Goal: Task Accomplishment & Management: Complete application form

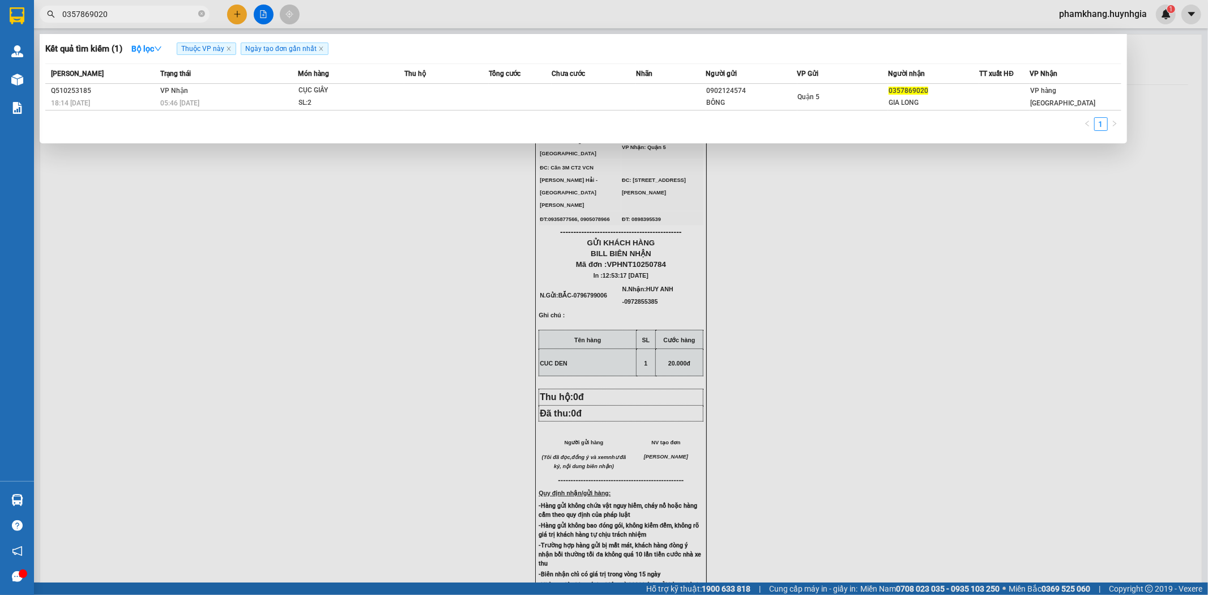
click at [153, 18] on input "0357869020" at bounding box center [129, 14] width 134 height 12
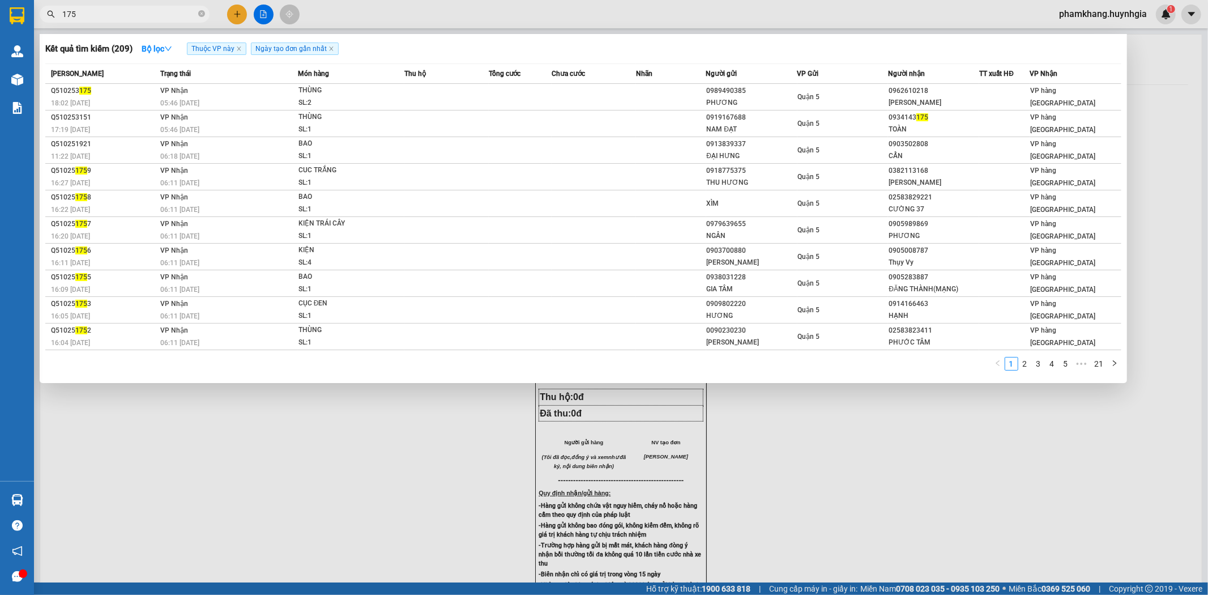
click at [104, 15] on input "175" at bounding box center [129, 14] width 134 height 12
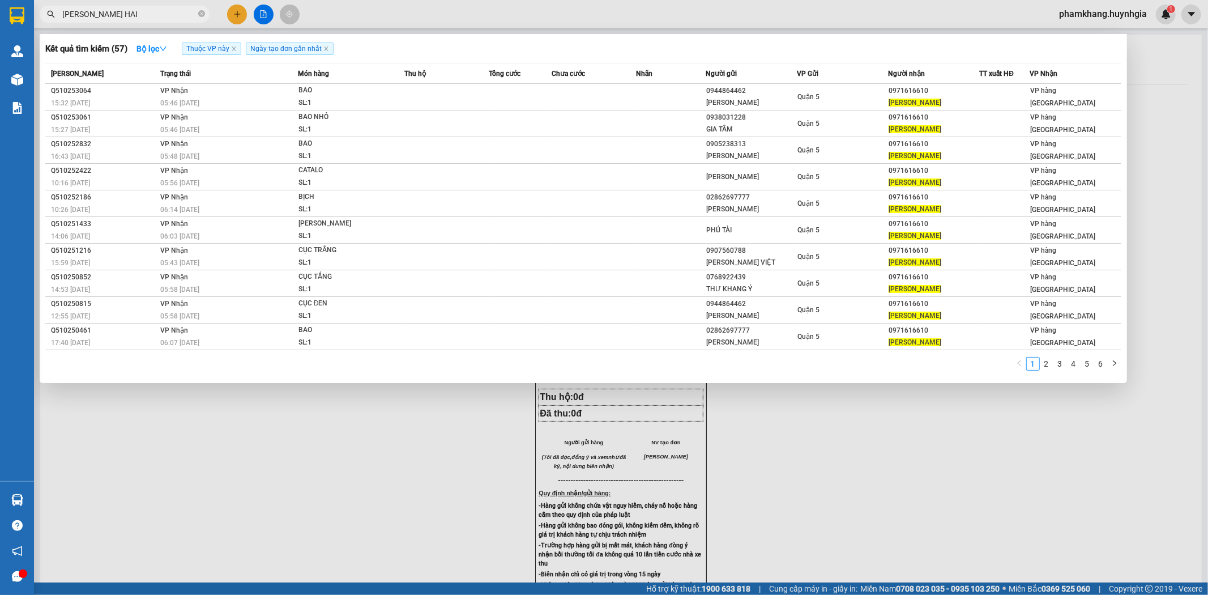
type input "NGOC HAI"
click at [234, 15] on div at bounding box center [604, 297] width 1208 height 595
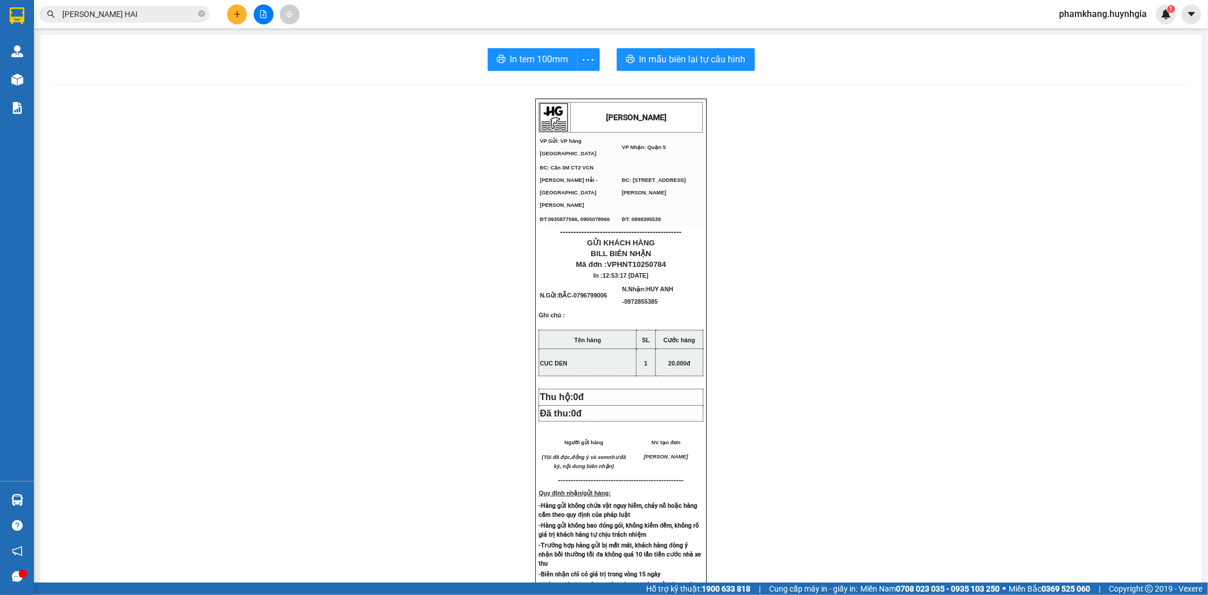
click at [234, 15] on icon "plus" at bounding box center [237, 14] width 8 height 8
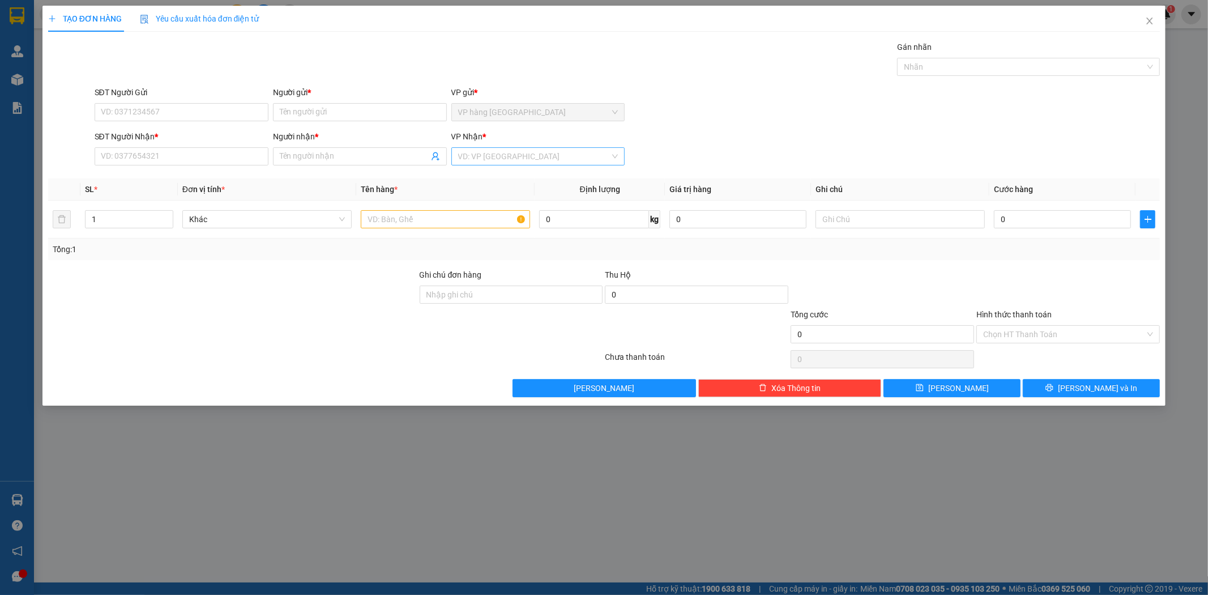
click at [489, 164] on input "search" at bounding box center [534, 156] width 152 height 17
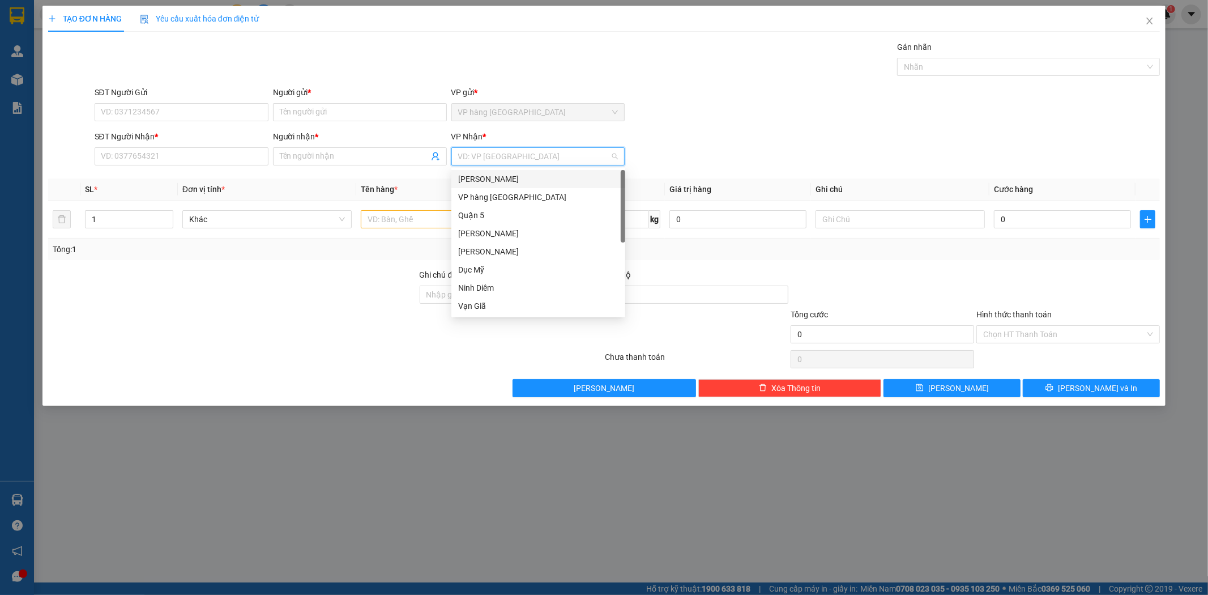
click at [489, 181] on div "[PERSON_NAME]" at bounding box center [538, 179] width 160 height 12
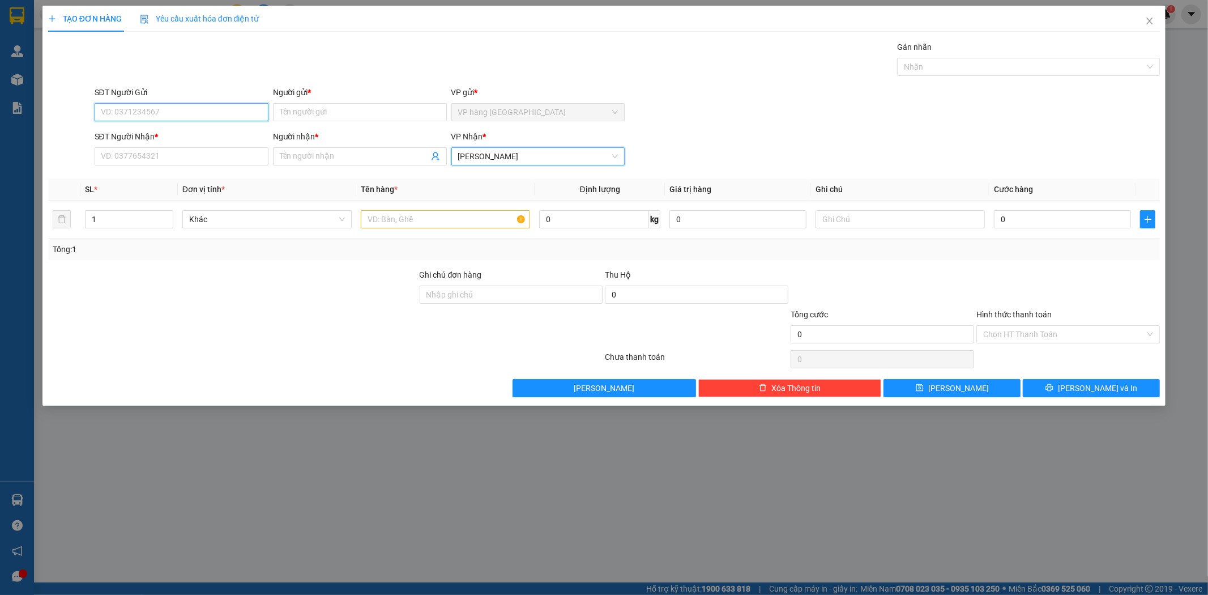
click at [204, 119] on input "SĐT Người Gửi" at bounding box center [182, 112] width 174 height 18
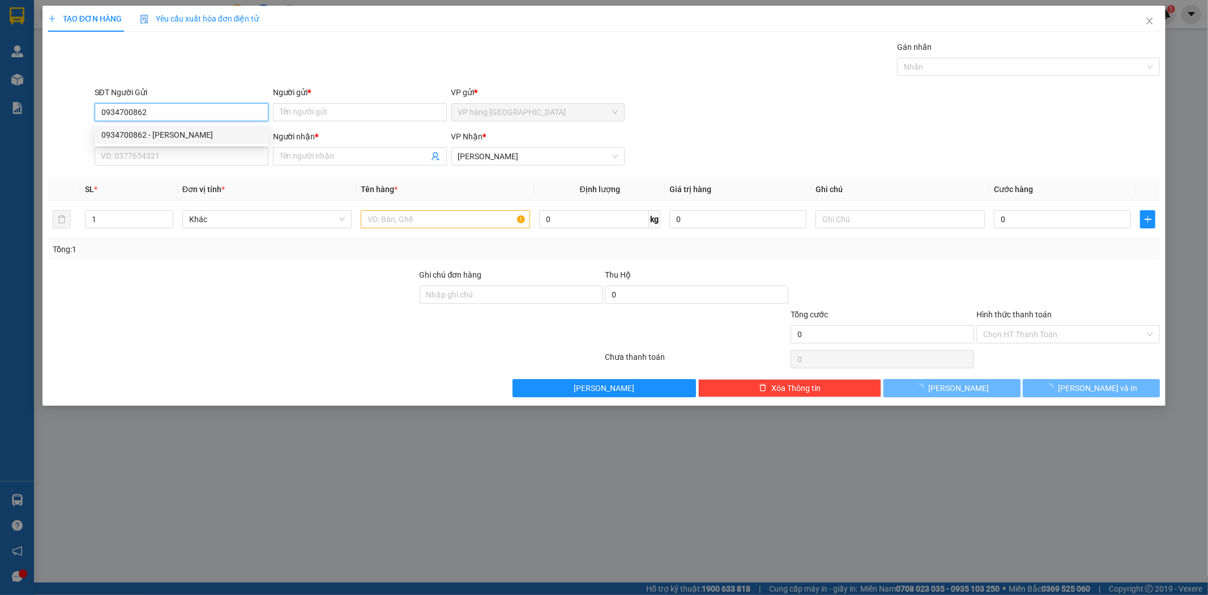
type input "0934700862"
type input "CANH"
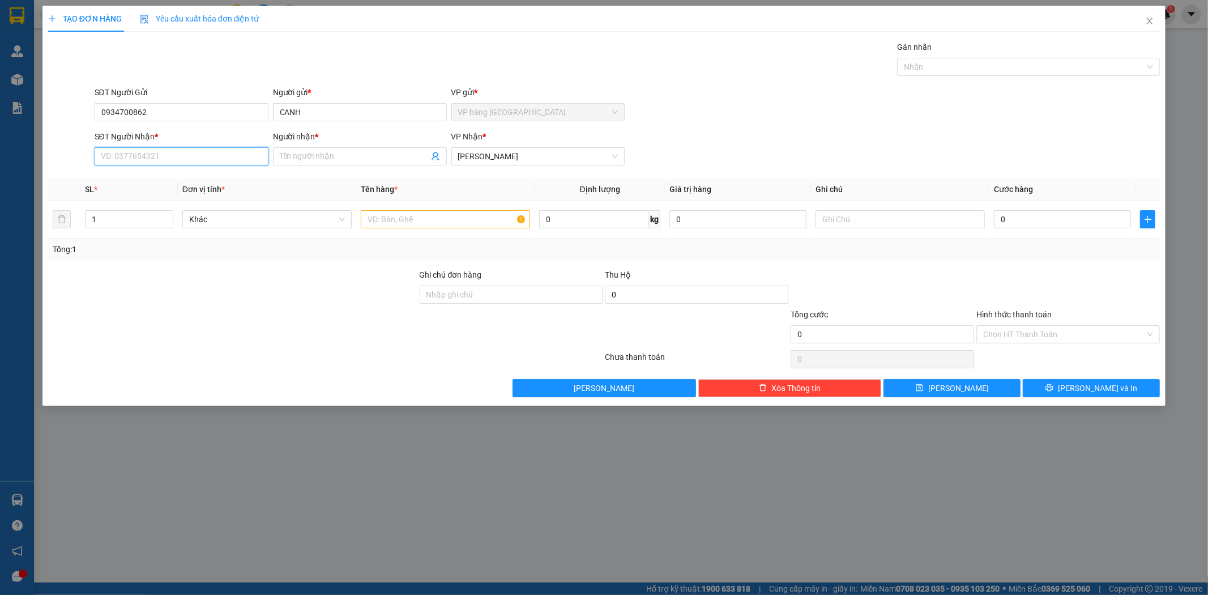
click at [204, 156] on input "SĐT Người Nhận *" at bounding box center [182, 156] width 174 height 18
click at [196, 177] on div "0906538029 - DƯƠNG" at bounding box center [181, 179] width 160 height 12
type input "0906538029"
type input "DƯƠNG"
click at [468, 219] on input "text" at bounding box center [445, 219] width 169 height 18
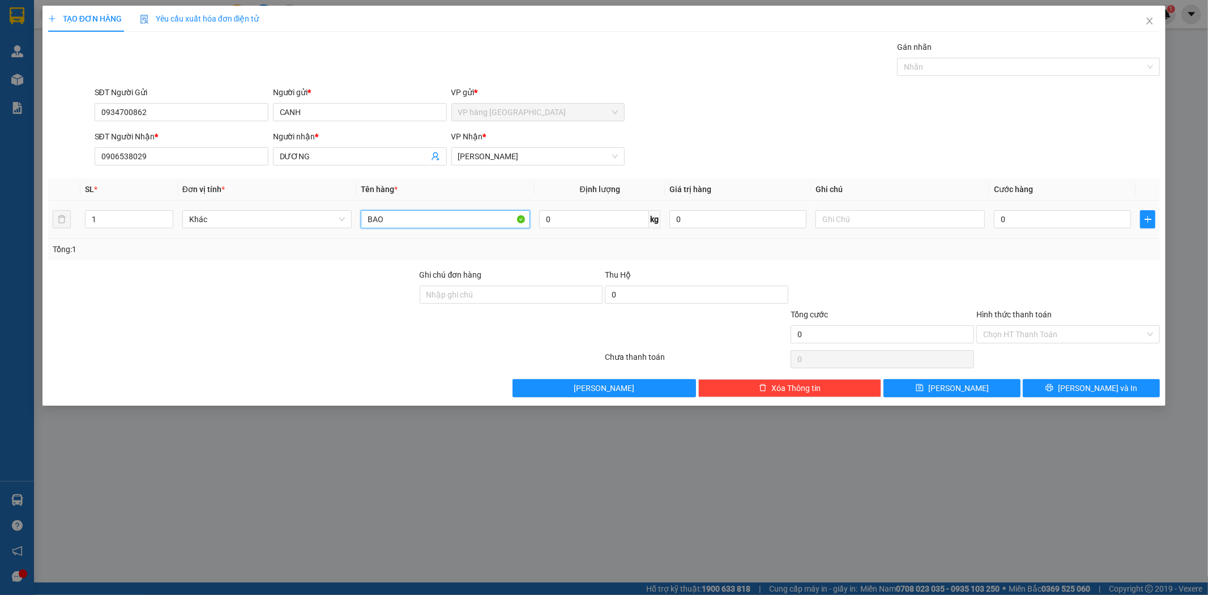
type input "BAO"
type input "3"
type input "30"
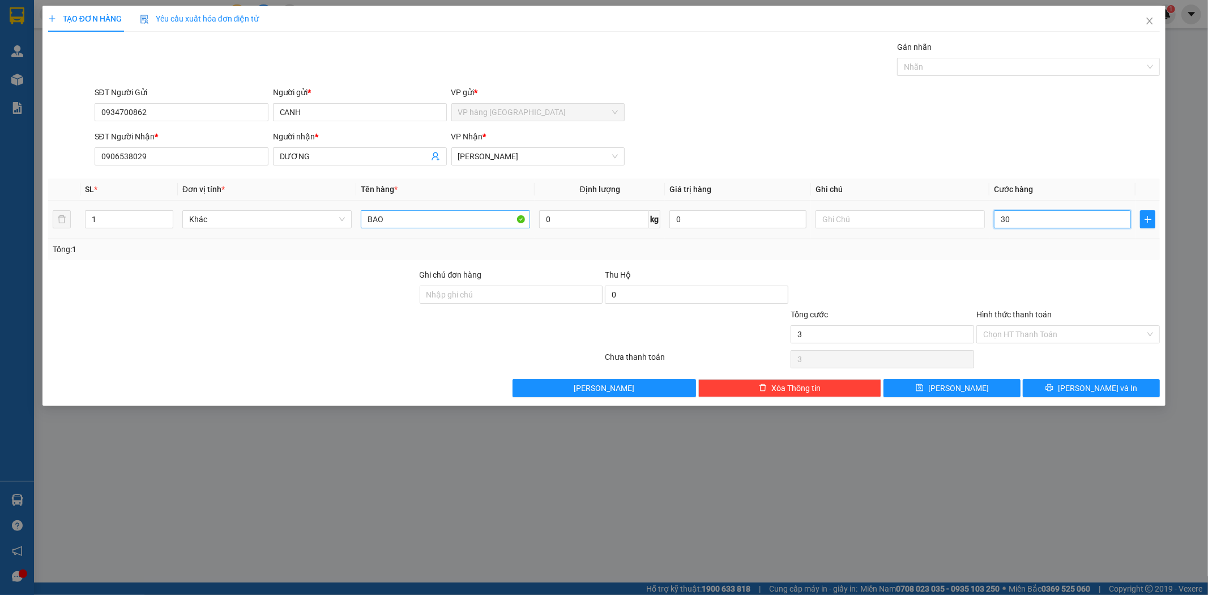
type input "30"
type input "30.000"
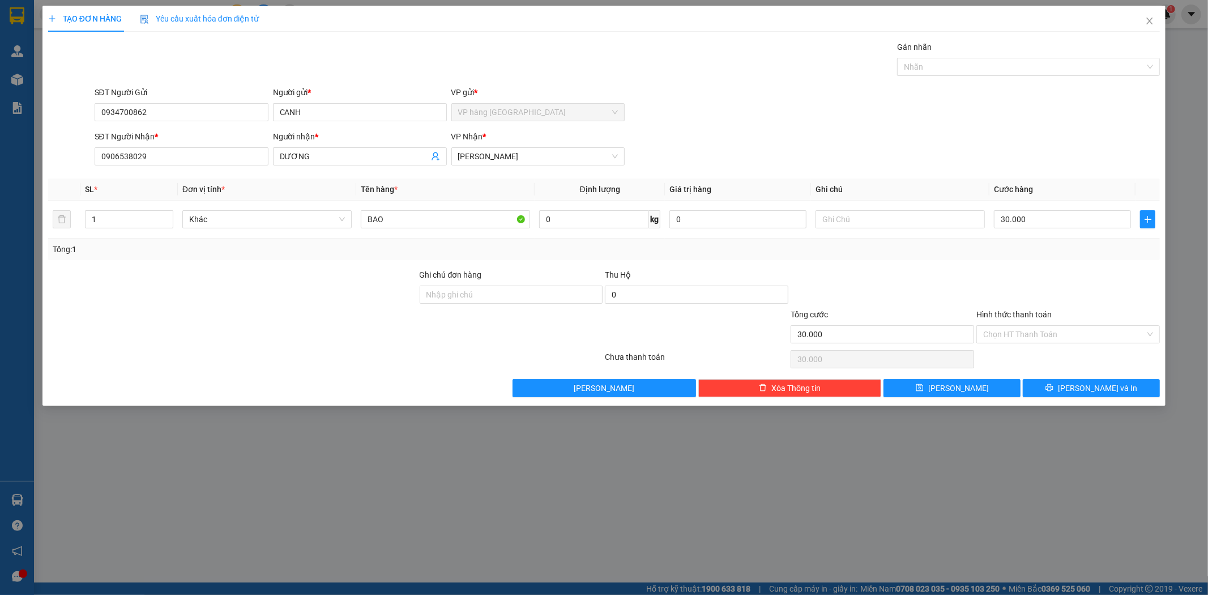
click at [752, 148] on div "SĐT Người Nhận * 0906538029 Người nhận * DƯƠNG VP Nhận * Phạm Ngũ Lão" at bounding box center [627, 150] width 1070 height 40
click at [1079, 391] on button "[PERSON_NAME] và In" at bounding box center [1091, 388] width 137 height 18
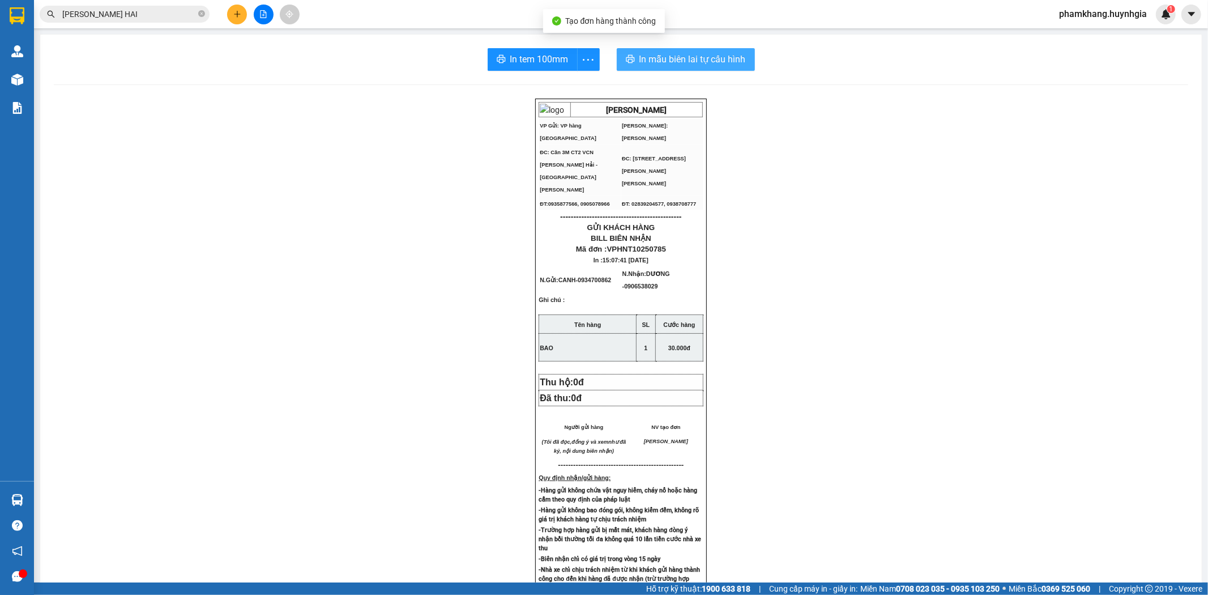
click at [703, 64] on span "In mẫu biên lai tự cấu hình" at bounding box center [692, 59] width 106 height 14
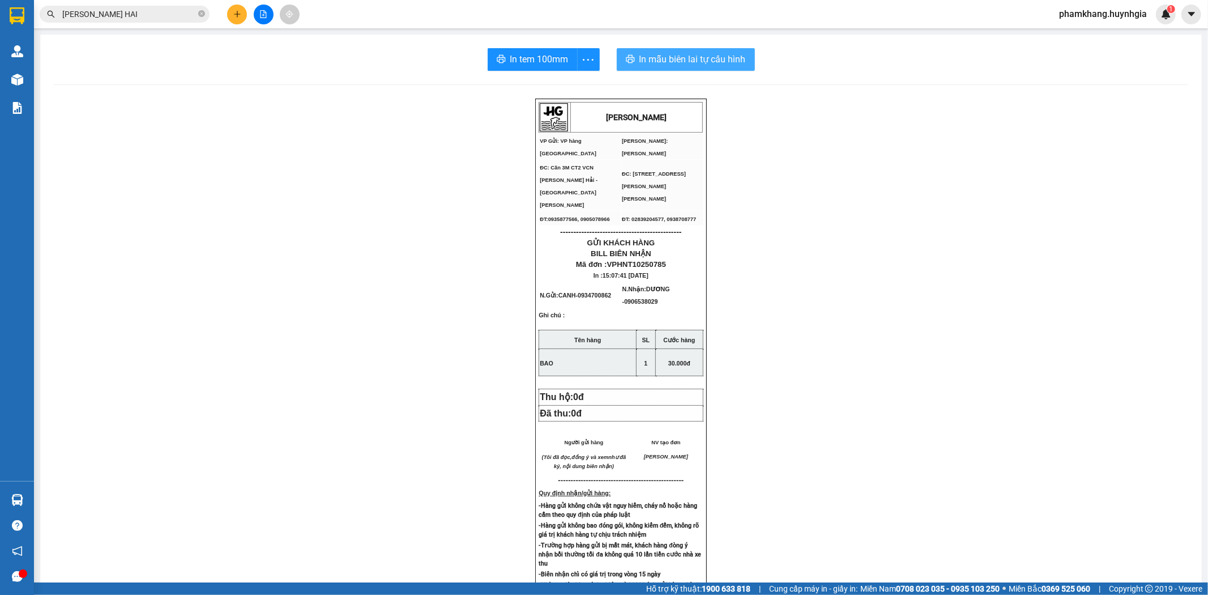
click at [693, 50] on button "In mẫu biên lai tự cấu hình" at bounding box center [686, 59] width 138 height 23
click at [535, 64] on span "In tem 100mm" at bounding box center [539, 59] width 58 height 14
click at [185, 14] on input "NGOC HAI" at bounding box center [129, 14] width 134 height 12
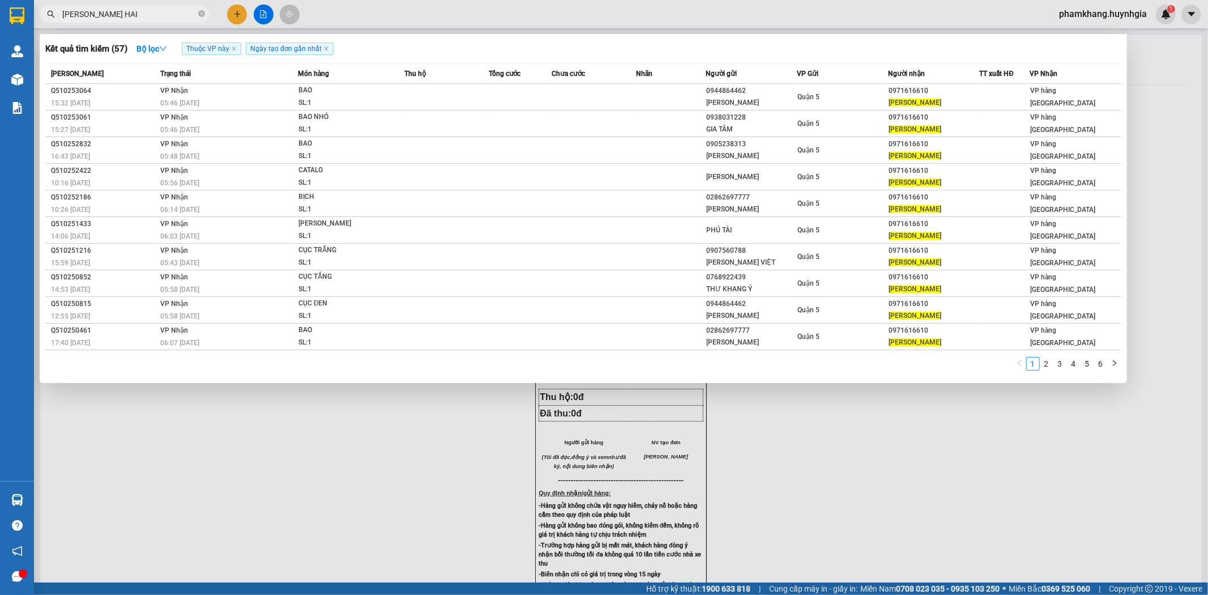
click at [239, 23] on div at bounding box center [604, 297] width 1208 height 595
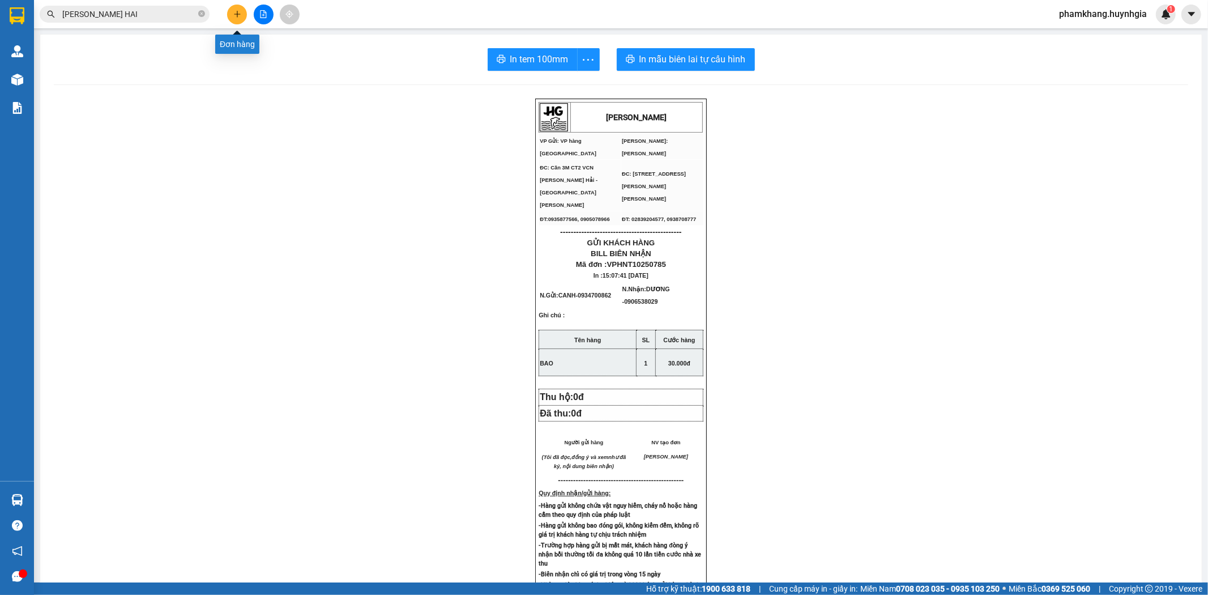
click at [239, 23] on button at bounding box center [237, 15] width 20 height 20
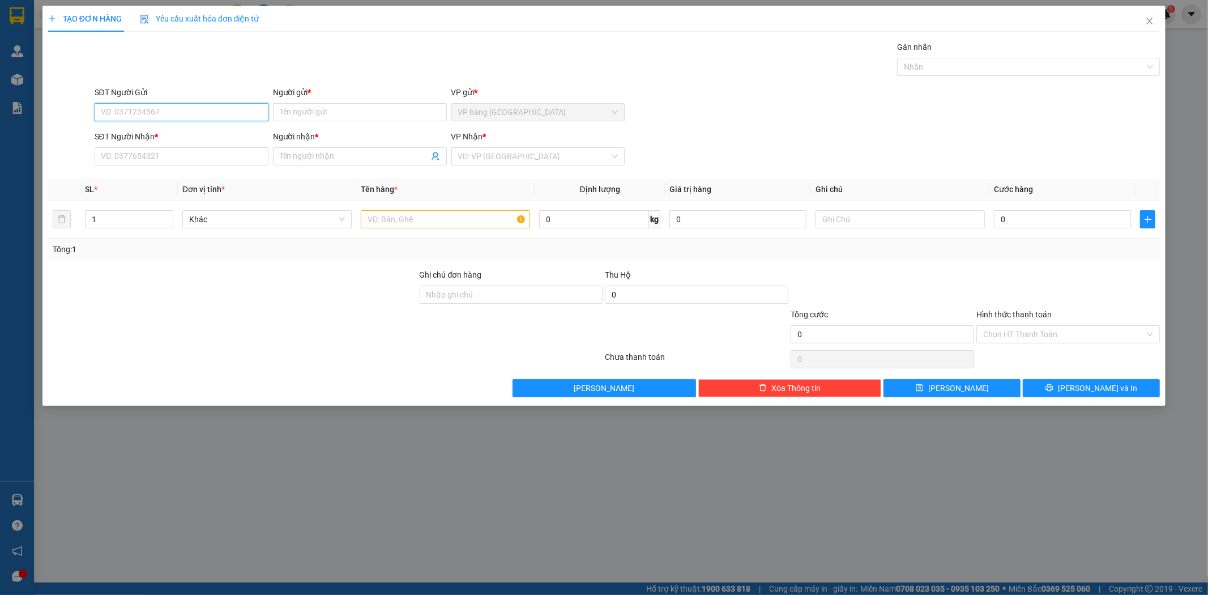
click at [180, 117] on input "SĐT Người Gửi" at bounding box center [182, 112] width 174 height 18
type input "0762370333"
type input "TOÁN"
type input "0338333222"
type input "HIỆN"
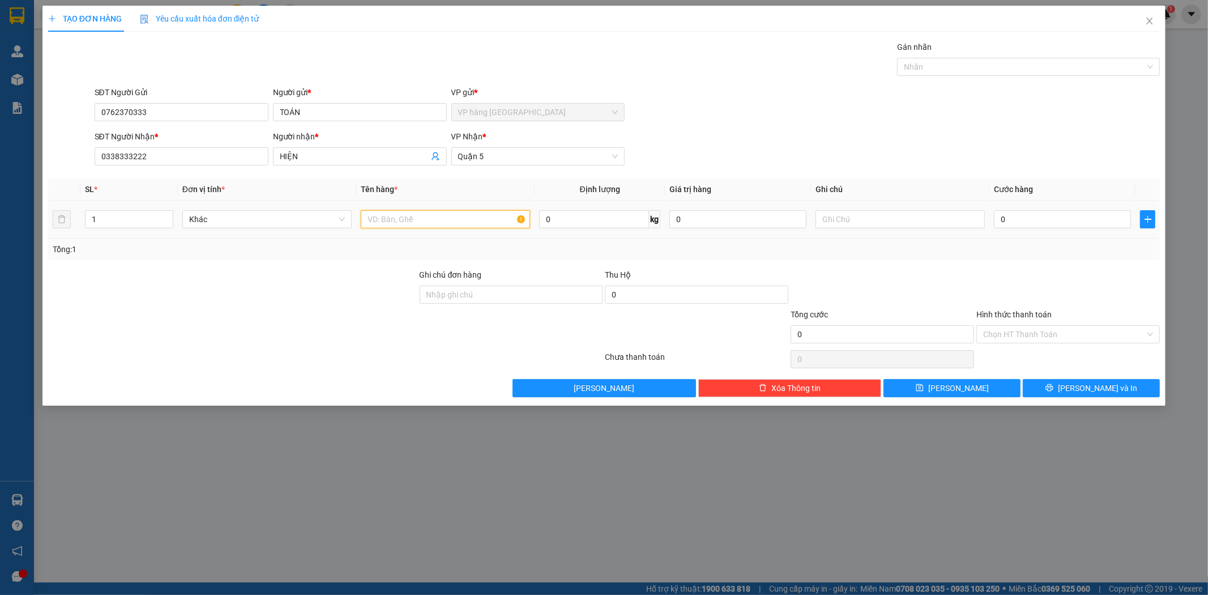
click at [423, 223] on input "text" at bounding box center [445, 219] width 169 height 18
type input "HỘP"
type input "2"
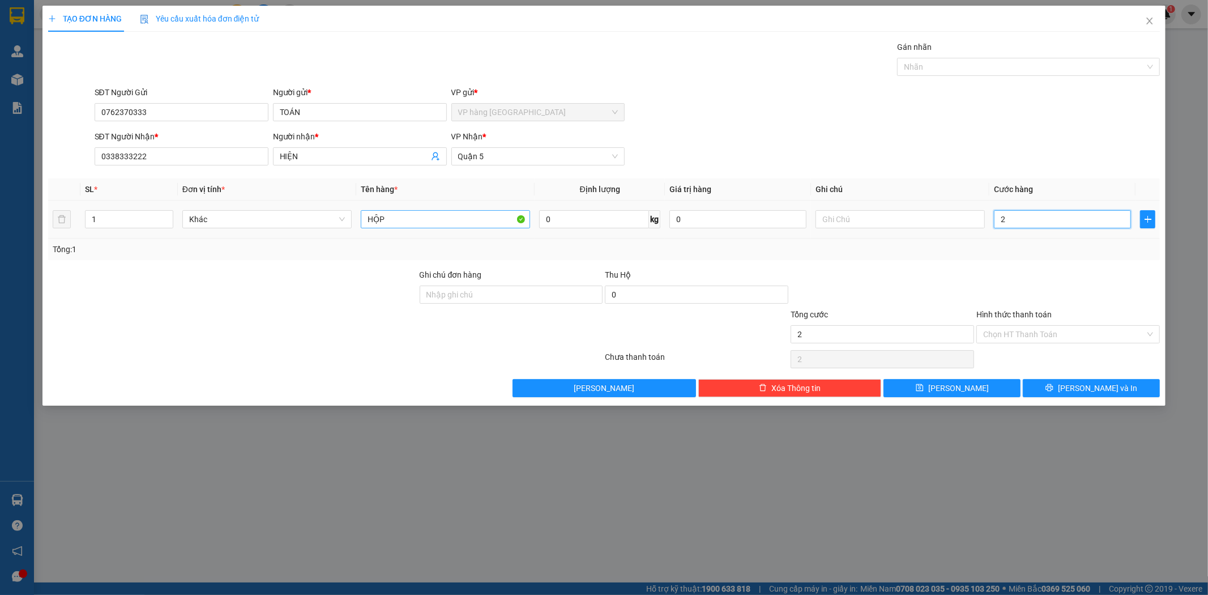
type input "20"
type input "20.000"
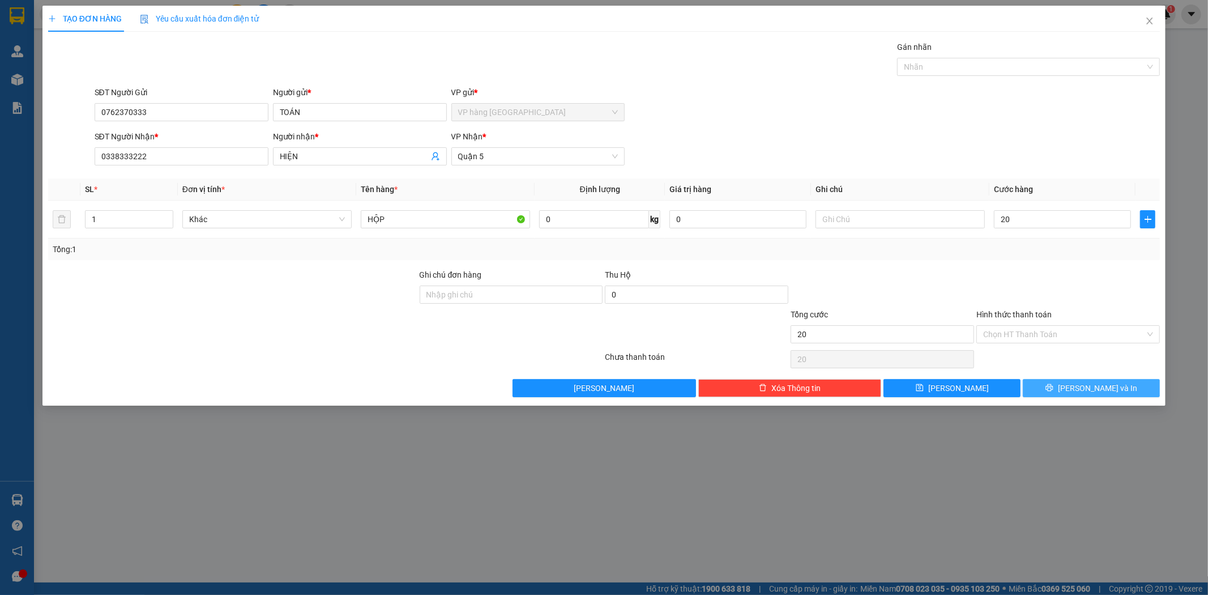
type input "20.000"
click at [1067, 391] on button "[PERSON_NAME] và In" at bounding box center [1091, 388] width 137 height 18
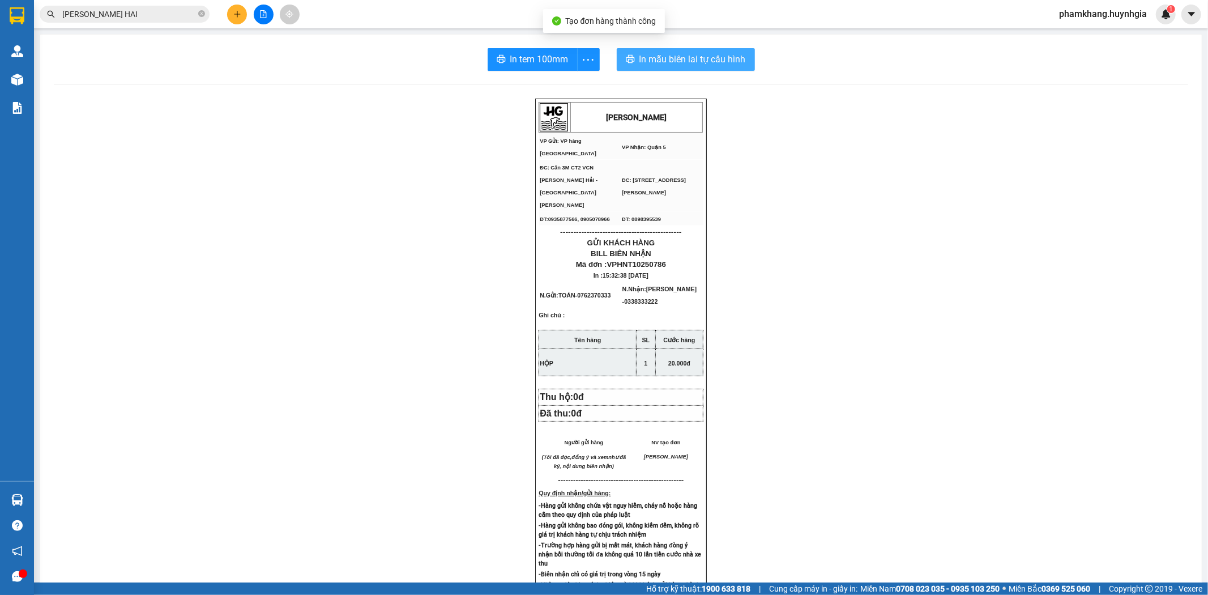
click at [702, 70] on button "In mẫu biên lai tự cấu hình" at bounding box center [686, 59] width 138 height 23
click at [545, 54] on span "In tem 100mm" at bounding box center [539, 59] width 58 height 14
click at [126, 14] on input "NGOC HAI" at bounding box center [129, 14] width 134 height 12
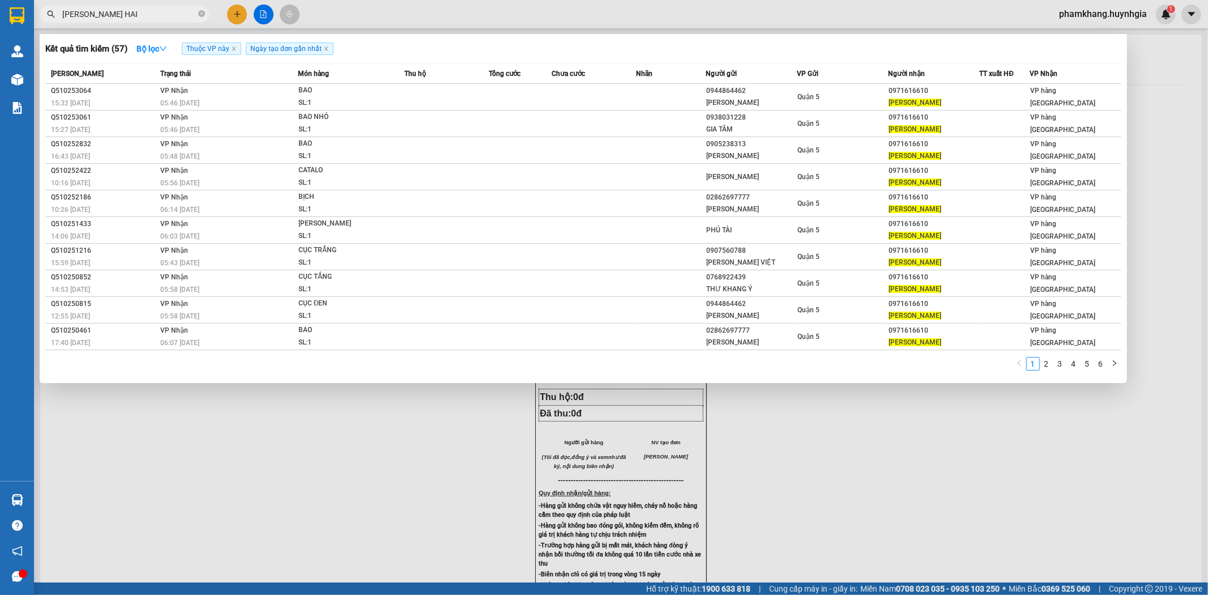
click at [126, 14] on input "NGOC HAI" at bounding box center [129, 14] width 134 height 12
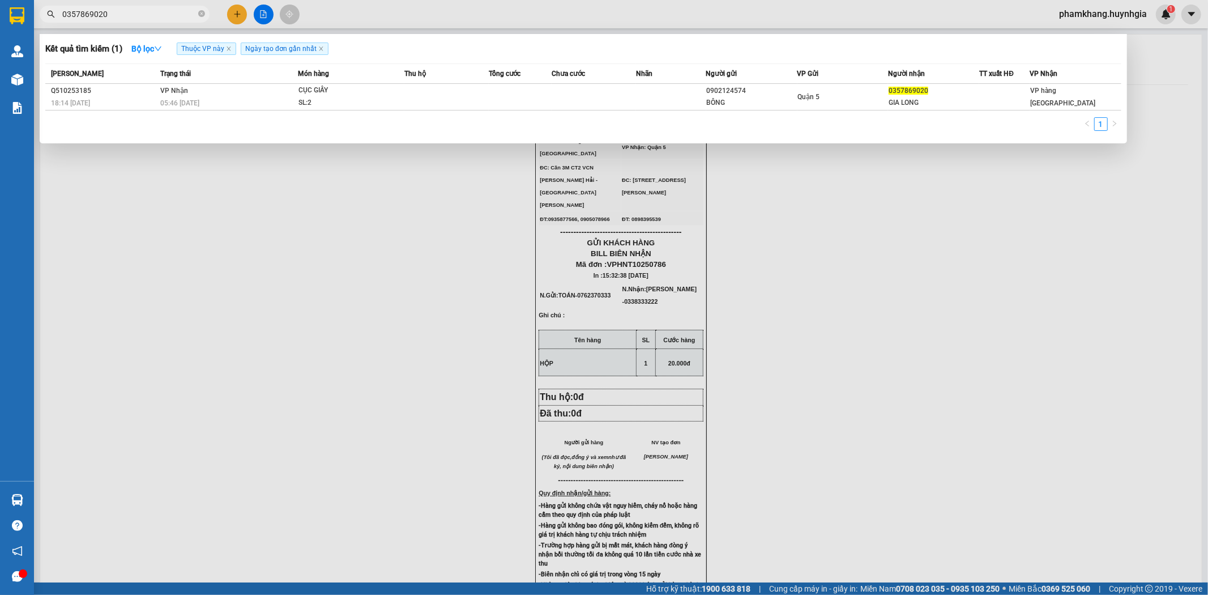
click at [129, 8] on input "0357869020" at bounding box center [129, 14] width 134 height 12
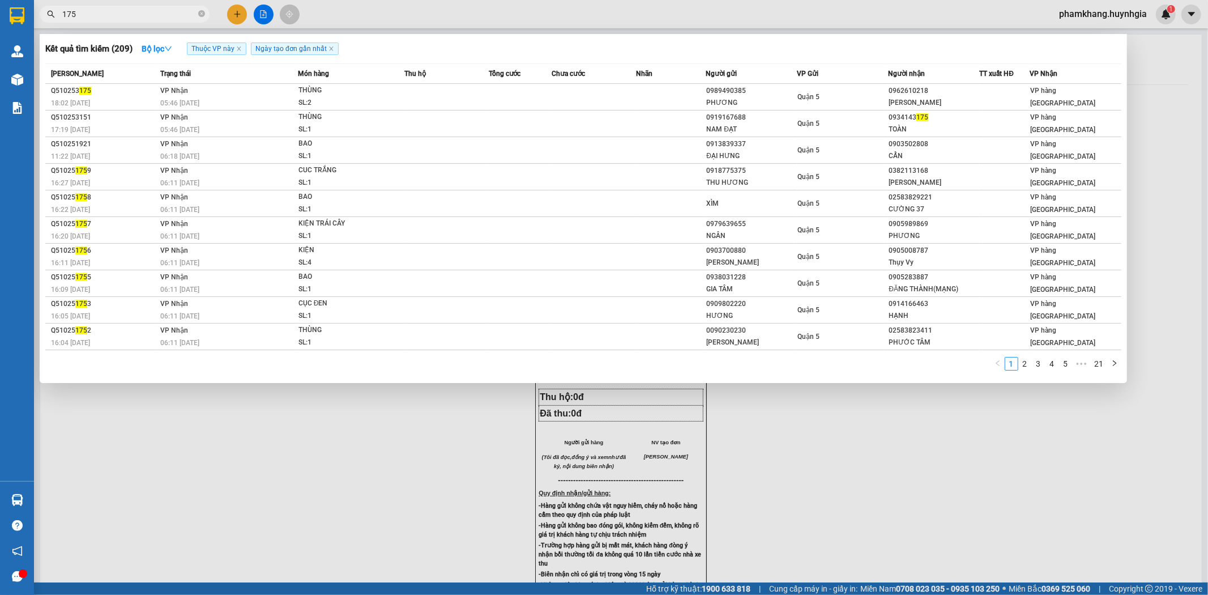
type input "175"
click at [240, 14] on div at bounding box center [604, 297] width 1208 height 595
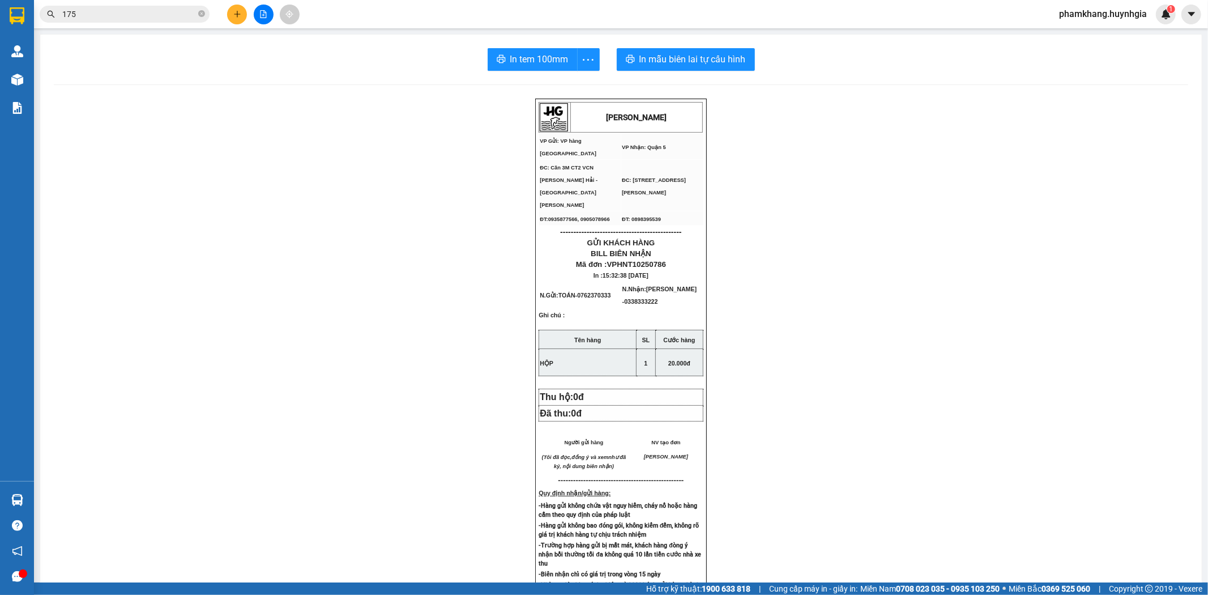
click at [240, 14] on icon "plus" at bounding box center [237, 14] width 8 height 8
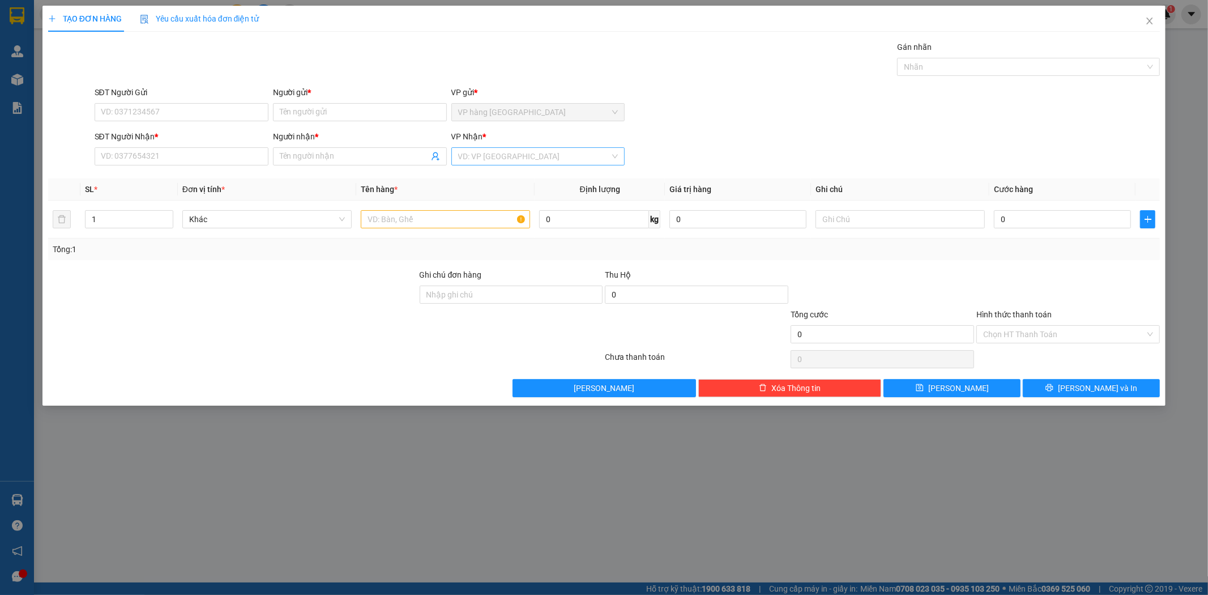
click at [467, 155] on input "search" at bounding box center [534, 156] width 152 height 17
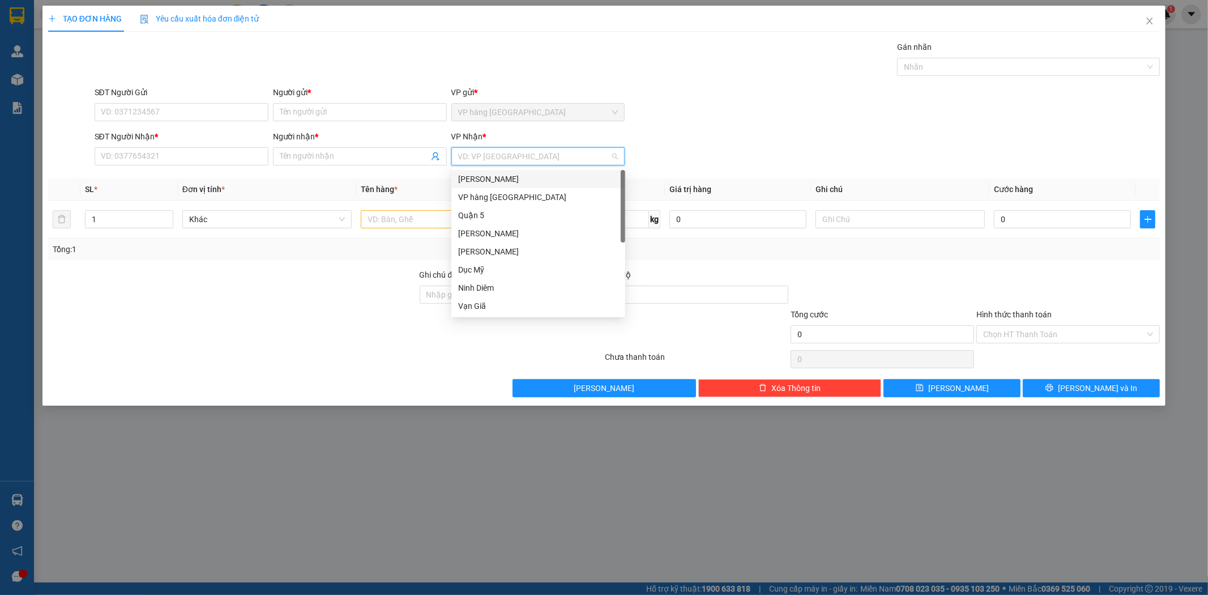
click at [484, 173] on div "[PERSON_NAME]" at bounding box center [538, 179] width 160 height 12
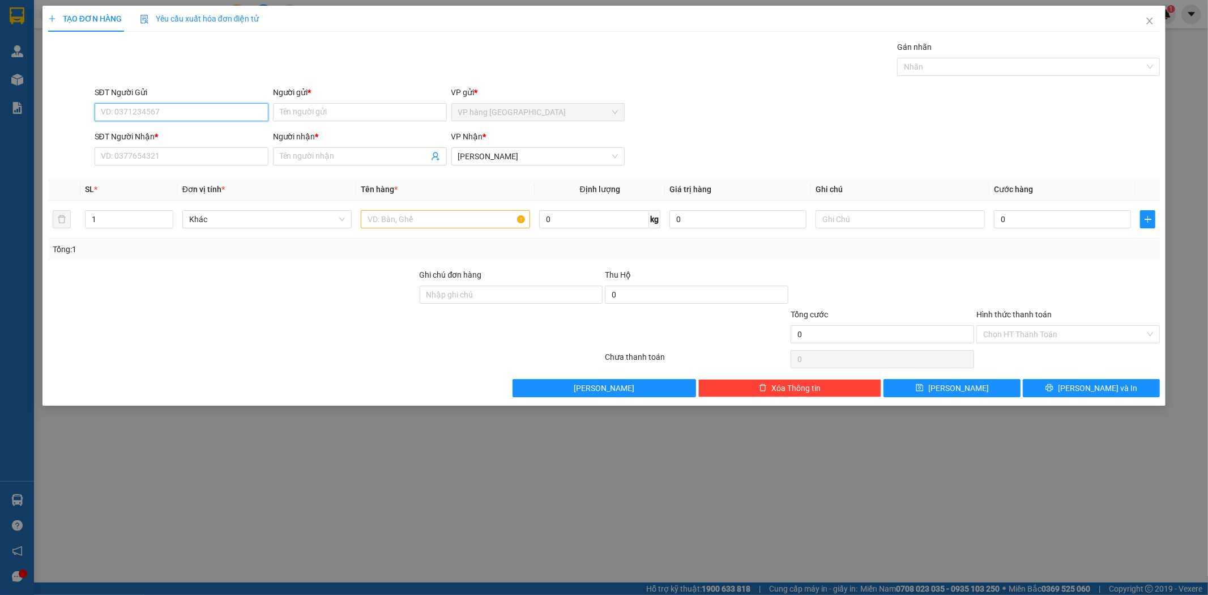
click at [252, 110] on input "SĐT Người Gửi" at bounding box center [182, 112] width 174 height 18
click at [183, 142] on div "0833022639 - THY" at bounding box center [182, 135] width 174 height 18
type input "0833022639"
type input "THY"
type input "0833022639"
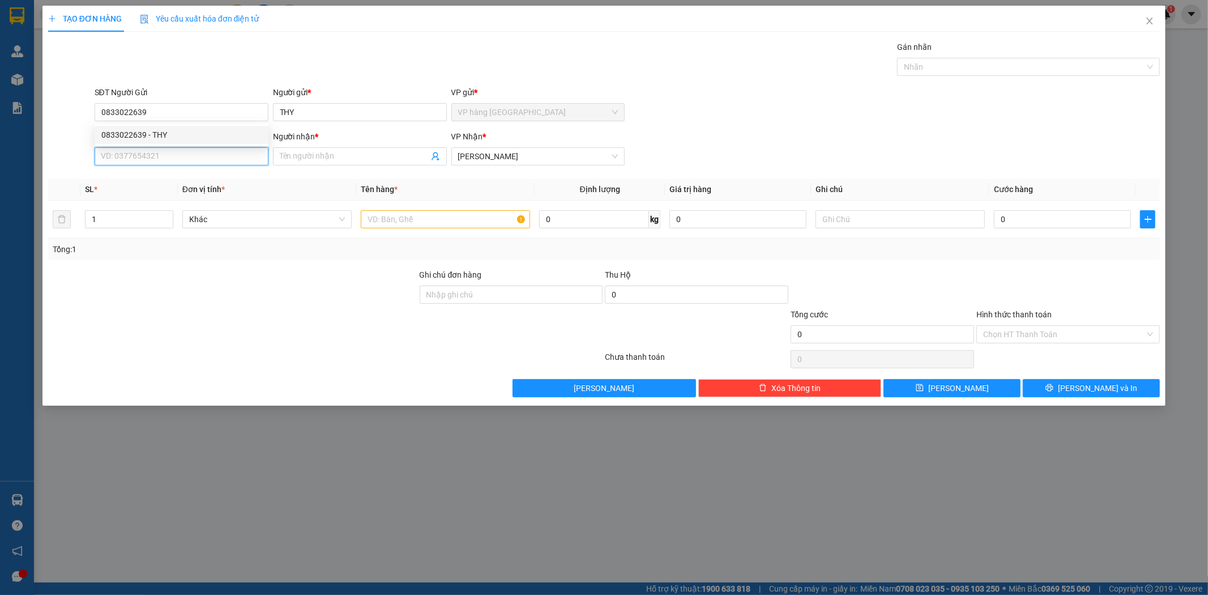
click at [178, 156] on input "SĐT Người Nhận *" at bounding box center [182, 156] width 174 height 18
click at [174, 179] on div "0907685468 - TUYẾT MAI" at bounding box center [181, 179] width 160 height 12
type input "0907685468"
type input "TUYẾT MAI"
click at [435, 224] on input "text" at bounding box center [445, 219] width 169 height 18
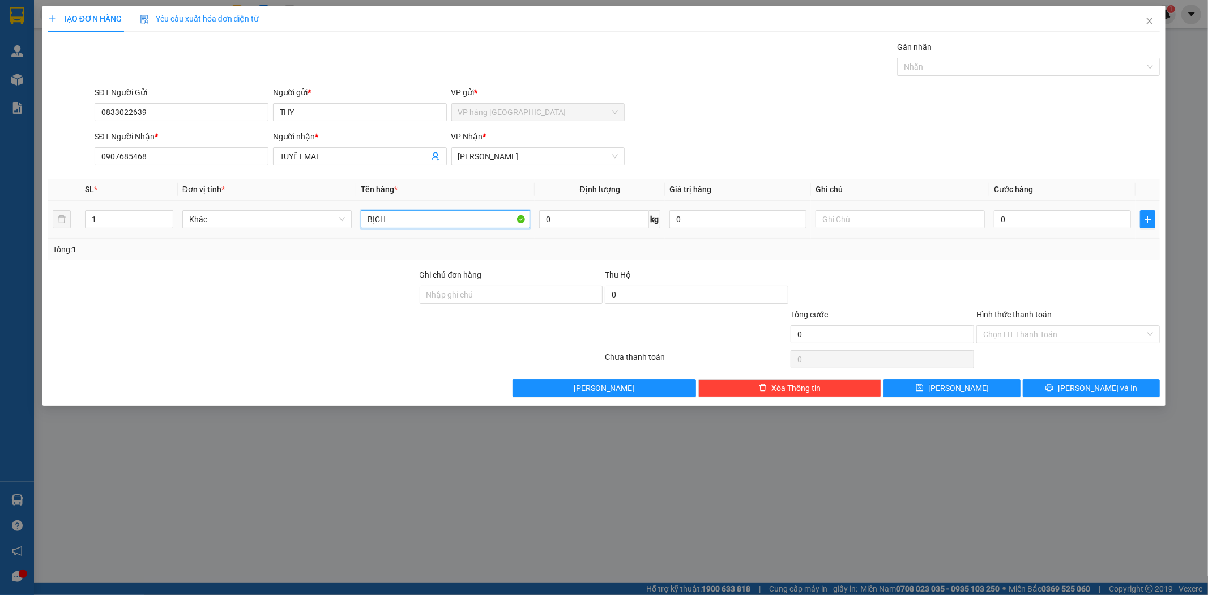
type input "BỊCH"
type input "3"
type input "30"
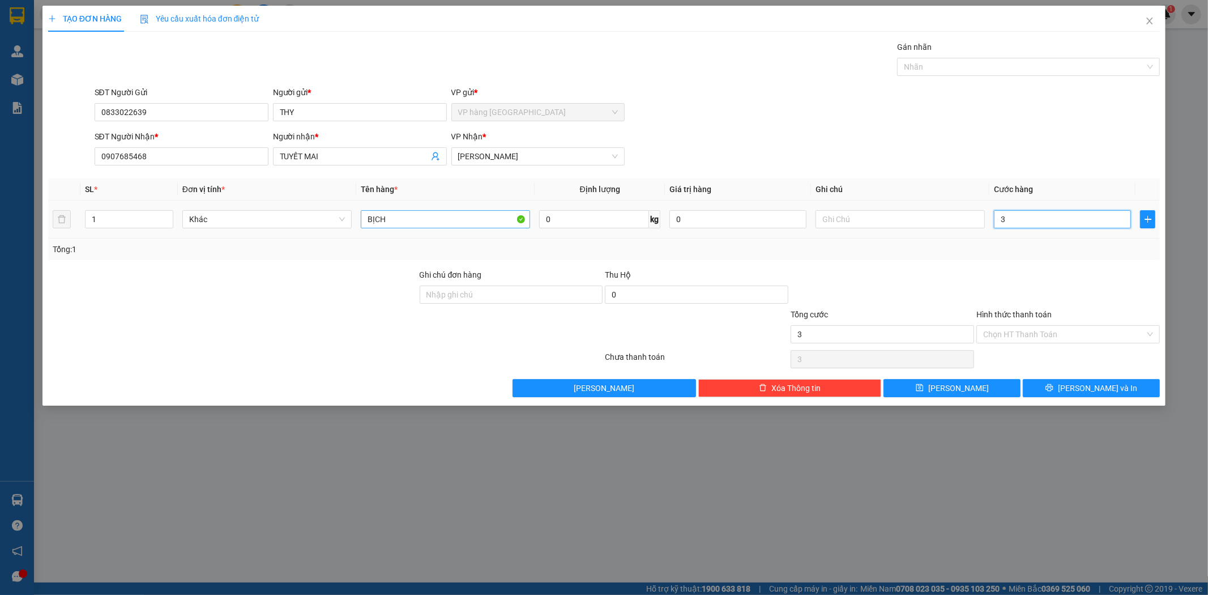
type input "30"
type input "30.000"
click at [1031, 154] on div "SĐT Người Nhận * 0907685468 Người nhận * TUYẾT MAI VP Nhận * Phạm Ngũ Lão" at bounding box center [627, 150] width 1070 height 40
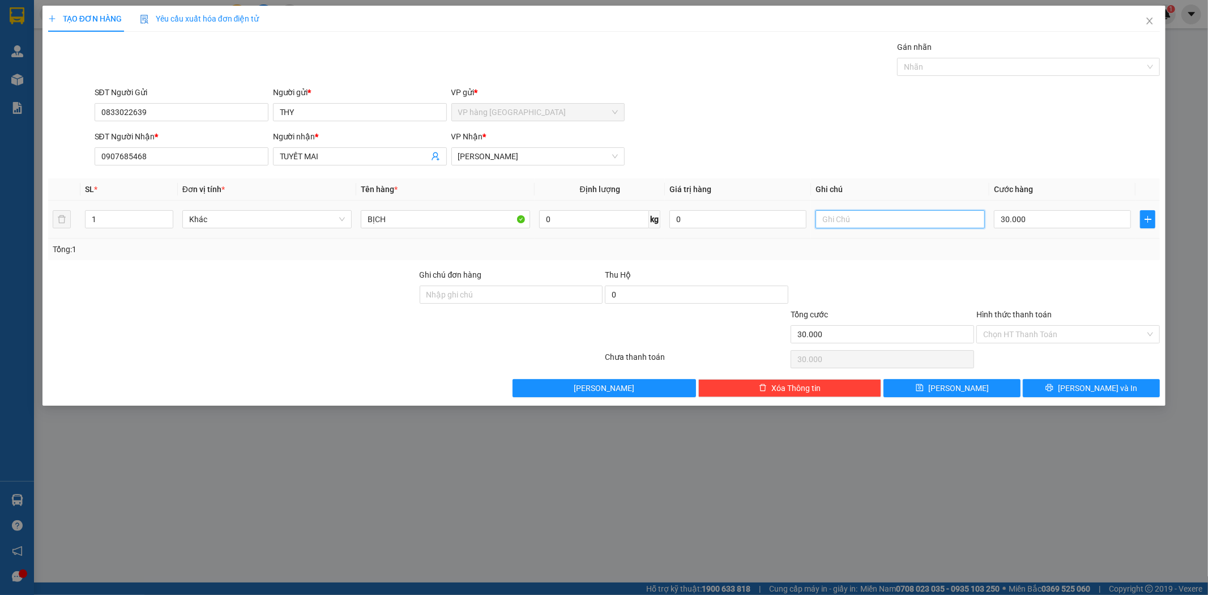
click at [938, 217] on input "text" at bounding box center [899, 219] width 169 height 18
click at [964, 160] on div "SĐT Người Nhận * 0907685468 Người nhận * TUYẾT MAI VP Nhận * Phạm Ngũ Lão" at bounding box center [627, 150] width 1070 height 40
click at [946, 170] on div "SĐT Người Nhận * 0907685468 Người nhận * TUYẾT MAI VP Nhận * Phạm Ngũ Lão" at bounding box center [627, 150] width 1070 height 40
click at [1052, 332] on input "Hình thức thanh toán" at bounding box center [1064, 334] width 162 height 17
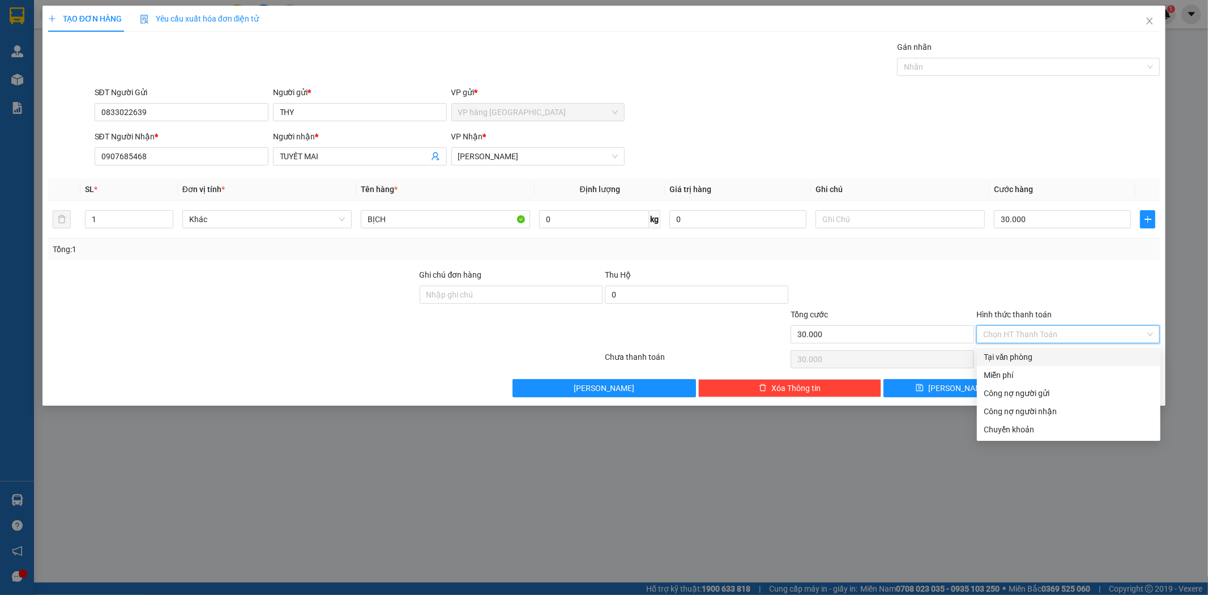
click at [1061, 296] on div at bounding box center [1068, 288] width 186 height 40
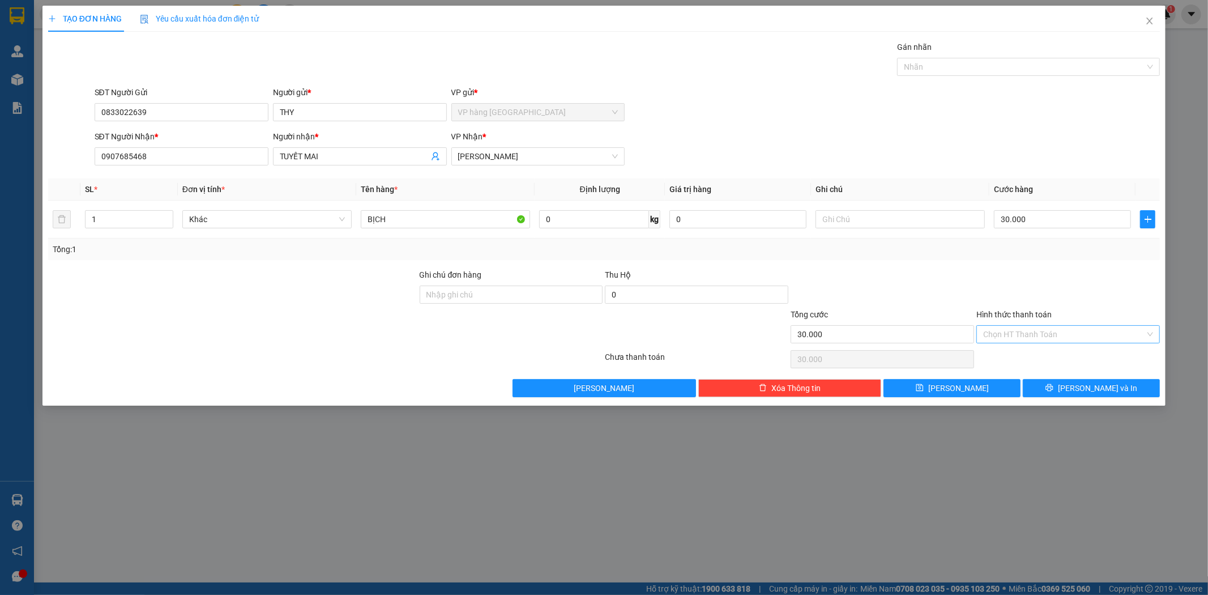
click at [1072, 331] on input "Hình thức thanh toán" at bounding box center [1064, 334] width 162 height 17
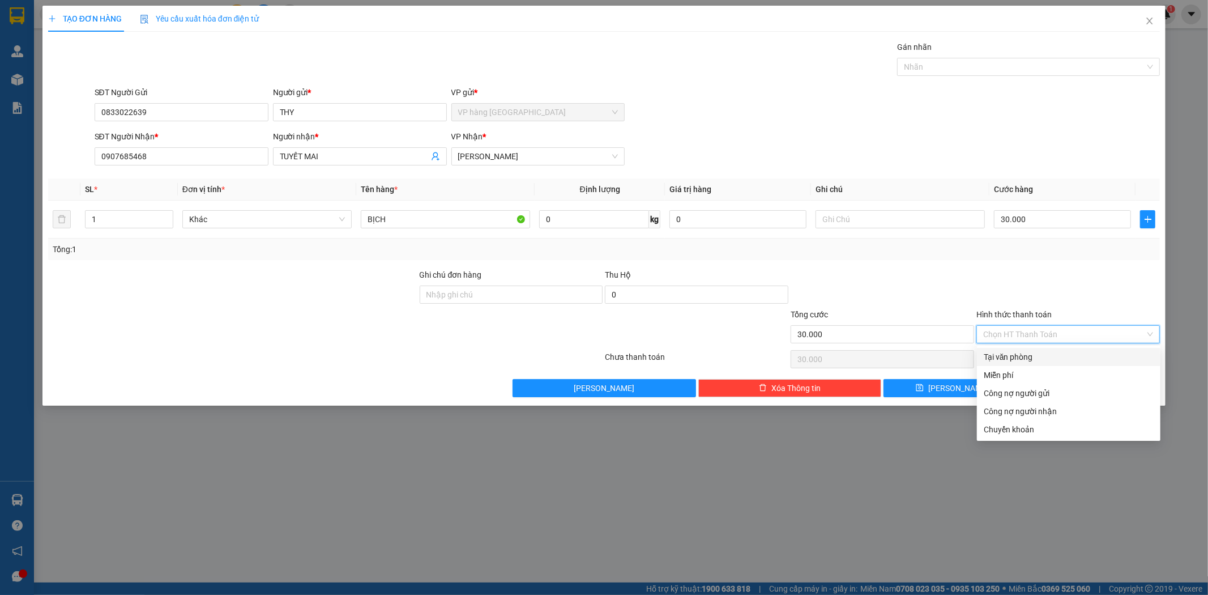
click at [1026, 355] on div "Tại văn phòng" at bounding box center [1069, 357] width 170 height 12
type input "0"
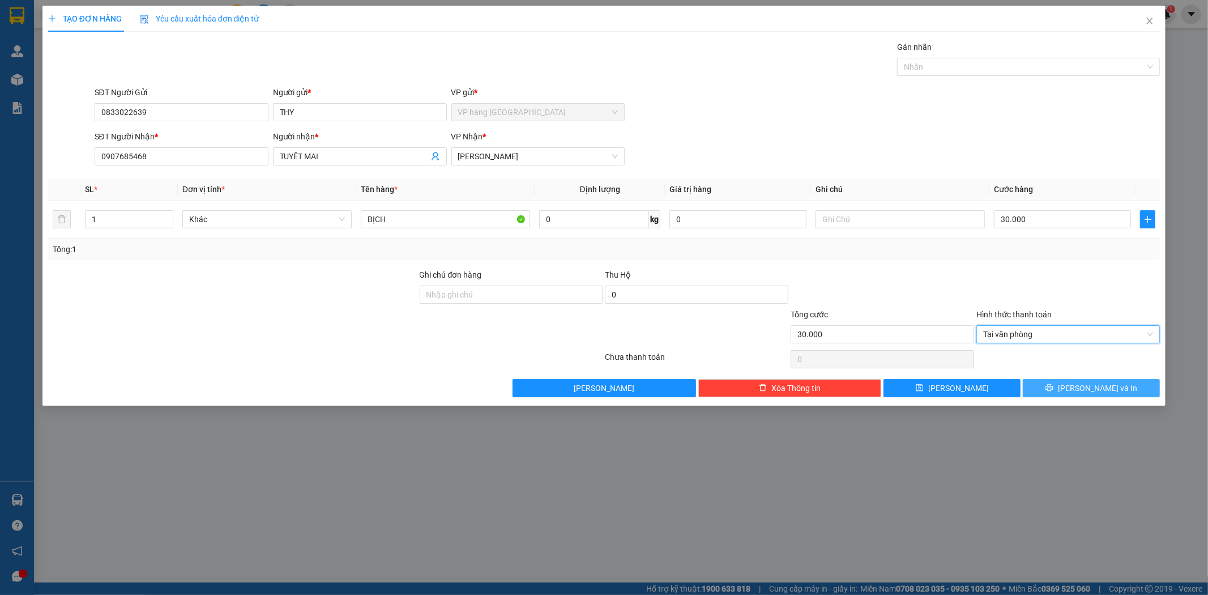
click at [1073, 380] on button "[PERSON_NAME] và In" at bounding box center [1091, 388] width 137 height 18
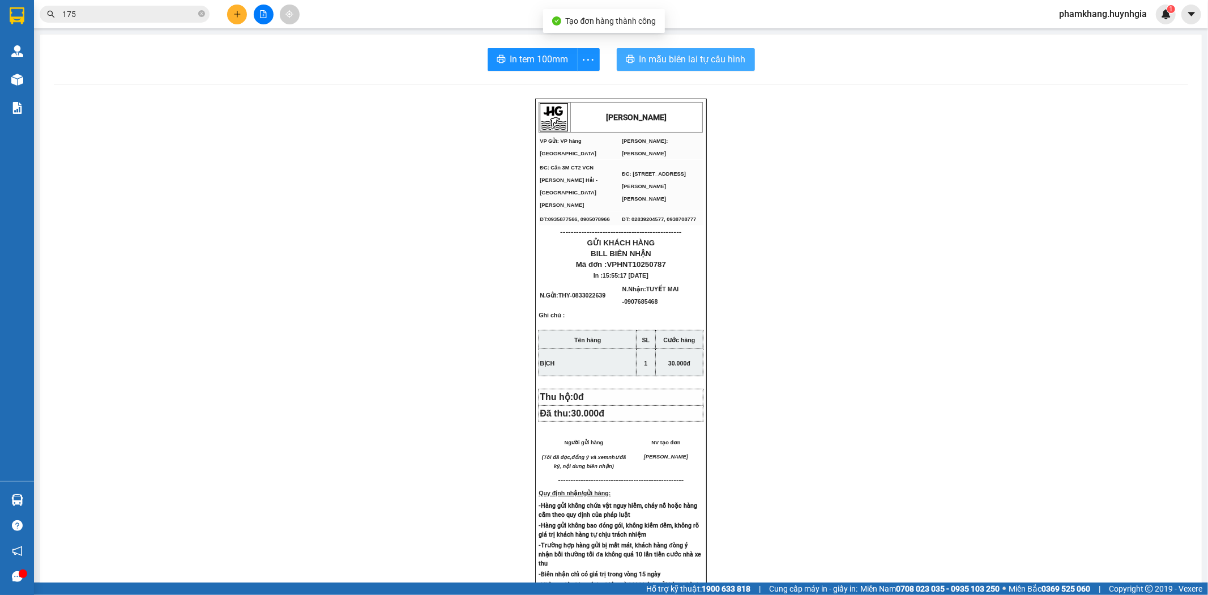
drag, startPoint x: 660, startPoint y: 46, endPoint x: 667, endPoint y: 66, distance: 21.0
click at [661, 48] on div "In tem 100mm In mẫu biên lai tự cấu hình HUỲNH GIA VP Gửi: VP hàng Nha Trang V…" at bounding box center [620, 474] width 1161 height 879
click at [668, 66] on button "In mẫu biên lai tự cấu hình" at bounding box center [686, 59] width 138 height 23
click at [562, 63] on span "In tem 100mm" at bounding box center [539, 59] width 58 height 14
click at [242, 20] on button at bounding box center [237, 15] width 20 height 20
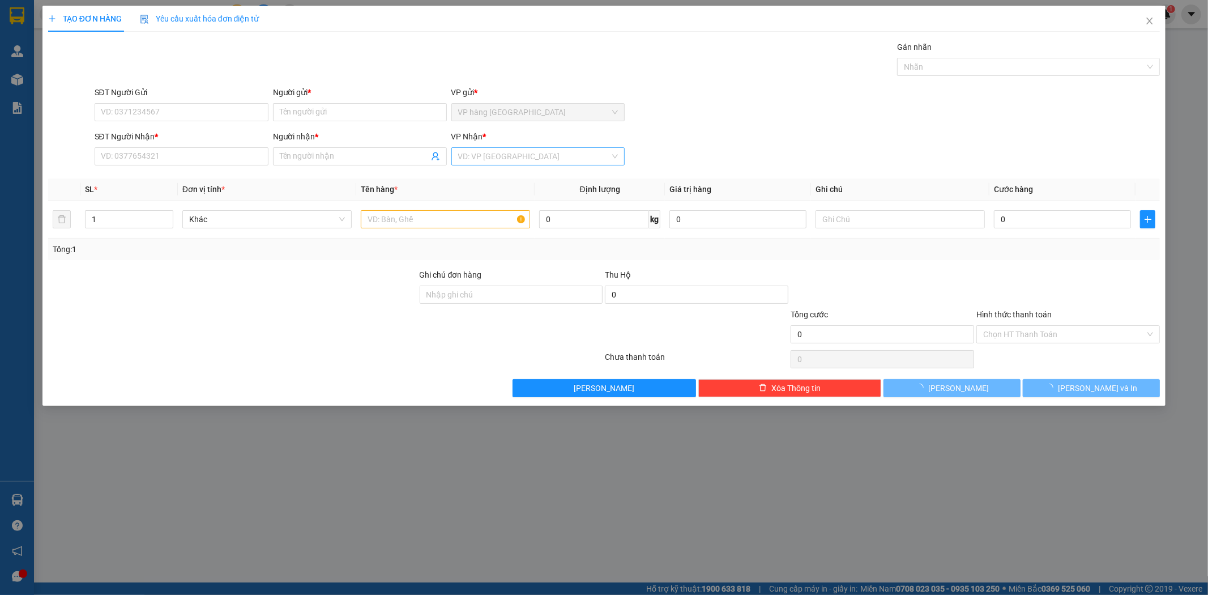
click at [587, 160] on input "search" at bounding box center [534, 156] width 152 height 17
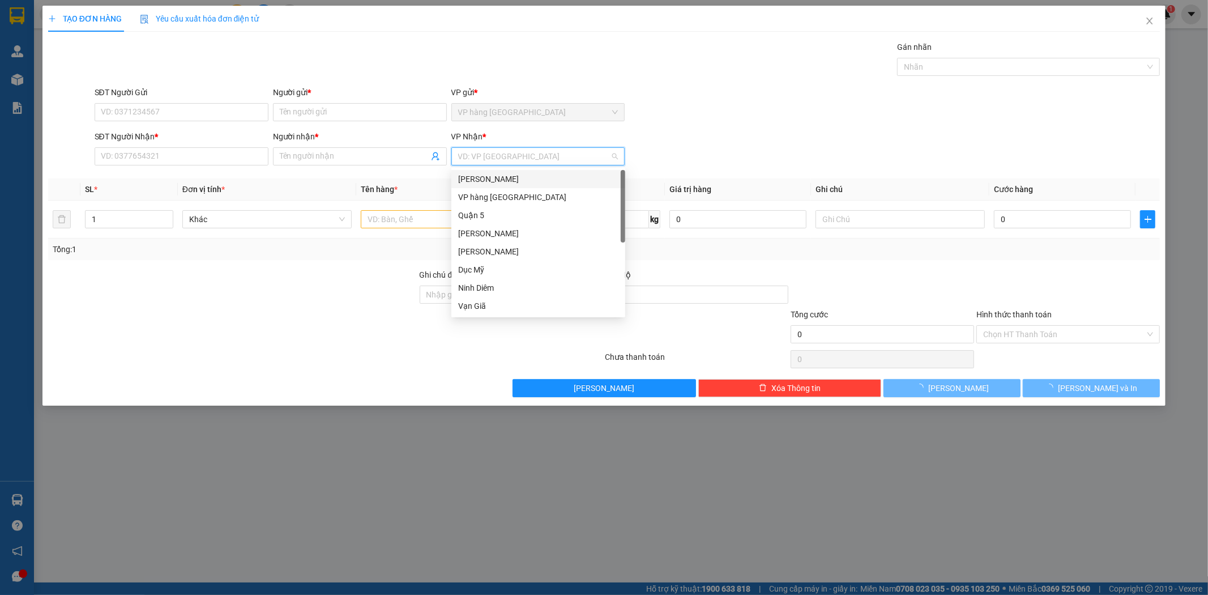
click at [553, 182] on div "[PERSON_NAME]" at bounding box center [538, 179] width 160 height 12
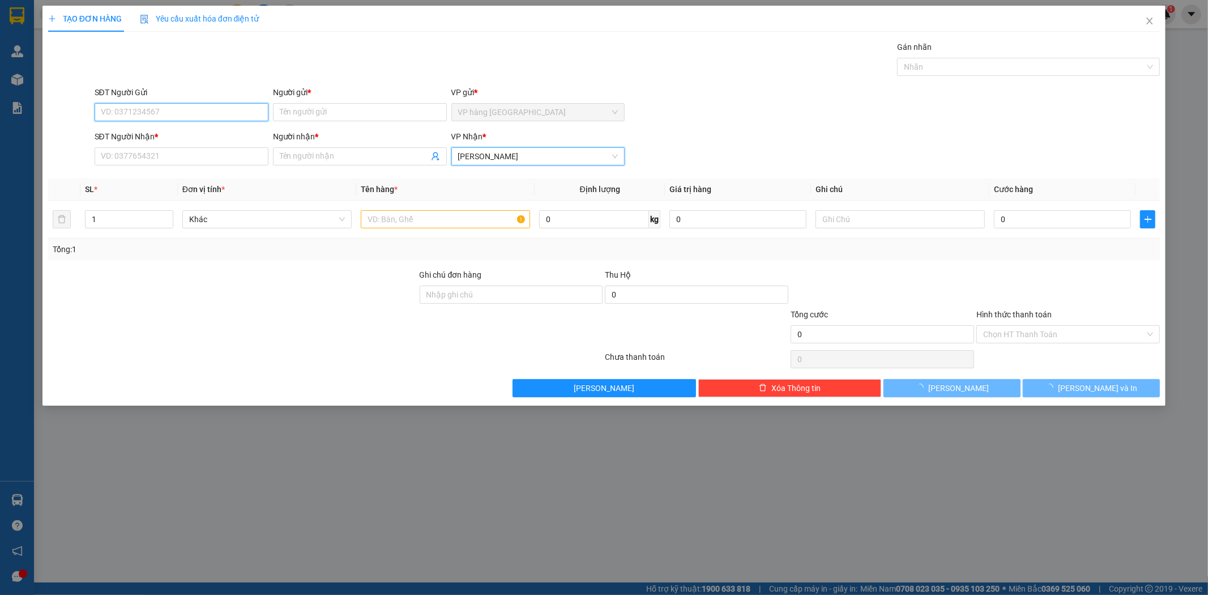
click at [240, 110] on input "SĐT Người Gửi" at bounding box center [182, 112] width 174 height 18
type input "0906634432"
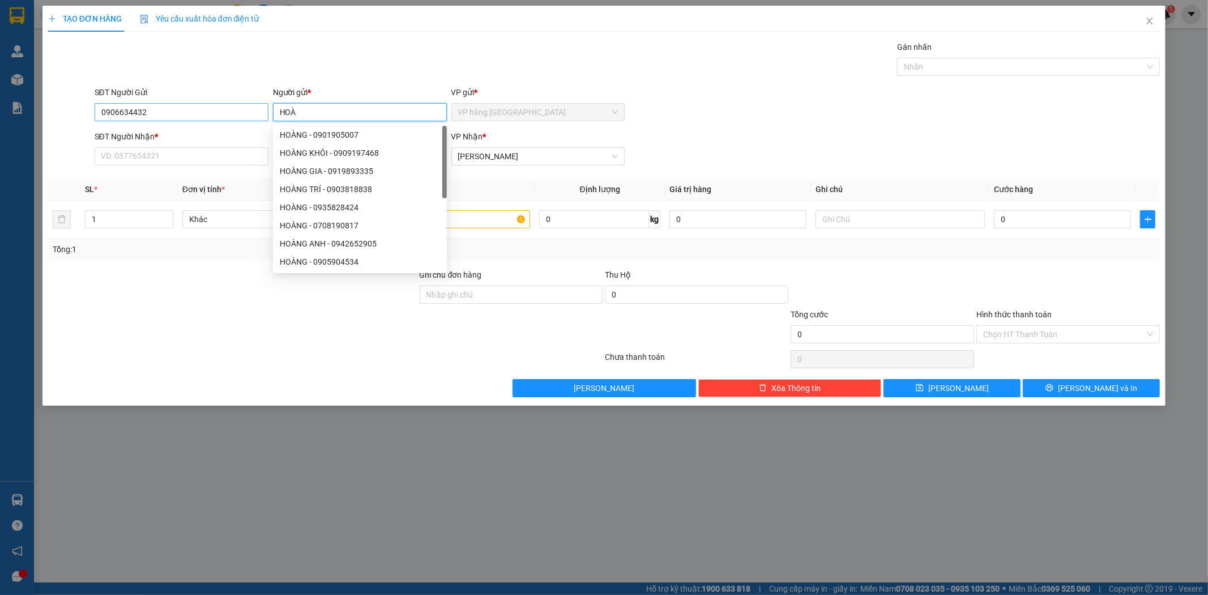
type input "HOÀ"
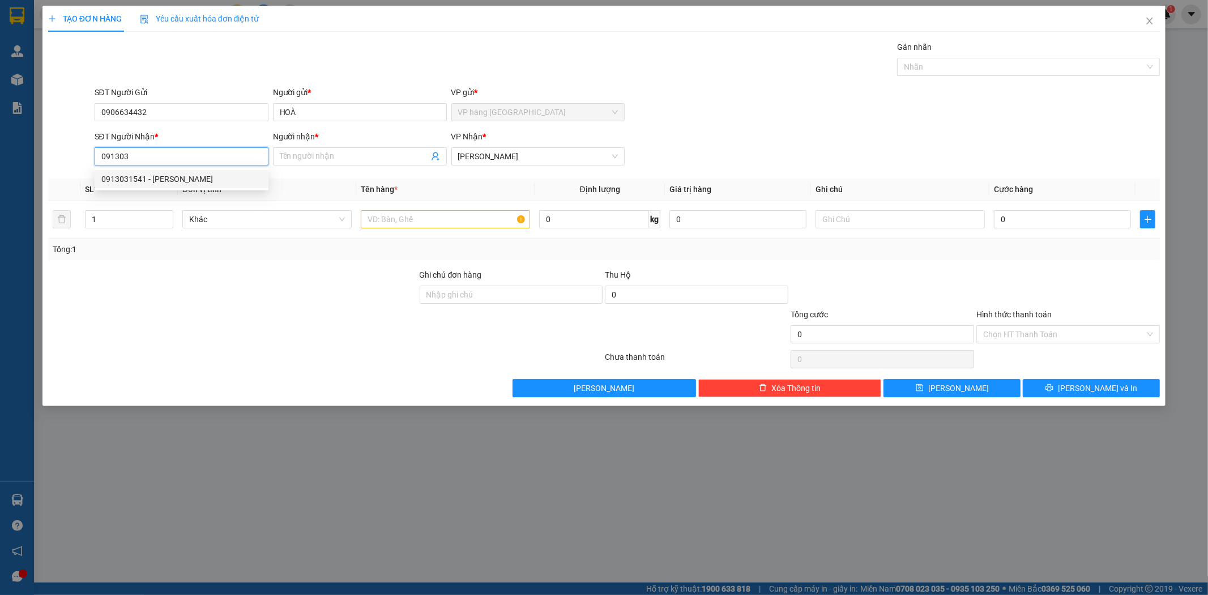
click at [215, 173] on div "0913031541 - KHOA" at bounding box center [181, 179] width 160 height 12
type input "0913031541"
type input "KHOA"
type input "0913031541"
click at [412, 223] on input "text" at bounding box center [445, 219] width 169 height 18
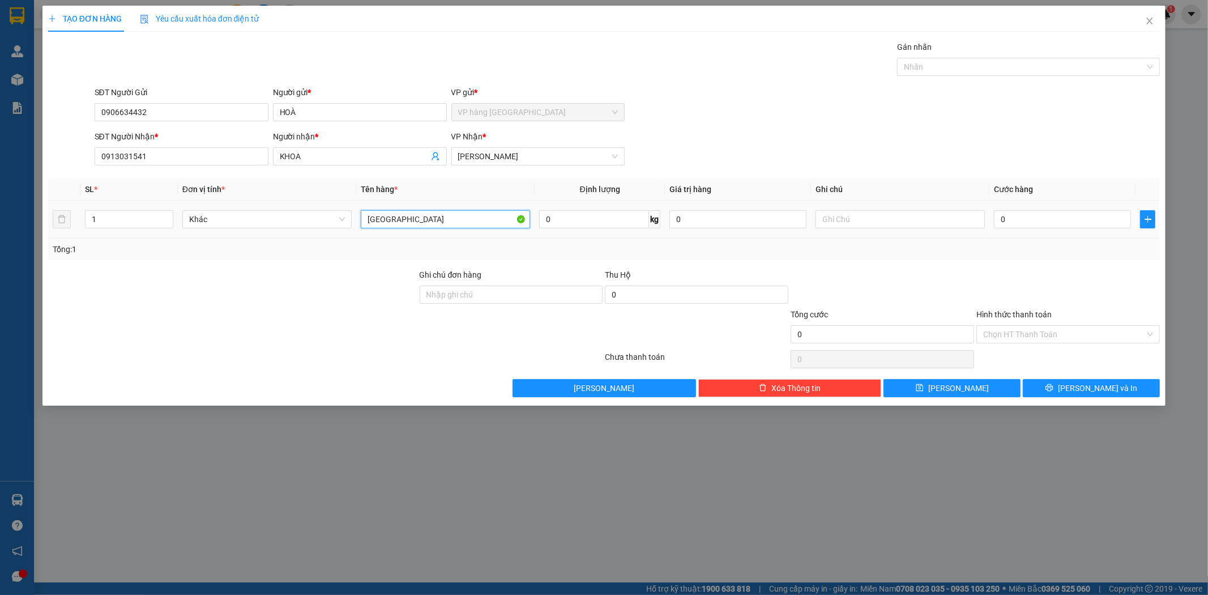
type input "[GEOGRAPHIC_DATA]"
type input "4"
type input "40"
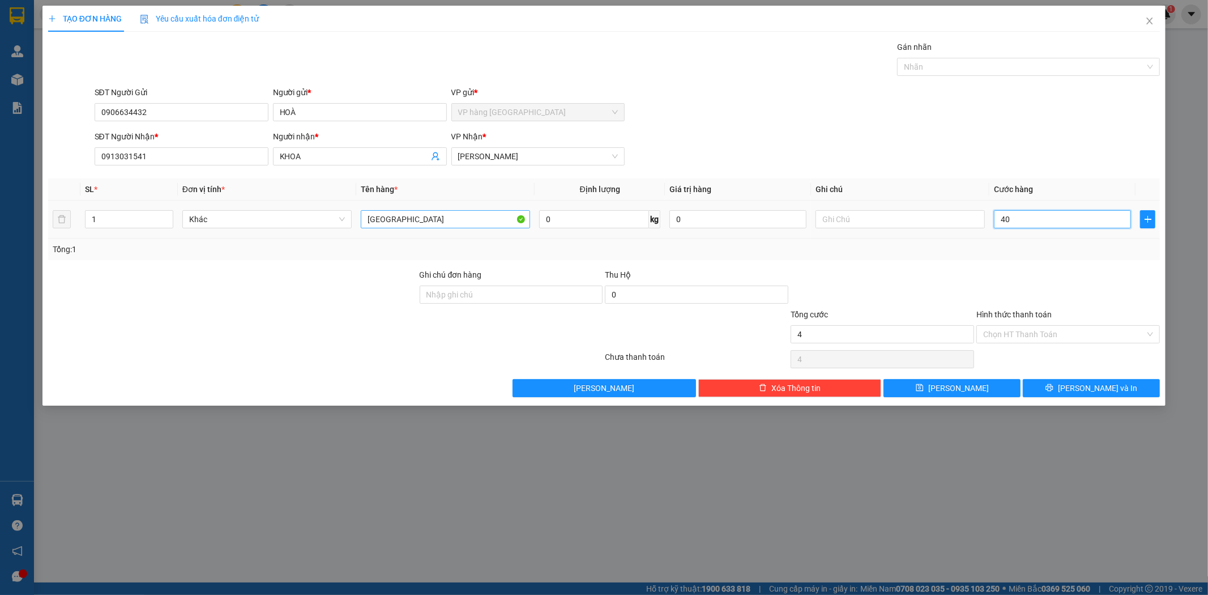
type input "40"
type input "40.000"
click at [1018, 344] on div "Transit Pickup Surcharge Ids Transit Deliver Surcharge Ids Transit Deliver Surc…" at bounding box center [604, 219] width 1112 height 356
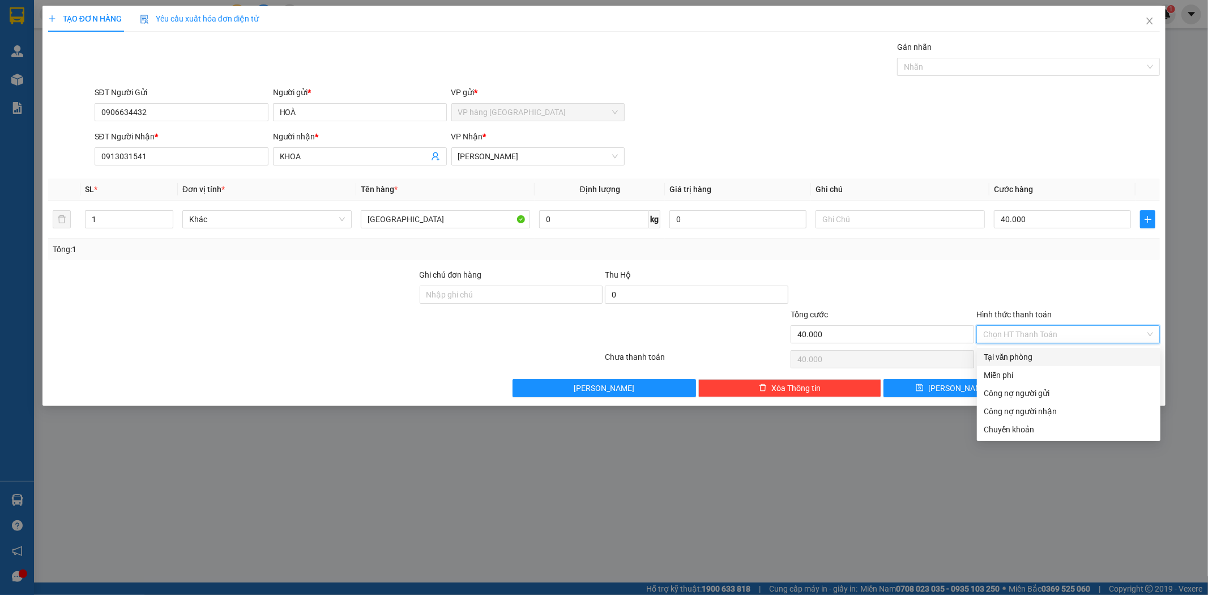
drag, startPoint x: 1022, startPoint y: 358, endPoint x: 1101, endPoint y: 416, distance: 98.4
click at [1023, 358] on div "Tại văn phòng" at bounding box center [1069, 357] width 170 height 12
type input "0"
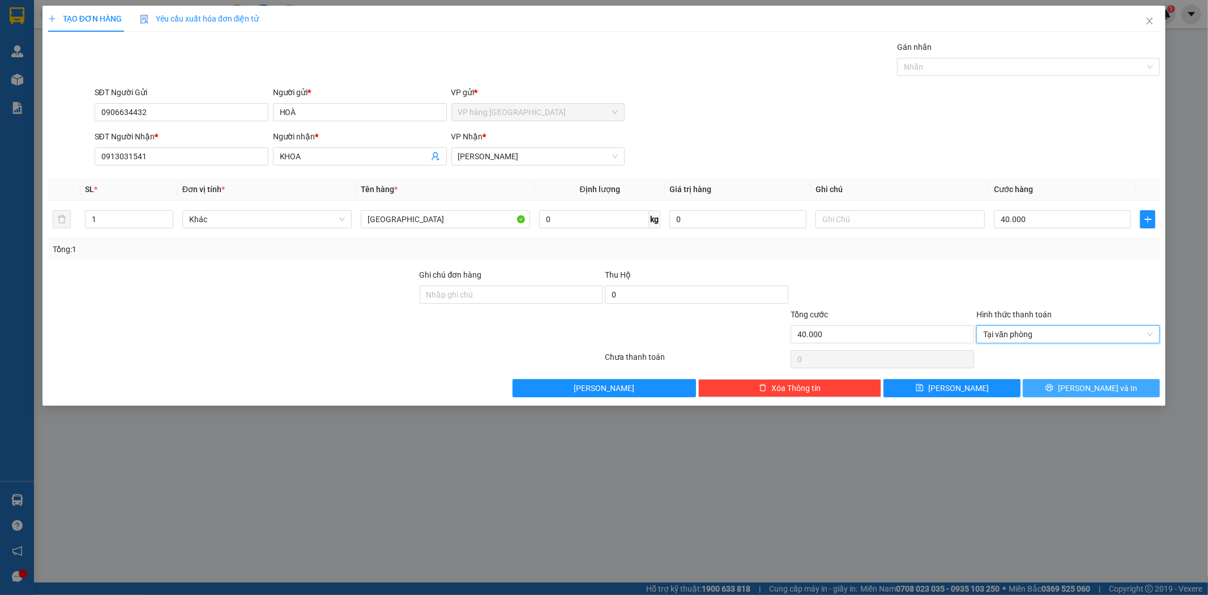
click at [1110, 392] on span "[PERSON_NAME] và In" at bounding box center [1097, 388] width 79 height 12
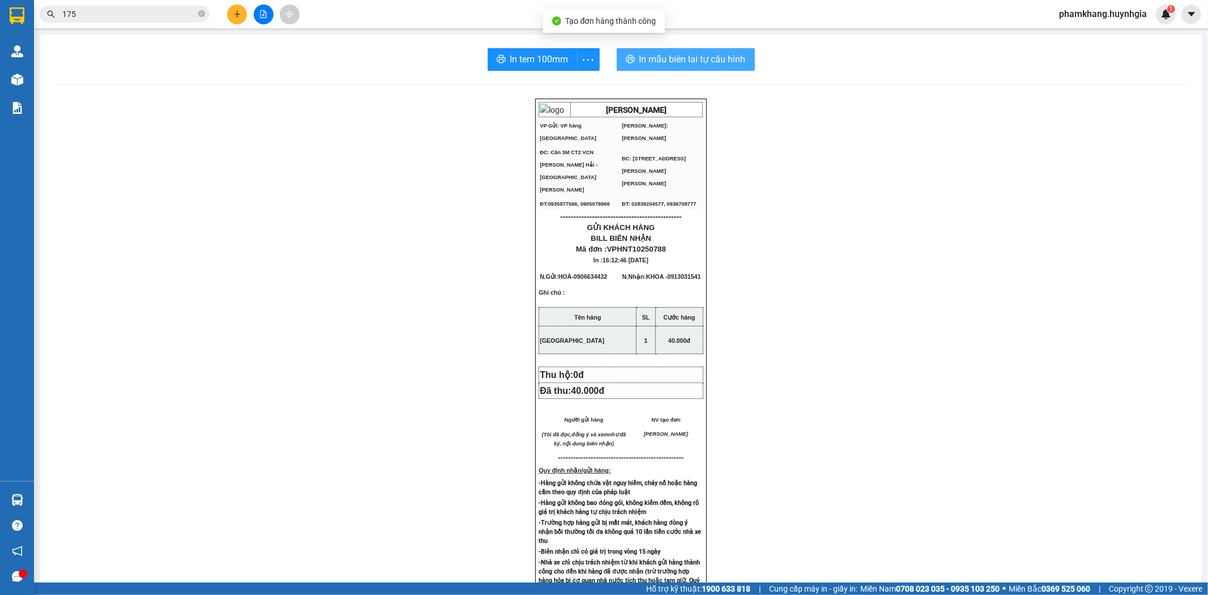
click at [728, 53] on span "In mẫu biên lai tự cấu hình" at bounding box center [692, 59] width 106 height 14
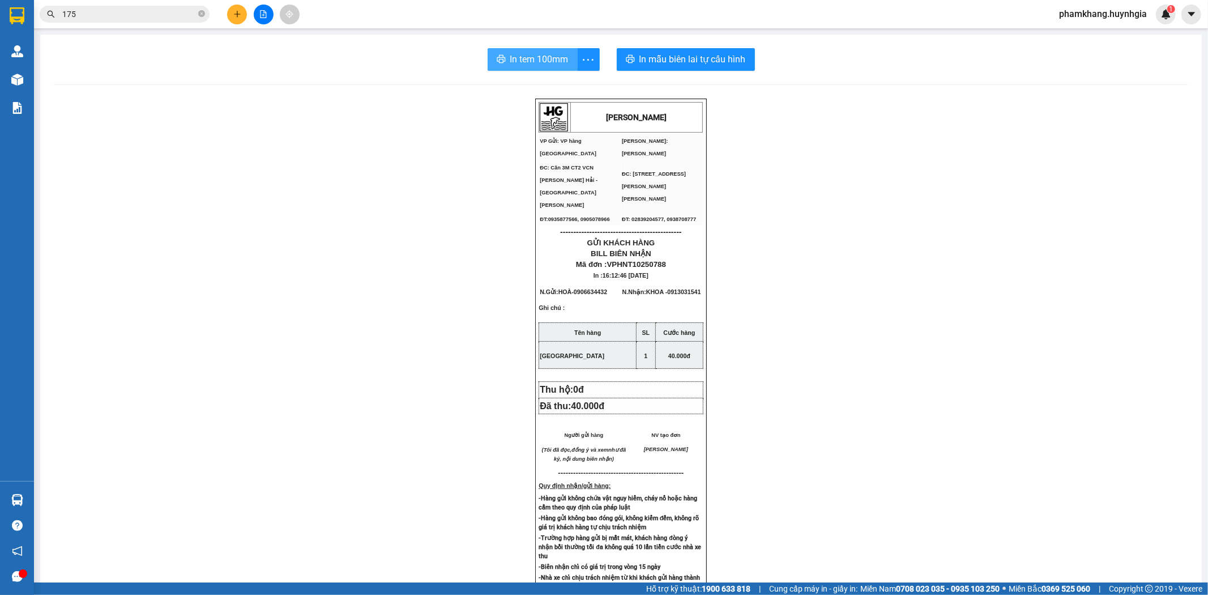
click at [548, 57] on span "In tem 100mm" at bounding box center [539, 59] width 58 height 14
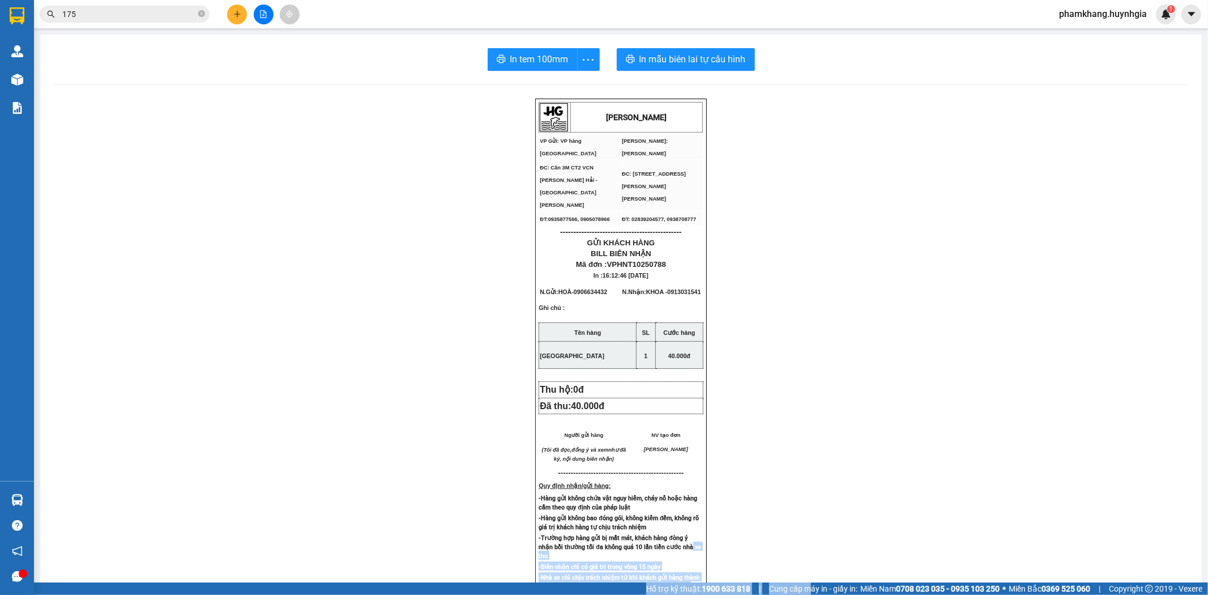
drag, startPoint x: 796, startPoint y: 586, endPoint x: 825, endPoint y: 624, distance: 48.0
click at [825, 594] on html "Kết quả tìm kiếm ( 209 ) Bộ lọc Thuộc VP này Ngày tạo đơn gần nhất Mã ĐH Trạng …" at bounding box center [604, 297] width 1208 height 595
click at [235, 15] on icon "plus" at bounding box center [237, 14] width 8 height 8
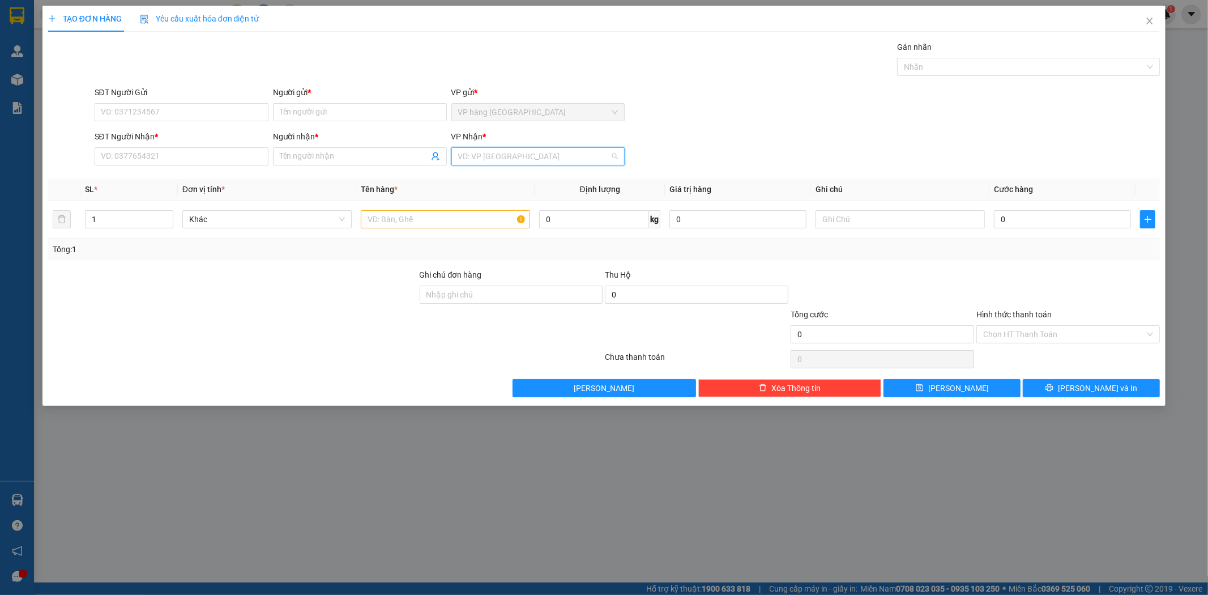
click at [500, 149] on input "search" at bounding box center [534, 156] width 152 height 17
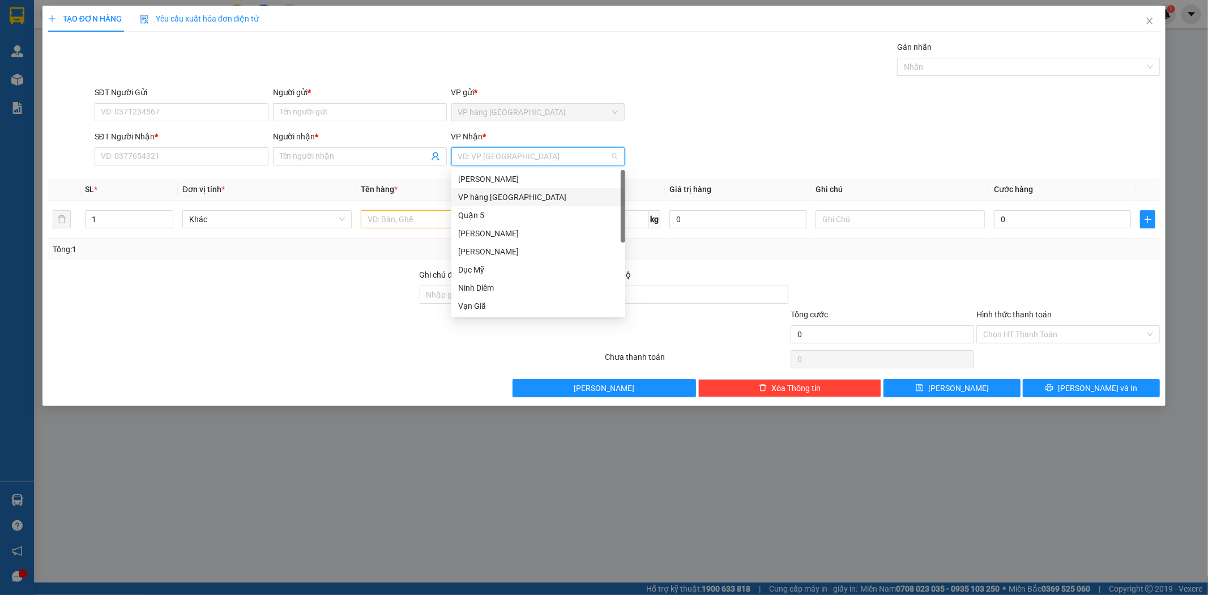
click at [501, 189] on div "VP hàng [GEOGRAPHIC_DATA]" at bounding box center [538, 197] width 174 height 18
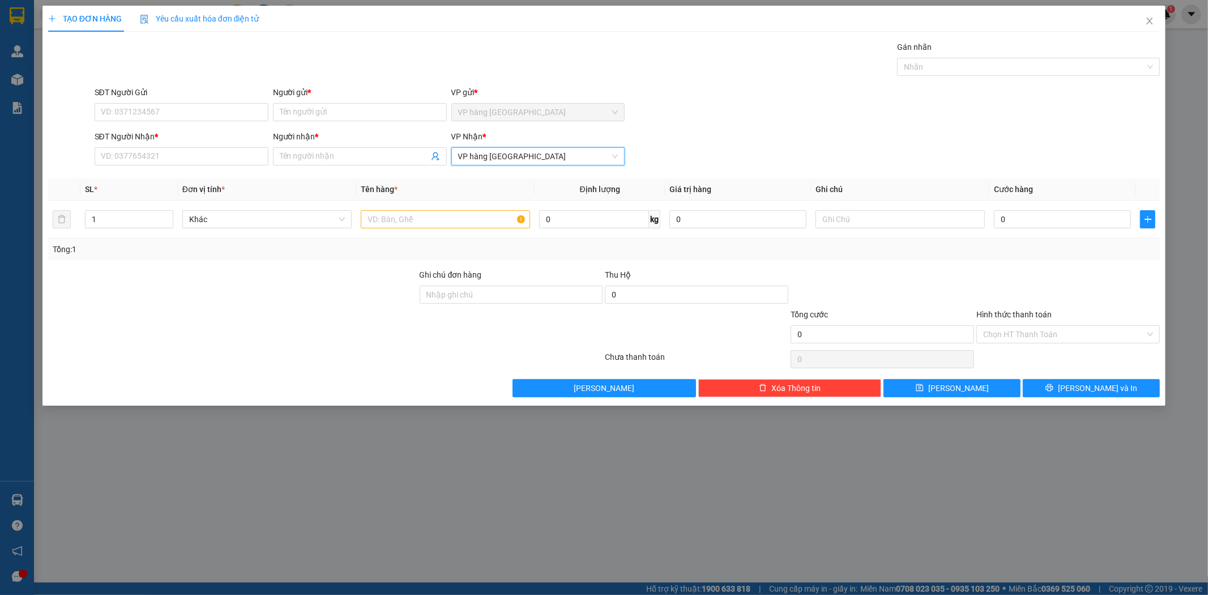
click at [505, 159] on span "VP hàng [GEOGRAPHIC_DATA]" at bounding box center [538, 156] width 160 height 17
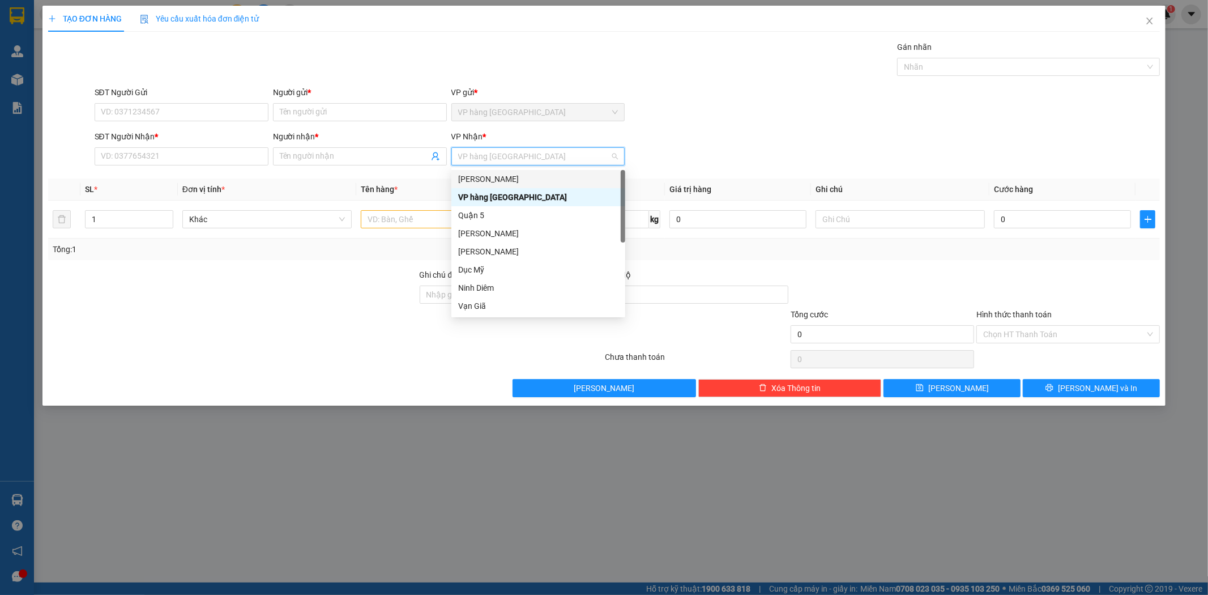
click at [505, 176] on div "[PERSON_NAME]" at bounding box center [538, 179] width 160 height 12
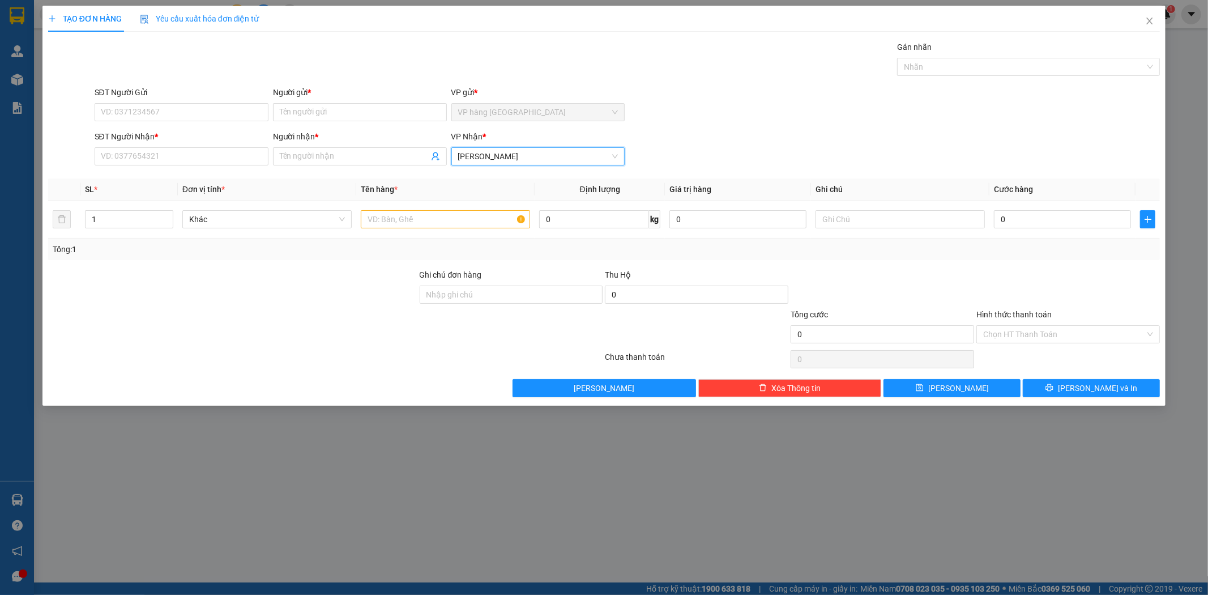
click at [200, 101] on div "SĐT Người Gửi" at bounding box center [182, 94] width 174 height 17
click at [215, 108] on input "SĐT Người Gửi" at bounding box center [182, 112] width 174 height 18
click at [150, 114] on input "SĐT Người Gửi" at bounding box center [182, 112] width 174 height 18
click at [157, 112] on input "SĐT Người Gửi" at bounding box center [182, 112] width 174 height 18
click at [235, 129] on div "0813515788 - DR TOOTH" at bounding box center [181, 135] width 160 height 12
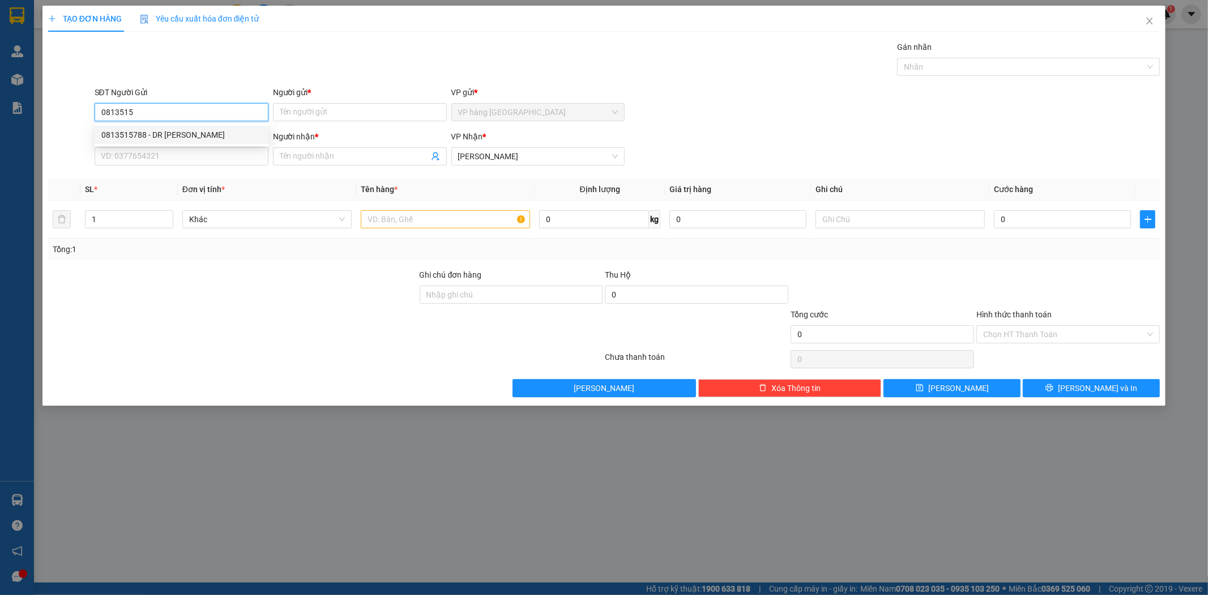
type input "0813515788"
type input "DR [PERSON_NAME]"
type input "0813515788"
click at [240, 160] on input "SĐT Người Nhận *" at bounding box center [182, 156] width 174 height 18
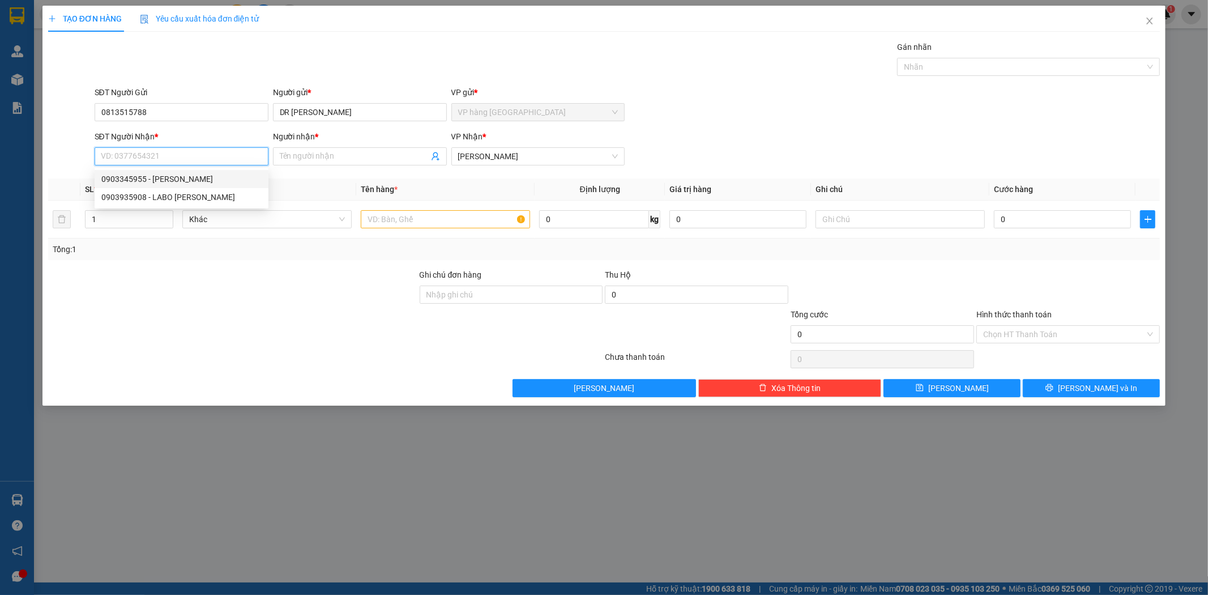
click at [211, 180] on div "0903345955 - CTY NHA PHÚC ĐĂNG" at bounding box center [181, 179] width 160 height 12
type input "0903345955"
type input "CTY NHA [PERSON_NAME]"
click at [454, 215] on input "text" at bounding box center [445, 219] width 169 height 18
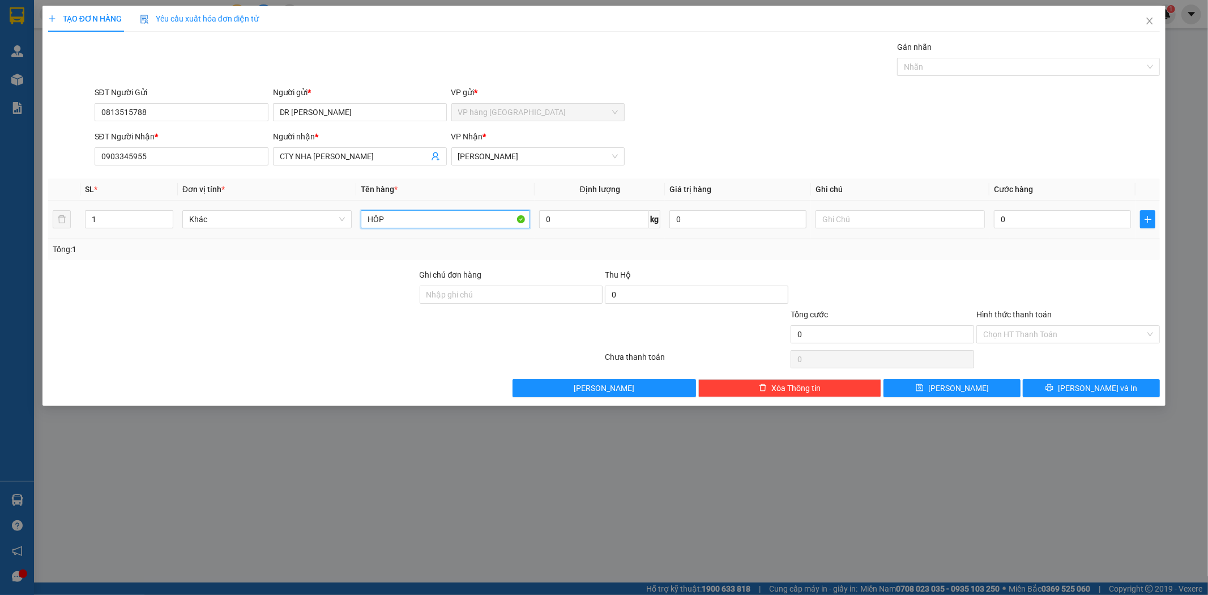
type input "HÔP"
type input "2"
type input "20"
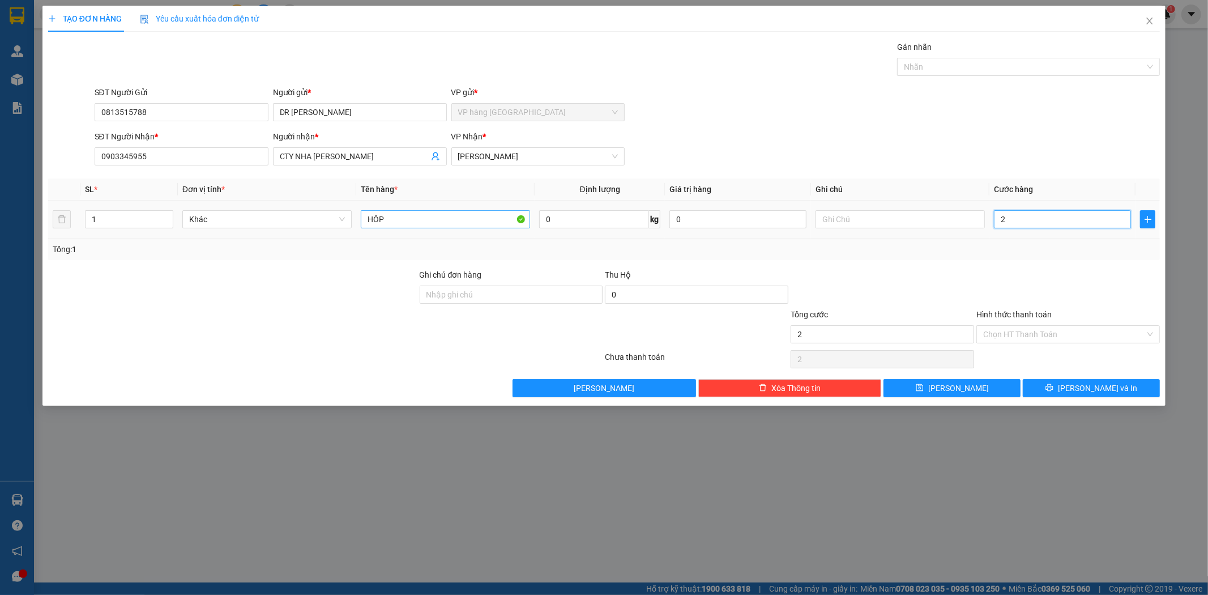
type input "20"
type input "20.000"
click at [1086, 323] on div "Hình thức thanh toán" at bounding box center [1067, 316] width 183 height 17
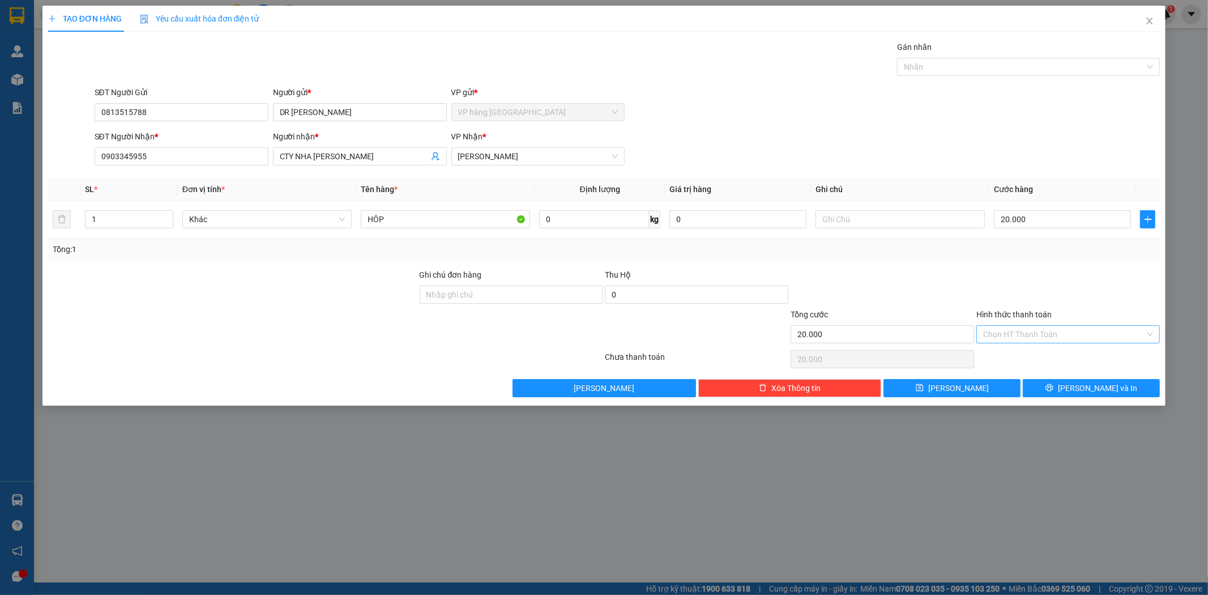
click at [1087, 335] on input "Hình thức thanh toán" at bounding box center [1064, 334] width 162 height 17
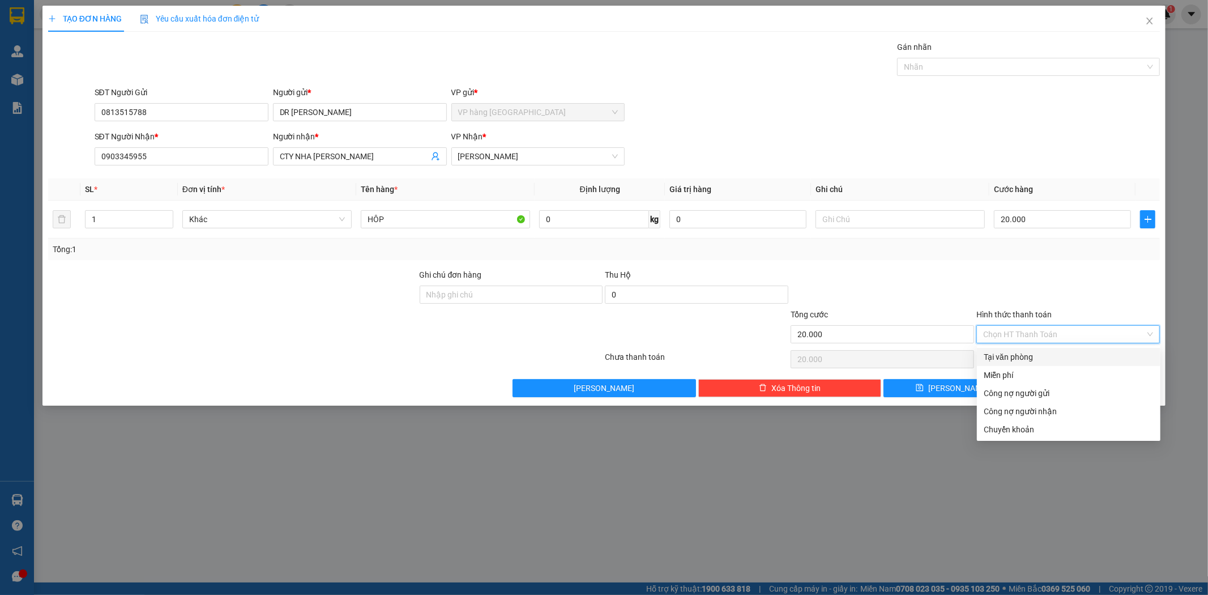
click at [1079, 354] on div "Tại văn phòng" at bounding box center [1069, 357] width 170 height 12
type input "0"
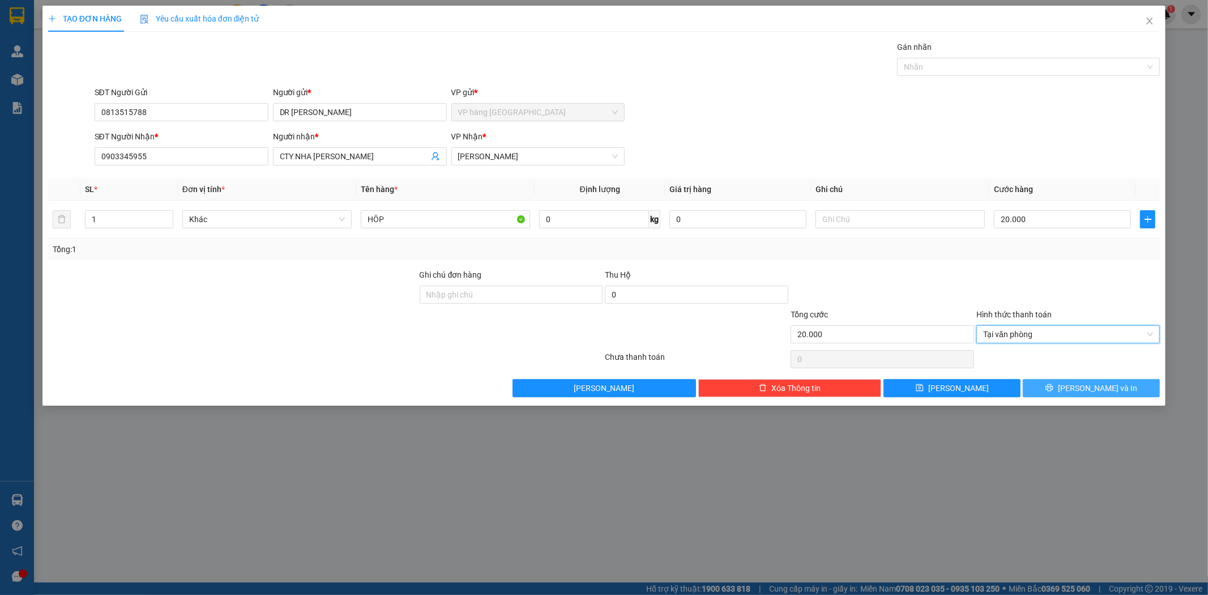
click at [1112, 391] on span "[PERSON_NAME] và In" at bounding box center [1097, 388] width 79 height 12
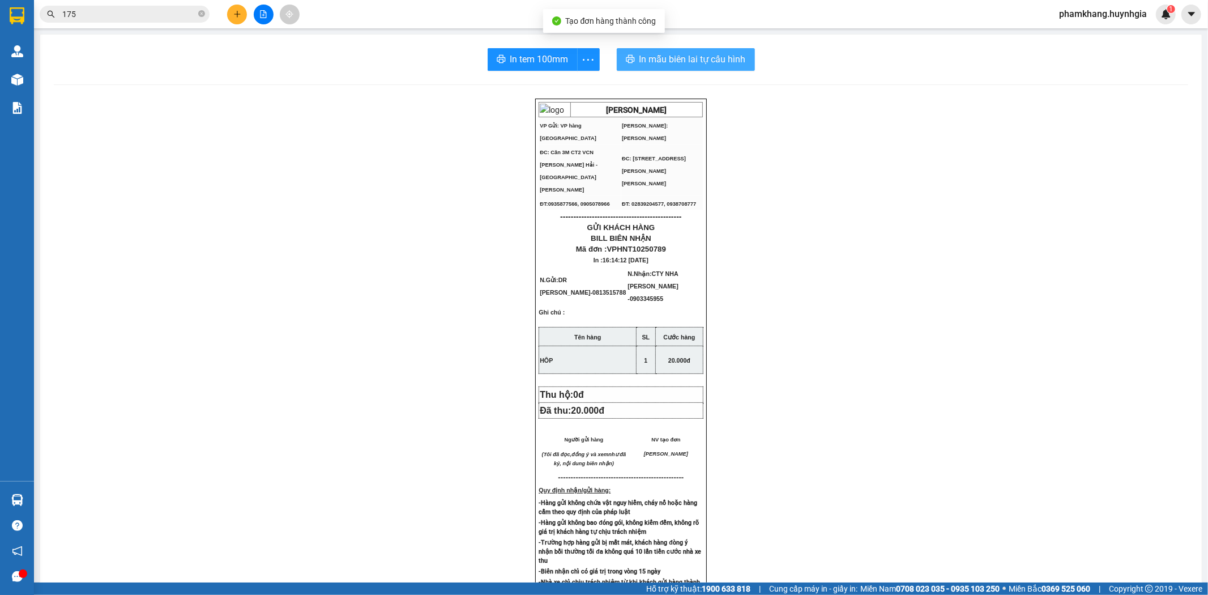
click at [658, 63] on span "In mẫu biên lai tự cấu hình" at bounding box center [692, 59] width 106 height 14
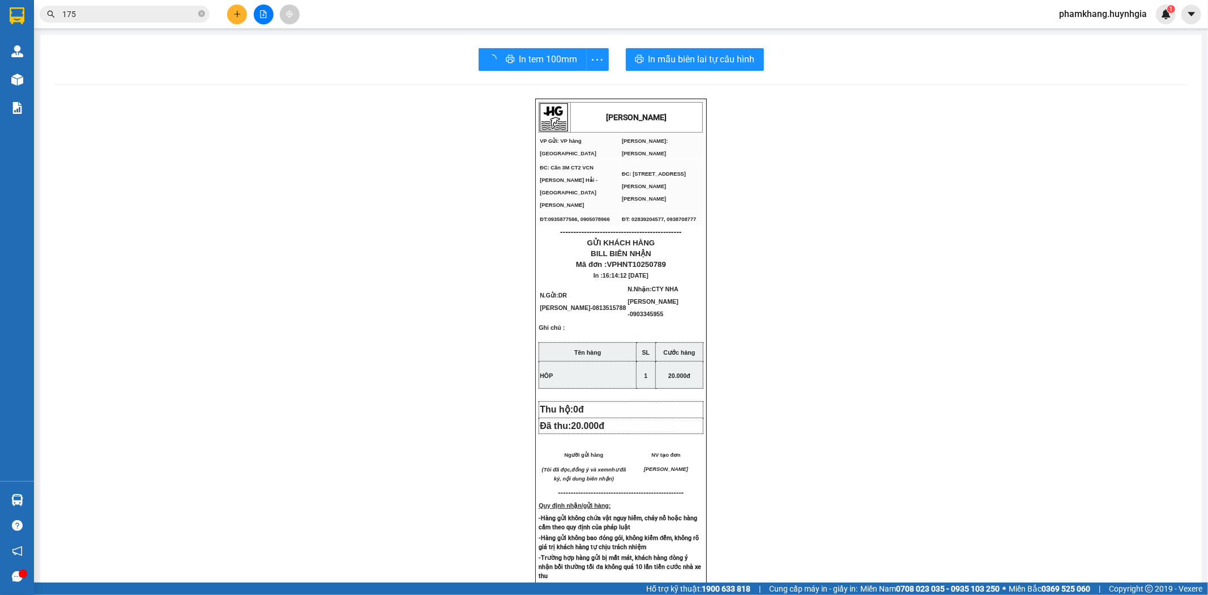
click at [519, 64] on span "In tem 100mm" at bounding box center [548, 59] width 58 height 14
click at [228, 10] on button at bounding box center [237, 15] width 20 height 20
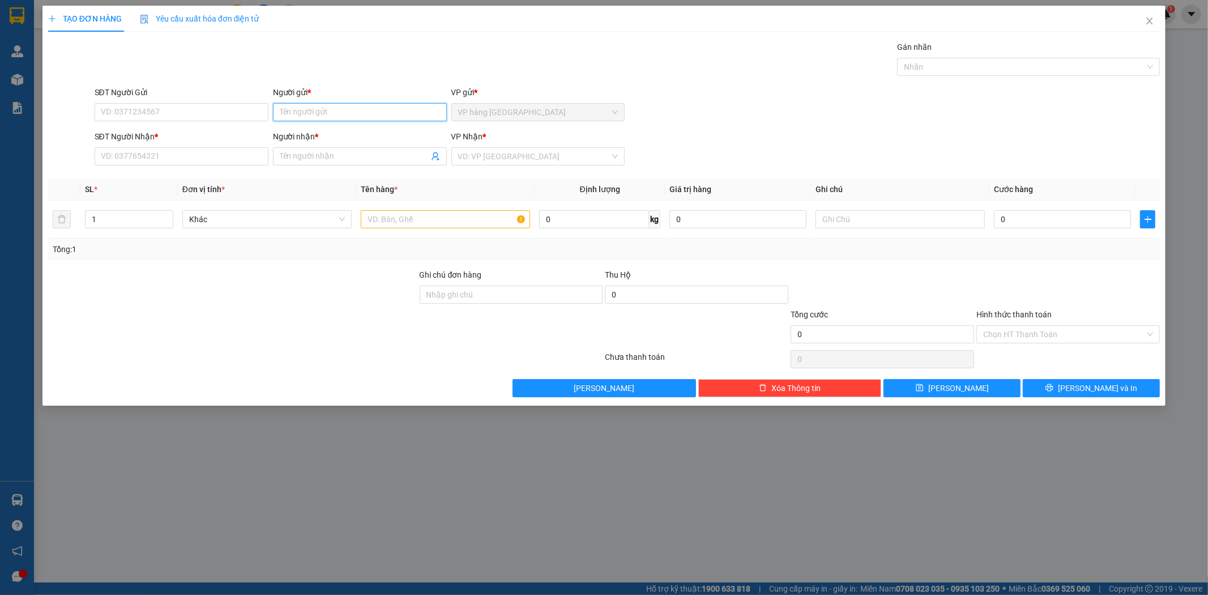
click at [313, 111] on input "Người gửi *" at bounding box center [360, 112] width 174 height 18
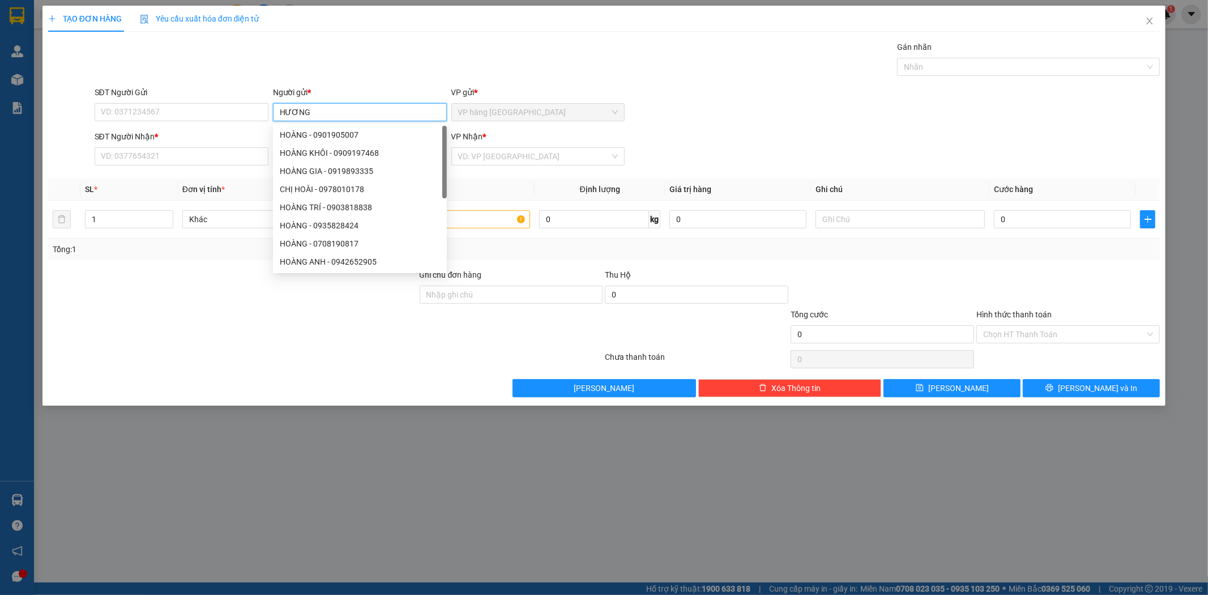
type input "HƯƠNG"
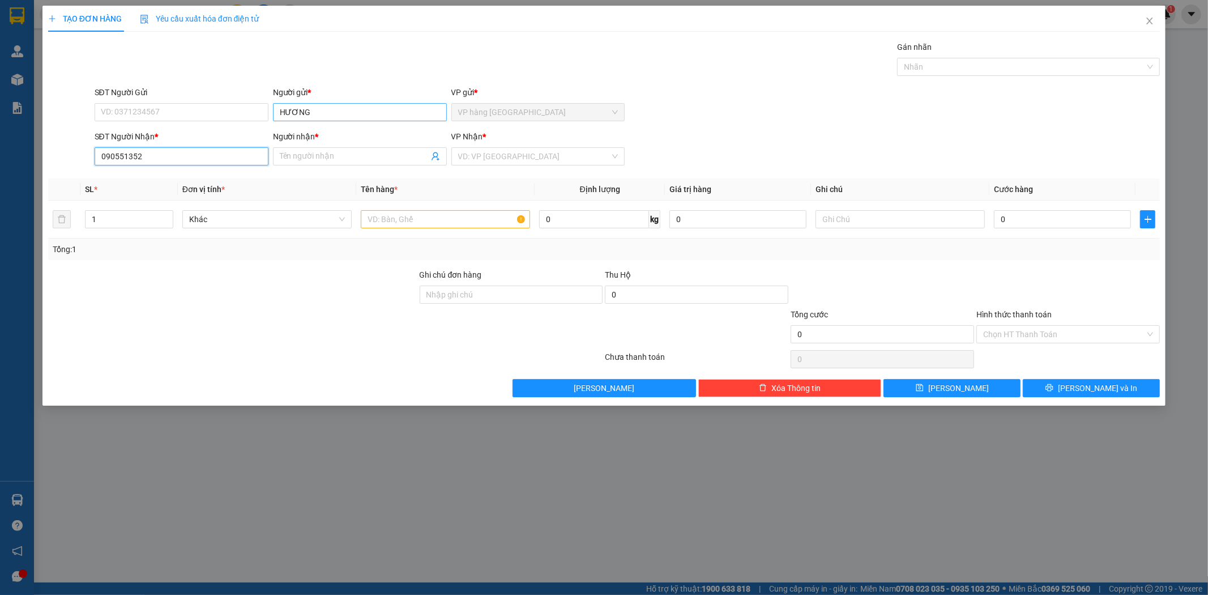
type input "0905513525"
click at [183, 182] on div "0905513525 - HƯƠNG" at bounding box center [181, 179] width 160 height 12
type input "HƯƠNG"
type input "0905513525"
click at [470, 215] on input "text" at bounding box center [445, 219] width 169 height 18
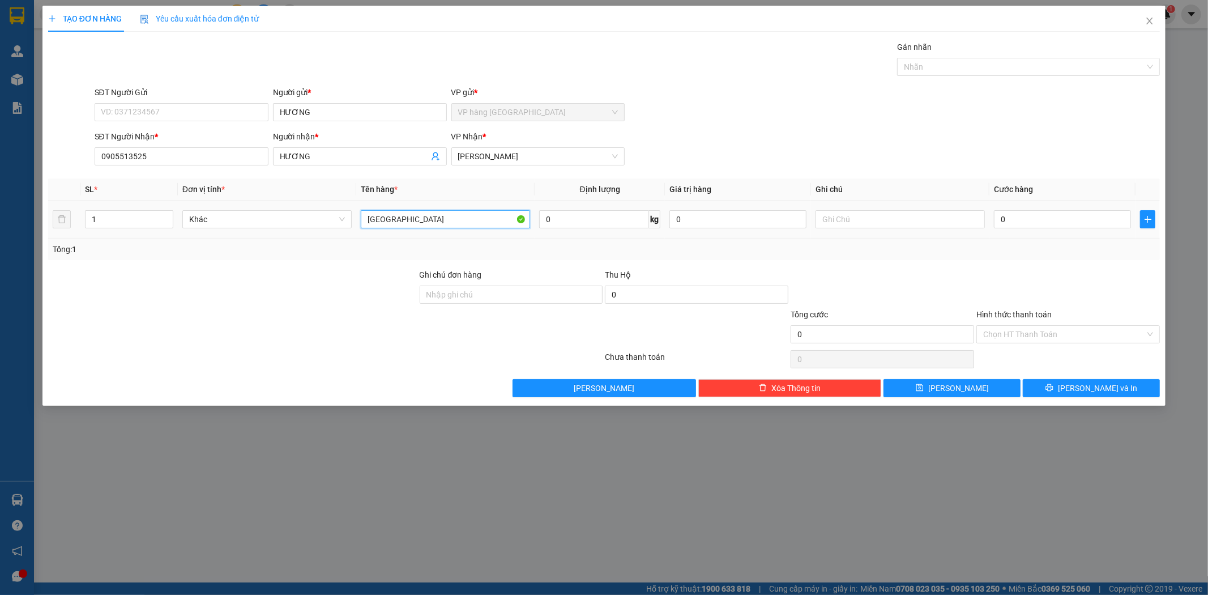
type input "[GEOGRAPHIC_DATA]"
type input "5"
type input "50"
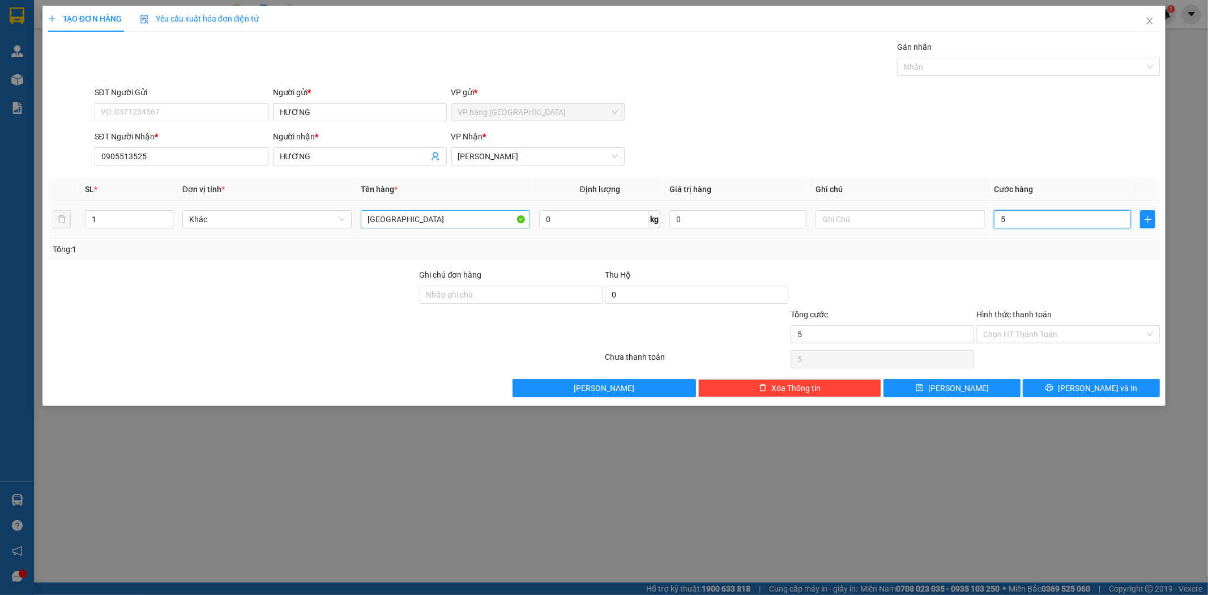
type input "50"
type input "50.000"
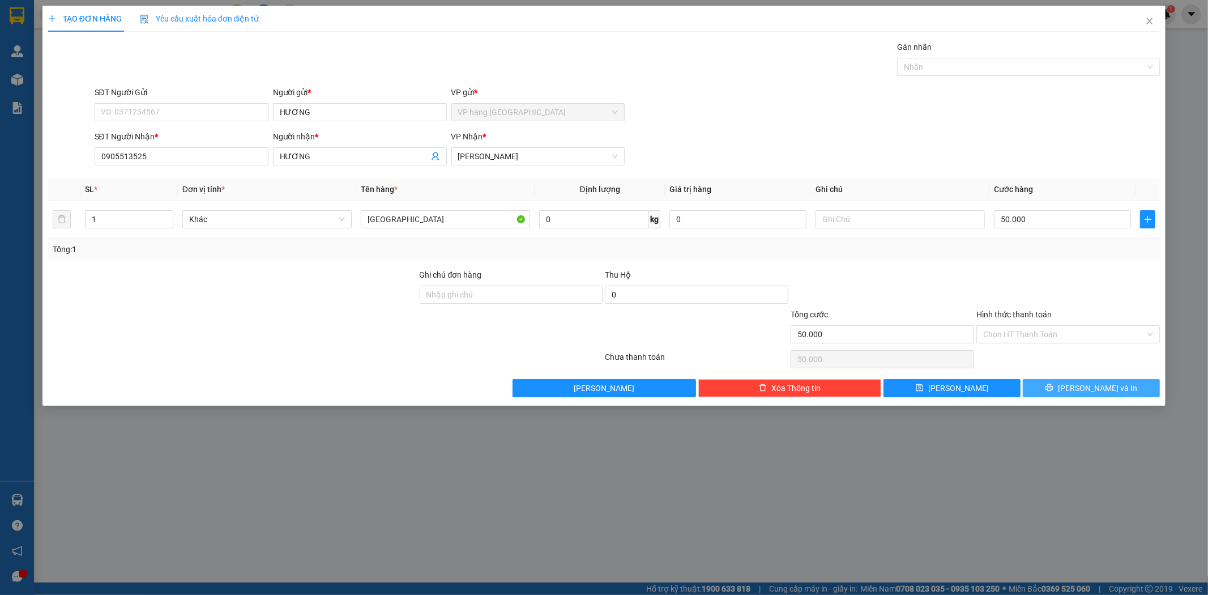
click at [1114, 385] on button "[PERSON_NAME] và In" at bounding box center [1091, 388] width 137 height 18
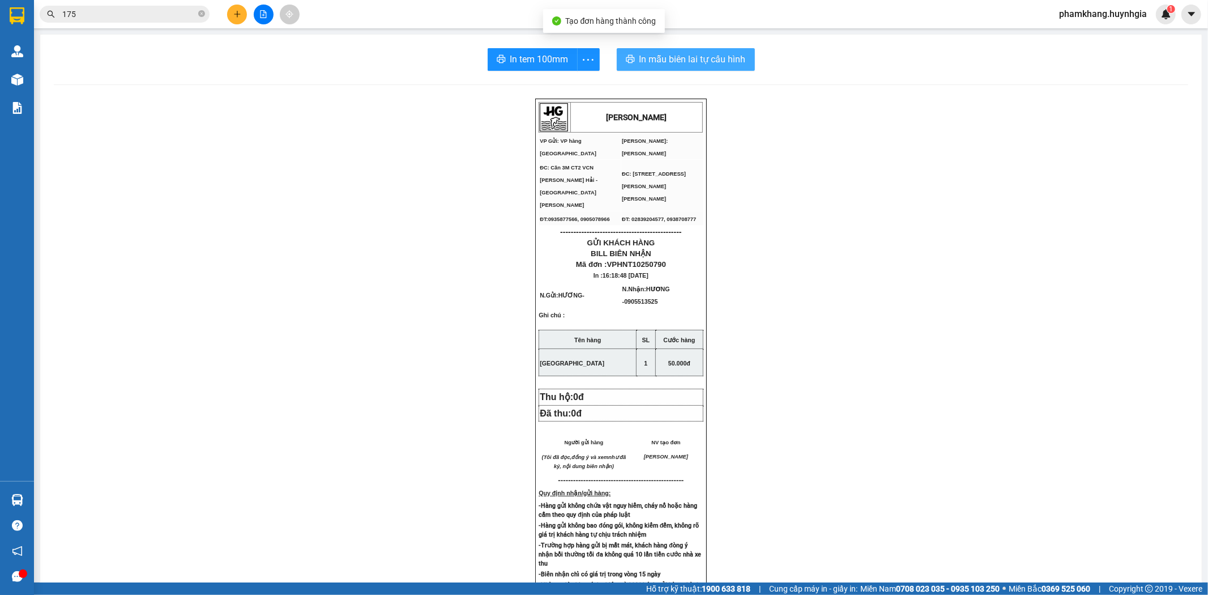
click at [668, 60] on span "In mẫu biên lai tự cấu hình" at bounding box center [692, 59] width 106 height 14
click at [565, 61] on button "In tem 100mm" at bounding box center [533, 59] width 90 height 23
click at [166, 15] on input "175" at bounding box center [129, 14] width 134 height 12
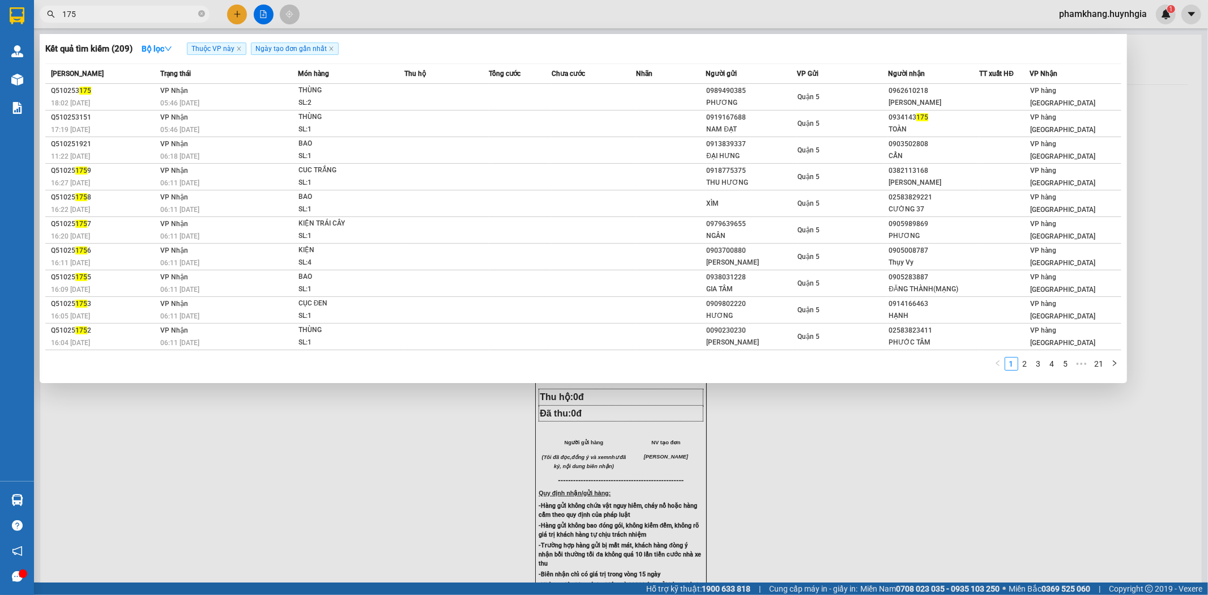
click at [166, 15] on input "175" at bounding box center [129, 14] width 134 height 12
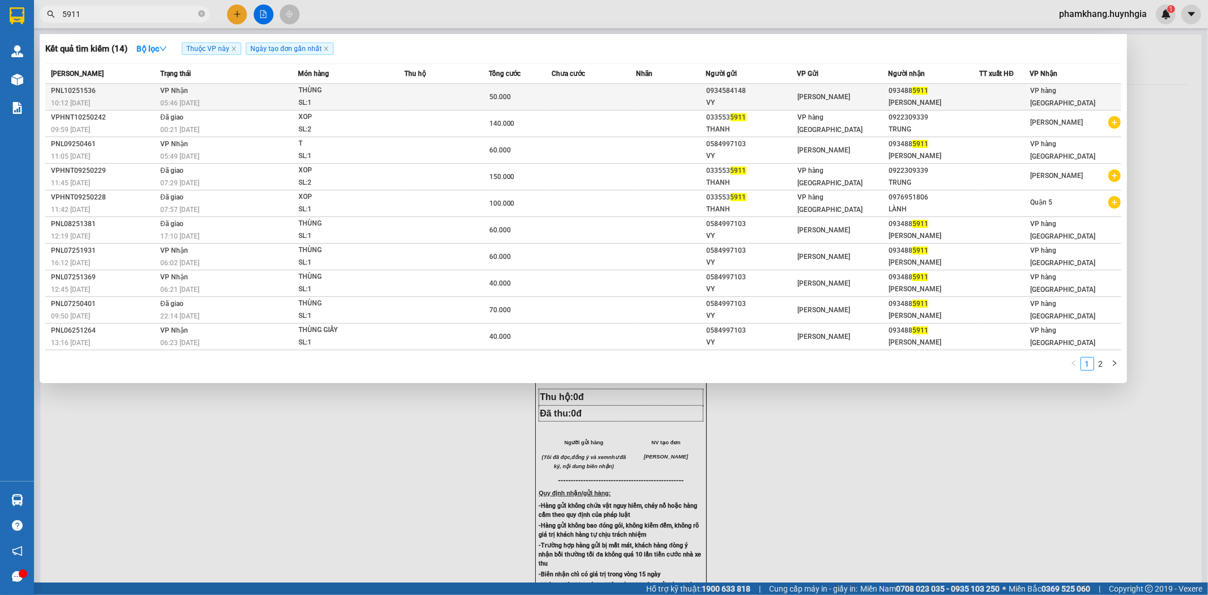
type input "5911"
click at [920, 99] on div "NGỌC ANH" at bounding box center [933, 103] width 90 height 12
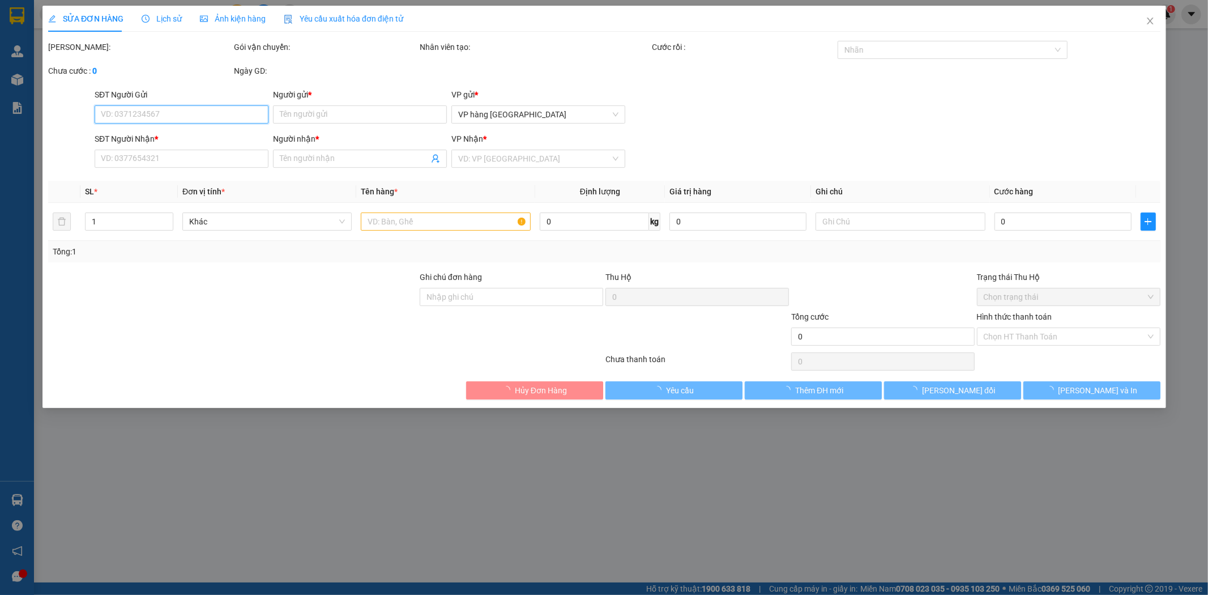
type input "0934584148"
type input "VY"
type input "0934885911"
type input "NGỌC ANH"
type input "50.000"
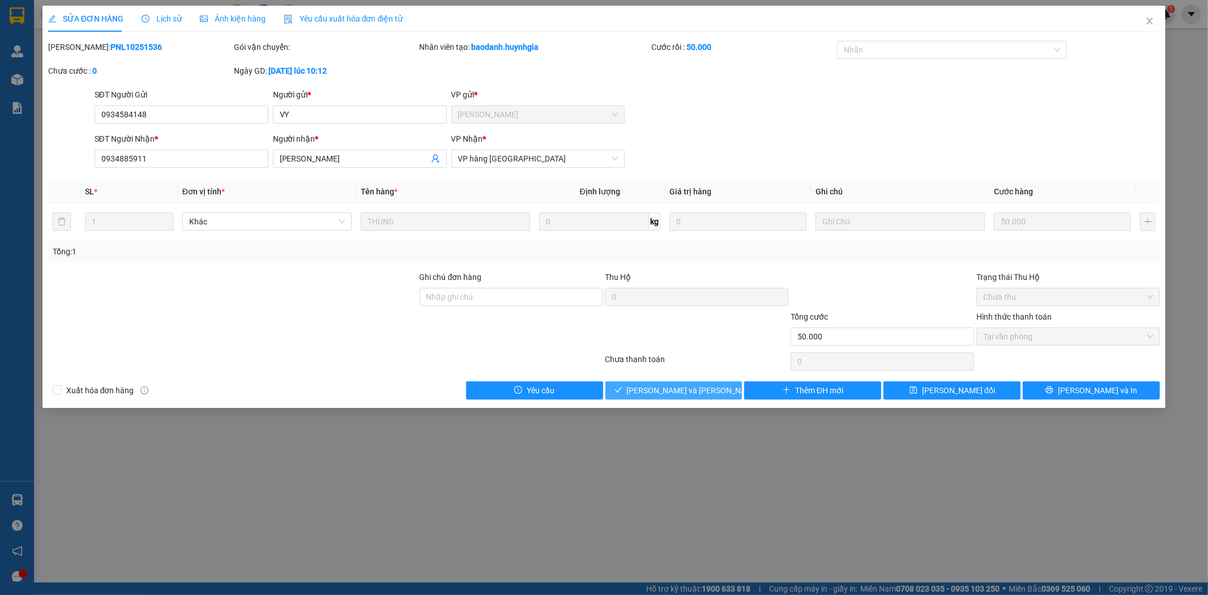
click at [717, 391] on button "[PERSON_NAME] và [PERSON_NAME] hàng" at bounding box center [673, 390] width 137 height 18
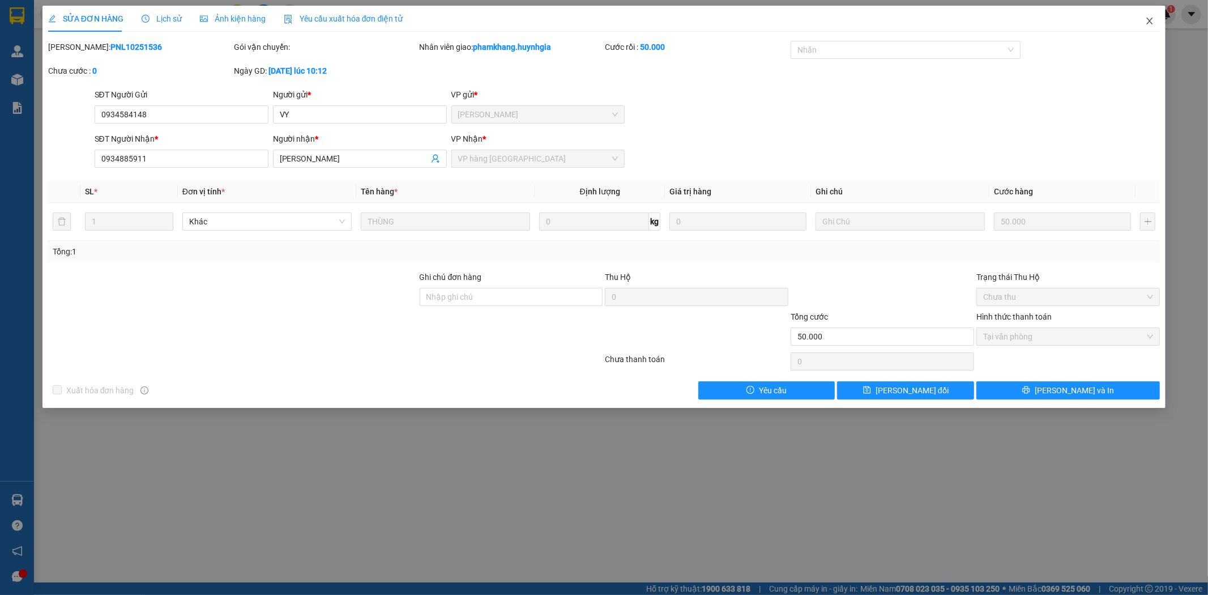
click at [1150, 14] on span "Close" at bounding box center [1150, 22] width 32 height 32
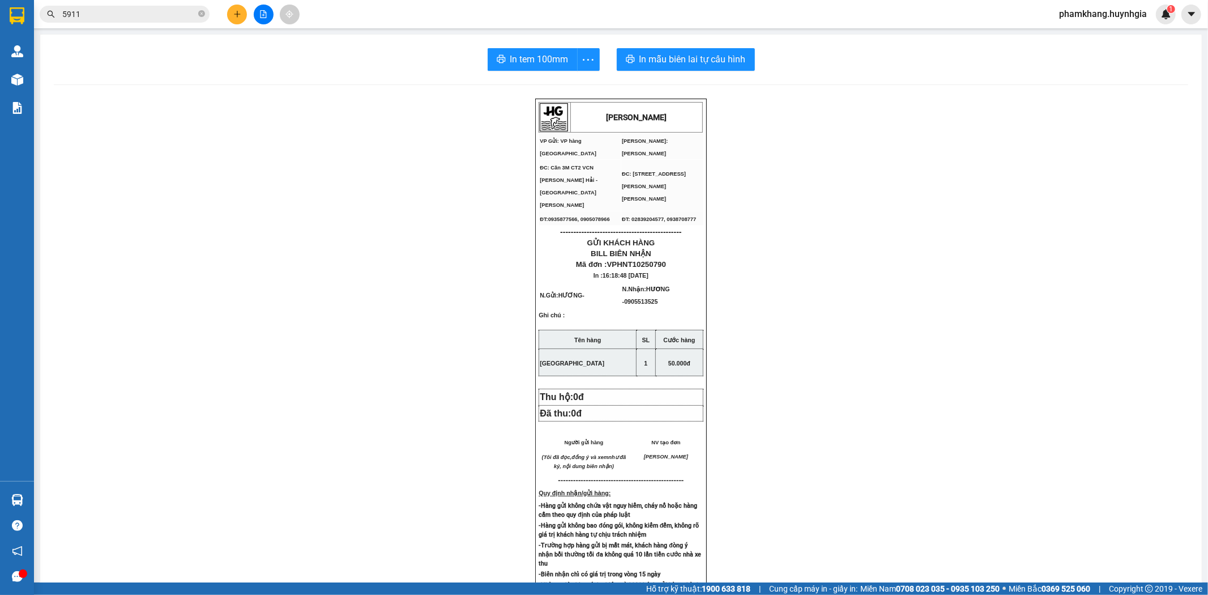
click at [149, 10] on input "5911" at bounding box center [129, 14] width 134 height 12
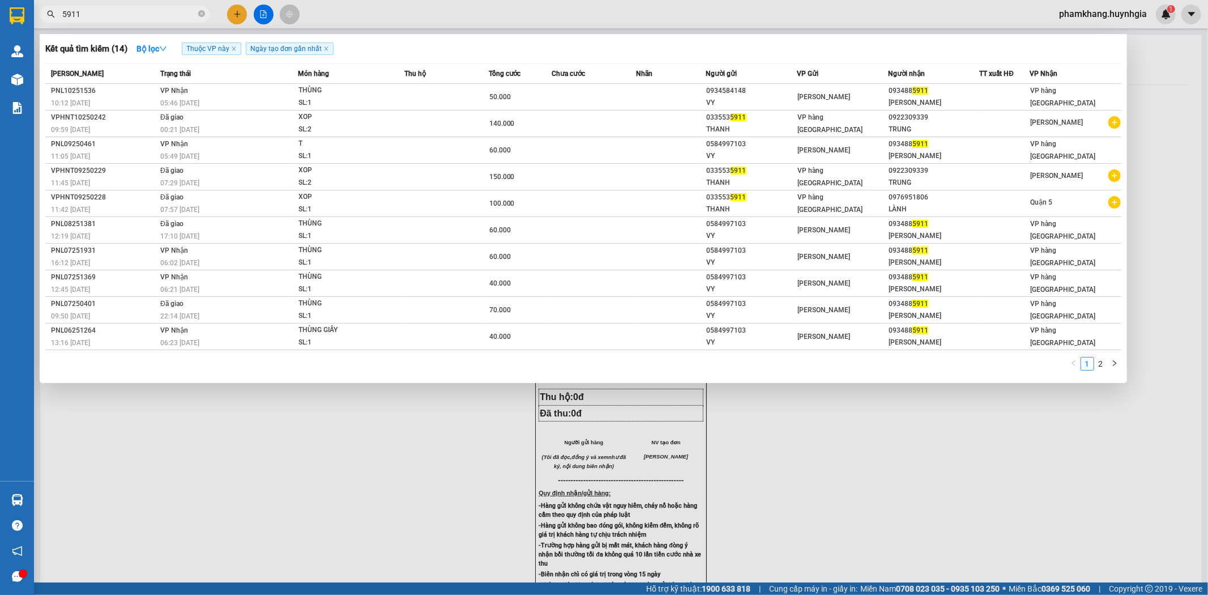
click at [149, 10] on input "5911" at bounding box center [129, 14] width 134 height 12
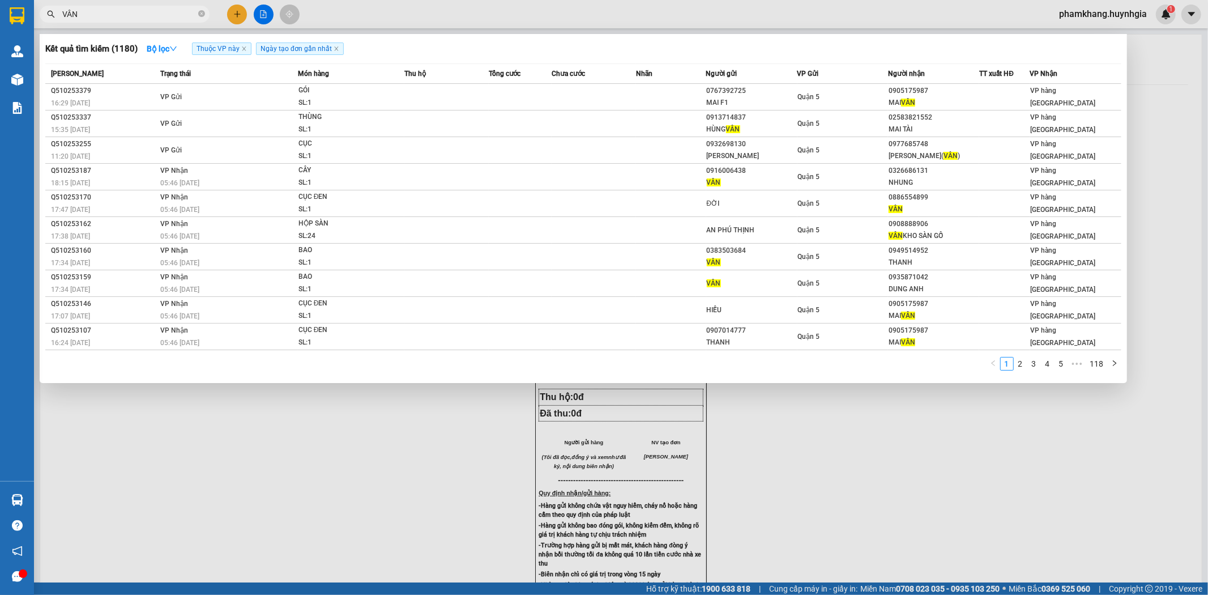
click at [151, 20] on input "VÂN" at bounding box center [129, 14] width 134 height 12
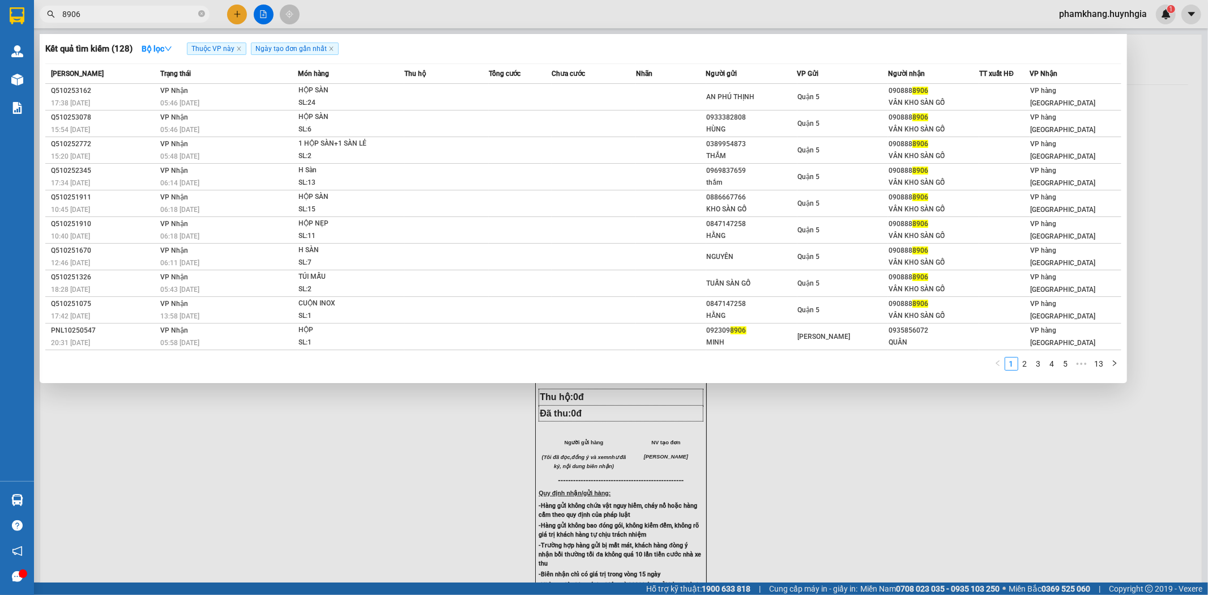
type input "8906"
click at [151, 3] on div at bounding box center [604, 297] width 1208 height 595
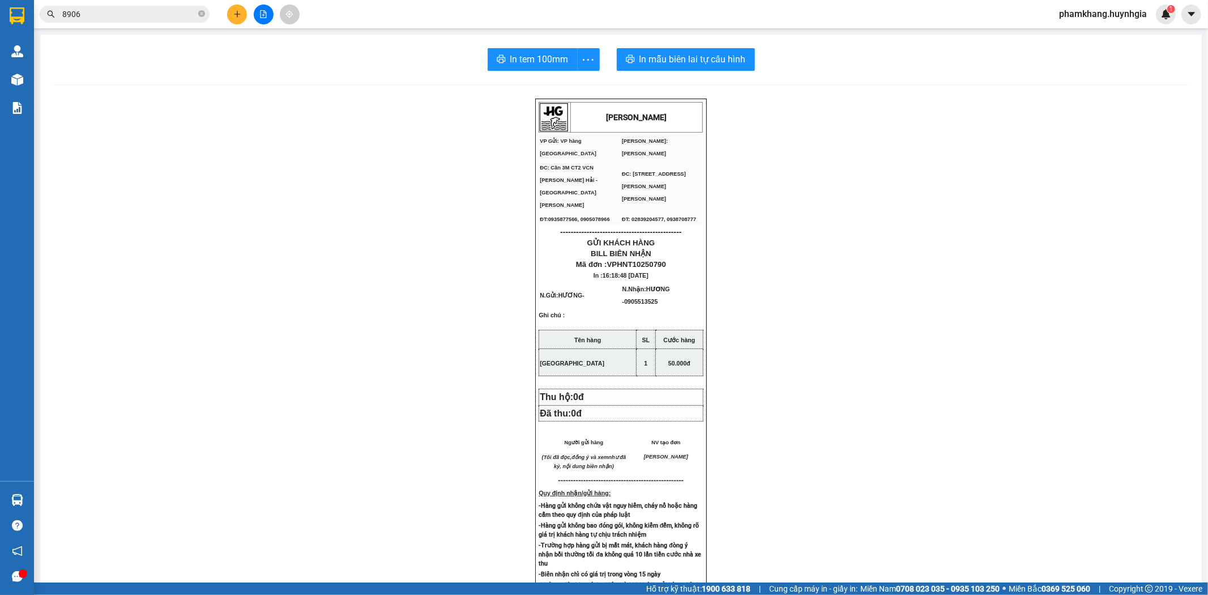
click at [140, 12] on input "8906" at bounding box center [129, 14] width 134 height 12
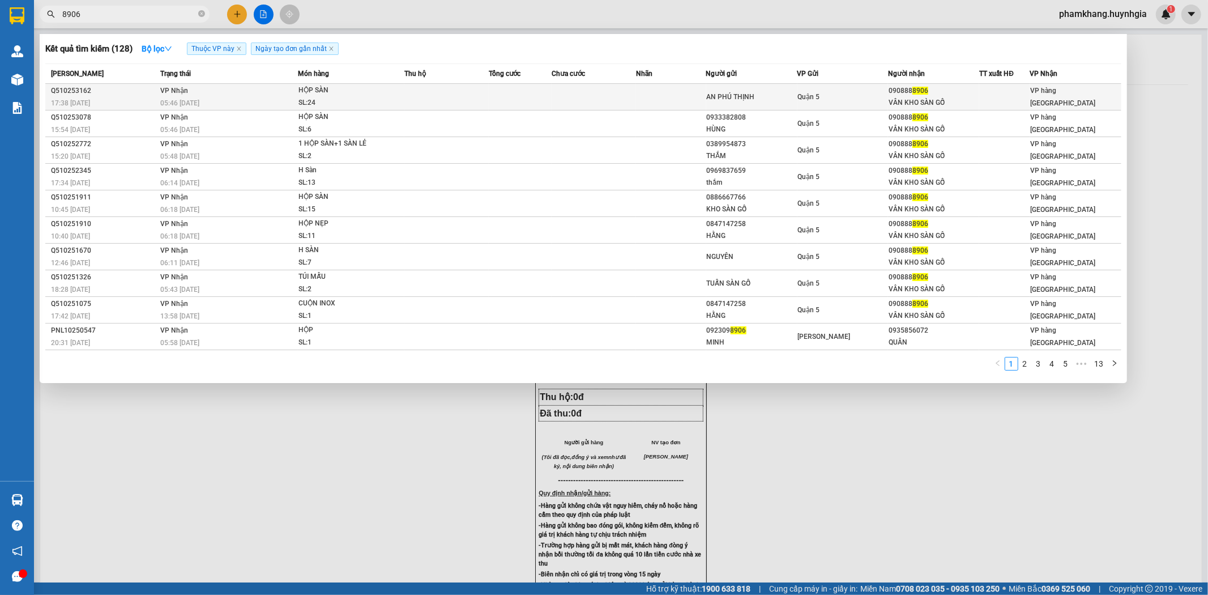
click at [303, 91] on div "HỘP SÀN" at bounding box center [340, 90] width 85 height 12
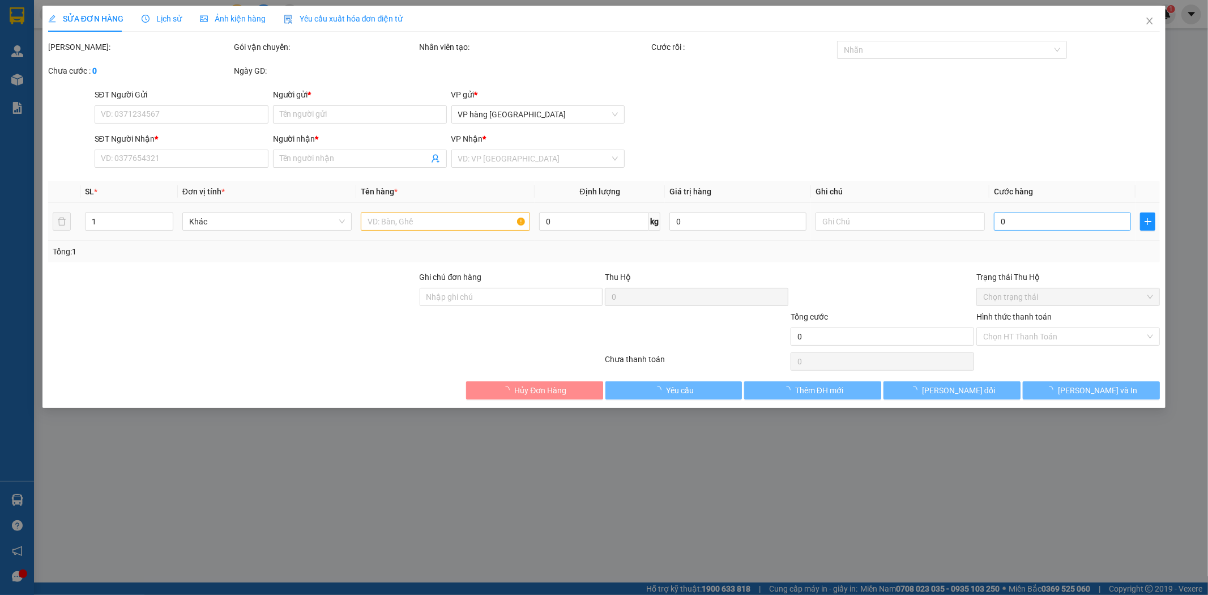
type input "AN PHÚ THỊNH"
type input "0908888906"
type input "VÂN KHO SÀN GỖ"
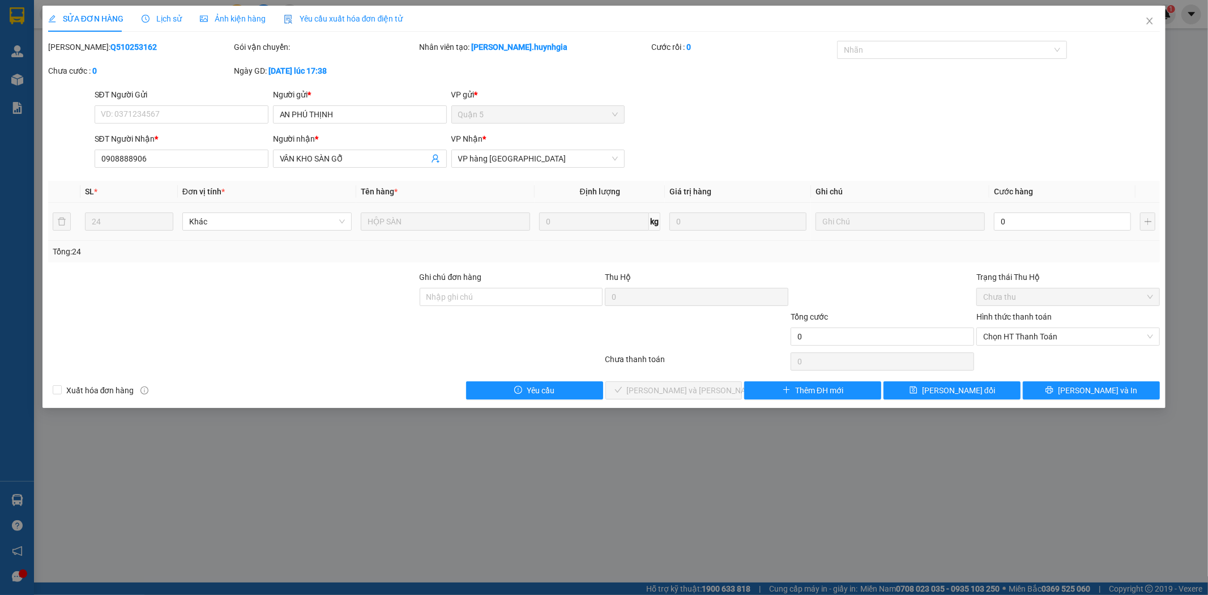
type input "4"
type input "48"
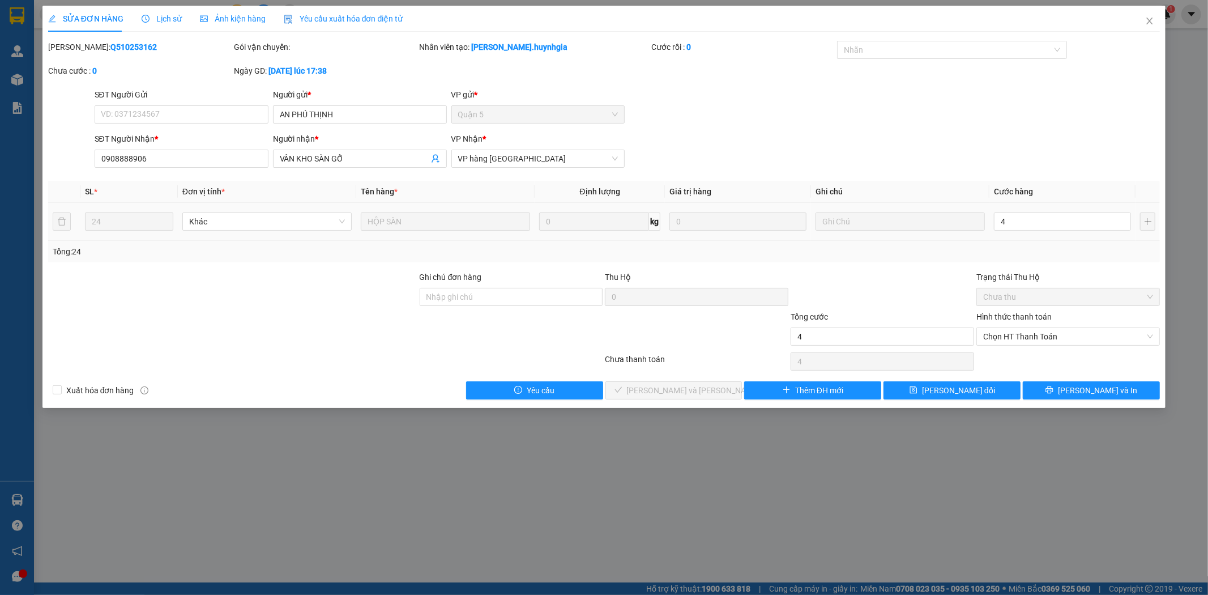
type input "48"
type input "480"
type input "480.000"
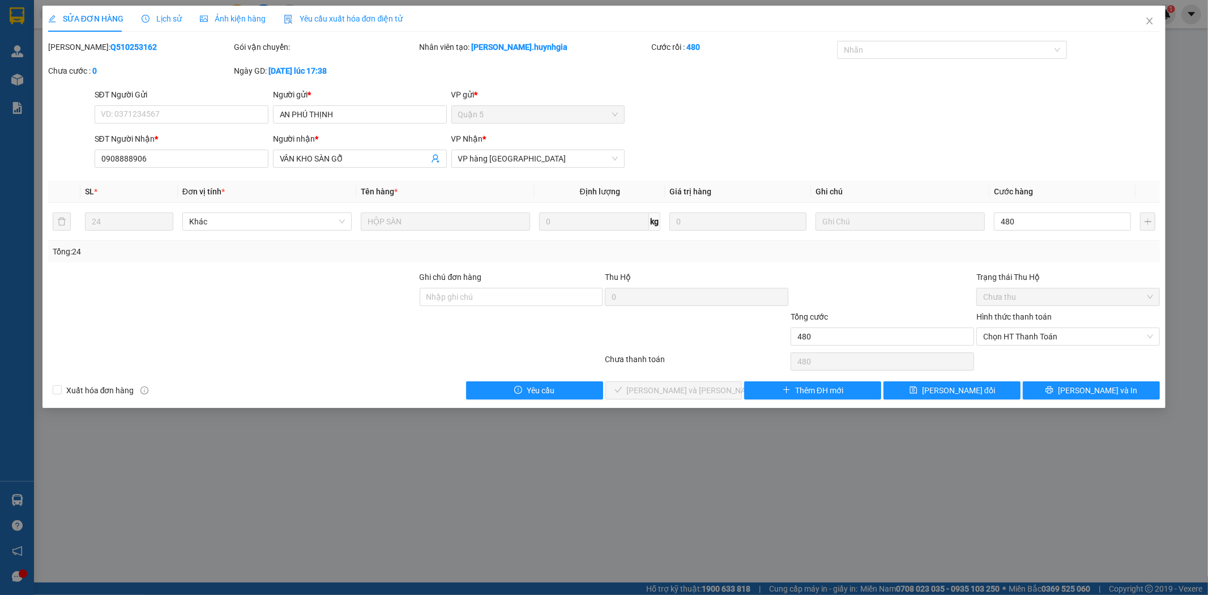
type input "480.000"
click at [957, 123] on div "SĐT Người Gửi VD: 0371234567 Người gửi * AN PHÚ THỊNH VP gửi * Quận 5" at bounding box center [627, 108] width 1070 height 40
click at [1066, 338] on span "Chọn HT Thanh Toán" at bounding box center [1068, 336] width 170 height 17
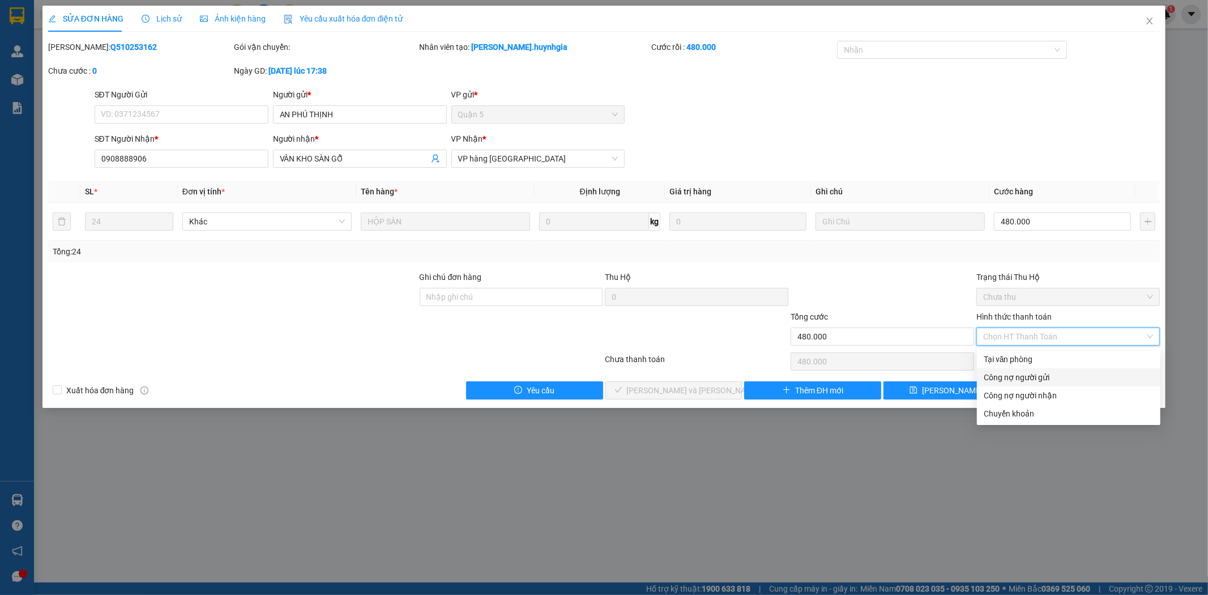
click at [1050, 377] on div "Công nợ người gửi" at bounding box center [1069, 377] width 170 height 12
type input "0"
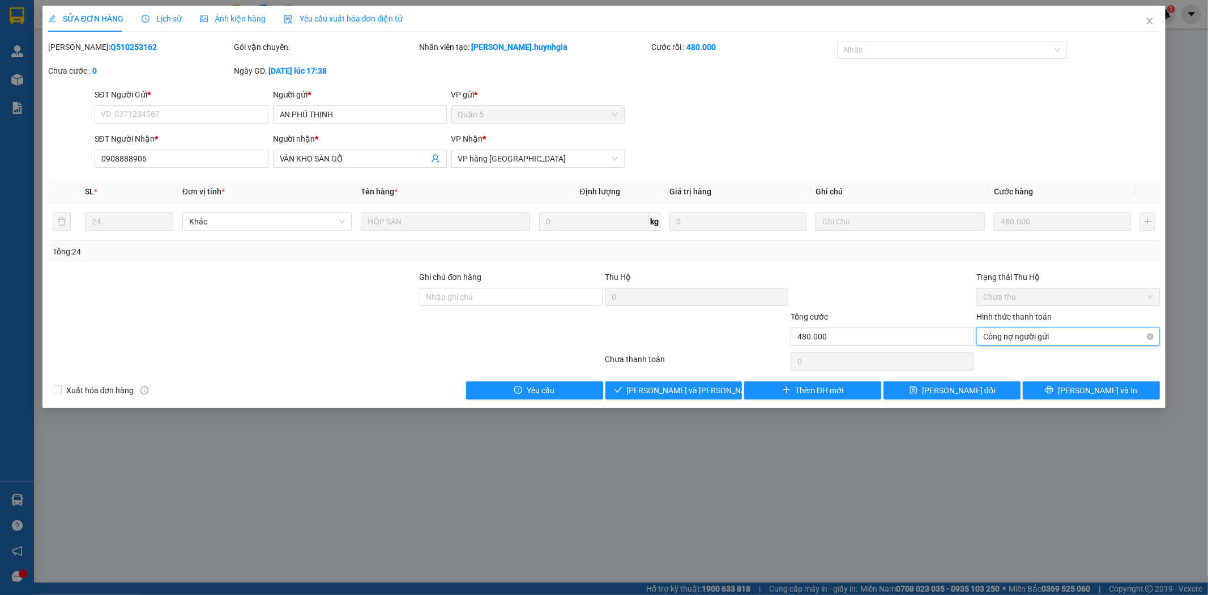
click at [1087, 341] on span "Công nợ người gửi" at bounding box center [1068, 336] width 170 height 17
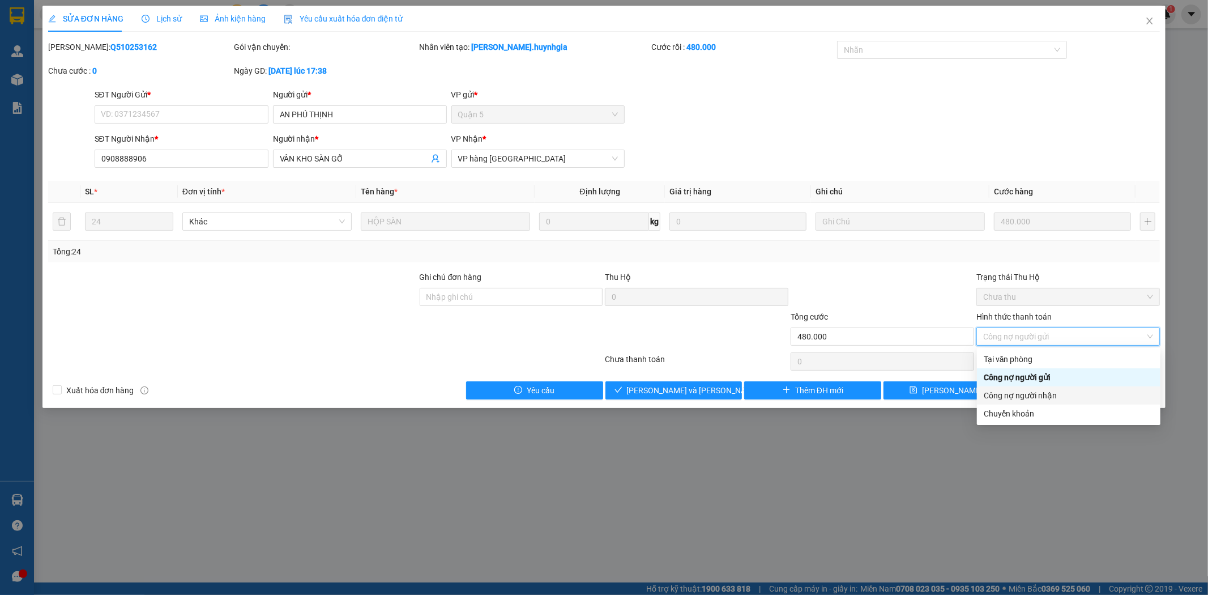
click at [1080, 392] on div "Công nợ người nhận" at bounding box center [1069, 395] width 170 height 12
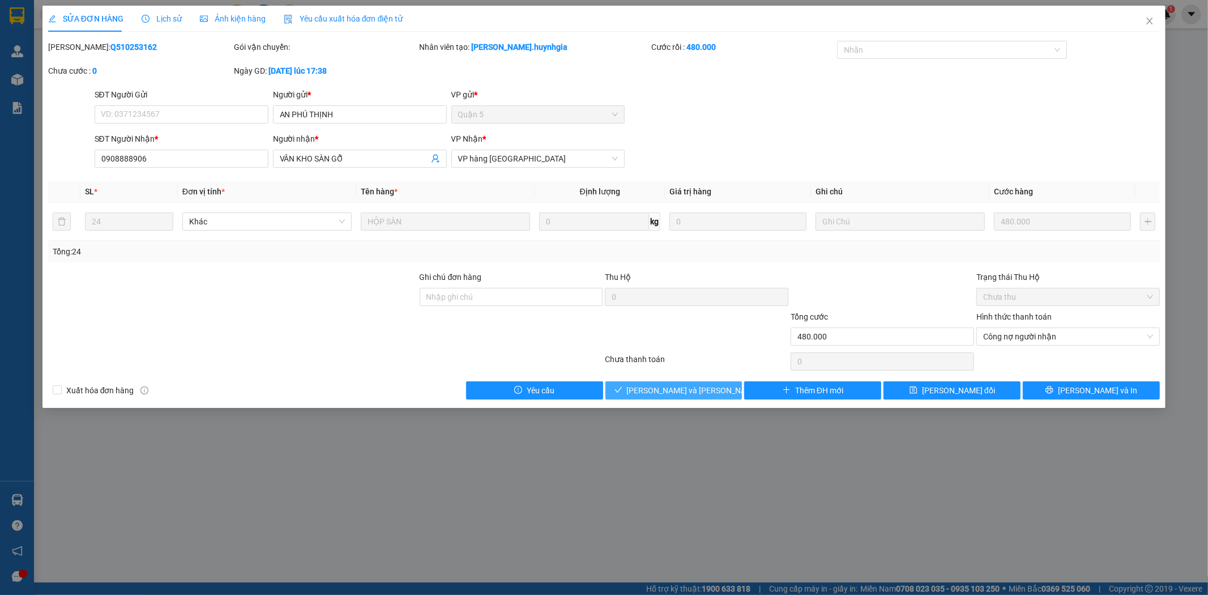
click at [710, 381] on button "[PERSON_NAME] và [PERSON_NAME] hàng" at bounding box center [673, 390] width 137 height 18
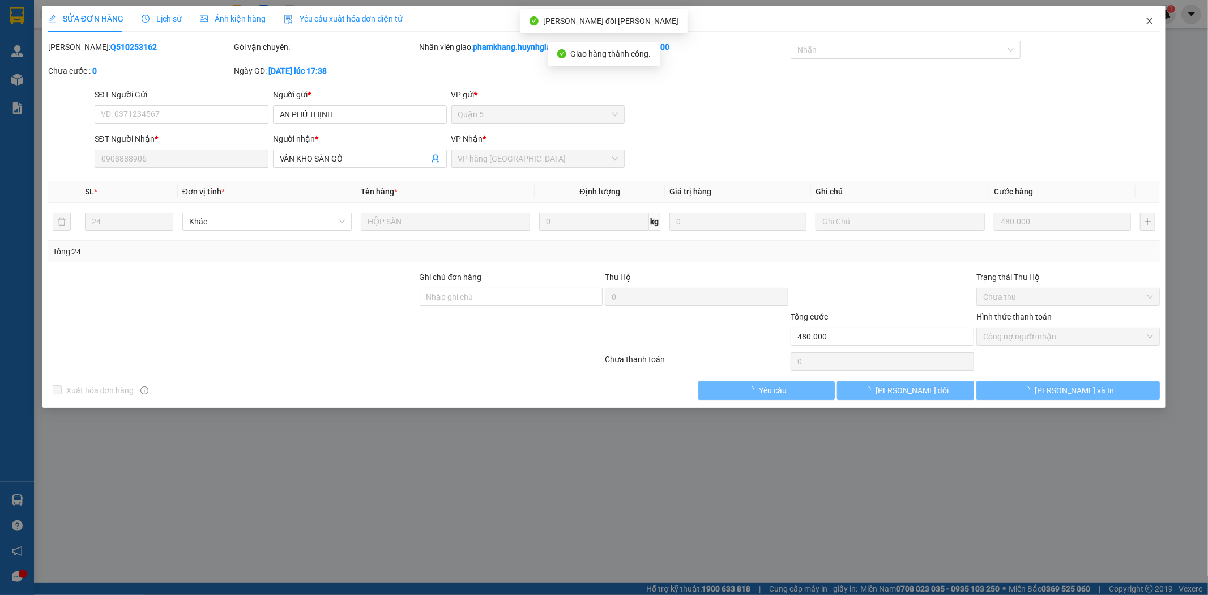
click at [1153, 25] on icon "close" at bounding box center [1149, 20] width 9 height 9
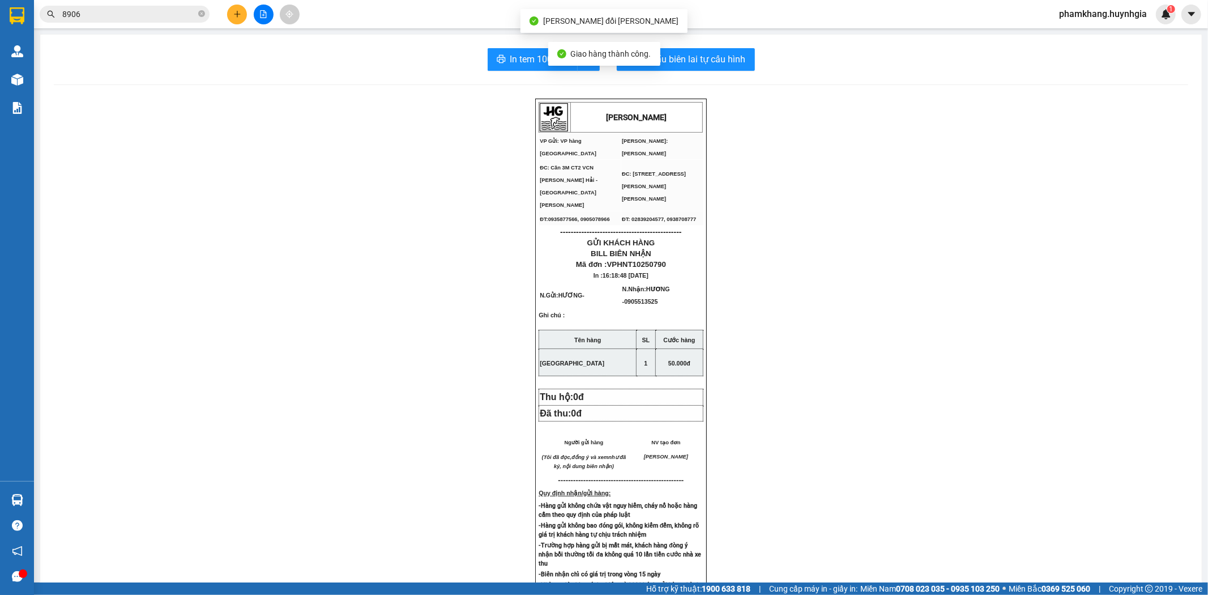
click at [191, 6] on span "8906" at bounding box center [125, 14] width 170 height 17
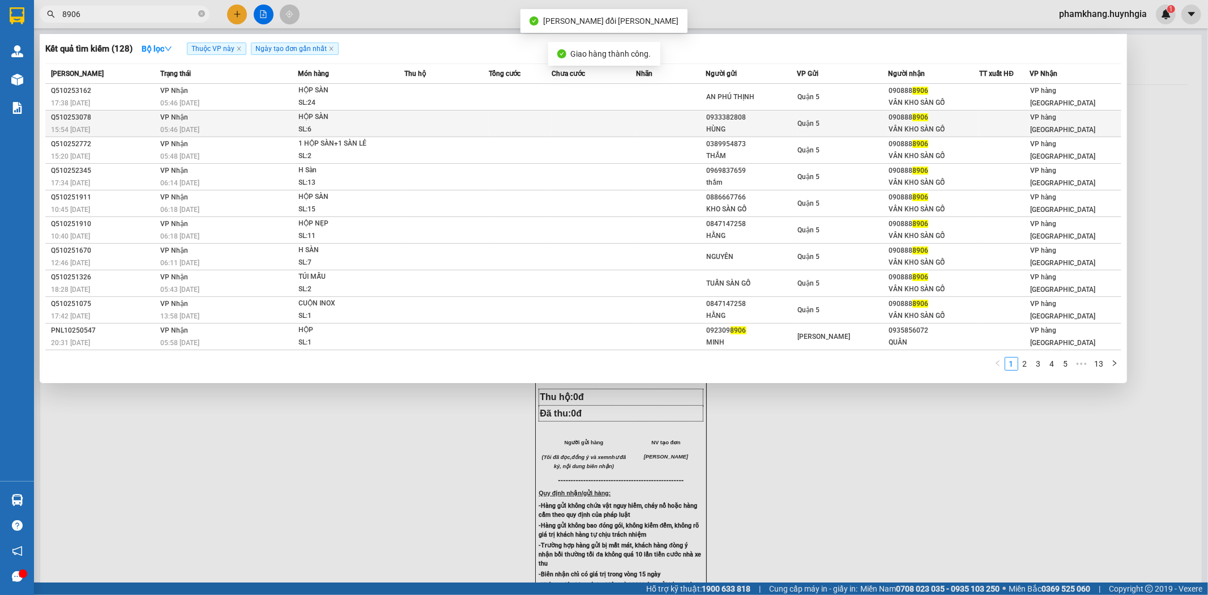
click at [978, 129] on div "VÂN KHO SÀN GỖ" at bounding box center [933, 129] width 90 height 12
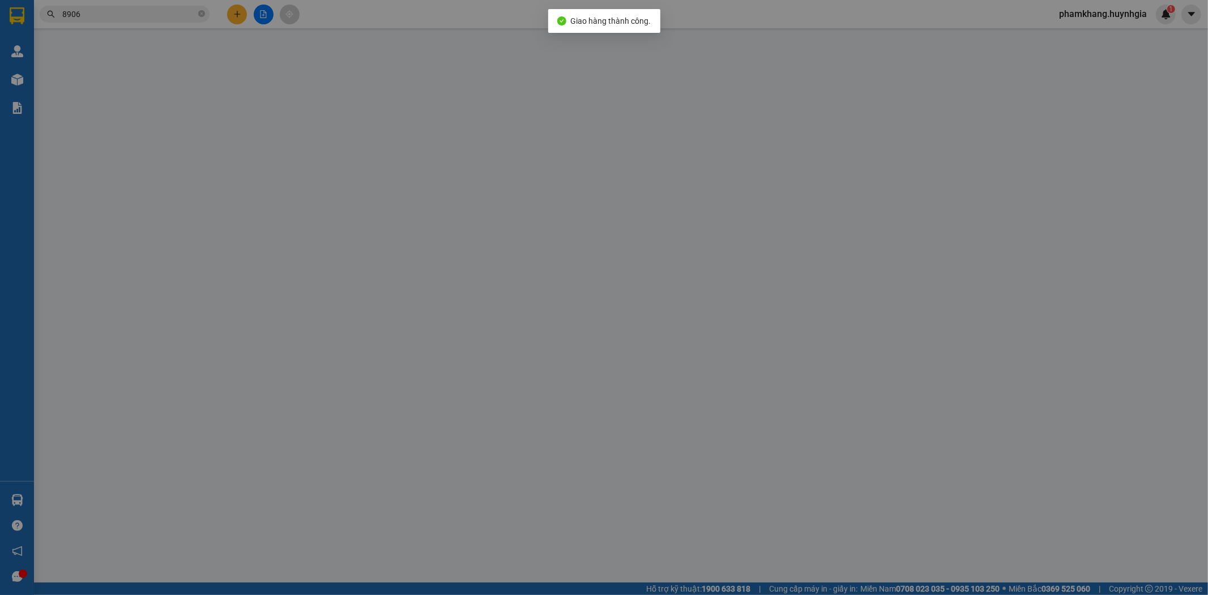
type input "0933382808"
type input "HÙNG"
type input "0908888906"
type input "VÂN KHO SÀN GỖ"
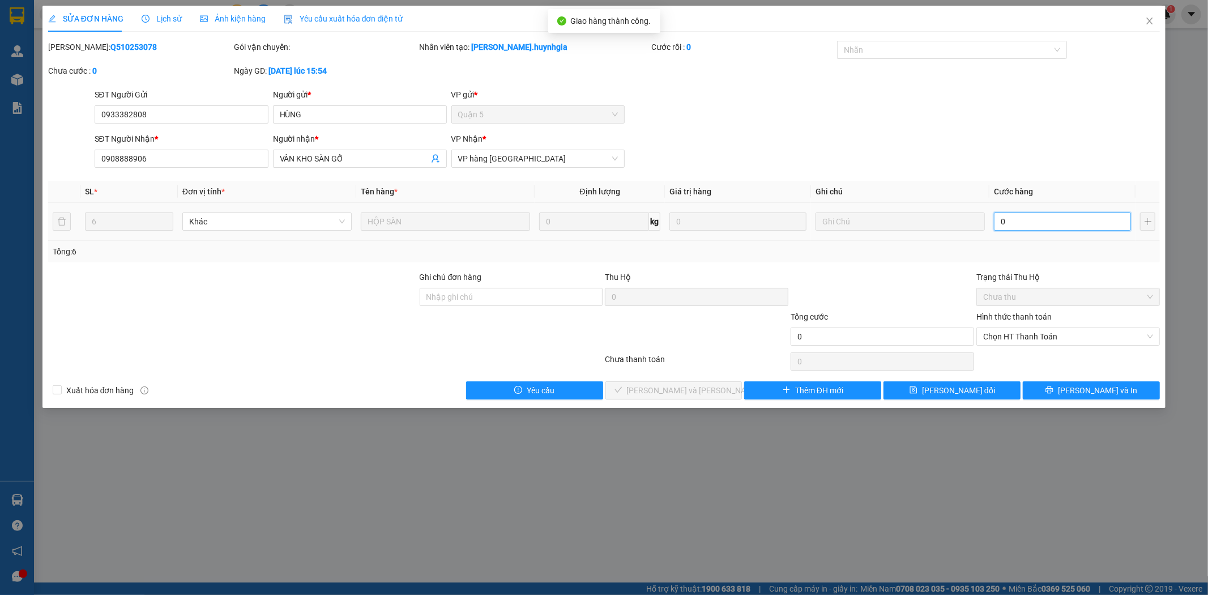
click at [1034, 228] on input "0" at bounding box center [1062, 221] width 137 height 18
type input "1"
type input "12"
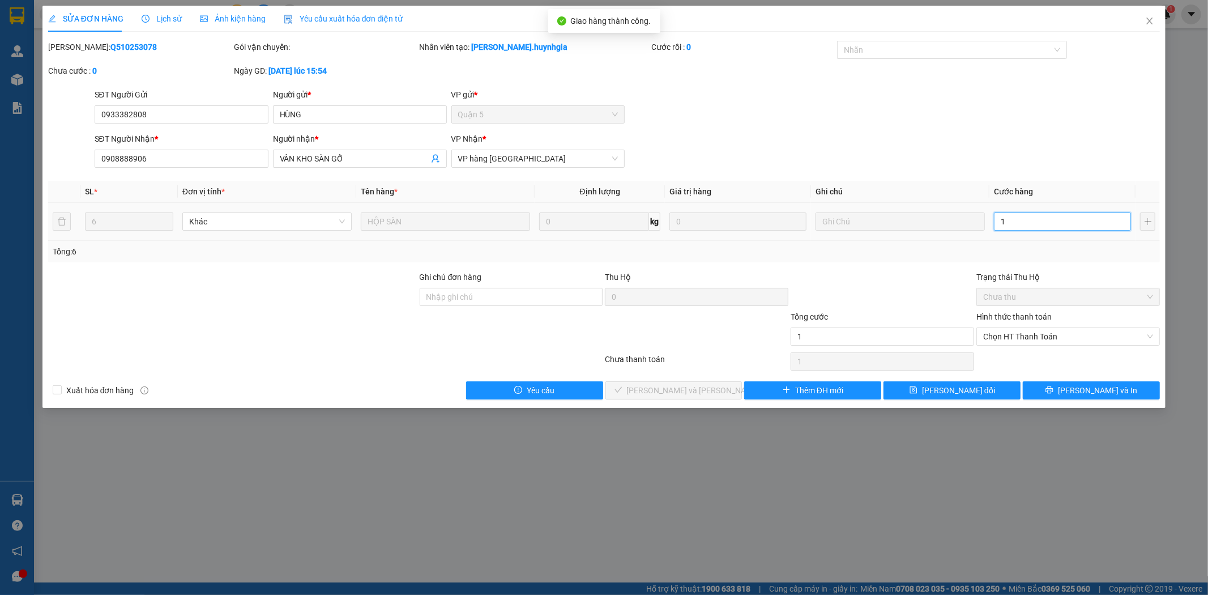
type input "12"
type input "120"
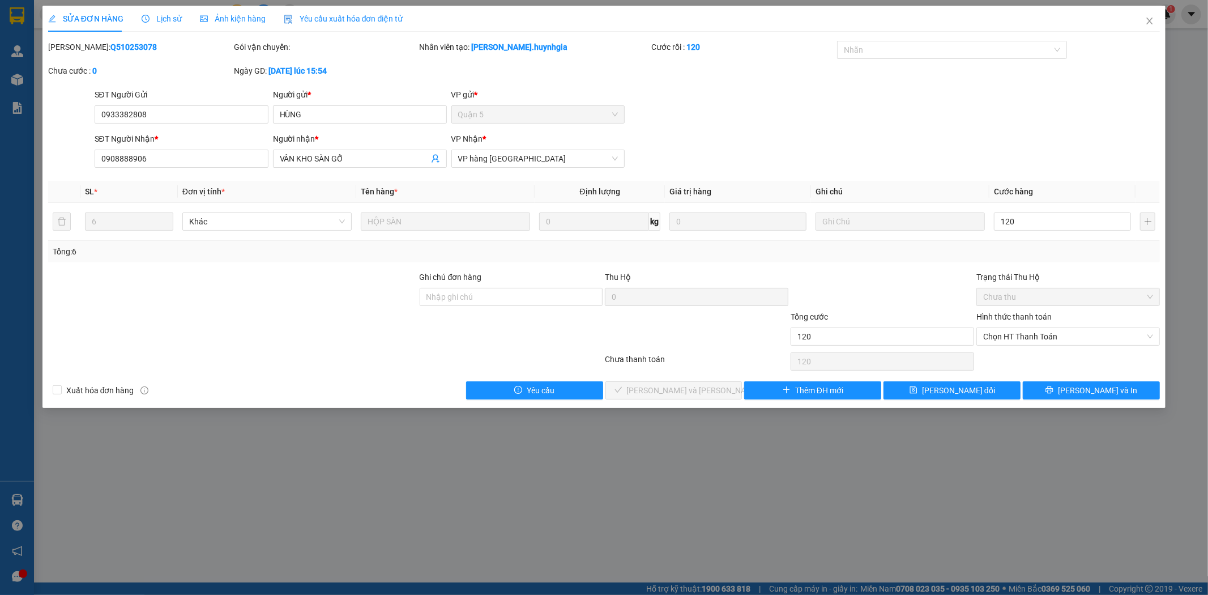
type input "120.000"
click at [1044, 174] on div "Total Paid Fee 0 Total UnPaid Fee 0 Cash Collection Total Fee Mã ĐH: Q510253078…" at bounding box center [604, 220] width 1112 height 358
click at [1067, 341] on span "Chọn HT Thanh Toán" at bounding box center [1068, 336] width 170 height 17
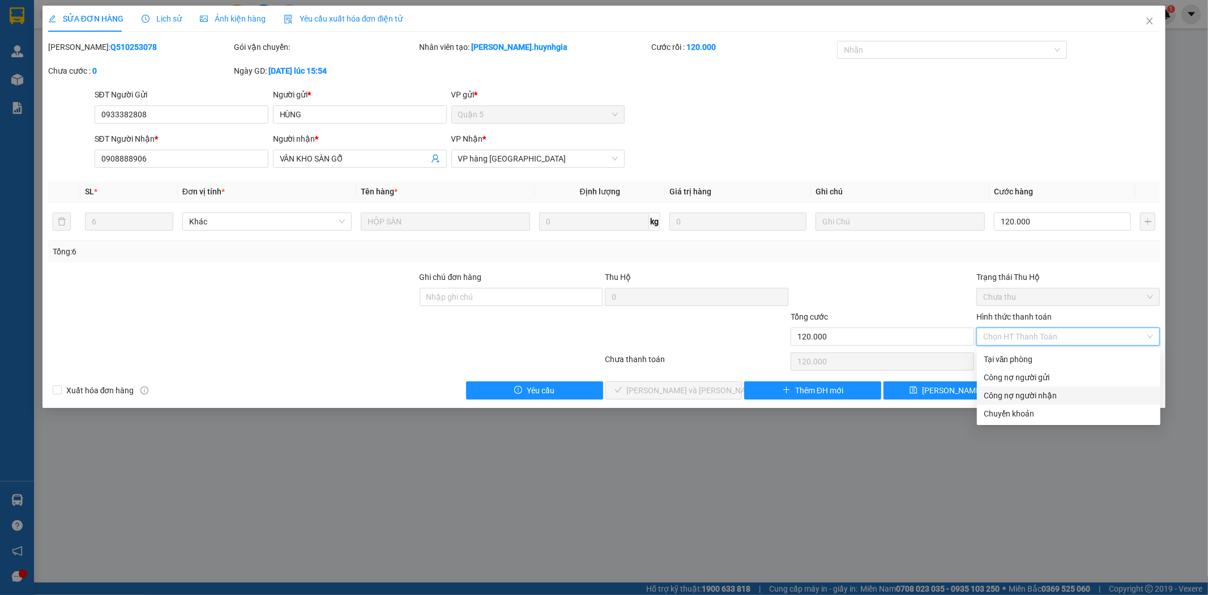
click at [1051, 398] on div "Công nợ người nhận" at bounding box center [1069, 395] width 170 height 12
type input "0"
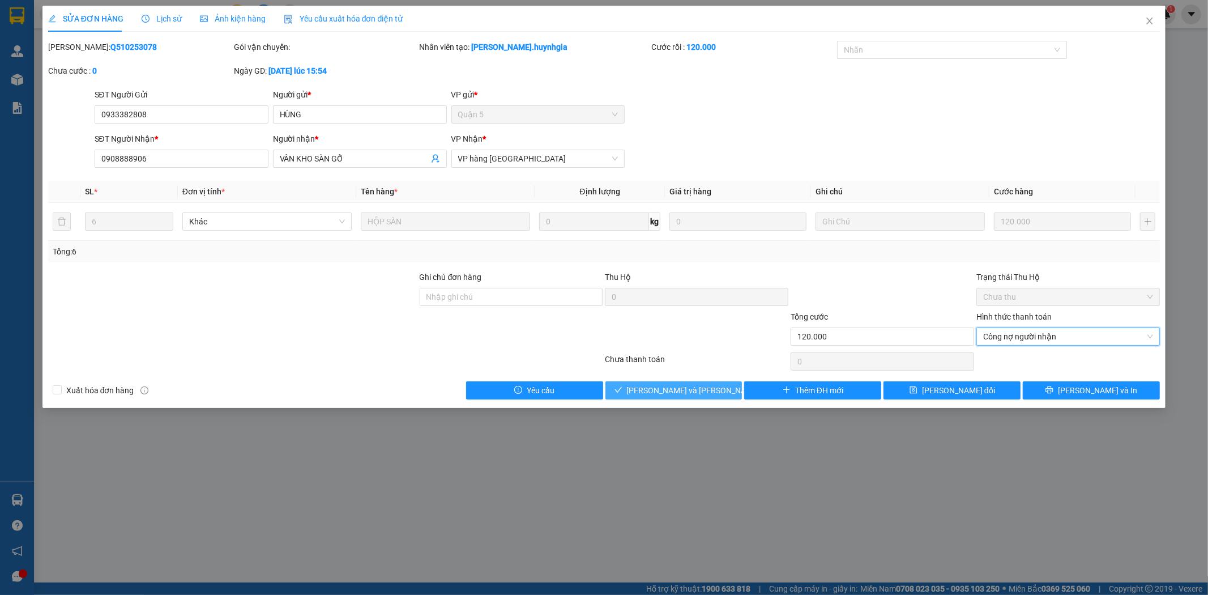
click at [707, 394] on span "[PERSON_NAME] và [PERSON_NAME] hàng" at bounding box center [703, 390] width 153 height 12
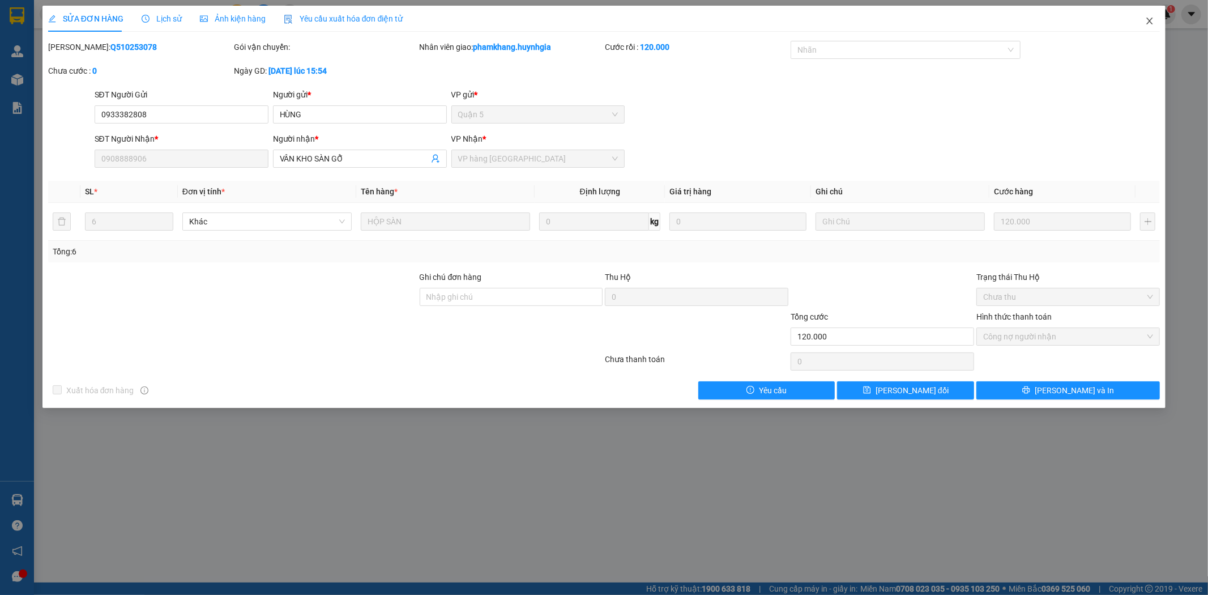
click at [1147, 21] on icon "close" at bounding box center [1149, 20] width 9 height 9
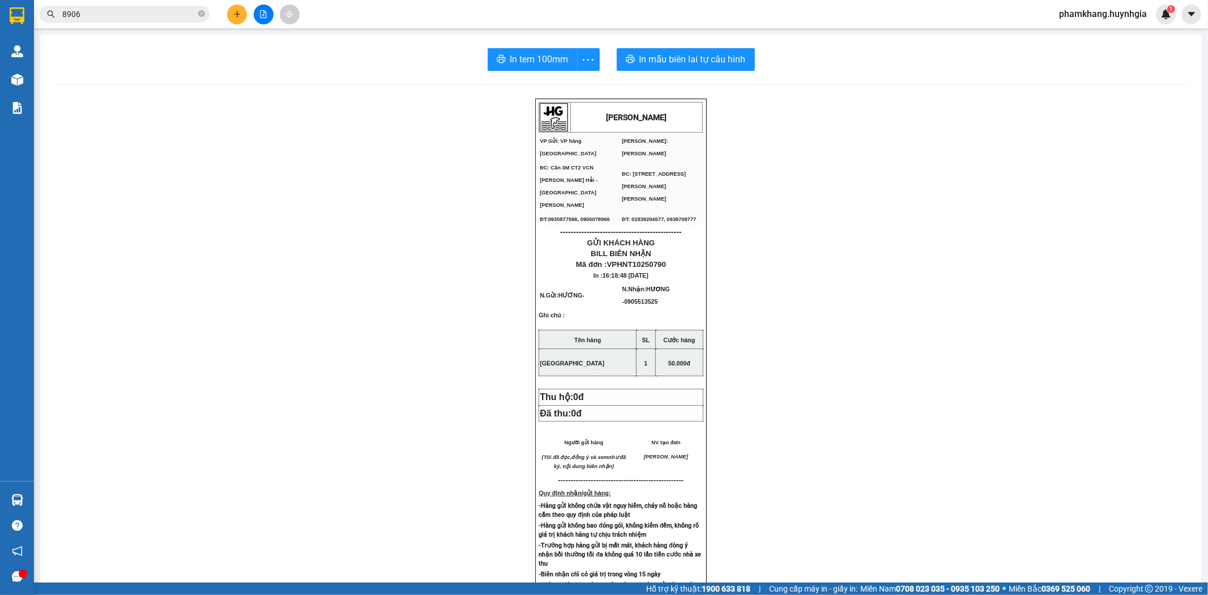
click at [122, 23] on div "Kết quả tìm kiếm ( 128 ) Bộ lọc Thuộc VP này Ngày tạo đơn gần nhất Mã ĐH Trạng …" at bounding box center [110, 15] width 221 height 20
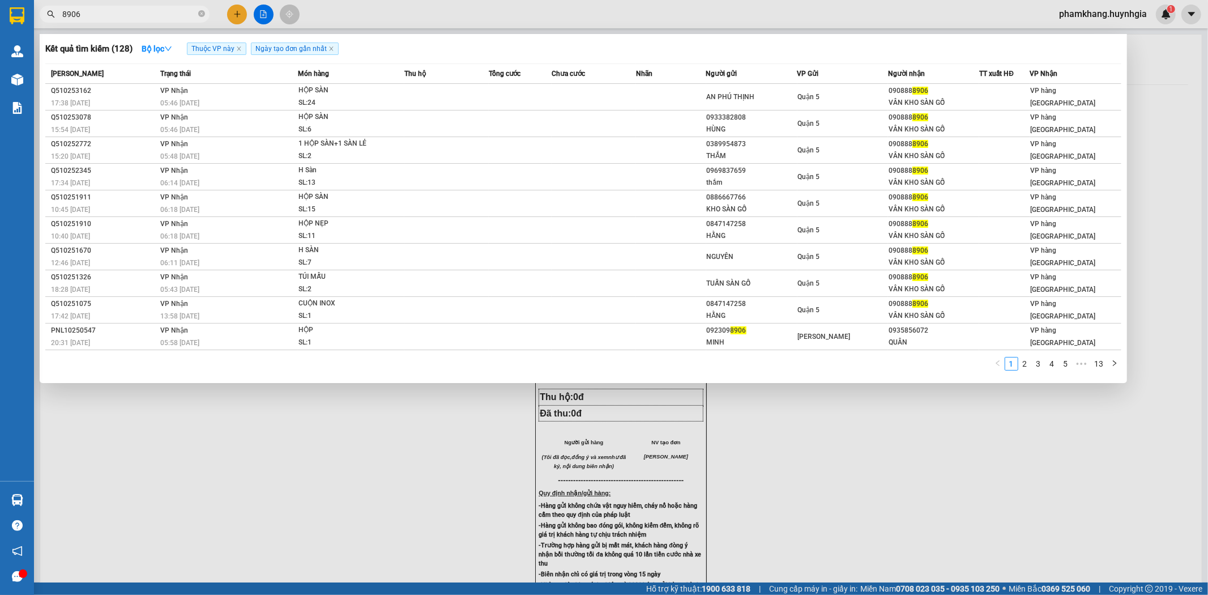
click at [112, 17] on input "8906" at bounding box center [129, 14] width 134 height 12
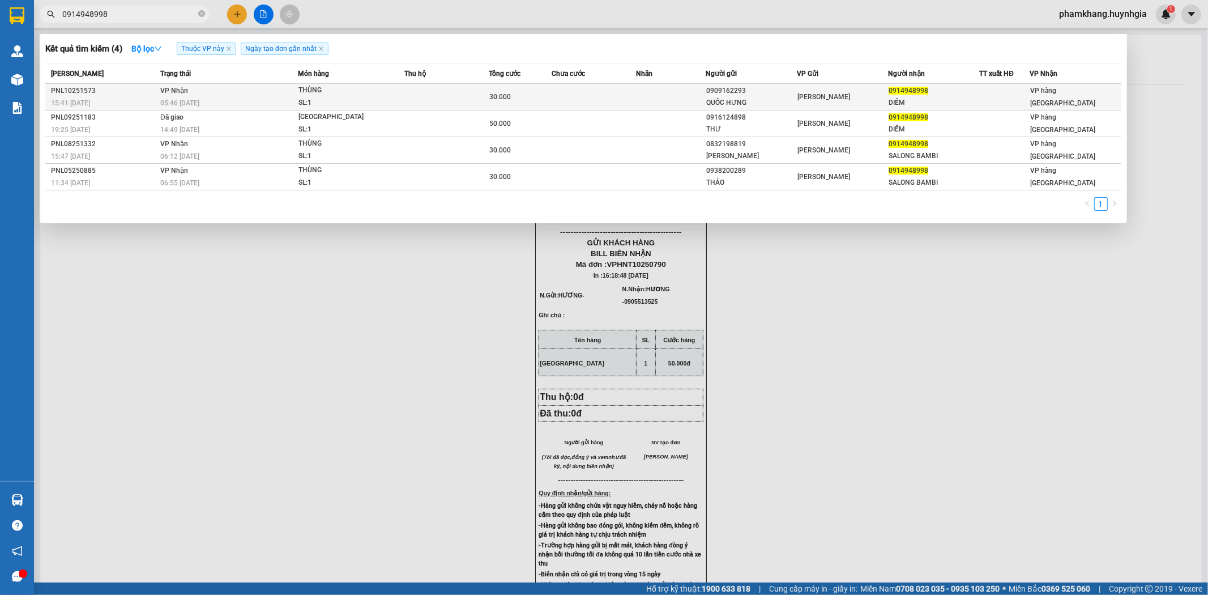
type input "0914948998"
click at [758, 103] on div "QUỐC HƯNG" at bounding box center [752, 103] width 90 height 12
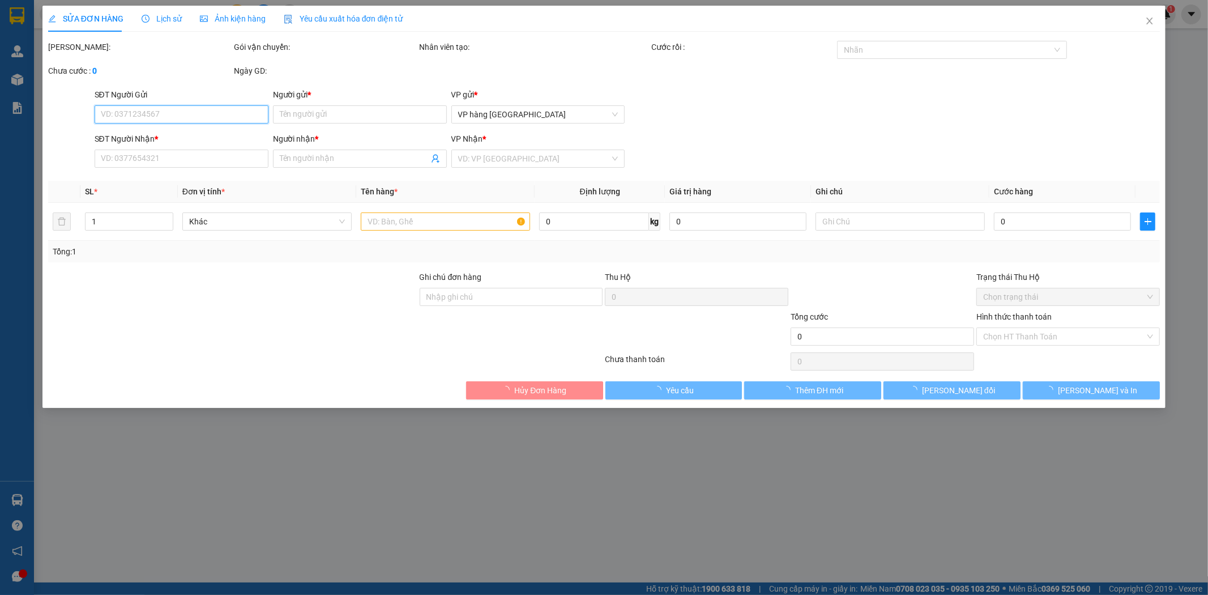
type input "0909162293"
type input "QUỐC HƯNG"
type input "0914948998"
type input "DIỄM"
type input "30.000"
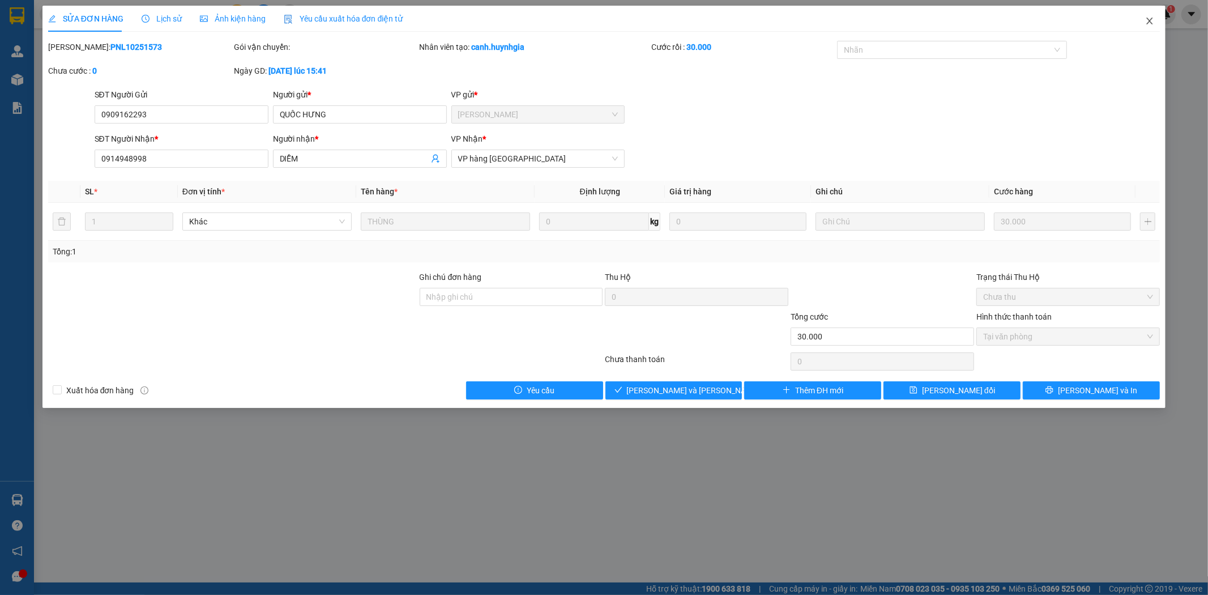
click at [1158, 20] on span "Close" at bounding box center [1150, 22] width 32 height 32
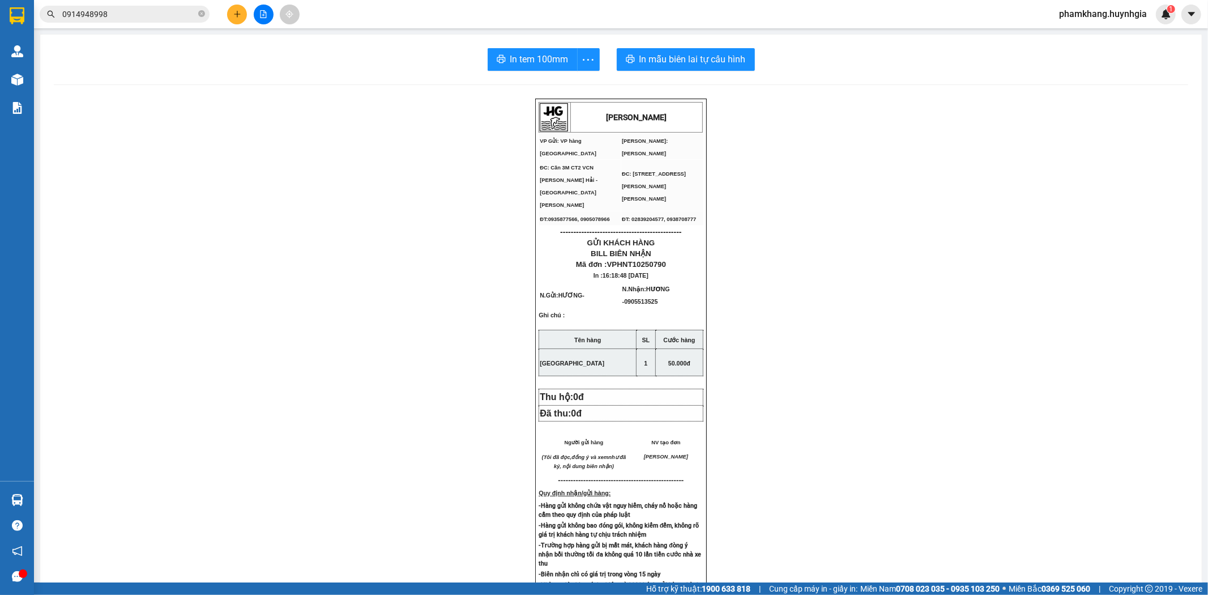
click at [131, 25] on div "Kết quả tìm kiếm ( 4 ) Bộ lọc Thuộc VP này Ngày tạo đơn gần nhất Mã ĐH Trạng th…" at bounding box center [604, 14] width 1208 height 28
click at [129, 18] on input "0914948998" at bounding box center [129, 14] width 134 height 12
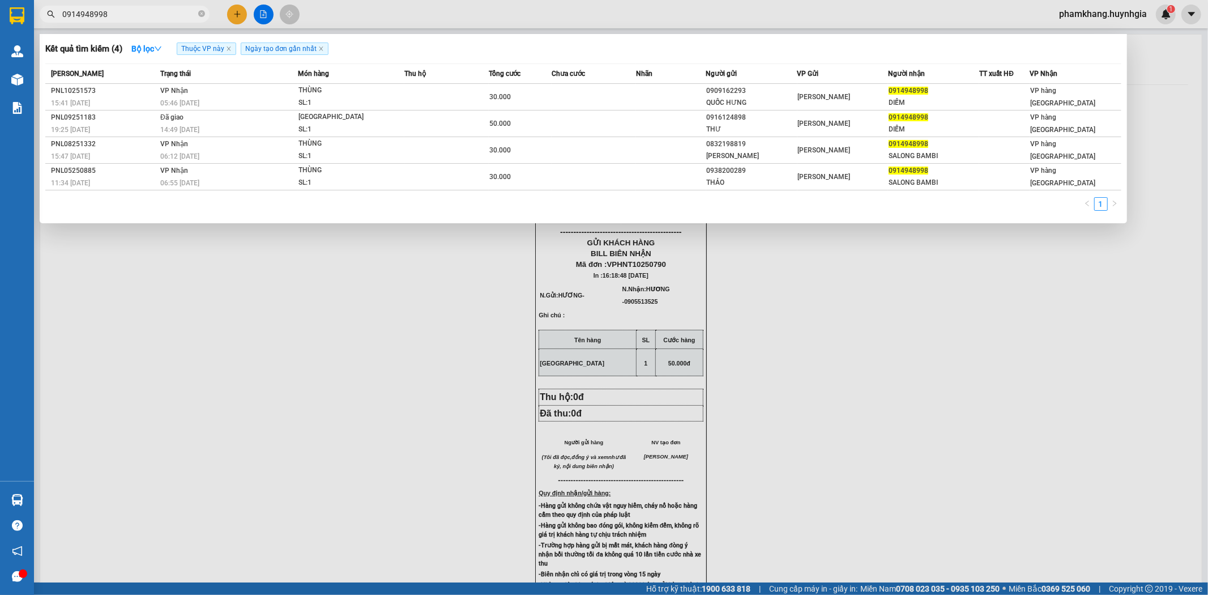
click at [151, 21] on span "0914948998" at bounding box center [125, 14] width 170 height 17
click at [151, 19] on input "0914948998" at bounding box center [129, 14] width 134 height 12
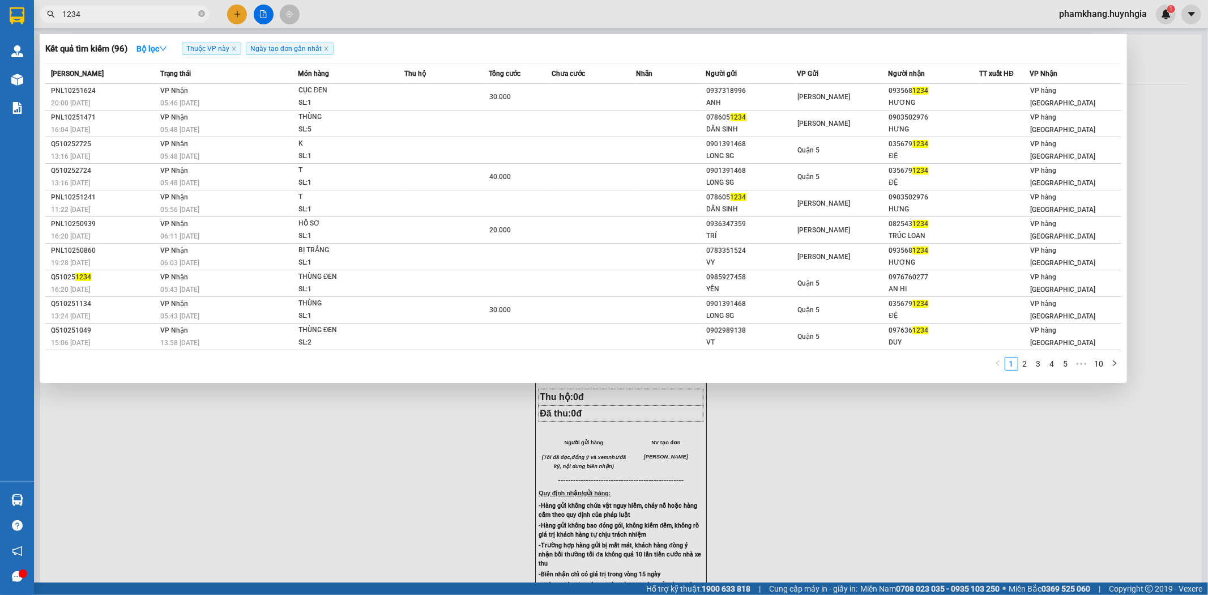
type input "1234"
click at [233, 12] on div at bounding box center [604, 297] width 1208 height 595
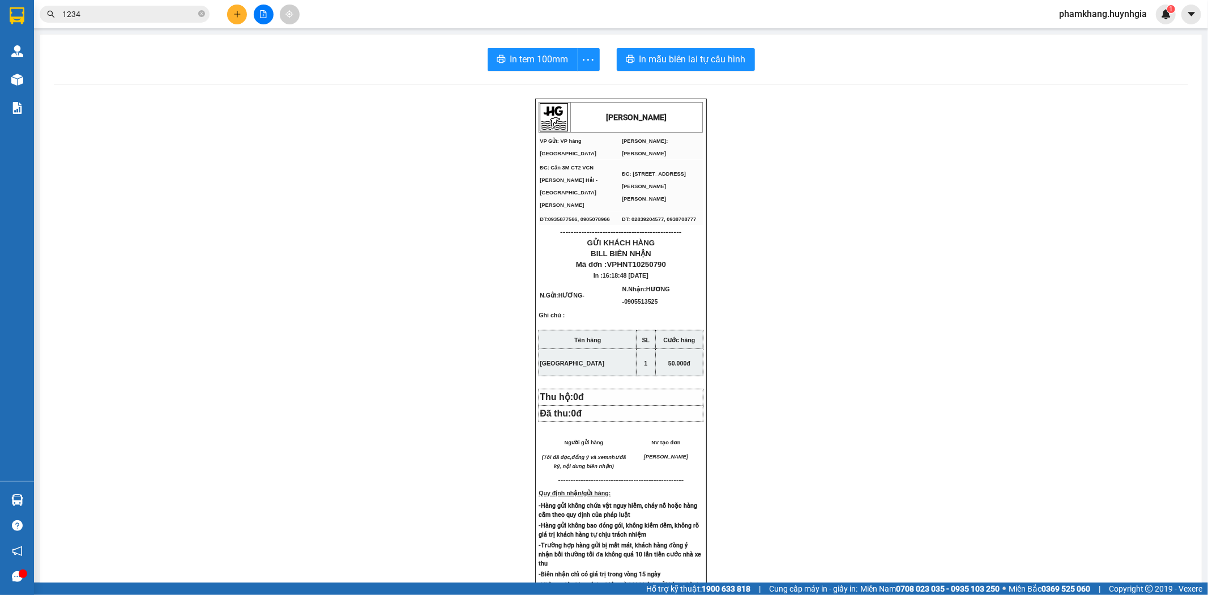
click at [233, 12] on icon "plus" at bounding box center [237, 14] width 8 height 8
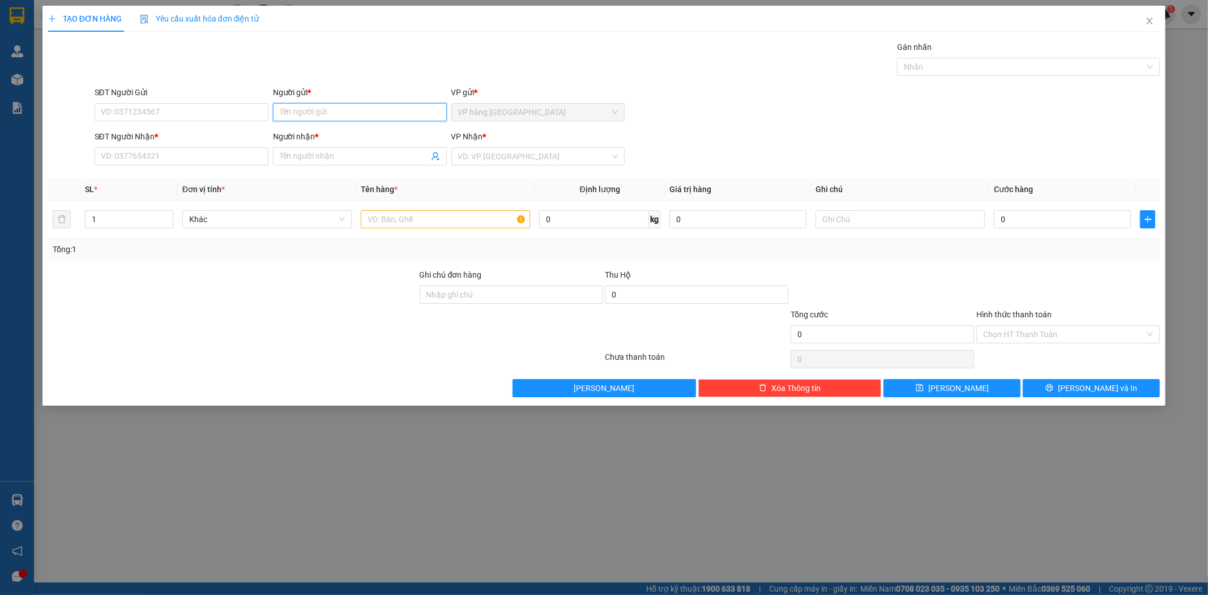
click at [376, 116] on input "Người gửi *" at bounding box center [360, 112] width 174 height 18
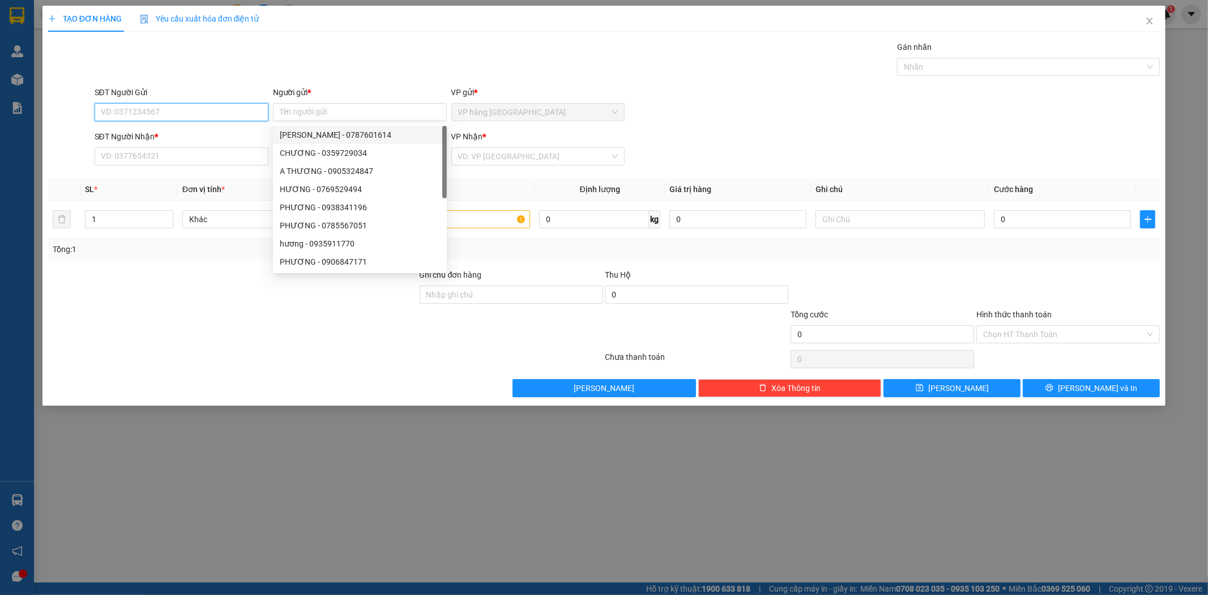
click at [210, 109] on input "SĐT Người Gửi" at bounding box center [182, 112] width 174 height 18
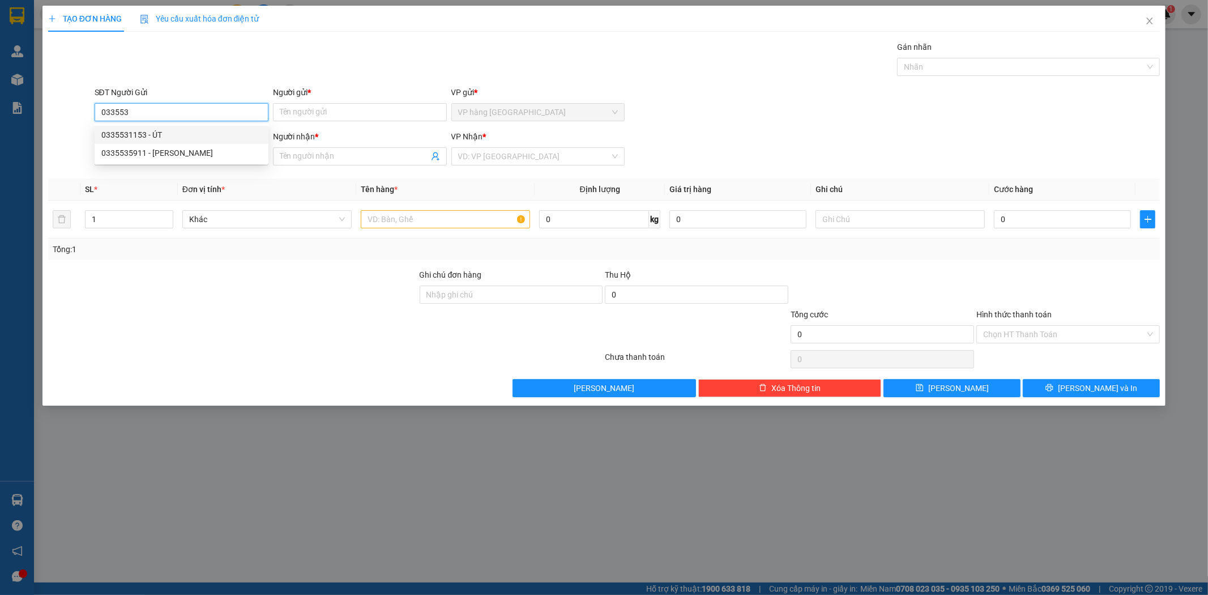
click at [207, 131] on div "0335531153 - ÚT" at bounding box center [181, 135] width 160 height 12
type input "0335531153"
type input "ÚT"
type input "0965261865"
type input "HỒNG"
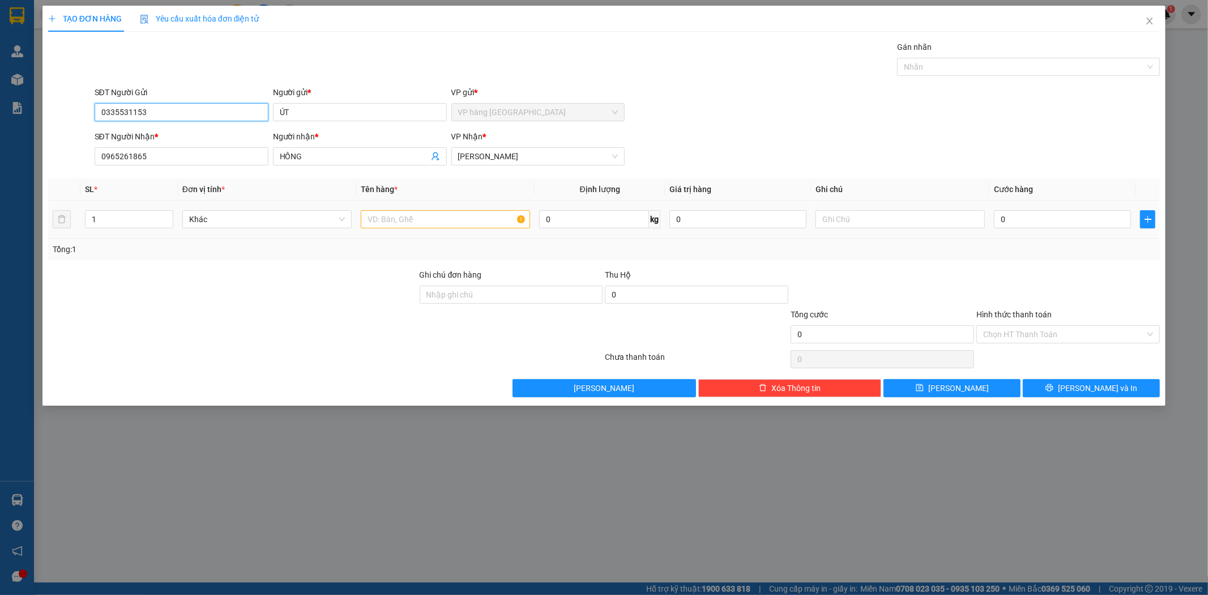
type input "0335531153"
click at [420, 227] on input "text" at bounding box center [445, 219] width 169 height 18
type input "[GEOGRAPHIC_DATA]"
type input "6"
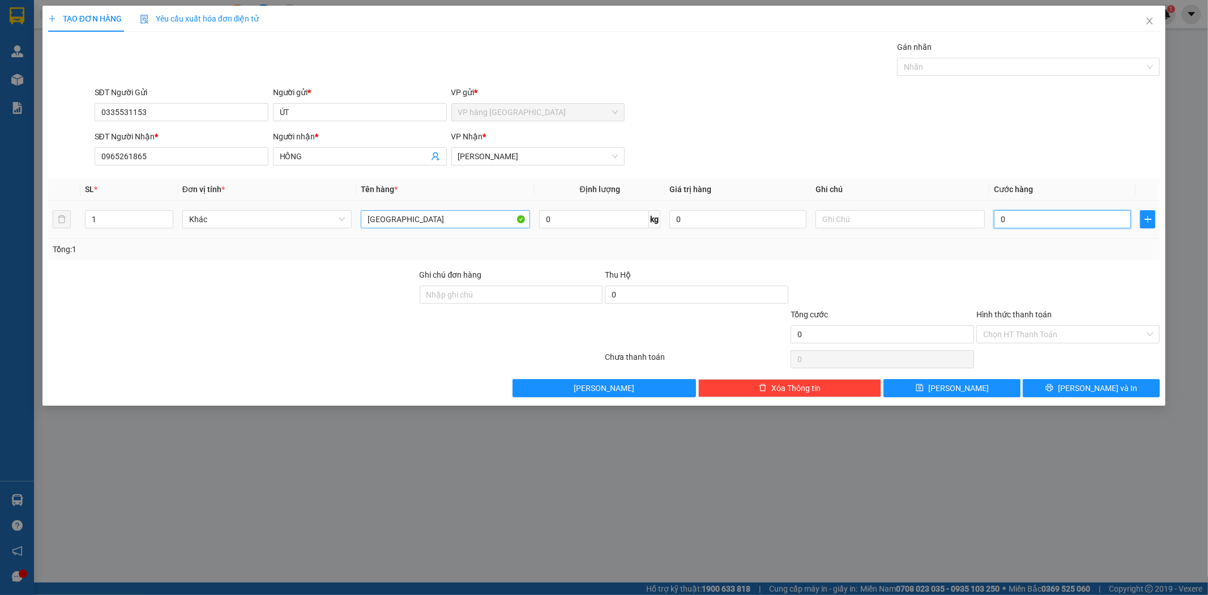
type input "6"
type input "60"
type input "60.000"
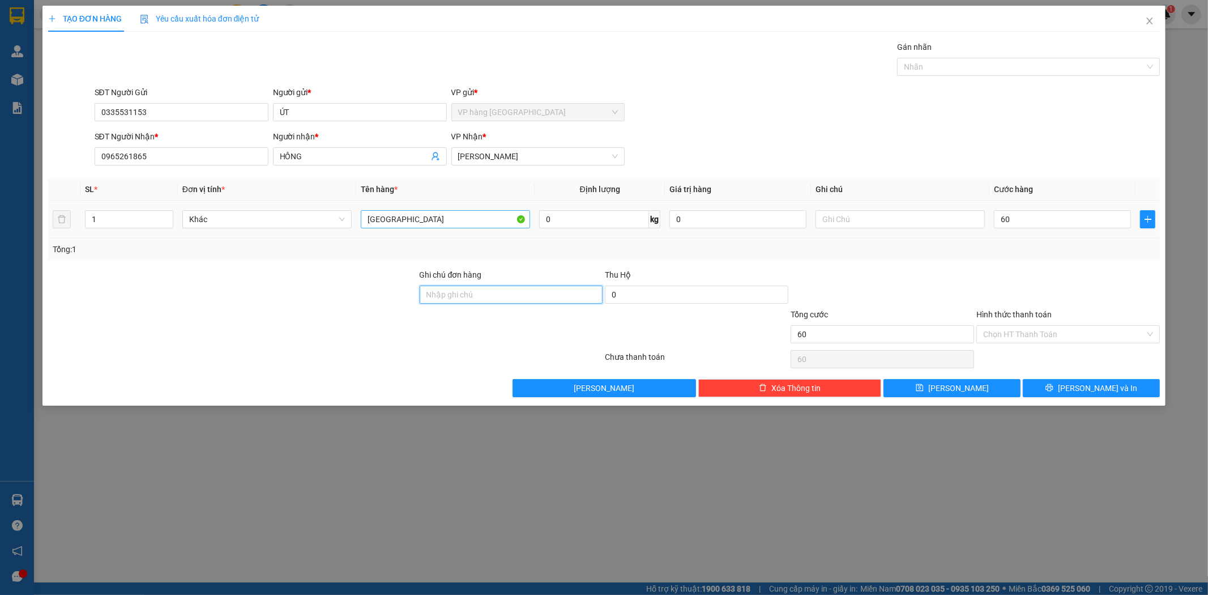
type input "60.000"
click at [1096, 340] on input "Hình thức thanh toán" at bounding box center [1064, 334] width 162 height 17
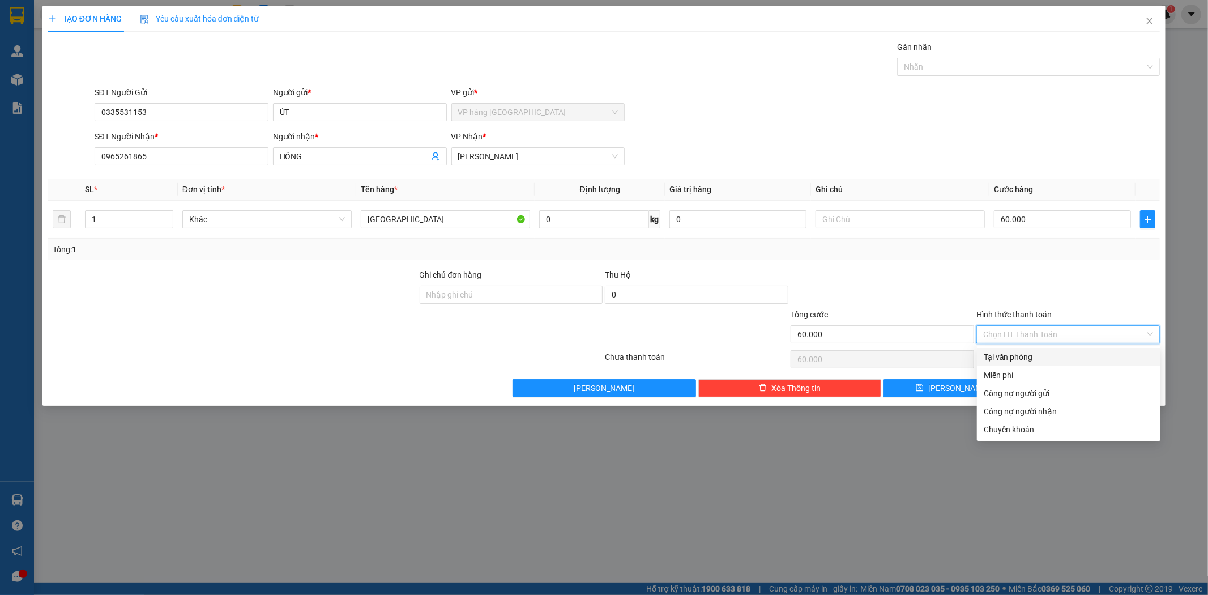
click at [1079, 358] on div "Tại văn phòng" at bounding box center [1069, 357] width 170 height 12
type input "0"
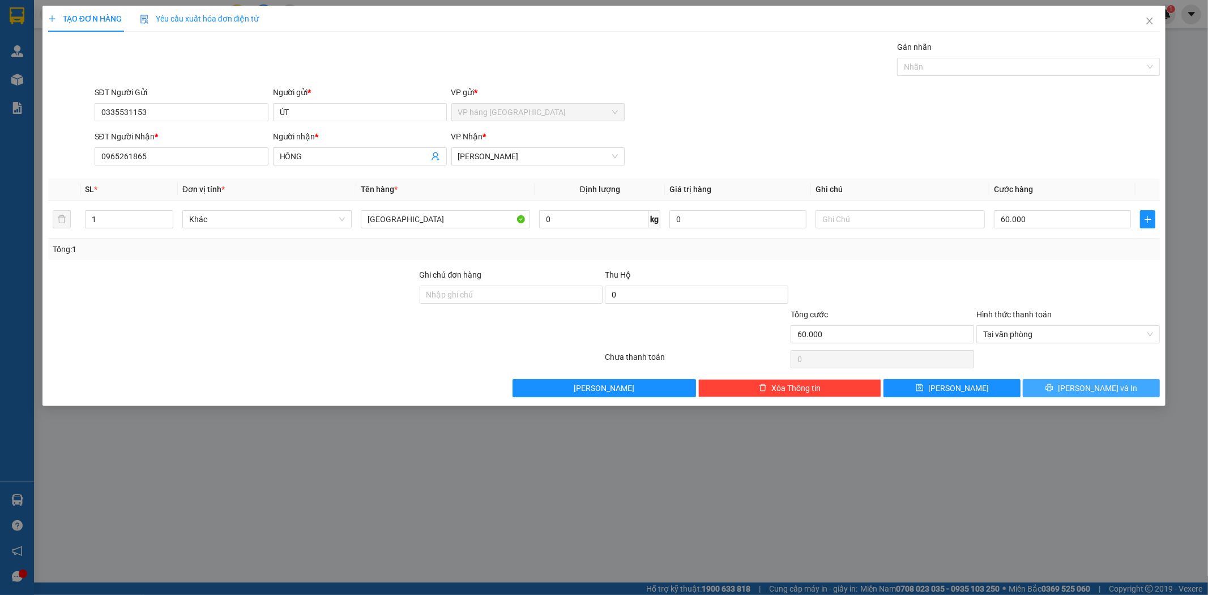
click at [1099, 395] on button "[PERSON_NAME] và In" at bounding box center [1091, 388] width 137 height 18
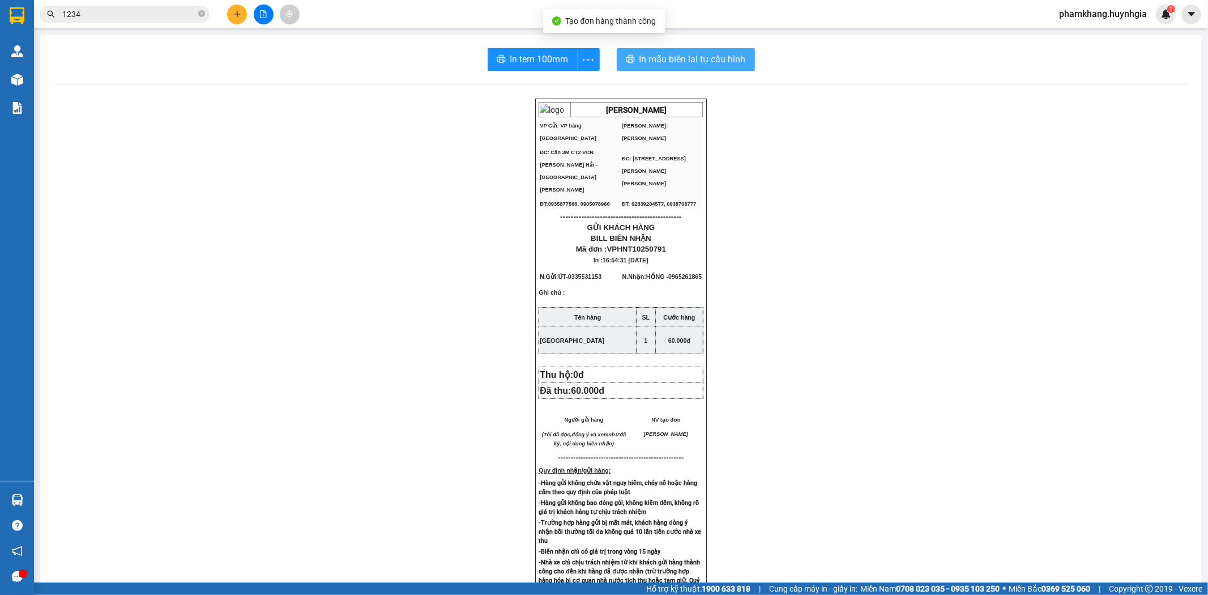
click at [678, 58] on span "In mẫu biên lai tự cấu hình" at bounding box center [692, 59] width 106 height 14
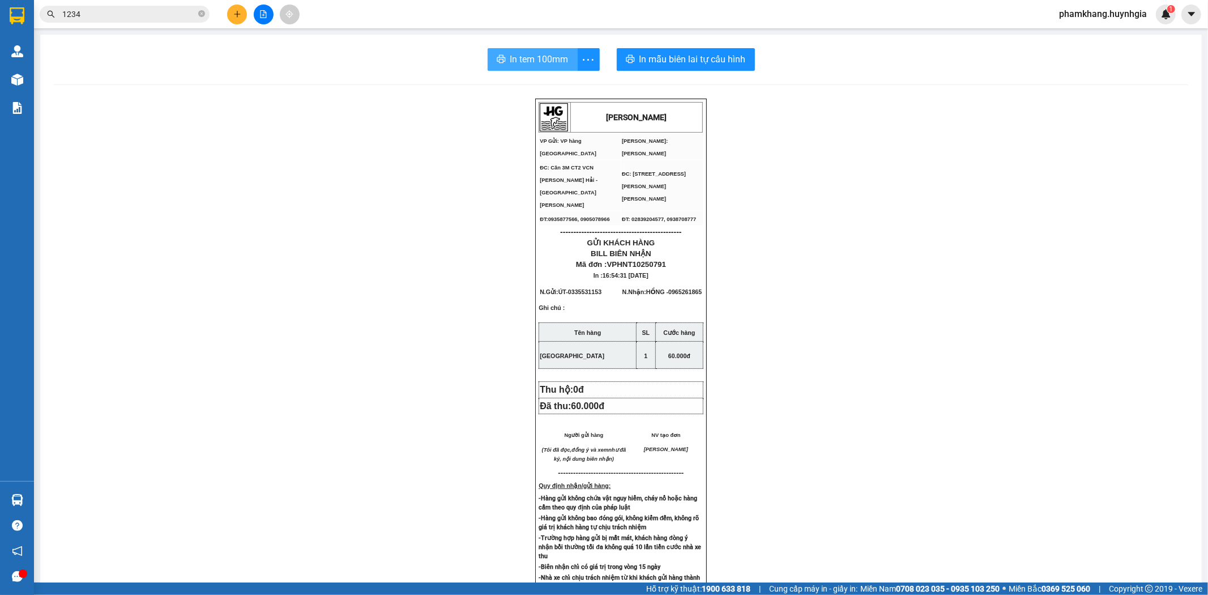
click at [539, 62] on span "In tem 100mm" at bounding box center [539, 59] width 58 height 14
click at [156, 23] on div "Kết quả tìm kiếm ( 96 ) Bộ lọc Thuộc VP này Ngày tạo đơn gần nhất Mã ĐH Trạng t…" at bounding box center [110, 15] width 221 height 20
click at [159, 18] on input "1234" at bounding box center [129, 14] width 134 height 12
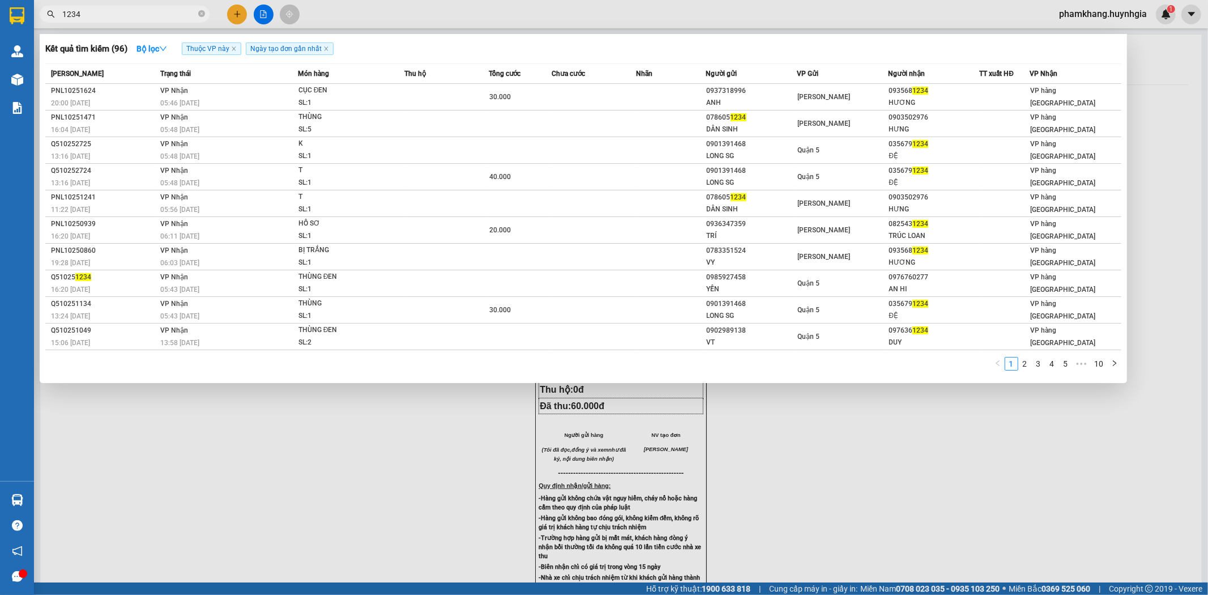
click at [176, 10] on input "1234" at bounding box center [129, 14] width 134 height 12
click at [203, 13] on icon "close-circle" at bounding box center [201, 13] width 7 height 7
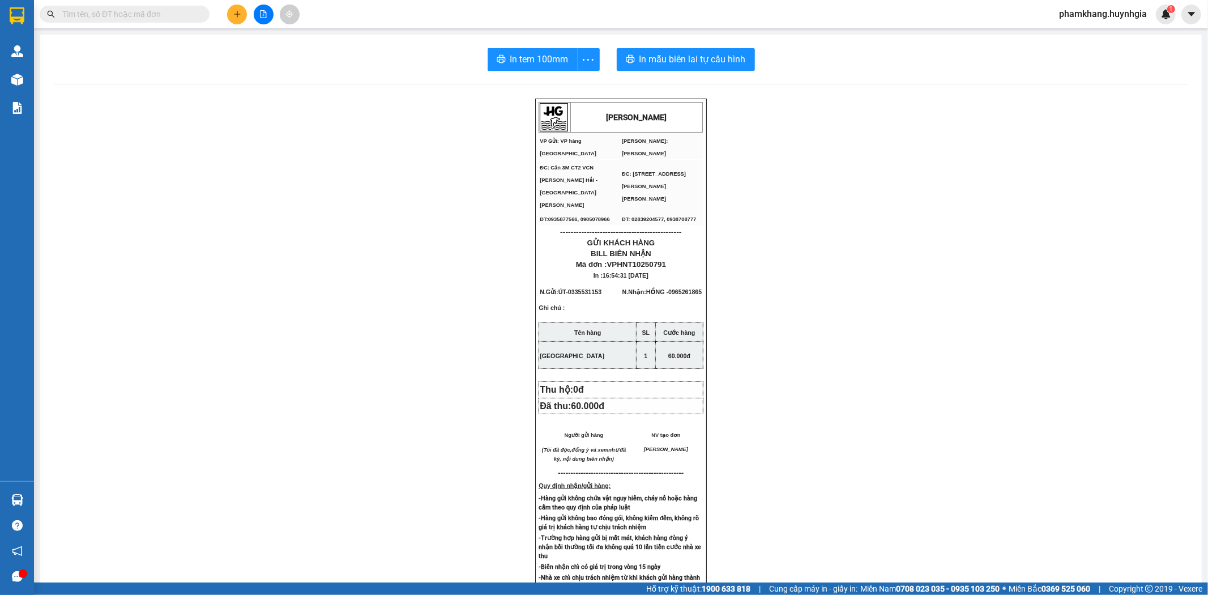
click at [163, 18] on input "text" at bounding box center [129, 14] width 134 height 12
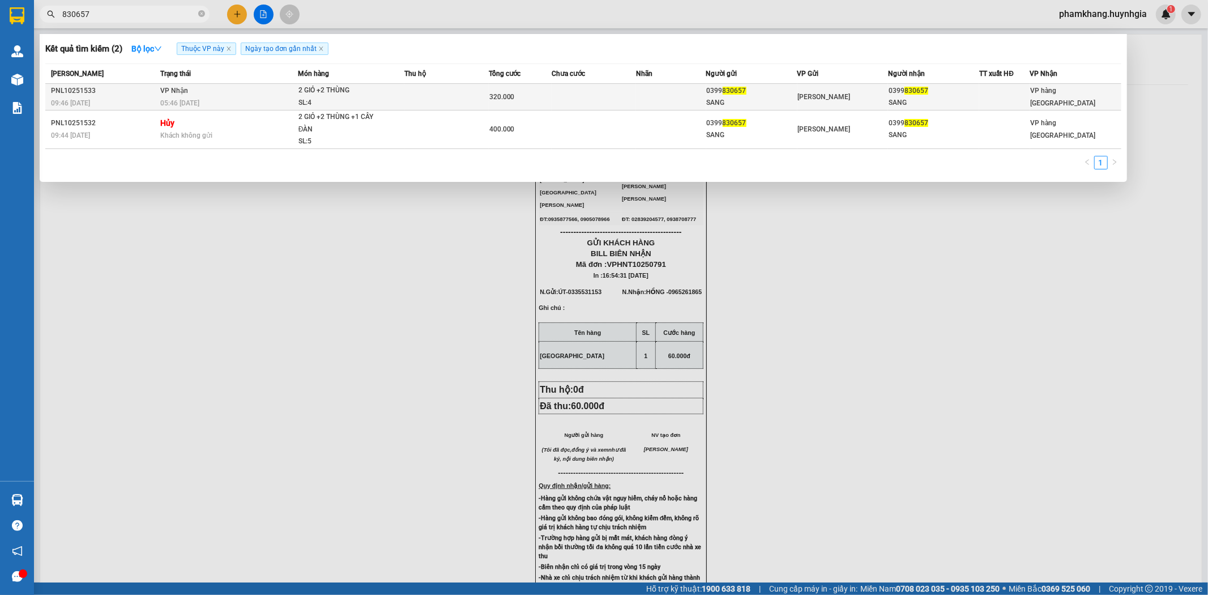
type input "830657"
click at [930, 97] on div "SANG" at bounding box center [933, 103] width 90 height 12
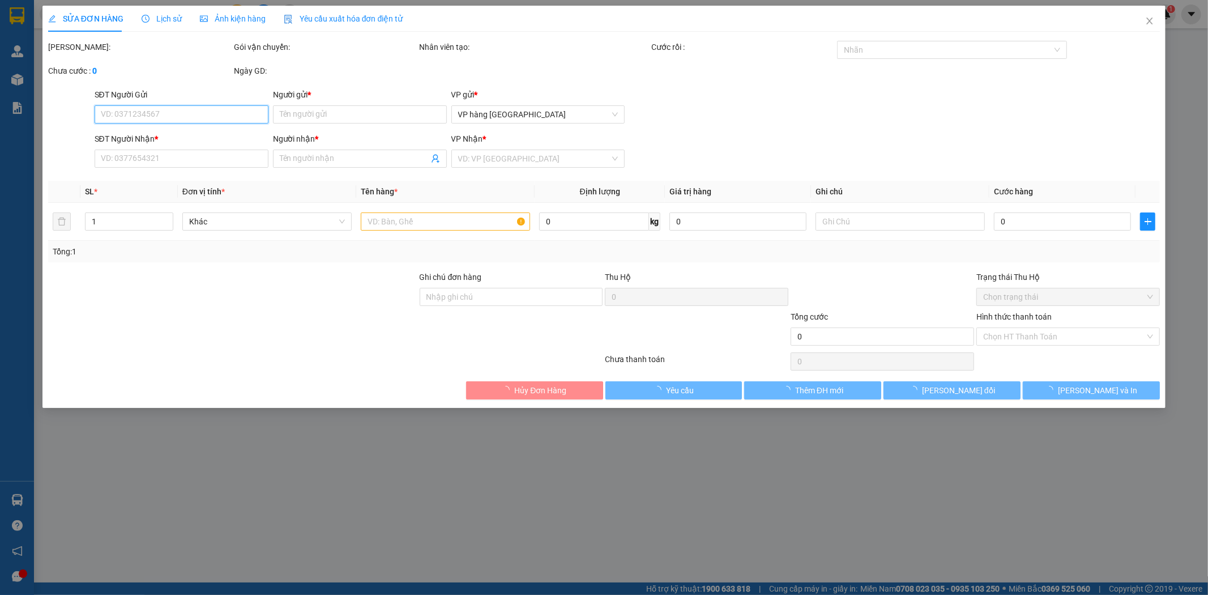
type input "0399830657"
type input "SANG"
type input "0399830657"
type input "SANG"
type input "320.000"
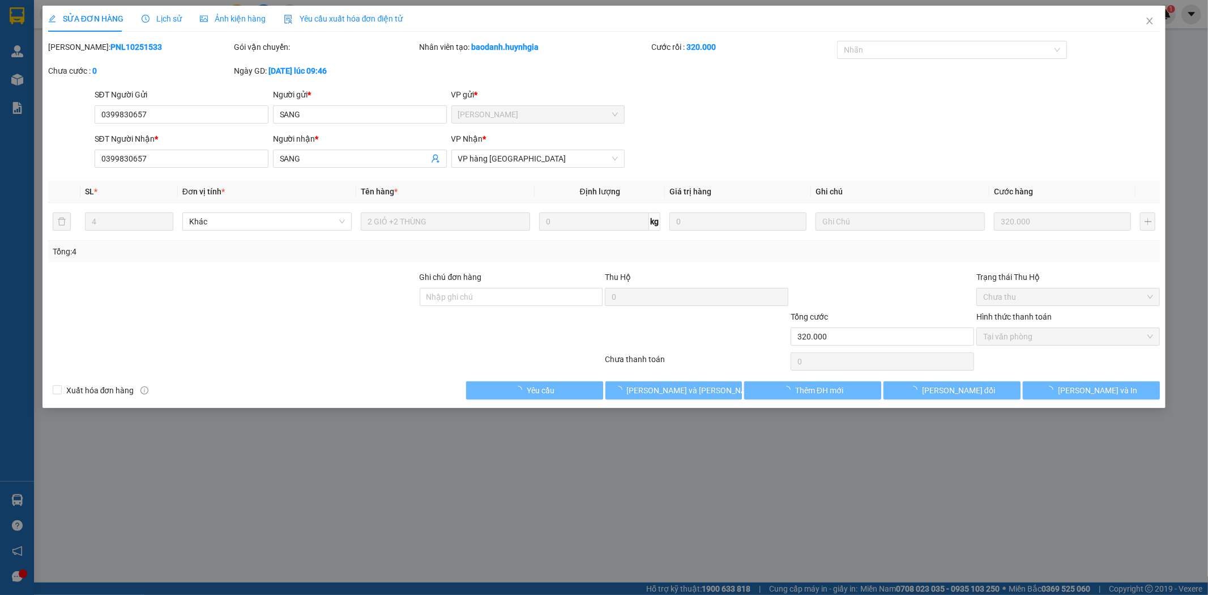
click at [964, 138] on div "SĐT Người Nhận * 0399830657 Người nhận * SANG VP Nhận * VP hàng Nha Trang" at bounding box center [627, 153] width 1070 height 40
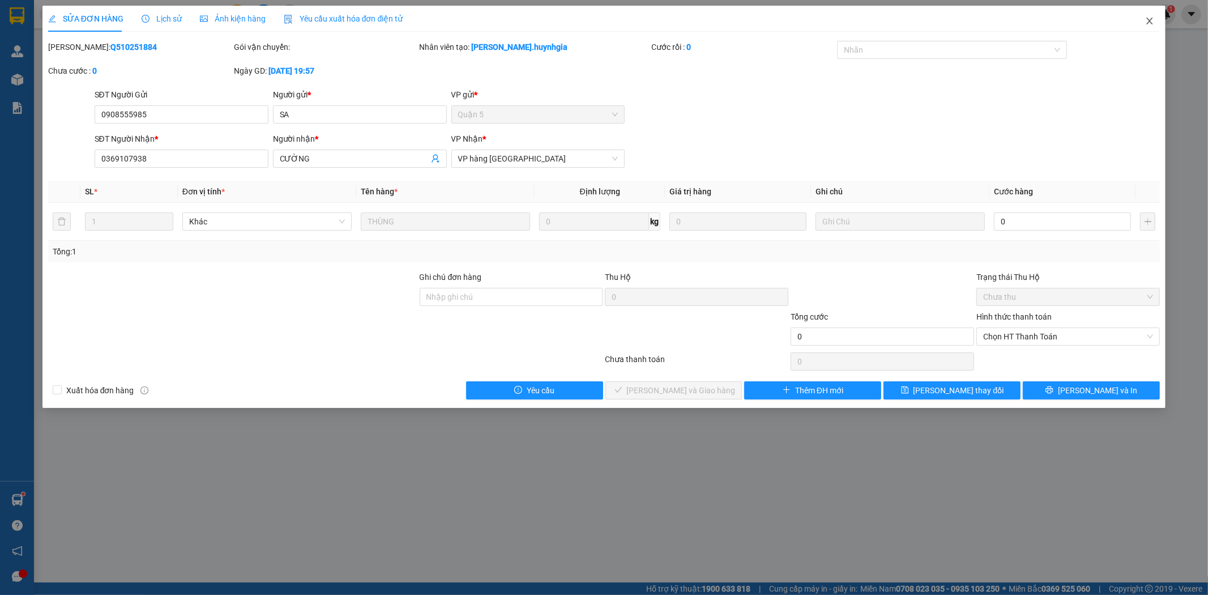
click at [1148, 27] on span "Close" at bounding box center [1150, 22] width 32 height 32
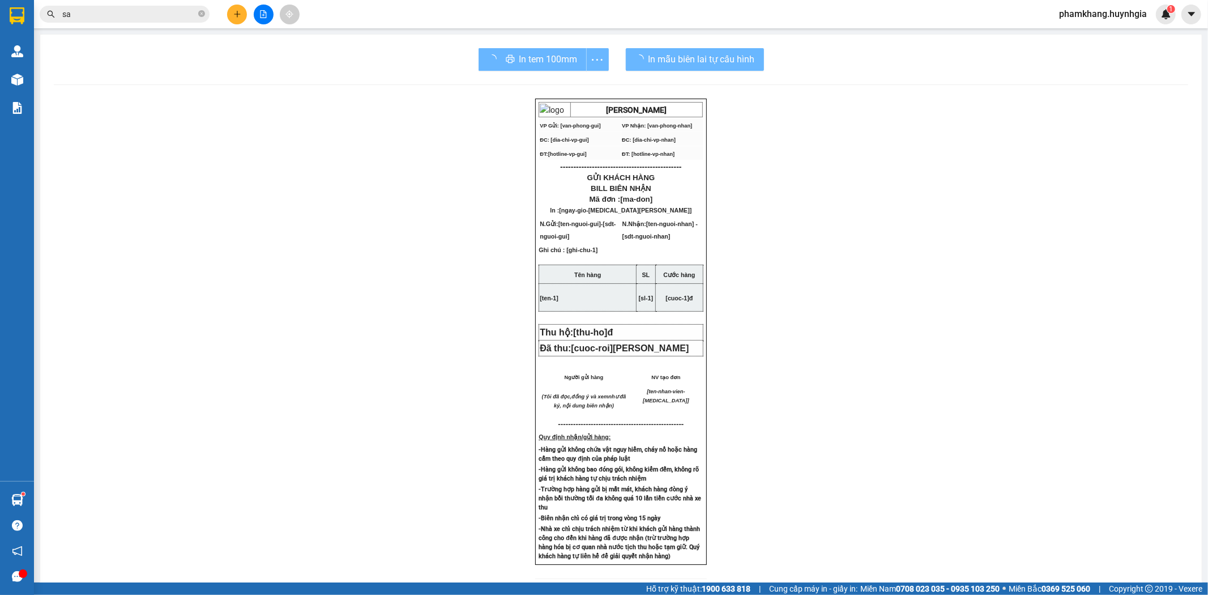
click at [119, 10] on input "sa" at bounding box center [129, 14] width 134 height 12
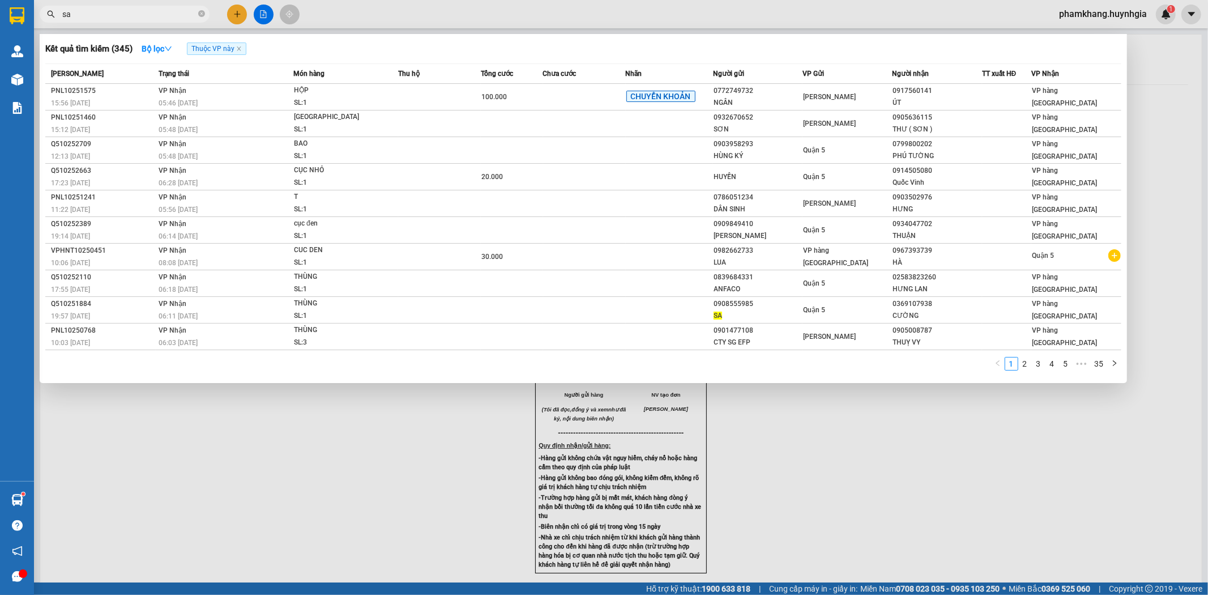
click at [119, 10] on input "sa" at bounding box center [129, 14] width 134 height 12
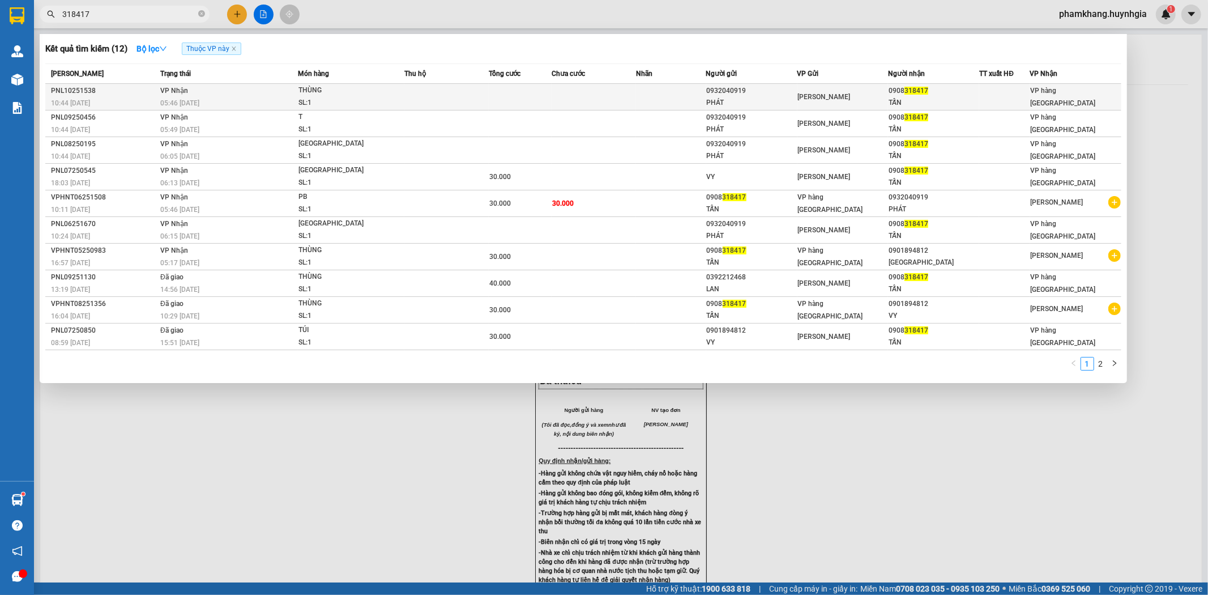
type input "318417"
click at [507, 97] on td at bounding box center [520, 97] width 63 height 27
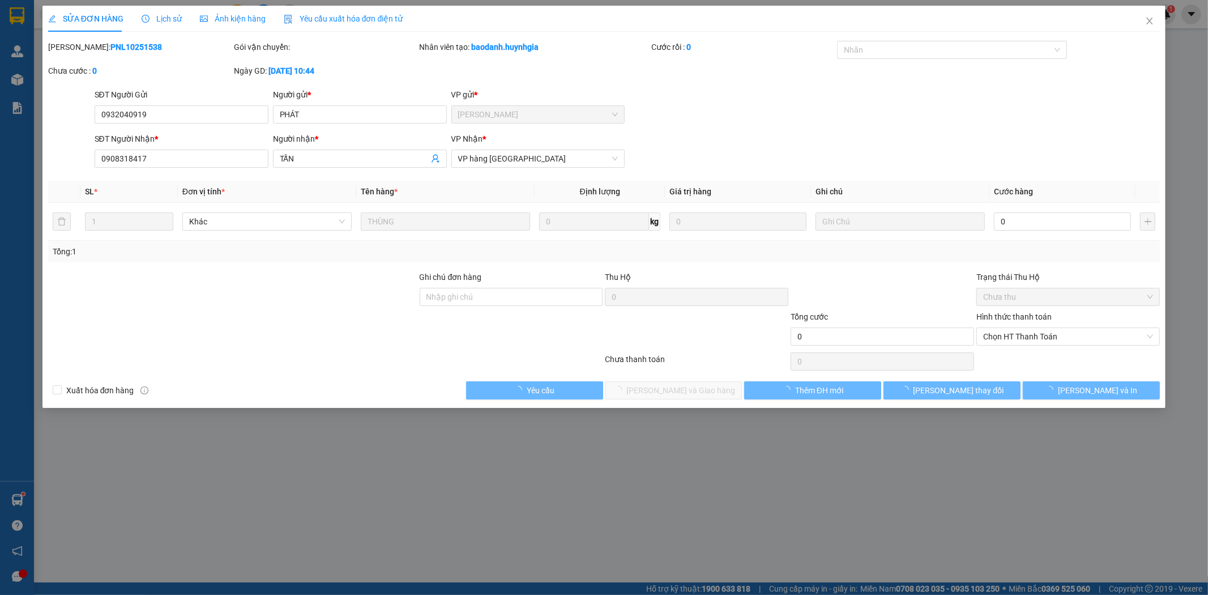
type input "0932040919"
type input "PHÁT"
type input "0908318417"
type input "TẤN"
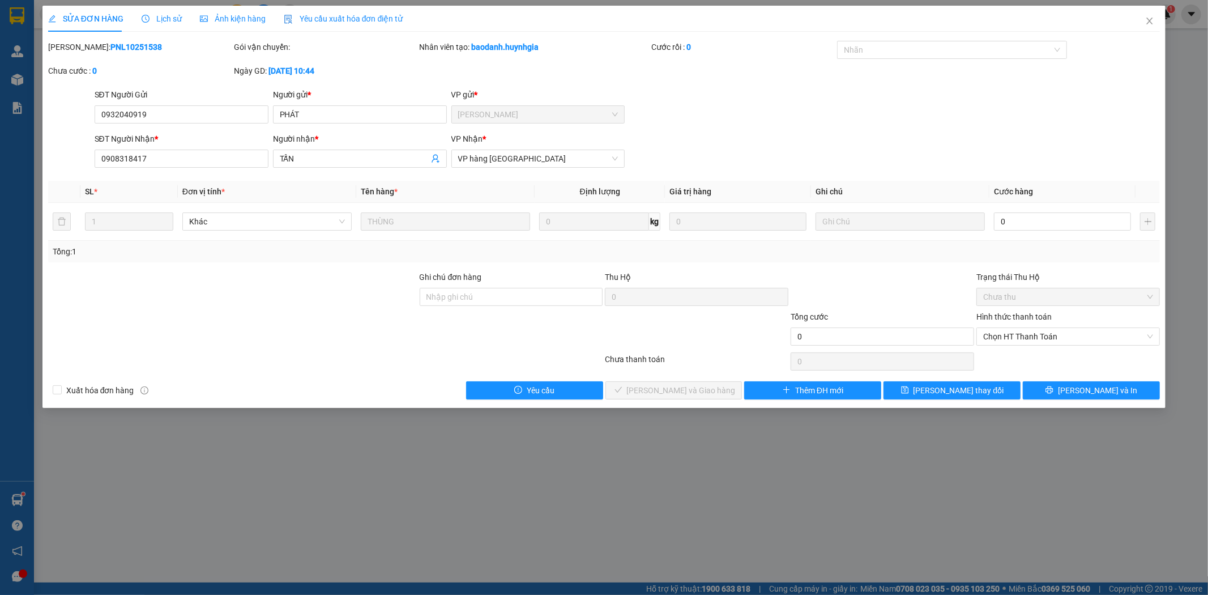
click at [886, 167] on div "SĐT Người Nhận * 0908318417 Người nhận * TẤN VP Nhận * VP hàng Nha Trang" at bounding box center [627, 153] width 1070 height 40
click at [1153, 13] on span "Close" at bounding box center [1150, 22] width 32 height 32
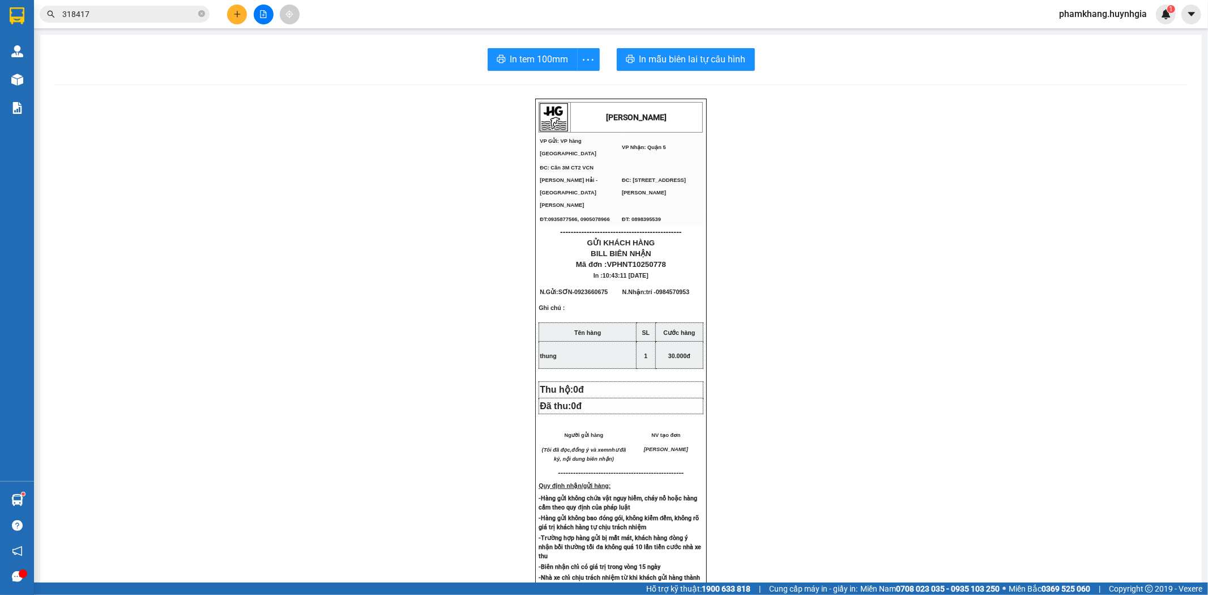
click at [161, 14] on input "318417" at bounding box center [129, 14] width 134 height 12
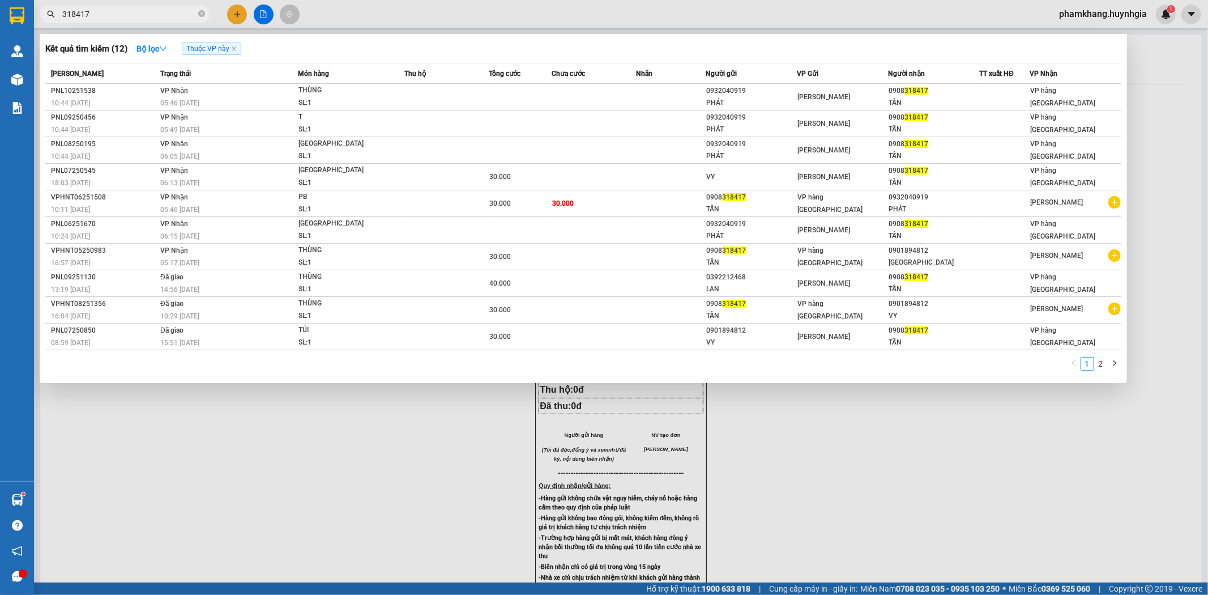
click at [231, 18] on div at bounding box center [604, 297] width 1208 height 595
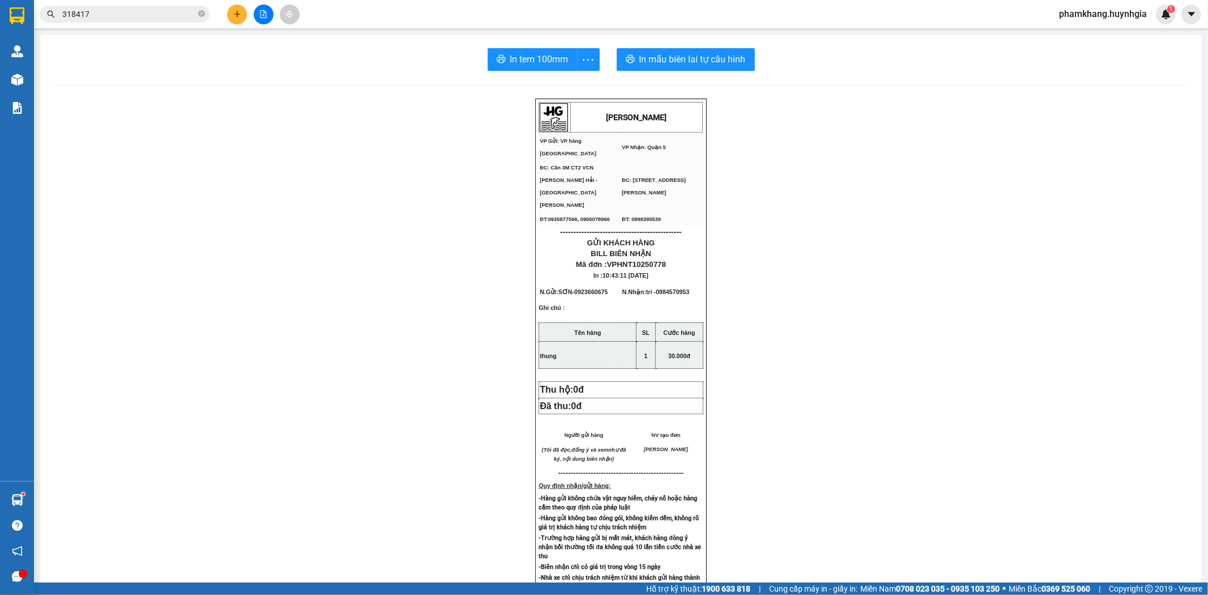
click at [231, 18] on button at bounding box center [237, 15] width 20 height 20
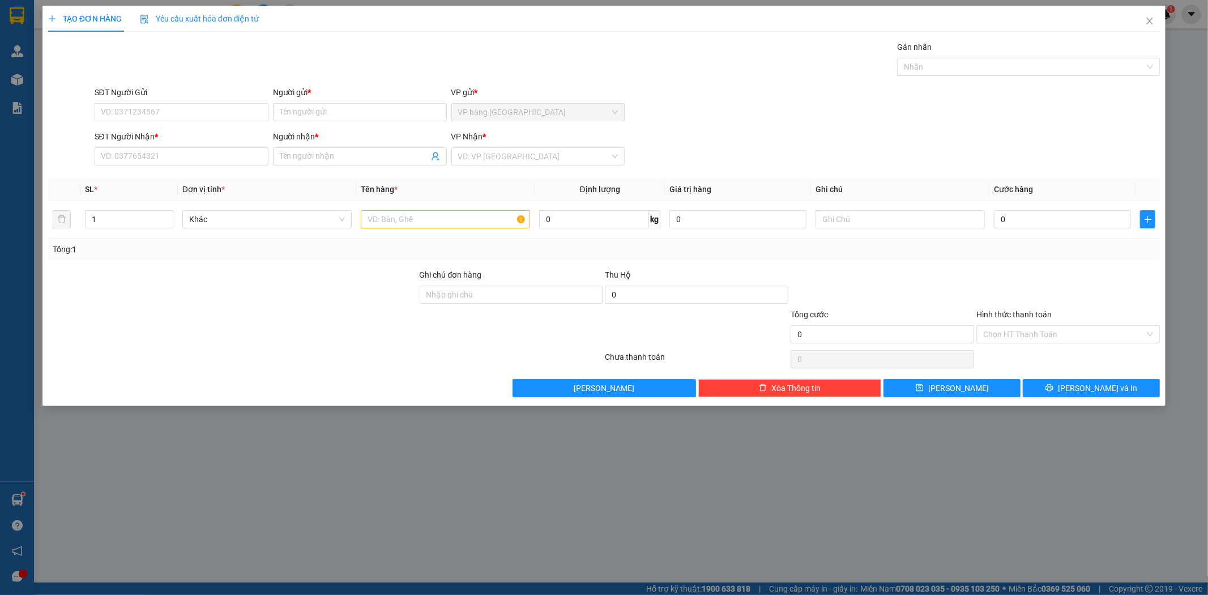
click at [487, 49] on div "Gán nhãn Nhãn" at bounding box center [627, 61] width 1070 height 40
click at [845, 221] on input "text" at bounding box center [899, 219] width 169 height 18
click at [846, 218] on input "text" at bounding box center [899, 219] width 169 height 18
click at [846, 216] on input "text" at bounding box center [899, 219] width 169 height 18
click at [843, 171] on div "Transit Pickup Surcharge Ids Transit Deliver Surcharge Ids Transit Deliver Surc…" at bounding box center [604, 219] width 1112 height 356
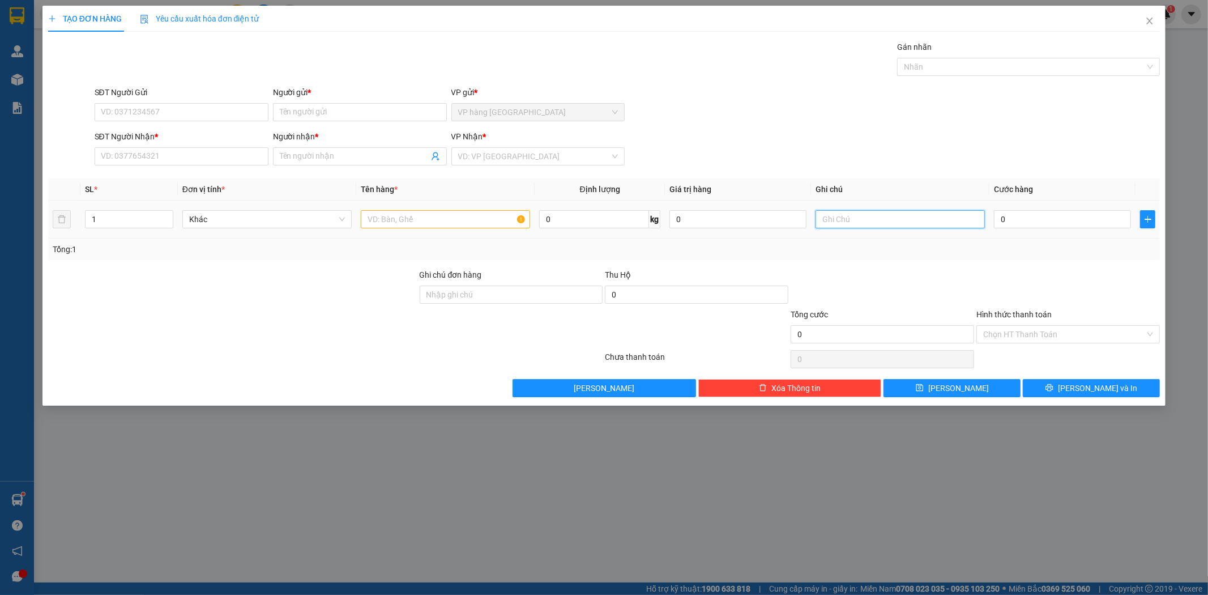
click at [853, 216] on input "text" at bounding box center [899, 219] width 169 height 18
click at [863, 170] on div "SĐT Người [PERSON_NAME] * VD: 0377654321 Người [PERSON_NAME] * Tên người [PERSO…" at bounding box center [627, 150] width 1070 height 40
click at [863, 211] on input "text" at bounding box center [899, 219] width 169 height 18
click at [848, 149] on div "SĐT Người [PERSON_NAME] * VD: 0377654321 Người [PERSON_NAME] * Tên người [PERSO…" at bounding box center [627, 150] width 1070 height 40
click at [824, 138] on div "SĐT Người [PERSON_NAME] * VD: 0377654321 Người [PERSON_NAME] * Tên người [PERSO…" at bounding box center [627, 150] width 1070 height 40
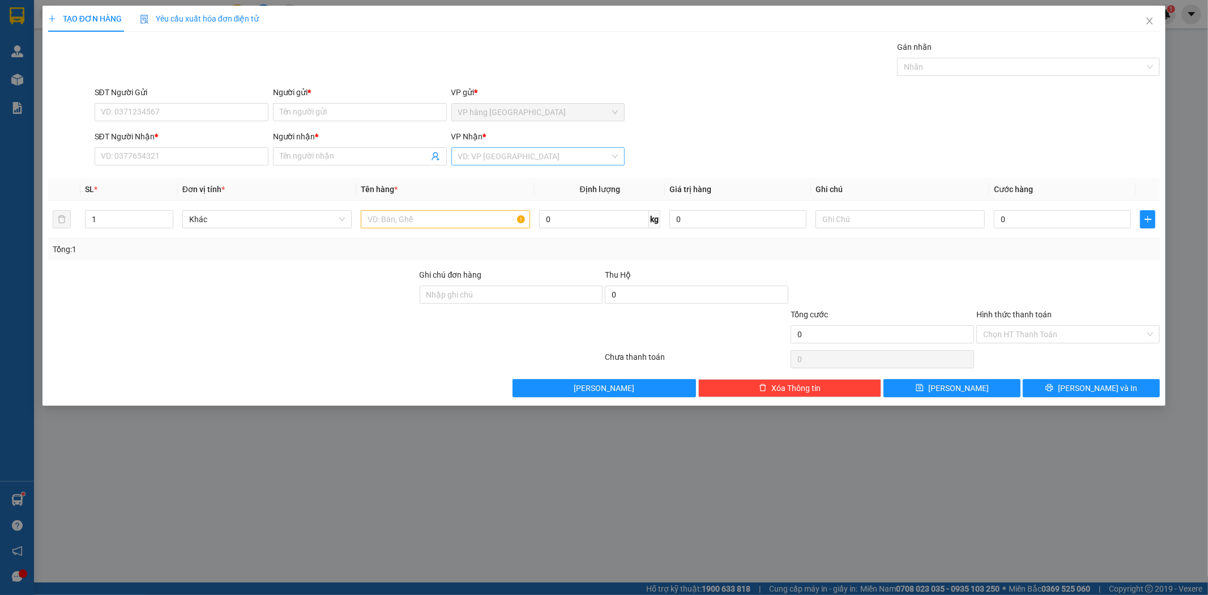
click at [598, 151] on input "search" at bounding box center [534, 156] width 152 height 17
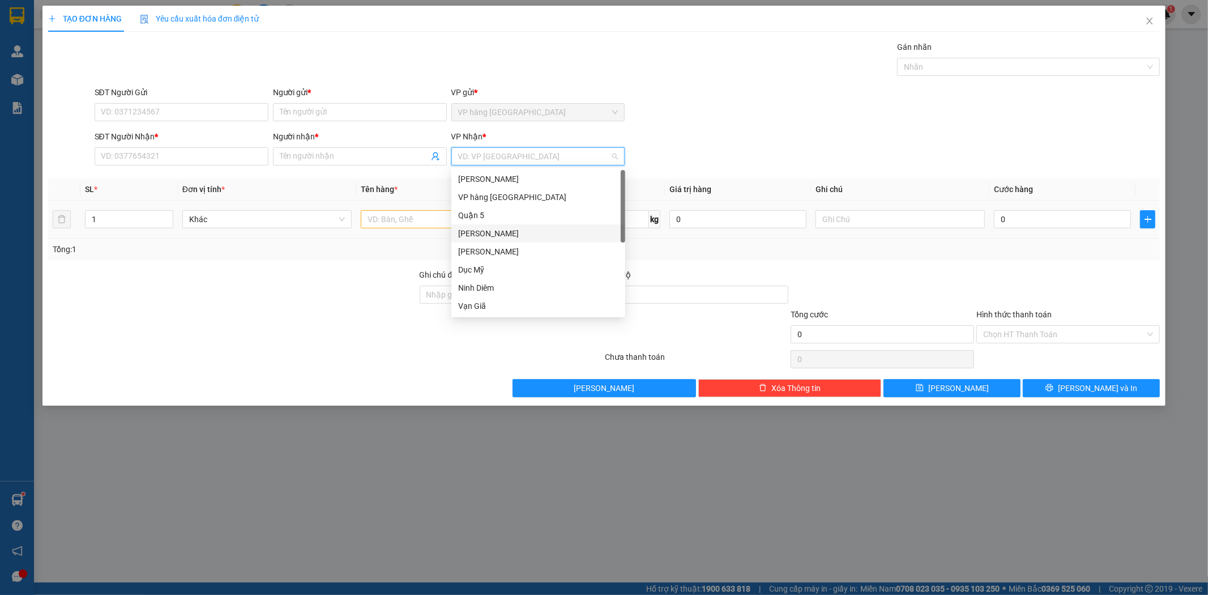
click at [497, 217] on div "Quận 5" at bounding box center [538, 215] width 160 height 12
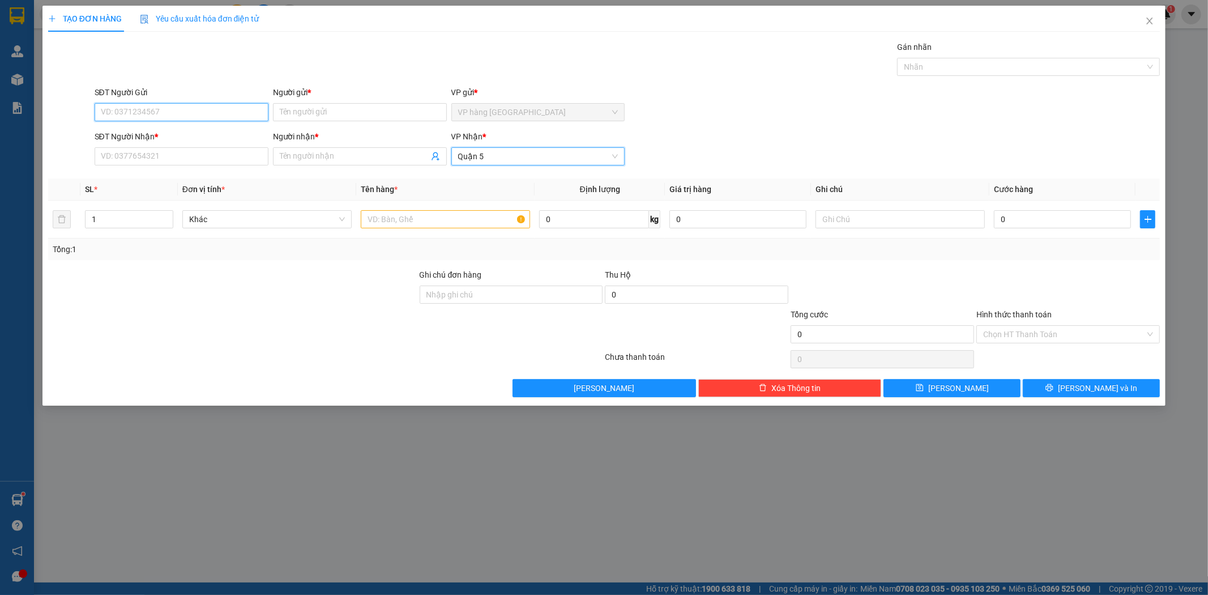
click at [243, 112] on input "SĐT Người Gửi" at bounding box center [182, 112] width 174 height 18
type input "0896642327"
type input "TIẾN"
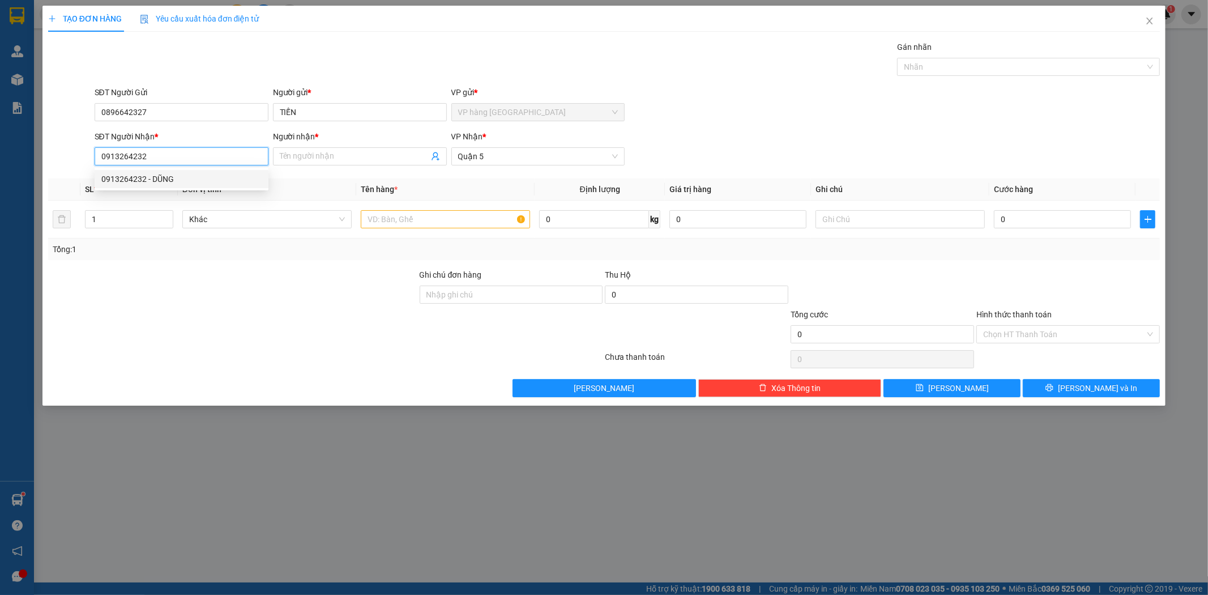
type input "0913264232"
type input "DŨNG"
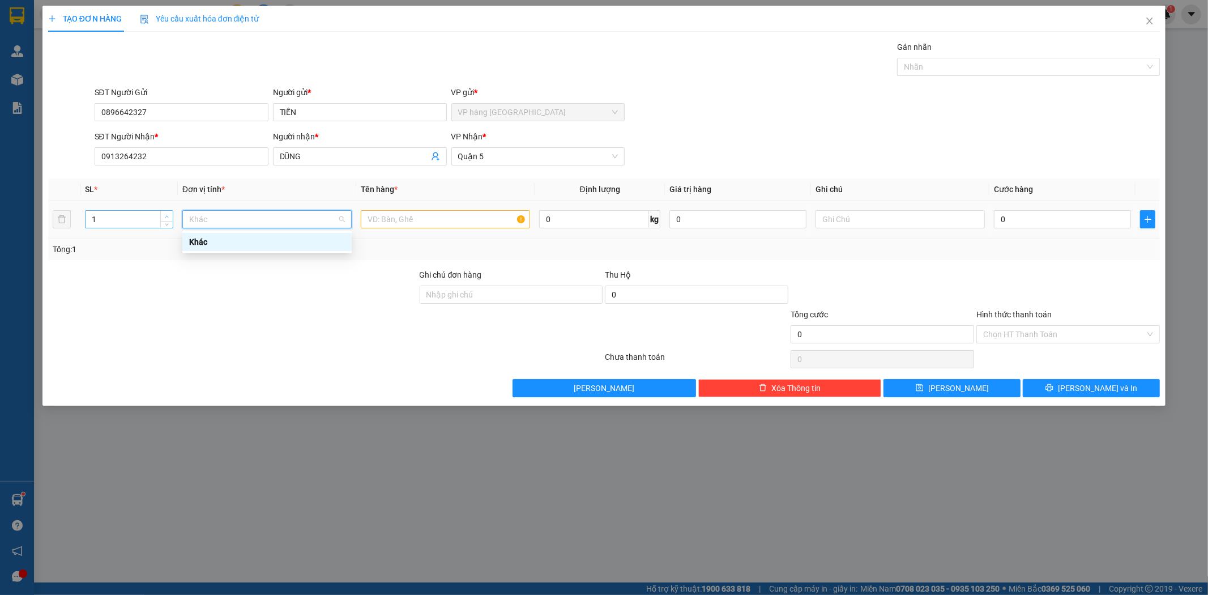
click at [162, 215] on span "Increase Value" at bounding box center [166, 216] width 12 height 10
type input "2"
click at [167, 215] on icon "up" at bounding box center [167, 217] width 4 height 4
click at [477, 215] on input "text" at bounding box center [445, 219] width 169 height 18
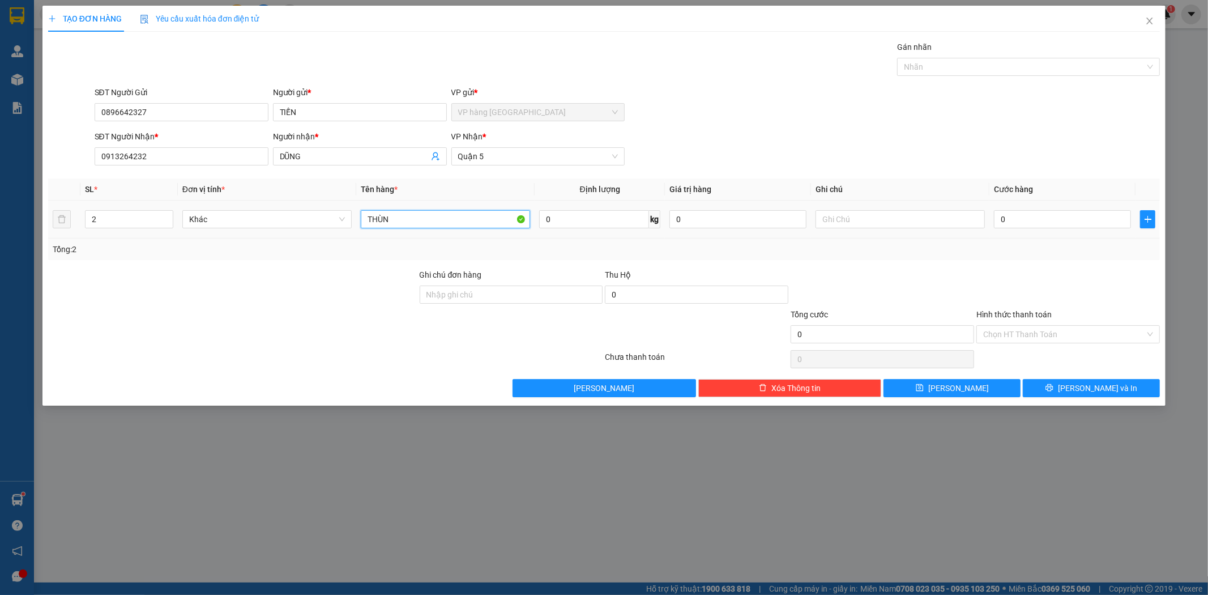
type input "THÙNG"
type input "6"
type input "60"
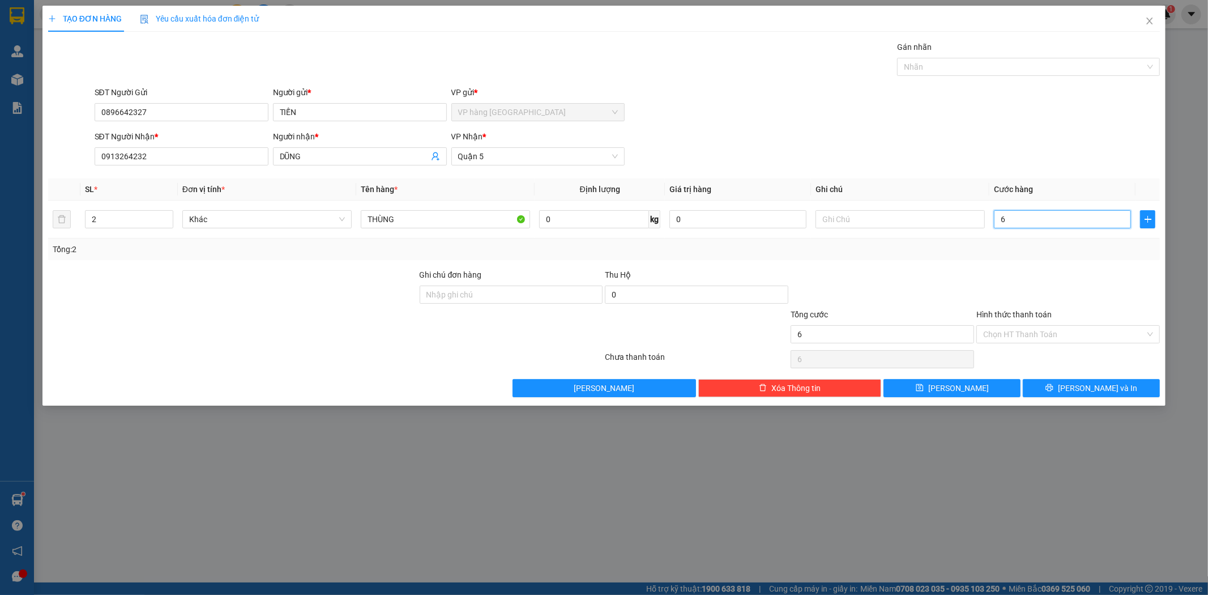
type input "60"
type input "60.000"
click at [1043, 333] on input "Hình thức thanh toán" at bounding box center [1064, 334] width 162 height 17
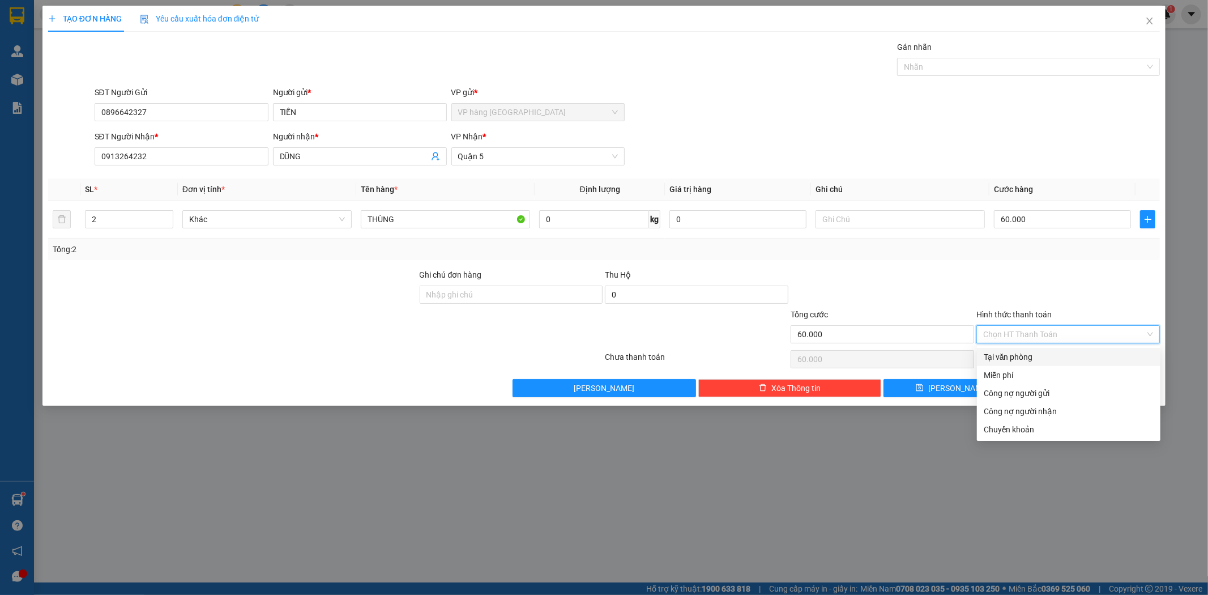
click at [1042, 357] on div "Tại văn phòng" at bounding box center [1069, 357] width 170 height 12
type input "0"
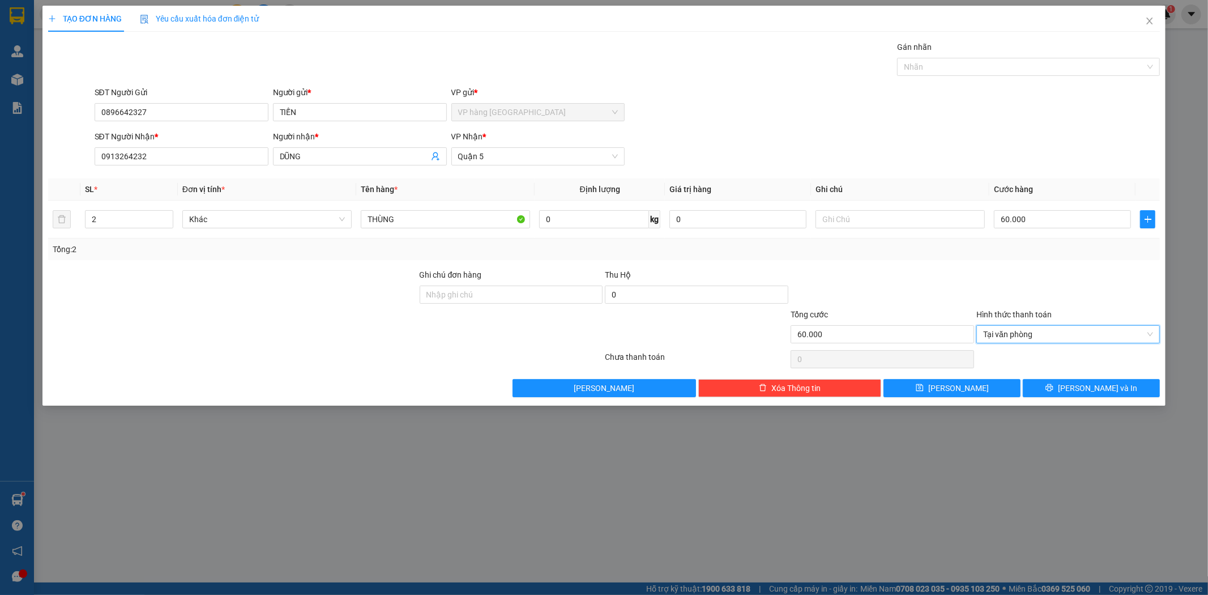
click at [1100, 297] on div at bounding box center [1068, 288] width 186 height 40
click at [1049, 253] on div "Tổng: 2" at bounding box center [604, 249] width 1103 height 12
click at [1090, 391] on span "[PERSON_NAME] và In" at bounding box center [1097, 388] width 79 height 12
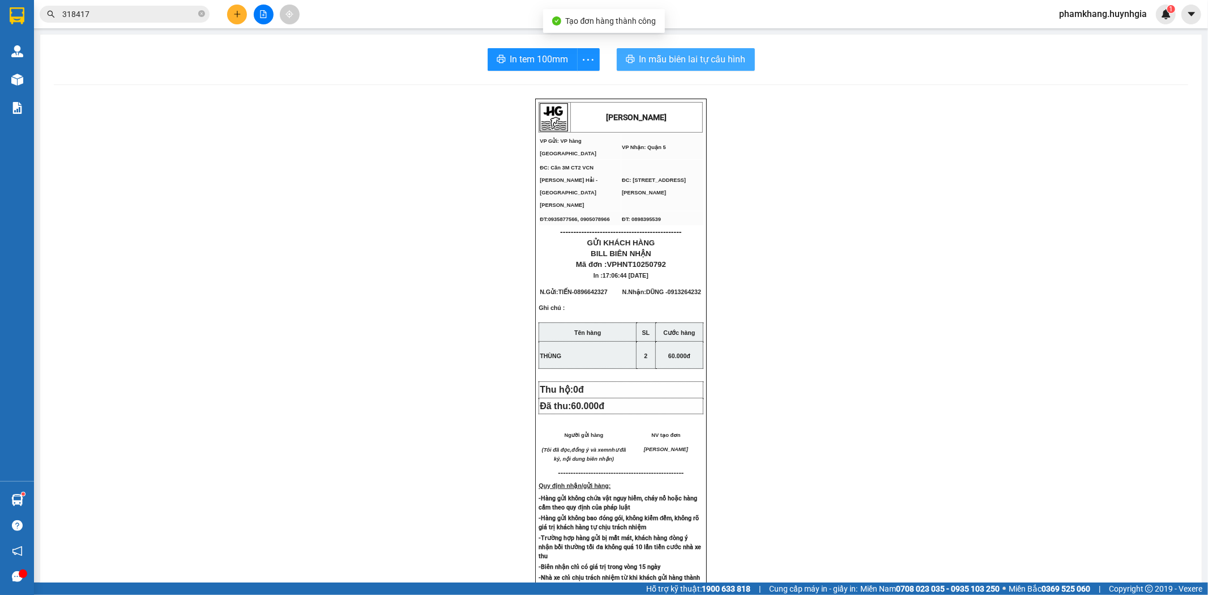
click at [724, 65] on span "In mẫu biên lai tự cấu hình" at bounding box center [692, 59] width 106 height 14
click at [533, 53] on span "In tem 100mm" at bounding box center [539, 59] width 58 height 14
click at [240, 16] on icon "plus" at bounding box center [237, 14] width 8 height 8
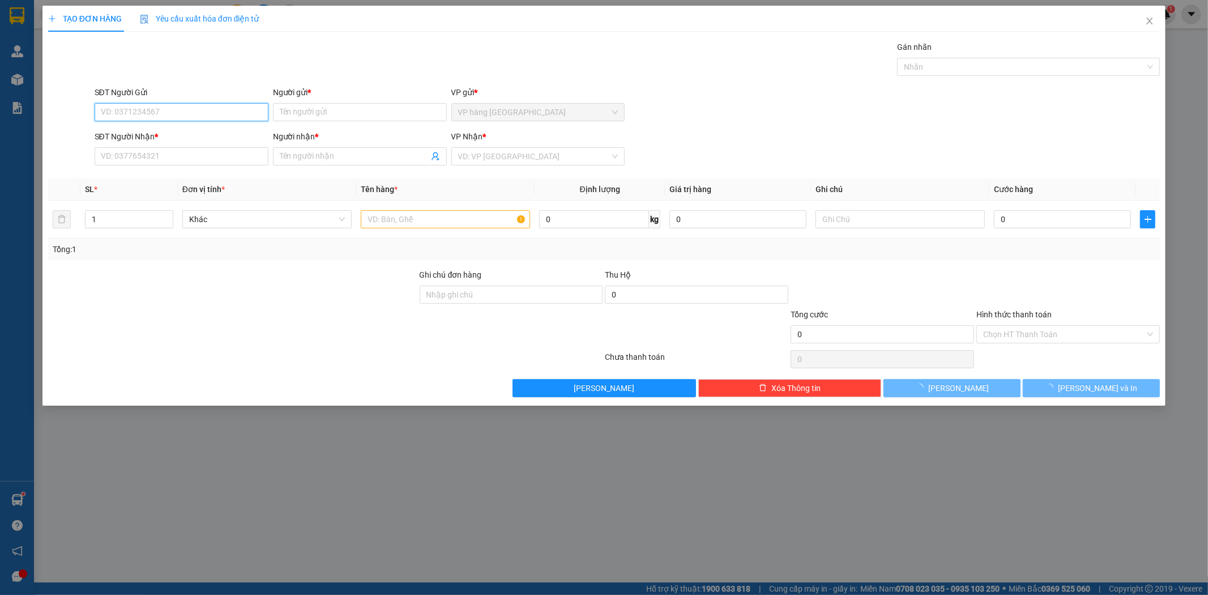
click at [234, 109] on input "SĐT Người Gửi" at bounding box center [182, 112] width 174 height 18
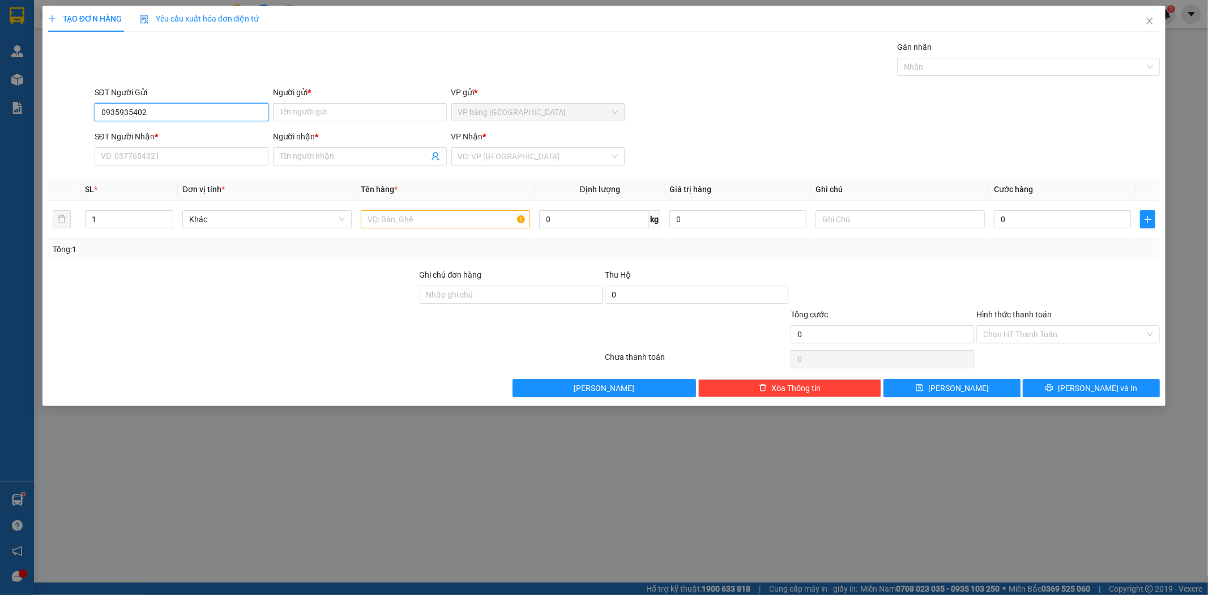
type input "0935762307"
type input "MAI [PERSON_NAME]"
type input "0919184679"
type input "[PERSON_NAME]"
drag, startPoint x: 191, startPoint y: 104, endPoint x: 116, endPoint y: 110, distance: 75.0
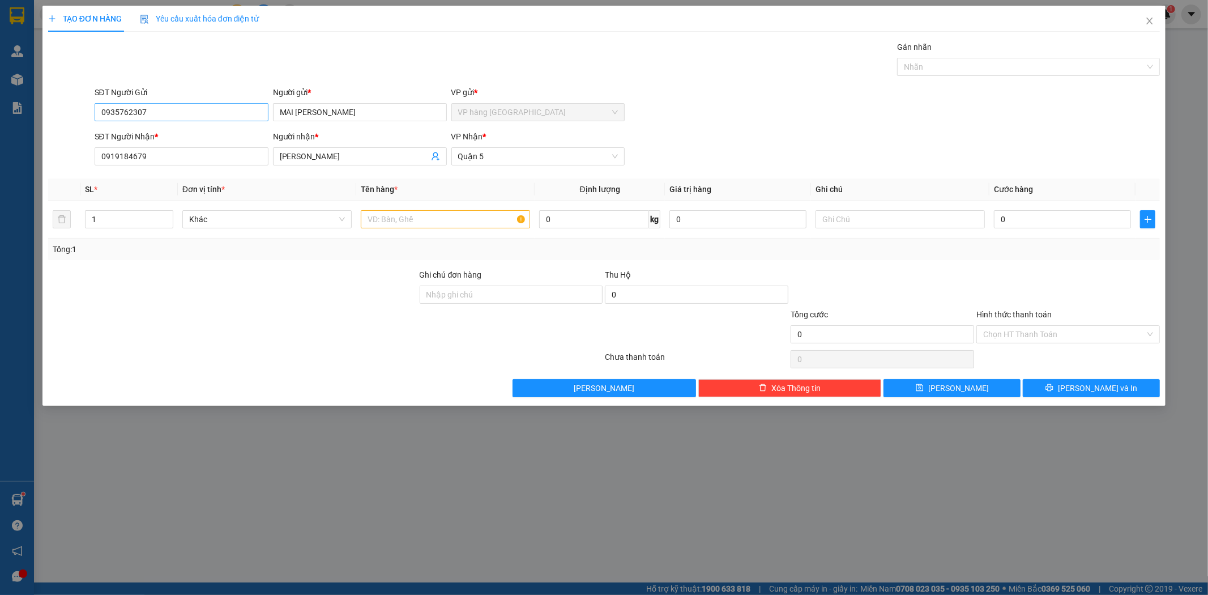
click at [116, 110] on div "SĐT Người Gửi 0935762307" at bounding box center [182, 106] width 174 height 40
drag, startPoint x: 157, startPoint y: 110, endPoint x: 119, endPoint y: 125, distance: 40.7
click at [119, 125] on div "SĐT Người Gửi 0935762307 0935762307" at bounding box center [182, 106] width 174 height 40
type input "935"
click at [167, 117] on input "0935762307" at bounding box center [182, 112] width 174 height 18
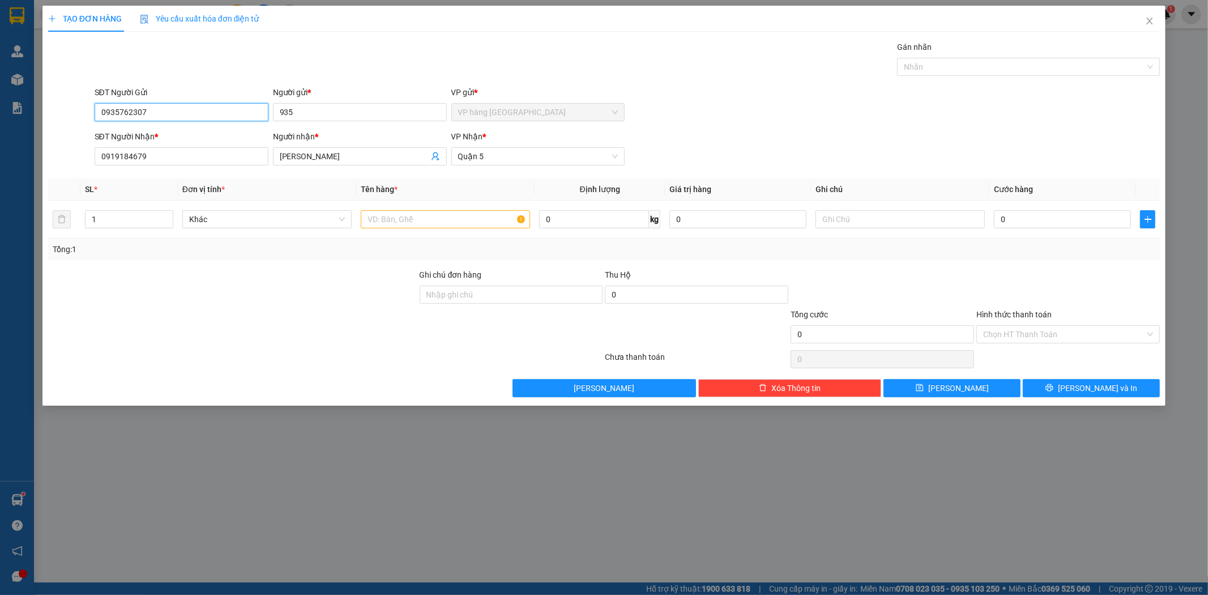
drag, startPoint x: 165, startPoint y: 114, endPoint x: 119, endPoint y: 125, distance: 46.7
click at [119, 125] on div "SĐT Người Gửi 0935762307 0935762307" at bounding box center [182, 106] width 174 height 40
type input "0935935402"
type input "THẢO"
type input "0902800137"
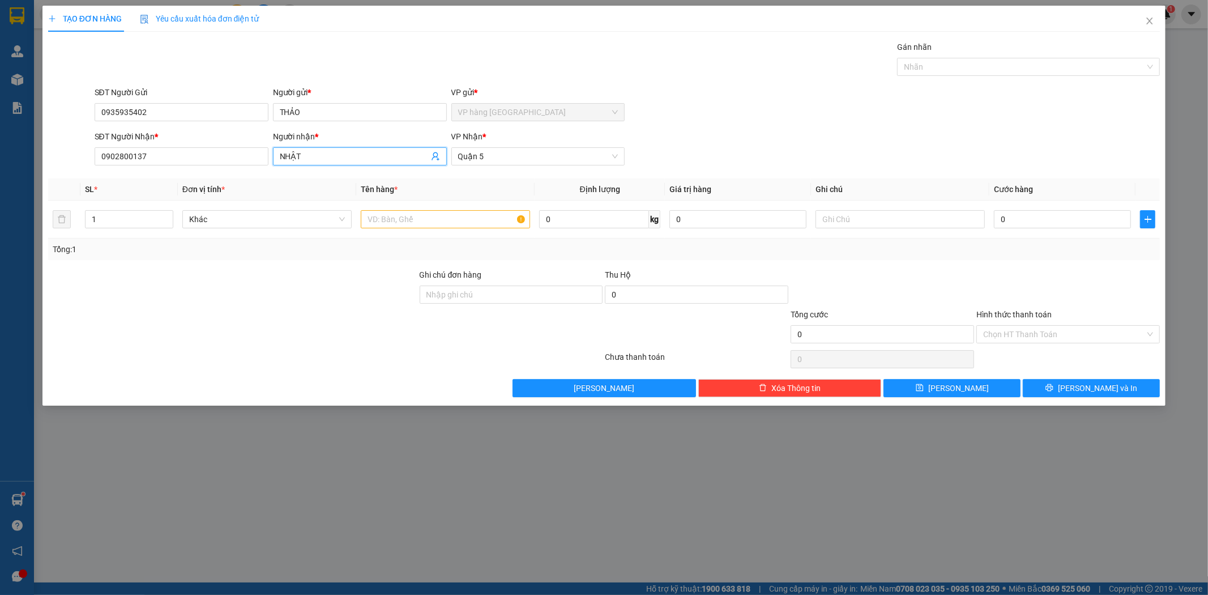
type input "NHẬT"
click at [495, 153] on span "Quận 5" at bounding box center [538, 156] width 160 height 17
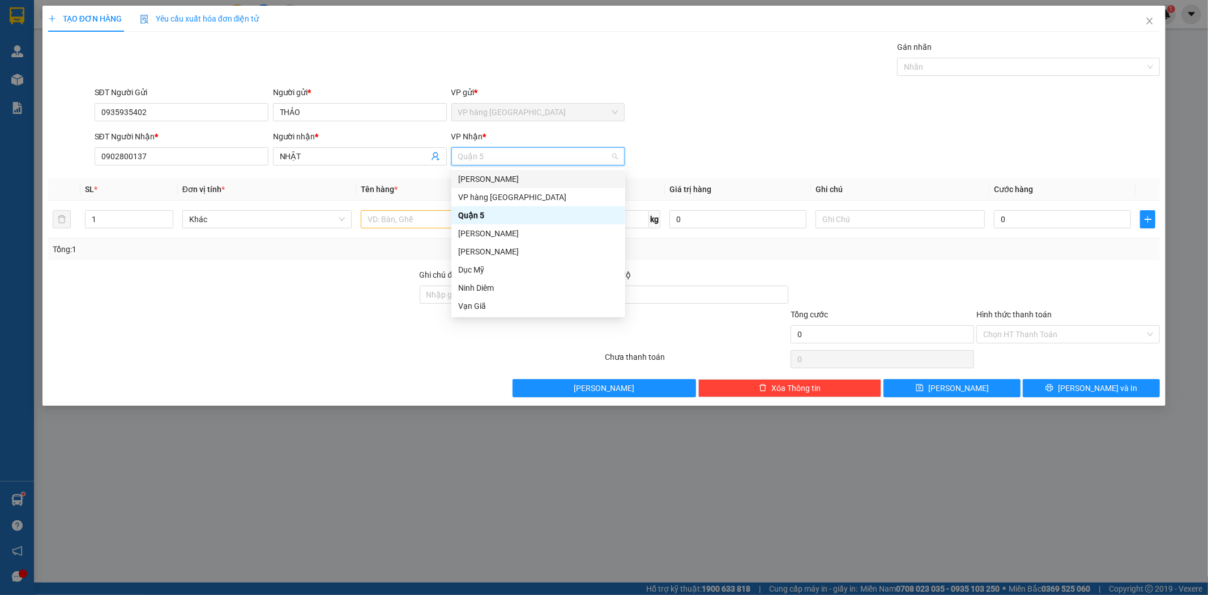
click at [512, 176] on div "[PERSON_NAME]" at bounding box center [538, 179] width 160 height 12
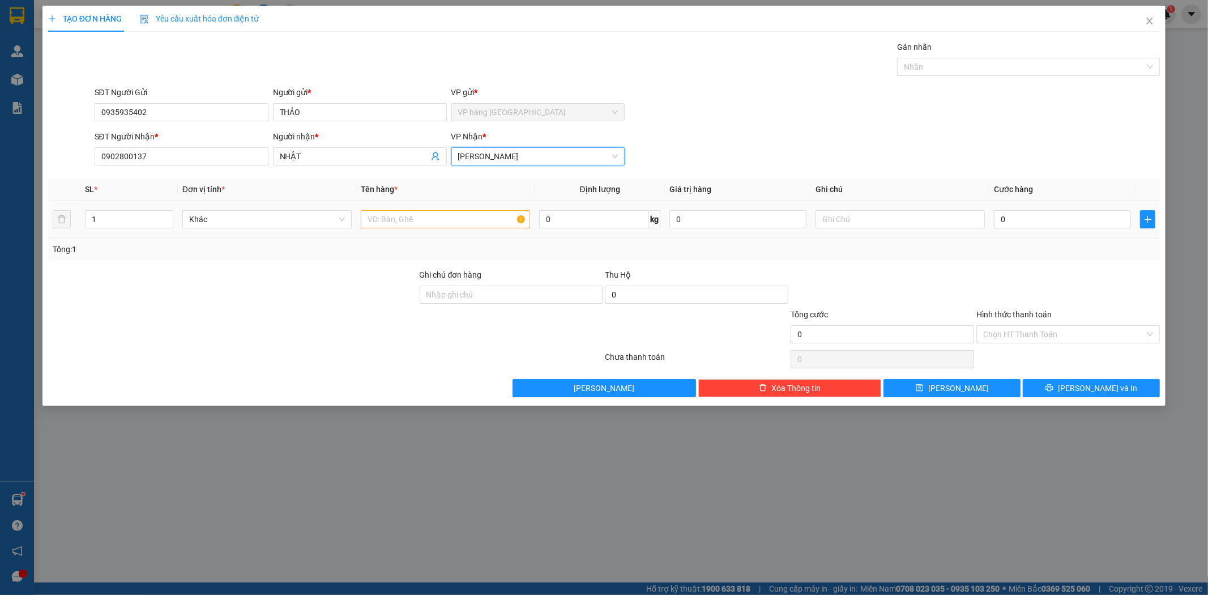
click at [382, 229] on div at bounding box center [445, 219] width 169 height 23
click at [385, 227] on div at bounding box center [445, 219] width 169 height 23
click at [385, 227] on input "text" at bounding box center [445, 219] width 169 height 18
type input "CỤC"
type input "2"
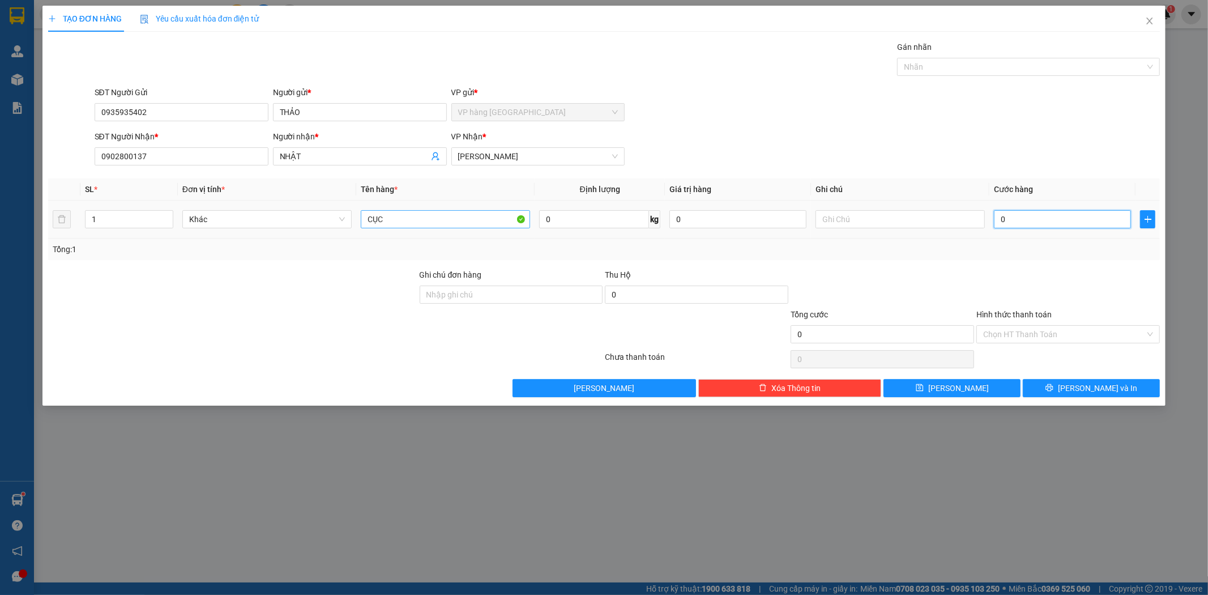
type input "2"
type input "20"
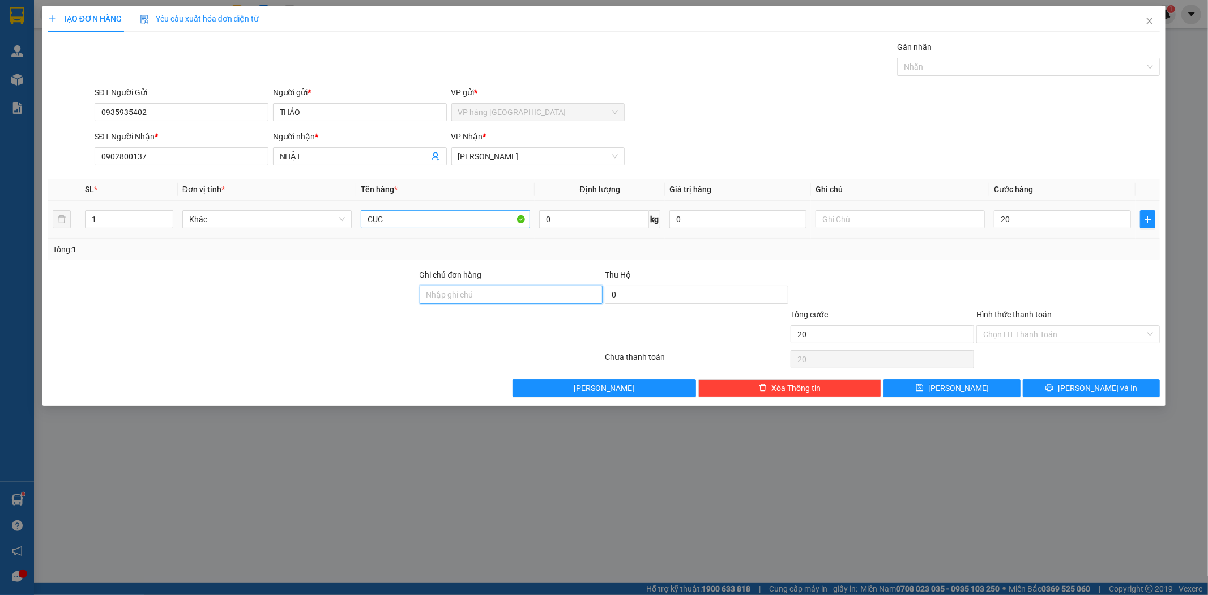
type input "20.000"
click at [1032, 341] on input "Hình thức thanh toán" at bounding box center [1064, 334] width 162 height 17
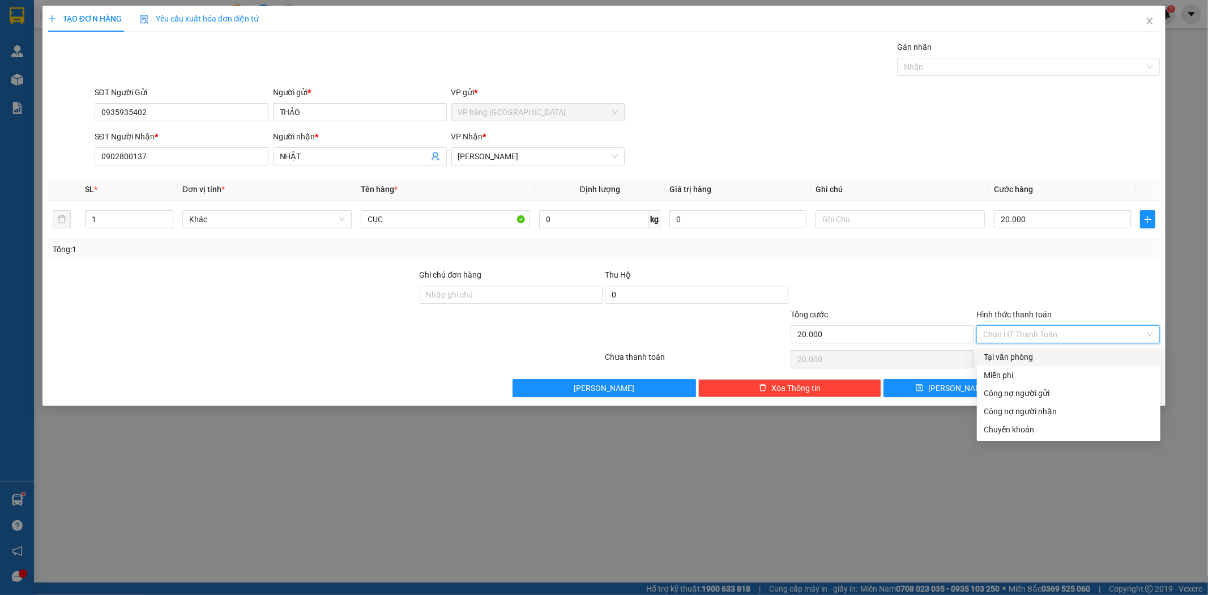
drag, startPoint x: 1037, startPoint y: 352, endPoint x: 1080, endPoint y: 391, distance: 58.5
click at [1037, 353] on div "Tại văn phòng" at bounding box center [1069, 357] width 170 height 12
type input "0"
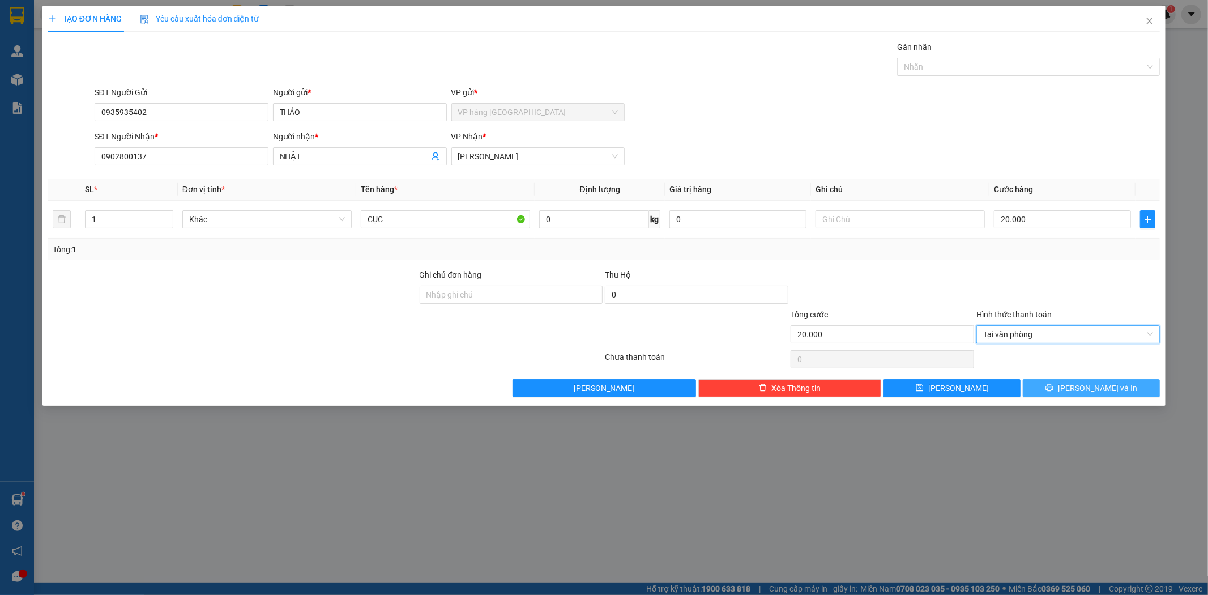
click at [1082, 391] on span "[PERSON_NAME] và In" at bounding box center [1097, 388] width 79 height 12
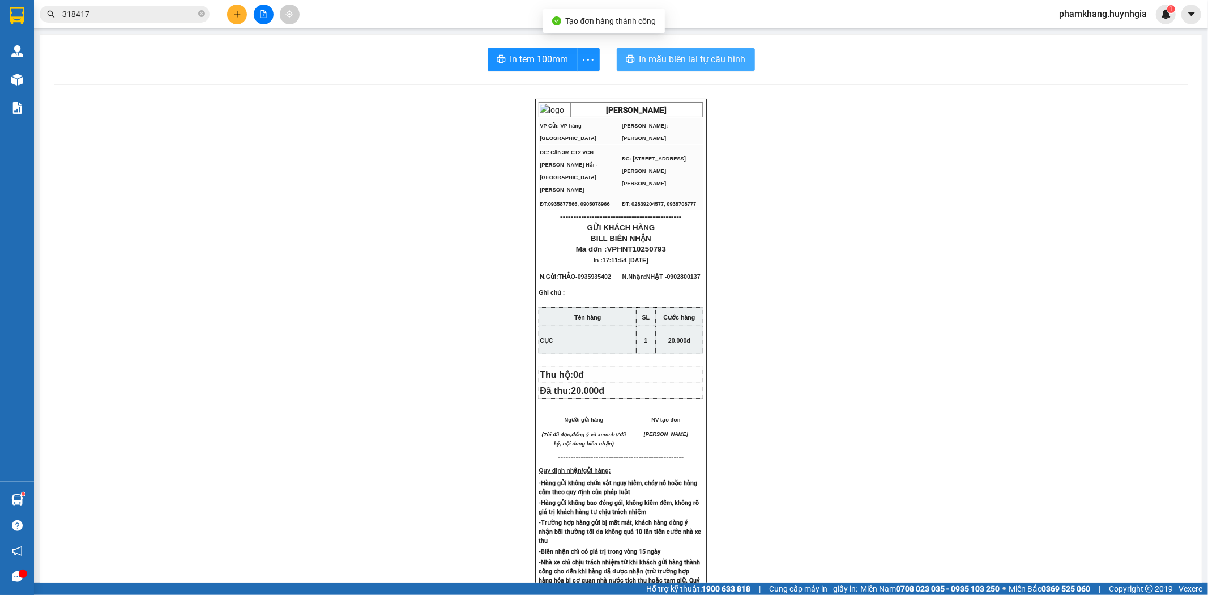
click at [665, 69] on button "In mẫu biên lai tự cấu hình" at bounding box center [686, 59] width 138 height 23
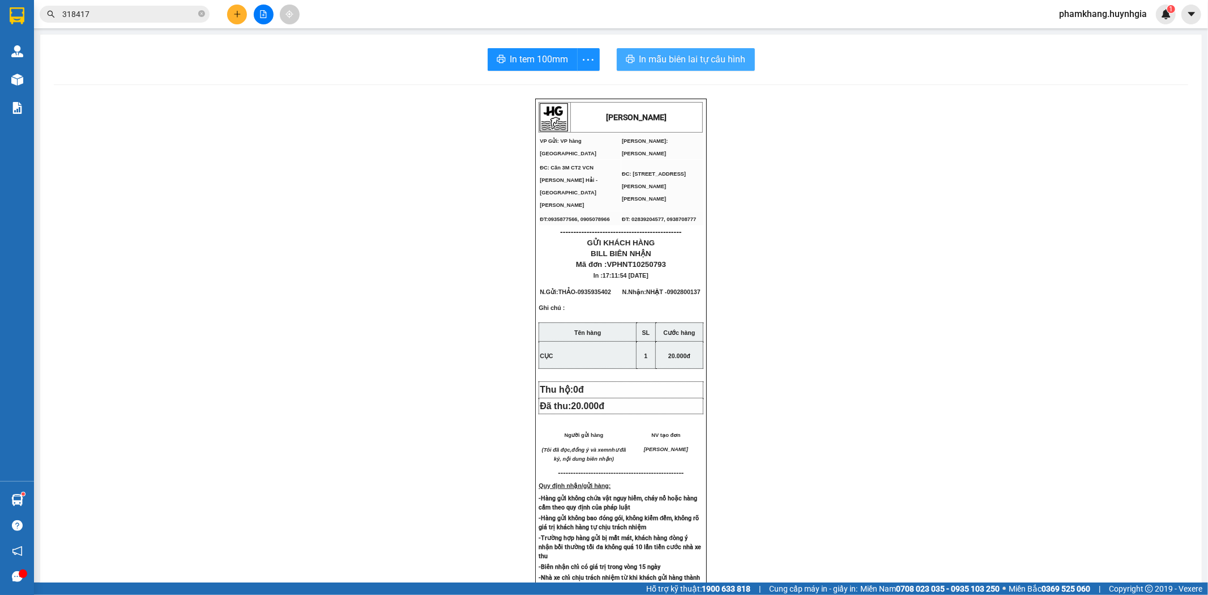
click at [664, 55] on span "In mẫu biên lai tự cấu hình" at bounding box center [692, 59] width 106 height 14
click at [528, 65] on span "In tem 100mm" at bounding box center [539, 59] width 58 height 14
click at [245, 18] on button at bounding box center [237, 15] width 20 height 20
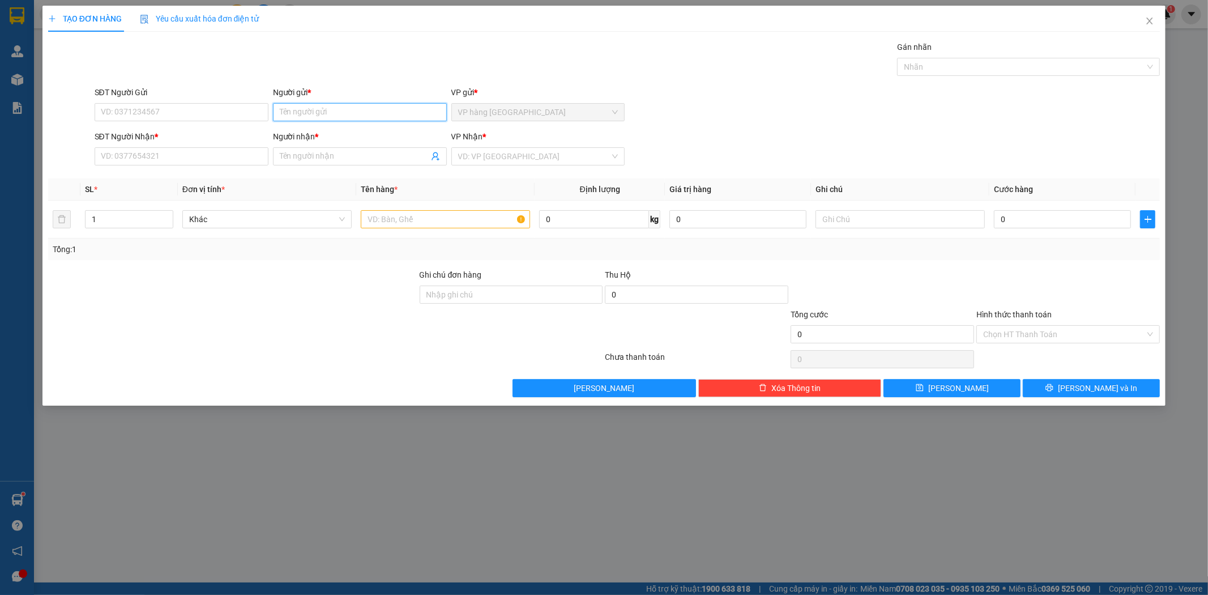
click at [374, 106] on input "Người gửi *" at bounding box center [360, 112] width 174 height 18
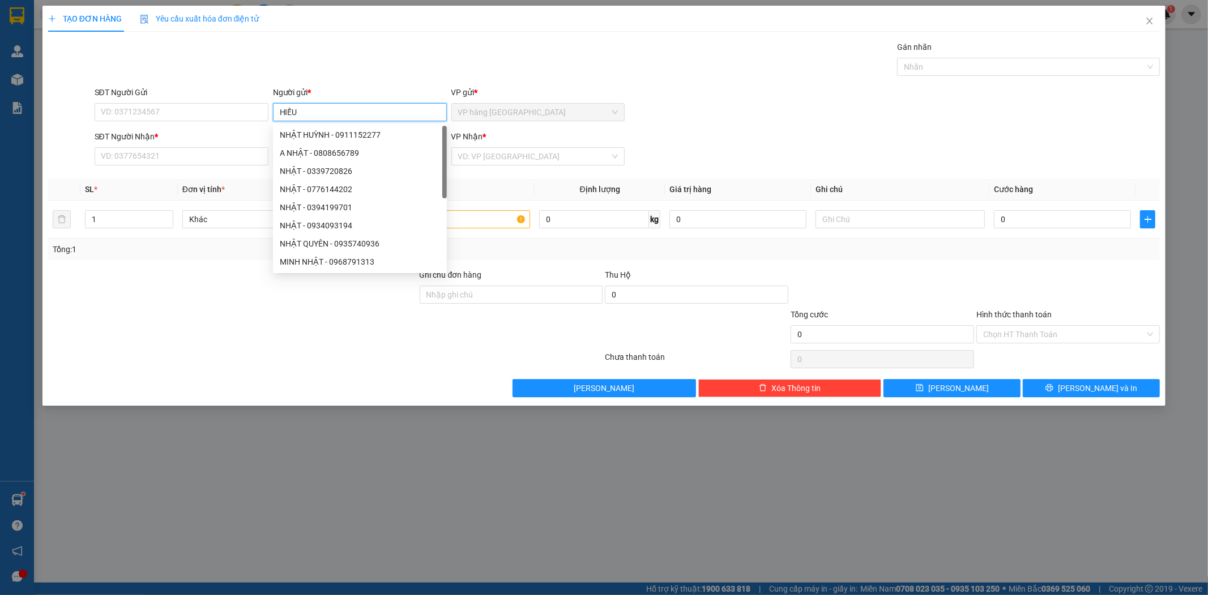
type input "HIẾU"
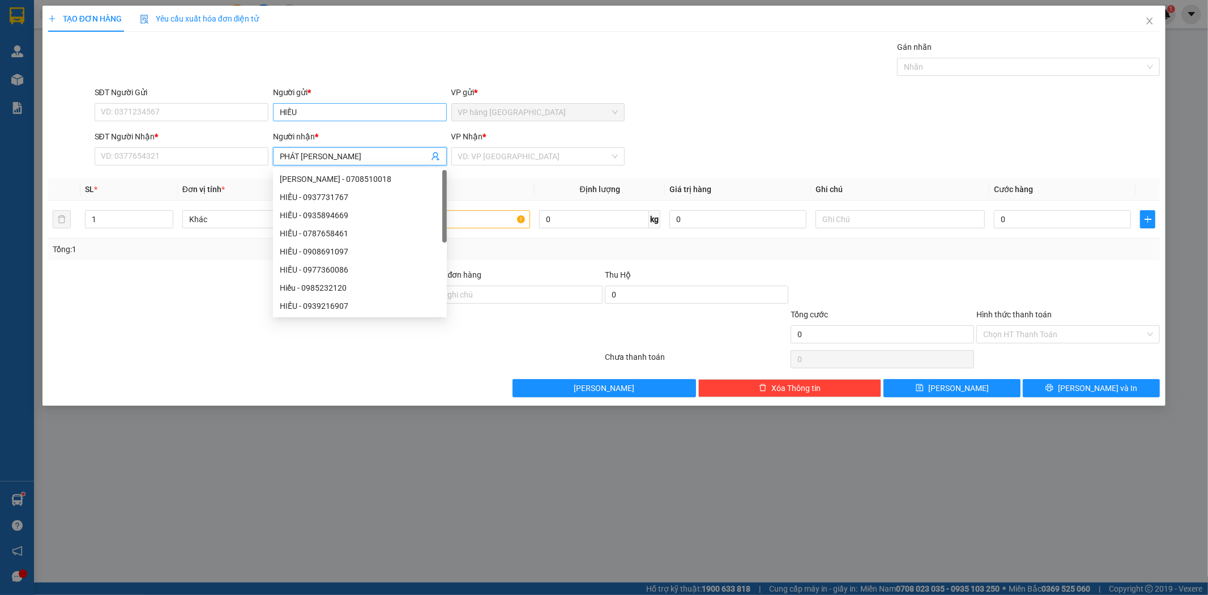
type input "PHÁT RONG"
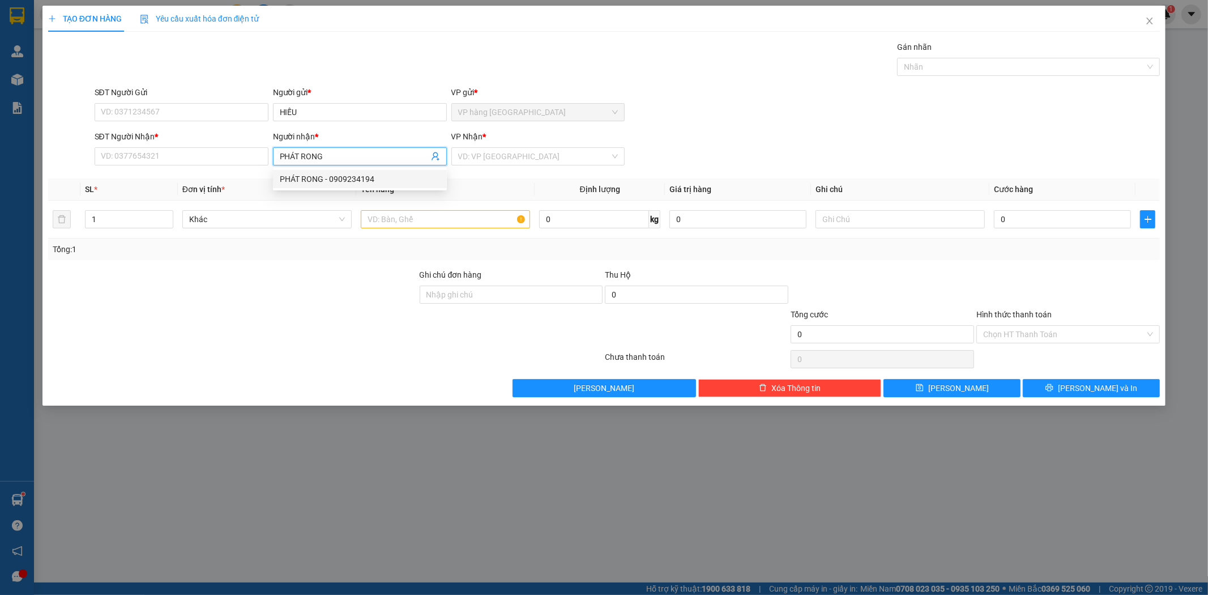
drag, startPoint x: 356, startPoint y: 176, endPoint x: 366, endPoint y: 176, distance: 10.2
click at [357, 176] on div "PHÁT RONG - 0909234194" at bounding box center [360, 179] width 160 height 12
type input "0909234194"
type input "PHÁT RONG"
click at [516, 157] on input "search" at bounding box center [534, 156] width 152 height 17
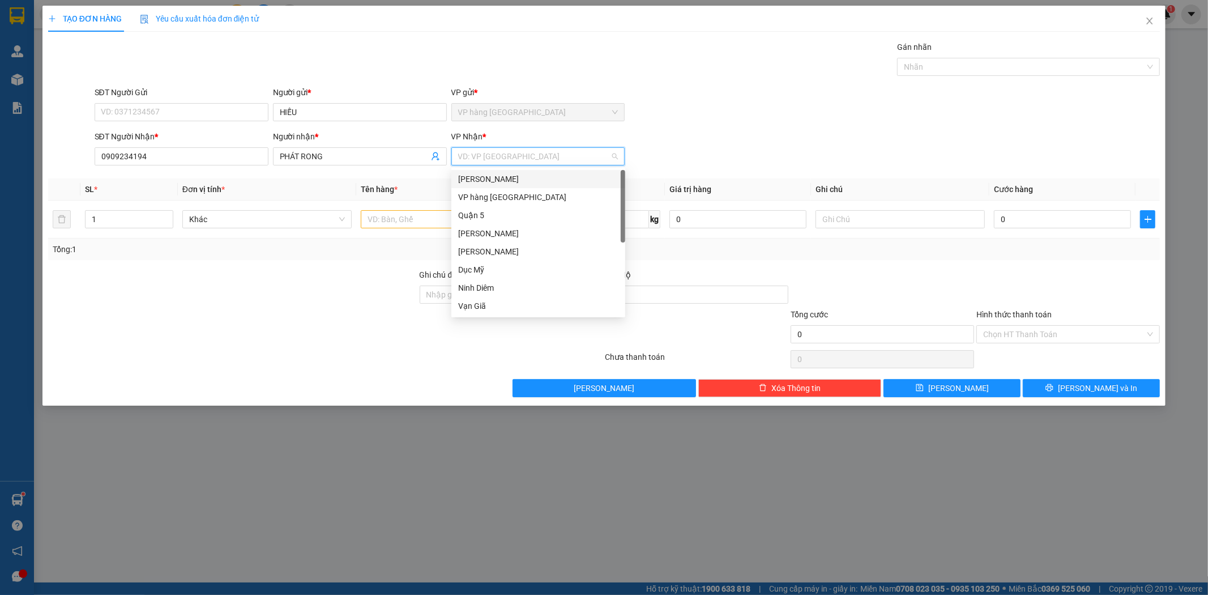
click at [505, 182] on div "[PERSON_NAME]" at bounding box center [538, 179] width 160 height 12
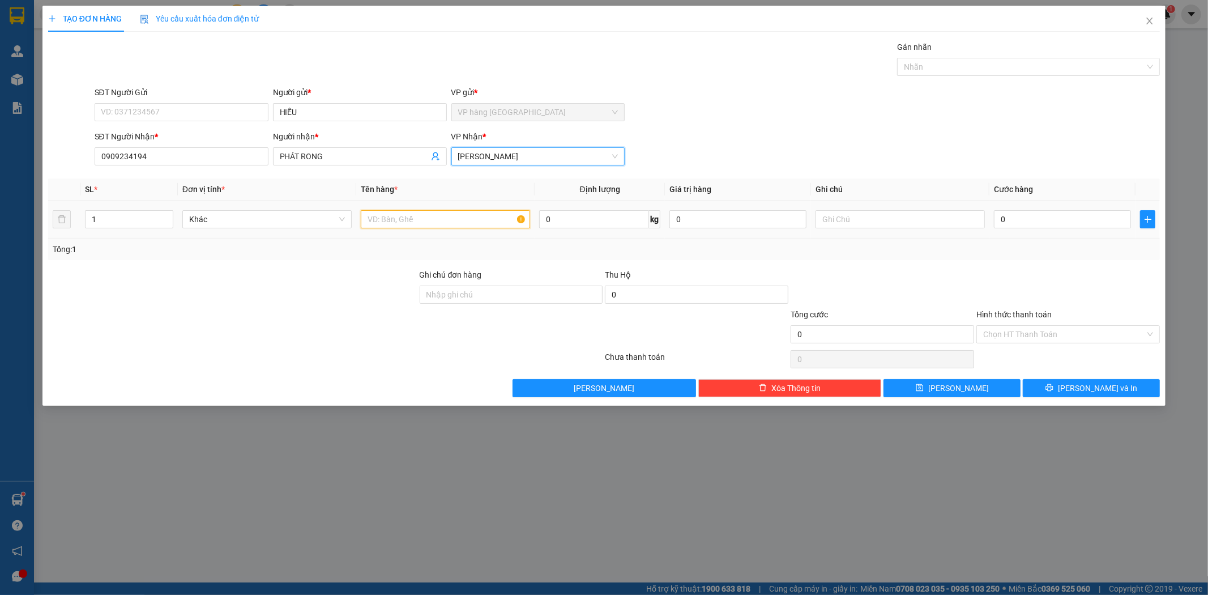
click at [433, 220] on input "text" at bounding box center [445, 219] width 169 height 18
type input "BAO"
type input "4"
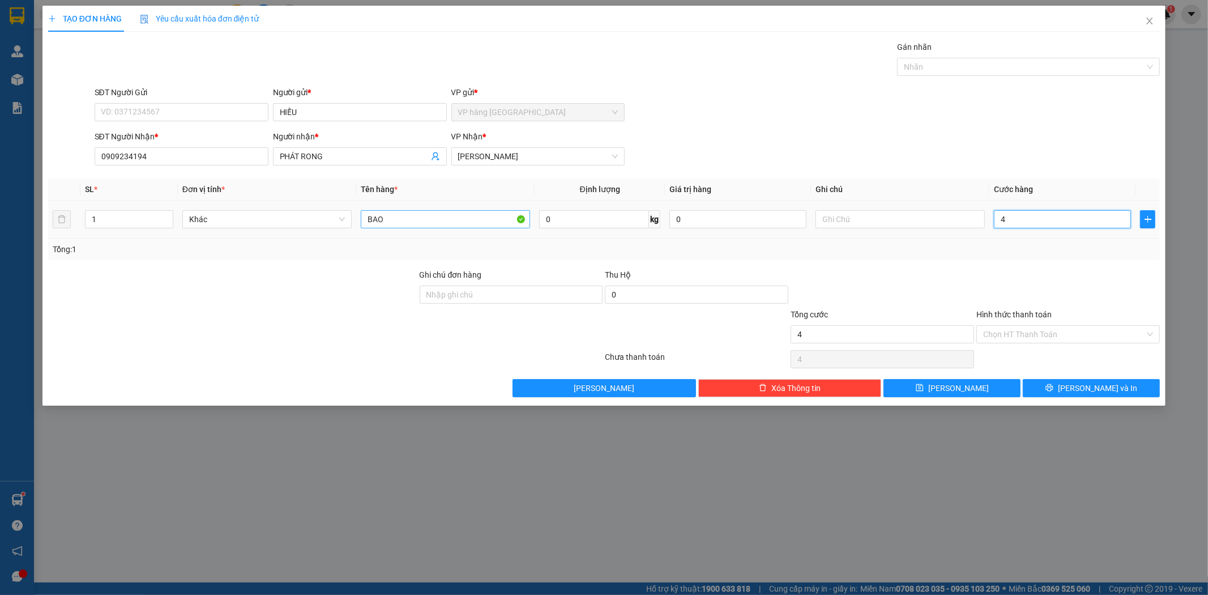
type input "40"
type input "40.000"
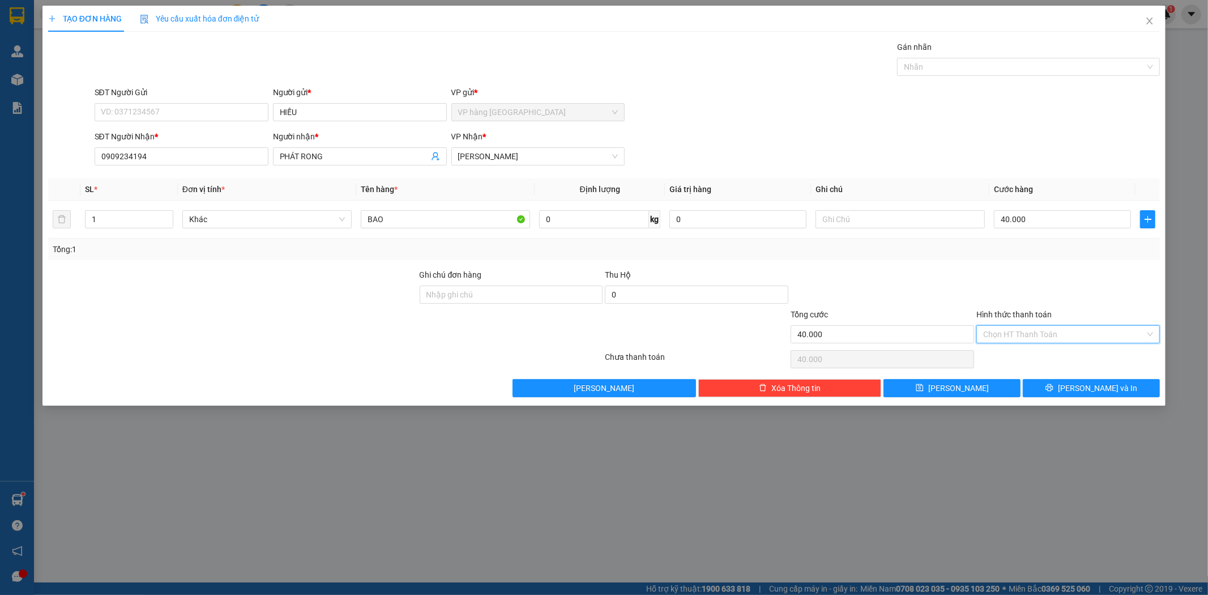
click at [1019, 337] on input "Hình thức thanh toán" at bounding box center [1064, 334] width 162 height 17
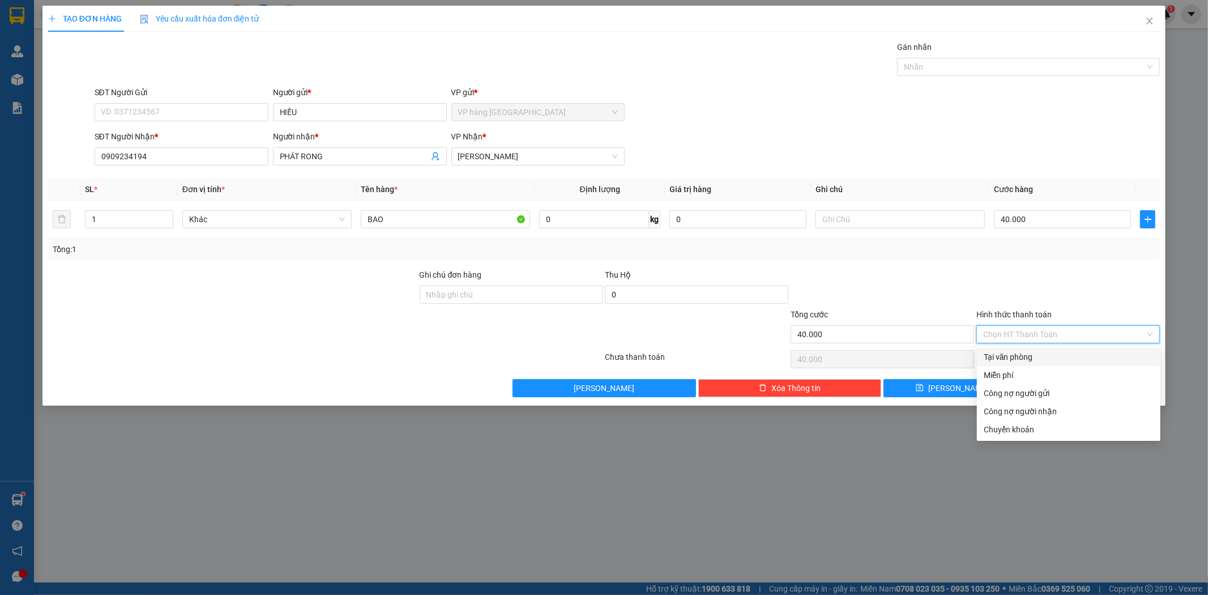
click at [1027, 349] on div "Tại văn phòng" at bounding box center [1068, 357] width 183 height 18
type input "0"
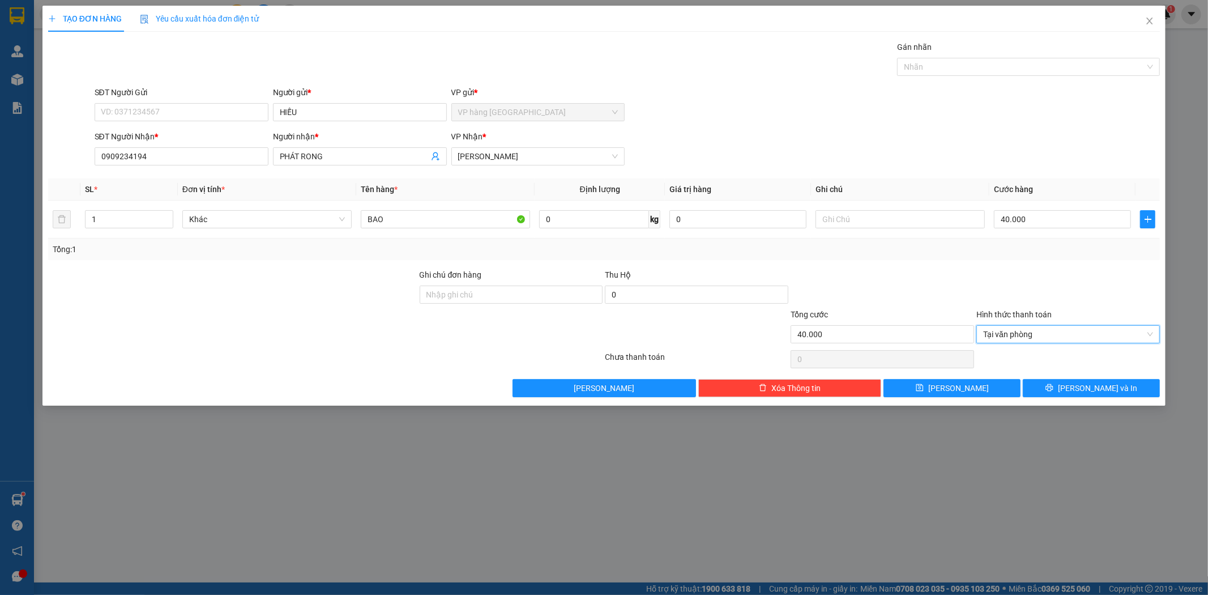
click at [1060, 375] on div "Transit Pickup Surcharge Ids Transit Deliver Surcharge Ids Transit Deliver Surc…" at bounding box center [604, 219] width 1112 height 356
click at [1062, 383] on button "[PERSON_NAME] và In" at bounding box center [1091, 388] width 137 height 18
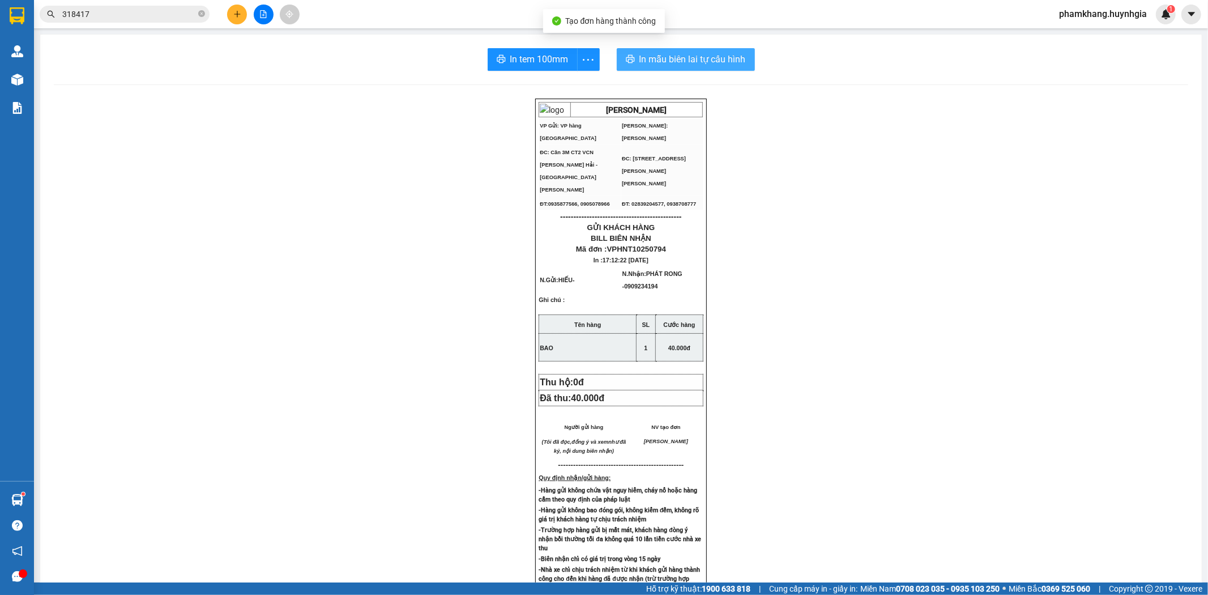
click at [729, 52] on span "In mẫu biên lai tự cấu hình" at bounding box center [692, 59] width 106 height 14
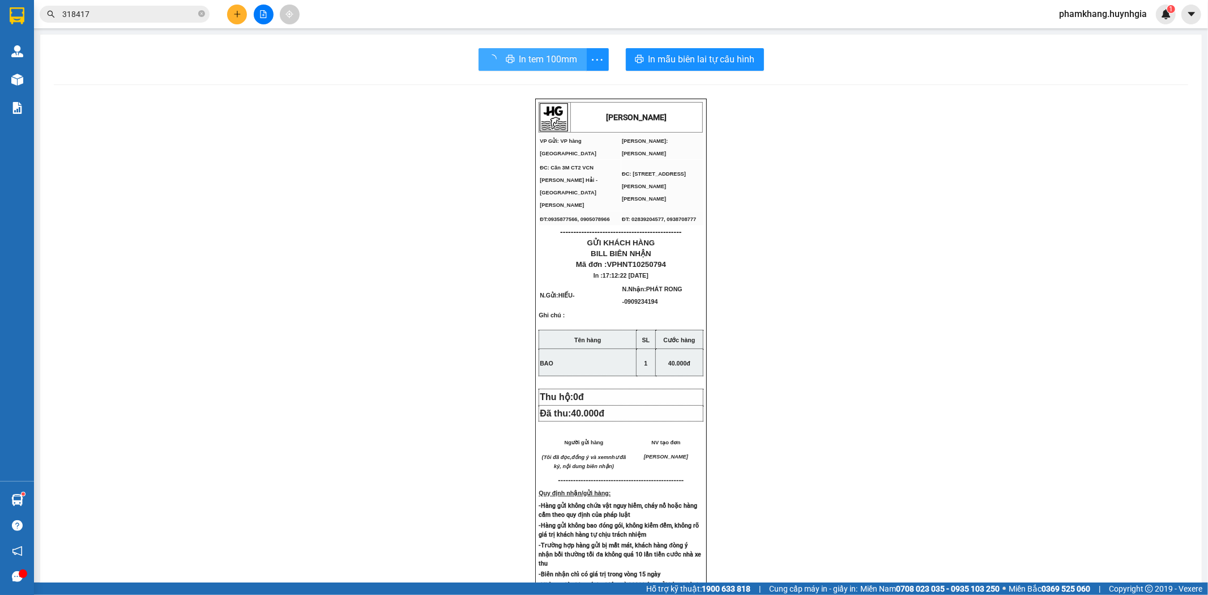
click at [519, 61] on span "In tem 100mm" at bounding box center [548, 59] width 58 height 14
click at [1044, 377] on div "[PERSON_NAME] VP Gửi: VP hàng Nha Trang [PERSON_NAME]: [PERSON_NAME] ĐC: Căn 3…" at bounding box center [621, 490] width 1134 height 783
click at [238, 14] on icon "plus" at bounding box center [237, 14] width 6 height 1
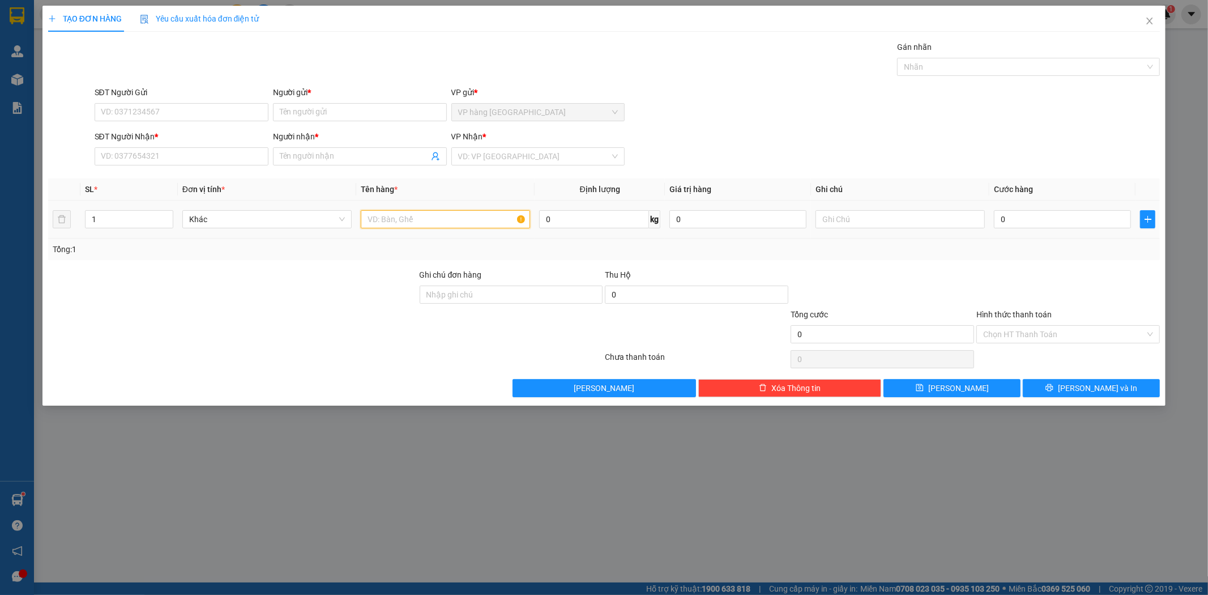
click at [432, 218] on input "text" at bounding box center [445, 219] width 169 height 18
type input "[GEOGRAPHIC_DATA]"
click at [1105, 227] on input "0" at bounding box center [1062, 219] width 137 height 18
type input "6"
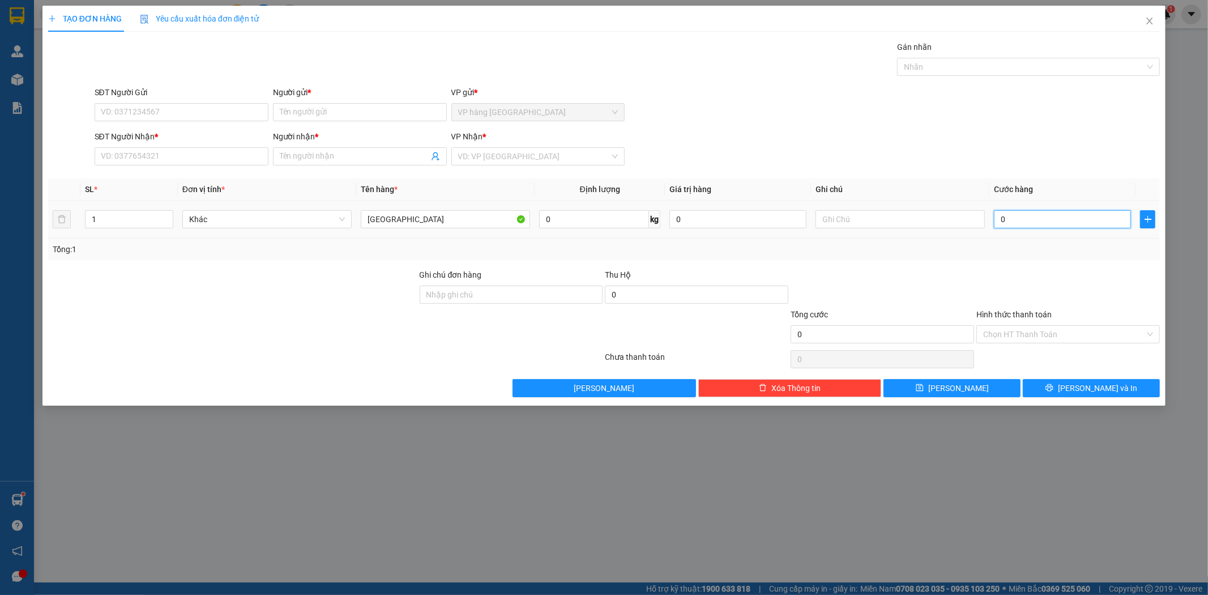
type input "6"
type input "60"
type input "60.000"
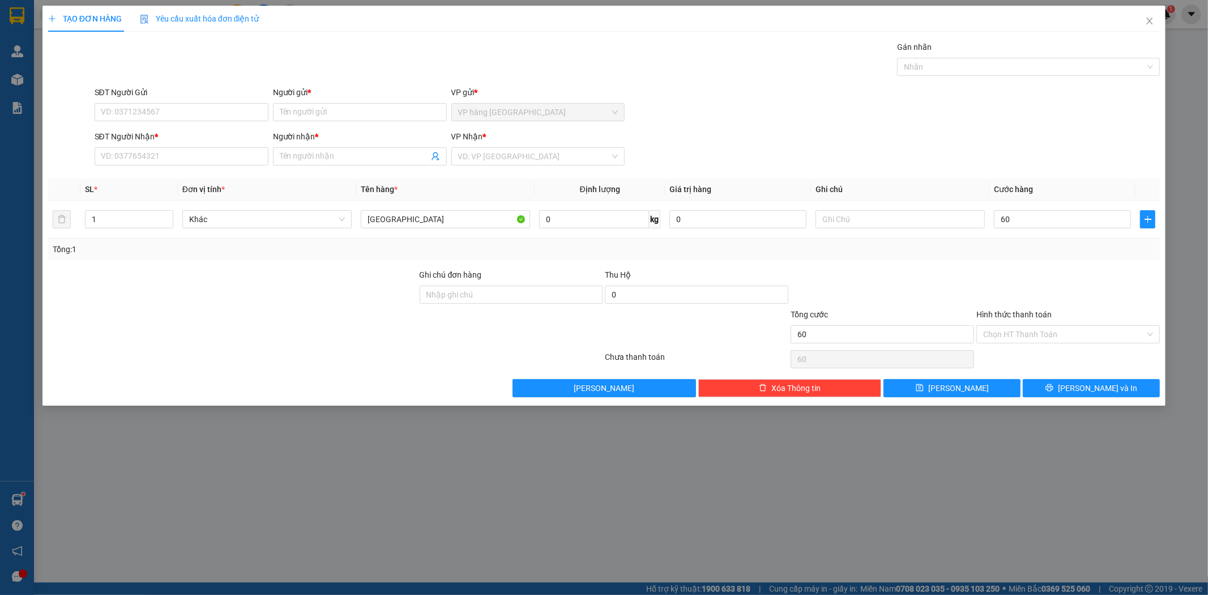
type input "60.000"
click at [1116, 149] on div "SĐT Người [PERSON_NAME] * VD: 0377654321 Người [PERSON_NAME] * Tên người [PERSO…" at bounding box center [627, 150] width 1070 height 40
click at [551, 161] on input "search" at bounding box center [534, 156] width 152 height 17
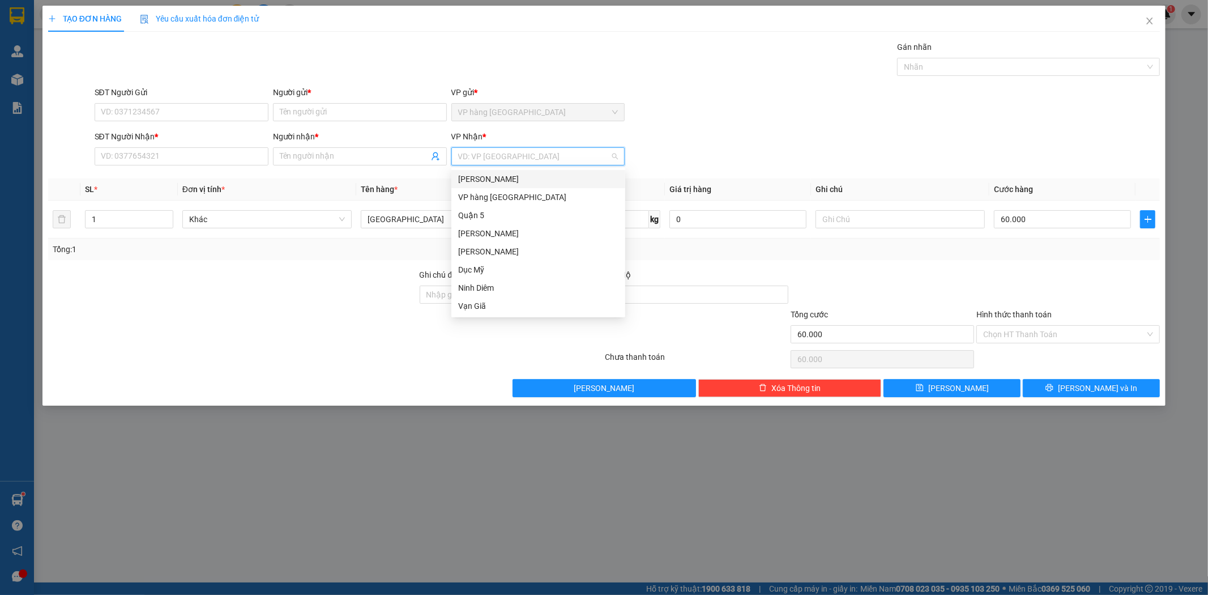
click at [553, 178] on div "[PERSON_NAME]" at bounding box center [538, 179] width 160 height 12
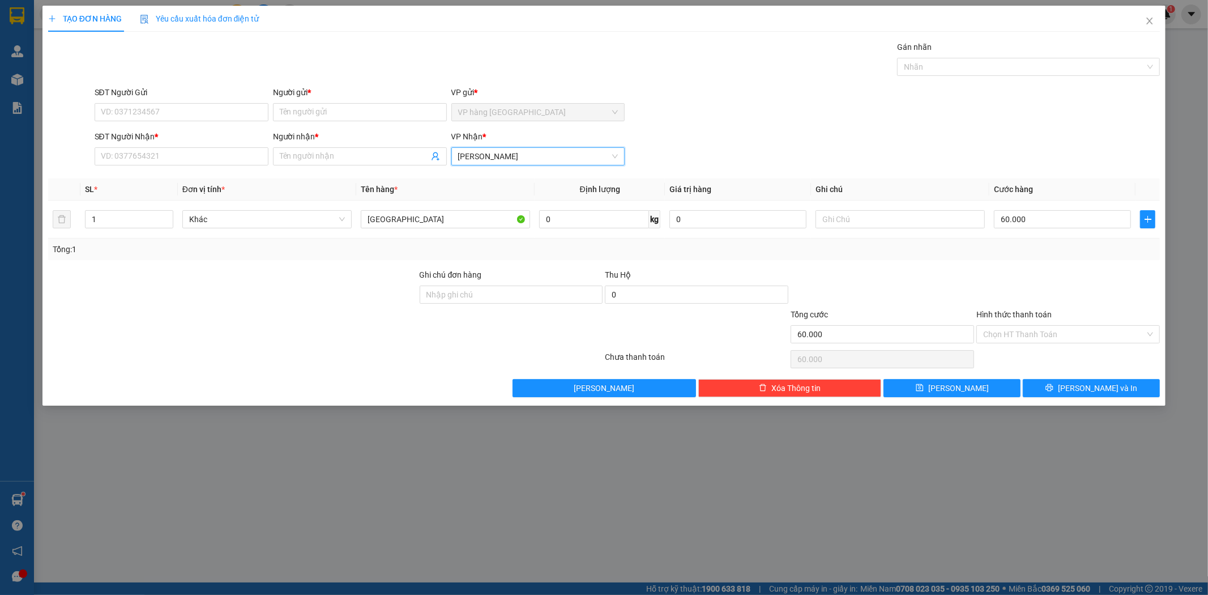
click at [715, 123] on div "SĐT Người Gửi VD: 0371234567 Người gửi * Tên người gửi VP gửi * VP hàng [GEOGRA…" at bounding box center [627, 106] width 1070 height 40
click at [227, 110] on input "SĐT Người Gửi" at bounding box center [182, 112] width 174 height 18
type input "0777777482"
type input "CHÂU"
click at [193, 110] on input "0777777482" at bounding box center [182, 112] width 174 height 18
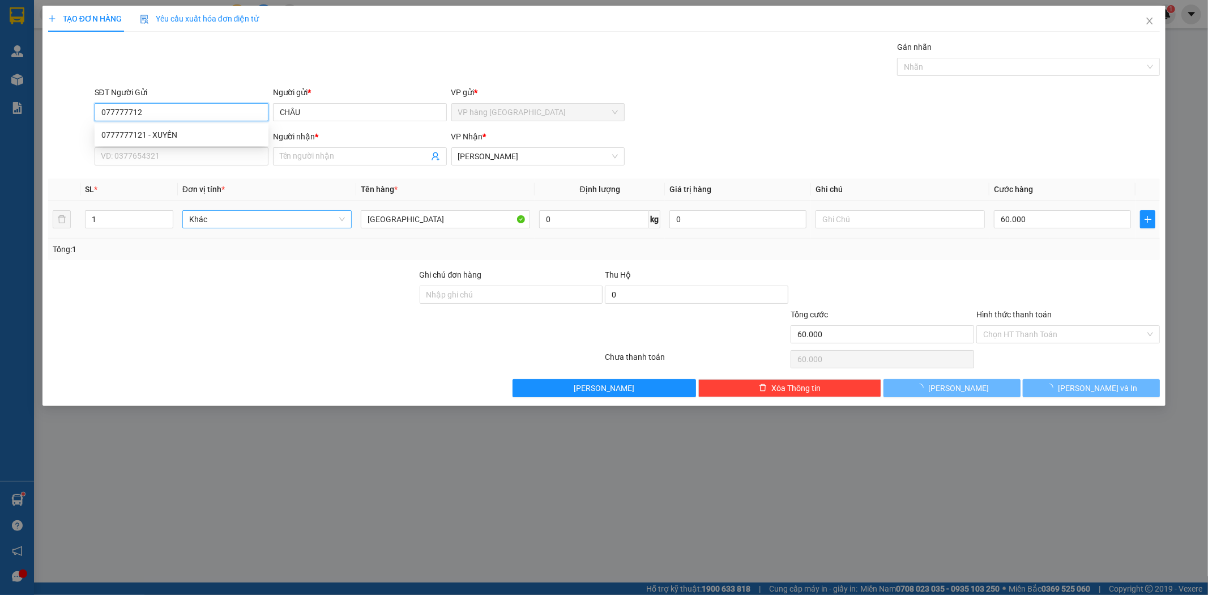
type input "0777777121"
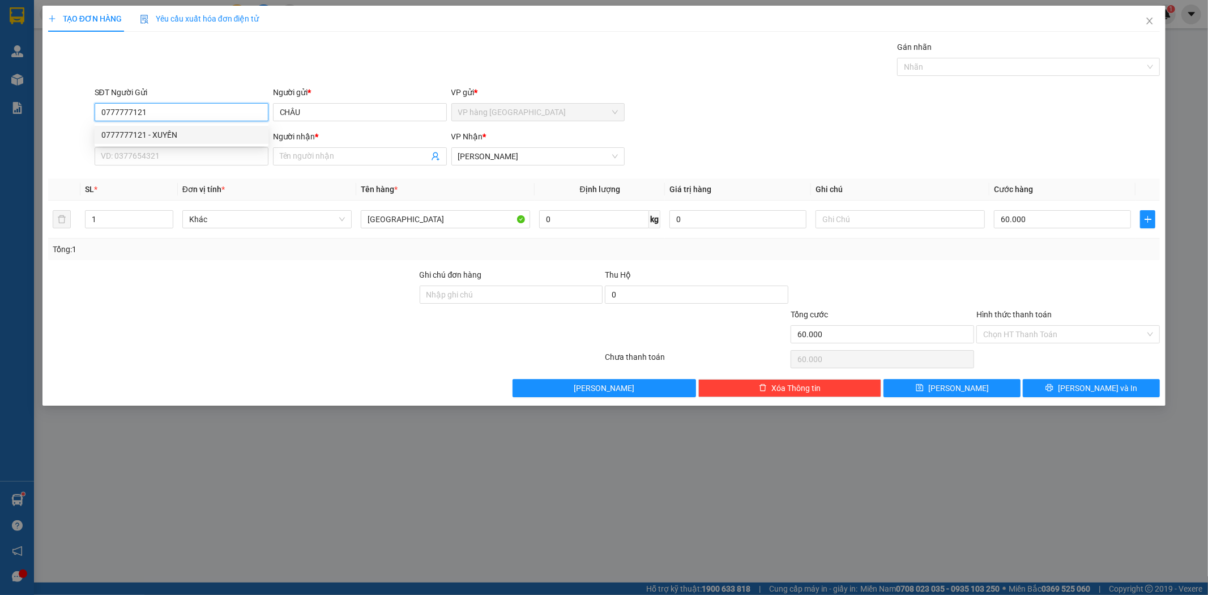
click at [171, 135] on div "0777777121 - XUYẾN" at bounding box center [181, 135] width 160 height 12
type input "XUYẾN"
type input "0777777121"
click at [172, 160] on input "SĐT Người Nhận *" at bounding box center [182, 156] width 174 height 18
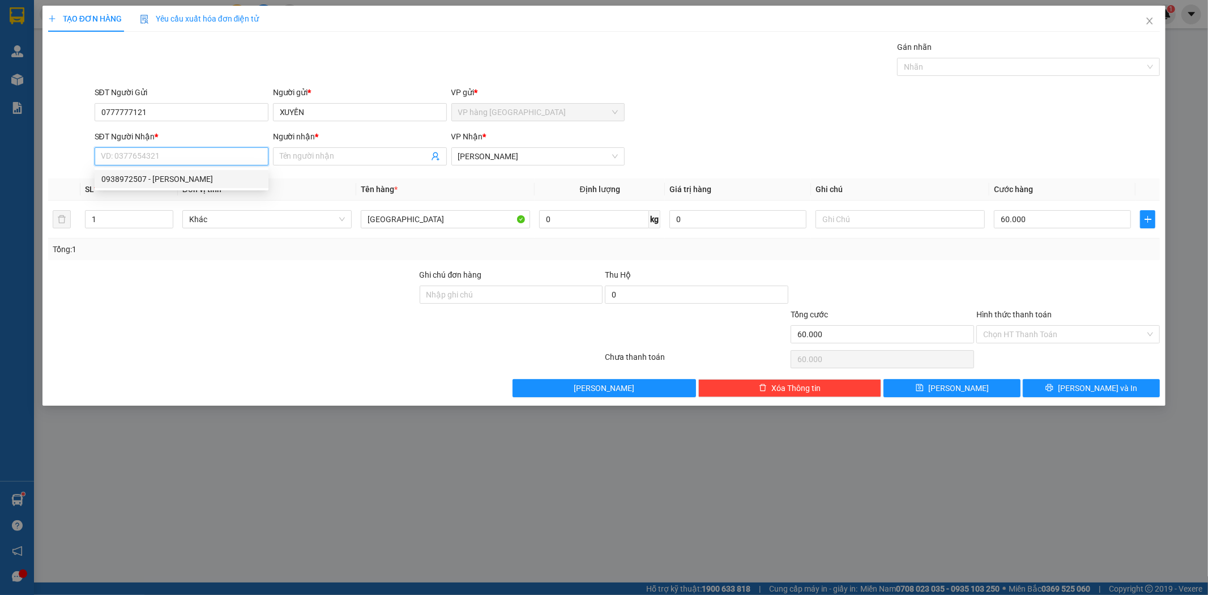
click at [167, 153] on input "SĐT Người Nhận *" at bounding box center [182, 156] width 174 height 18
type input "0937663318"
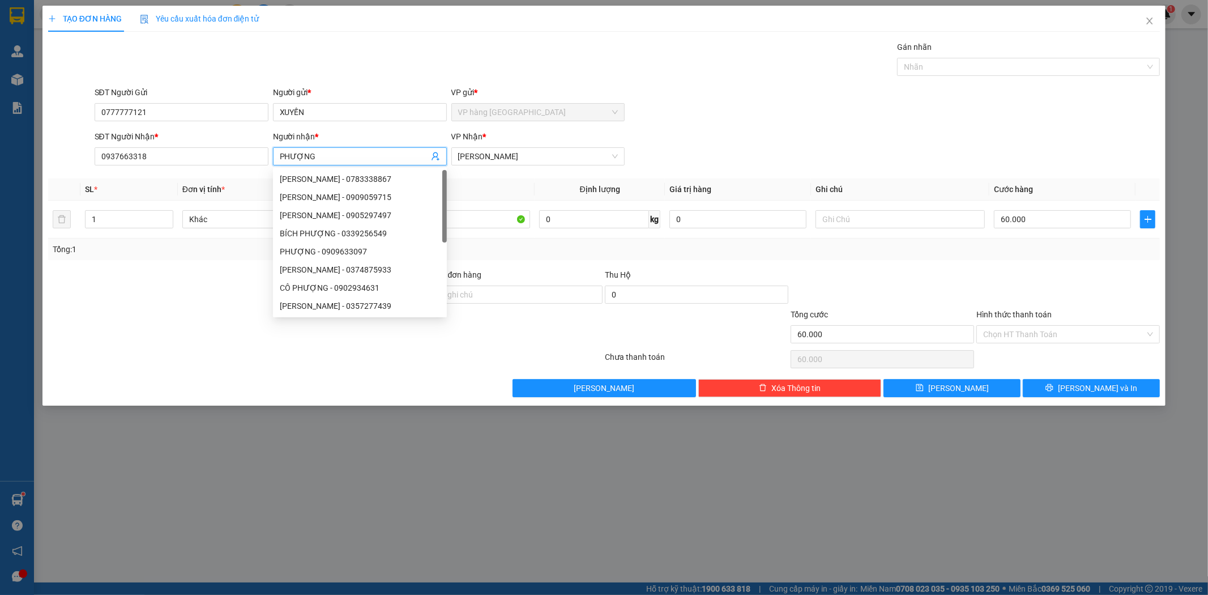
type input "PHƯỢNG"
click at [1037, 144] on div "SĐT Người [PERSON_NAME] * 0937663318 Người [PERSON_NAME] * [PERSON_NAME] [PERSO…" at bounding box center [627, 150] width 1070 height 40
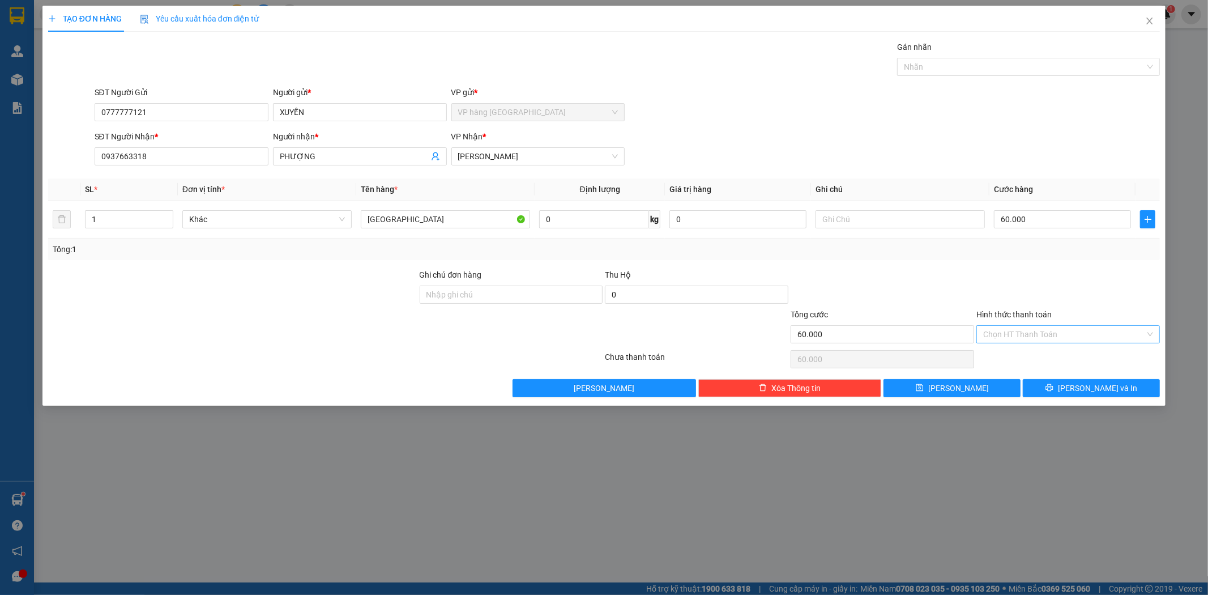
click at [1054, 331] on input "Hình thức thanh toán" at bounding box center [1064, 334] width 162 height 17
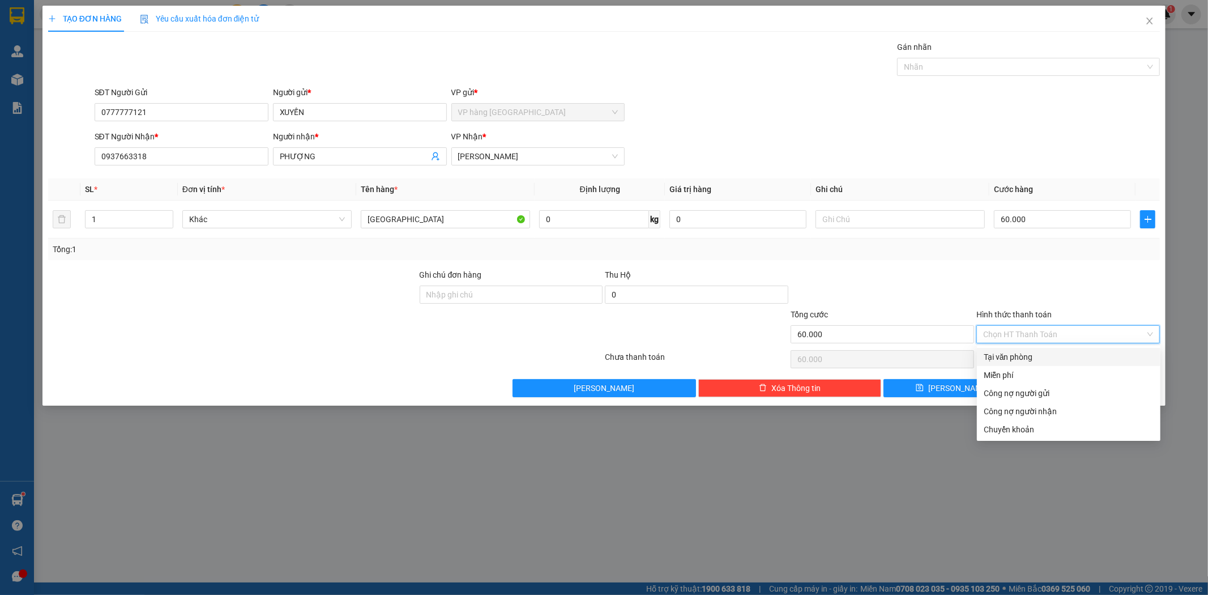
click at [1032, 360] on div "Tại văn phòng" at bounding box center [1069, 357] width 170 height 12
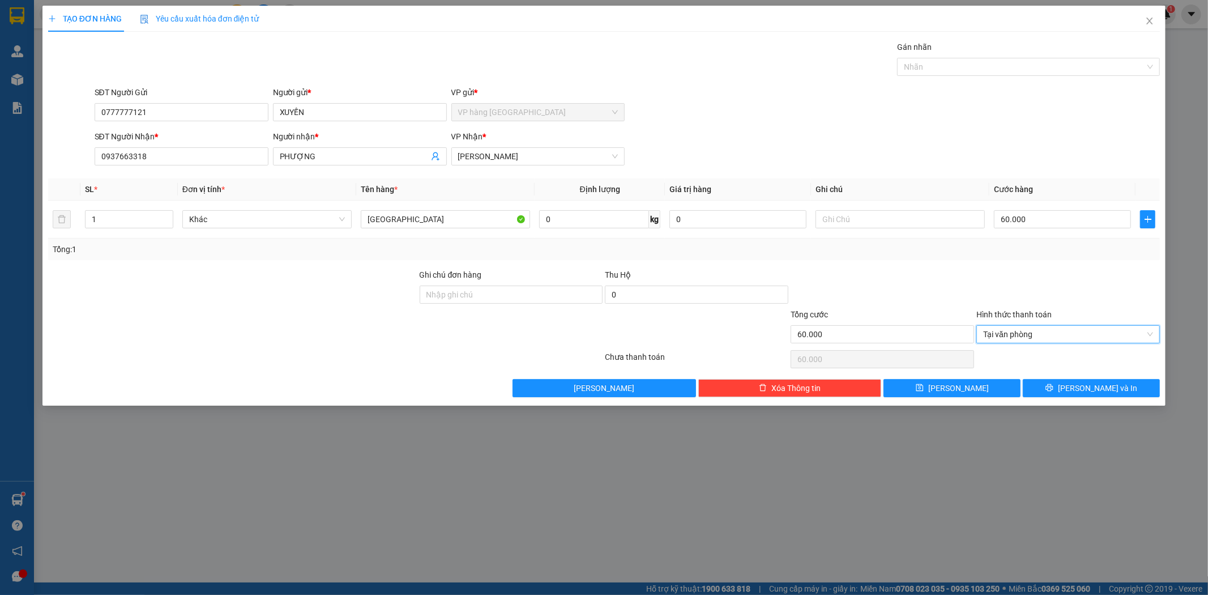
type input "0"
click at [1053, 391] on icon "printer" at bounding box center [1049, 387] width 7 height 7
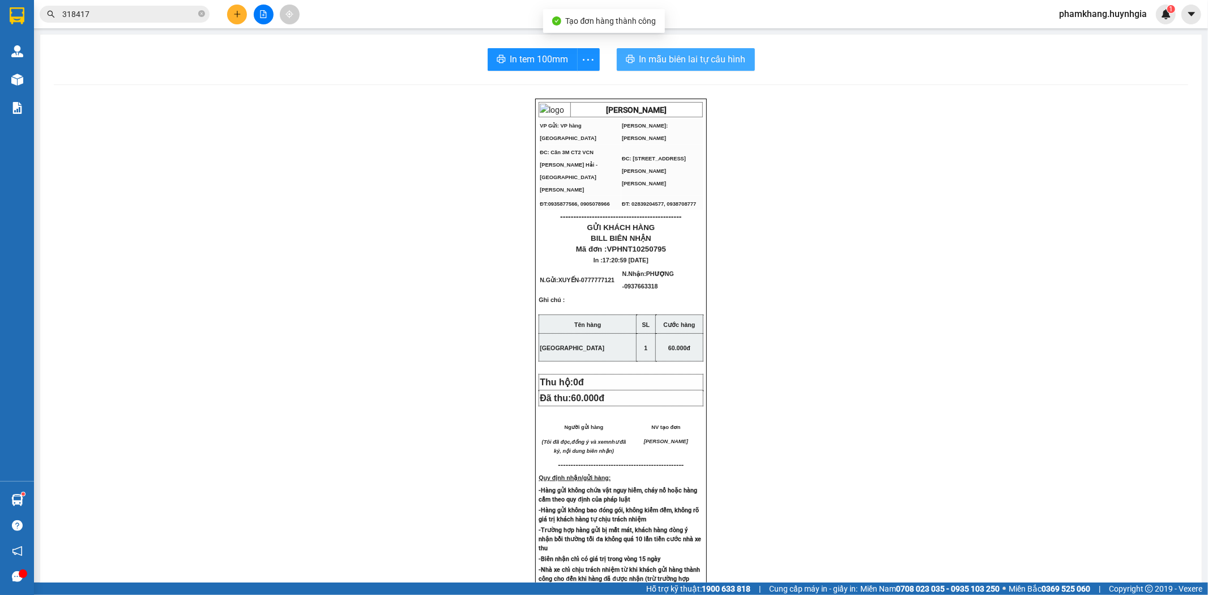
click at [733, 58] on span "In mẫu biên lai tự cấu hình" at bounding box center [692, 59] width 106 height 14
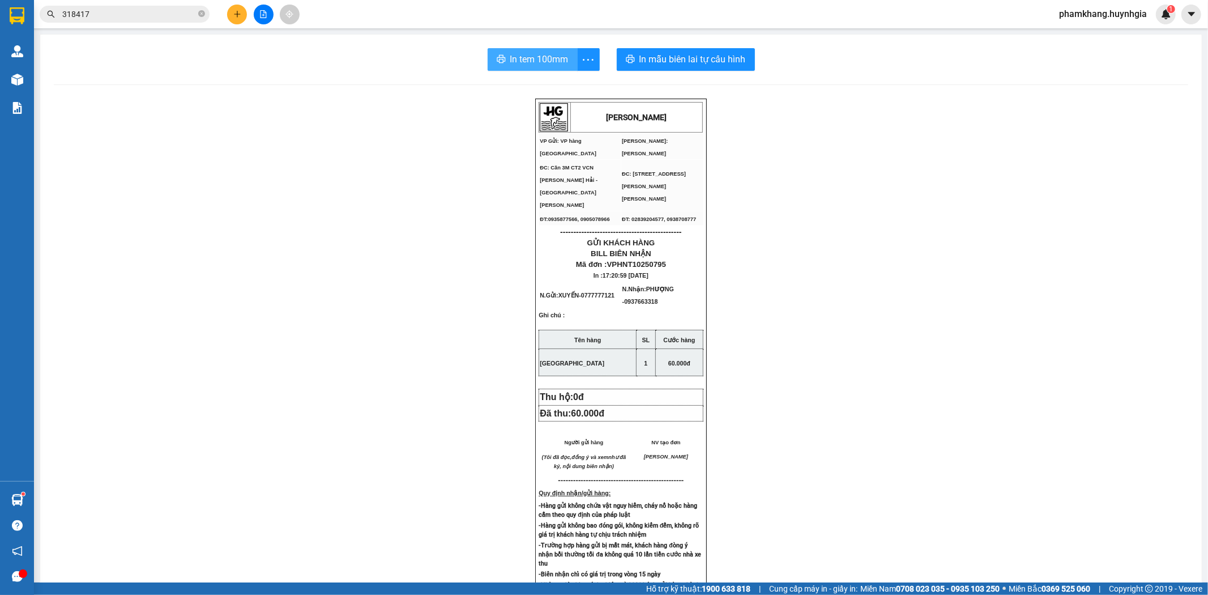
click at [531, 63] on span "In tem 100mm" at bounding box center [539, 59] width 58 height 14
click at [240, 10] on icon "plus" at bounding box center [237, 14] width 8 height 8
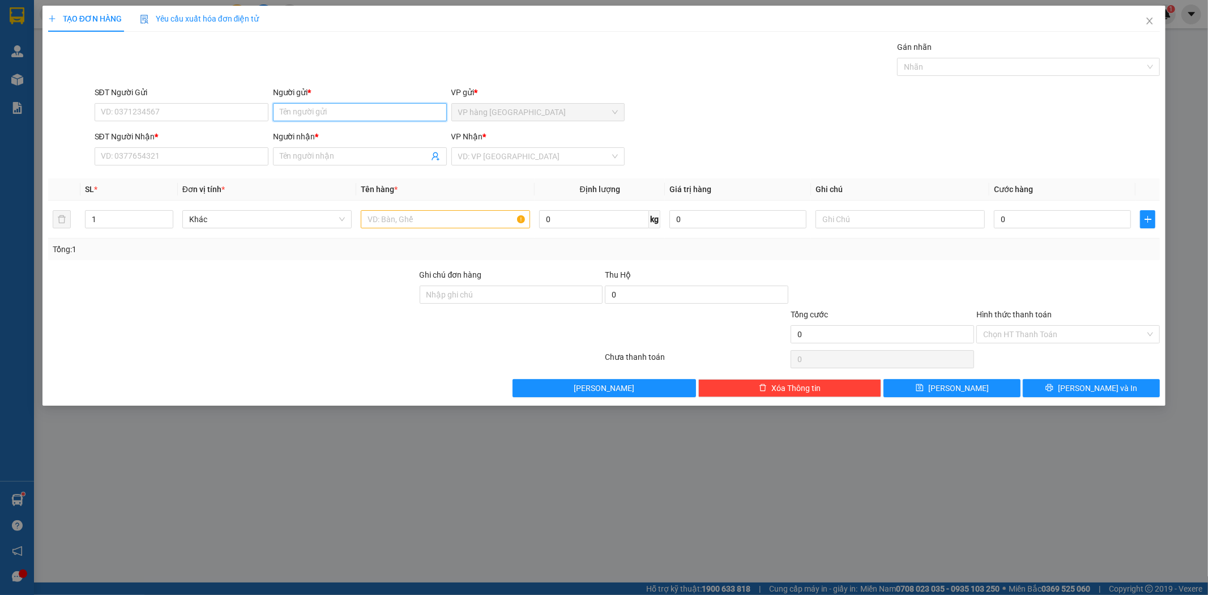
click at [307, 114] on input "Người gửi *" at bounding box center [360, 112] width 174 height 18
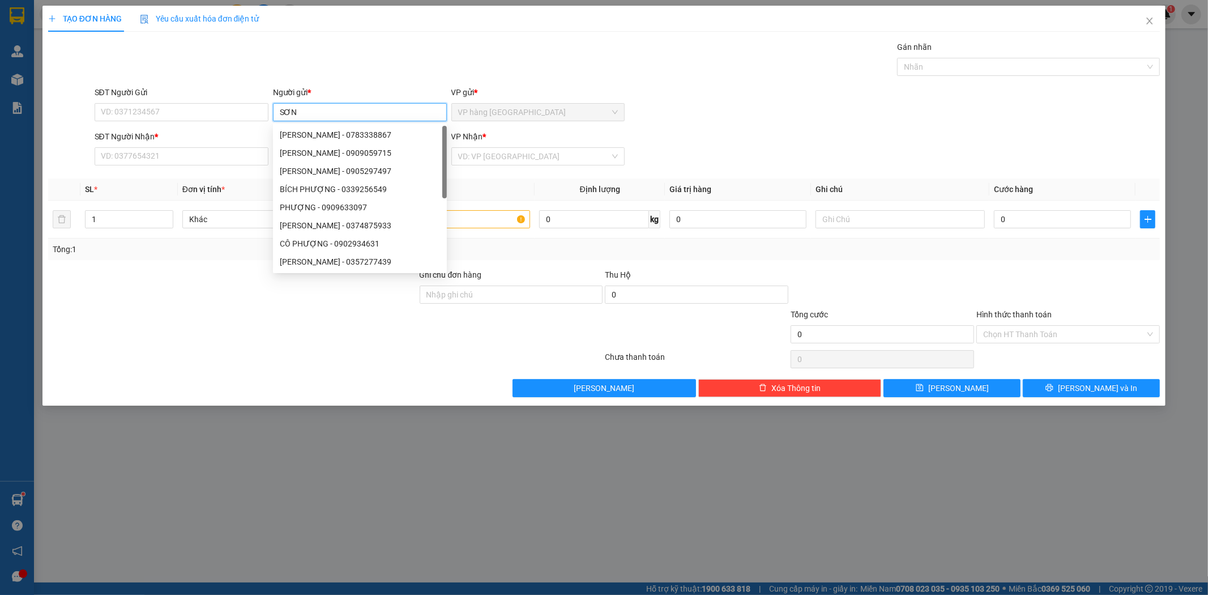
type input "SƠN"
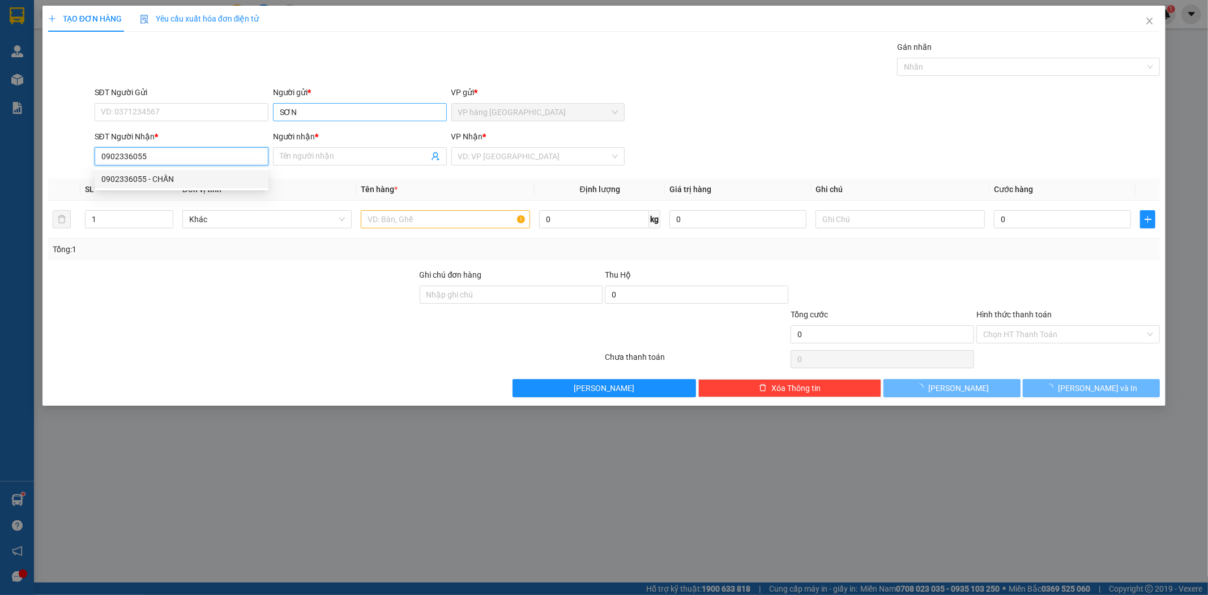
type input "0902336055"
type input "CHẤN"
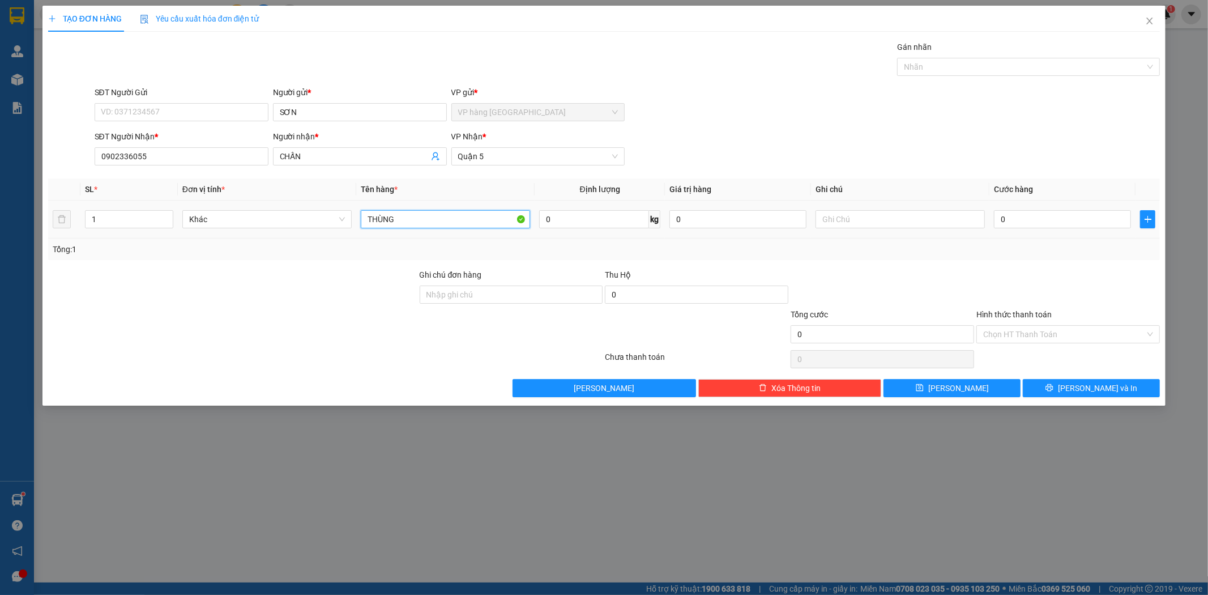
type input "THÙNG"
click at [1074, 340] on input "Hình thức thanh toán" at bounding box center [1064, 334] width 162 height 17
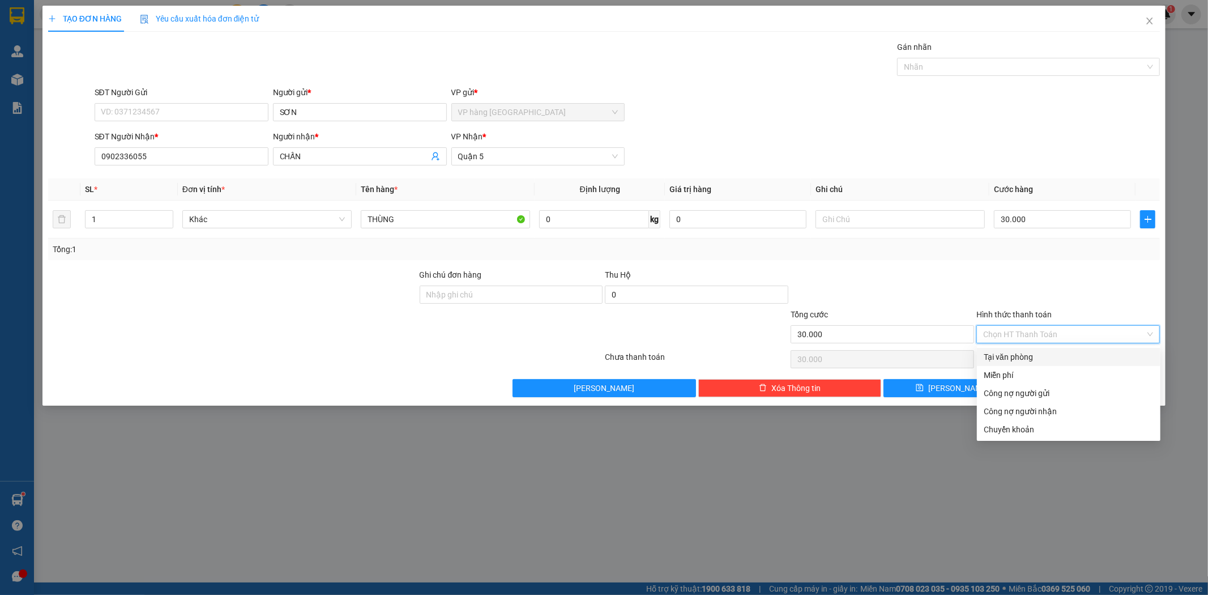
drag, startPoint x: 1062, startPoint y: 351, endPoint x: 1074, endPoint y: 370, distance: 22.6
click at [1061, 351] on div "Tại văn phòng" at bounding box center [1069, 357] width 170 height 12
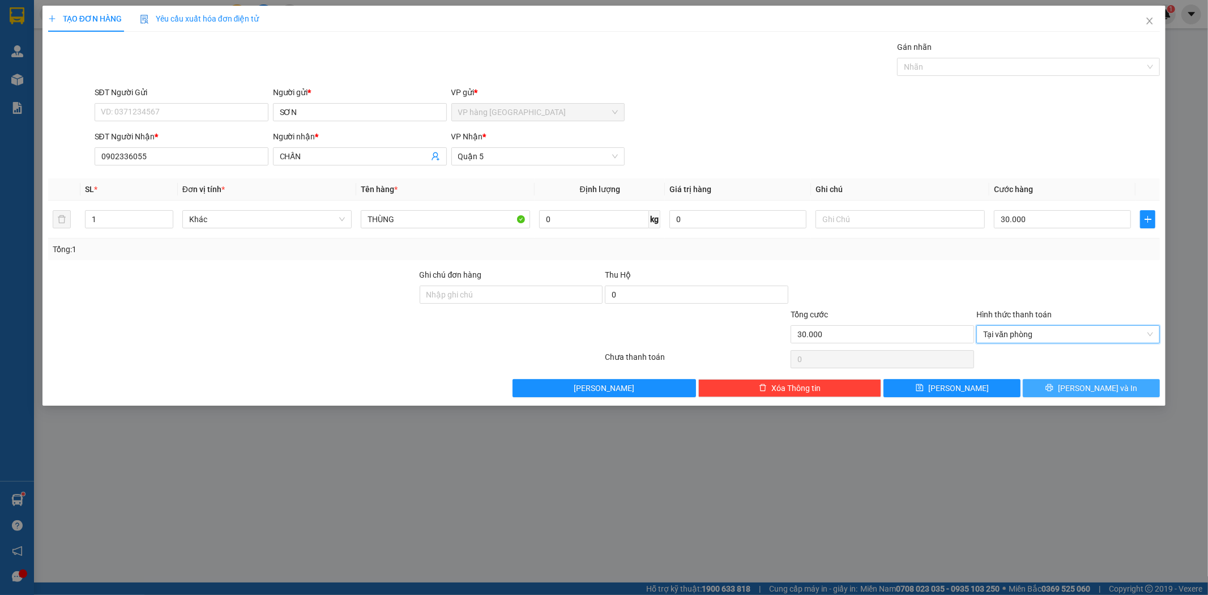
click at [1103, 383] on span "[PERSON_NAME] và In" at bounding box center [1097, 388] width 79 height 12
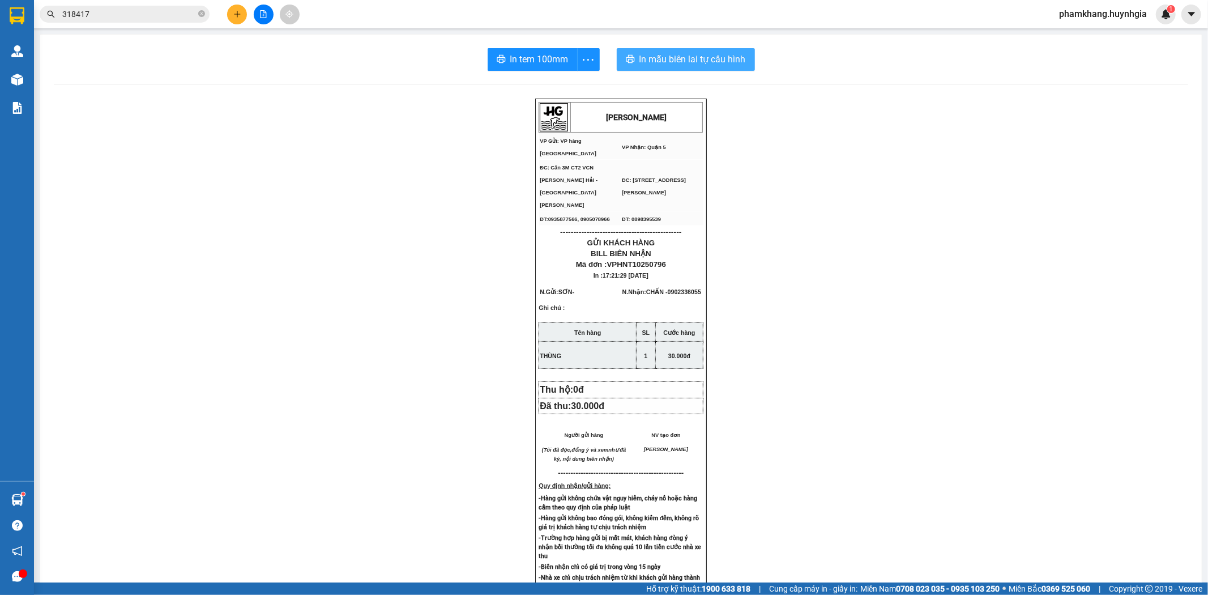
click at [664, 70] on button "In mẫu biên lai tự cấu hình" at bounding box center [686, 59] width 138 height 23
drag, startPoint x: 663, startPoint y: 69, endPoint x: 530, endPoint y: 57, distance: 133.6
click at [535, 60] on span "In tem 100mm" at bounding box center [539, 59] width 58 height 14
click at [240, 15] on icon "plus" at bounding box center [237, 14] width 8 height 8
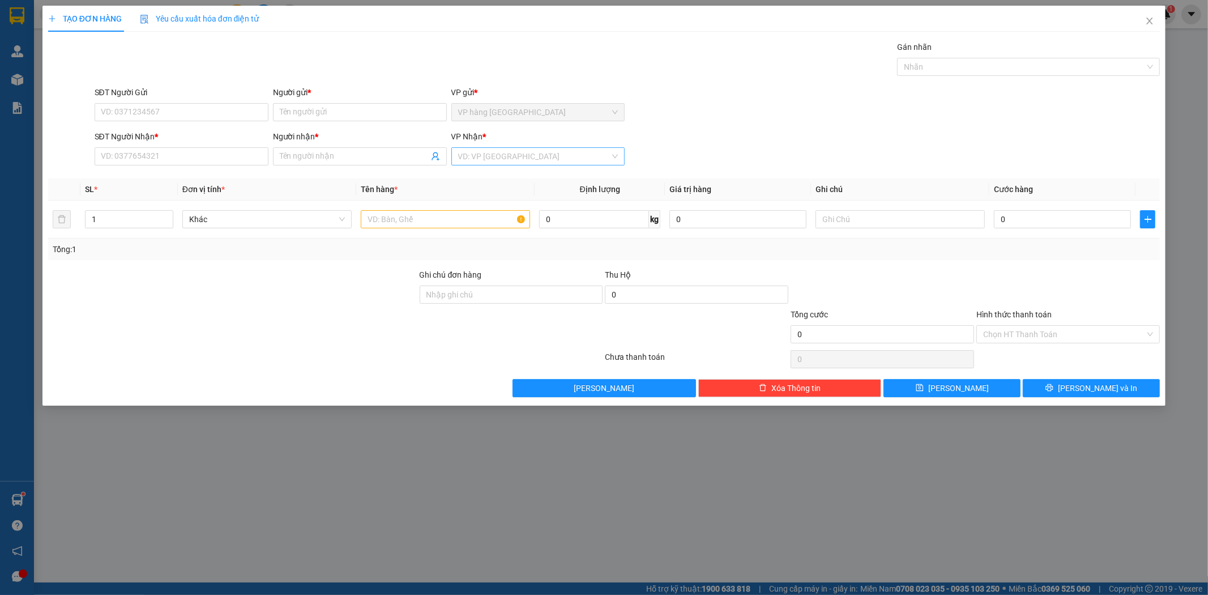
click at [518, 148] on input "search" at bounding box center [534, 156] width 152 height 17
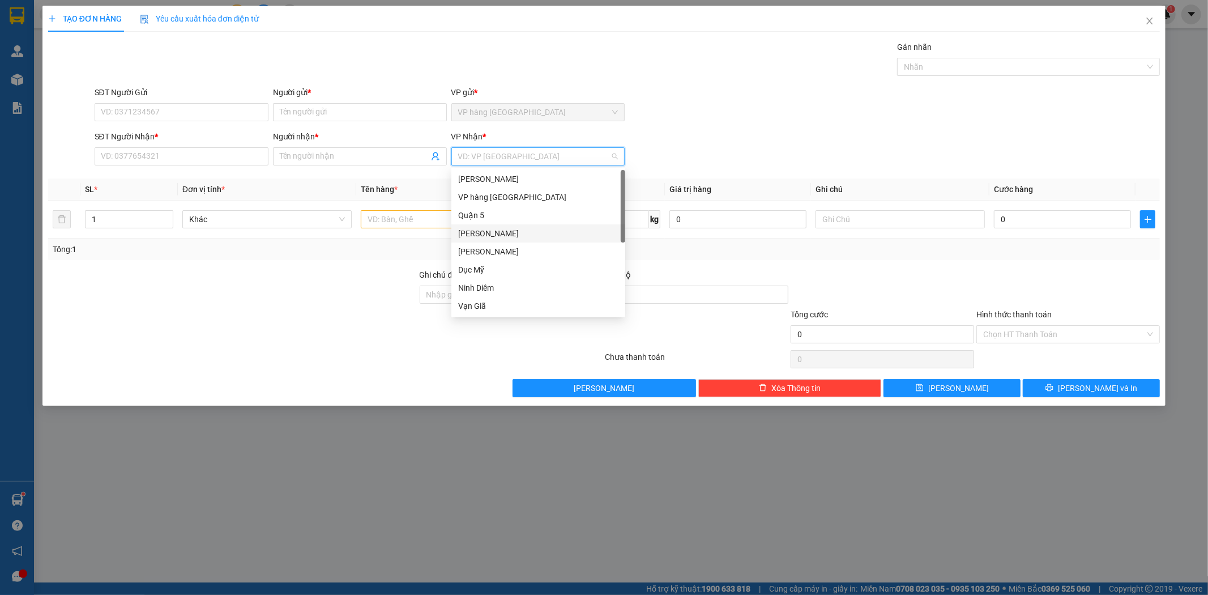
click at [488, 223] on div "Quận 5" at bounding box center [538, 215] width 174 height 18
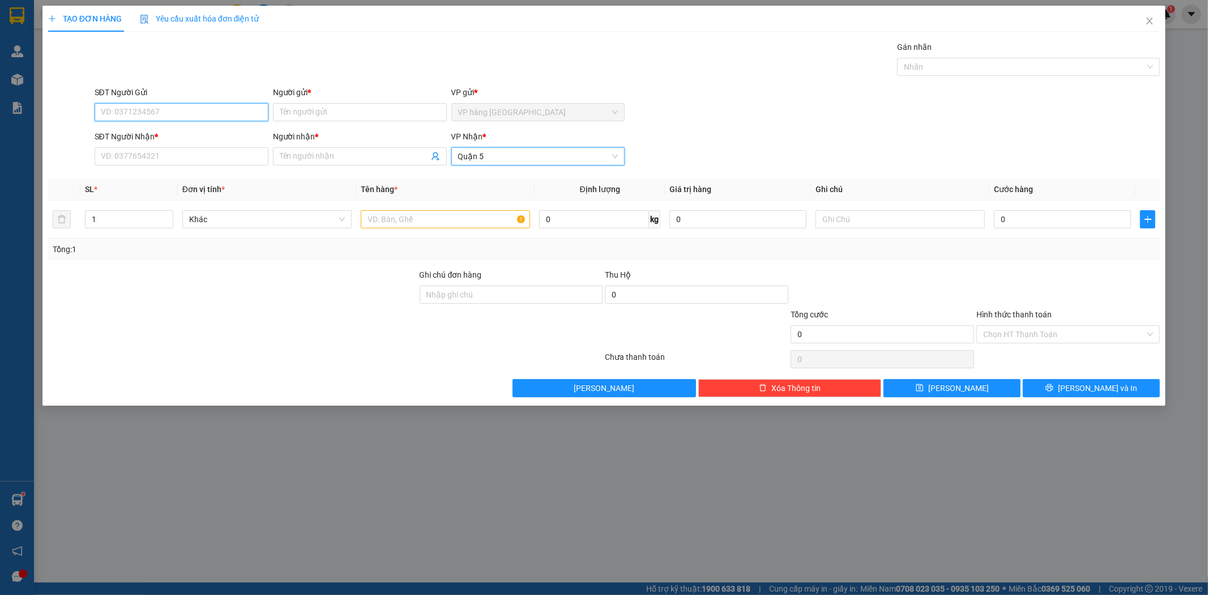
drag, startPoint x: 142, startPoint y: 109, endPoint x: 295, endPoint y: 94, distance: 154.2
click at [143, 109] on input "SĐT Người Gửi" at bounding box center [182, 112] width 174 height 18
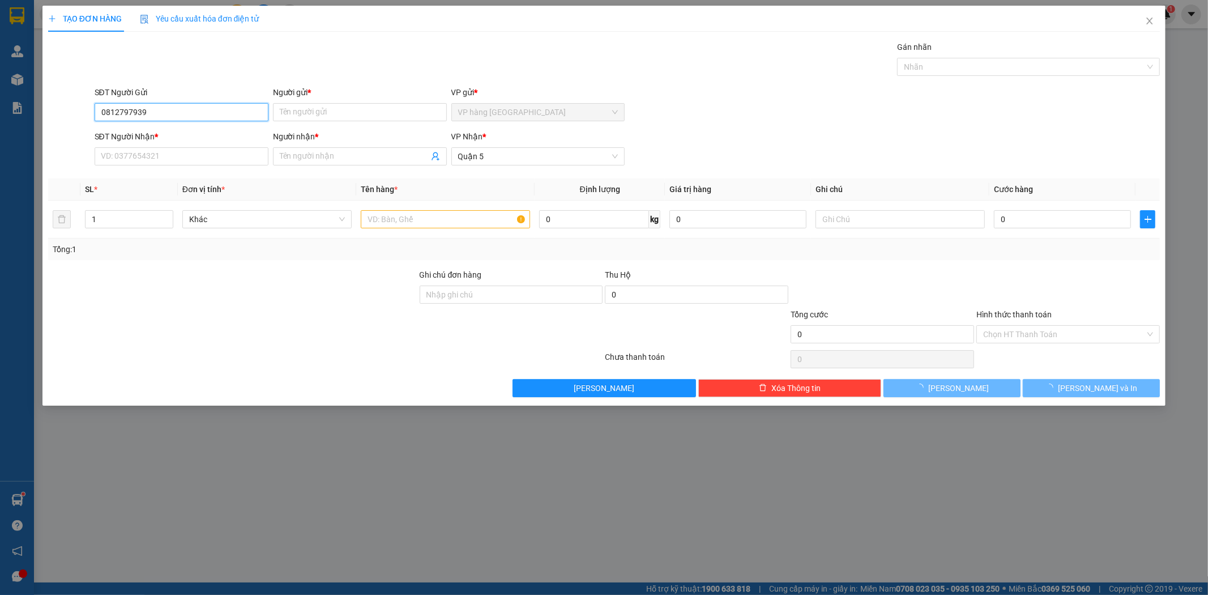
type input "0812797939"
type input "PHƯƠNG"
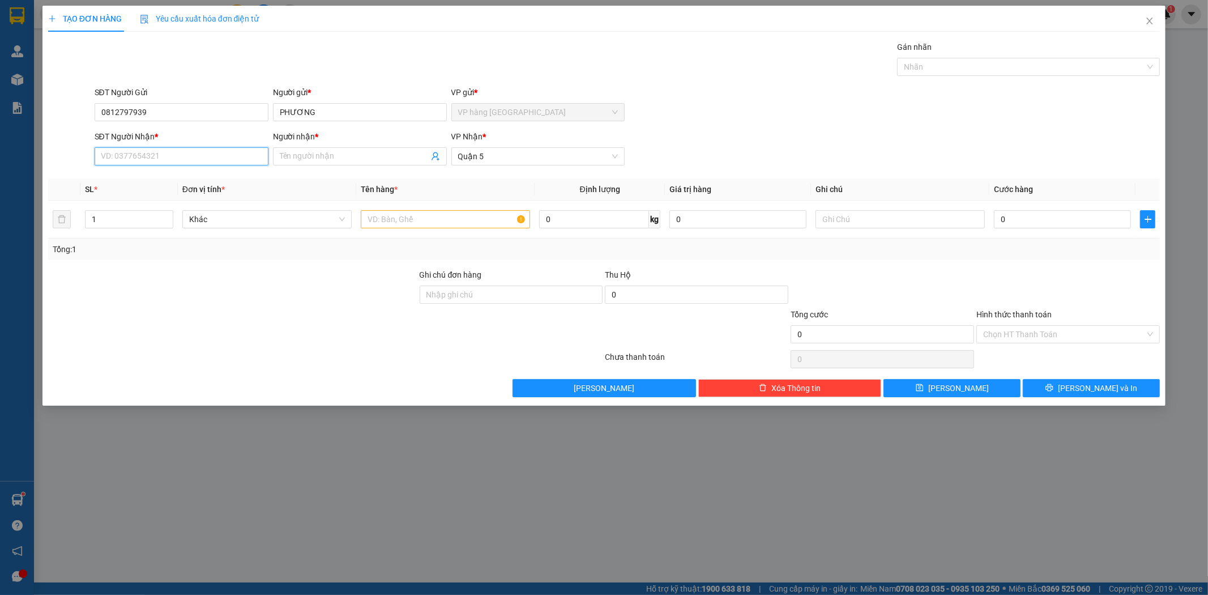
click at [229, 155] on input "SĐT Người Nhận *" at bounding box center [182, 156] width 174 height 18
click at [200, 182] on div "0989748879 - LOAN" at bounding box center [181, 179] width 160 height 12
type input "0989748879"
type input "LOAN"
click at [468, 206] on td at bounding box center [445, 219] width 178 height 38
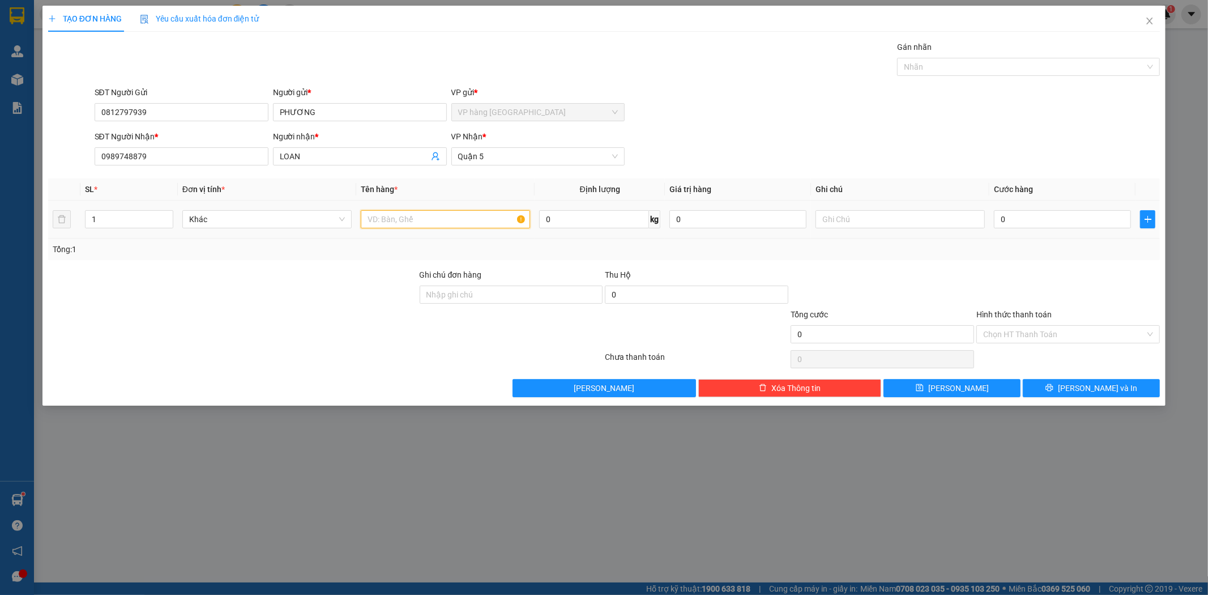
click at [468, 214] on input "text" at bounding box center [445, 219] width 169 height 18
type input "GÓI"
click at [992, 162] on div "SĐT Người [PERSON_NAME] * 0989748879 Người [PERSON_NAME] * LOAN [PERSON_NAME] *…" at bounding box center [627, 150] width 1070 height 40
drag, startPoint x: 1045, startPoint y: 326, endPoint x: 1045, endPoint y: 338, distance: 11.9
click at [1045, 328] on input "Hình thức thanh toán" at bounding box center [1064, 334] width 162 height 17
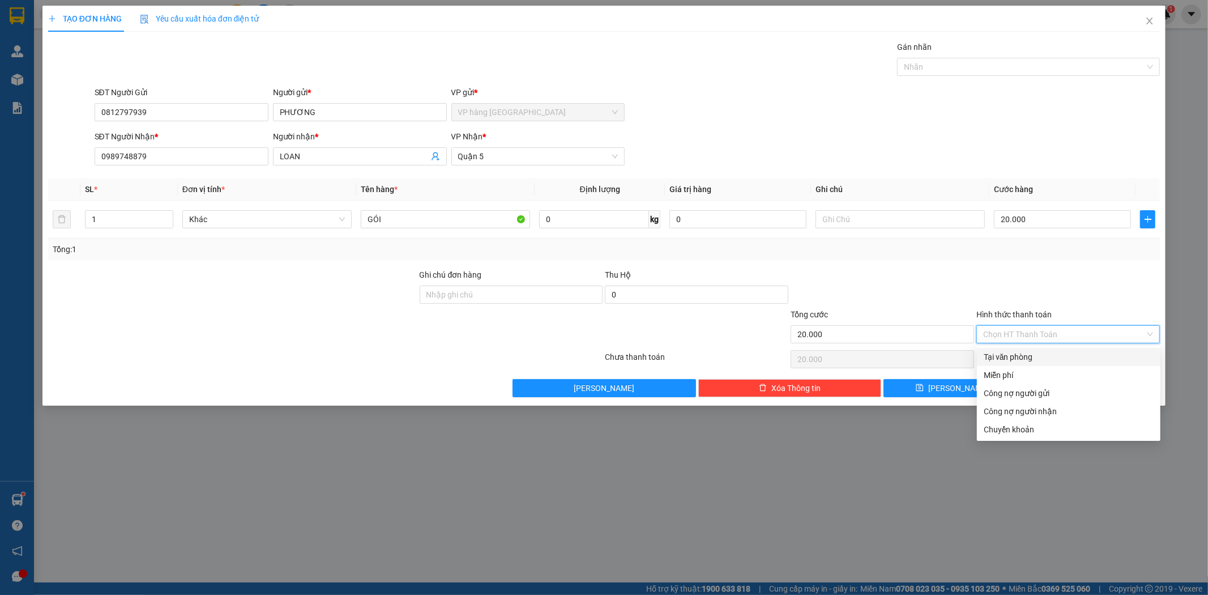
click at [1049, 361] on div "Tại văn phòng" at bounding box center [1069, 357] width 170 height 12
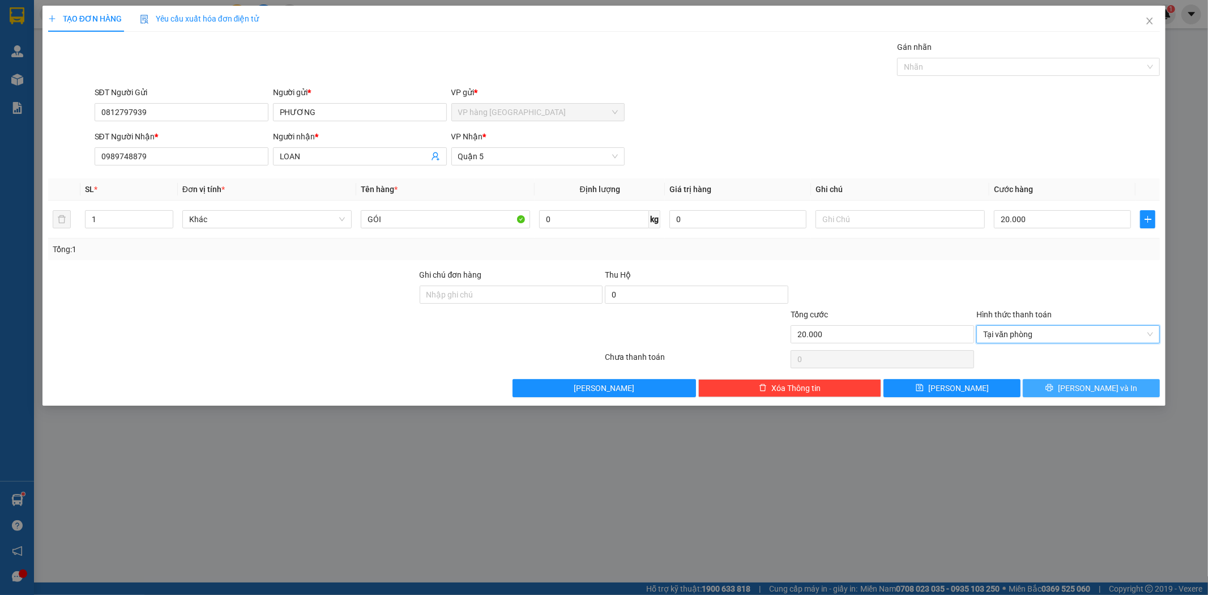
click at [1089, 392] on span "[PERSON_NAME] và In" at bounding box center [1097, 388] width 79 height 12
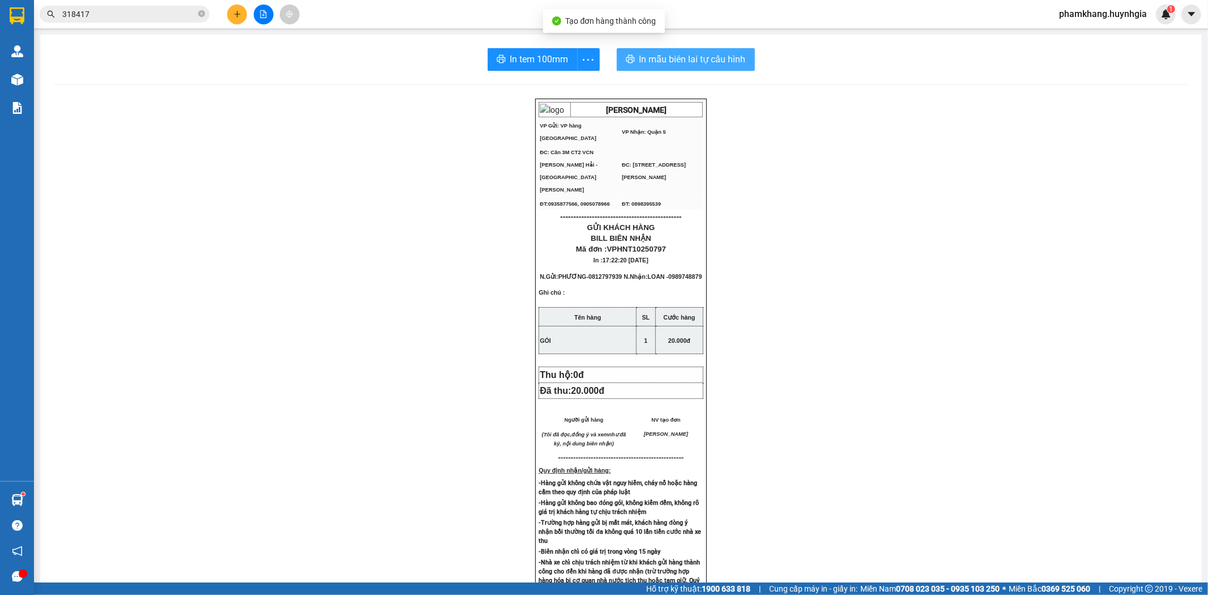
click at [735, 61] on span "In mẫu biên lai tự cấu hình" at bounding box center [692, 59] width 106 height 14
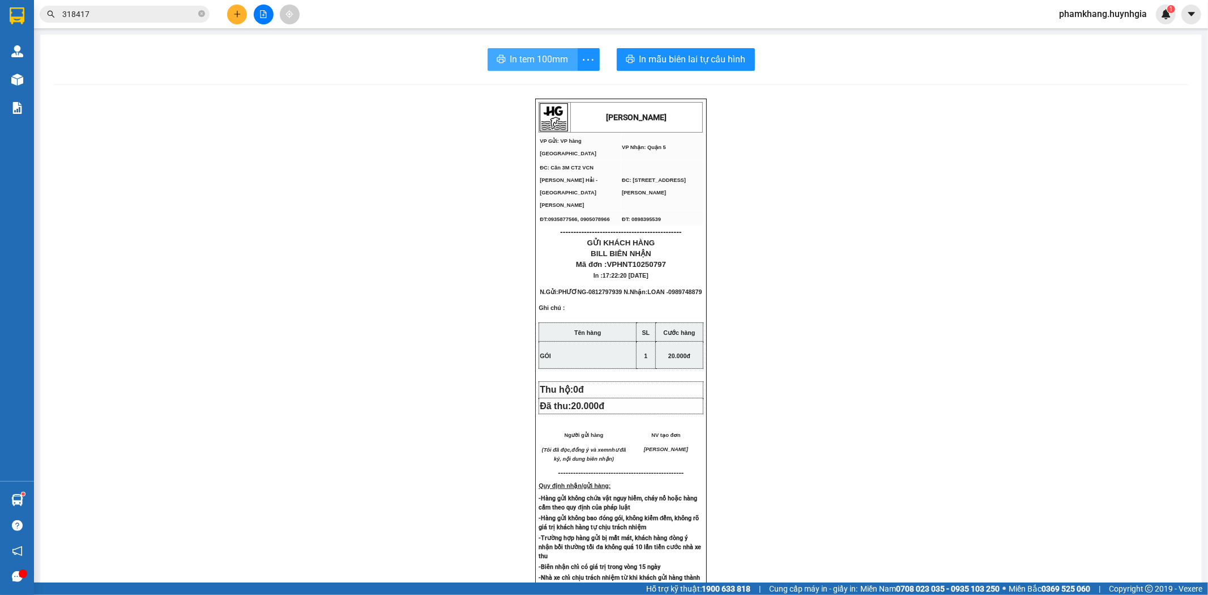
click at [542, 51] on button "In tem 100mm" at bounding box center [533, 59] width 90 height 23
drag, startPoint x: 1085, startPoint y: 207, endPoint x: 969, endPoint y: 139, distance: 134.2
click at [969, 139] on div "[PERSON_NAME] VP Gửi: VP hàng [GEOGRAPHIC_DATA] [PERSON_NAME]: [PERSON_NAME] 5…" at bounding box center [621, 496] width 1134 height 794
click at [242, 8] on button at bounding box center [237, 15] width 20 height 20
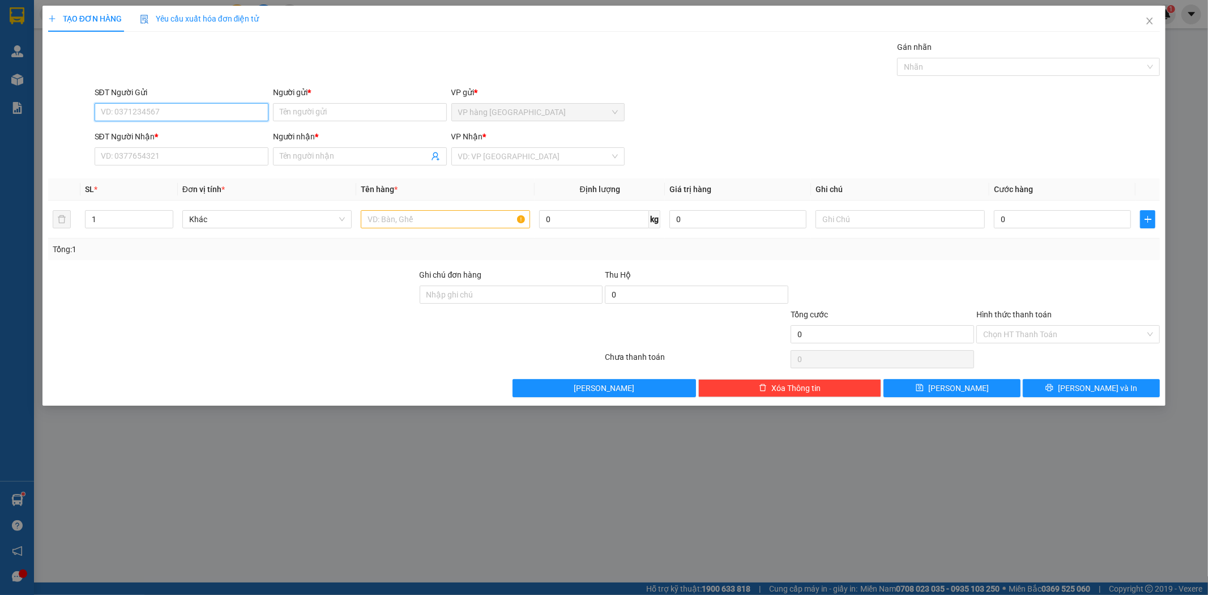
click at [185, 105] on input "SĐT Người Gửi" at bounding box center [182, 112] width 174 height 18
type input "0905400696"
click at [274, 110] on input "Người gửi *" at bounding box center [360, 112] width 174 height 18
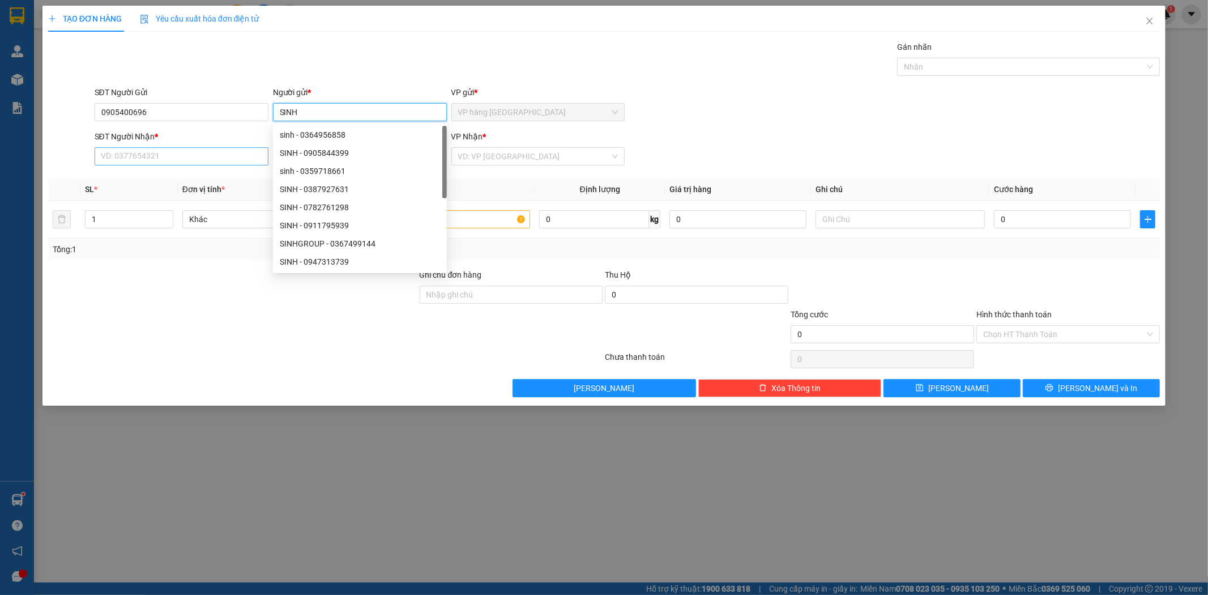
type input "SINH"
click at [186, 153] on input "SĐT Người Nhận *" at bounding box center [182, 156] width 174 height 18
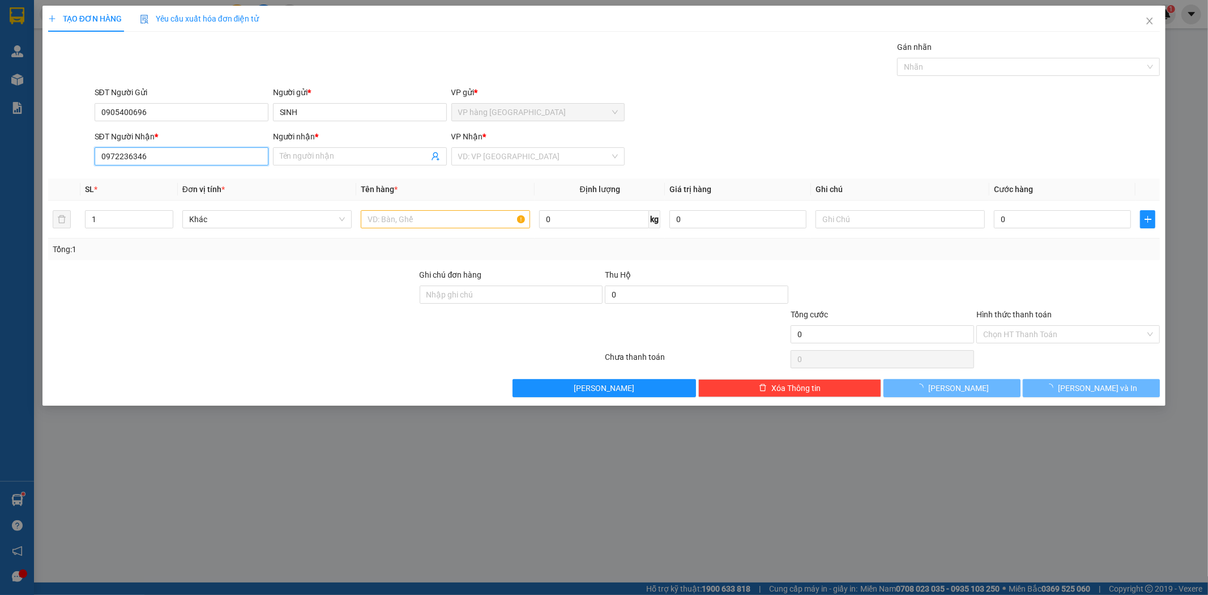
type input "0972236346"
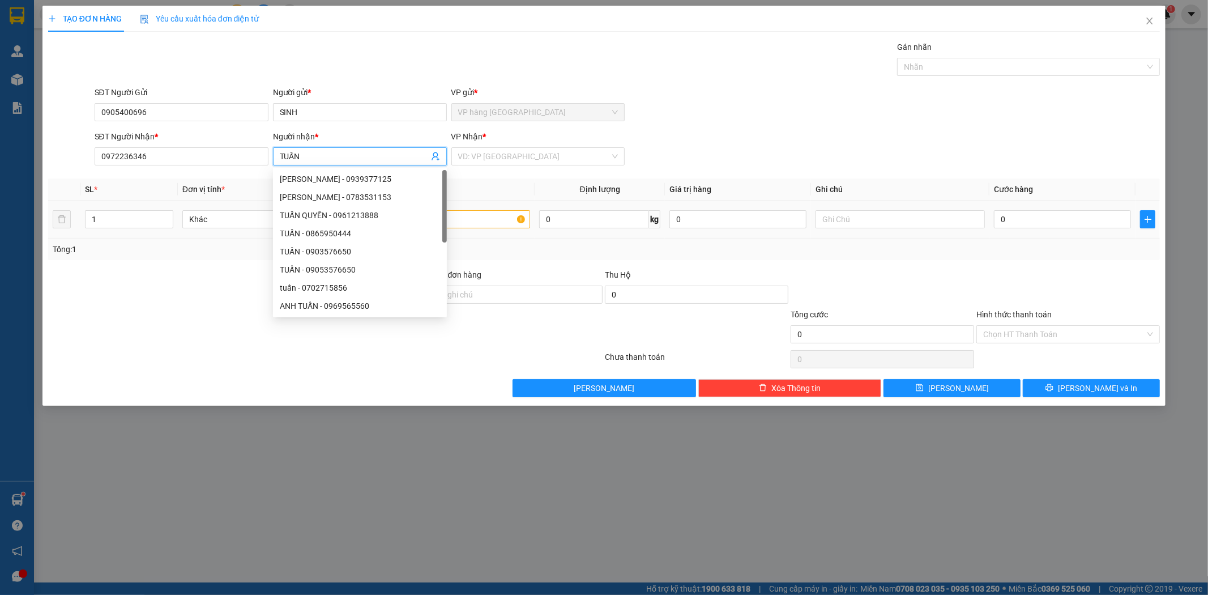
type input "TUẤN"
click at [484, 221] on input "text" at bounding box center [445, 219] width 169 height 18
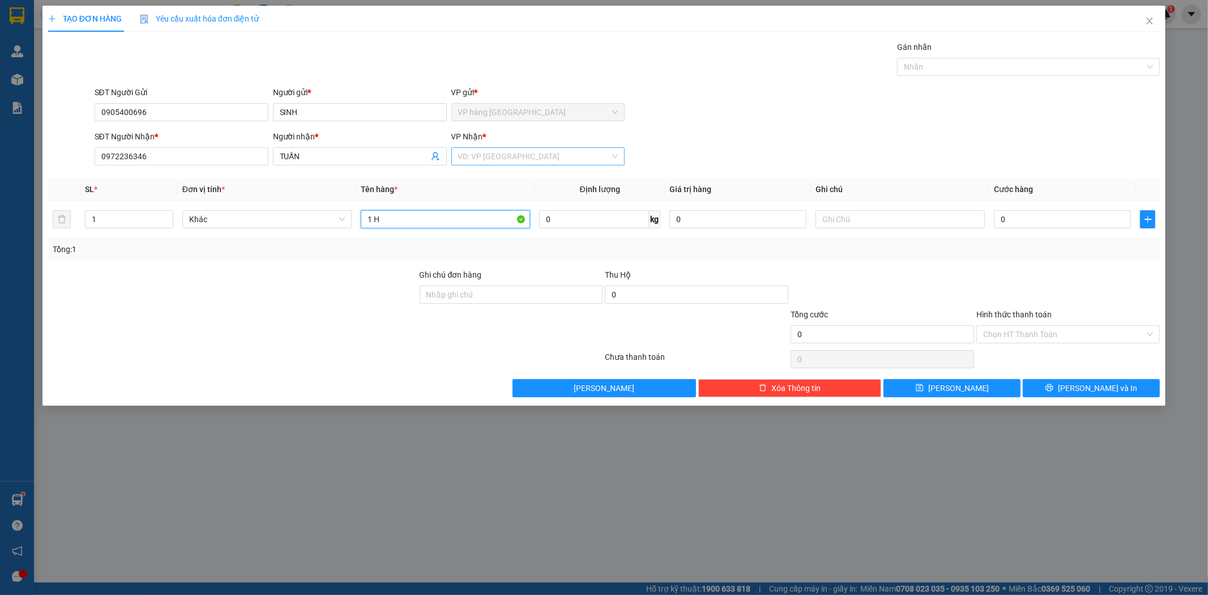
type input "1 H"
click at [529, 160] on input "search" at bounding box center [534, 156] width 152 height 17
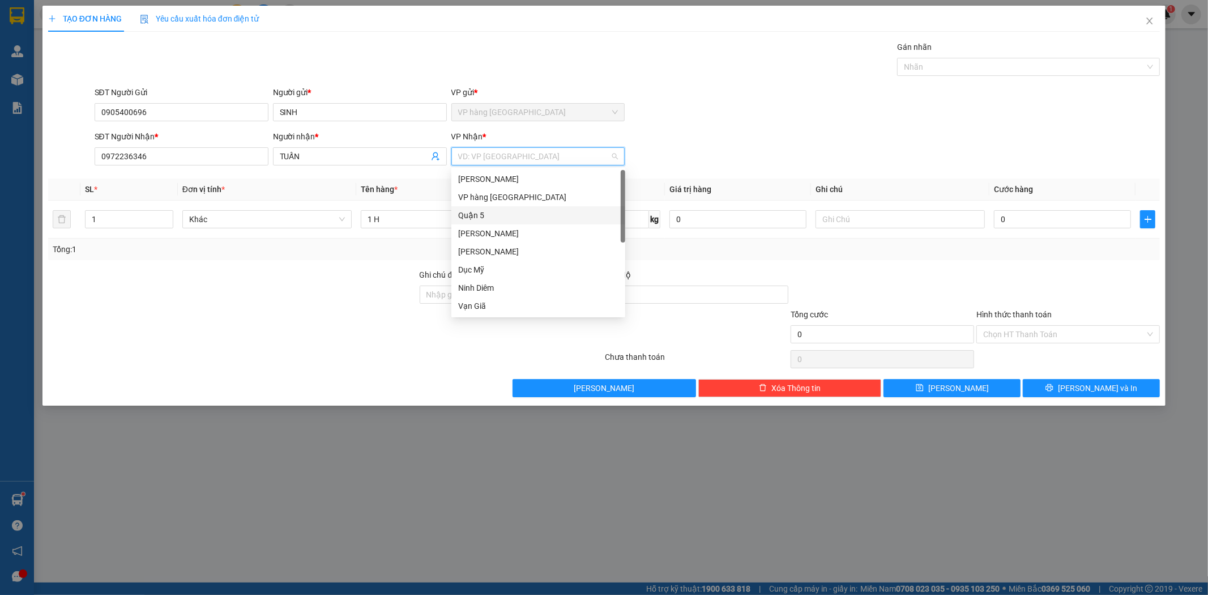
click at [525, 219] on div "Quận 5" at bounding box center [538, 215] width 160 height 12
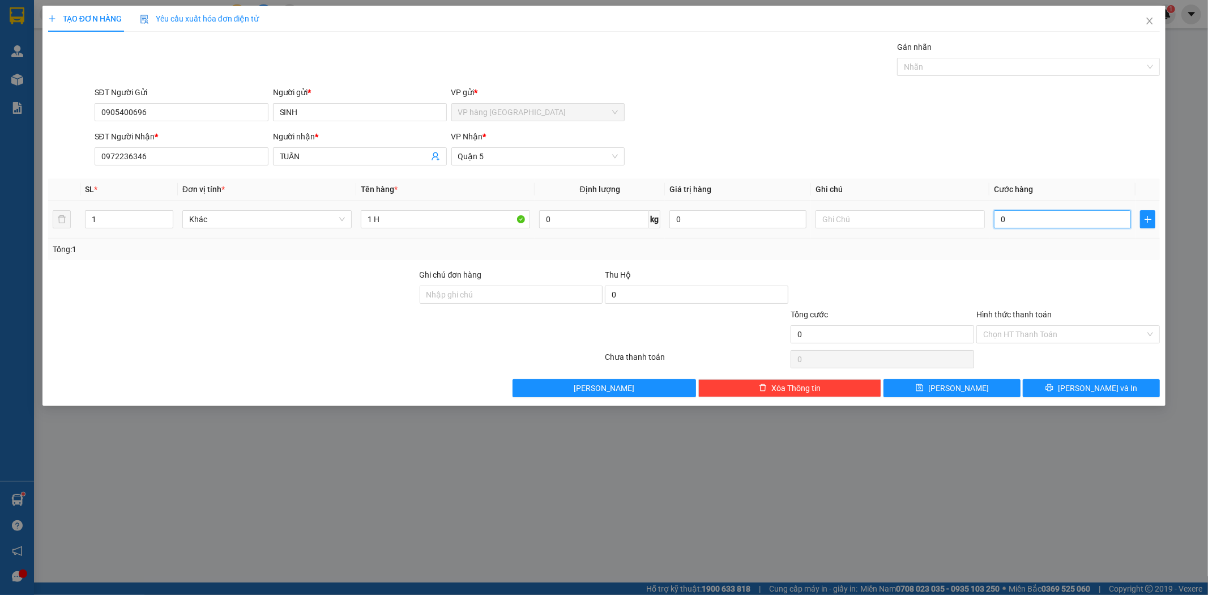
click at [1025, 215] on input "0" at bounding box center [1062, 219] width 137 height 18
type input "2"
type input "20"
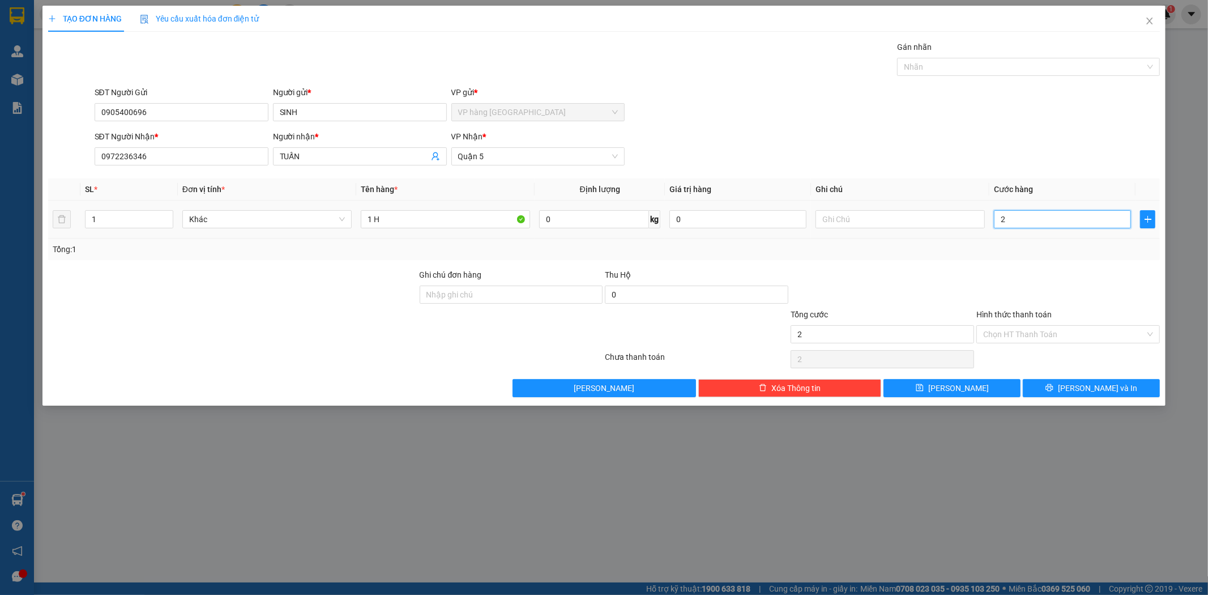
type input "20"
type input "20.000"
click at [988, 157] on div "SĐT Người [PERSON_NAME] * 0972236346 Người [PERSON_NAME] * [PERSON_NAME] [PERSO…" at bounding box center [627, 150] width 1070 height 40
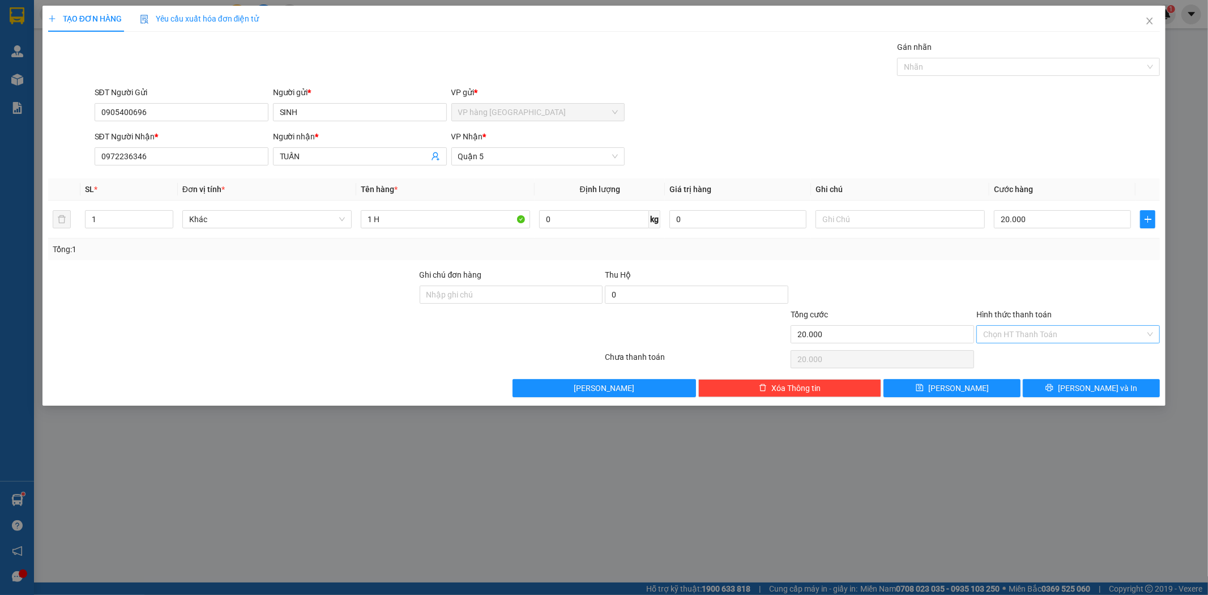
click at [1073, 332] on input "Hình thức thanh toán" at bounding box center [1064, 334] width 162 height 17
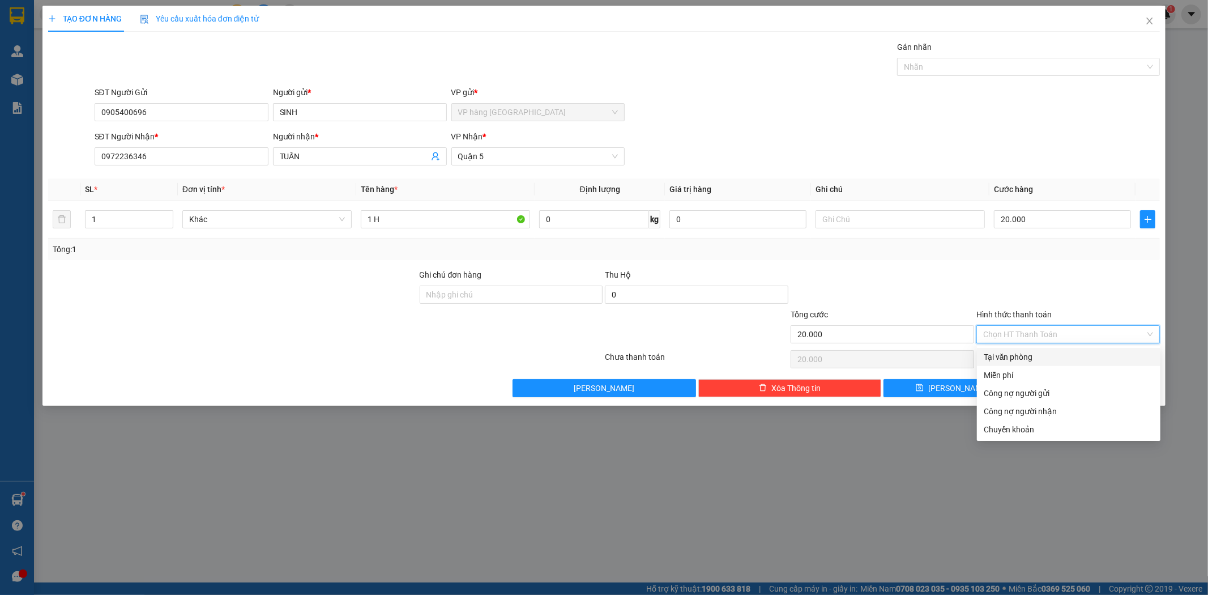
click at [1058, 360] on div "Tại văn phòng" at bounding box center [1069, 357] width 170 height 12
type input "0"
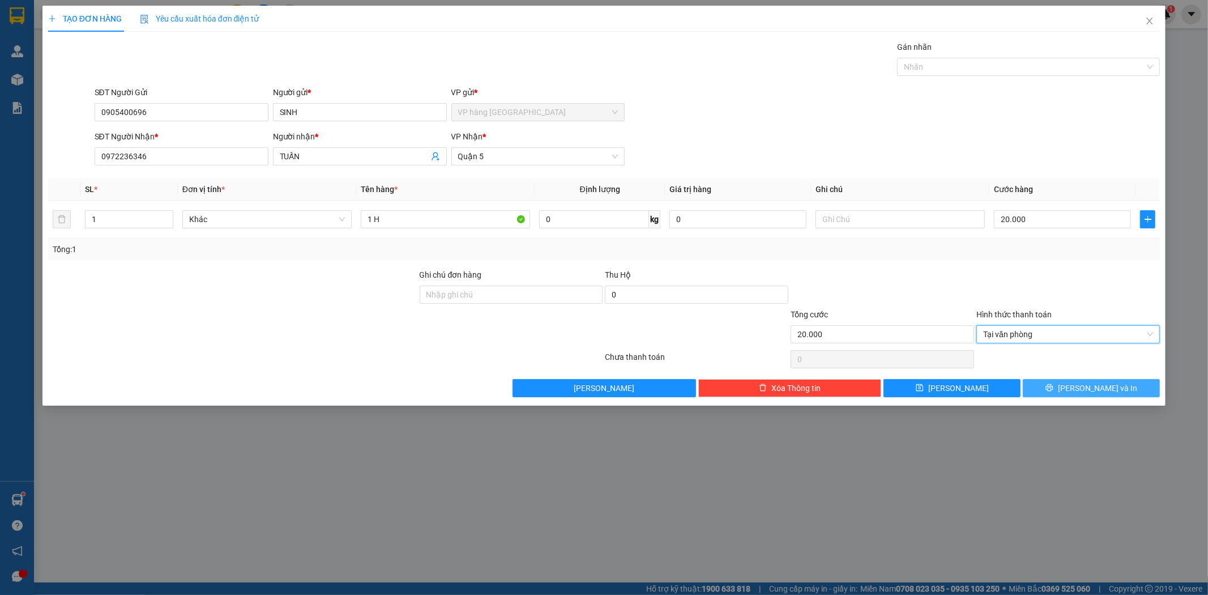
click at [1114, 386] on button "[PERSON_NAME] và In" at bounding box center [1091, 388] width 137 height 18
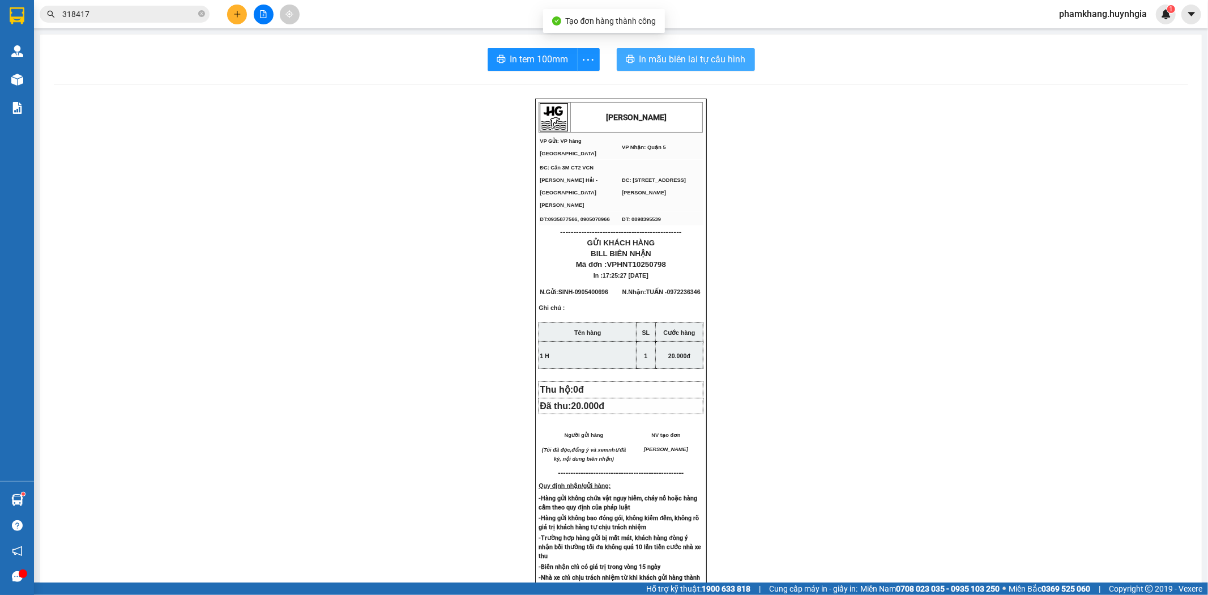
click at [691, 61] on span "In mẫu biên lai tự cấu hình" at bounding box center [692, 59] width 106 height 14
click at [537, 62] on span "In tem 100mm" at bounding box center [539, 59] width 58 height 14
click at [242, 19] on button at bounding box center [237, 15] width 20 height 20
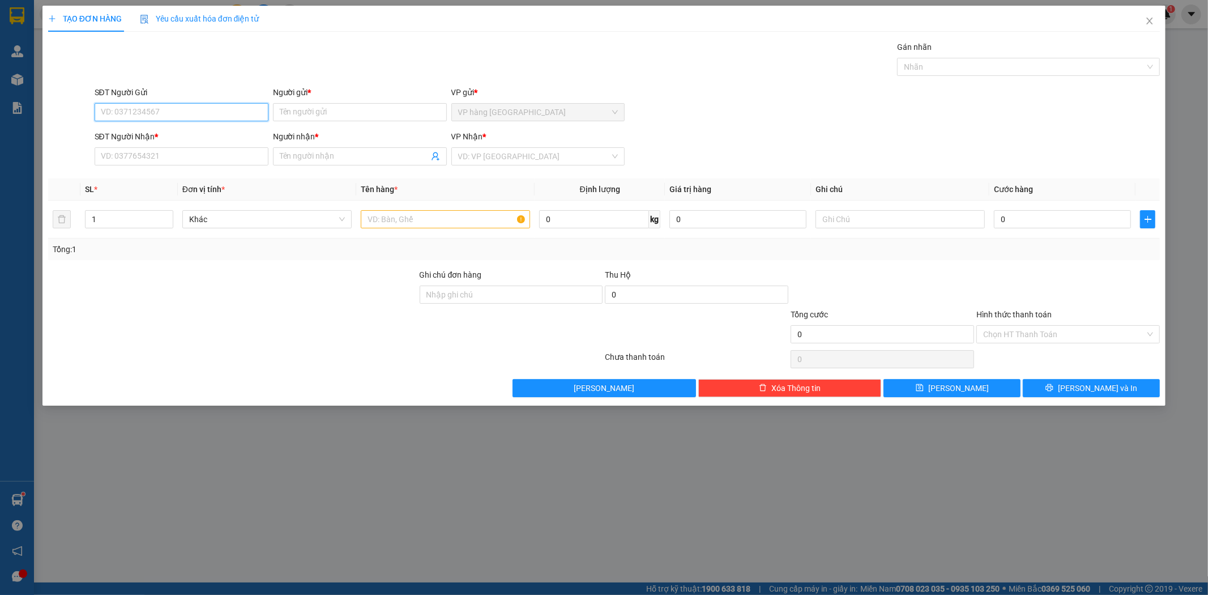
click at [183, 110] on input "SĐT Người Gửi" at bounding box center [182, 112] width 174 height 18
click at [203, 138] on div "0769749557 - [PERSON_NAME]" at bounding box center [181, 135] width 160 height 12
type input "0769749557"
type input "UYÊN"
type input "0918670225"
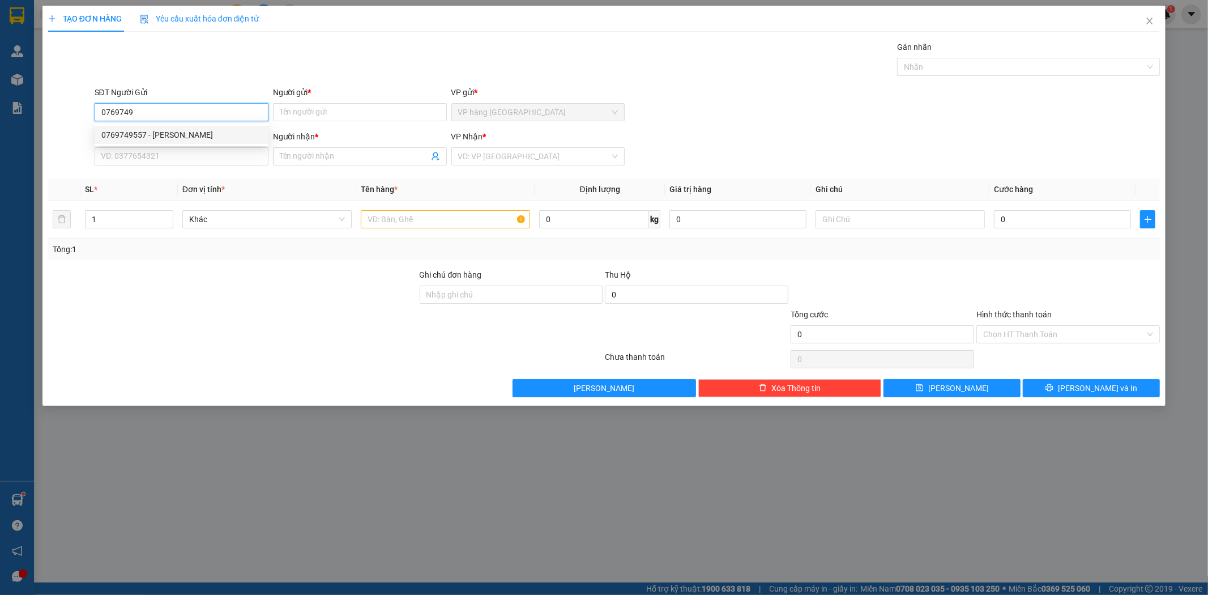
type input "TÙNG"
type input "0769749557"
click at [502, 217] on input "text" at bounding box center [445, 219] width 169 height 18
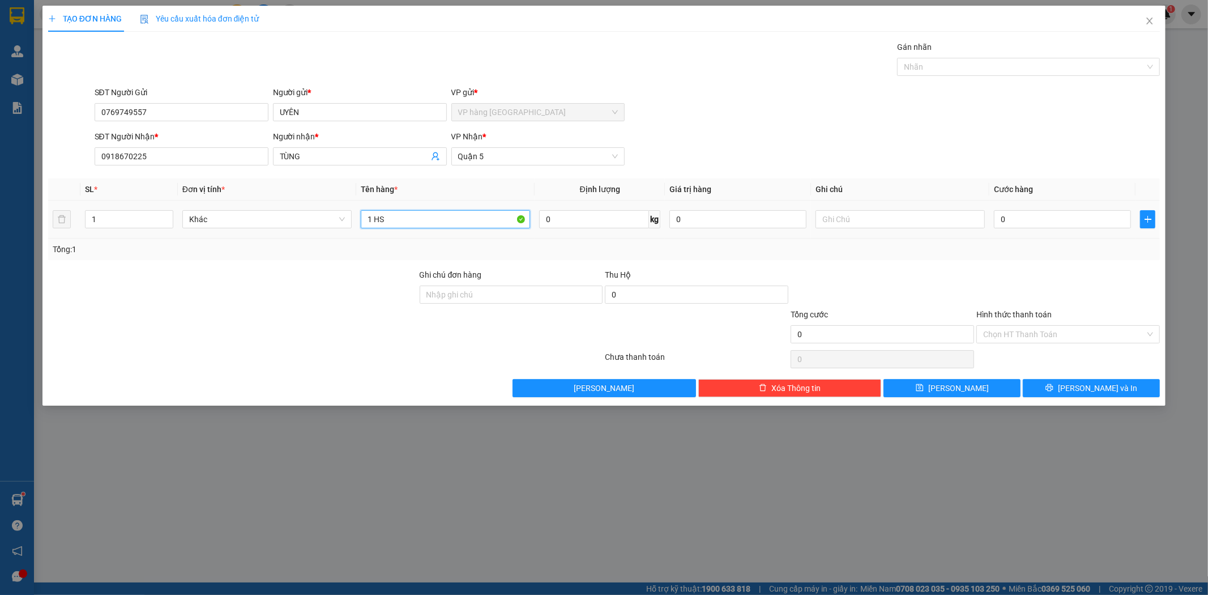
type input "1 HS"
click at [1023, 229] on div "0" at bounding box center [1062, 219] width 137 height 23
click at [1027, 220] on input "0" at bounding box center [1062, 219] width 137 height 18
type input "2"
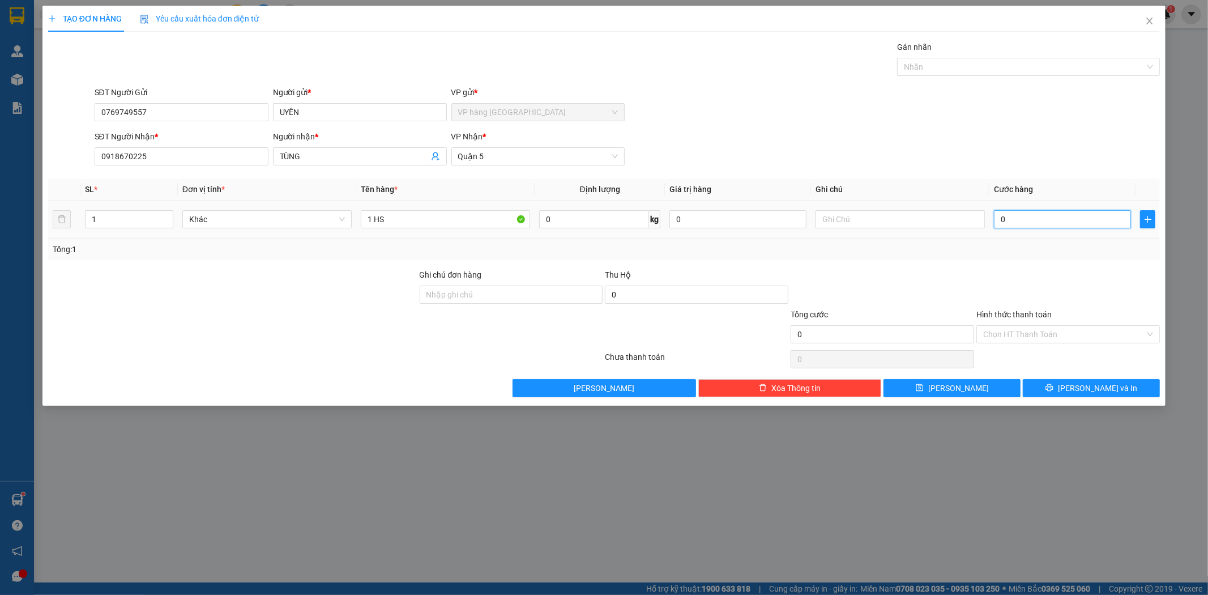
type input "2"
type input "20"
type input "20.000"
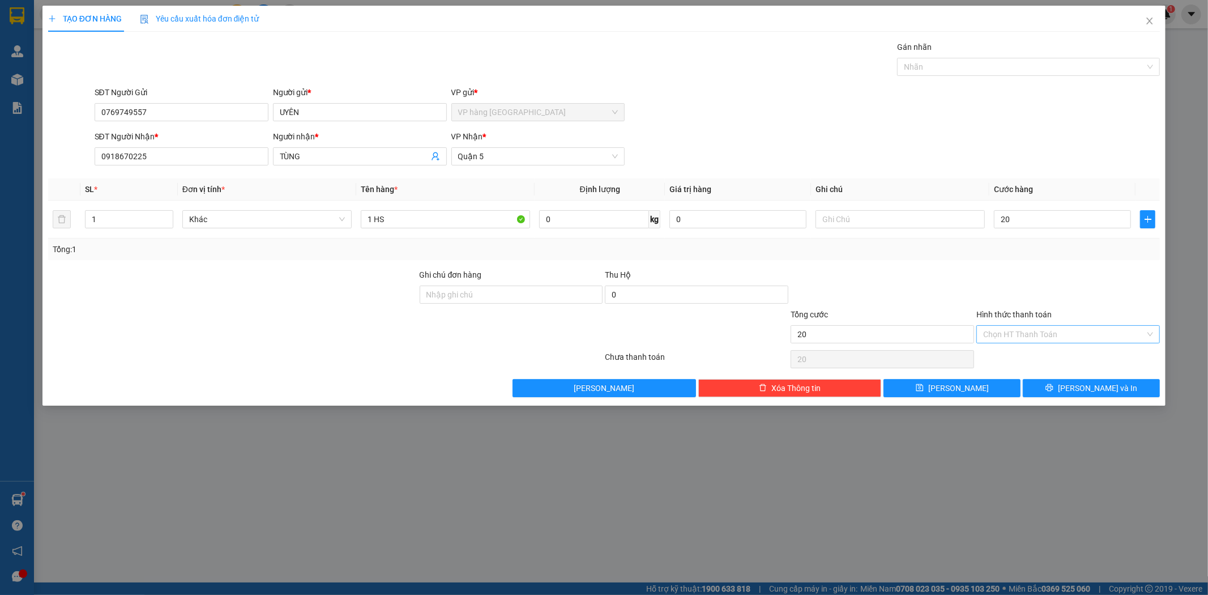
type input "20.000"
click at [1056, 331] on input "Hình thức thanh toán" at bounding box center [1064, 334] width 162 height 17
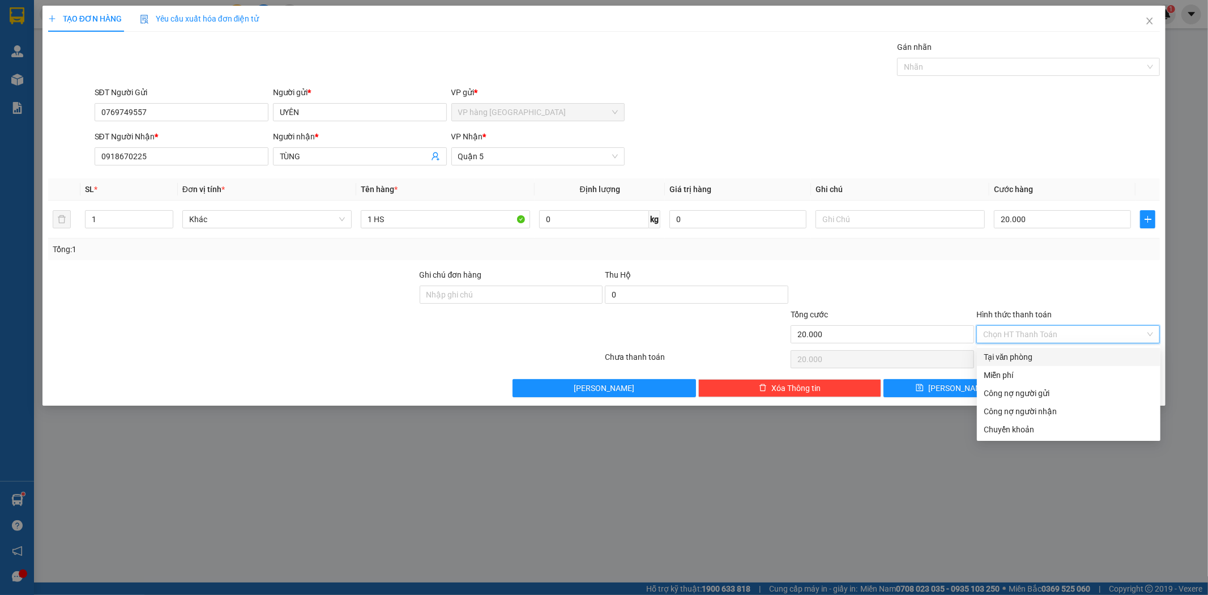
click at [1045, 353] on div "Tại văn phòng" at bounding box center [1069, 357] width 170 height 12
type input "0"
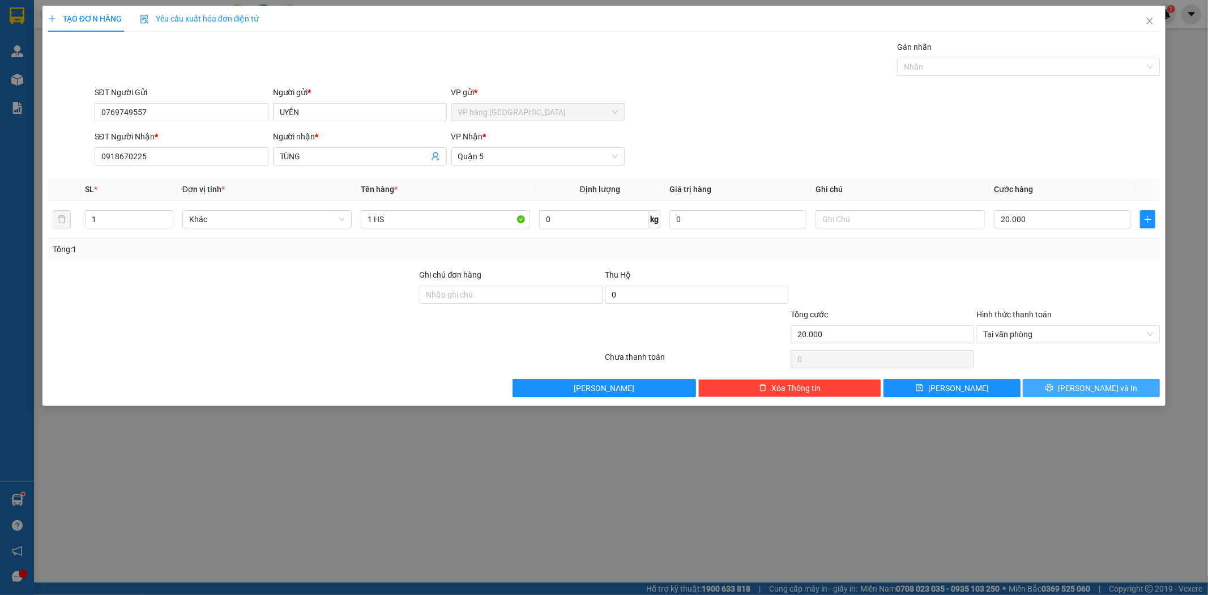
click at [1108, 387] on span "[PERSON_NAME] và In" at bounding box center [1097, 388] width 79 height 12
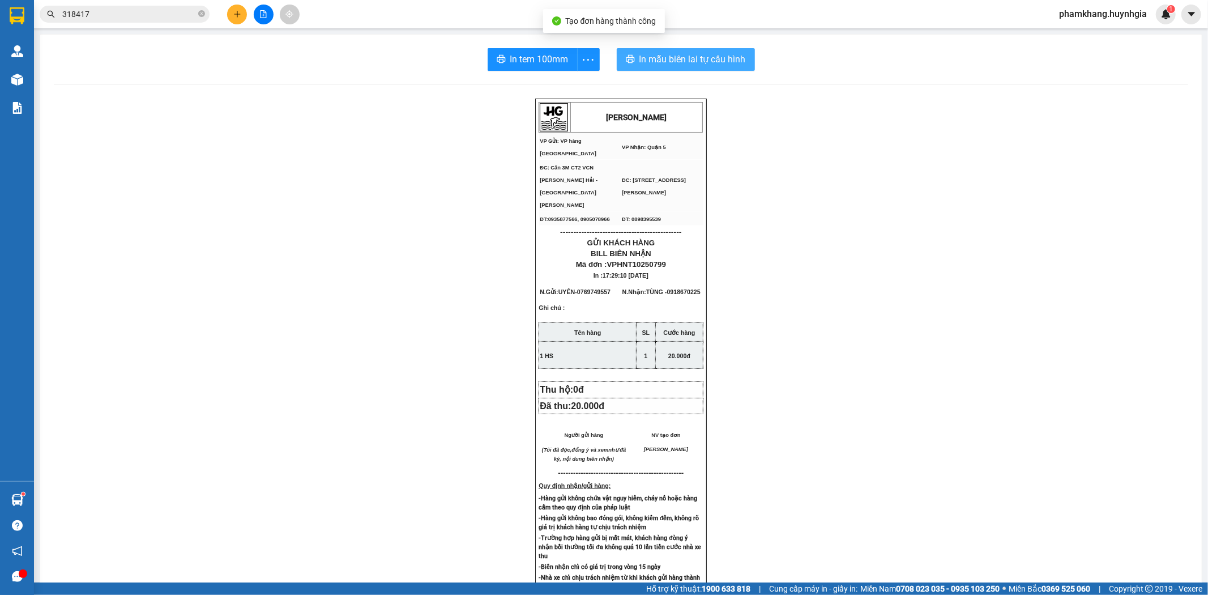
click at [728, 68] on button "In mẫu biên lai tự cấu hình" at bounding box center [686, 59] width 138 height 23
click at [515, 59] on span "In tem 100mm" at bounding box center [539, 59] width 58 height 14
click at [238, 18] on icon "plus" at bounding box center [237, 14] width 8 height 8
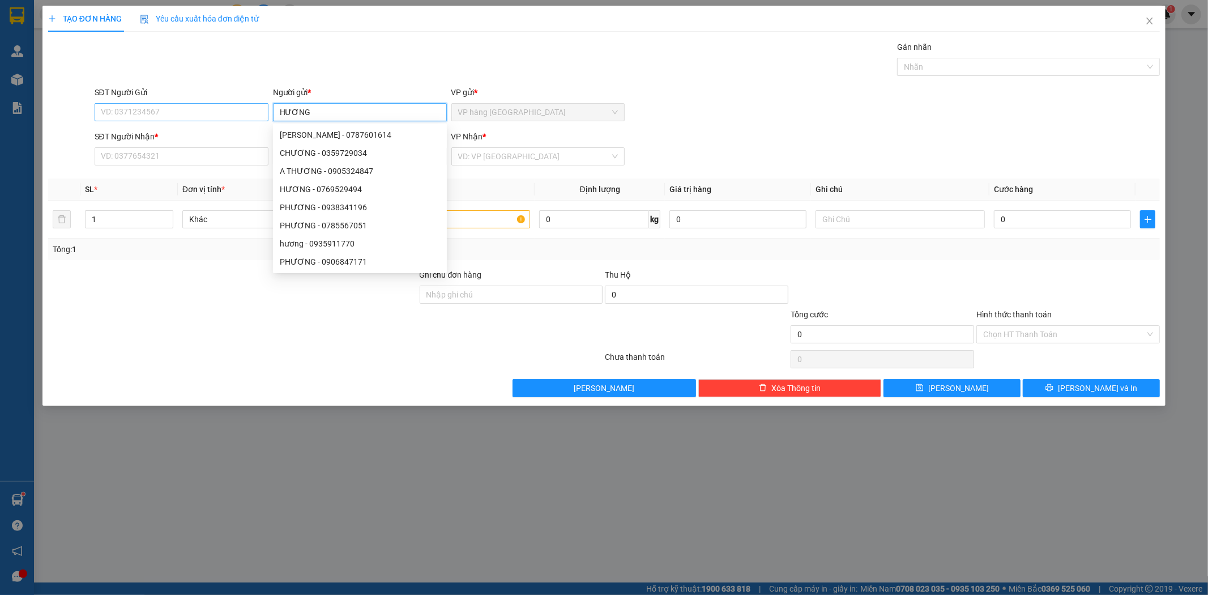
type input "HƯƠNG"
click at [144, 109] on input "SĐT Người Gửi" at bounding box center [182, 112] width 174 height 18
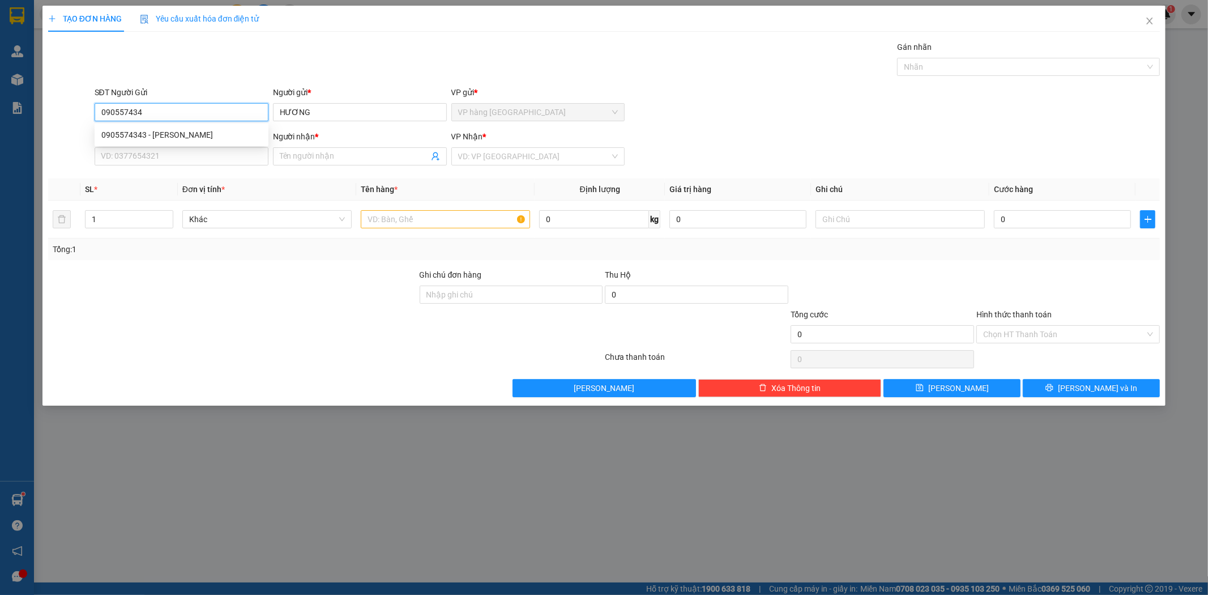
type input "0905574343"
click at [174, 129] on div "0905574343 - [PERSON_NAME]" at bounding box center [181, 135] width 160 height 12
type input "0773555864"
type input "THẮNG"
type input "0905574343"
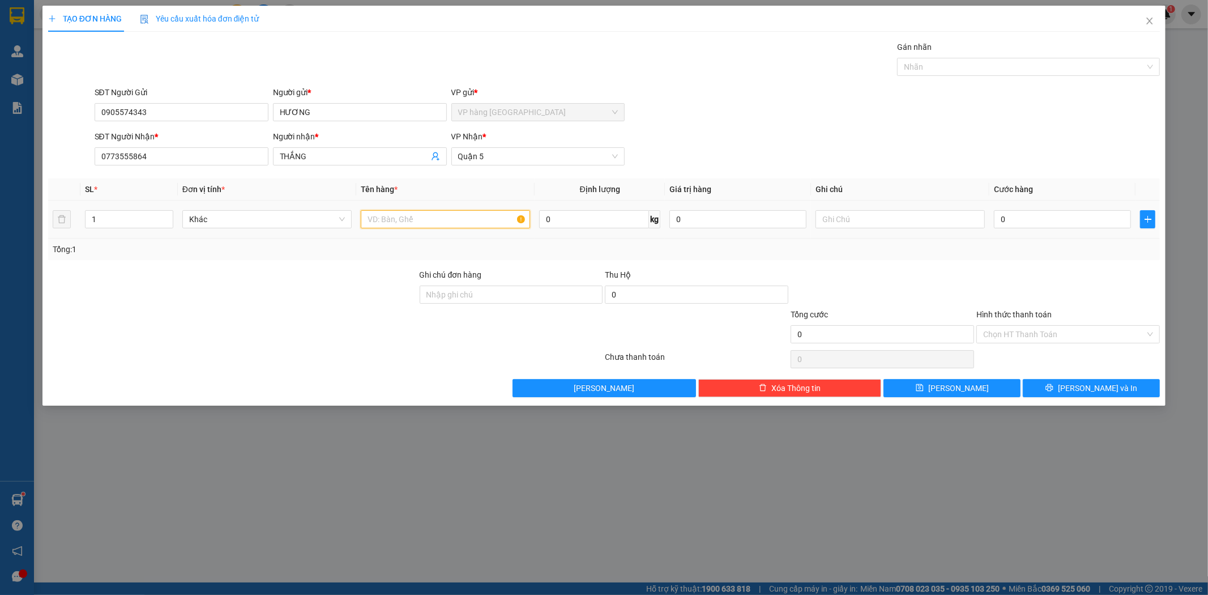
click at [456, 222] on input "text" at bounding box center [445, 219] width 169 height 18
type input "1 TX"
click at [1015, 217] on input "0" at bounding box center [1062, 219] width 137 height 18
type input "5"
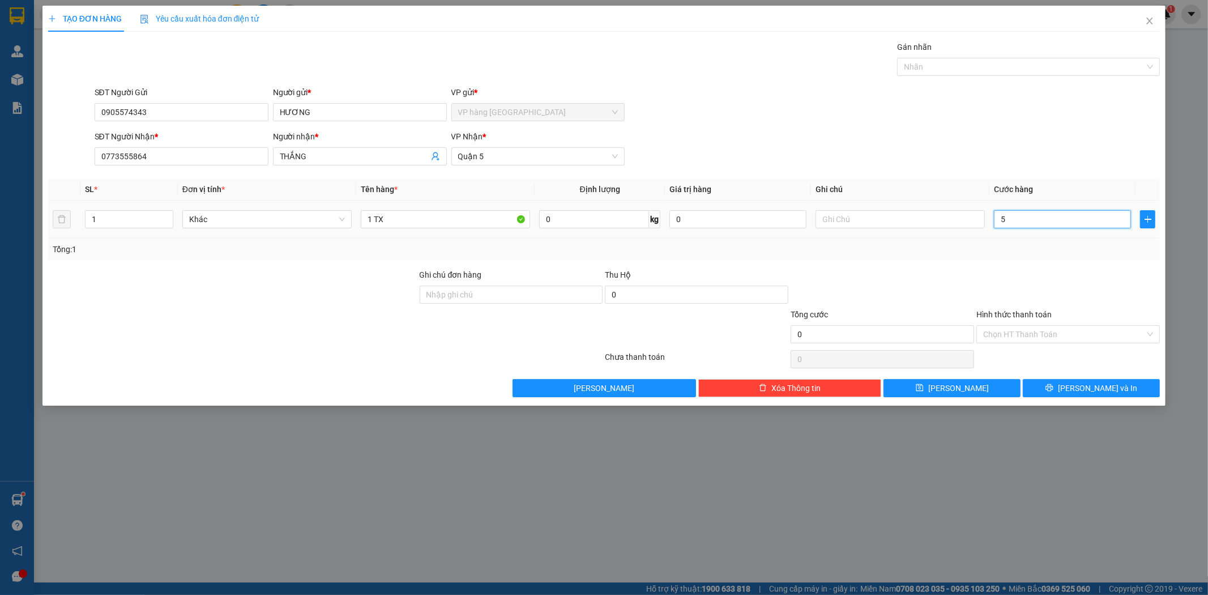
type input "5"
type input "50"
type input "50.000"
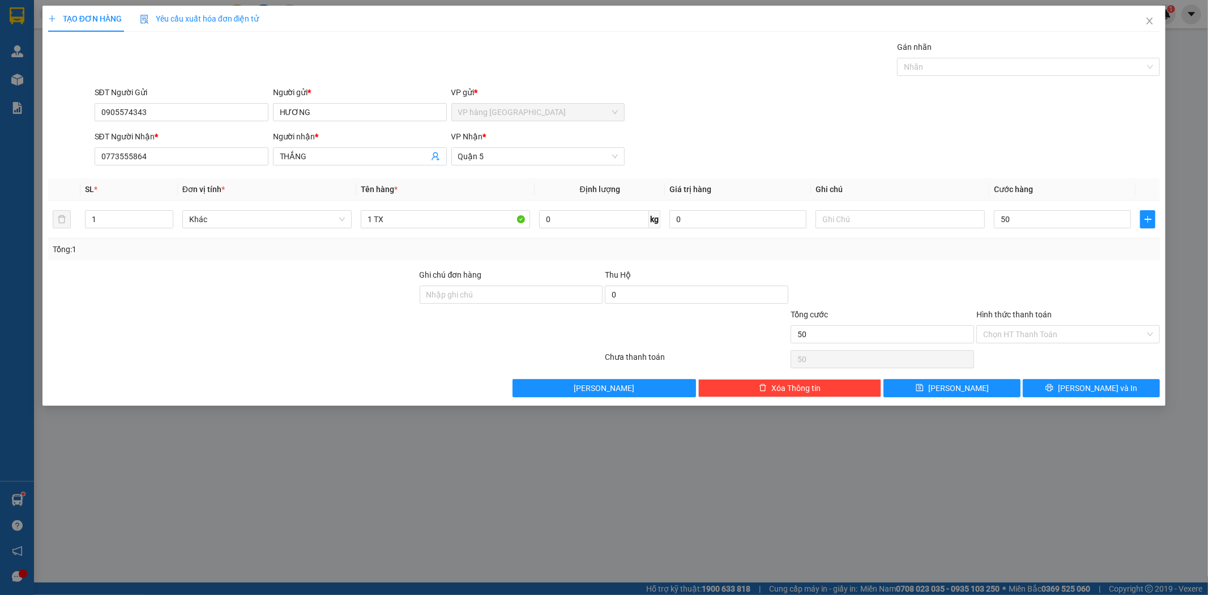
type input "50.000"
click at [929, 126] on form "SĐT Người Gửi 0905574343 Người gửi * [PERSON_NAME] VP gửi * VP hàng [GEOGRAPHIC…" at bounding box center [604, 128] width 1112 height 84
click at [1069, 336] on input "Hình thức thanh toán" at bounding box center [1064, 334] width 162 height 17
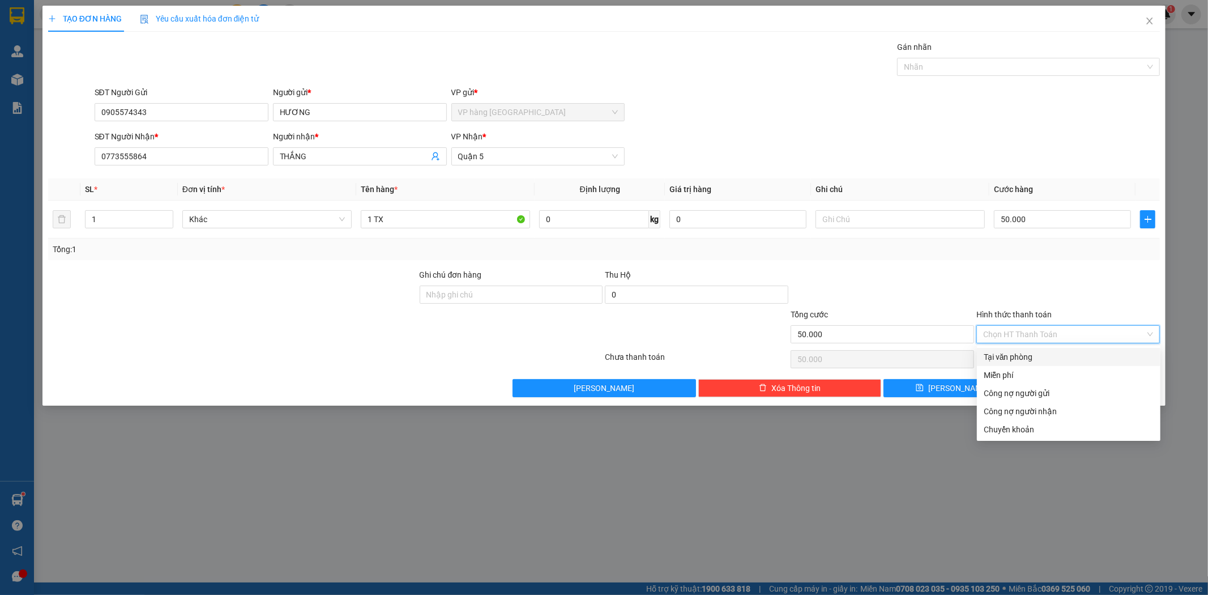
click at [1048, 349] on div "Tại văn phòng" at bounding box center [1068, 357] width 183 height 18
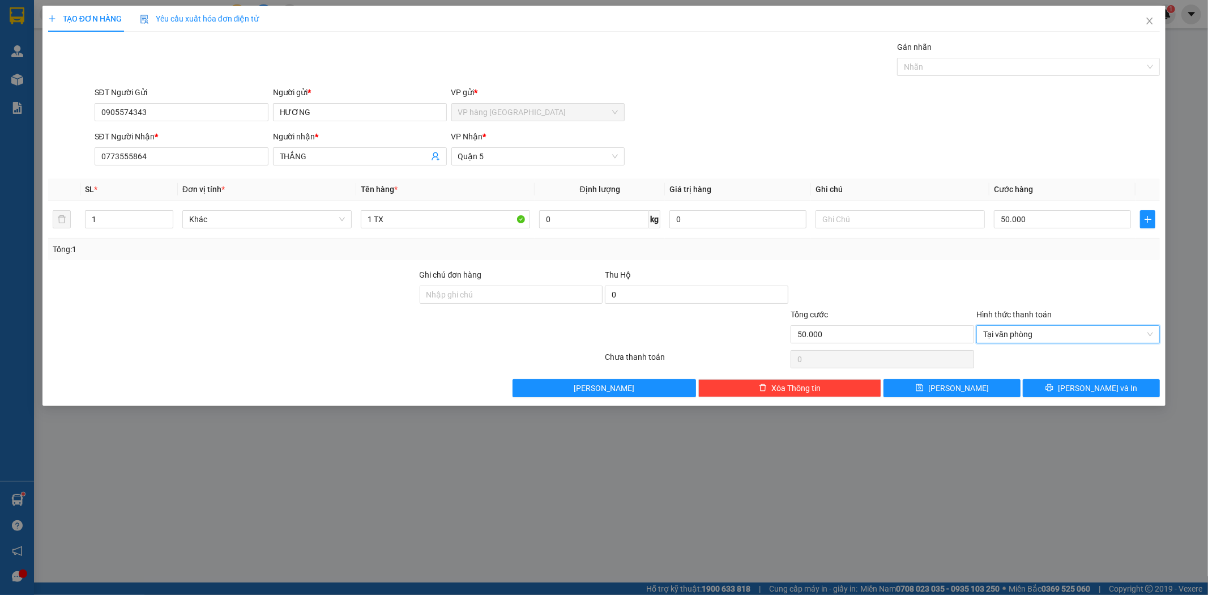
click at [982, 290] on div at bounding box center [1068, 288] width 186 height 40
click at [1097, 386] on span "[PERSON_NAME] và In" at bounding box center [1097, 388] width 79 height 12
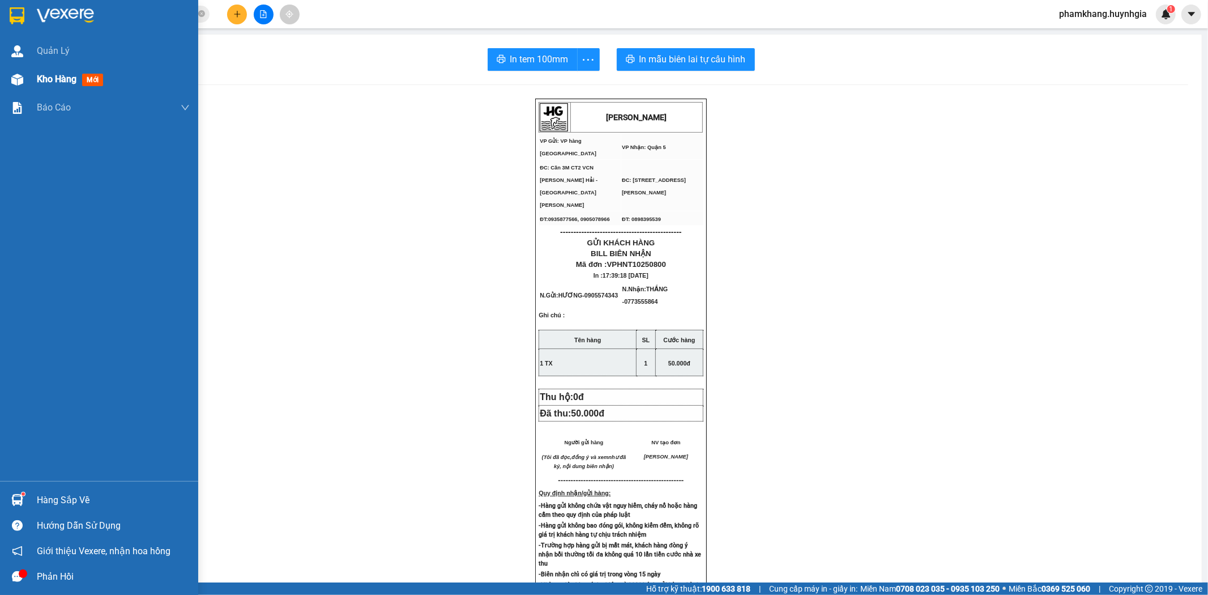
click at [35, 80] on div "Kho hàng mới" at bounding box center [99, 79] width 198 height 28
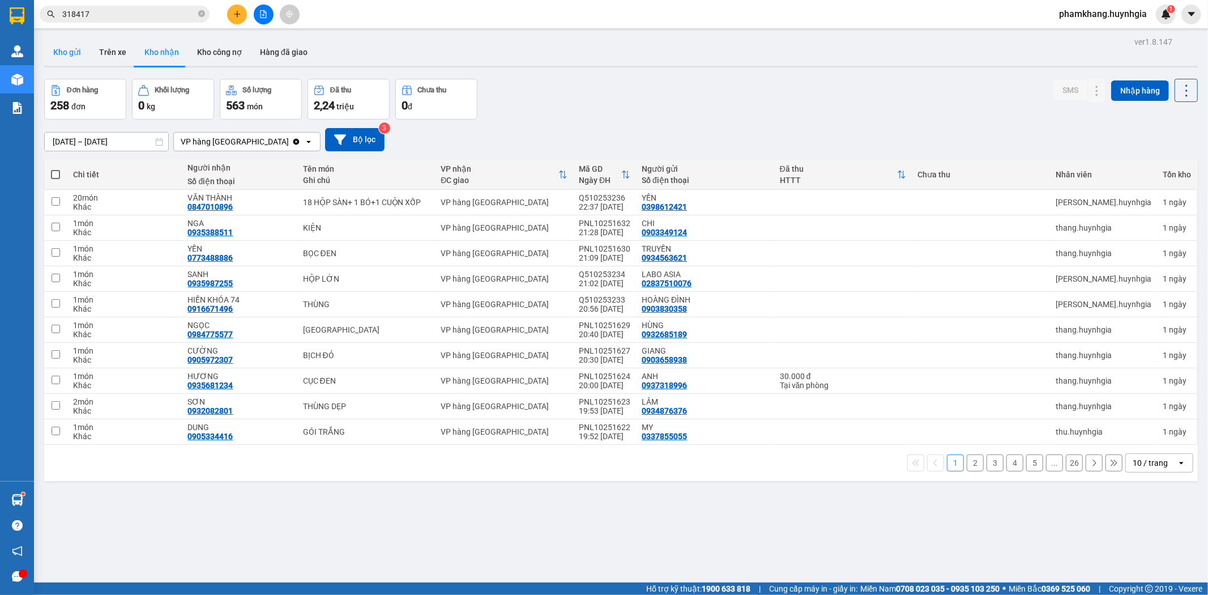
click at [57, 51] on button "Kho gửi" at bounding box center [67, 52] width 46 height 27
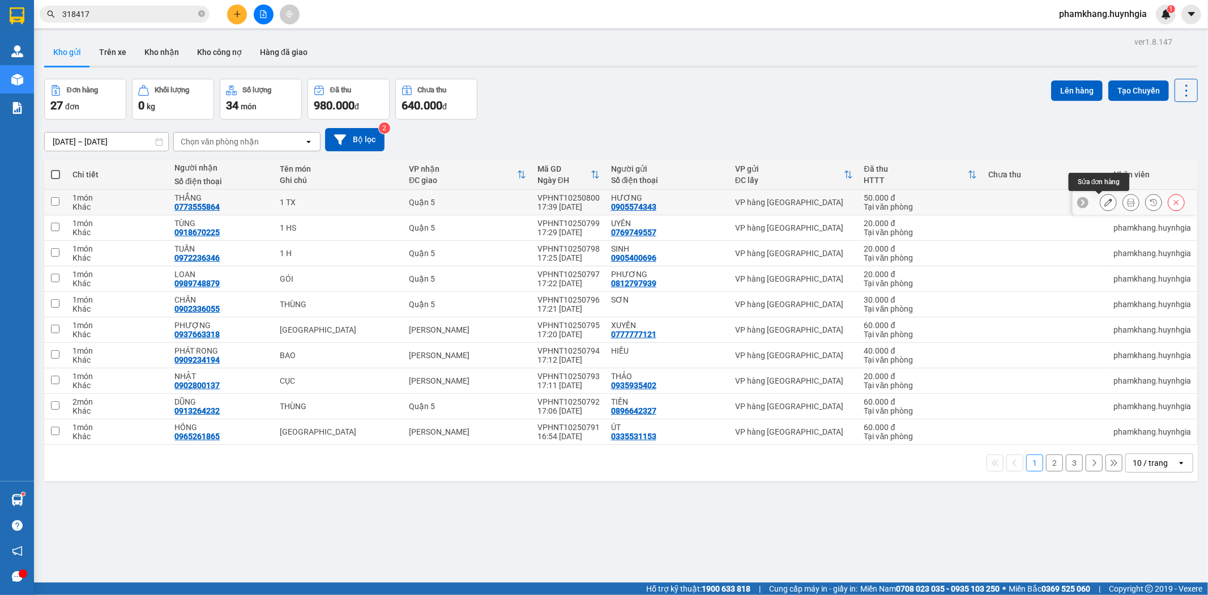
click at [1104, 202] on icon at bounding box center [1108, 202] width 8 height 8
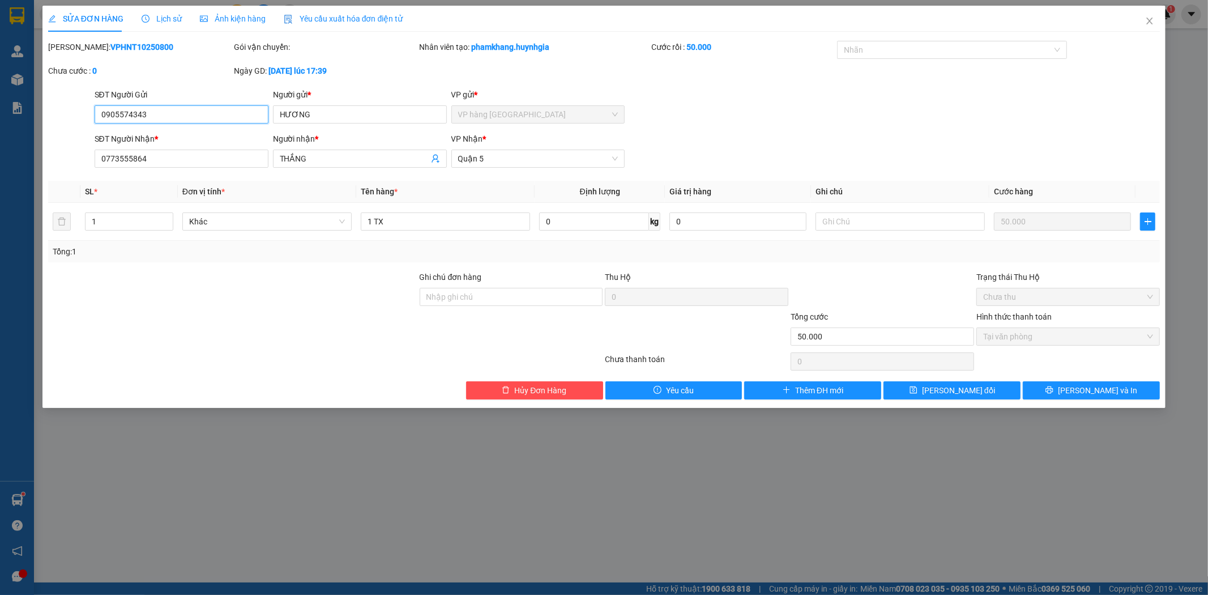
click at [213, 112] on input "0905574343" at bounding box center [182, 114] width 174 height 18
click at [490, 392] on button "Hủy Đơn Hàng" at bounding box center [534, 390] width 137 height 18
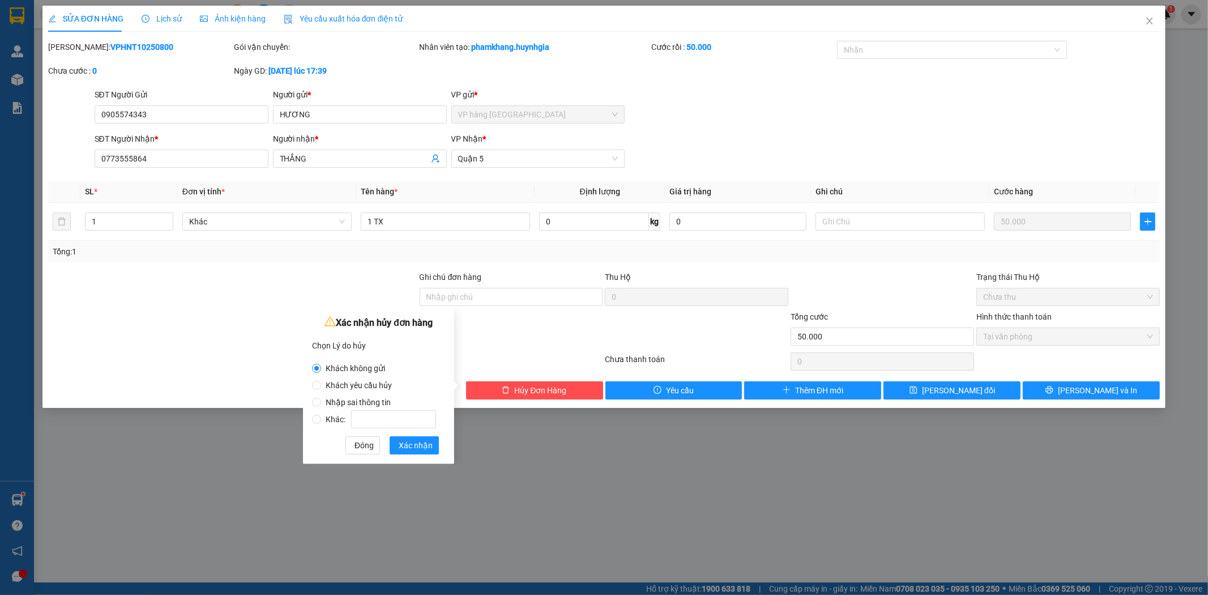
click at [375, 398] on span "Nhập sai thông tin" at bounding box center [358, 402] width 74 height 9
click at [321, 398] on input "Nhập sai thông tin" at bounding box center [316, 402] width 9 height 9
click at [432, 445] on button "Xác nhận" at bounding box center [414, 445] width 49 height 18
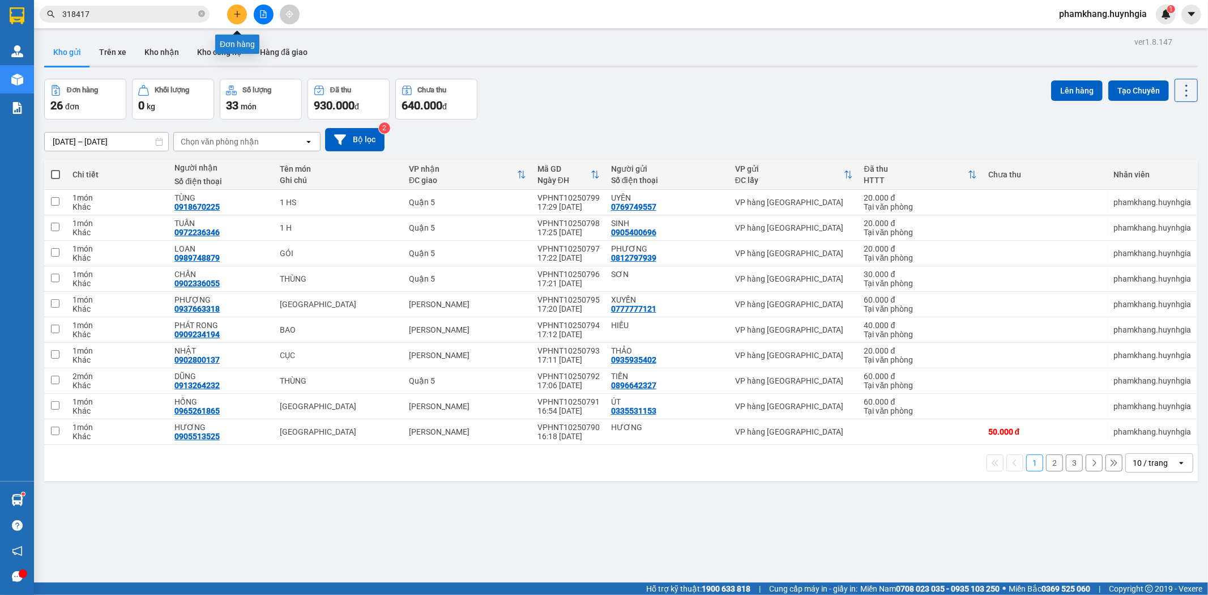
click at [241, 10] on button at bounding box center [237, 15] width 20 height 20
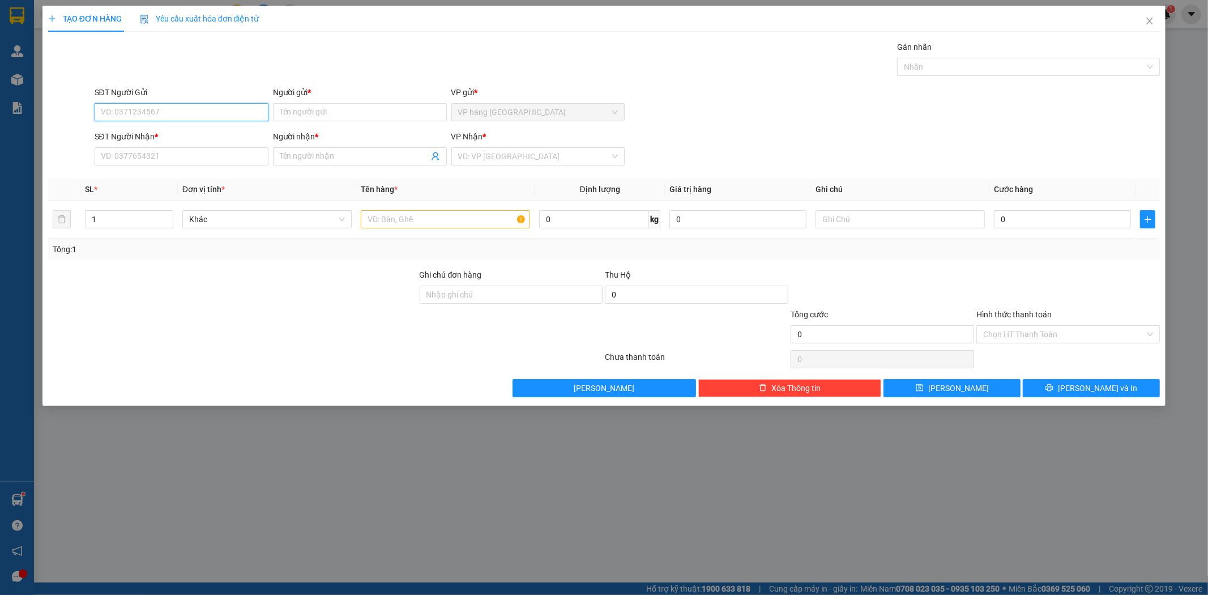
click at [172, 116] on input "SĐT Người Gửi" at bounding box center [182, 112] width 174 height 18
paste input "0905574343"
type input "0905574343"
click at [155, 133] on div "0905574343 - [PERSON_NAME]" at bounding box center [181, 135] width 160 height 12
type input "HƯƠNG"
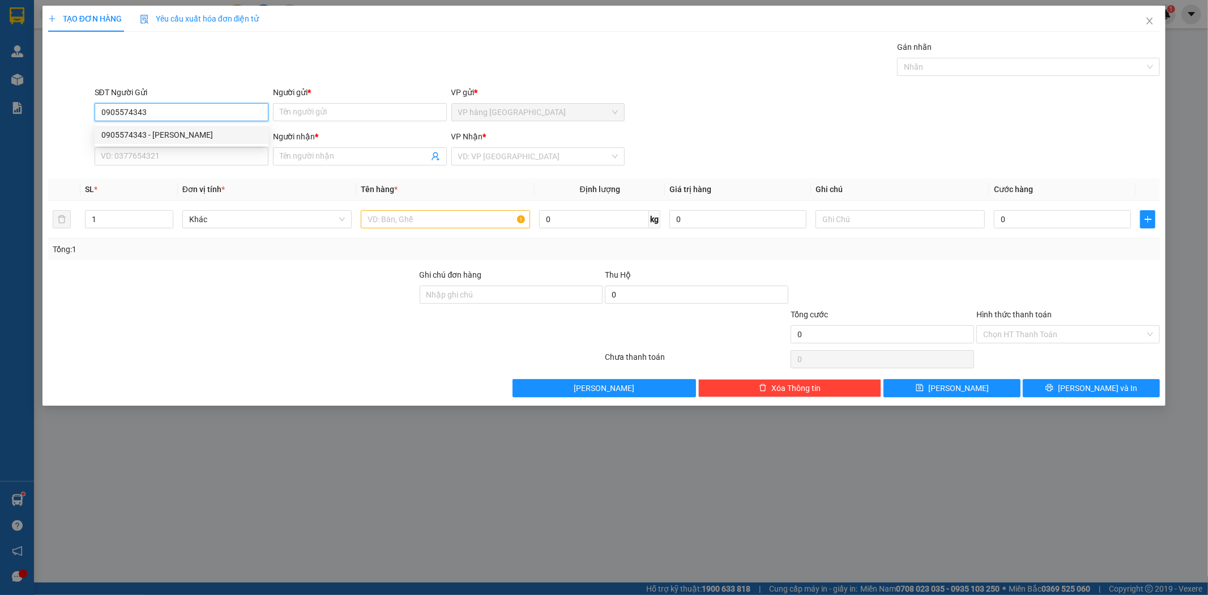
type input "0773555864"
type input "THẮNG"
type input "0905574343"
click at [452, 227] on input "text" at bounding box center [445, 219] width 169 height 18
type input "1 TX"
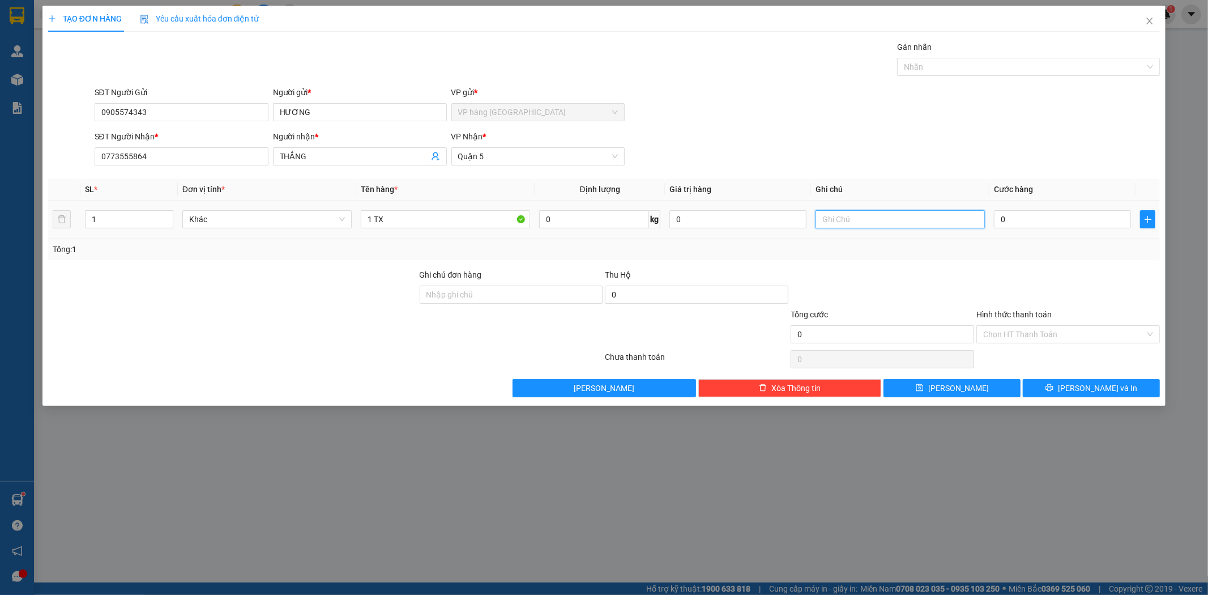
click at [839, 214] on input "text" at bounding box center [899, 219] width 169 height 18
paste input "BLOCK C CC BÌNH TRỊ ĐÔNG B Q.BÌNH TÂN GTN 80"
type input "BLOCK C CC BÌNH TRỊ ĐÔNG B Q.BÌNH TÂN GTN 80"
click at [1015, 221] on input "0" at bounding box center [1062, 219] width 137 height 18
type input "5"
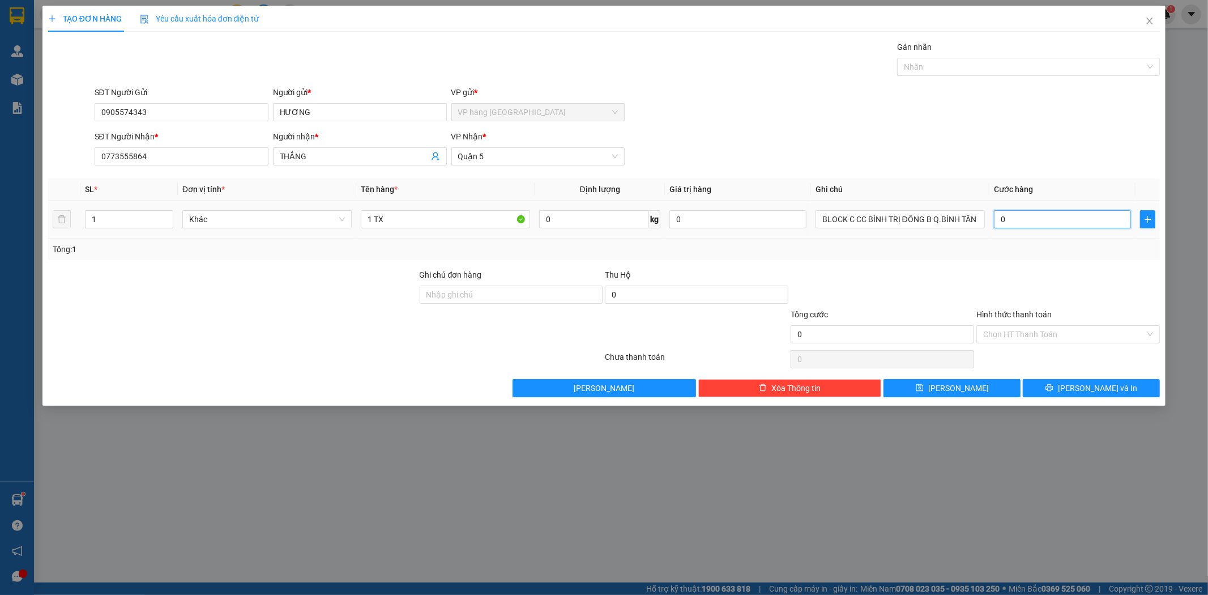
type input "5"
type input "50"
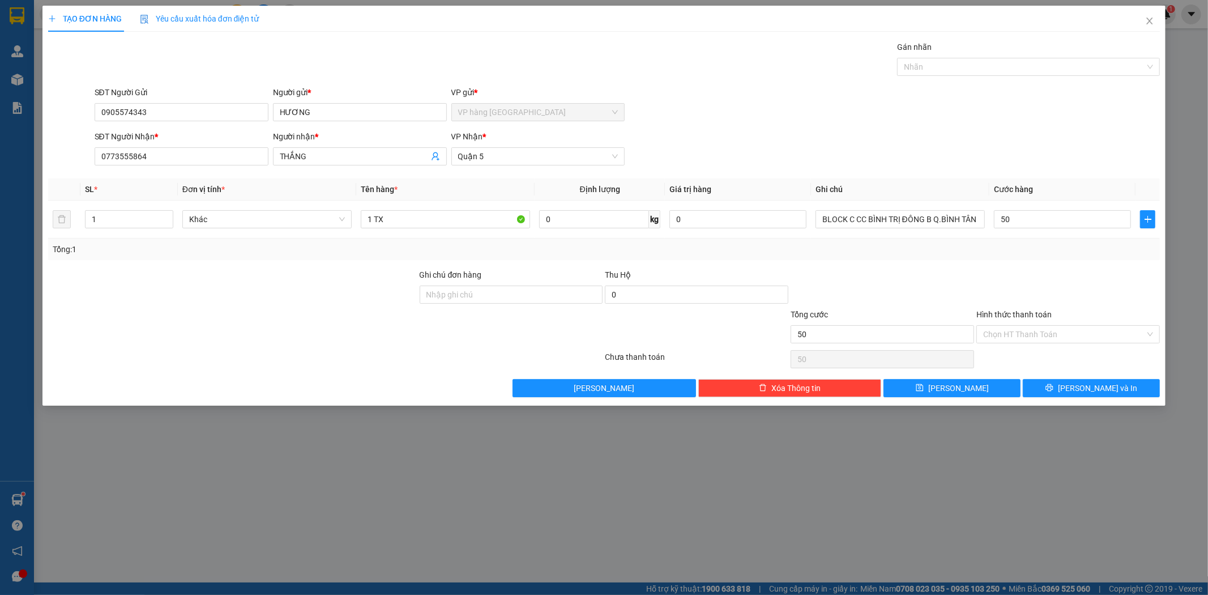
type input "50.000"
click at [1001, 139] on div "SĐT Người [PERSON_NAME] * 0773555864 Người [PERSON_NAME] * [PERSON_NAME] [PERSO…" at bounding box center [627, 150] width 1070 height 40
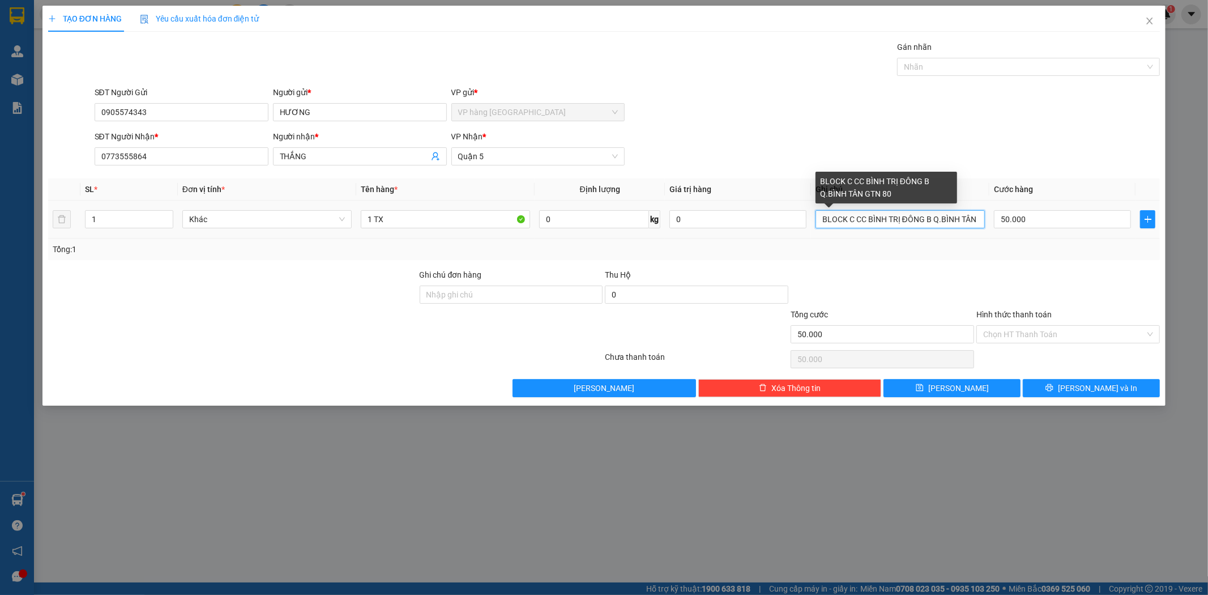
drag, startPoint x: 844, startPoint y: 222, endPoint x: 967, endPoint y: 225, distance: 122.9
click at [965, 225] on input "BLOCK C CC BÌNH TRỊ ĐÔNG B Q.BÌNH TÂN GTN 80" at bounding box center [899, 219] width 169 height 18
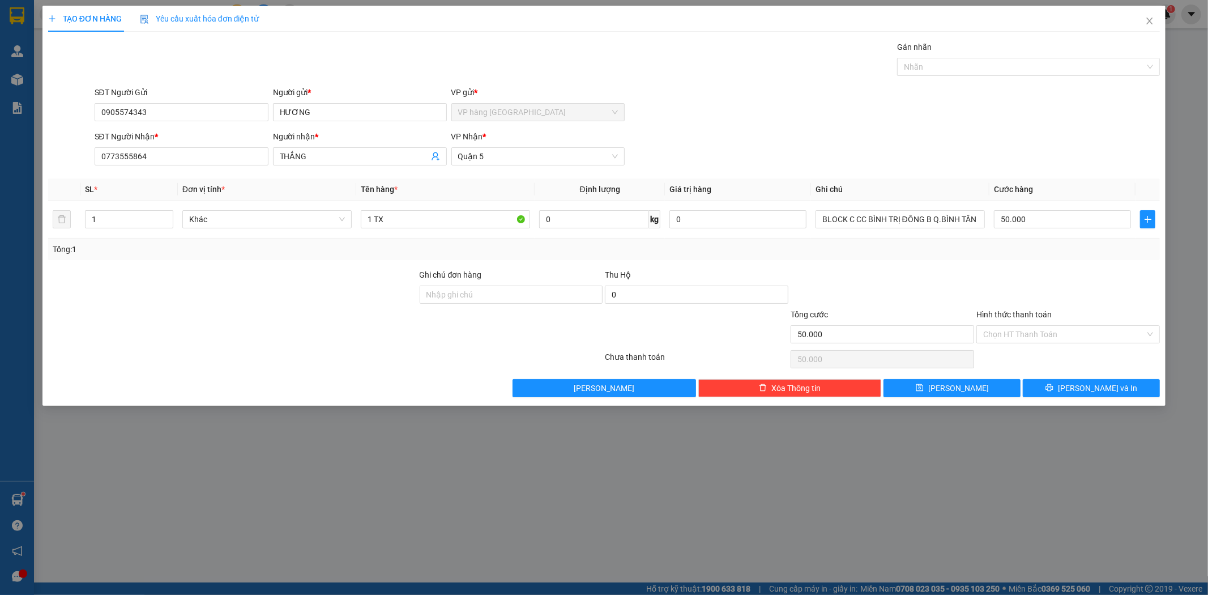
click at [1037, 324] on div "Hình thức thanh toán" at bounding box center [1067, 316] width 183 height 17
click at [1021, 341] on input "Hình thức thanh toán" at bounding box center [1064, 334] width 162 height 17
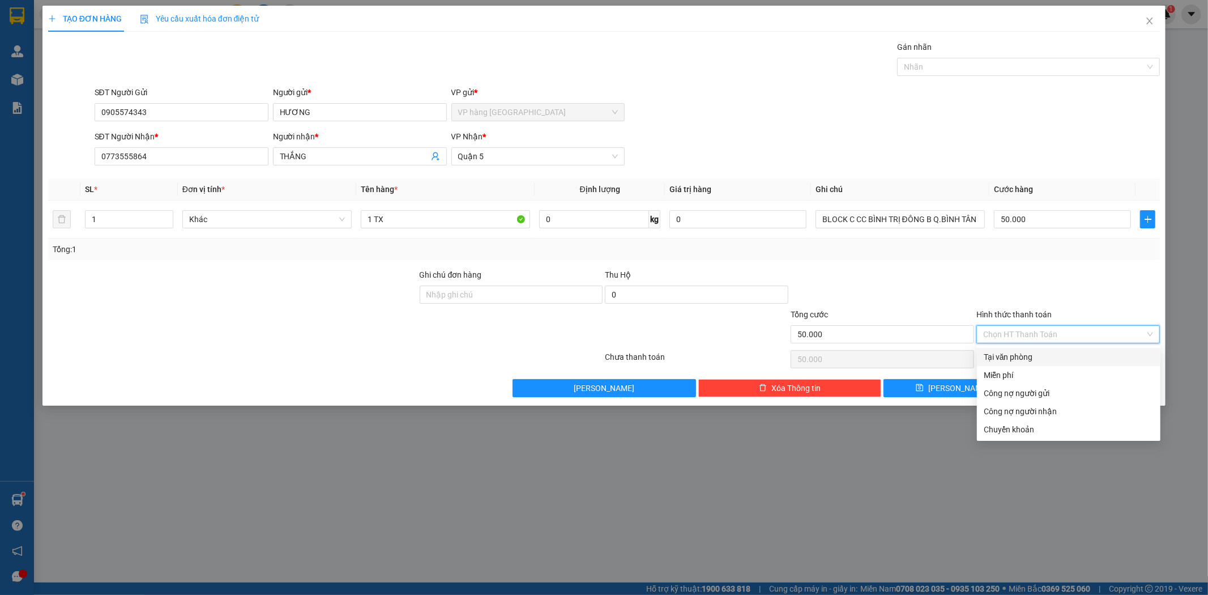
click at [1027, 352] on div "Tại văn phòng" at bounding box center [1069, 357] width 170 height 12
type input "0"
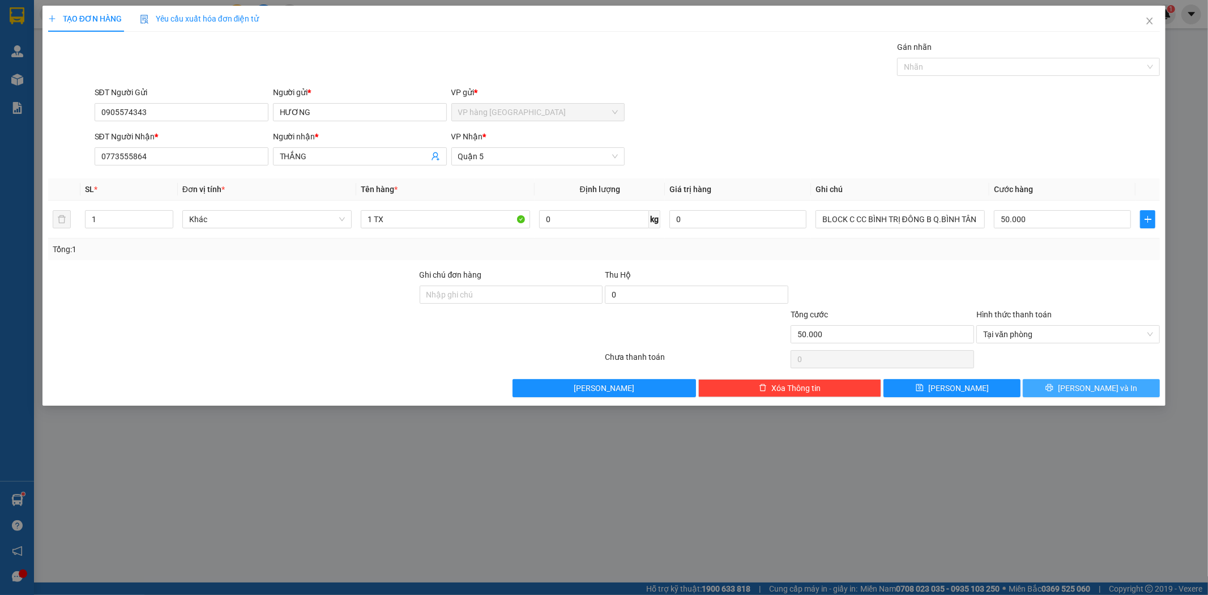
click at [1095, 390] on span "[PERSON_NAME] và In" at bounding box center [1097, 388] width 79 height 12
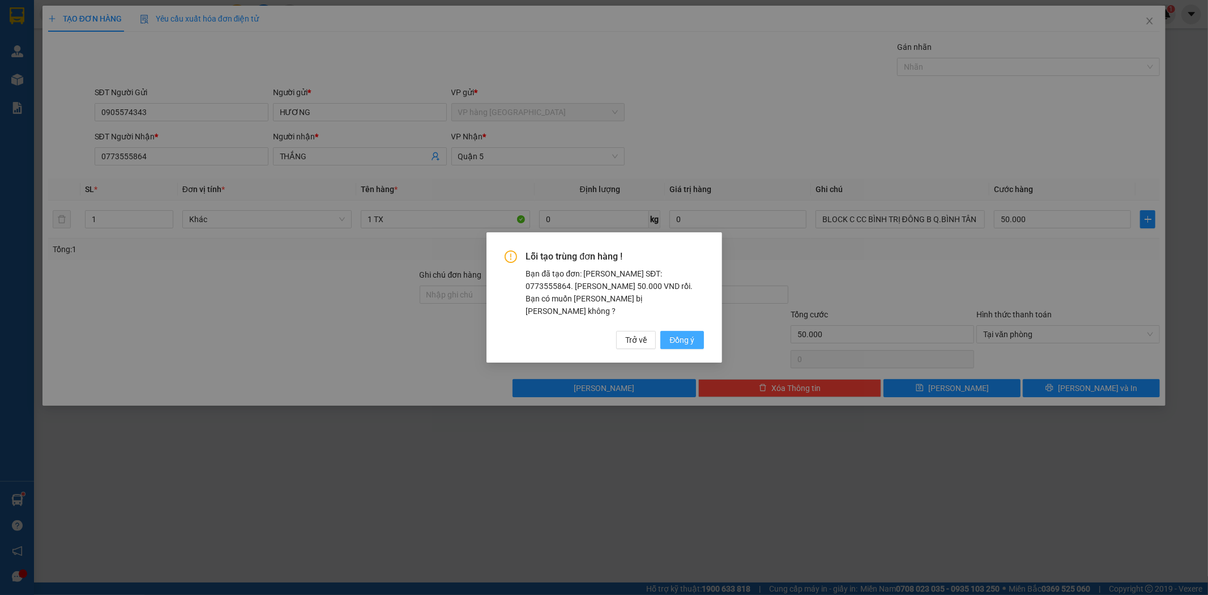
click at [699, 331] on button "Đồng ý" at bounding box center [681, 340] width 43 height 18
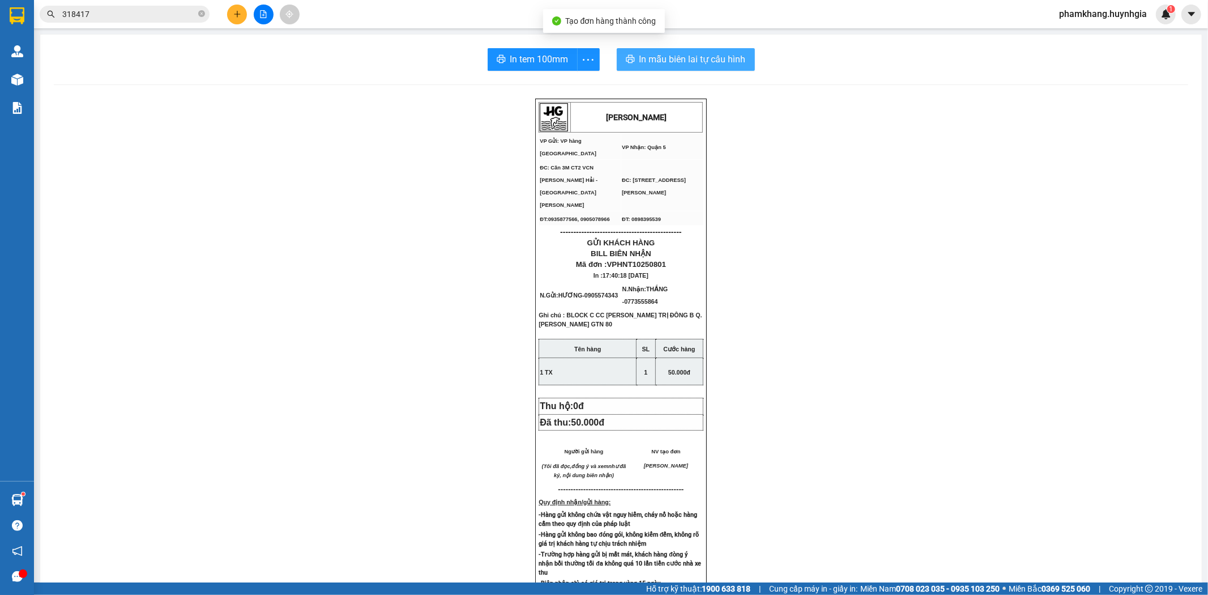
click at [671, 65] on span "In mẫu biên lai tự cấu hình" at bounding box center [692, 59] width 106 height 14
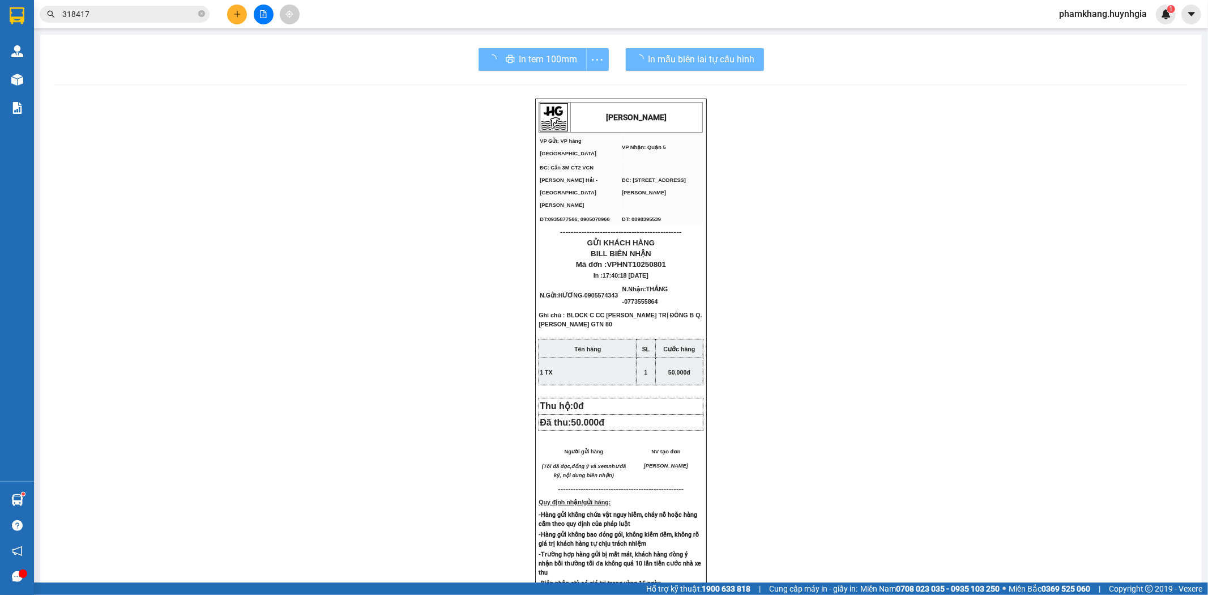
click at [525, 60] on div "In tem 100mm" at bounding box center [544, 59] width 130 height 23
click at [527, 60] on span "In tem 100mm" at bounding box center [539, 59] width 58 height 14
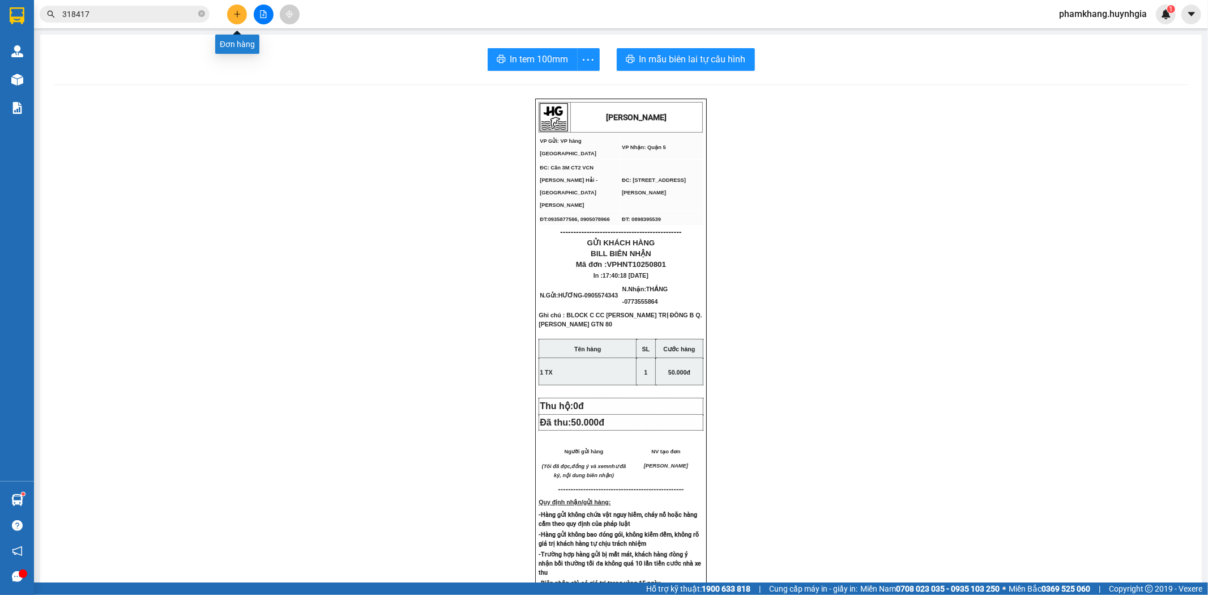
click at [236, 14] on icon "plus" at bounding box center [237, 14] width 6 height 1
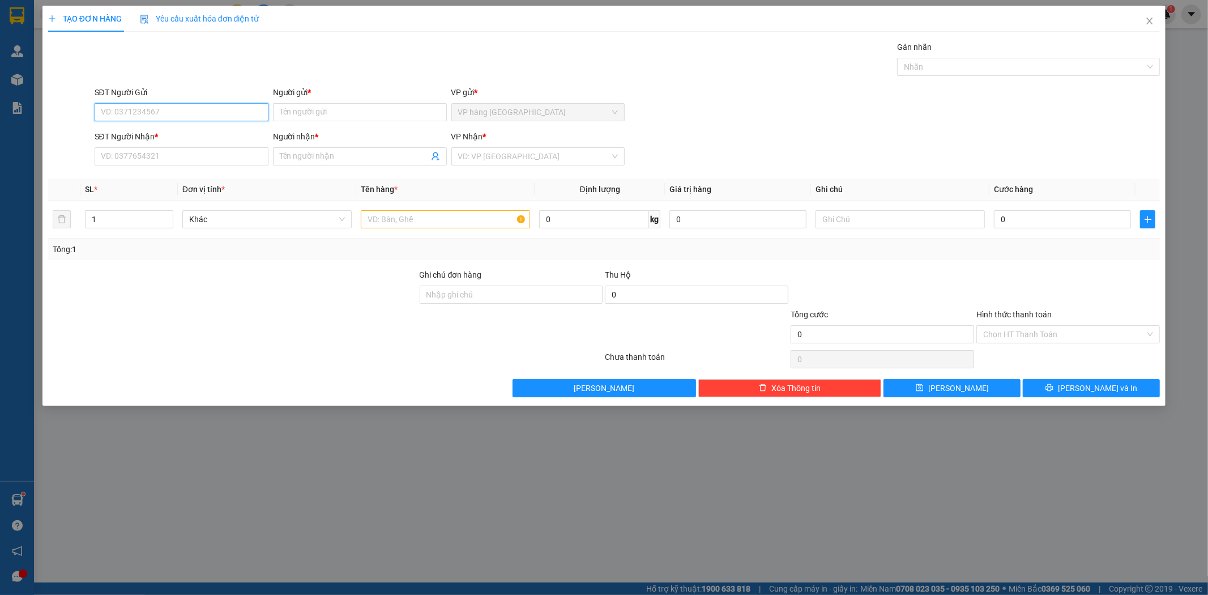
click at [220, 114] on input "SĐT Người Gửi" at bounding box center [182, 112] width 174 height 18
click at [228, 109] on input "SĐT Người Gửi" at bounding box center [182, 112] width 174 height 18
click at [207, 129] on div "0966621590 - THÀNH" at bounding box center [181, 135] width 160 height 12
type input "0966621590"
type input "THÀNH"
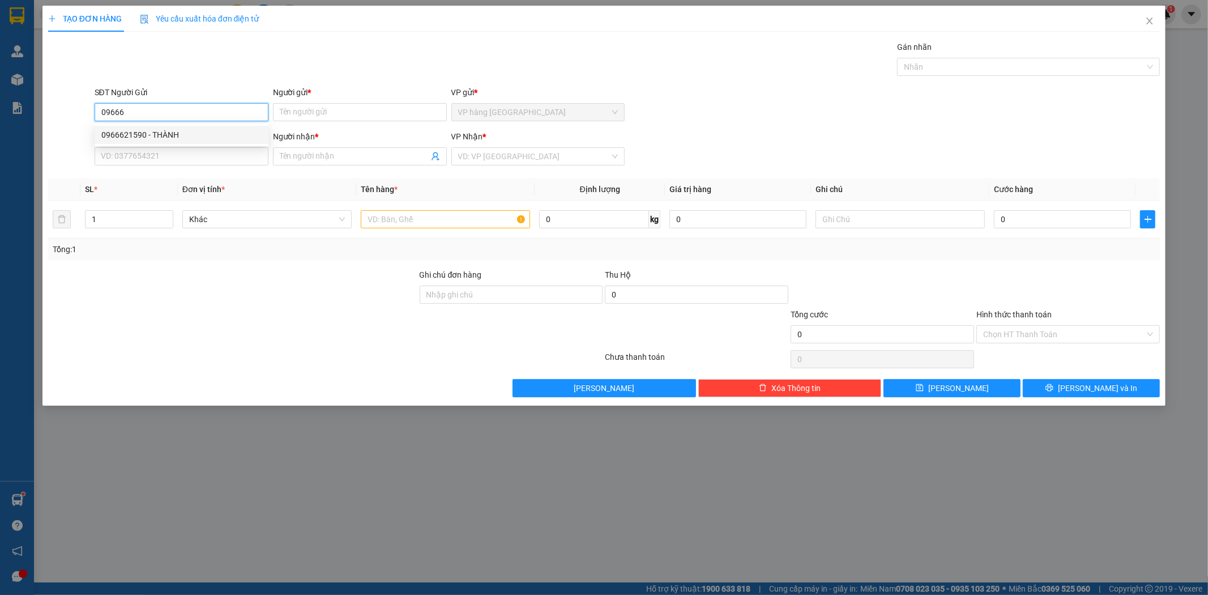
type input "0763344479"
type input "NGỌC"
type input "0966621590"
click at [420, 210] on div at bounding box center [445, 219] width 169 height 23
click at [422, 214] on input "text" at bounding box center [445, 219] width 169 height 18
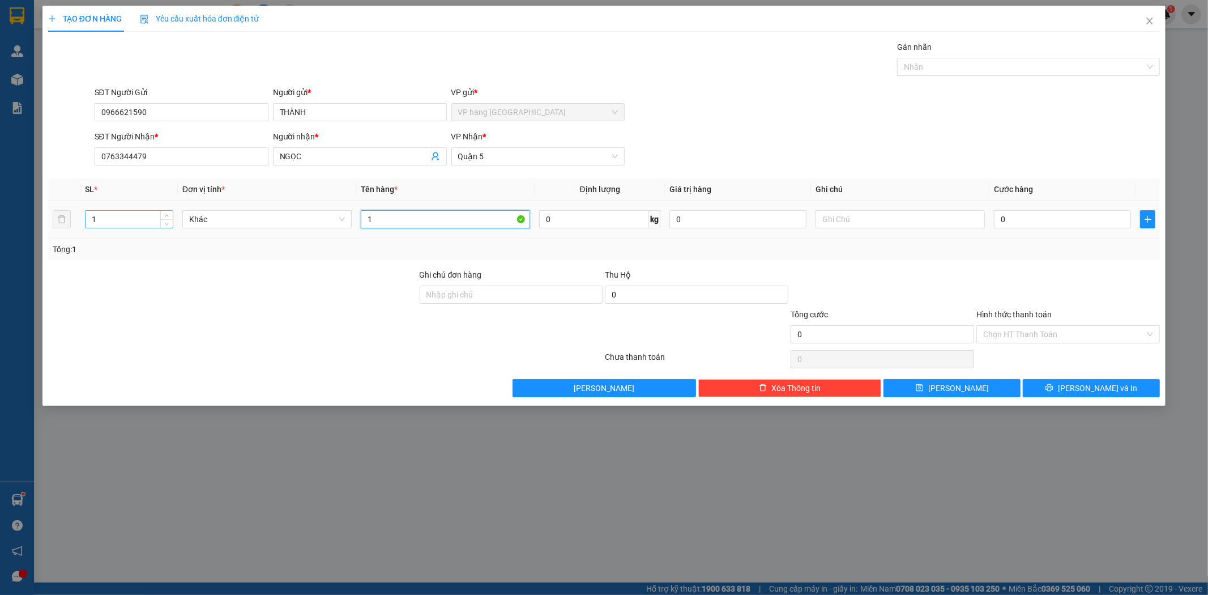
type input "1"
click at [126, 214] on input "1" at bounding box center [129, 219] width 87 height 17
click at [125, 214] on input "1" at bounding box center [129, 219] width 87 height 17
click at [133, 220] on input "12" at bounding box center [129, 219] width 87 height 17
type input "1"
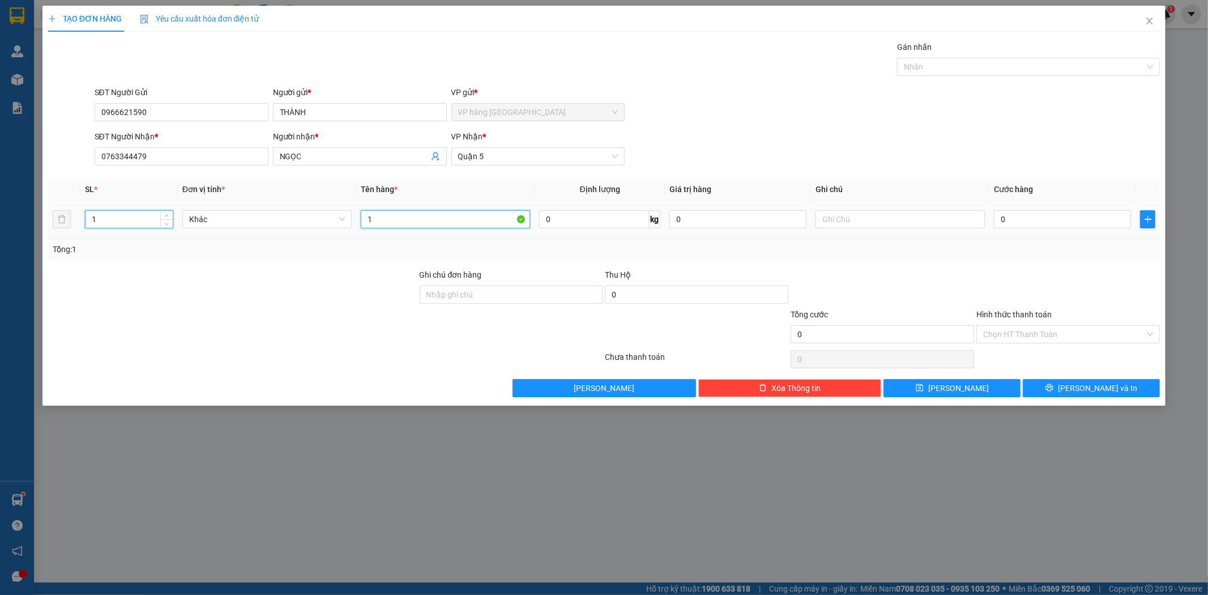
click at [387, 213] on input "1" at bounding box center [445, 219] width 169 height 18
type input "1 BAO"
click at [790, 142] on div "SĐT Người [PERSON_NAME] * 0763344479 Người [PERSON_NAME] * [PERSON_NAME] [PERSO…" at bounding box center [627, 150] width 1070 height 40
click at [1054, 227] on input "0" at bounding box center [1062, 219] width 137 height 18
type input "5"
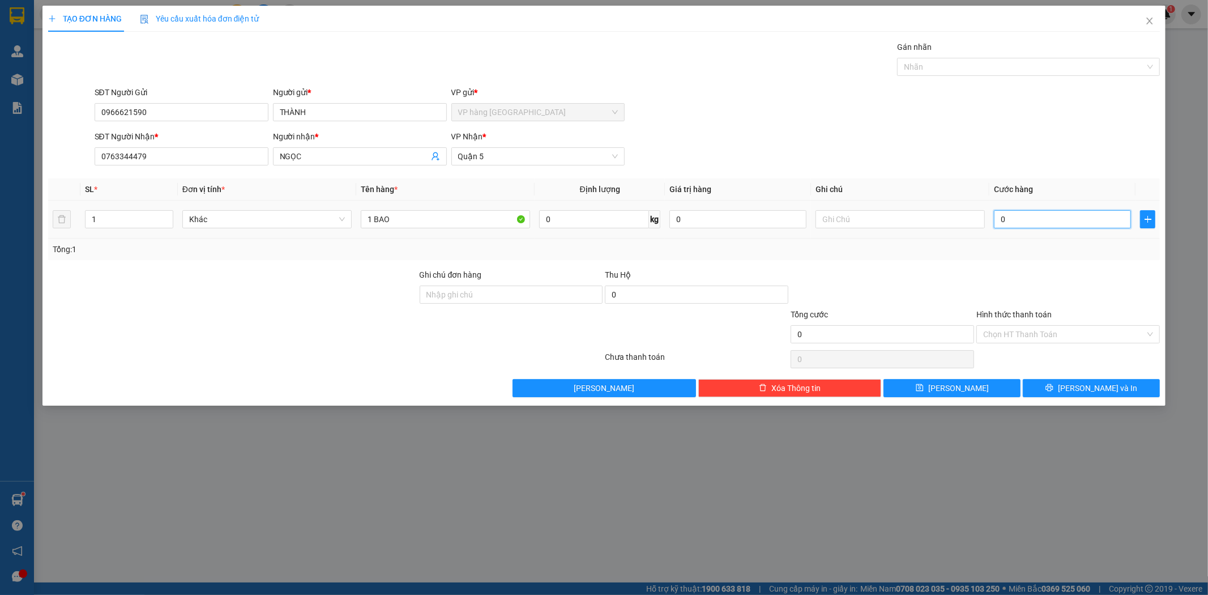
type input "5"
type input "50"
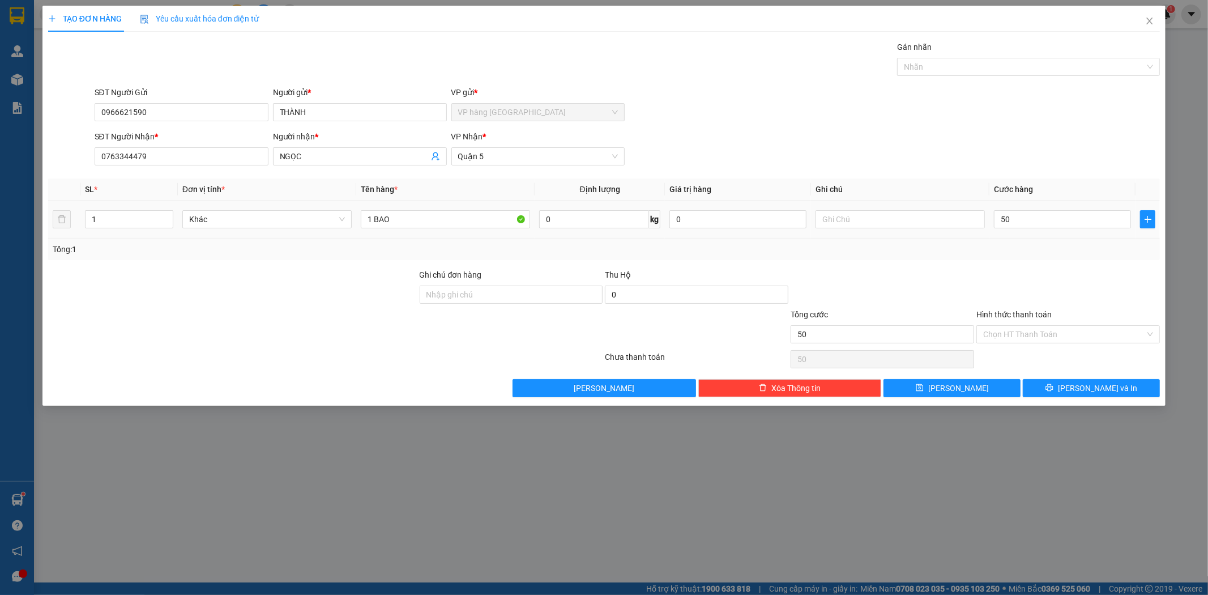
type input "50.000"
click at [1013, 155] on div "SĐT Người [PERSON_NAME] * 0763344479 Người [PERSON_NAME] * [PERSON_NAME] [PERSO…" at bounding box center [627, 150] width 1070 height 40
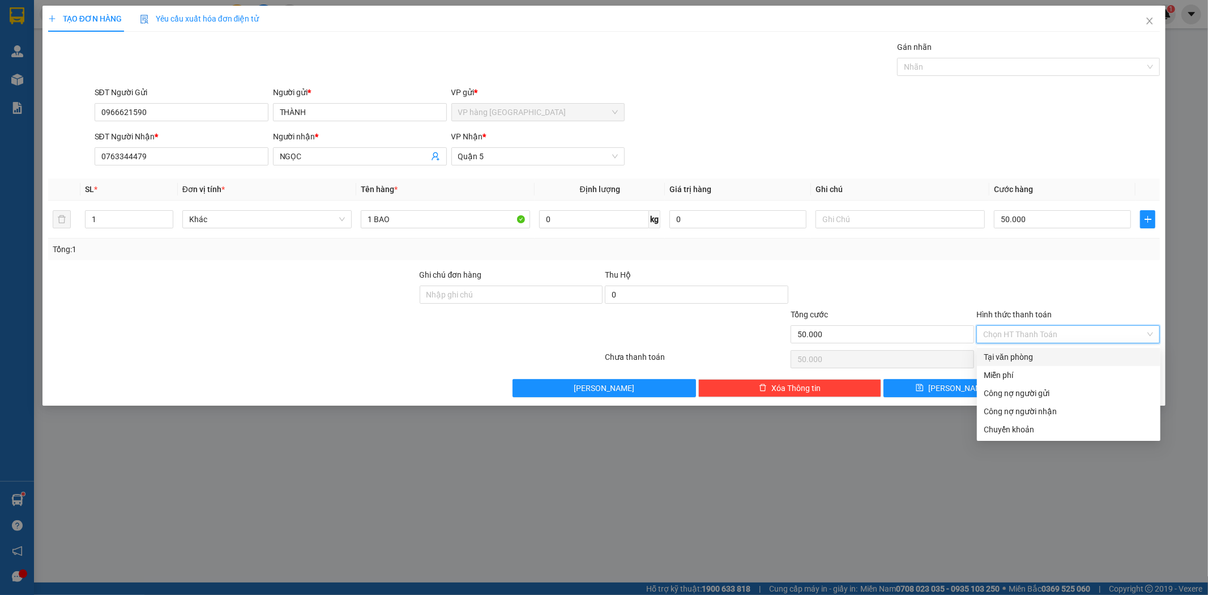
click at [1074, 332] on input "Hình thức thanh toán" at bounding box center [1064, 334] width 162 height 17
click at [1040, 353] on div "Tại văn phòng" at bounding box center [1069, 357] width 170 height 12
type input "0"
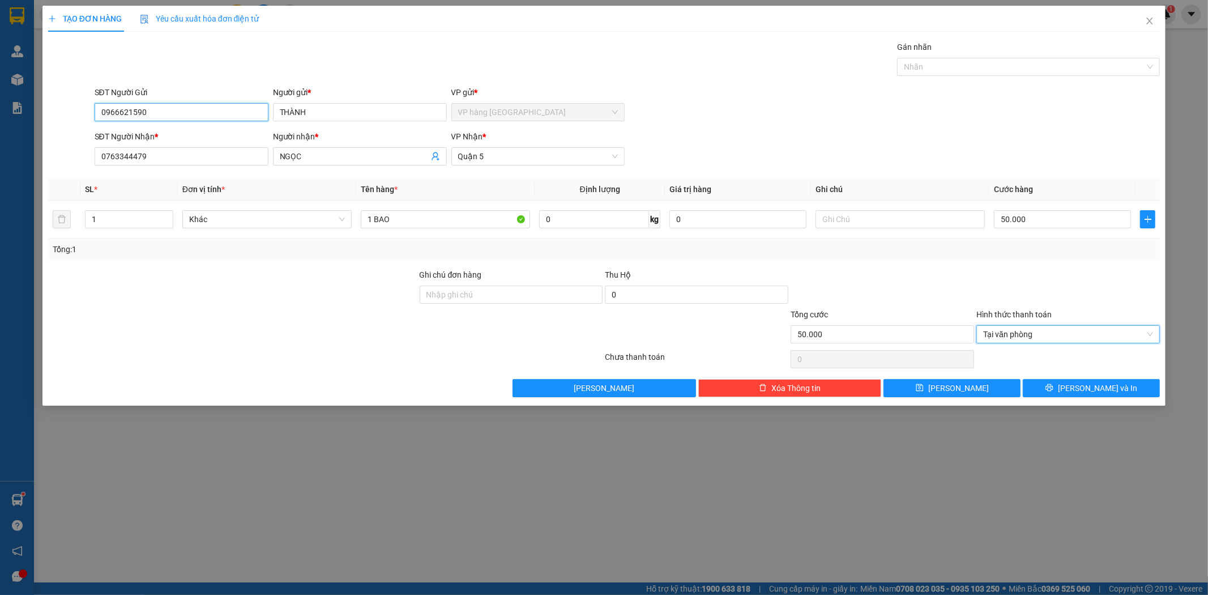
click at [206, 106] on input "0966621590" at bounding box center [182, 112] width 174 height 18
click at [207, 106] on input "0966621590" at bounding box center [182, 112] width 174 height 18
click at [1053, 386] on icon "printer" at bounding box center [1049, 387] width 8 height 8
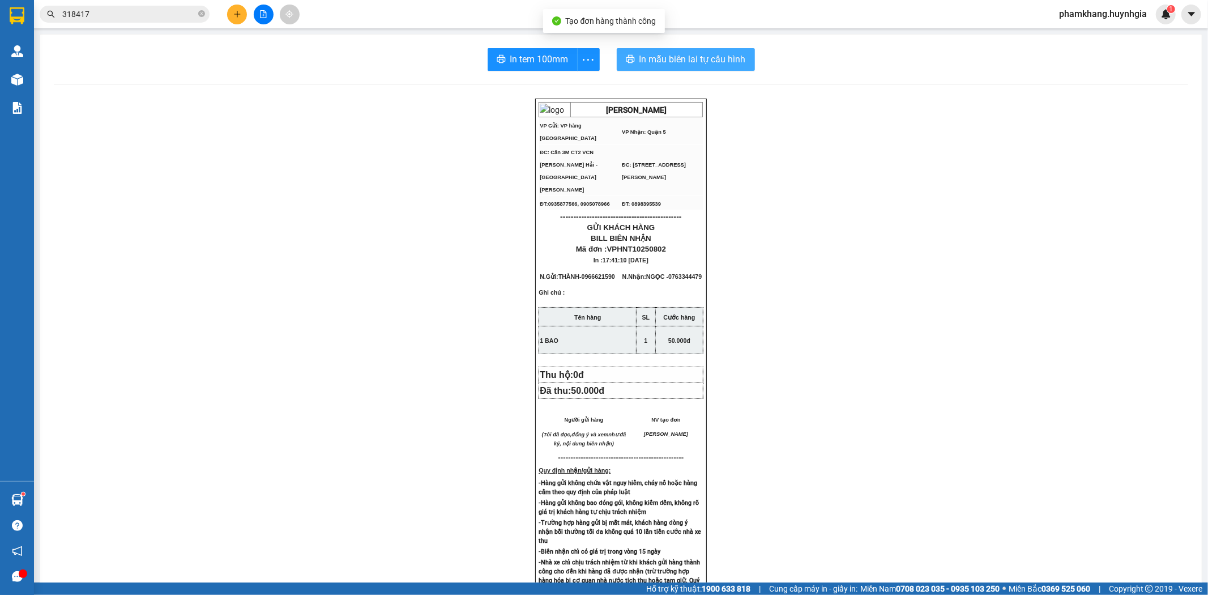
click at [664, 62] on span "In mẫu biên lai tự cấu hình" at bounding box center [692, 59] width 106 height 14
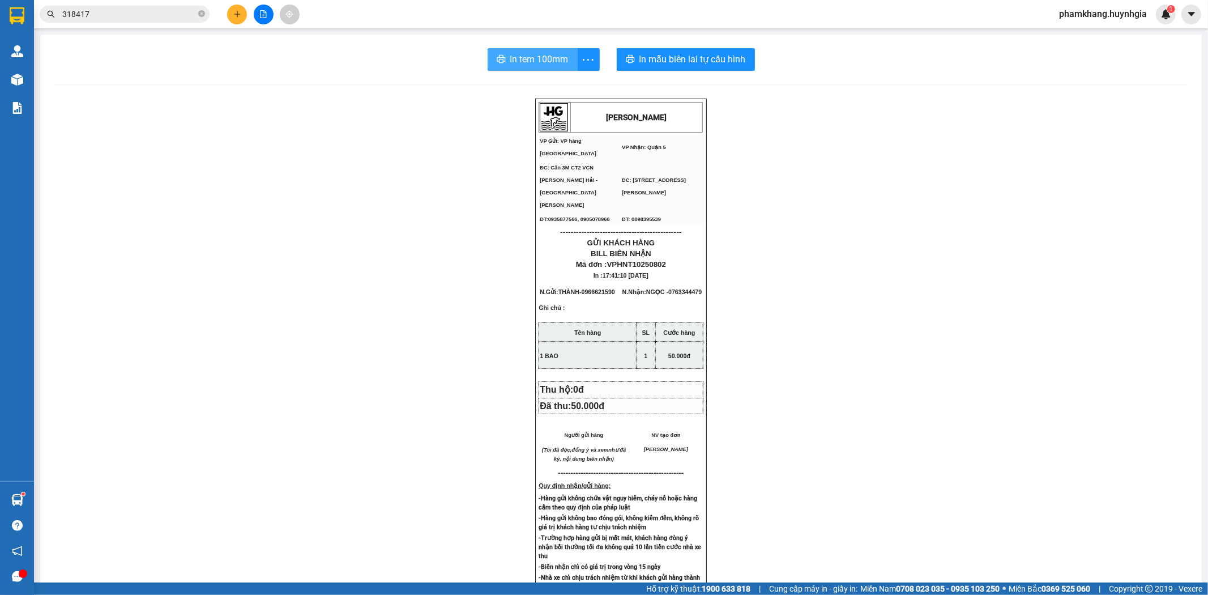
click at [526, 59] on span "In tem 100mm" at bounding box center [539, 59] width 58 height 14
click at [240, 12] on icon "plus" at bounding box center [237, 14] width 8 height 8
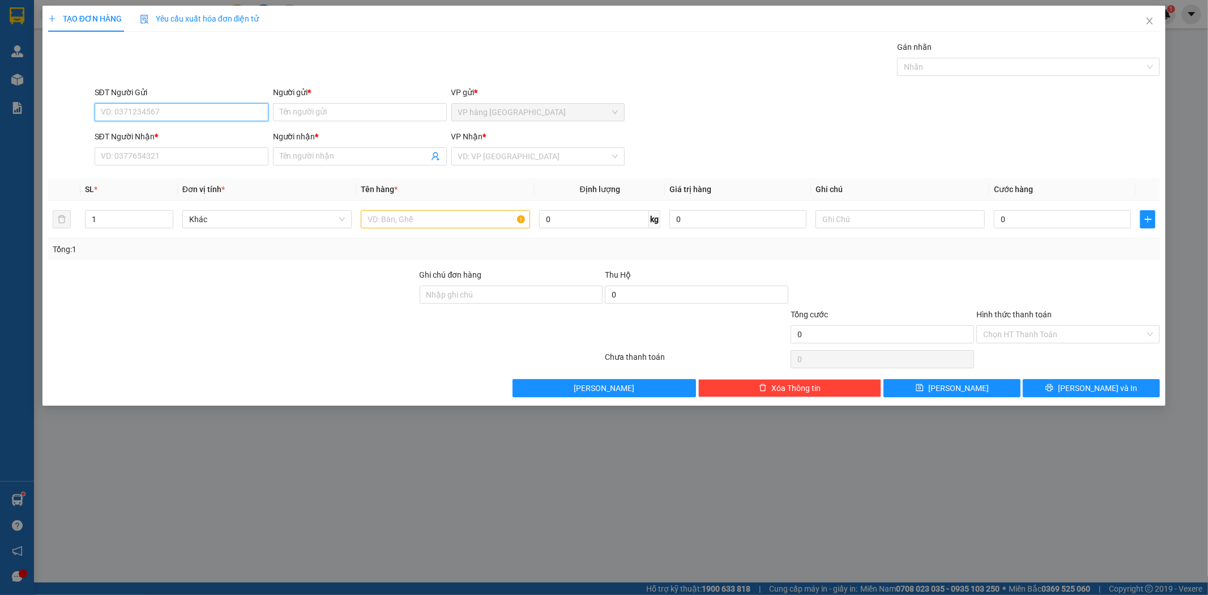
click at [233, 109] on input "SĐT Người Gửi" at bounding box center [182, 112] width 174 height 18
paste input "0966621590"
type input "0966621590"
click at [188, 109] on input "0966621590" at bounding box center [182, 112] width 174 height 18
click at [202, 126] on div "0966621590 - THÀNH" at bounding box center [182, 135] width 174 height 18
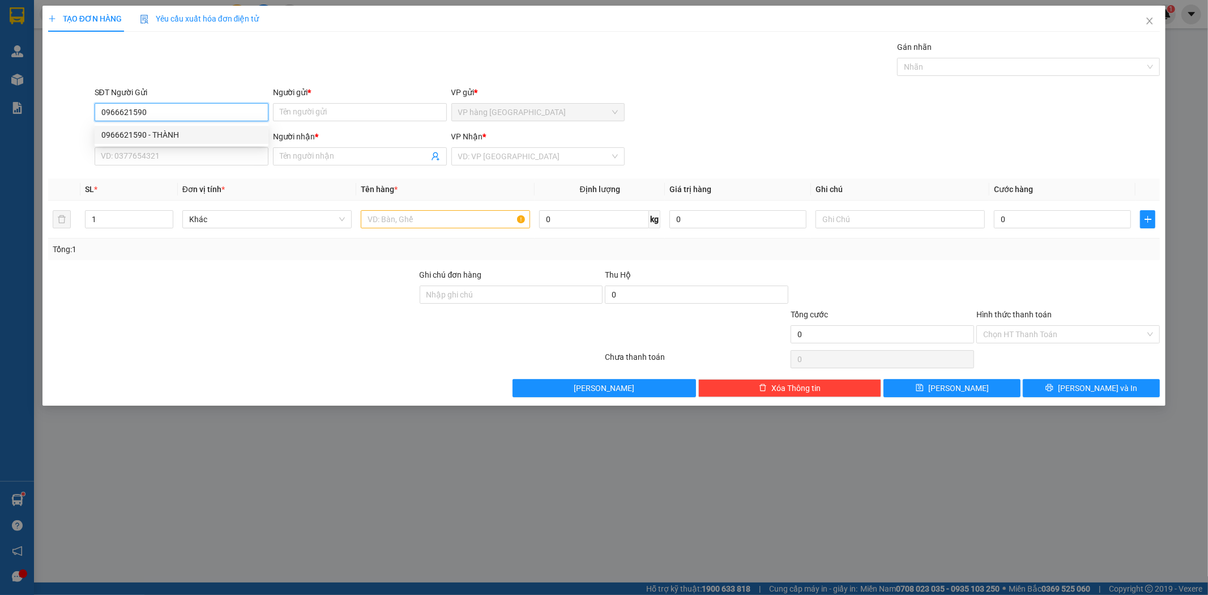
type input "THÀNH"
type input "0763344479"
type input "NGỌC"
type input "0966621590"
click at [219, 159] on input "0763344479" at bounding box center [182, 156] width 174 height 18
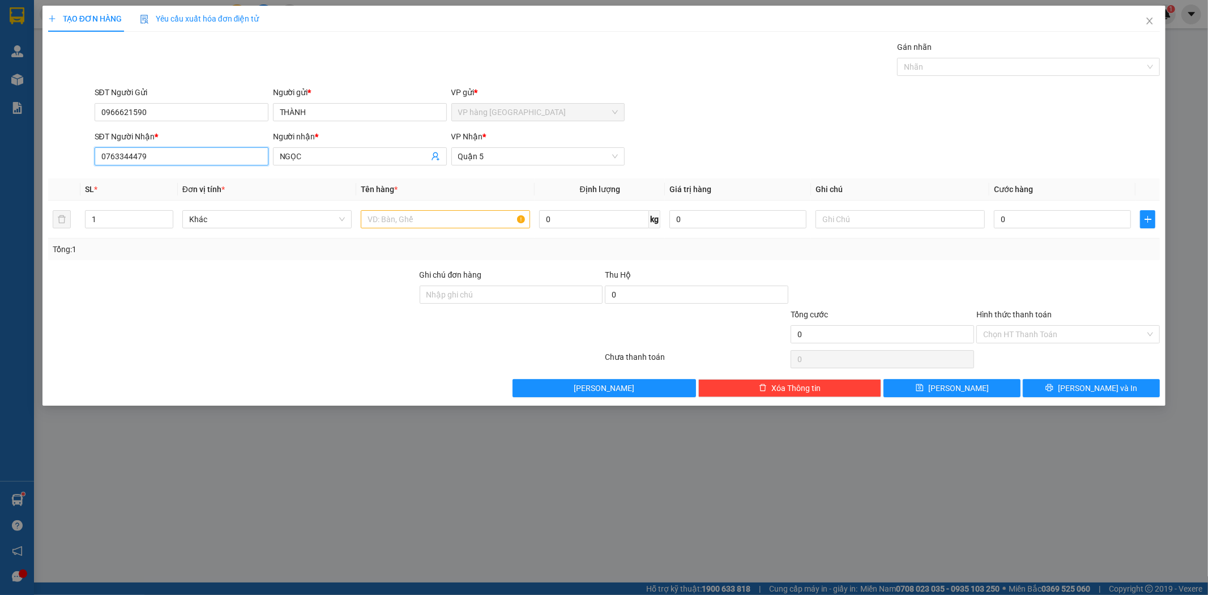
click at [219, 159] on input "0763344479" at bounding box center [182, 156] width 174 height 18
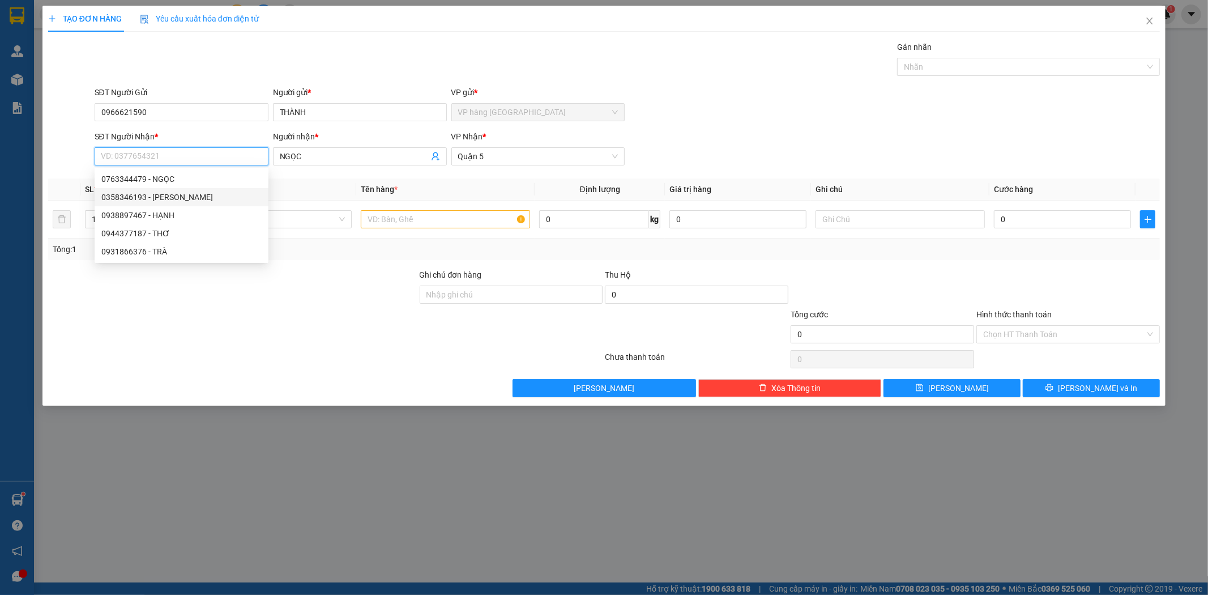
click at [208, 194] on div "0358346193 - [PERSON_NAME]" at bounding box center [181, 197] width 160 height 12
type input "0358346193"
type input "VÂN"
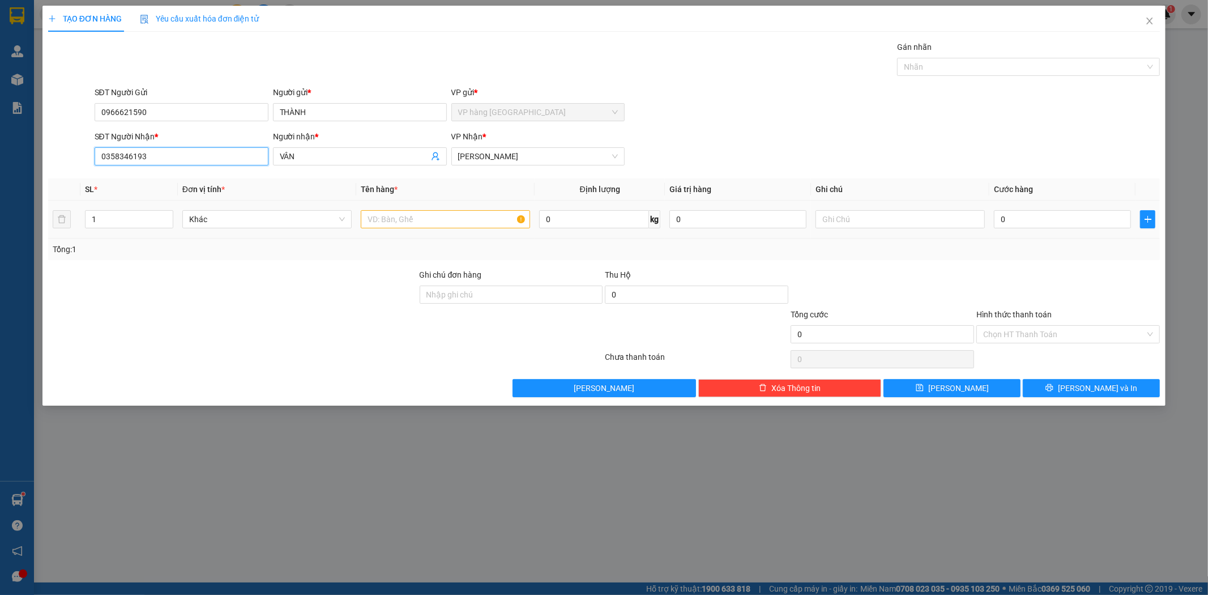
type input "0358346193"
click at [412, 214] on input "text" at bounding box center [445, 219] width 169 height 18
type input "1 BAO"
click at [1039, 224] on input "0" at bounding box center [1062, 219] width 137 height 18
type input "5"
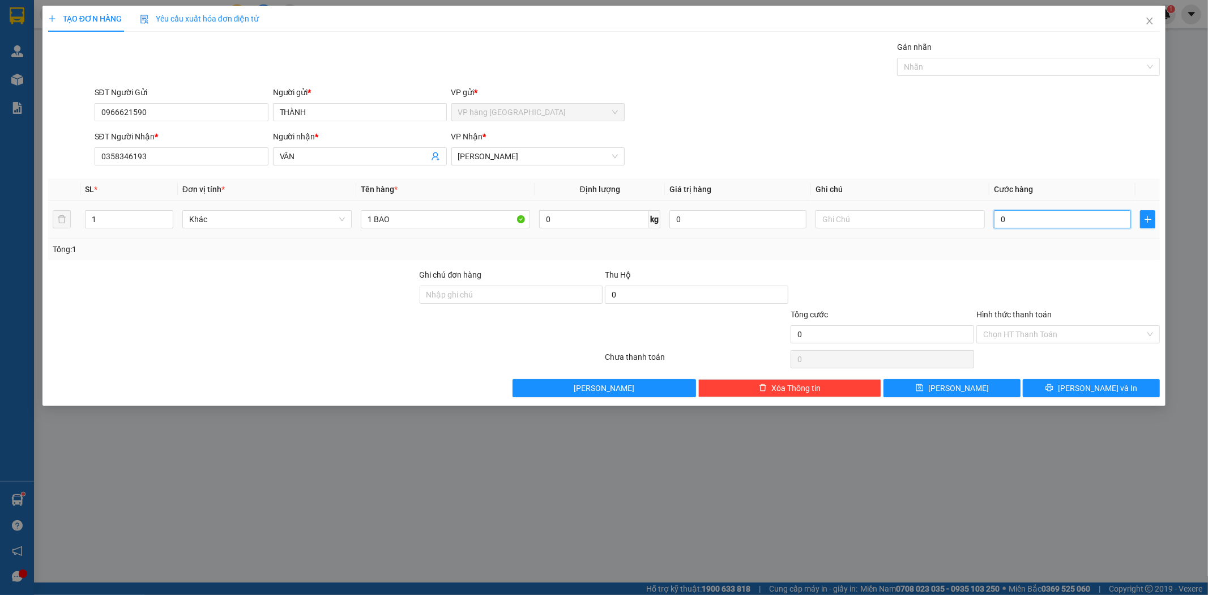
type input "5"
type input "50"
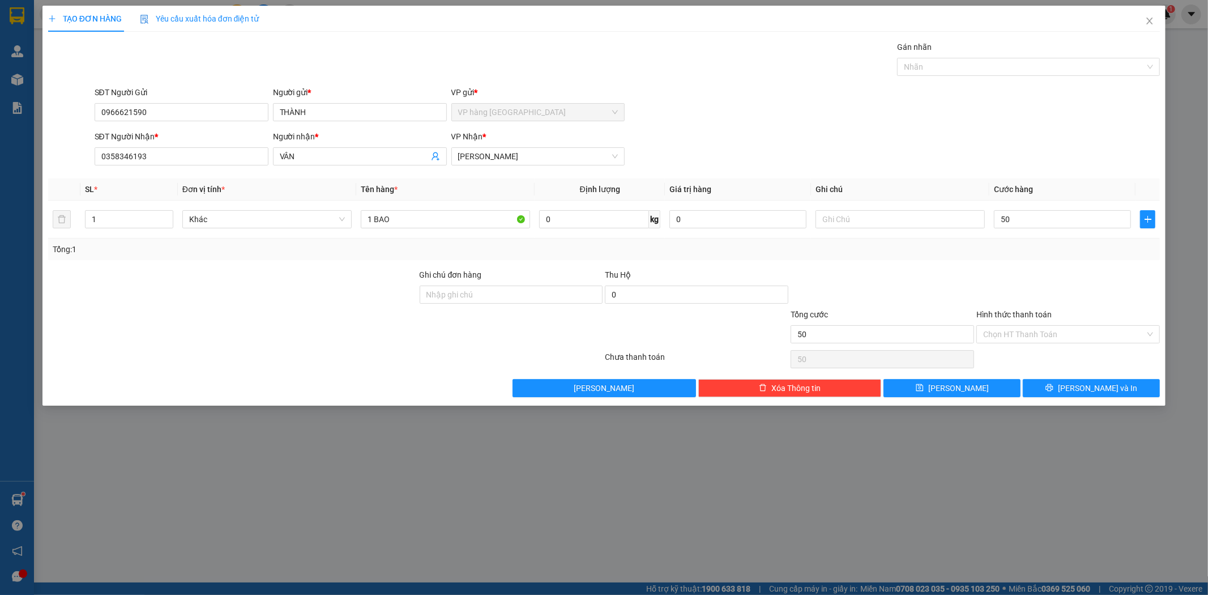
type input "50.000"
click at [997, 155] on div "SĐT Người [PERSON_NAME] * 0358346193 Người [PERSON_NAME] * VÂN [PERSON_NAME] * …" at bounding box center [627, 150] width 1070 height 40
click at [1035, 334] on input "Hình thức thanh toán" at bounding box center [1064, 334] width 162 height 17
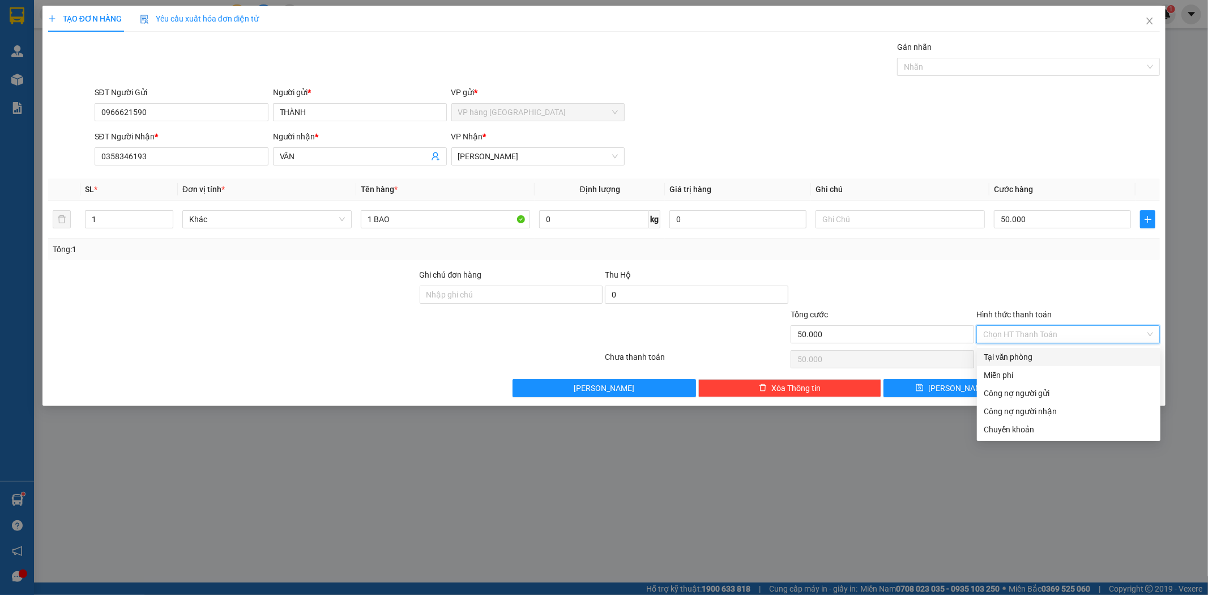
click at [1034, 356] on div "Tại văn phòng" at bounding box center [1069, 357] width 170 height 12
type input "0"
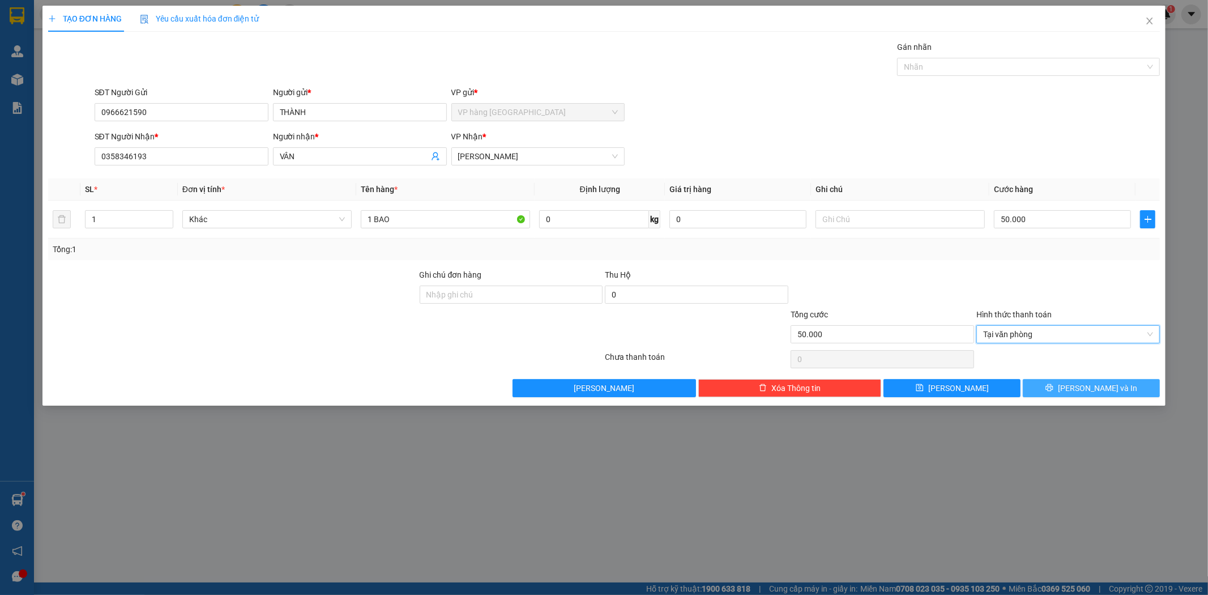
click at [1053, 387] on icon "printer" at bounding box center [1049, 387] width 7 height 7
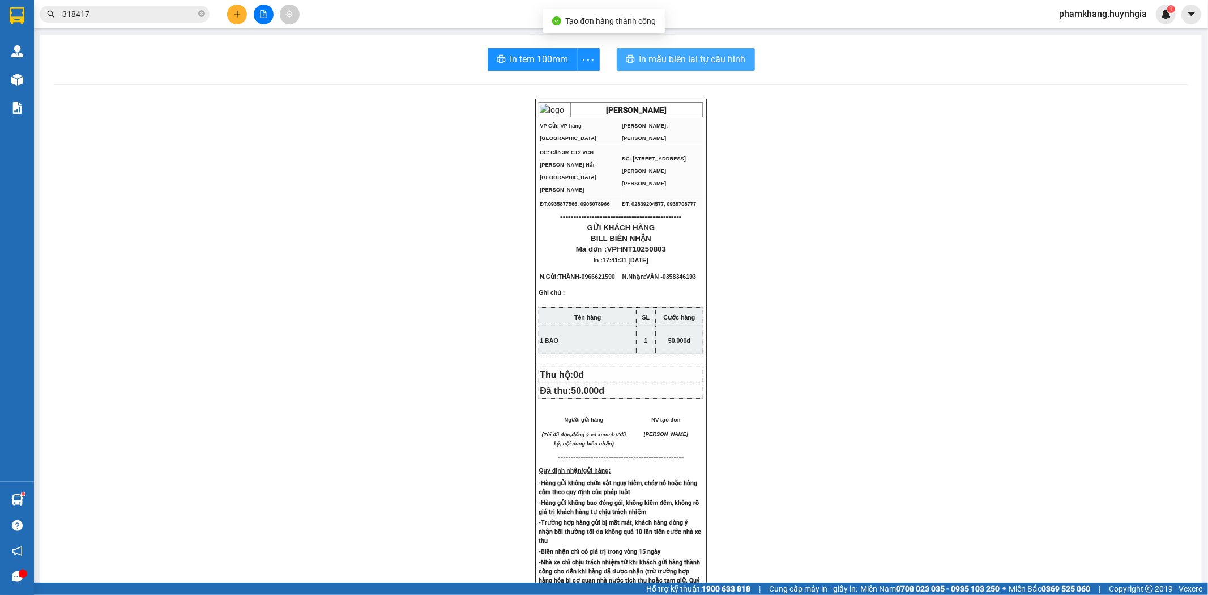
click at [737, 50] on button "In mẫu biên lai tự cấu hình" at bounding box center [686, 59] width 138 height 23
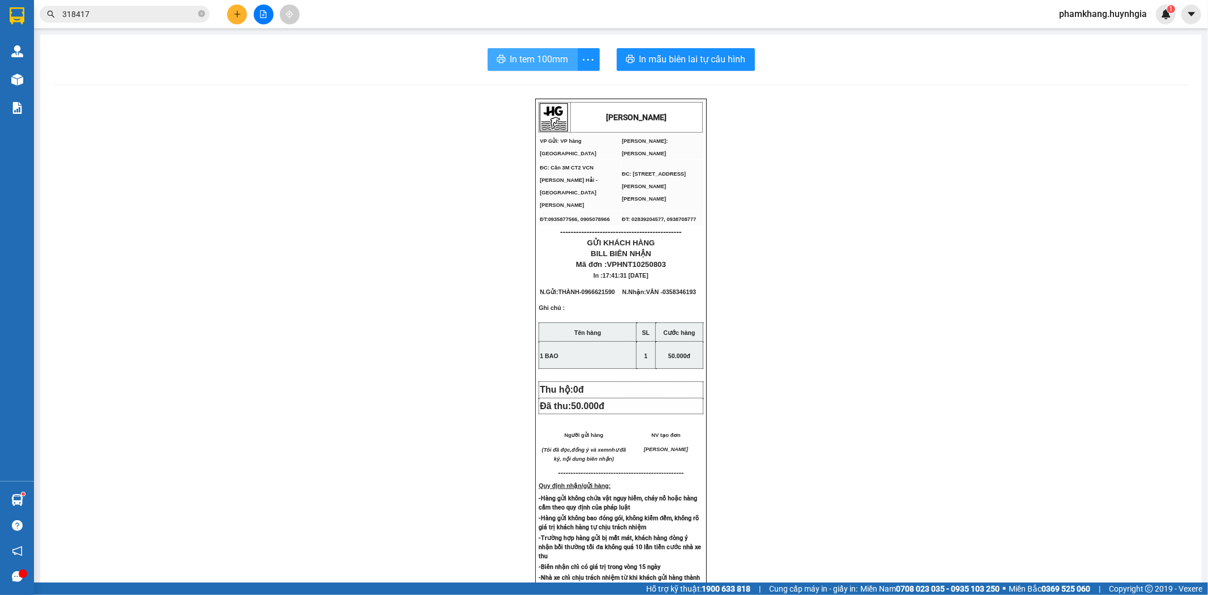
click at [548, 53] on span "In tem 100mm" at bounding box center [539, 59] width 58 height 14
click at [233, 18] on icon "plus" at bounding box center [237, 14] width 8 height 8
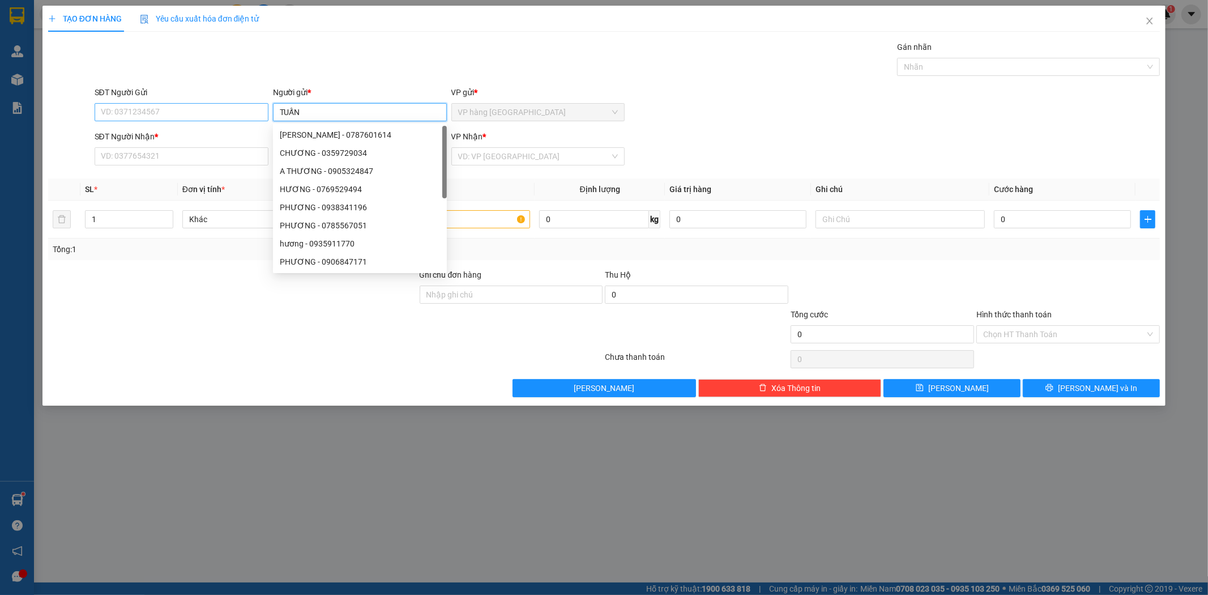
type input "TUẤN"
click at [260, 103] on input "SĐT Người Gửi" at bounding box center [182, 112] width 174 height 18
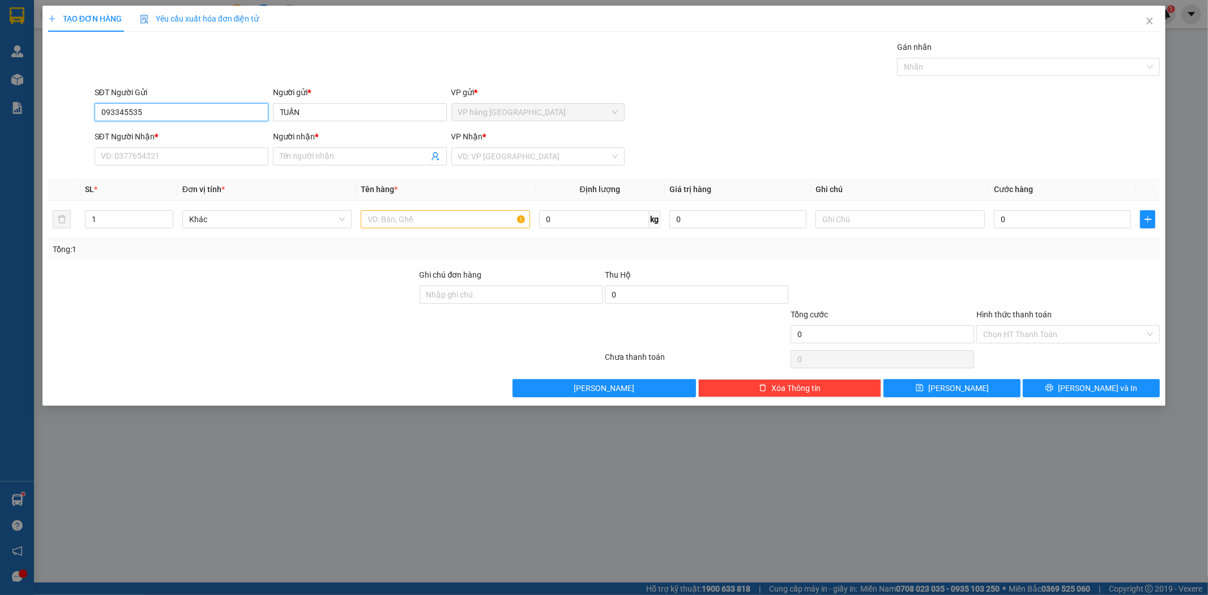
type input "0933455355"
click at [206, 131] on div "0933455355 - THU BÌNH" at bounding box center [181, 135] width 160 height 12
type input "THU BÌNH"
type input "0977028368"
type input "TUYẾN"
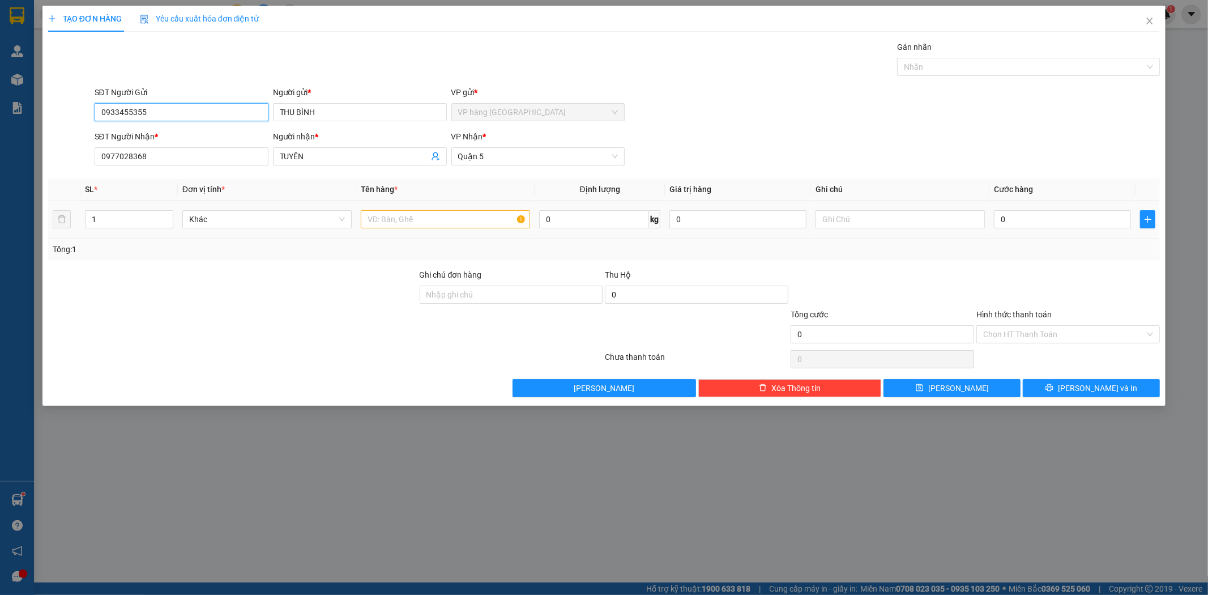
type input "0933455355"
click at [408, 227] on input "text" at bounding box center [445, 219] width 169 height 18
type input "1 THÙNG"
click at [1055, 224] on input "0" at bounding box center [1062, 219] width 137 height 18
type input "3"
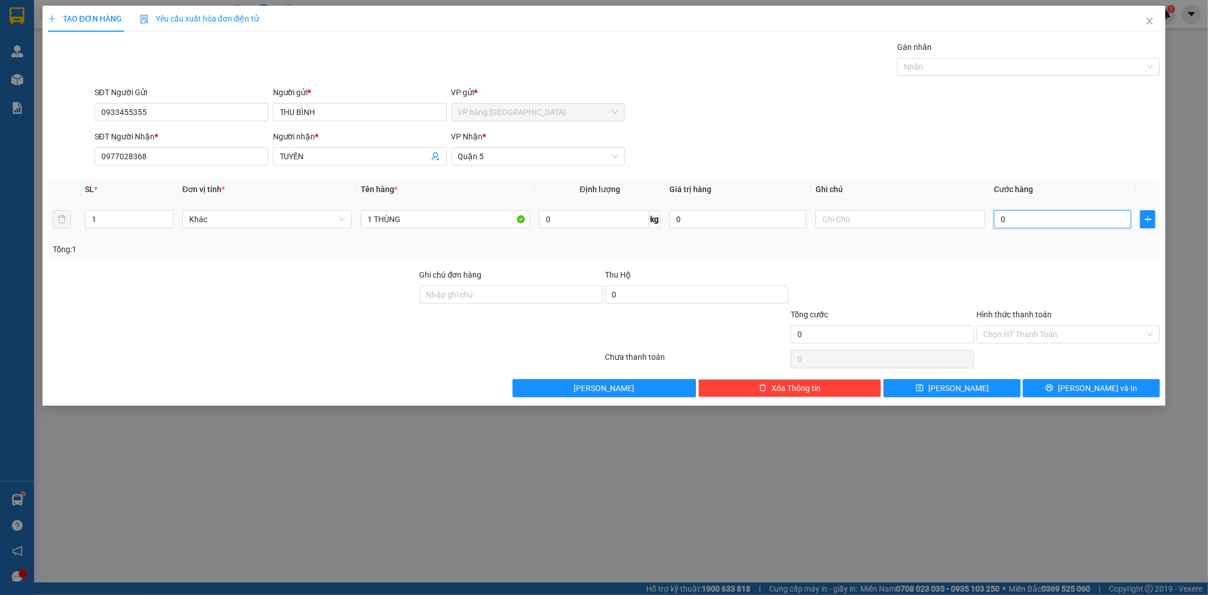
type input "3"
type input "30"
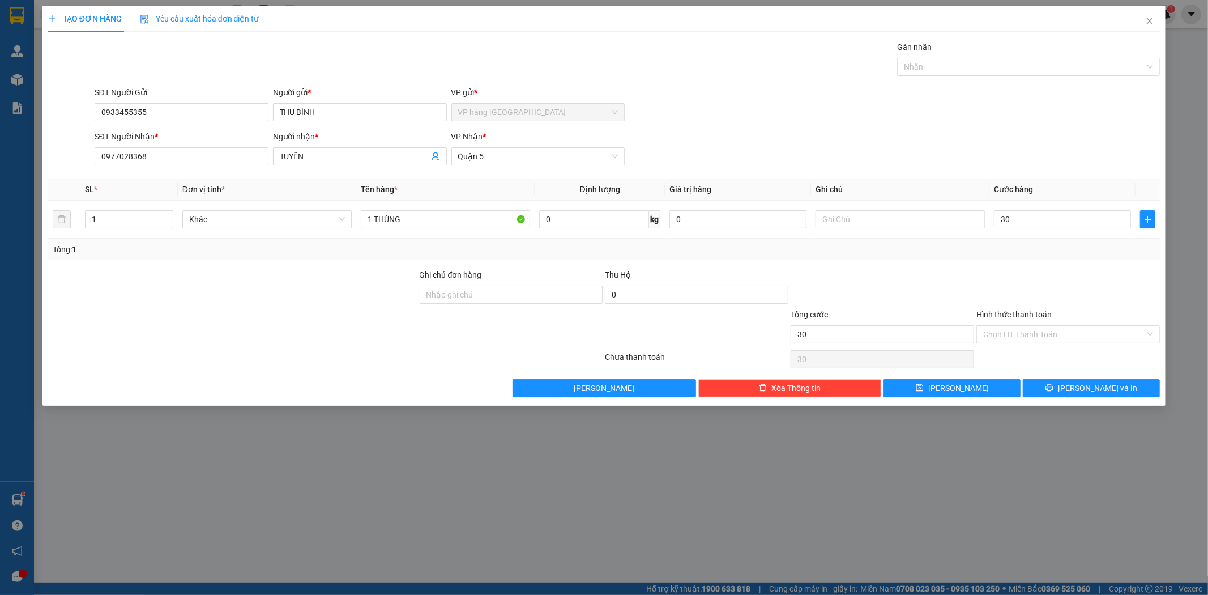
type input "30.000"
click at [976, 144] on div "SĐT Người [PERSON_NAME] * 0977028368 Người [PERSON_NAME] * [PERSON_NAME] [PERSO…" at bounding box center [627, 150] width 1070 height 40
click at [1085, 340] on input "Hình thức thanh toán" at bounding box center [1064, 334] width 162 height 17
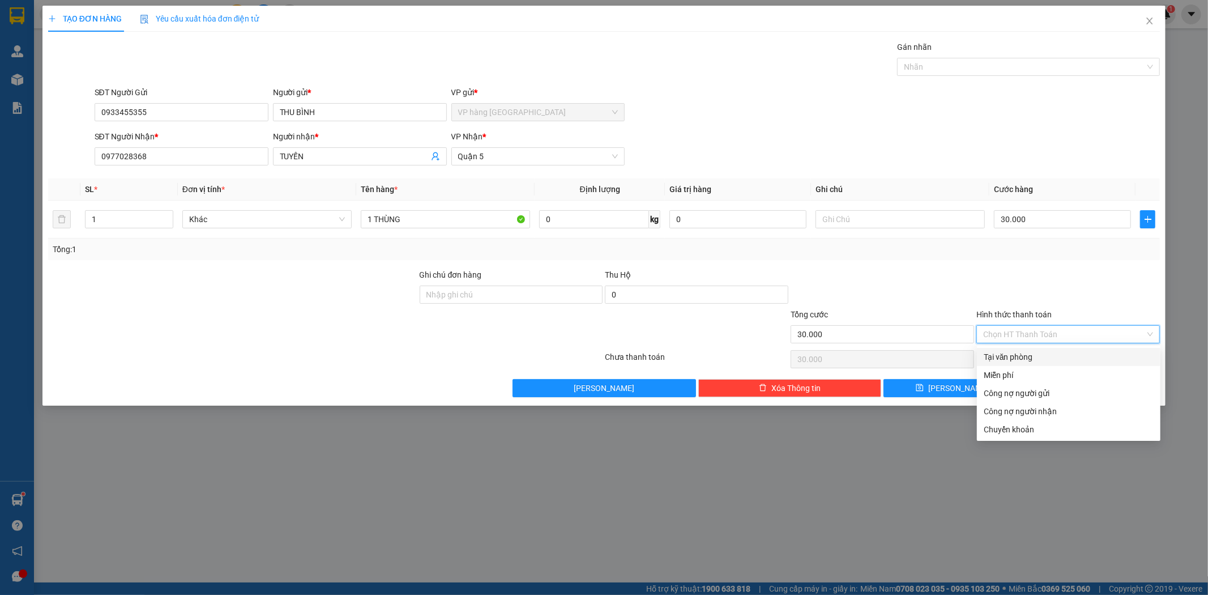
click at [1072, 355] on div "Tại văn phòng" at bounding box center [1069, 357] width 170 height 12
type input "0"
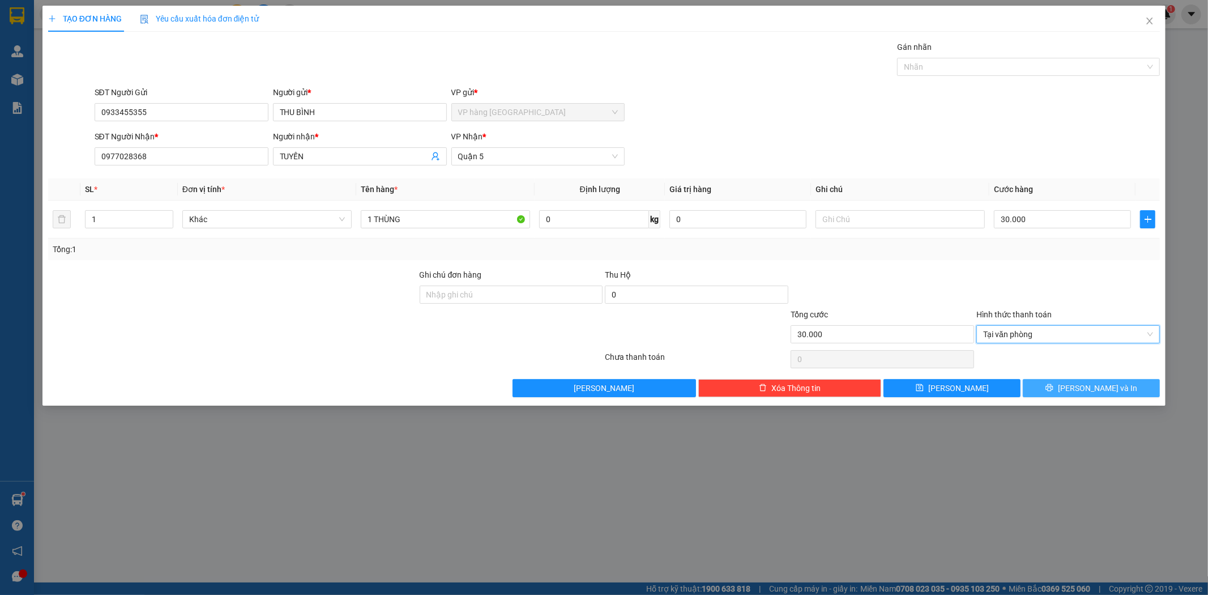
click at [1083, 388] on span "[PERSON_NAME] và In" at bounding box center [1097, 388] width 79 height 12
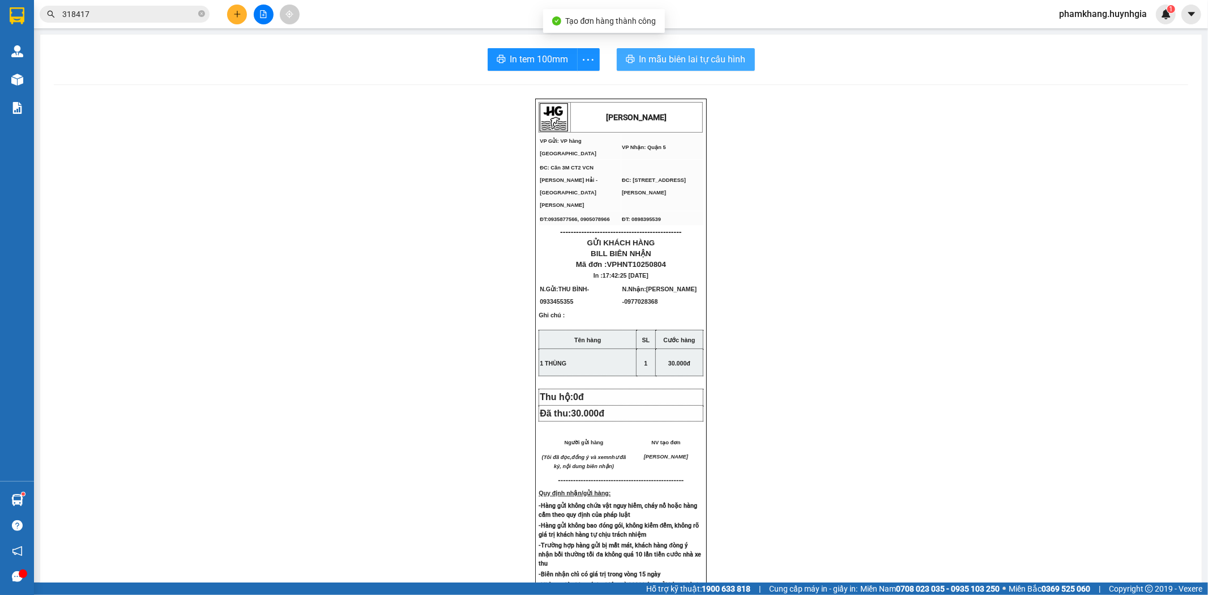
click at [725, 63] on span "In mẫu biên lai tự cấu hình" at bounding box center [692, 59] width 106 height 14
click at [545, 55] on span "In tem 100mm" at bounding box center [539, 59] width 58 height 14
click at [236, 20] on button at bounding box center [237, 15] width 20 height 20
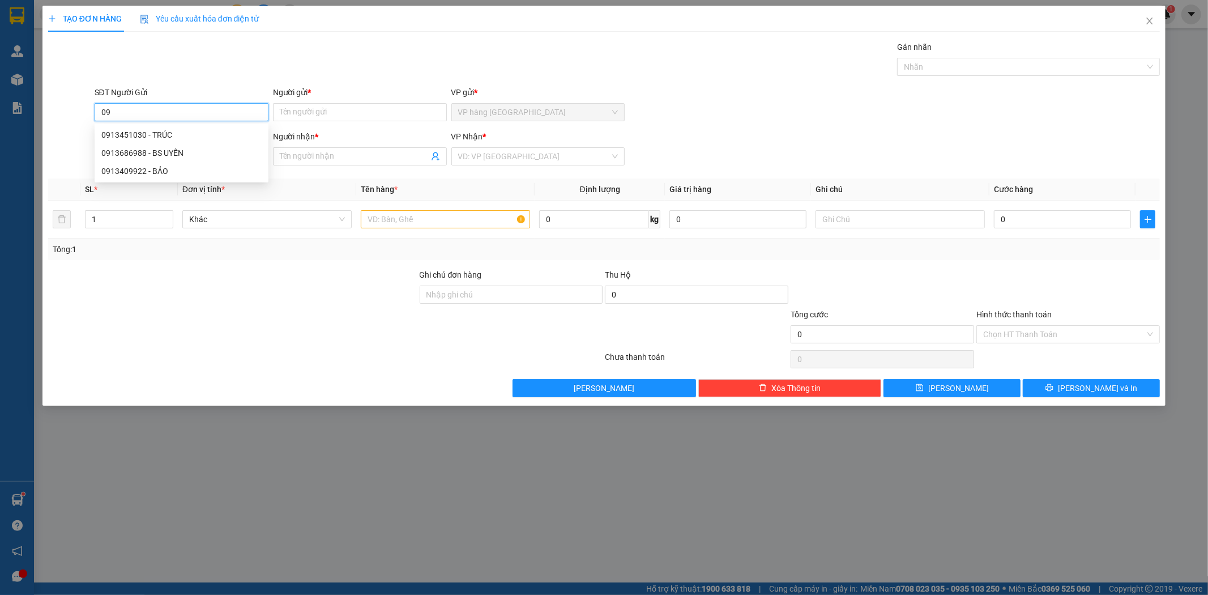
type input "0"
type input "0896642327"
click at [216, 135] on div "0896642327 - TIẾN" at bounding box center [181, 135] width 160 height 12
type input "TIẾN"
type input "0913264232"
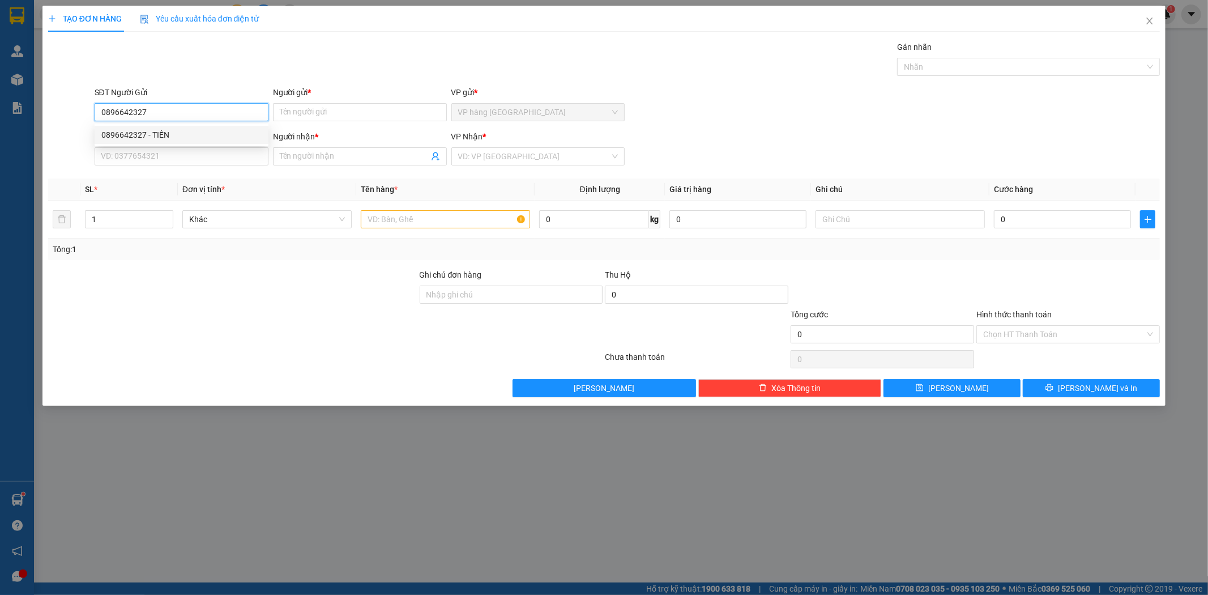
type input "DŨNG"
type input "0896642327"
click at [388, 222] on input "text" at bounding box center [445, 219] width 169 height 18
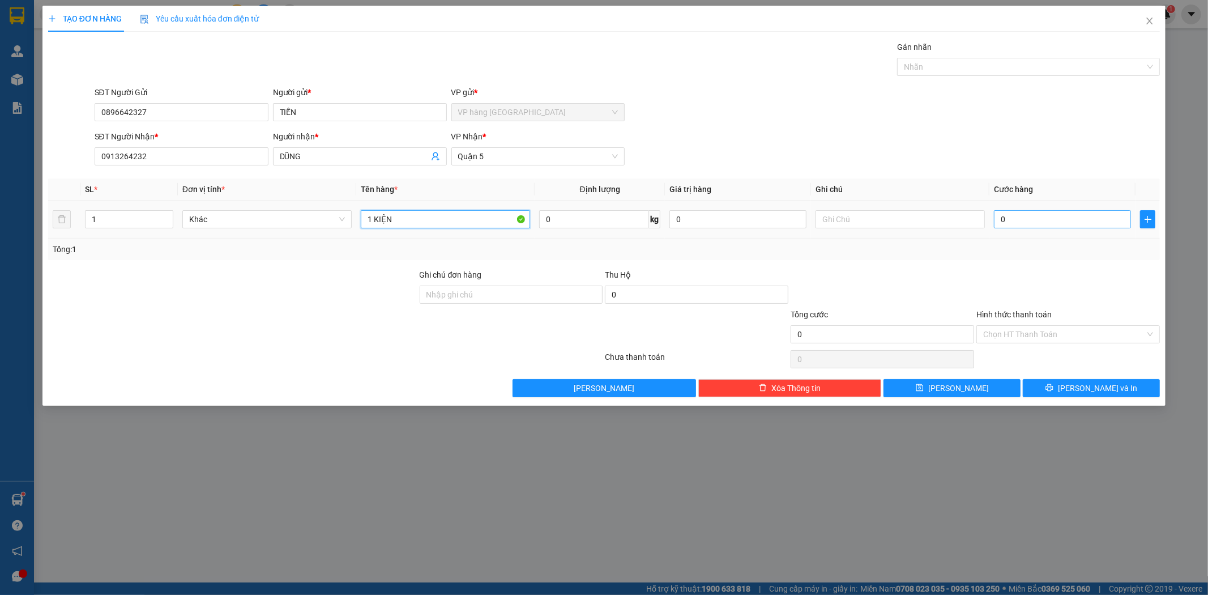
type input "1 KIỆN"
click at [1040, 214] on input "0" at bounding box center [1062, 219] width 137 height 18
type input "5"
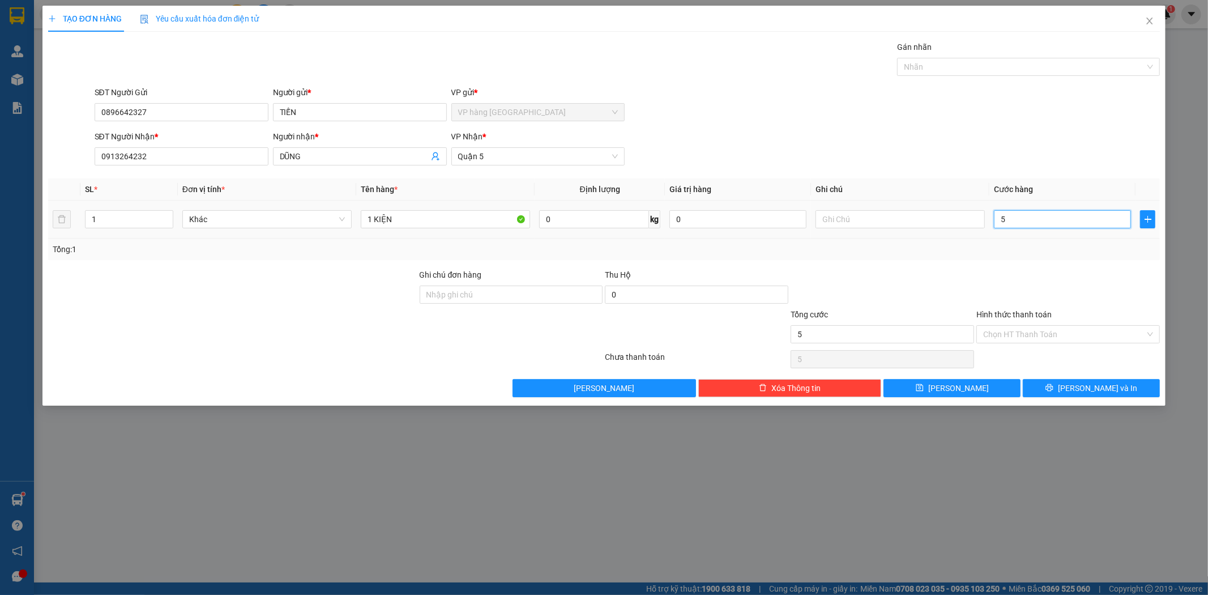
type input "50"
type input "50.000"
click at [1016, 119] on div "SĐT Người Gửi 0896642327 Người gửi * TIẾN VP gửi * VP hàng [GEOGRAPHIC_DATA]" at bounding box center [627, 106] width 1070 height 40
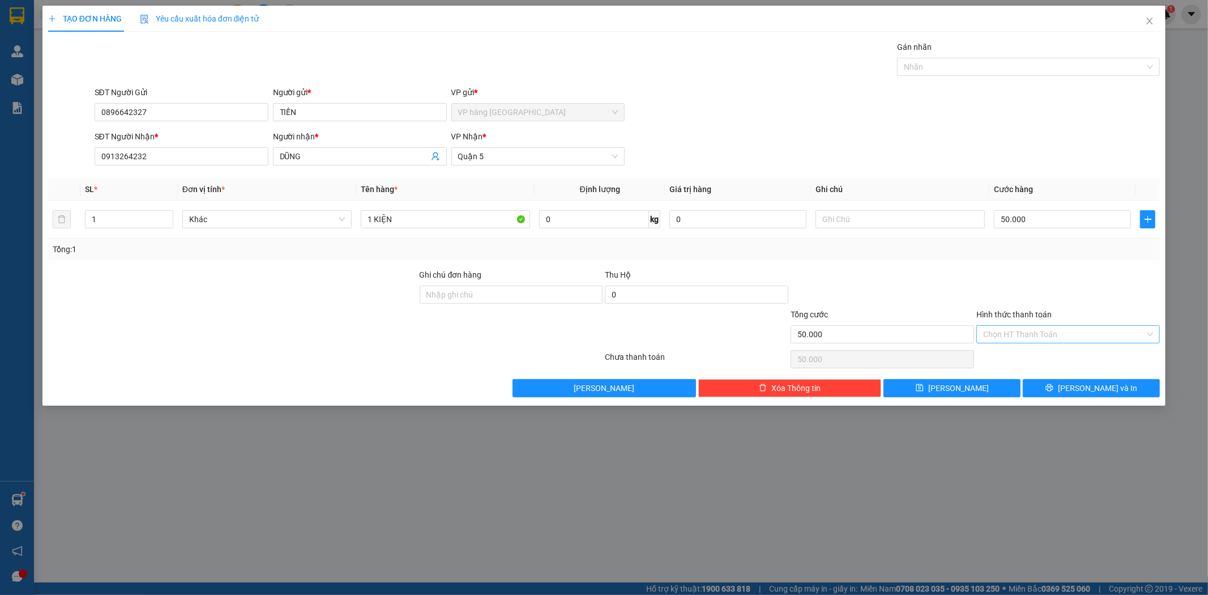
click at [1048, 341] on input "Hình thức thanh toán" at bounding box center [1064, 334] width 162 height 17
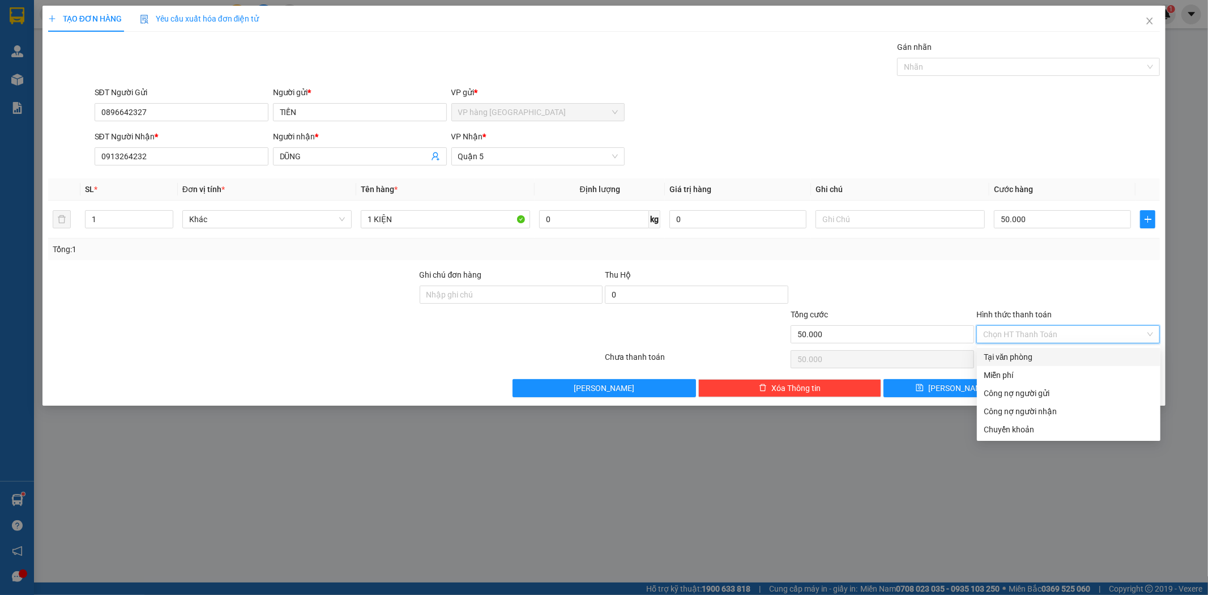
click at [1065, 358] on div "Tại văn phòng" at bounding box center [1069, 357] width 170 height 12
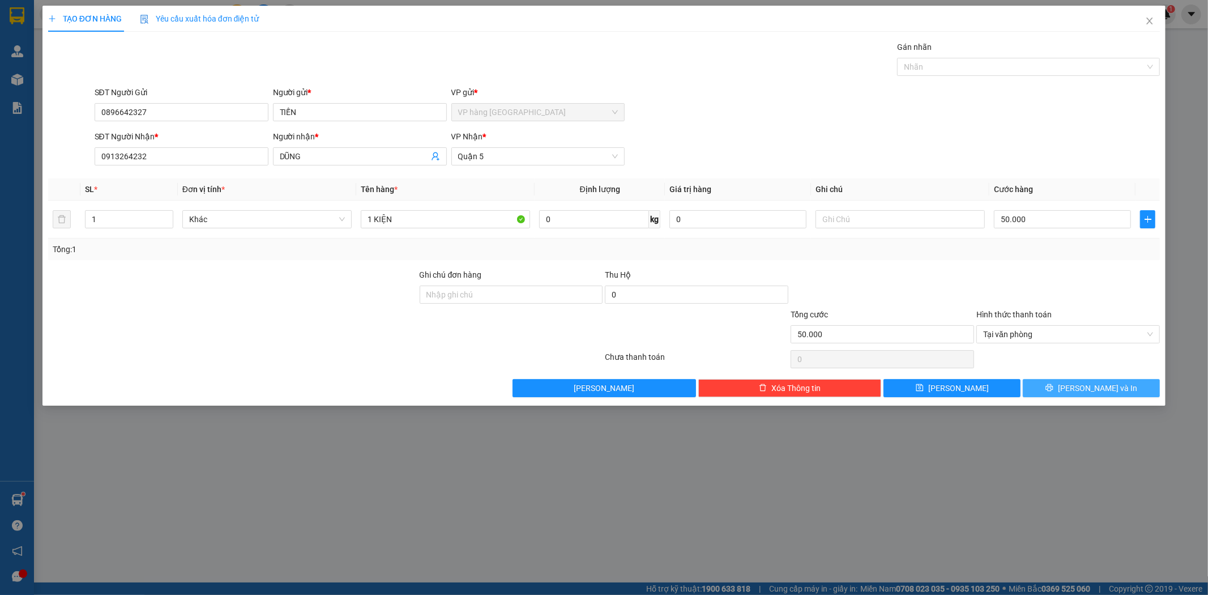
click at [1089, 388] on span "[PERSON_NAME] và In" at bounding box center [1097, 388] width 79 height 12
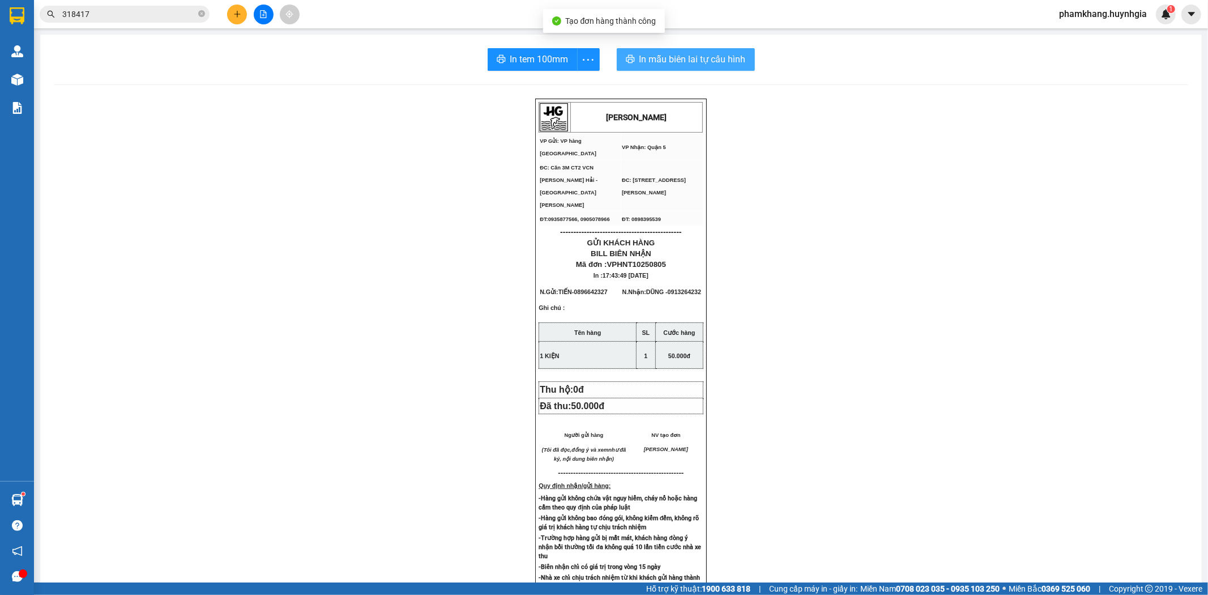
click at [649, 51] on button "In mẫu biên lai tự cấu hình" at bounding box center [686, 59] width 138 height 23
click at [529, 64] on span "In tem 100mm" at bounding box center [539, 59] width 58 height 14
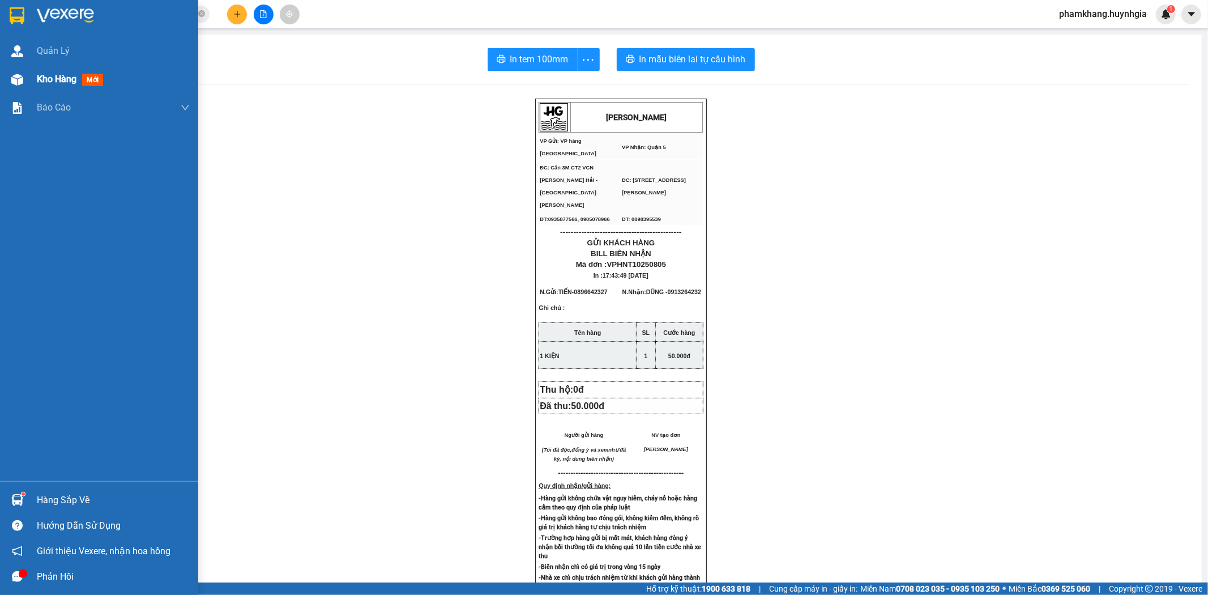
click at [66, 83] on span "Kho hàng" at bounding box center [57, 79] width 40 height 11
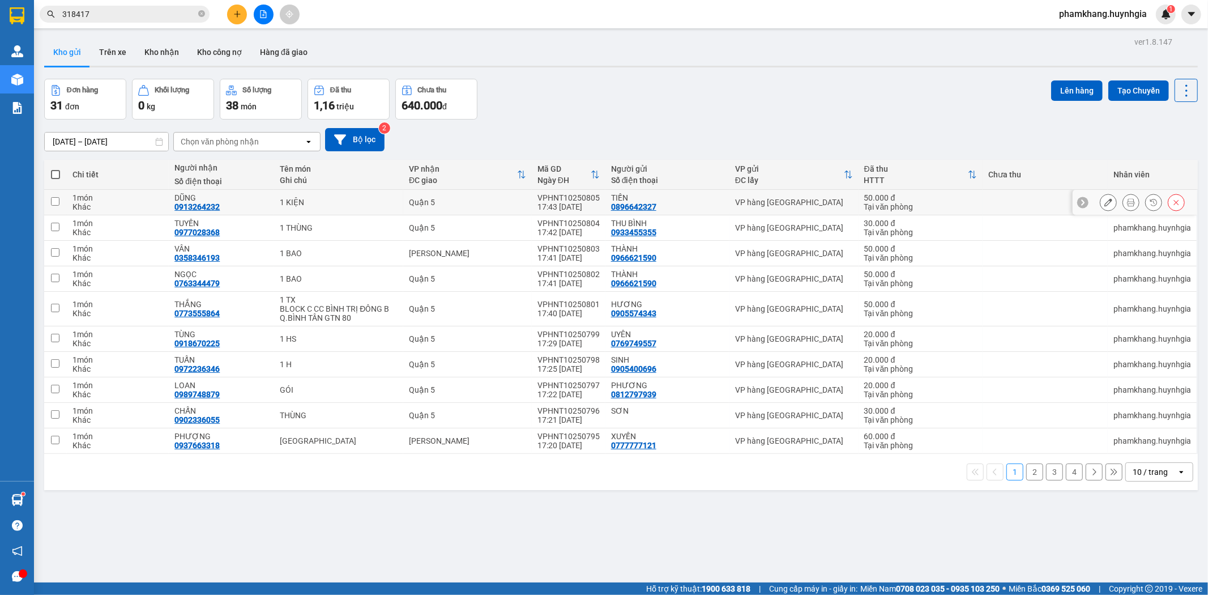
click at [1104, 199] on icon at bounding box center [1108, 202] width 8 height 8
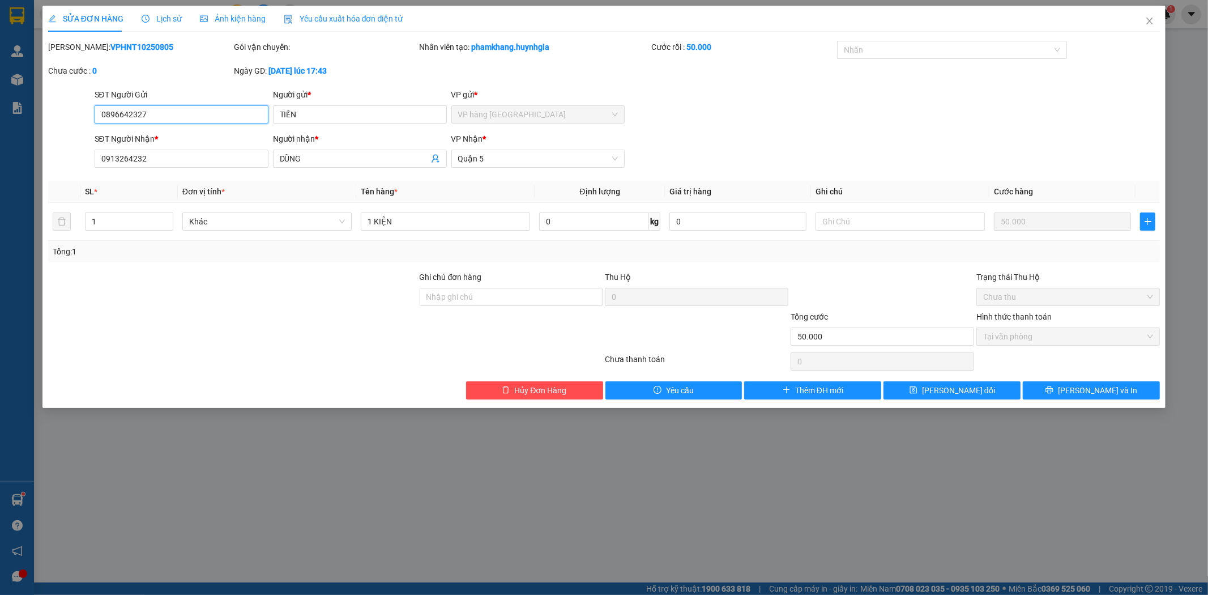
click at [1054, 338] on span "Tại văn phòng" at bounding box center [1068, 336] width 170 height 17
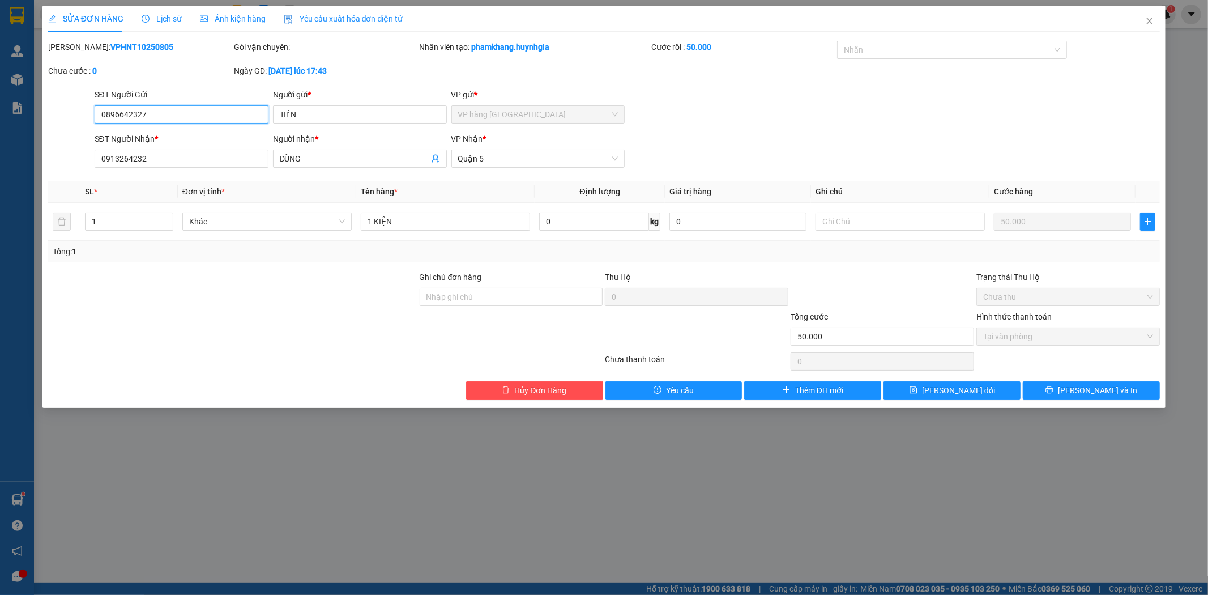
click at [1054, 338] on span "Tại văn phòng" at bounding box center [1068, 336] width 170 height 17
click at [184, 114] on input "0896642327" at bounding box center [182, 114] width 174 height 18
click at [510, 392] on button "Hủy Đơn Hàng" at bounding box center [534, 390] width 137 height 18
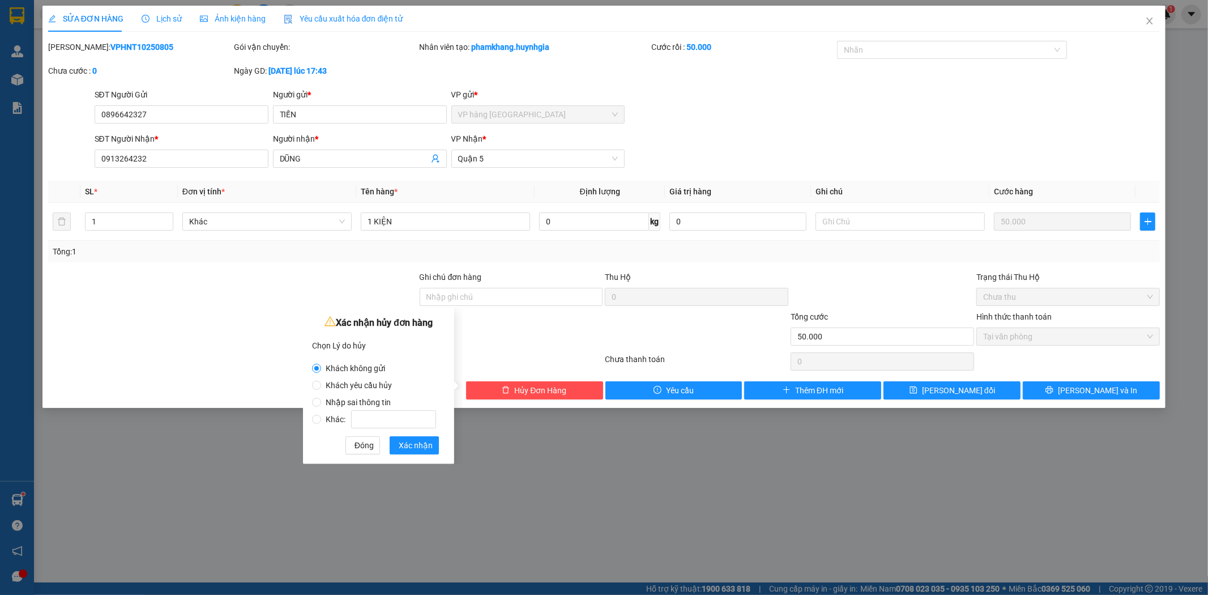
drag, startPoint x: 385, startPoint y: 403, endPoint x: 379, endPoint y: 450, distance: 47.9
click at [384, 403] on span "Nhập sai thông tin" at bounding box center [358, 402] width 74 height 9
click at [321, 403] on input "Nhập sai thông tin" at bounding box center [316, 402] width 9 height 9
click at [412, 445] on span "Xác nhận" at bounding box center [416, 445] width 34 height 12
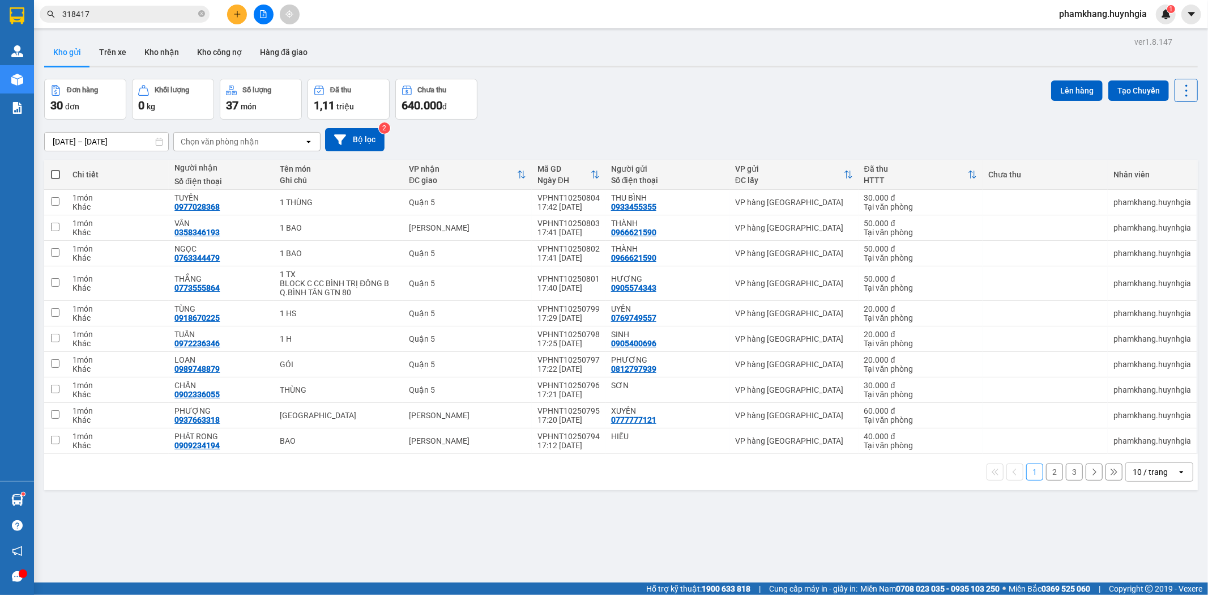
click at [122, 10] on input "318417" at bounding box center [129, 14] width 134 height 12
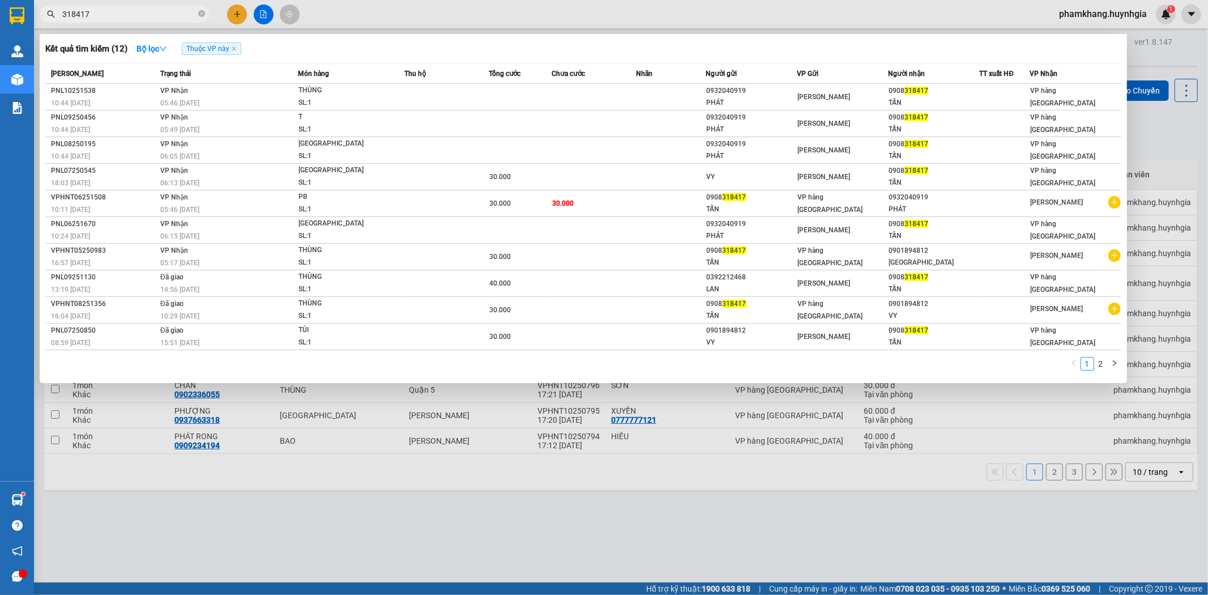
click at [122, 10] on input "318417" at bounding box center [129, 14] width 134 height 12
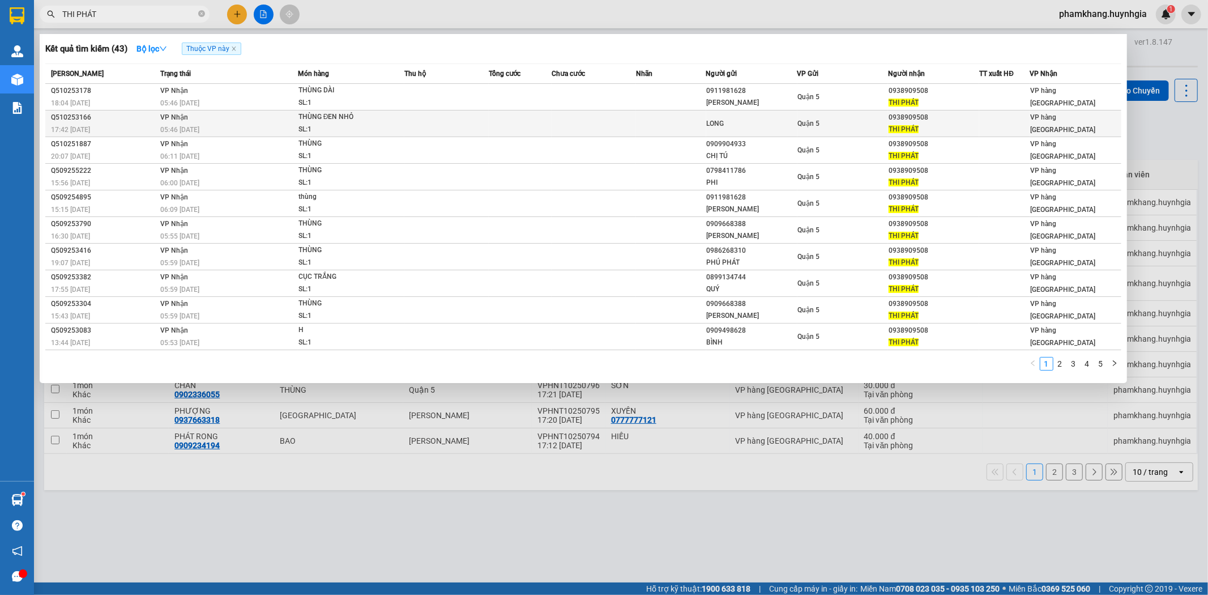
click at [343, 114] on div "THÙNG ĐEN NHỎ" at bounding box center [340, 117] width 85 height 12
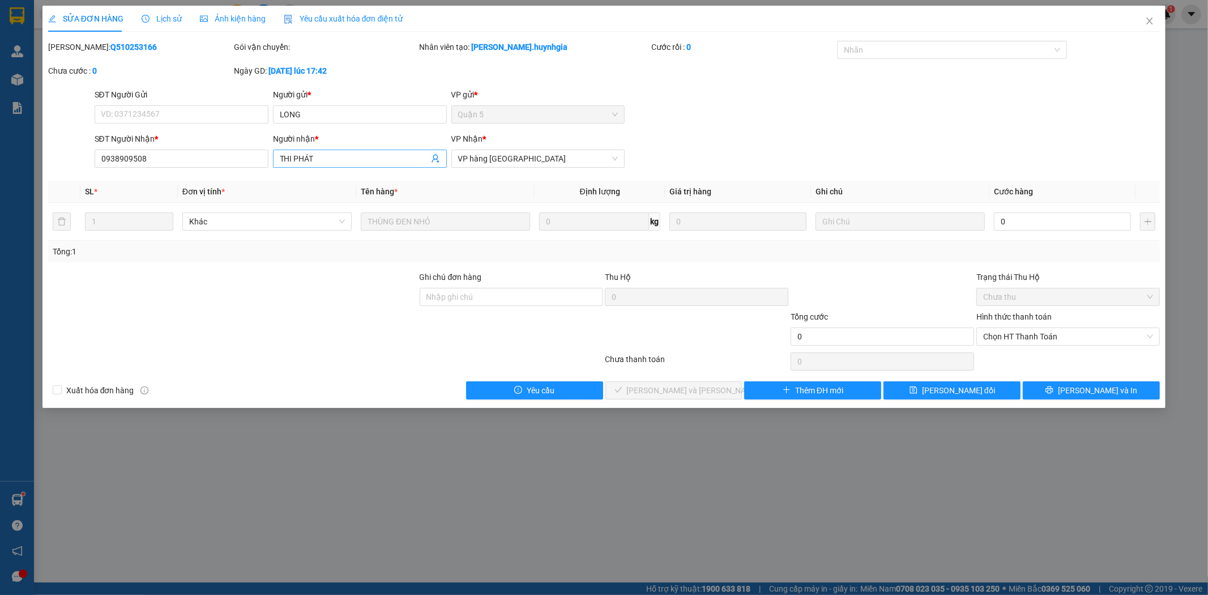
click at [330, 153] on input "THI PHÁT" at bounding box center [354, 158] width 149 height 12
click at [156, 163] on input "0938909508" at bounding box center [182, 158] width 174 height 18
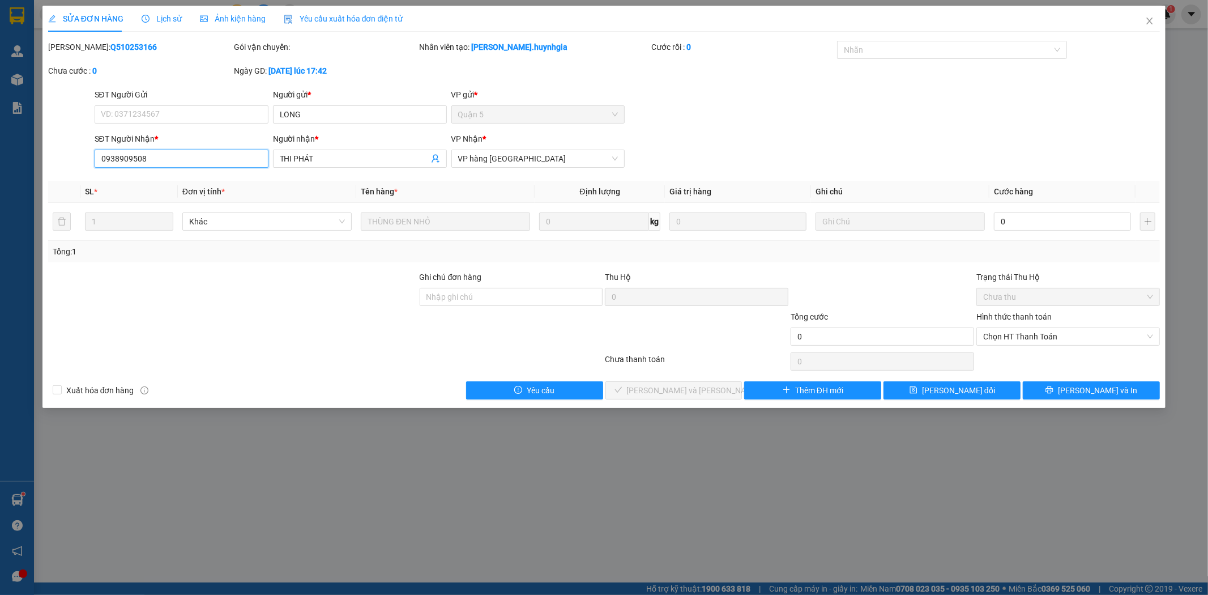
click at [156, 162] on input "0938909508" at bounding box center [182, 158] width 174 height 18
click at [1155, 18] on span "Close" at bounding box center [1150, 22] width 32 height 32
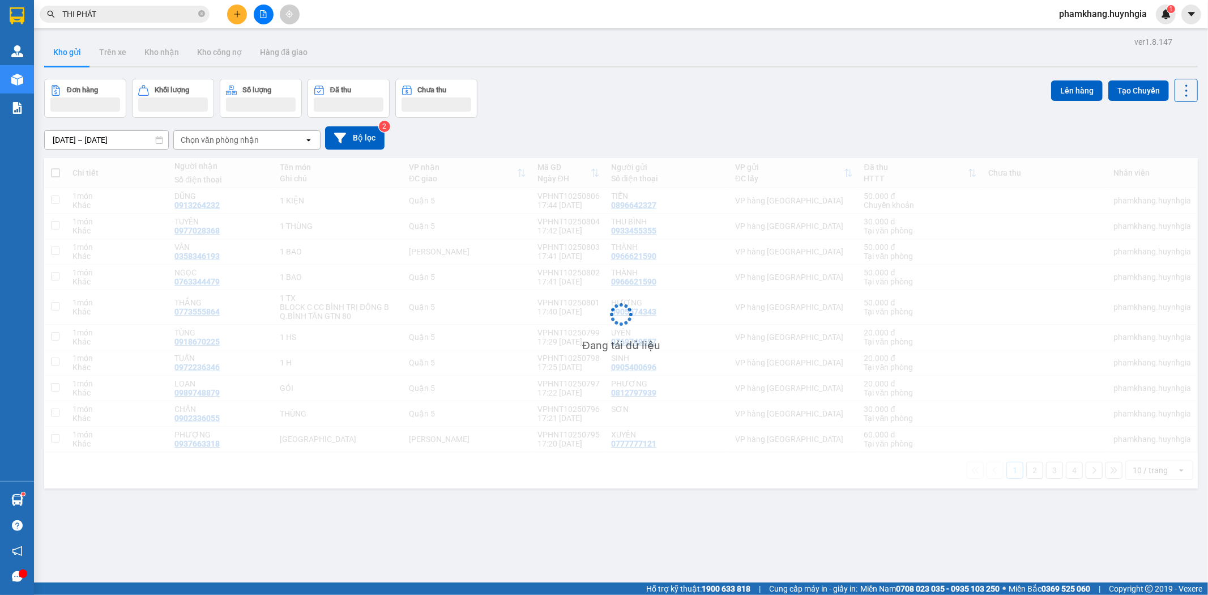
click at [119, 14] on input "THI PHÁT" at bounding box center [129, 14] width 134 height 12
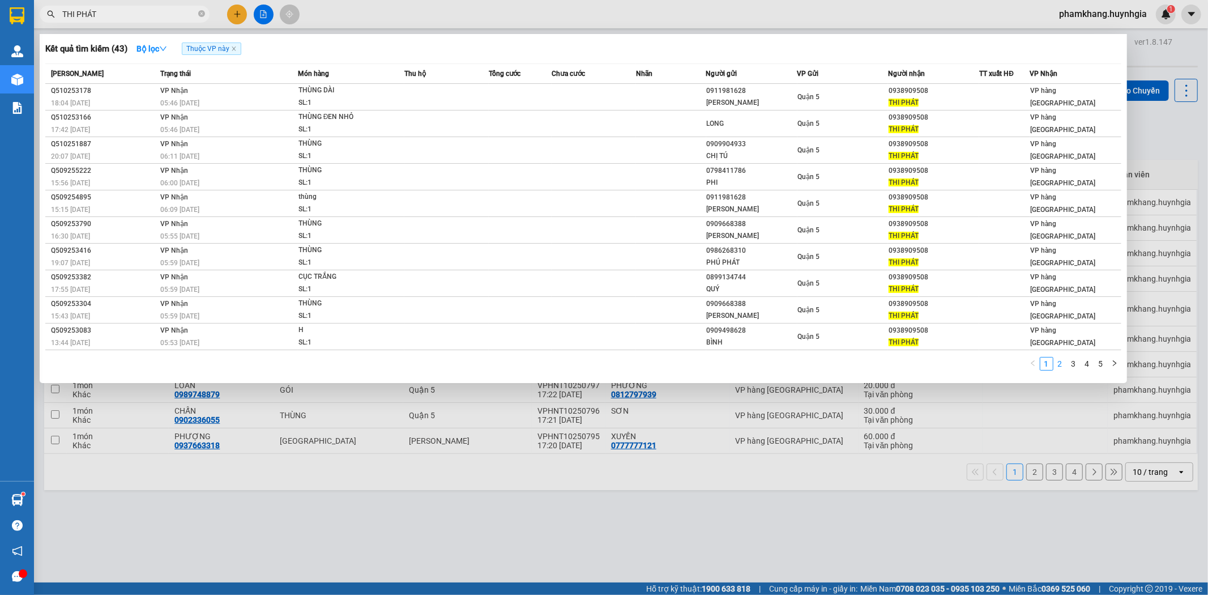
click at [1062, 367] on link "2" at bounding box center [1060, 363] width 12 height 12
click at [1075, 366] on link "3" at bounding box center [1073, 363] width 12 height 12
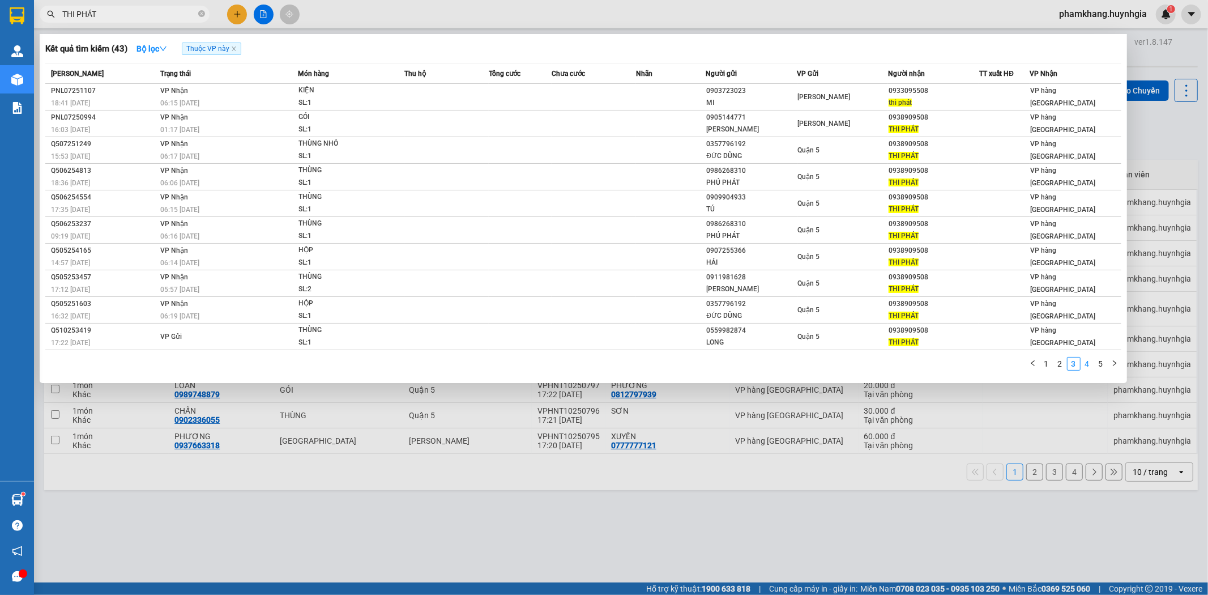
click at [1084, 366] on link "4" at bounding box center [1087, 363] width 12 height 12
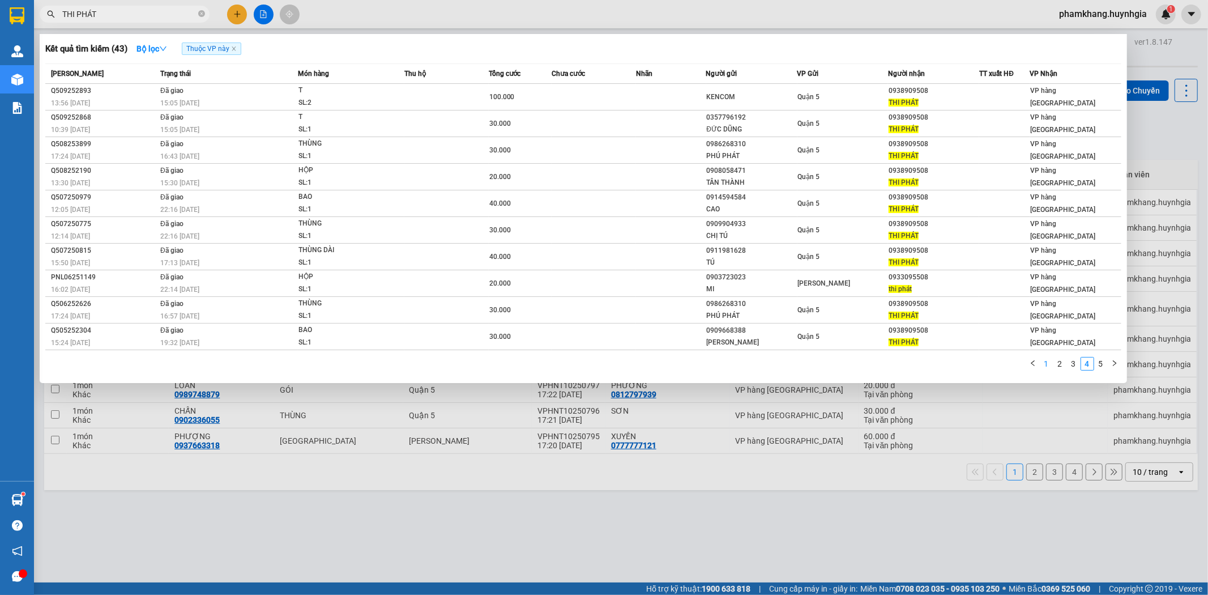
click at [1048, 366] on link "1" at bounding box center [1046, 363] width 12 height 12
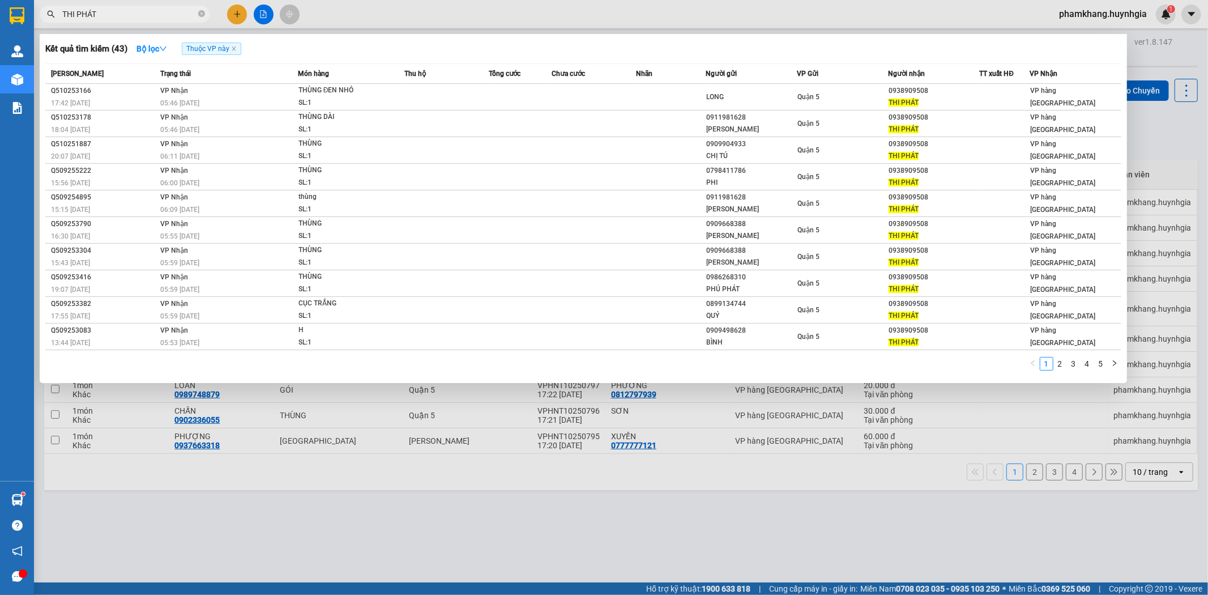
click at [143, 18] on input "THI PHÁT" at bounding box center [129, 14] width 134 height 12
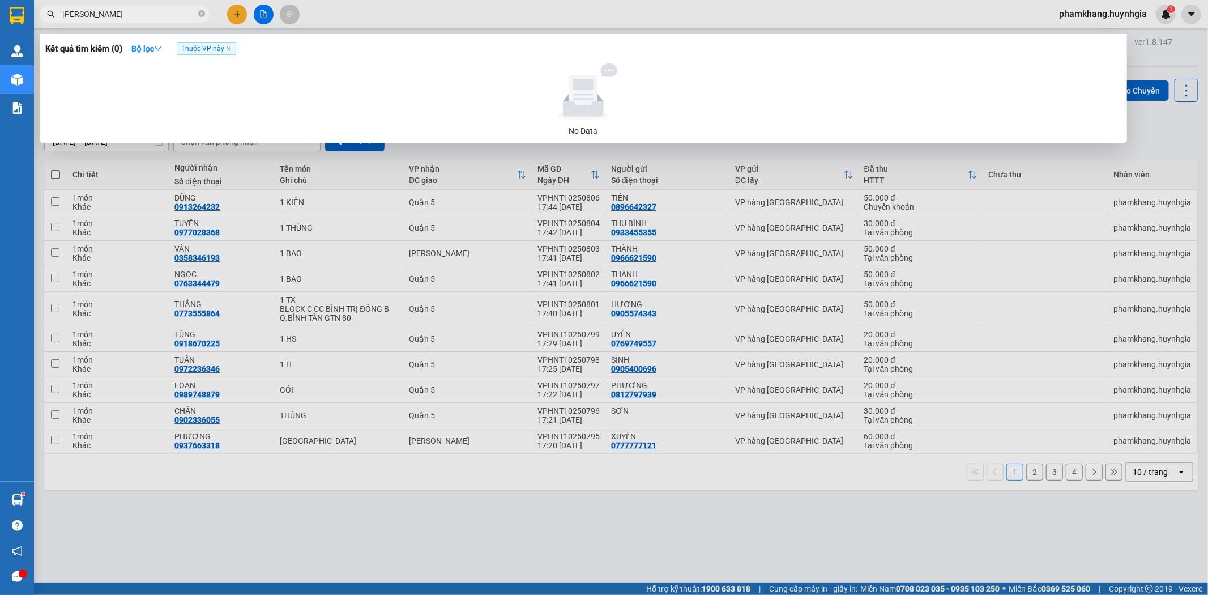
drag, startPoint x: 75, startPoint y: 12, endPoint x: 0, endPoint y: 20, distance: 75.2
click at [0, 20] on section "Kết quả [PERSON_NAME] ( 0 ) Bộ lọc Thuộc VP này No Data [PERSON_NAME] phamkhang…" at bounding box center [604, 297] width 1208 height 595
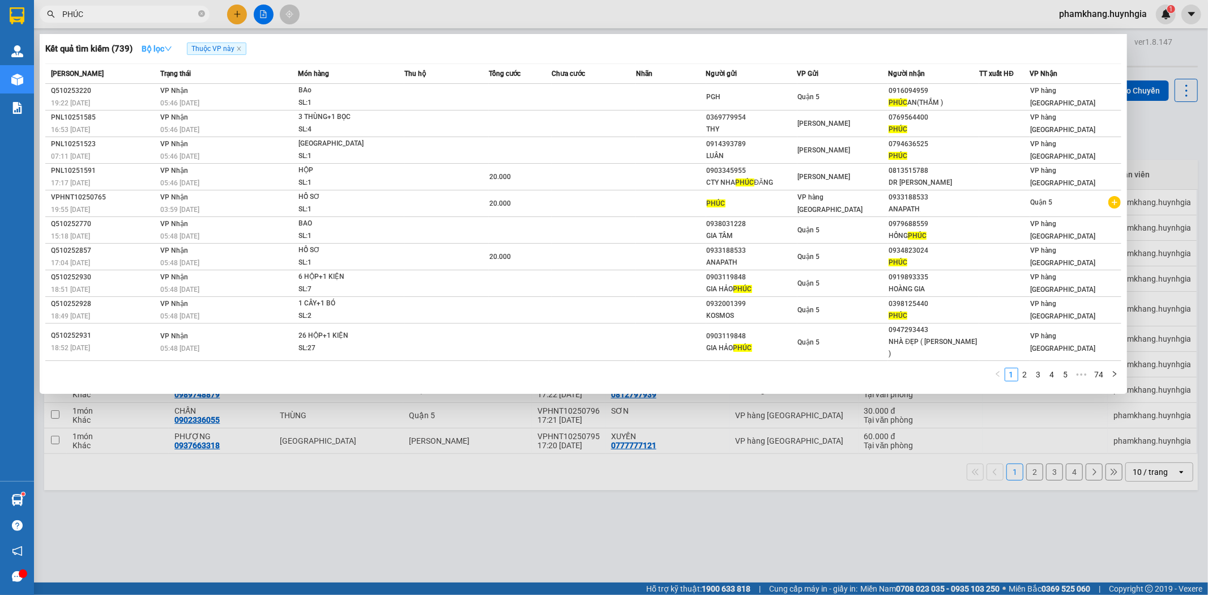
click at [150, 48] on strong "Bộ lọc" at bounding box center [157, 48] width 31 height 9
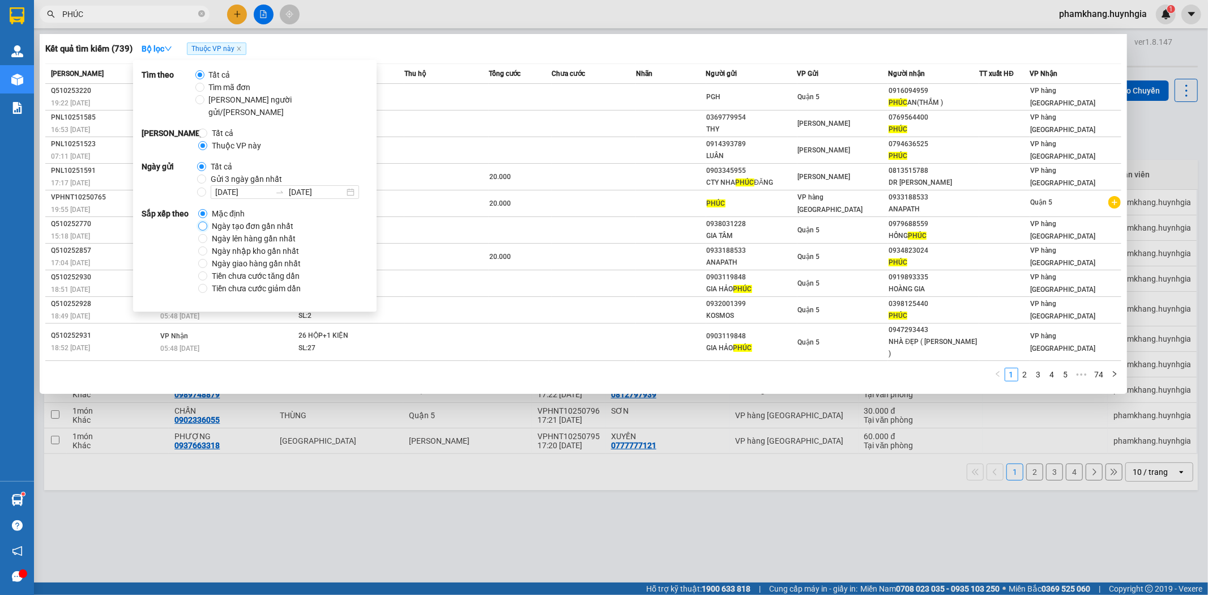
click at [201, 221] on input "Ngày tạo đơn gần nhất" at bounding box center [202, 225] width 9 height 9
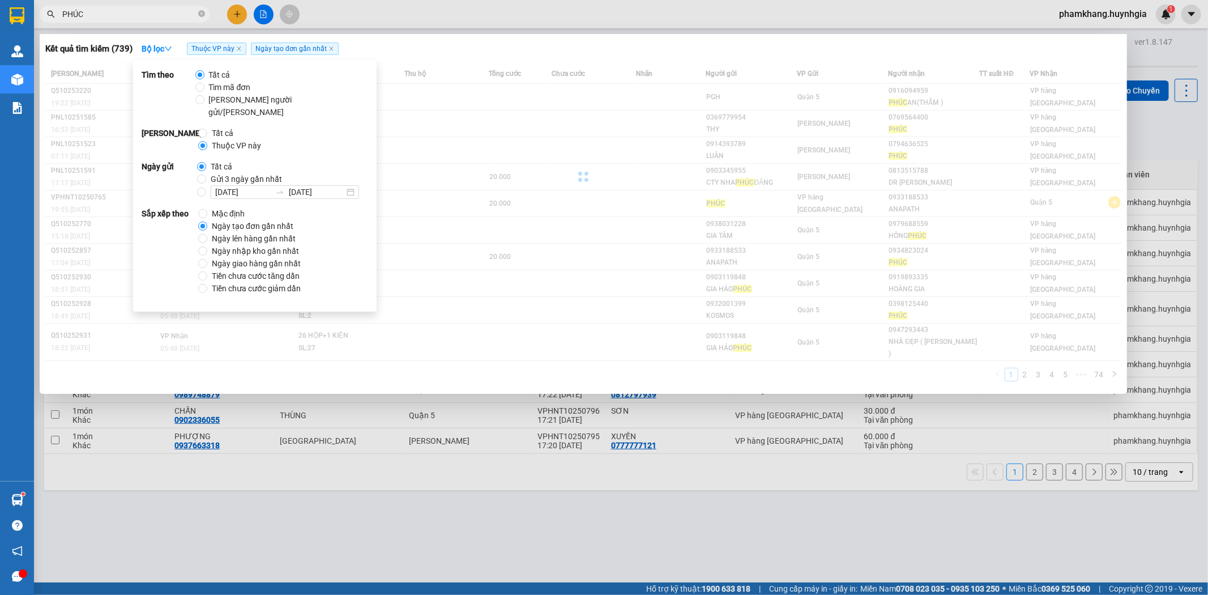
click at [614, 52] on div "Kết quả [PERSON_NAME] ( 739 ) Bộ lọc Thuộc VP này Ngày tạo [PERSON_NAME] nhất" at bounding box center [583, 49] width 1076 height 18
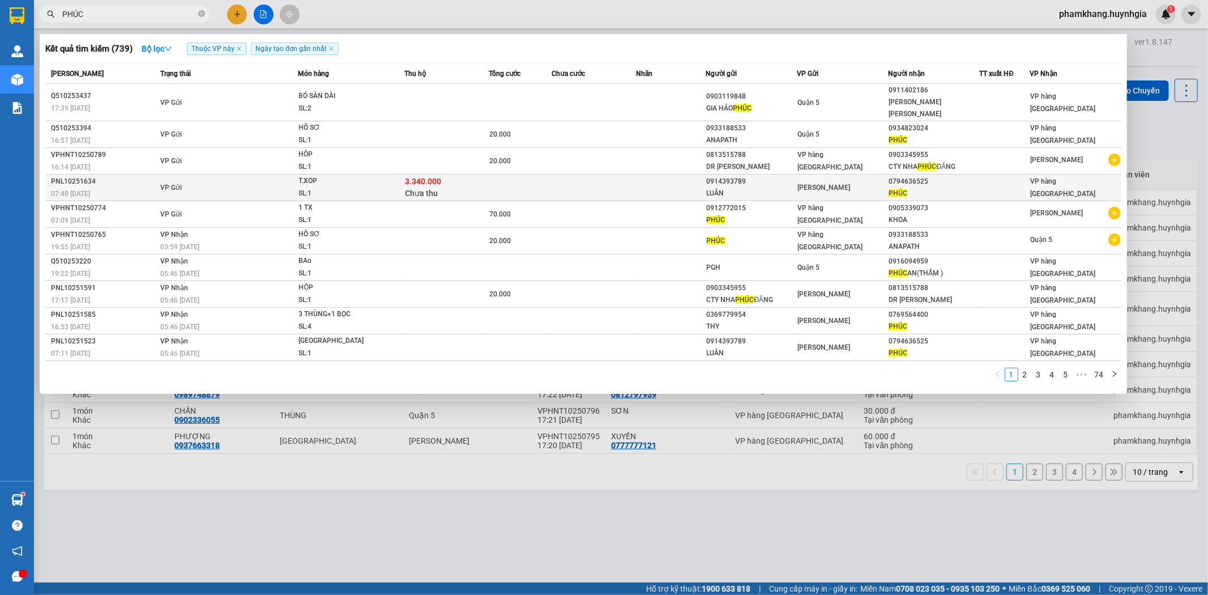
click at [917, 187] on div "PHÚC" at bounding box center [933, 193] width 90 height 12
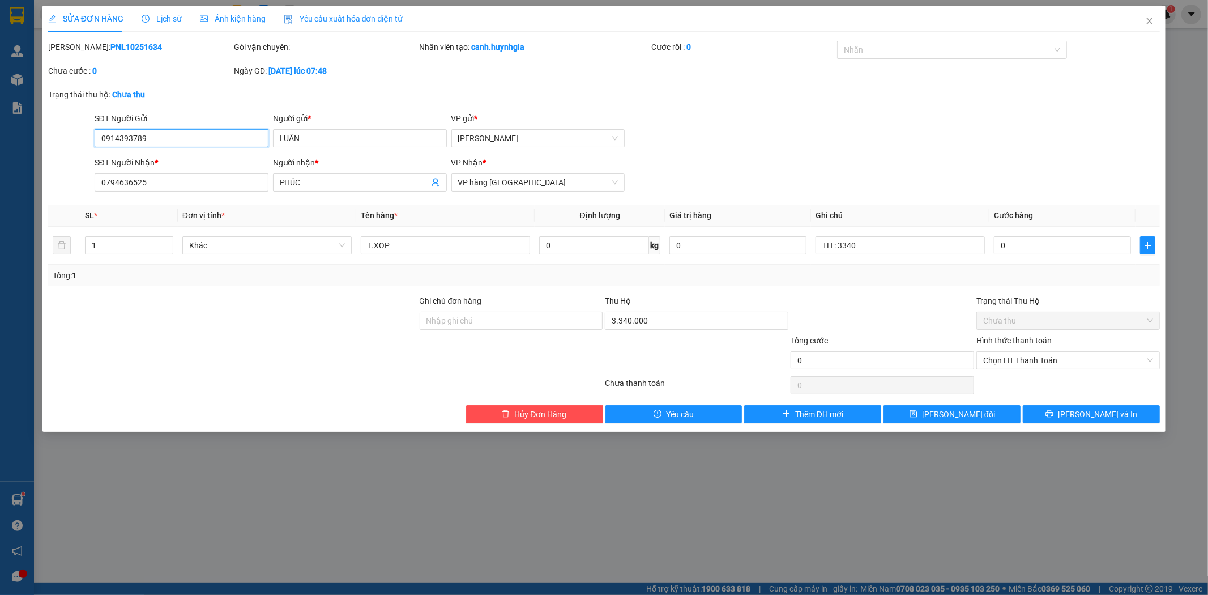
click at [199, 130] on input "0914393789" at bounding box center [182, 138] width 174 height 18
click at [660, 323] on input "3.340.000" at bounding box center [696, 320] width 183 height 18
click at [1151, 24] on icon "close" at bounding box center [1149, 20] width 9 height 9
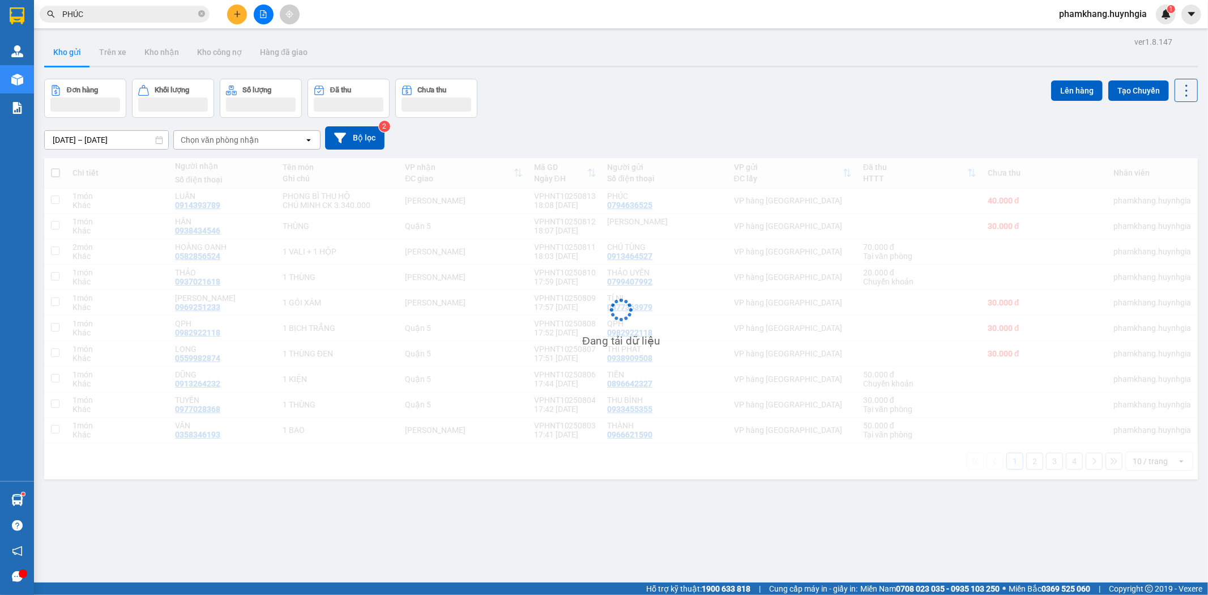
click at [133, 19] on input "PHÚC" at bounding box center [129, 14] width 134 height 12
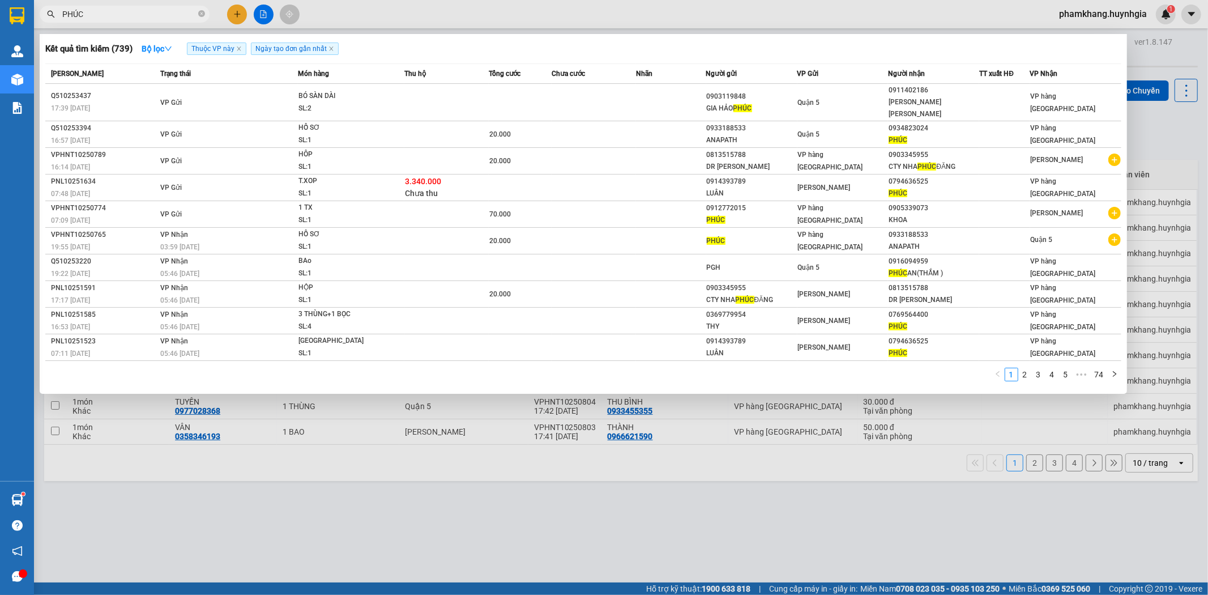
click at [133, 19] on input "PHÚC" at bounding box center [129, 14] width 134 height 12
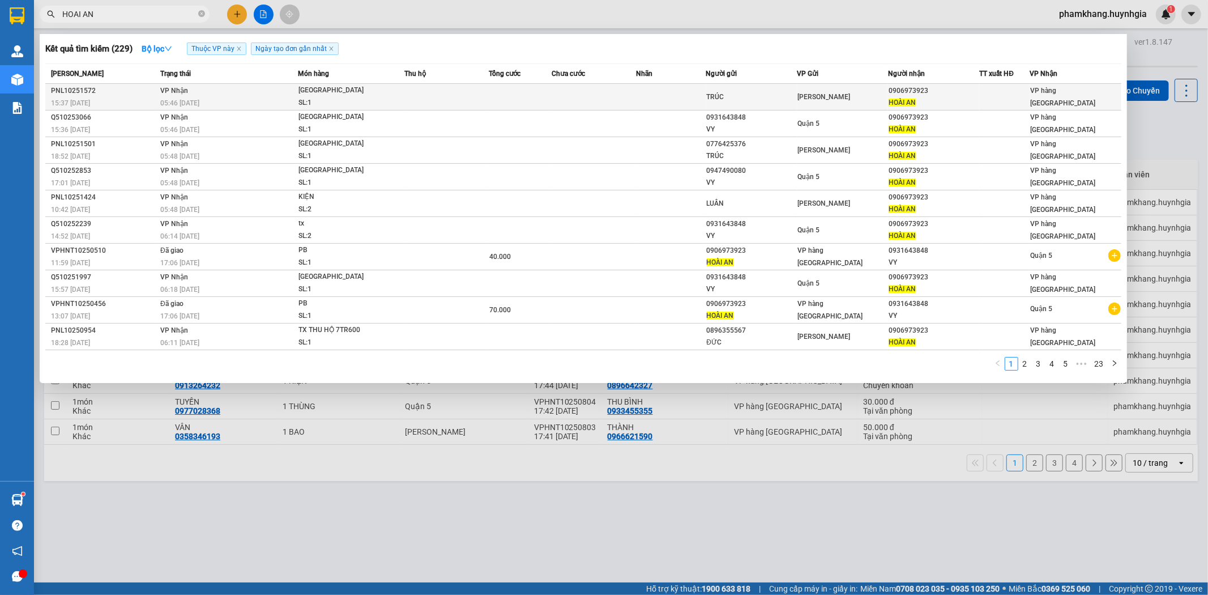
click at [888, 105] on div "HOÀI AN" at bounding box center [933, 103] width 90 height 12
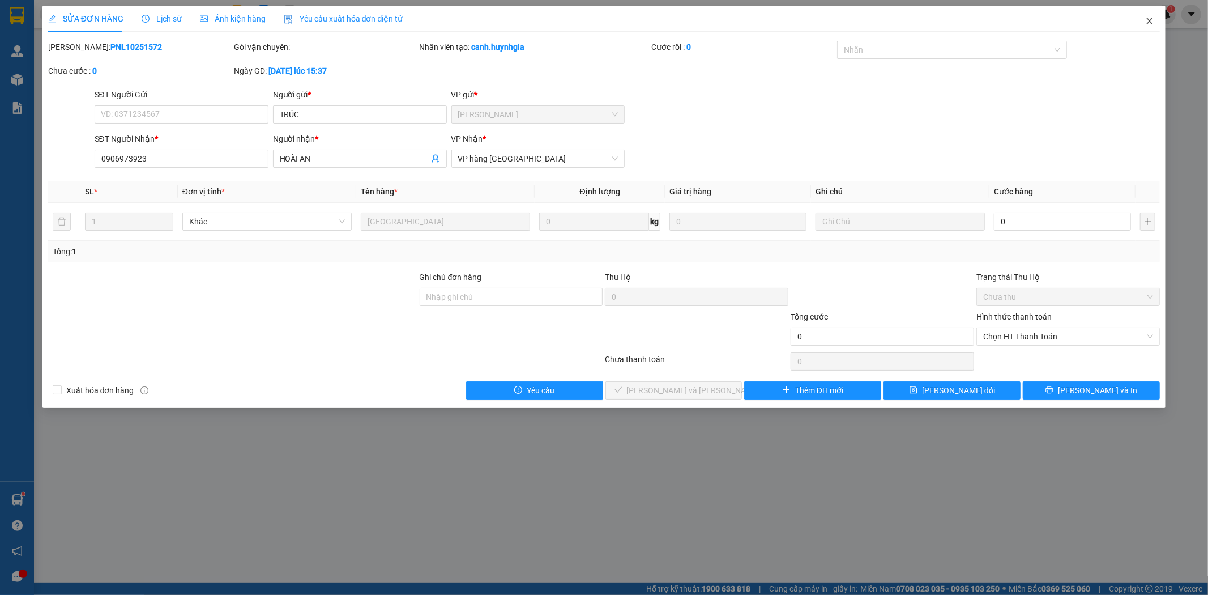
click at [1146, 27] on span "Close" at bounding box center [1150, 22] width 32 height 32
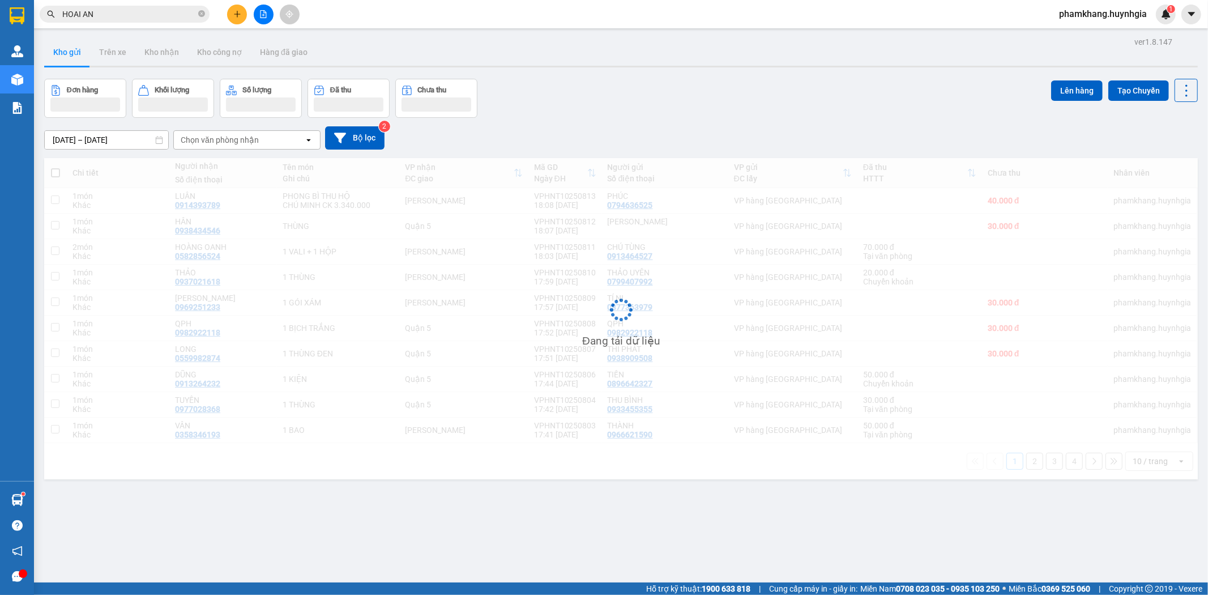
click at [151, 12] on input "HOAI AN" at bounding box center [129, 14] width 134 height 12
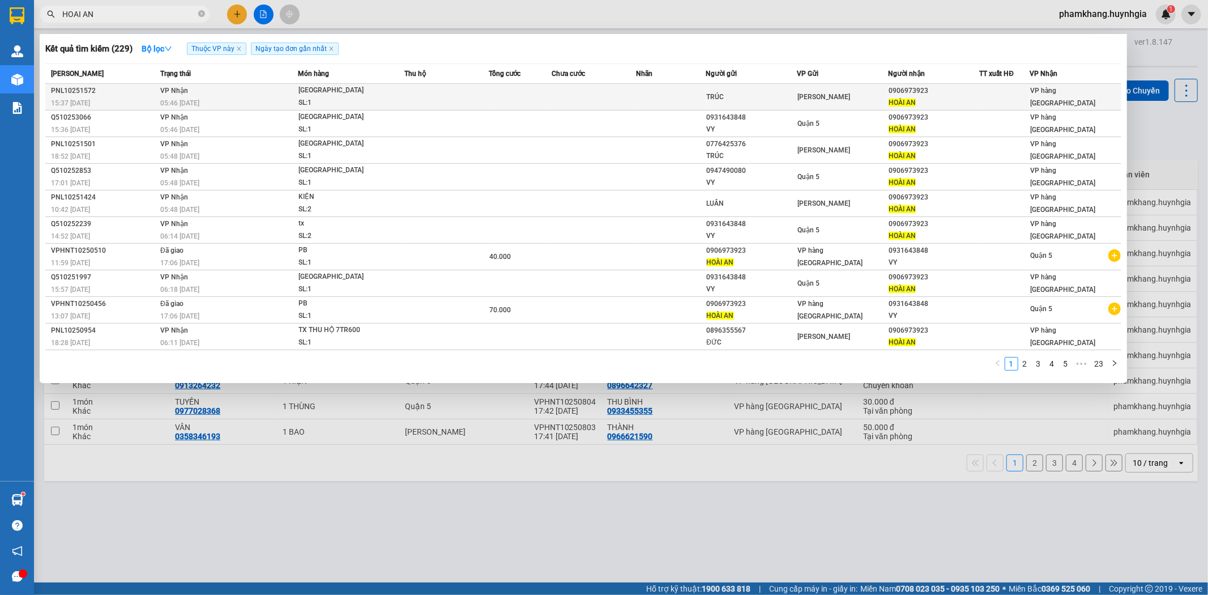
click at [657, 108] on td at bounding box center [671, 97] width 70 height 27
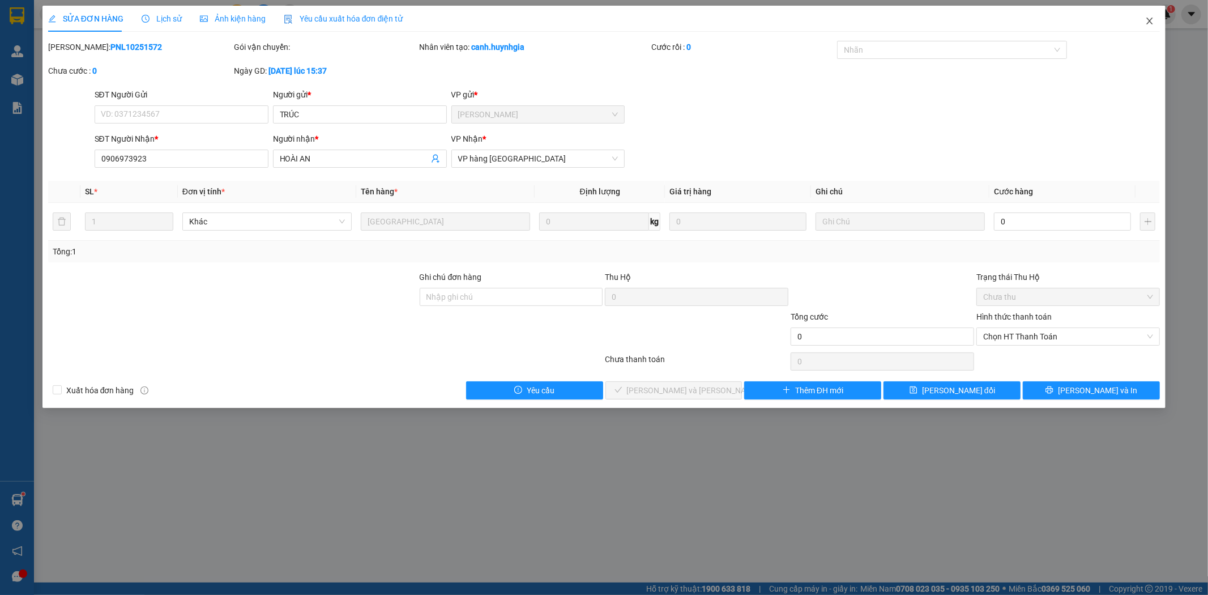
click at [1145, 19] on icon "close" at bounding box center [1149, 20] width 9 height 9
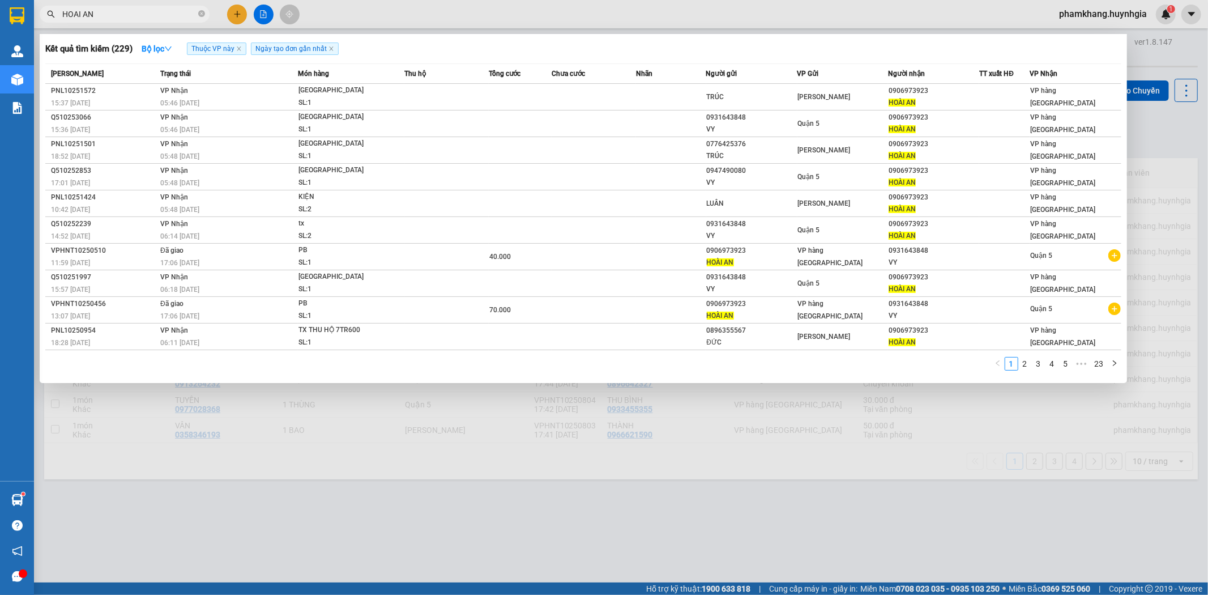
click at [137, 17] on input "HOAI AN" at bounding box center [129, 14] width 134 height 12
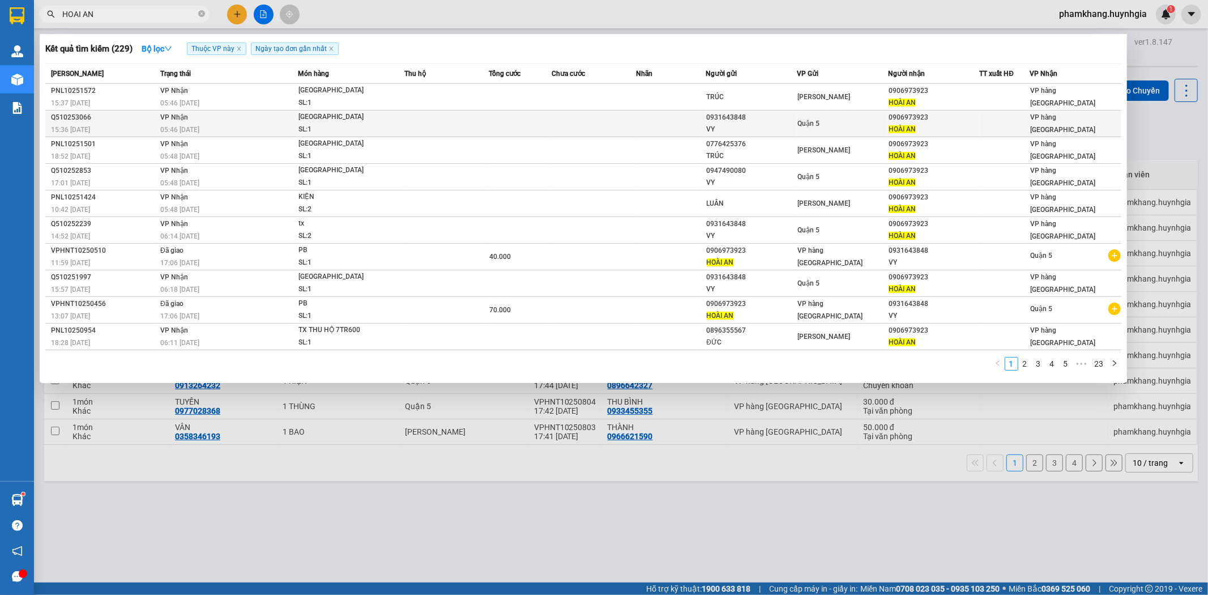
click at [531, 125] on td at bounding box center [520, 123] width 63 height 27
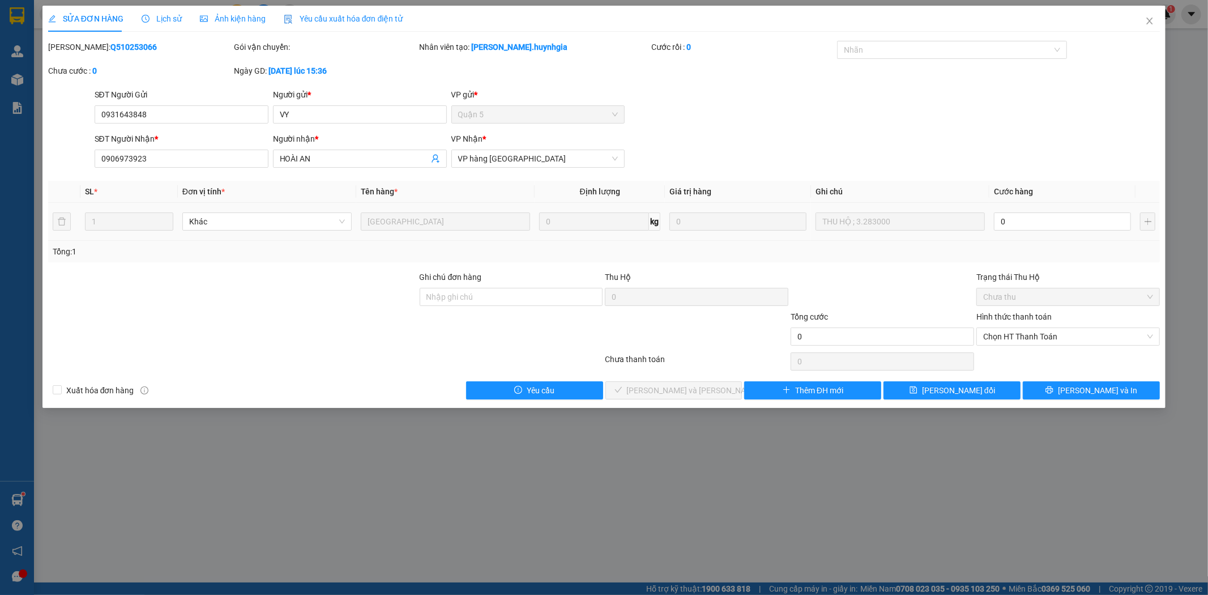
click at [857, 239] on td "THU HỘ ; 3.283000" at bounding box center [900, 222] width 178 height 38
click at [189, 159] on input "0906973923" at bounding box center [182, 158] width 174 height 18
click at [193, 119] on input "0931643848" at bounding box center [182, 114] width 174 height 18
click at [193, 117] on input "0931643848" at bounding box center [182, 114] width 174 height 18
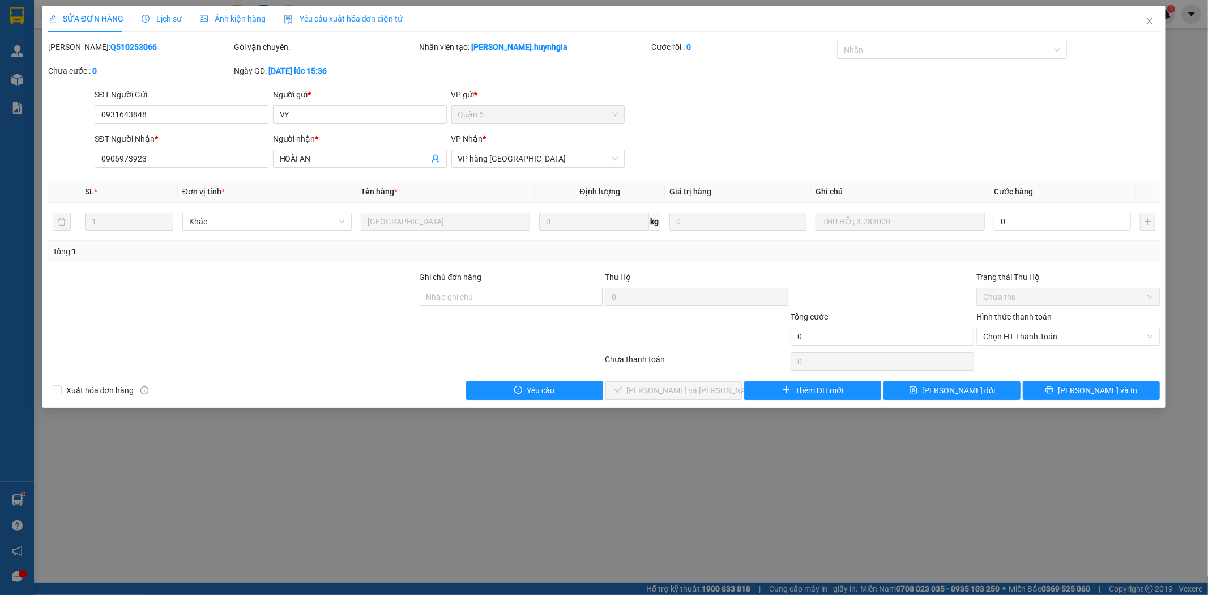
click at [858, 241] on div "SL * Đơn vị tính * Tên hàng * Định [PERSON_NAME] trị hàng Ghi [PERSON_NAME] hàn…" at bounding box center [604, 222] width 1112 height 82
drag, startPoint x: 6, startPoint y: 79, endPoint x: 17, endPoint y: 82, distance: 11.5
click at [6, 81] on div "SỬA ĐƠN HÀNG Lịch sử [PERSON_NAME] hàng Yêu cầu xuất [PERSON_NAME] điện tử Tota…" at bounding box center [604, 297] width 1208 height 595
click at [20, 82] on div "SỬA ĐƠN HÀNG Lịch sử [PERSON_NAME] hàng Yêu cầu xuất [PERSON_NAME] điện tử Tota…" at bounding box center [604, 297] width 1208 height 595
click at [1154, 16] on span "Close" at bounding box center [1150, 22] width 32 height 32
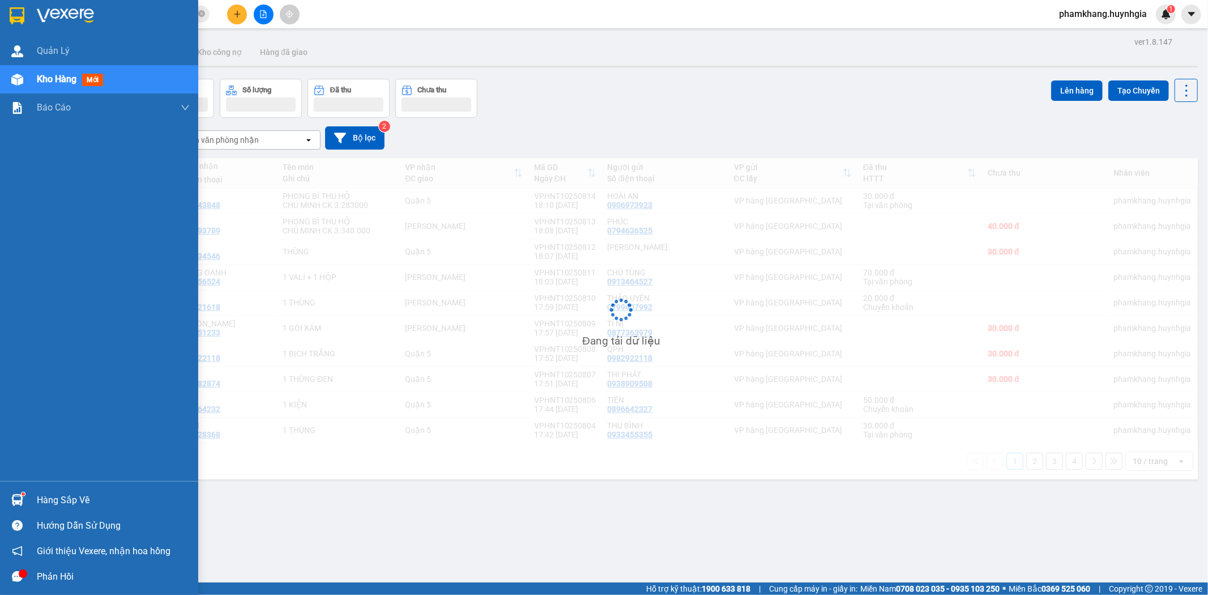
click at [13, 79] on img at bounding box center [17, 80] width 12 height 12
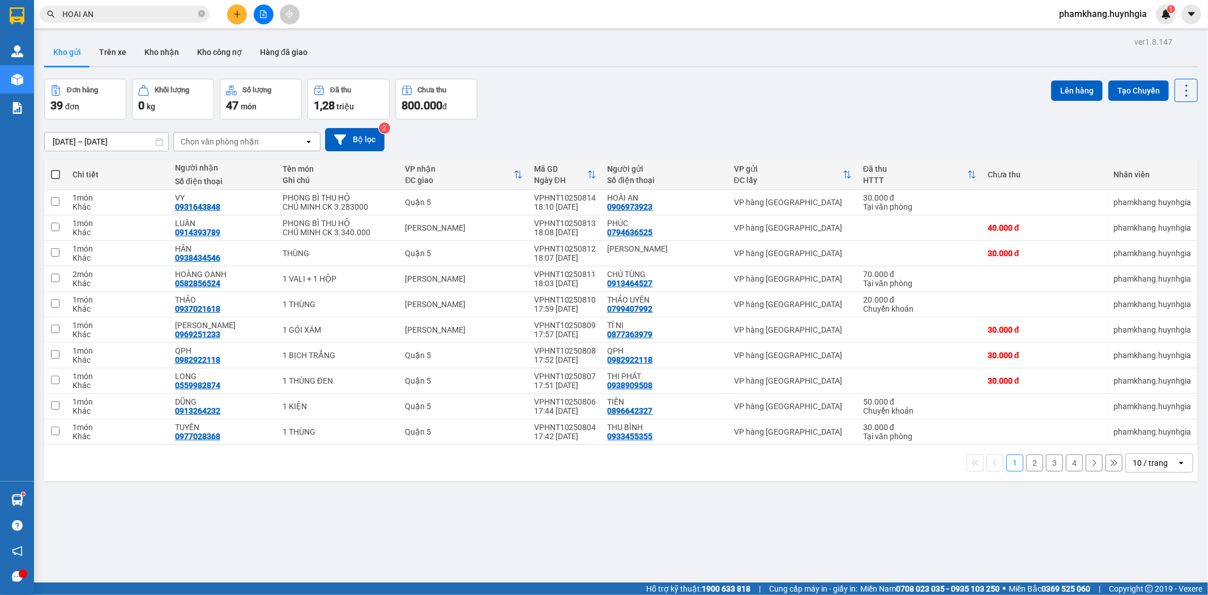
click at [1027, 460] on button "2" at bounding box center [1034, 462] width 17 height 17
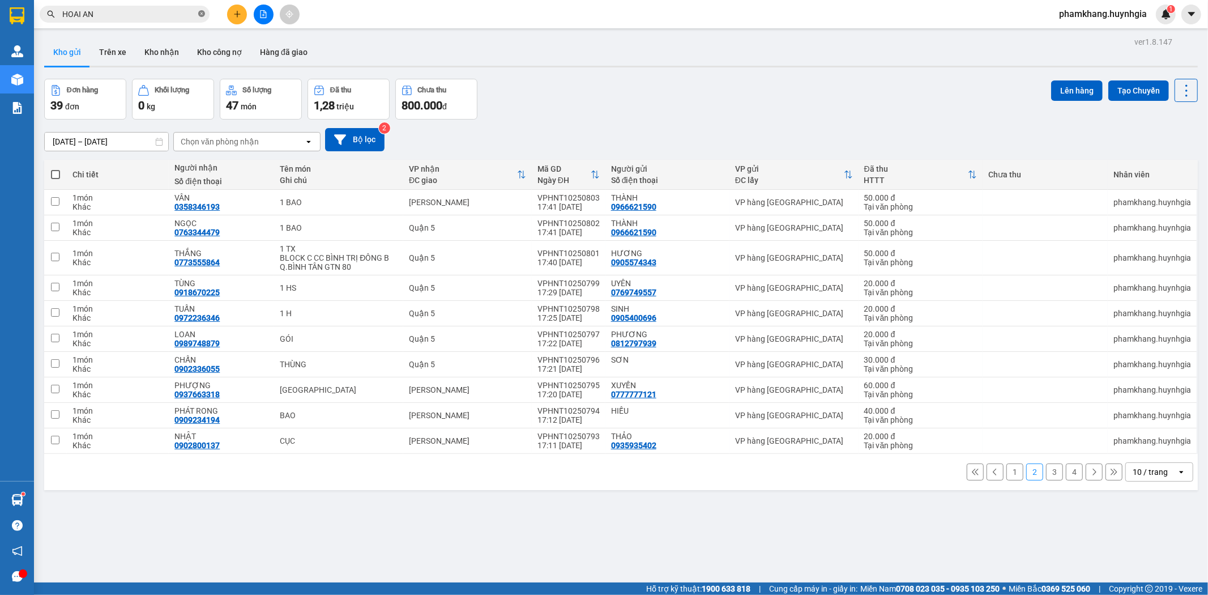
click at [199, 14] on icon "close-circle" at bounding box center [201, 13] width 7 height 7
click at [1006, 472] on button "1" at bounding box center [1014, 471] width 17 height 17
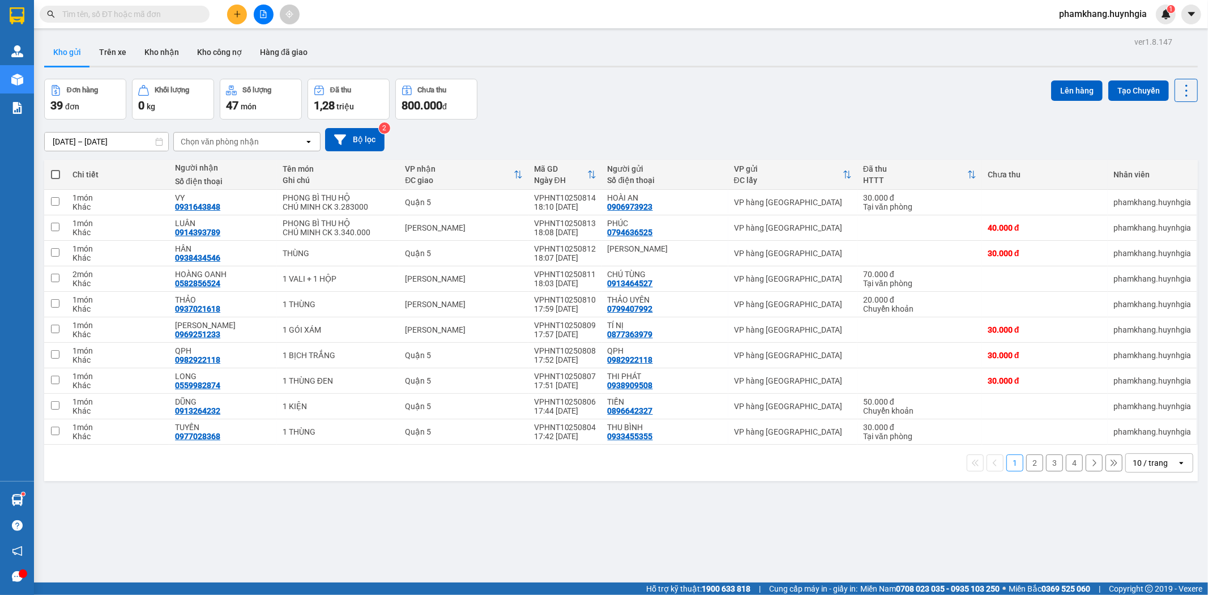
click at [1159, 461] on div "10 / trang" at bounding box center [1151, 463] width 51 height 18
click at [1134, 441] on span "100 / trang" at bounding box center [1145, 438] width 41 height 11
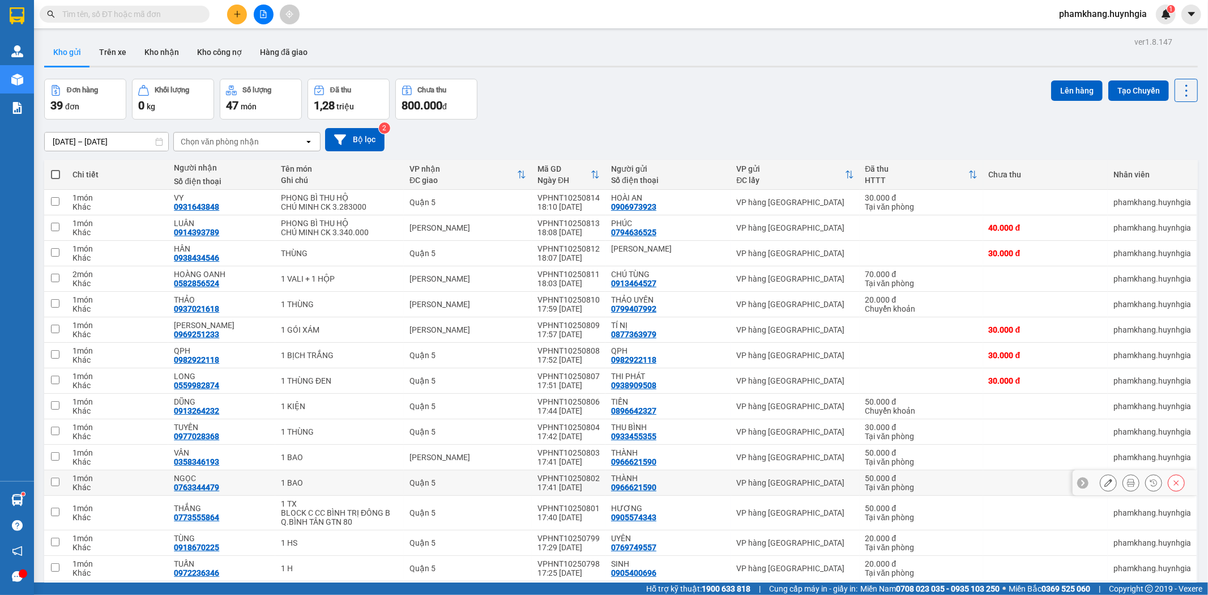
click at [1127, 485] on icon at bounding box center [1131, 483] width 8 height 8
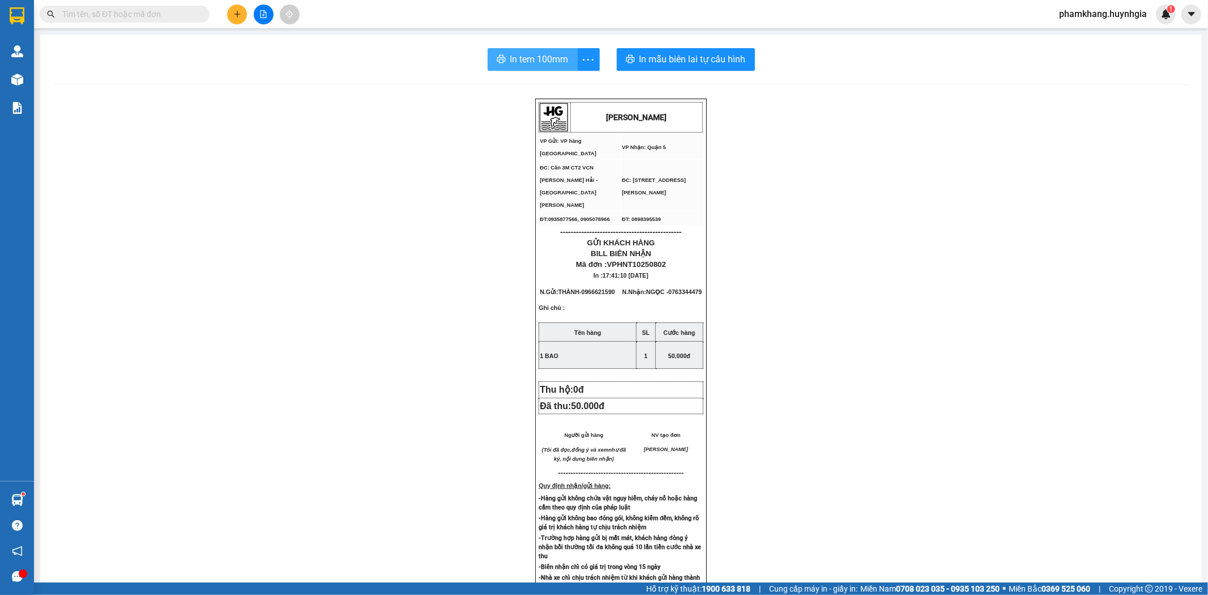
click at [550, 62] on span "In tem 100mm" at bounding box center [539, 59] width 58 height 14
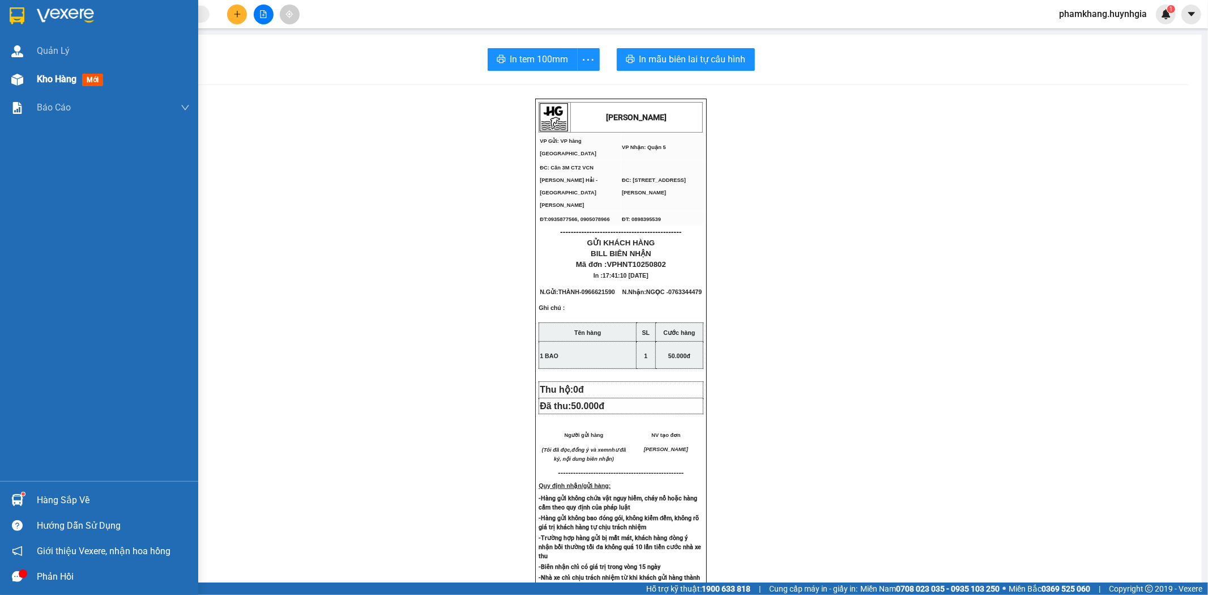
click at [28, 80] on div "Kho hàng mới" at bounding box center [99, 79] width 198 height 28
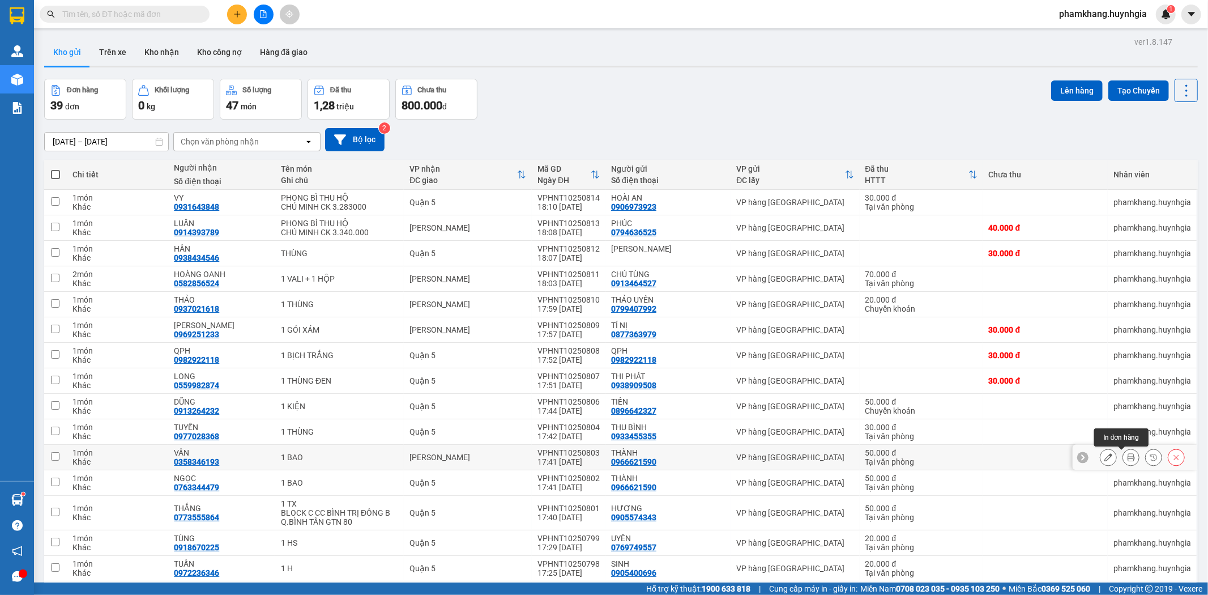
click at [1123, 447] on button at bounding box center [1131, 457] width 16 height 20
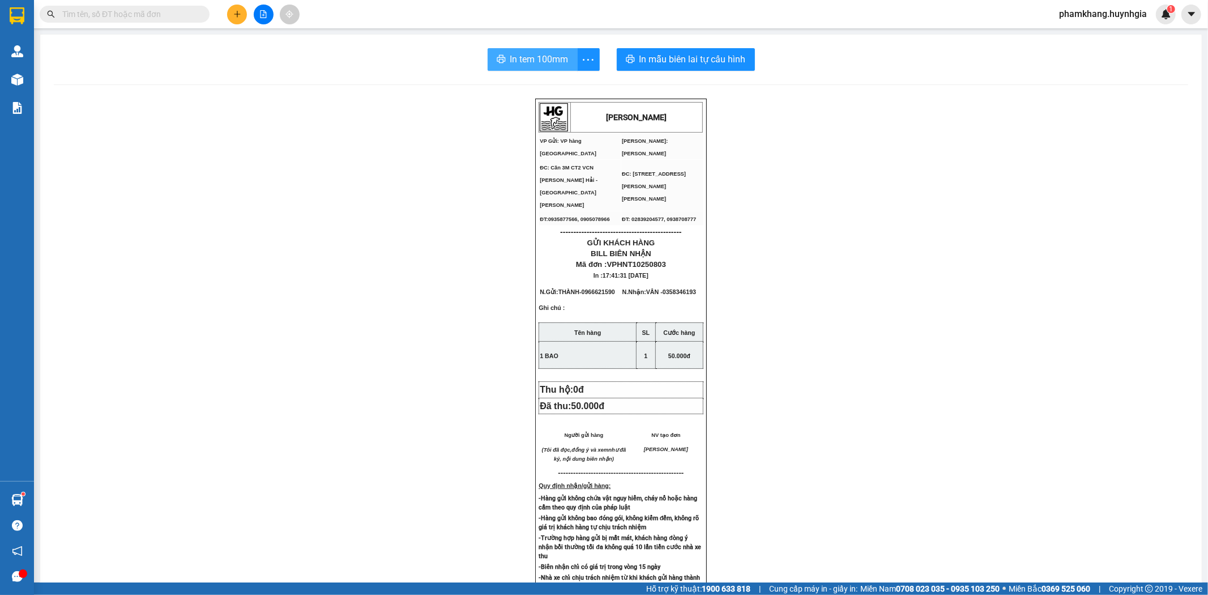
click at [539, 62] on span "In tem 100mm" at bounding box center [539, 59] width 58 height 14
click at [236, 12] on icon "plus" at bounding box center [237, 14] width 8 height 8
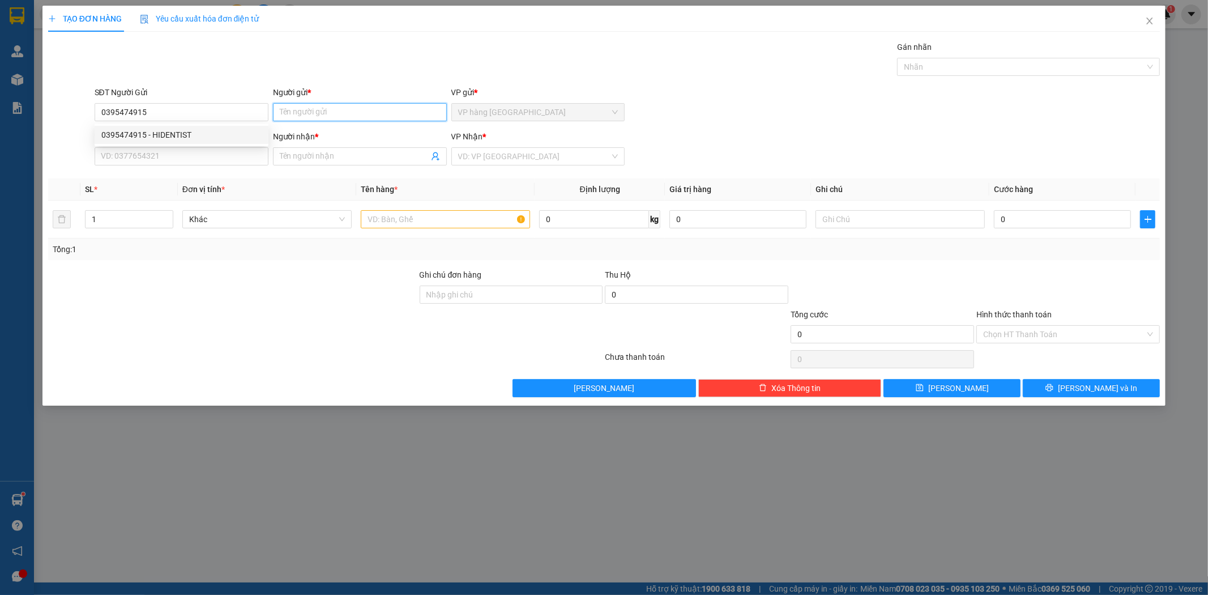
click at [370, 103] on input "Người gửi *" at bounding box center [360, 112] width 174 height 18
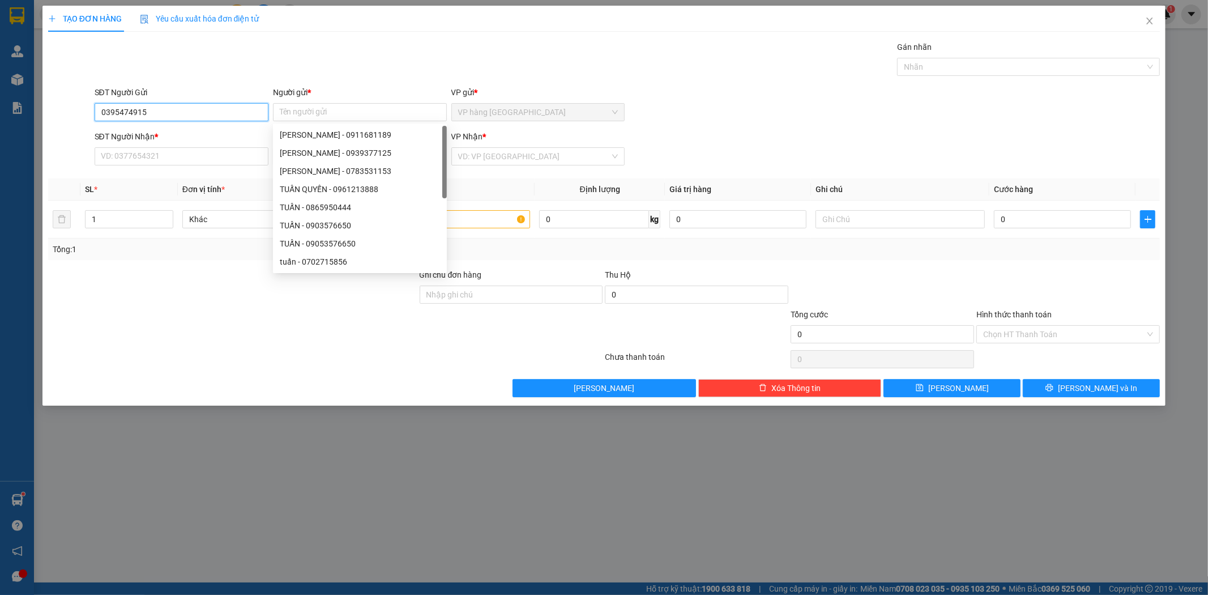
click at [199, 117] on input "0395474915" at bounding box center [182, 112] width 174 height 18
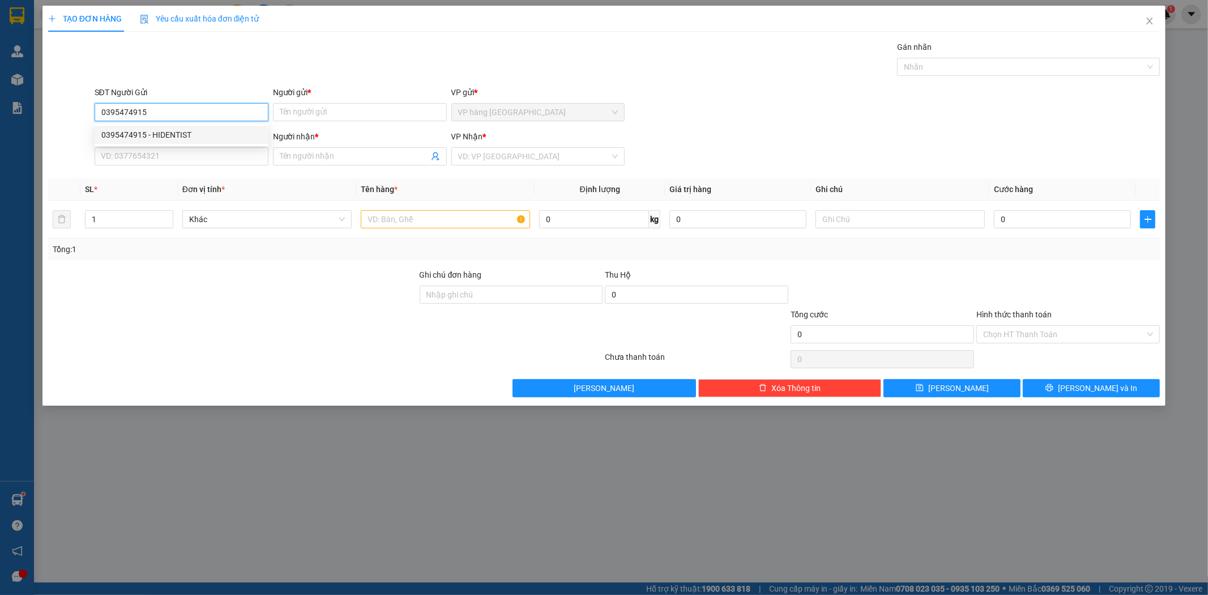
click at [196, 133] on div "0395474915 - HIDENTIST" at bounding box center [181, 135] width 160 height 12
click at [396, 215] on input "text" at bounding box center [445, 219] width 169 height 18
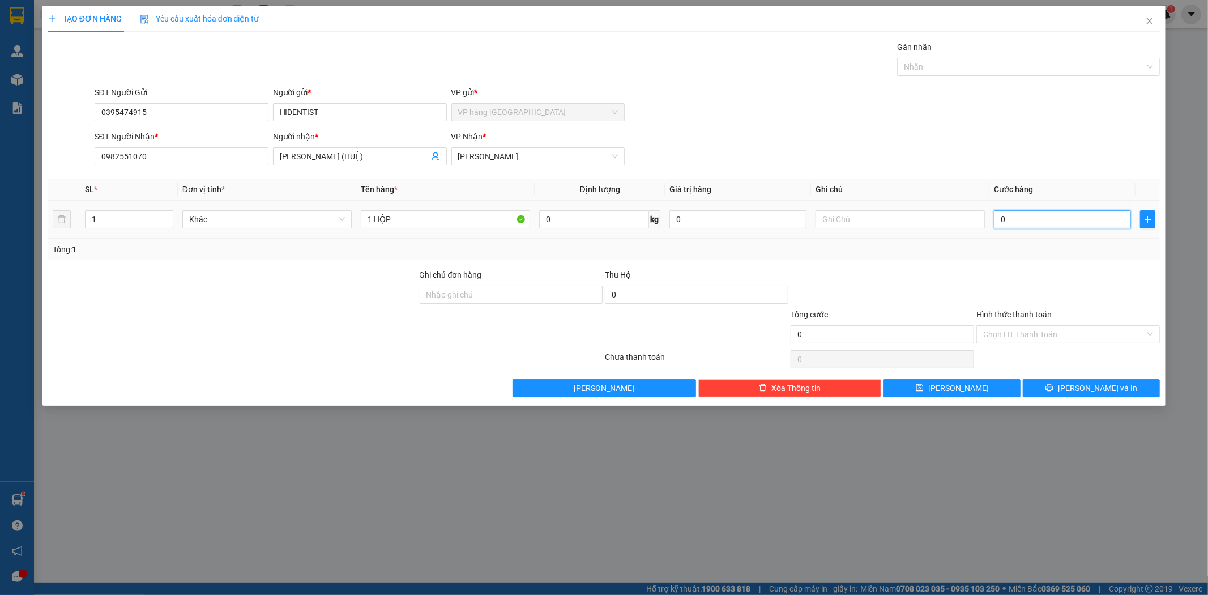
click at [1005, 215] on input "0" at bounding box center [1062, 219] width 137 height 18
drag, startPoint x: 1026, startPoint y: 269, endPoint x: 1036, endPoint y: 318, distance: 49.9
click at [1027, 290] on div at bounding box center [1068, 288] width 186 height 40
click at [1039, 340] on input "Hình thức thanh toán" at bounding box center [1064, 334] width 162 height 17
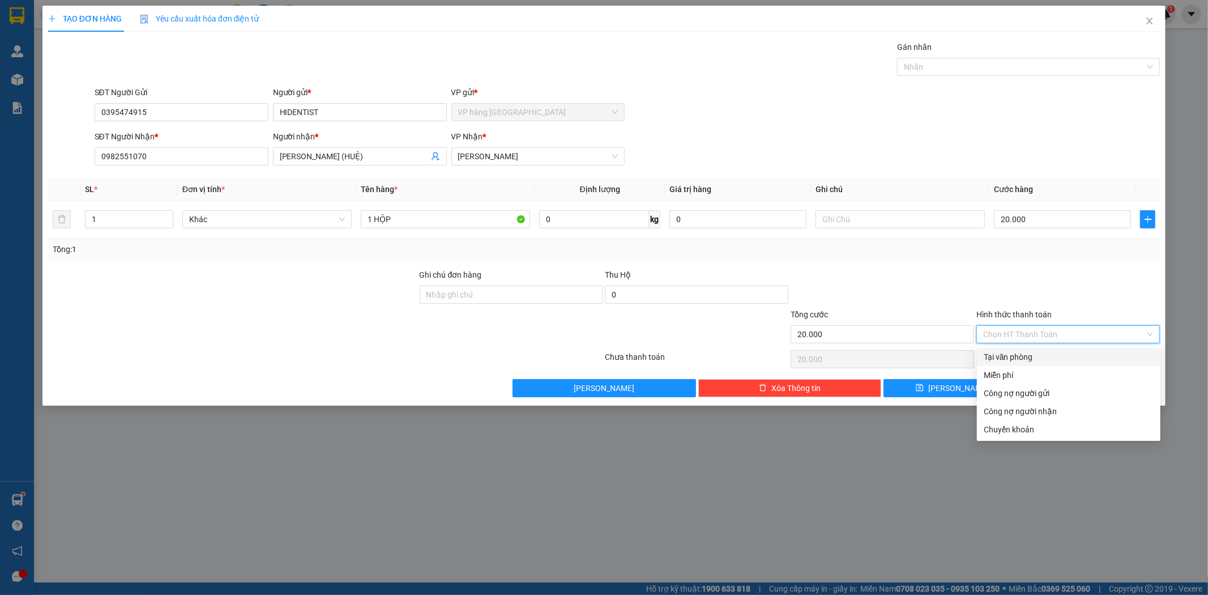
click at [1039, 352] on div "Tại văn phòng" at bounding box center [1069, 357] width 170 height 12
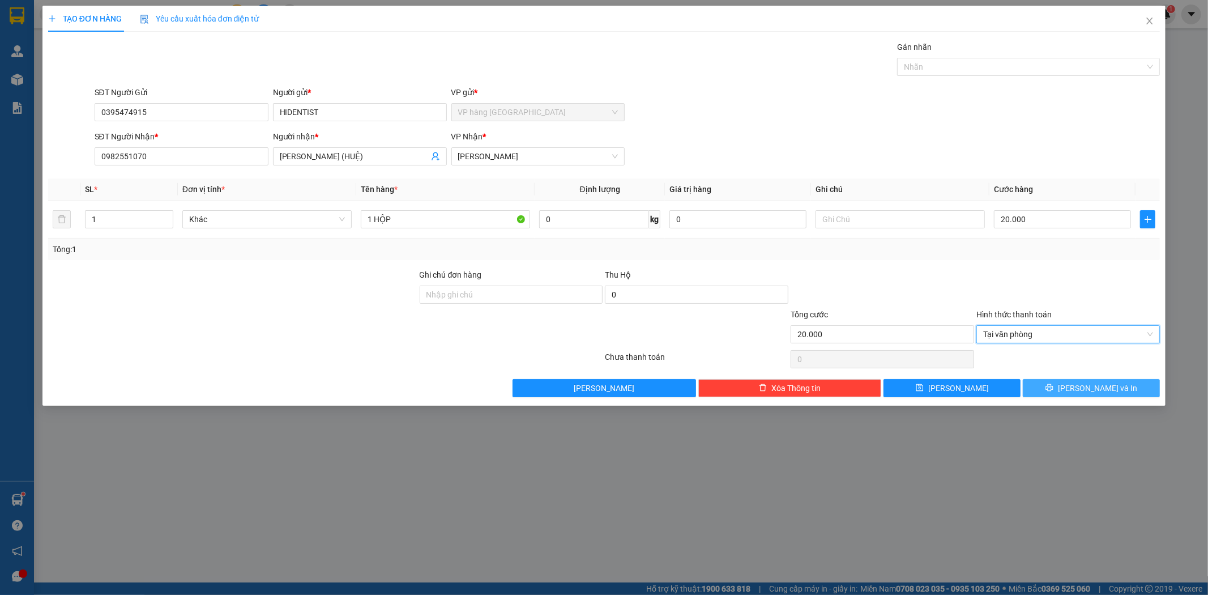
click at [1108, 387] on span "[PERSON_NAME] và In" at bounding box center [1097, 388] width 79 height 12
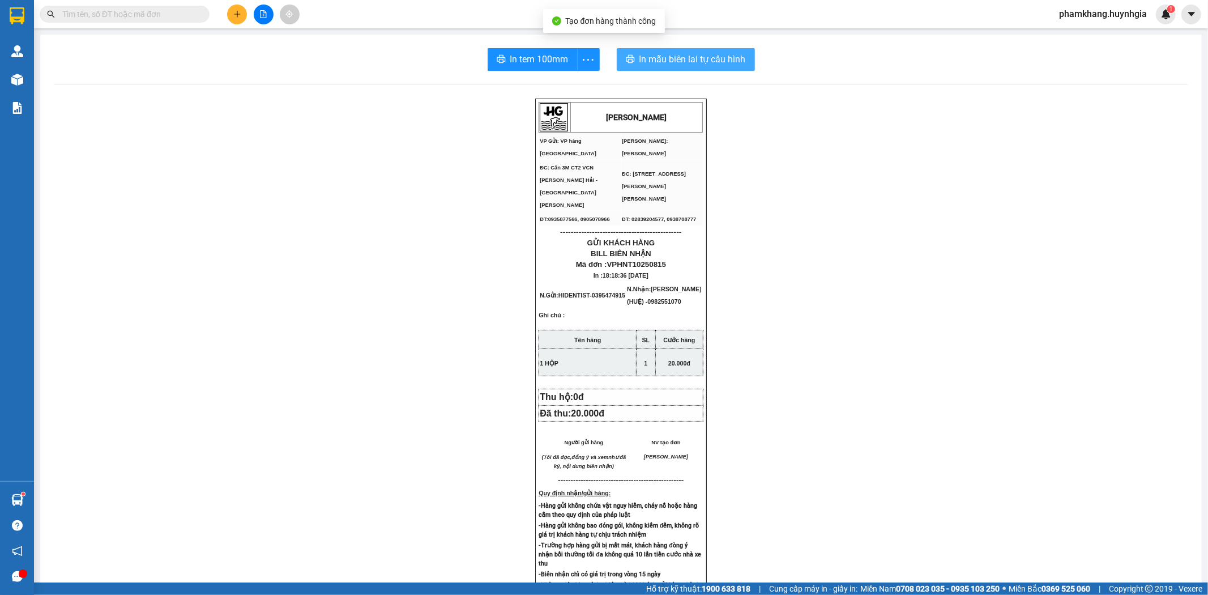
click at [639, 60] on span "In mẫu biên lai tự cấu hình" at bounding box center [692, 59] width 106 height 14
click at [511, 53] on span "In tem 100mm" at bounding box center [539, 59] width 58 height 14
click at [243, 7] on button at bounding box center [237, 15] width 20 height 20
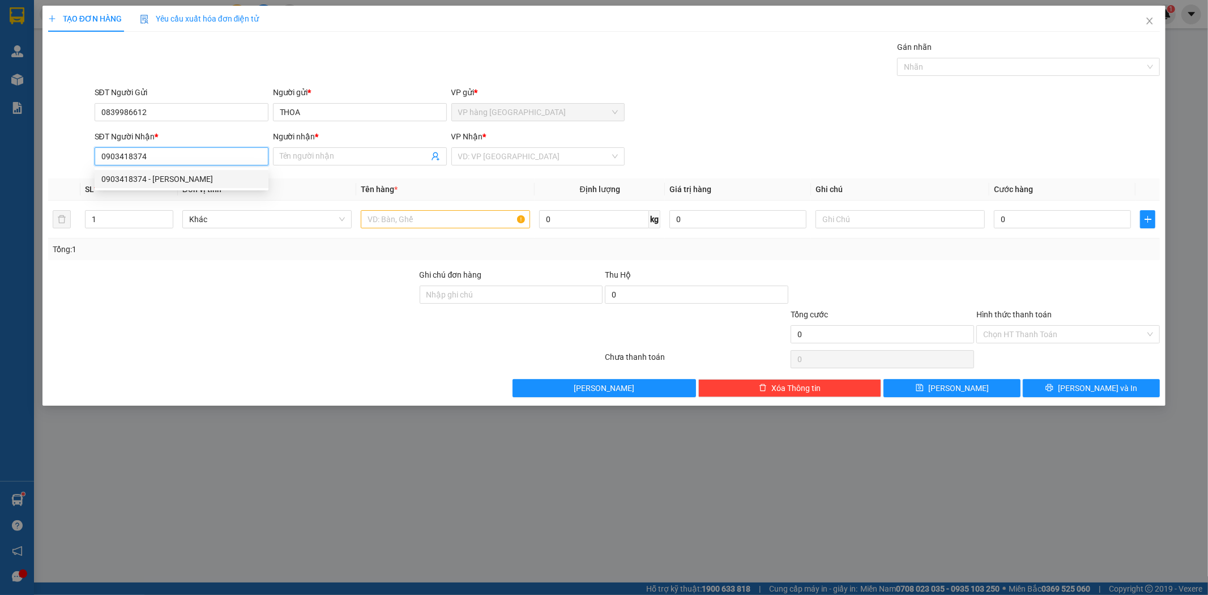
click at [182, 180] on div "0903418374 - [PERSON_NAME]" at bounding box center [181, 179] width 160 height 12
click at [450, 228] on input "text" at bounding box center [445, 219] width 169 height 18
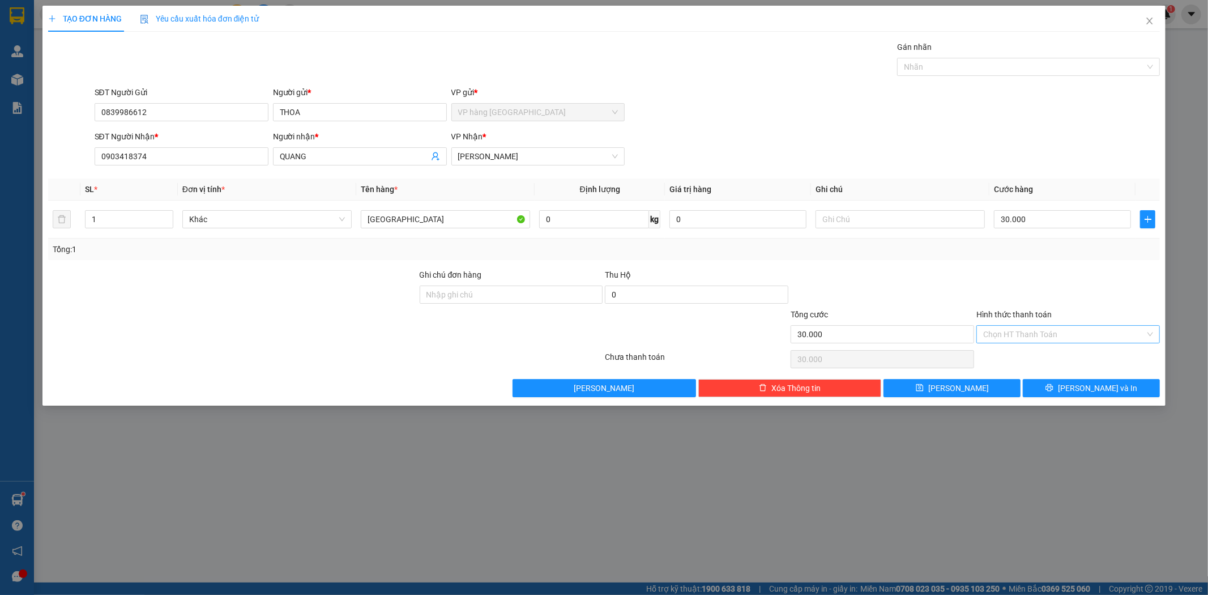
click at [1141, 327] on input "Hình thức thanh toán" at bounding box center [1064, 334] width 162 height 17
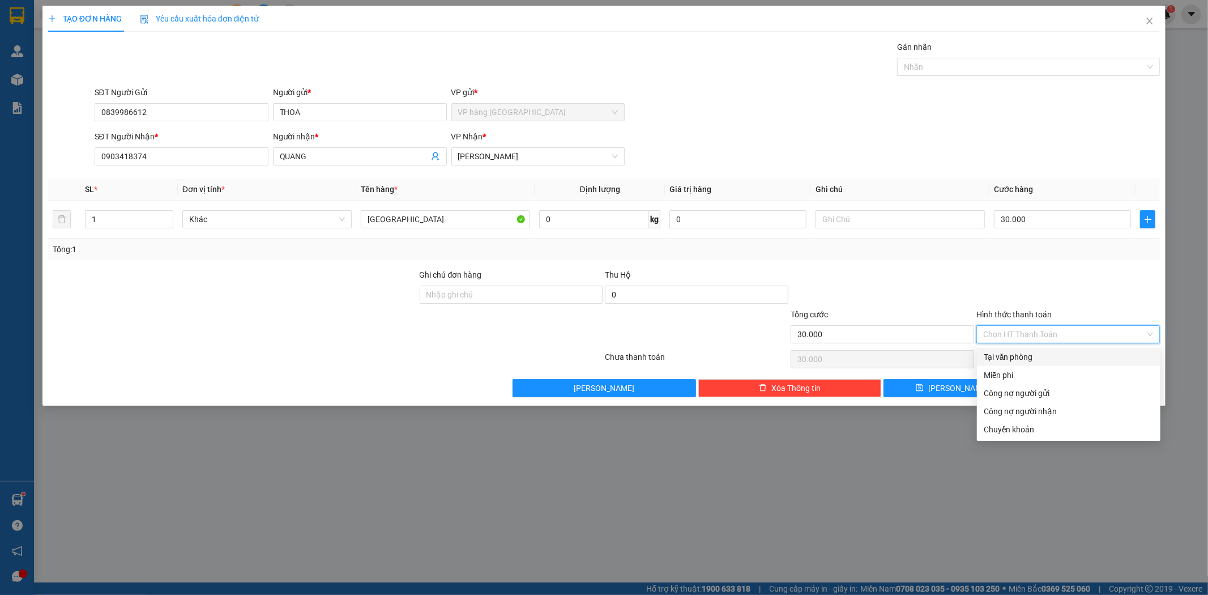
click at [1045, 358] on div "Tại văn phòng" at bounding box center [1069, 357] width 170 height 12
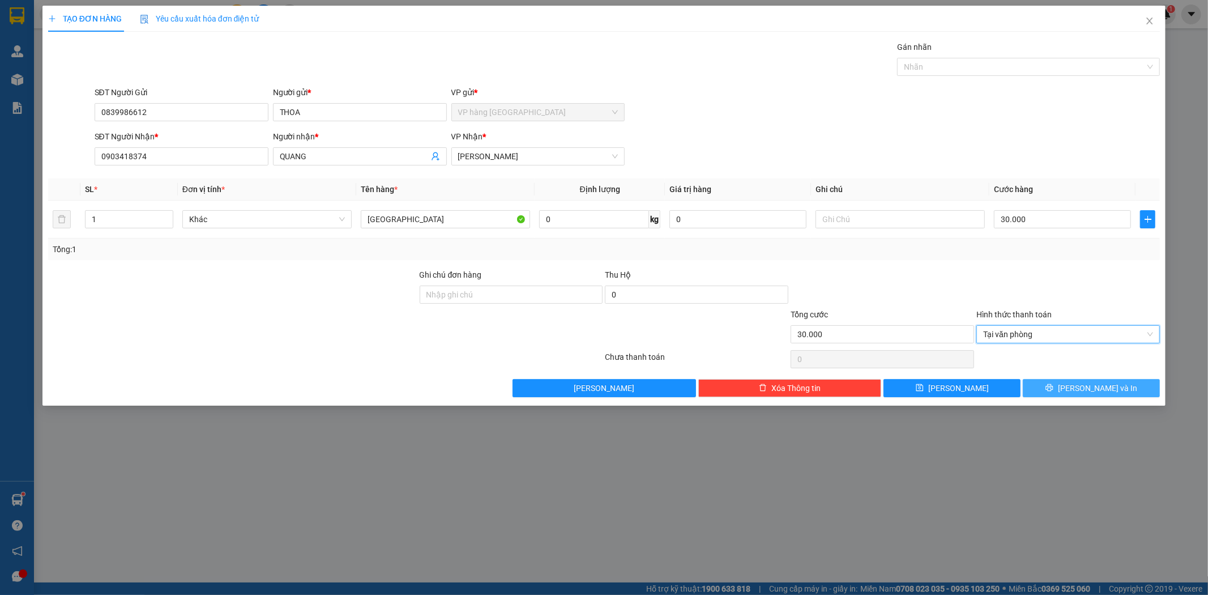
click at [1105, 387] on span "[PERSON_NAME] và In" at bounding box center [1097, 388] width 79 height 12
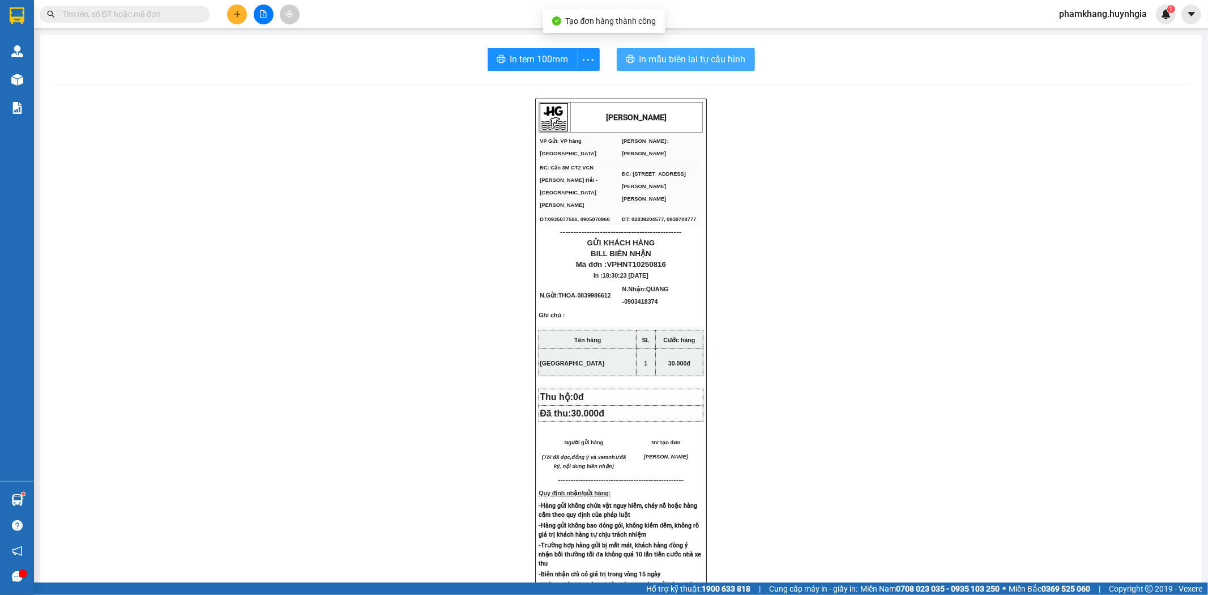
click at [687, 57] on span "In mẫu biên lai tự cấu hình" at bounding box center [692, 59] width 106 height 14
click at [525, 63] on span "In tem 100mm" at bounding box center [539, 59] width 58 height 14
click at [99, 2] on div "Kết quả [PERSON_NAME] ( 229 ) Bộ lọc Thuộc VP này Ngày tạo [PERSON_NAME] nhất M…" at bounding box center [604, 14] width 1208 height 28
click at [102, 9] on input "text" at bounding box center [129, 14] width 134 height 12
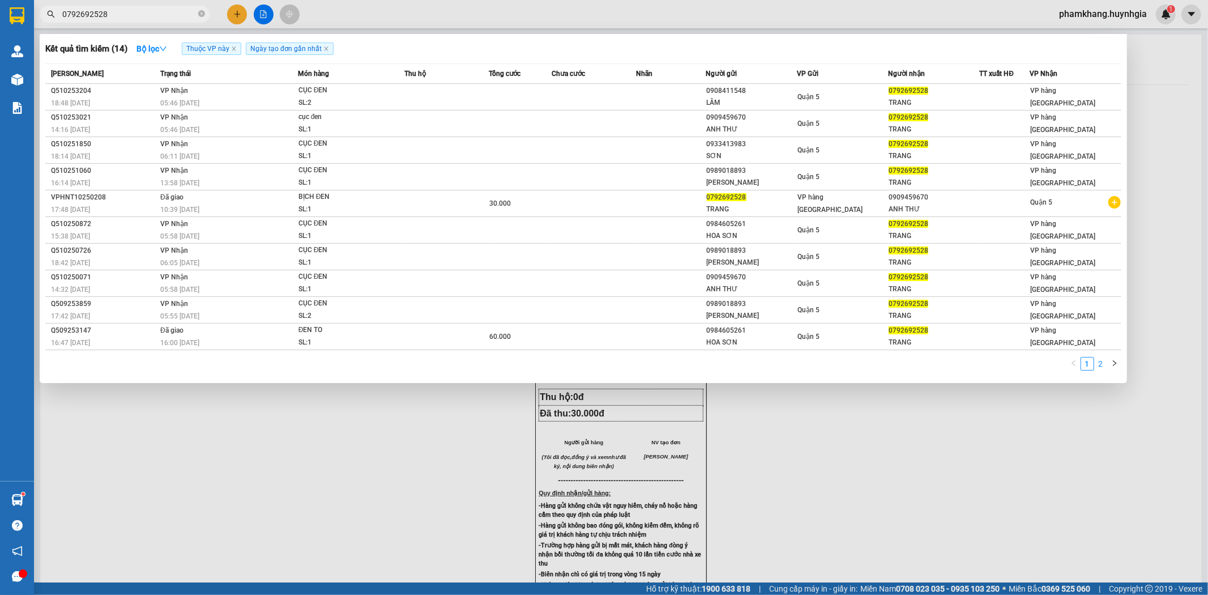
click at [1101, 369] on link "2" at bounding box center [1101, 363] width 12 height 12
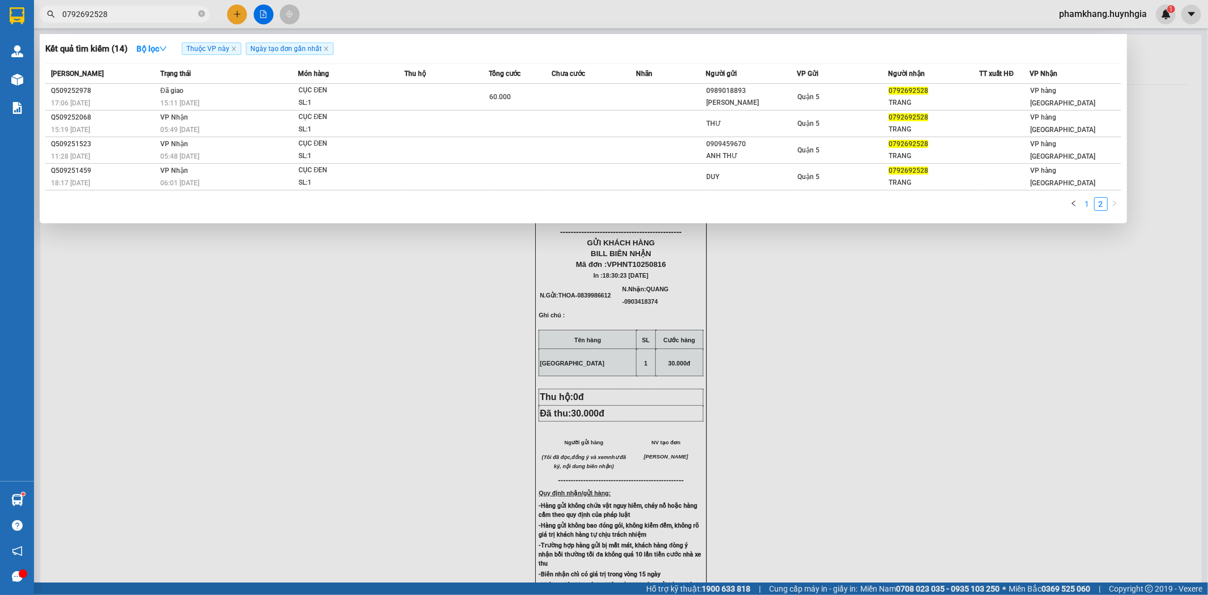
click at [1086, 205] on link "1" at bounding box center [1087, 204] width 12 height 12
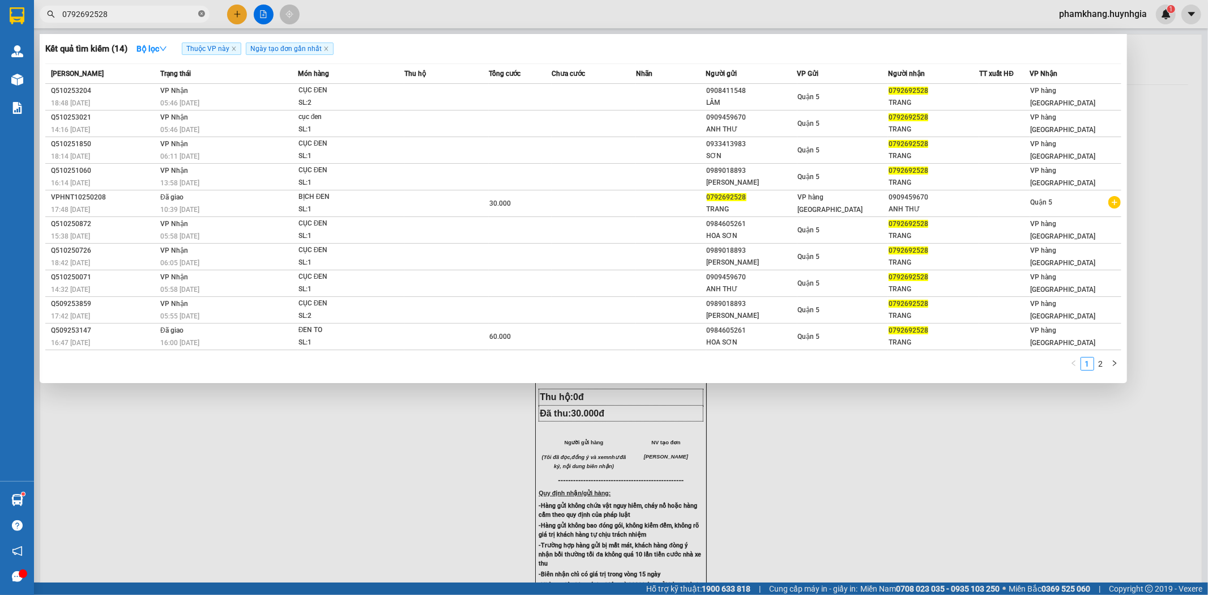
click at [200, 15] on icon "close-circle" at bounding box center [201, 13] width 7 height 7
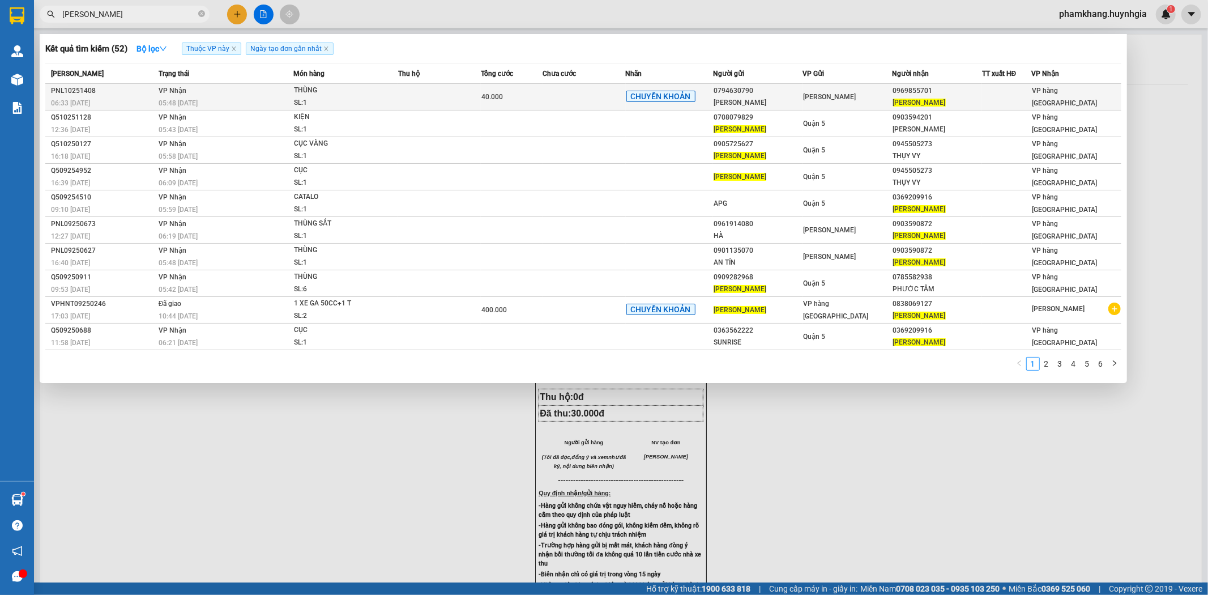
click at [949, 97] on div "[PERSON_NAME]" at bounding box center [937, 103] width 88 height 12
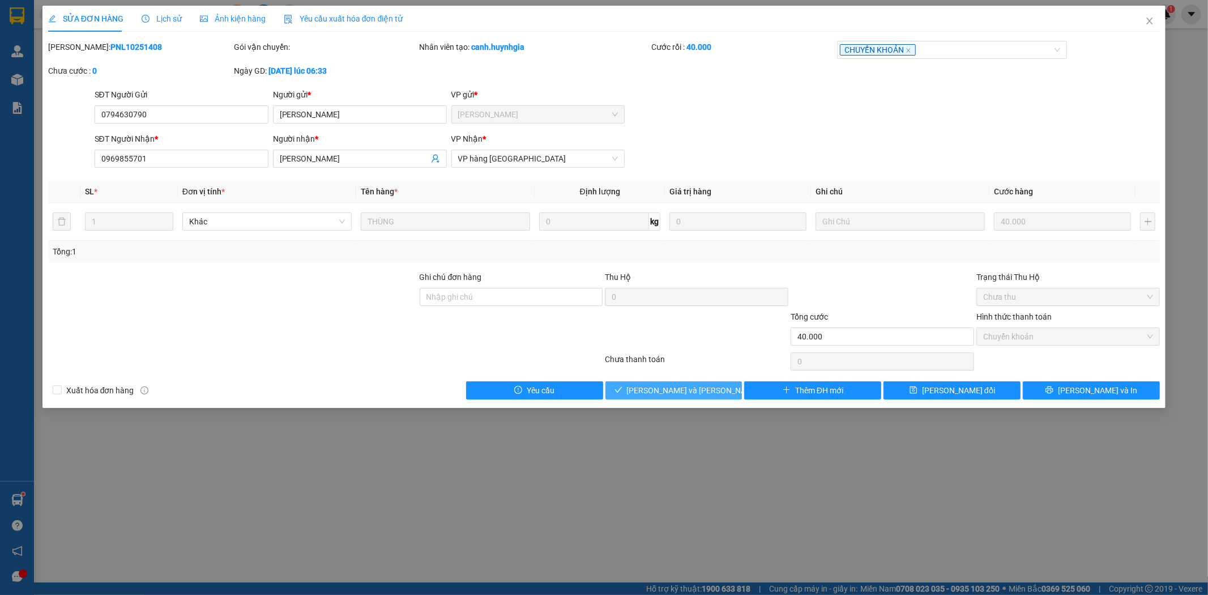
click at [664, 388] on span "[PERSON_NAME] và [PERSON_NAME] hàng" at bounding box center [703, 390] width 153 height 12
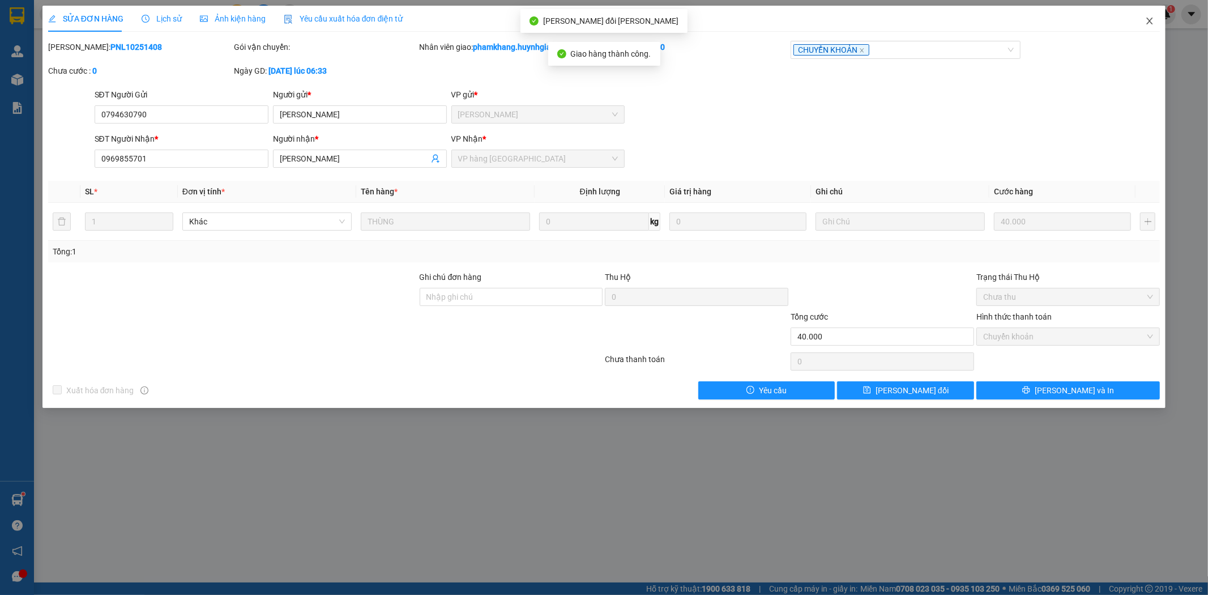
click at [1147, 25] on icon "close" at bounding box center [1149, 20] width 9 height 9
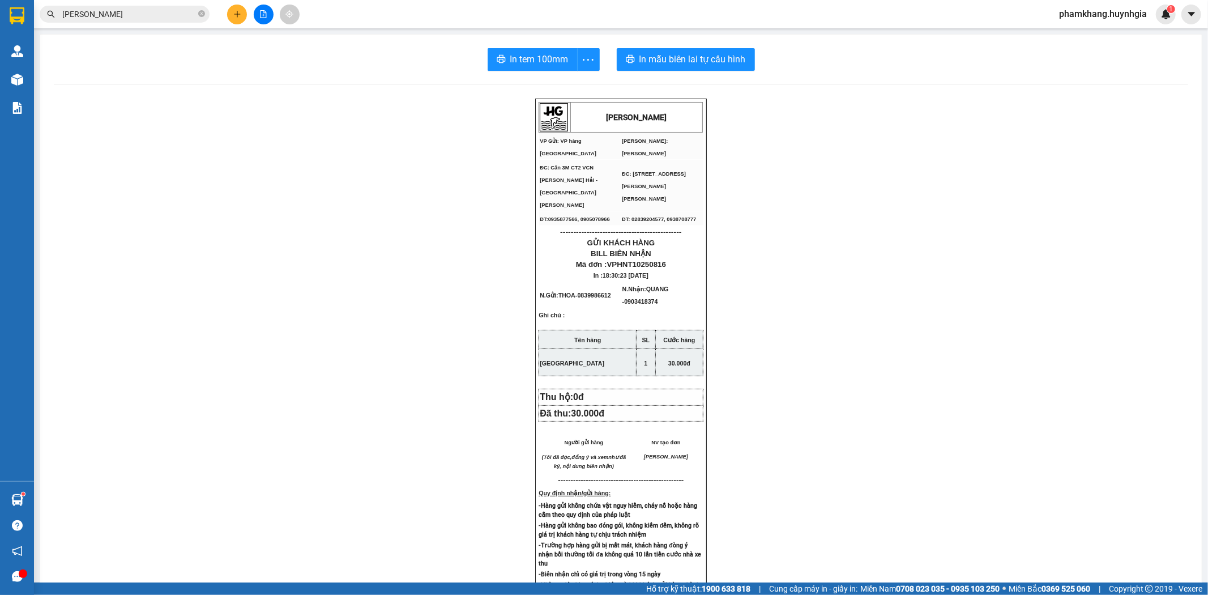
click at [132, 185] on div "[PERSON_NAME] VP Gửi: VP hàng Nha Trang [PERSON_NAME]: [PERSON_NAME] ĐC: Căn 3…" at bounding box center [621, 499] width 1134 height 801
click at [230, 21] on button at bounding box center [237, 15] width 20 height 20
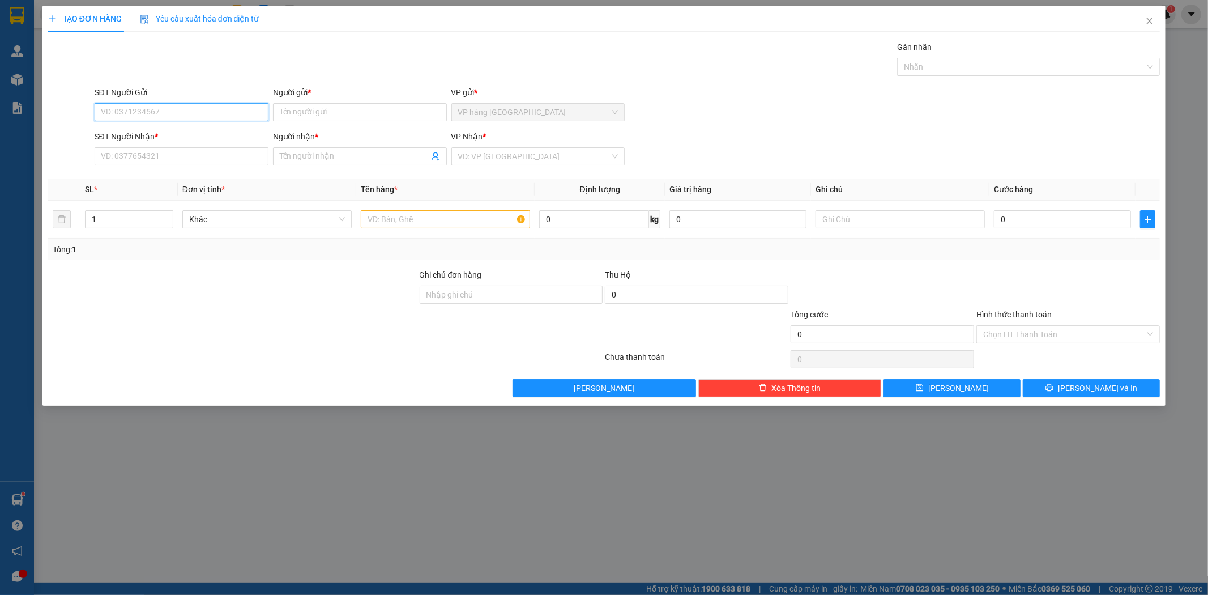
click at [253, 115] on input "SĐT Người Gửi" at bounding box center [182, 112] width 174 height 18
drag, startPoint x: 361, startPoint y: 115, endPoint x: 354, endPoint y: 75, distance: 40.1
click at [360, 114] on input "Người gửi *" at bounding box center [360, 112] width 174 height 18
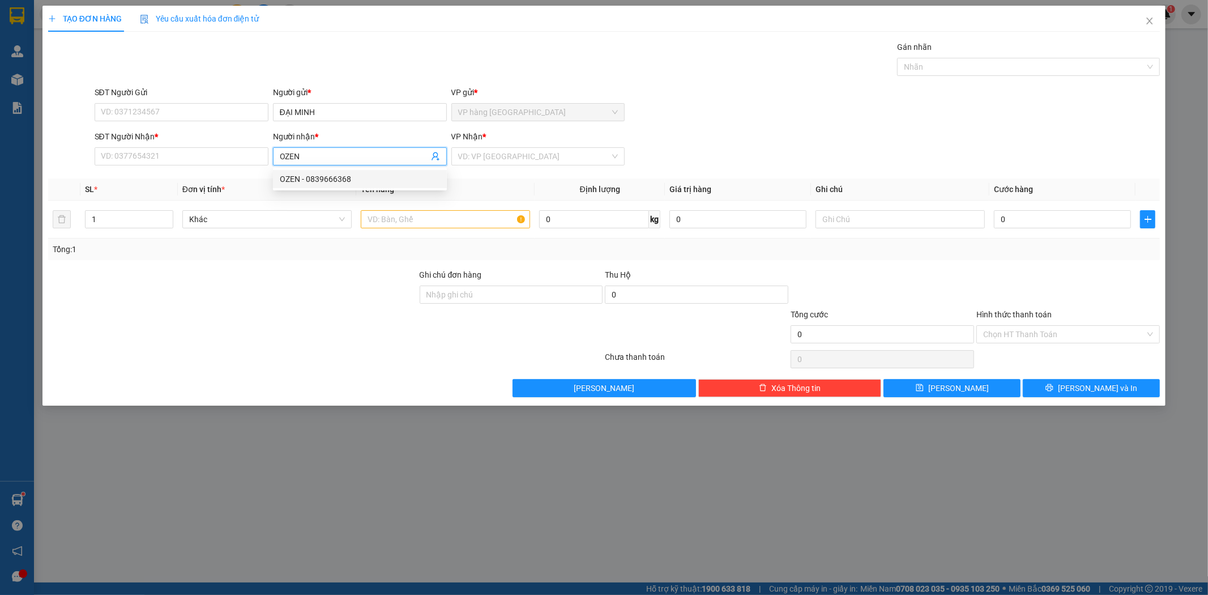
click at [368, 183] on div "OZEN - 0839666368" at bounding box center [360, 179] width 160 height 12
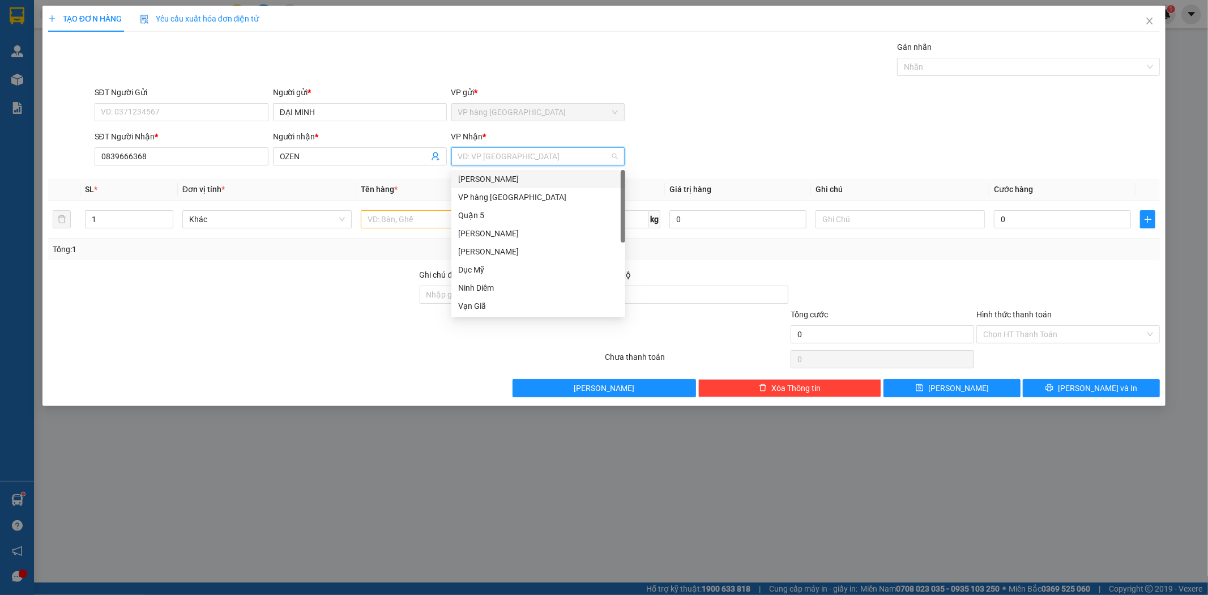
click at [469, 155] on input "search" at bounding box center [534, 156] width 152 height 17
drag, startPoint x: 491, startPoint y: 250, endPoint x: 502, endPoint y: 276, distance: 28.4
drag, startPoint x: 502, startPoint y: 276, endPoint x: 504, endPoint y: 180, distance: 96.3
click at [504, 180] on div "[PERSON_NAME]" at bounding box center [538, 179] width 160 height 12
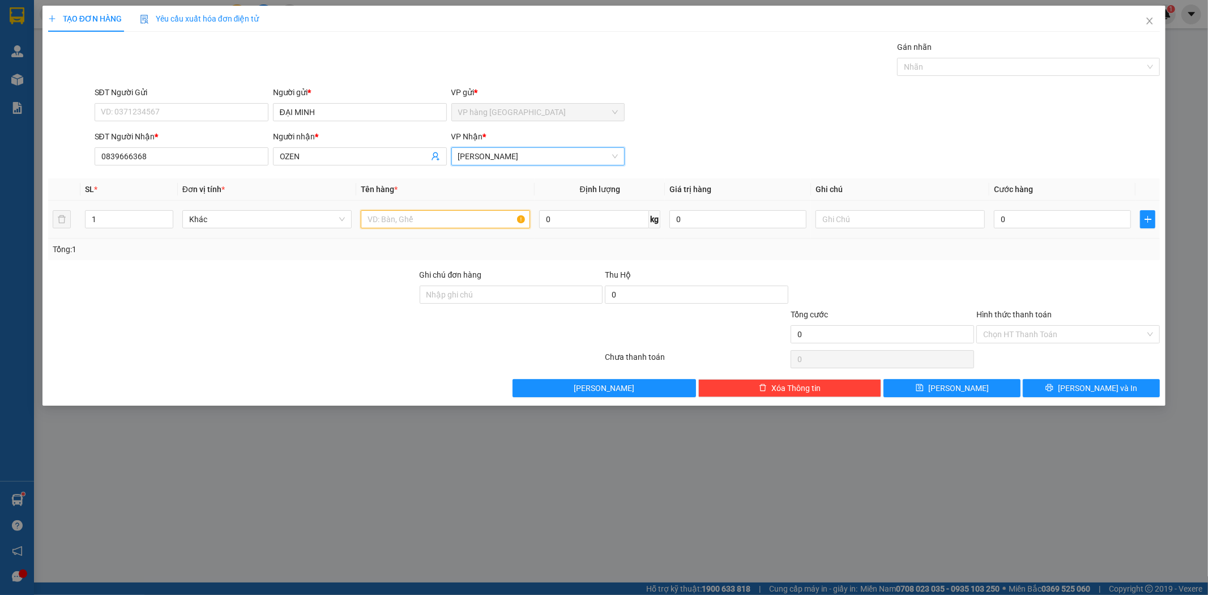
click at [468, 223] on input "text" at bounding box center [445, 219] width 169 height 18
click at [1006, 221] on input "0" at bounding box center [1062, 219] width 137 height 18
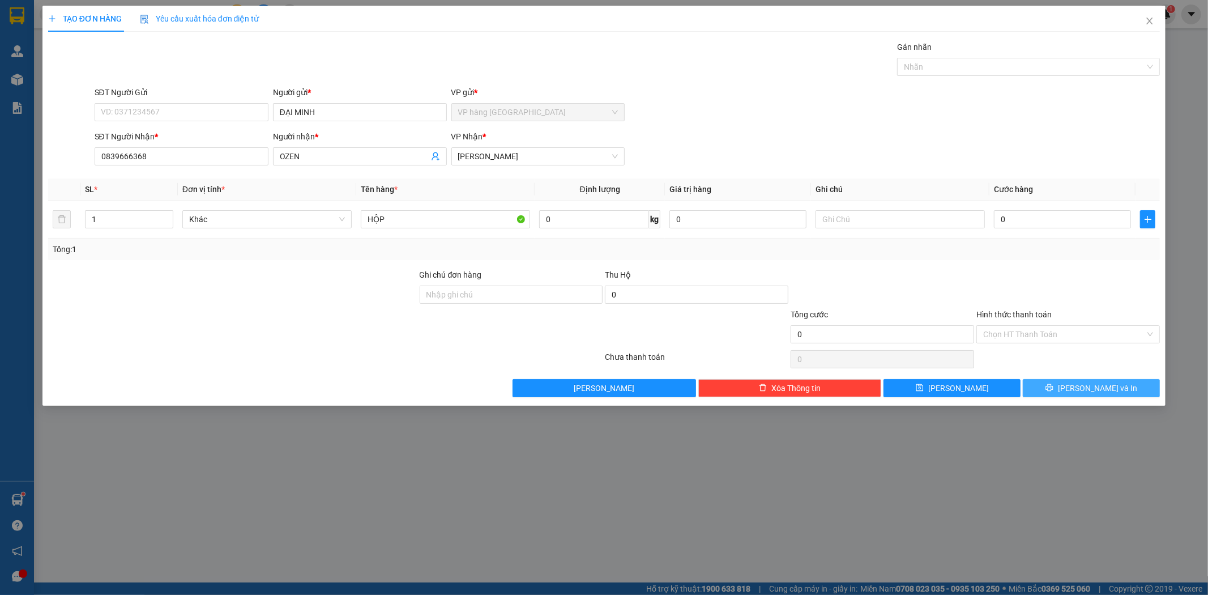
click at [1053, 392] on span "printer" at bounding box center [1049, 387] width 8 height 9
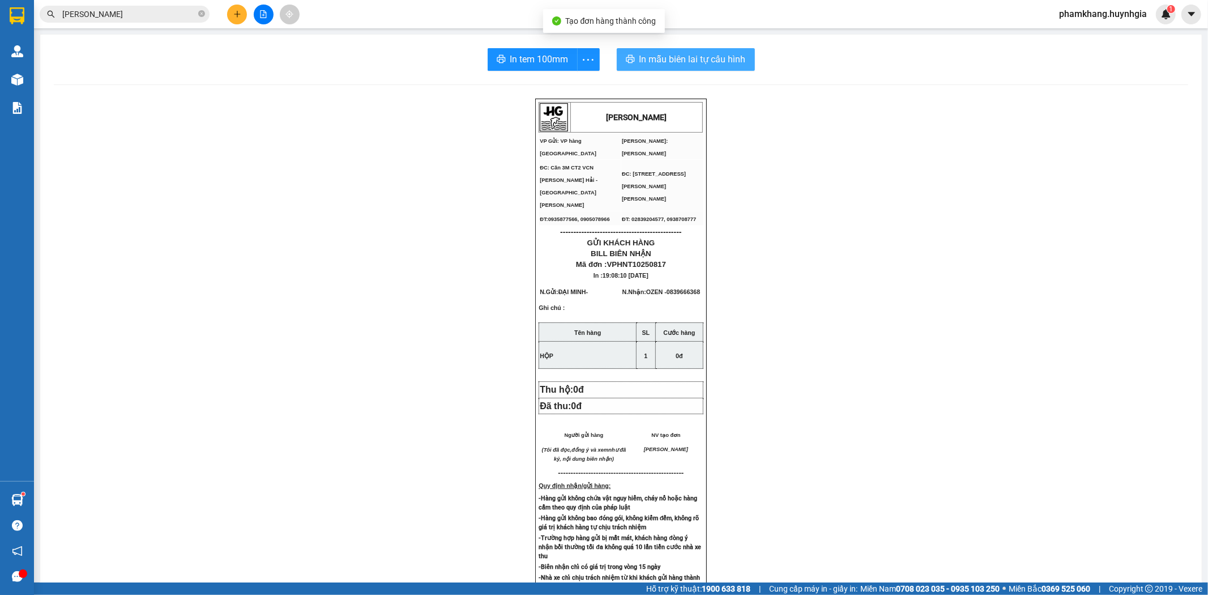
click at [653, 62] on span "In mẫu biên lai tự cấu hình" at bounding box center [692, 59] width 106 height 14
click at [529, 68] on button "In tem 100mm" at bounding box center [533, 59] width 90 height 23
click at [510, 62] on span "In tem 100mm" at bounding box center [539, 59] width 58 height 14
click at [513, 66] on button "In tem 100mm" at bounding box center [533, 59] width 90 height 23
click at [544, 61] on span "In tem 100mm" at bounding box center [539, 59] width 58 height 14
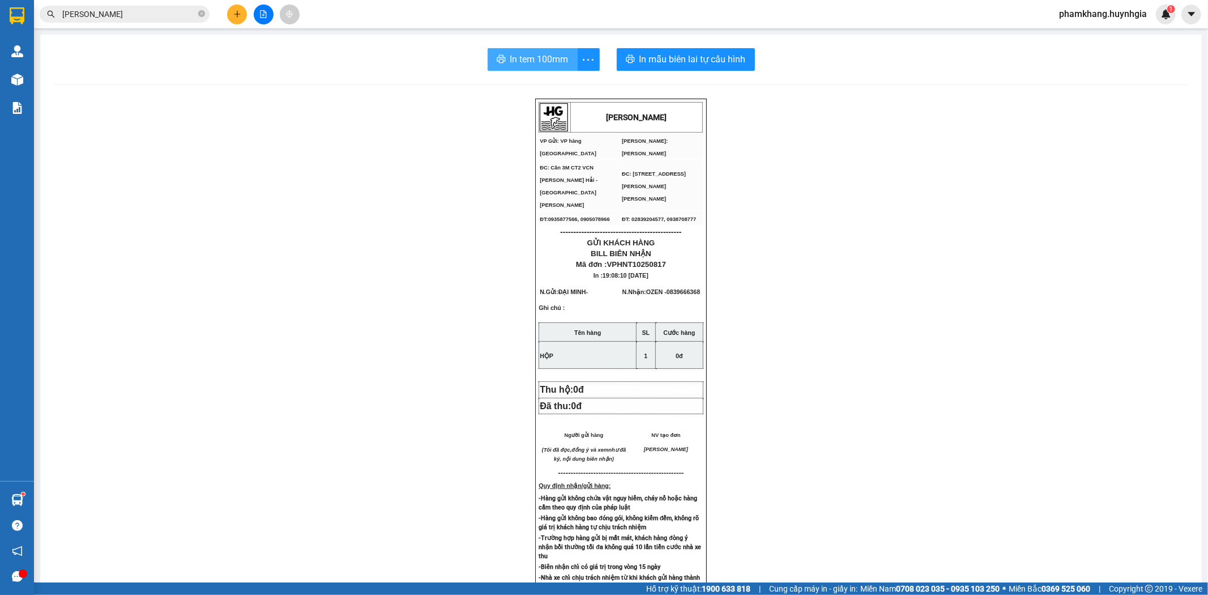
click at [497, 58] on icon "printer" at bounding box center [501, 59] width 8 height 8
click at [561, 57] on span "In tem 100mm" at bounding box center [539, 59] width 58 height 14
click at [510, 59] on span "In tem 100mm" at bounding box center [539, 59] width 58 height 14
click at [201, 15] on icon "close-circle" at bounding box center [201, 13] width 7 height 7
click at [236, 18] on button at bounding box center [237, 15] width 20 height 20
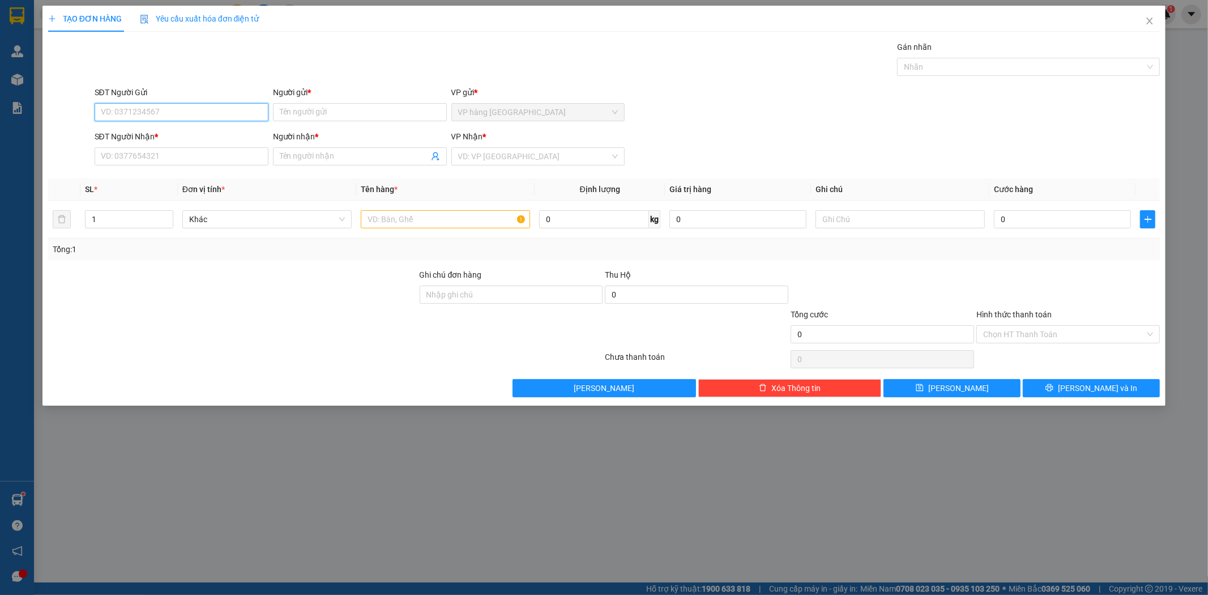
click at [211, 109] on input "SĐT Người Gửi" at bounding box center [182, 112] width 174 height 18
click at [293, 115] on input "Người gửi *" at bounding box center [360, 112] width 174 height 18
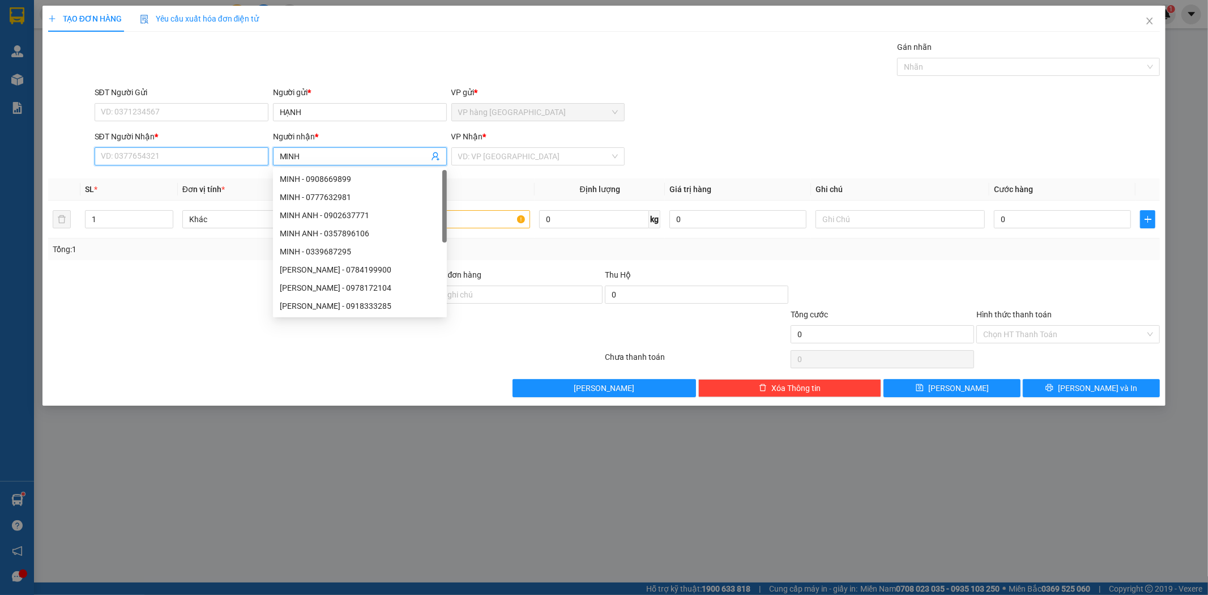
click at [176, 159] on input "SĐT Người Nhận *" at bounding box center [182, 156] width 174 height 18
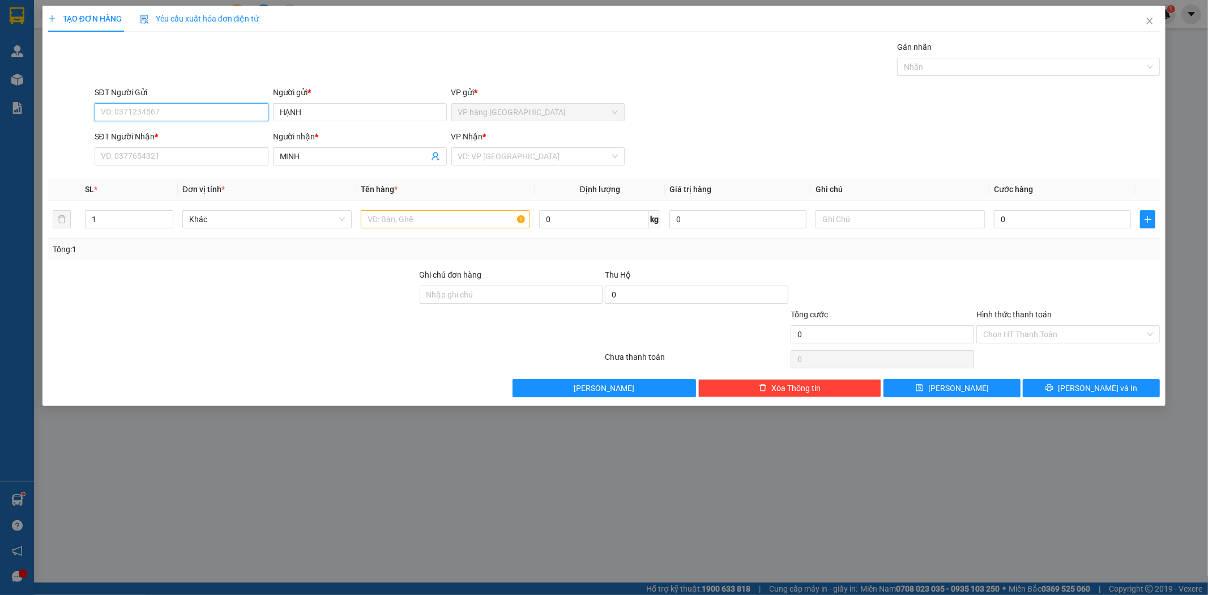
click at [144, 115] on input "SĐT Người Gửi" at bounding box center [182, 112] width 174 height 18
click at [165, 138] on div "0933730417 - [PERSON_NAME]" at bounding box center [181, 135] width 160 height 12
click at [190, 155] on input "SĐT Người Nhận *" at bounding box center [182, 156] width 174 height 18
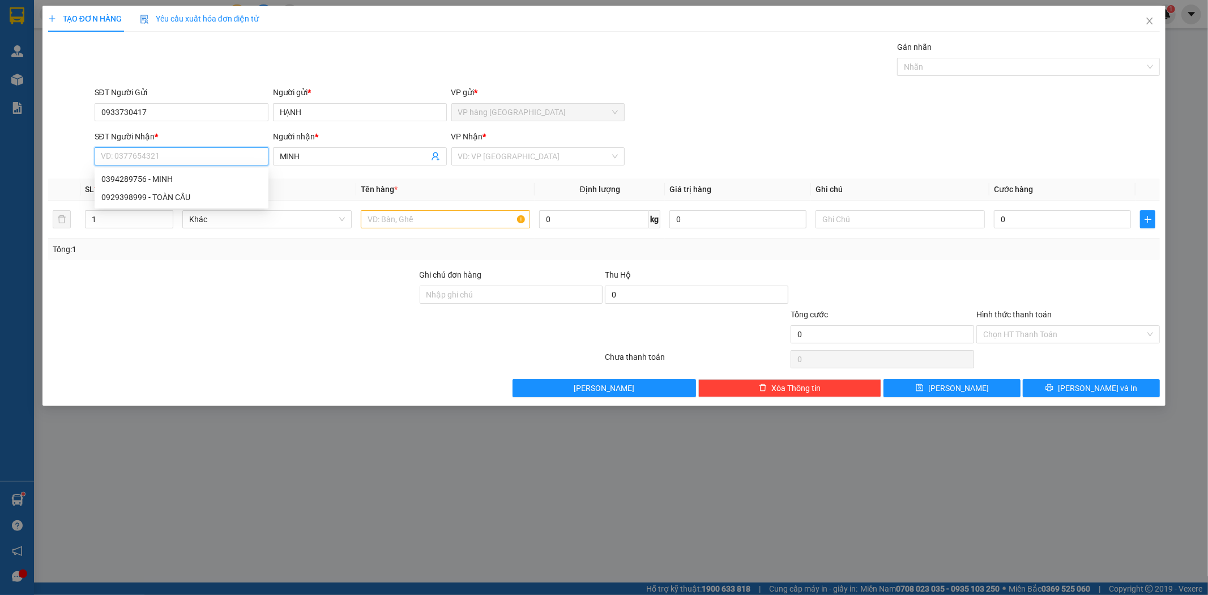
click at [190, 155] on input "SĐT Người Nhận *" at bounding box center [182, 156] width 174 height 18
click at [190, 178] on div "0394289756 - MINH" at bounding box center [181, 179] width 160 height 12
click at [471, 227] on input "text" at bounding box center [445, 219] width 169 height 18
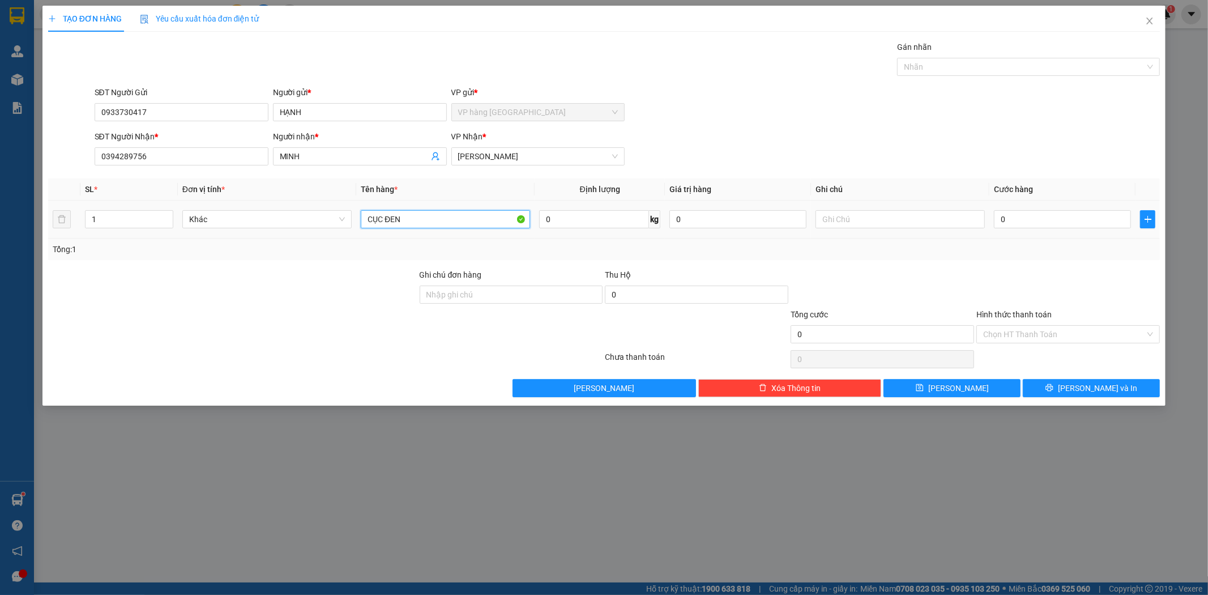
click at [473, 212] on input "CỤC ĐEN" at bounding box center [445, 219] width 169 height 18
click at [1044, 215] on input "0" at bounding box center [1062, 219] width 137 height 18
click at [1079, 327] on input "Hình thức thanh toán" at bounding box center [1064, 334] width 162 height 17
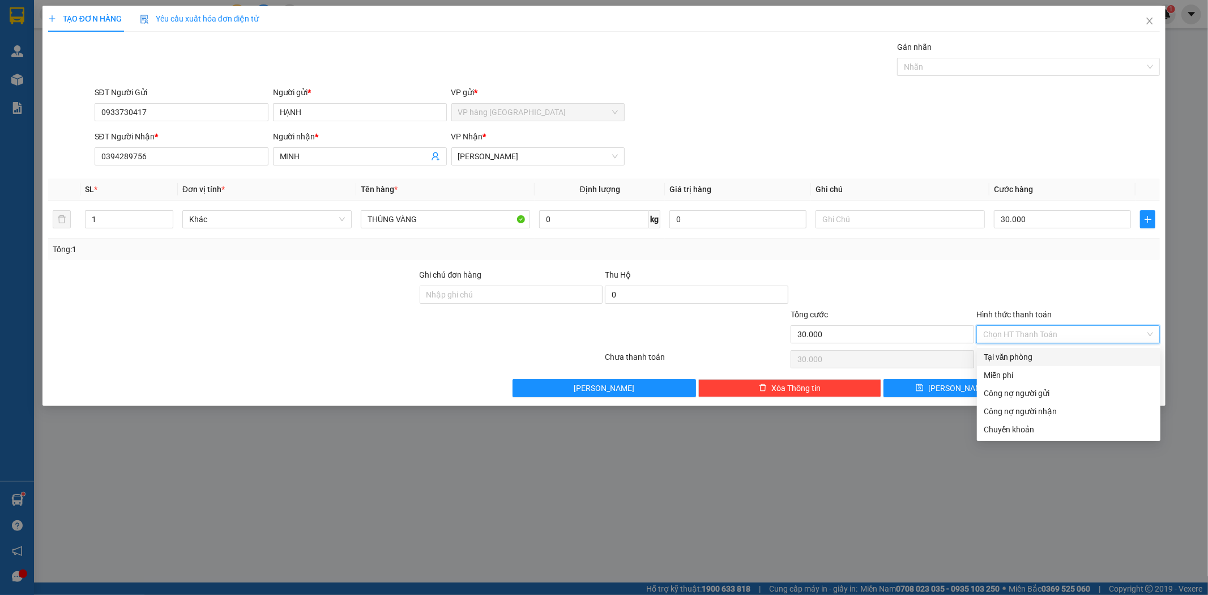
click at [1070, 357] on div "Tại văn phòng" at bounding box center [1069, 357] width 170 height 12
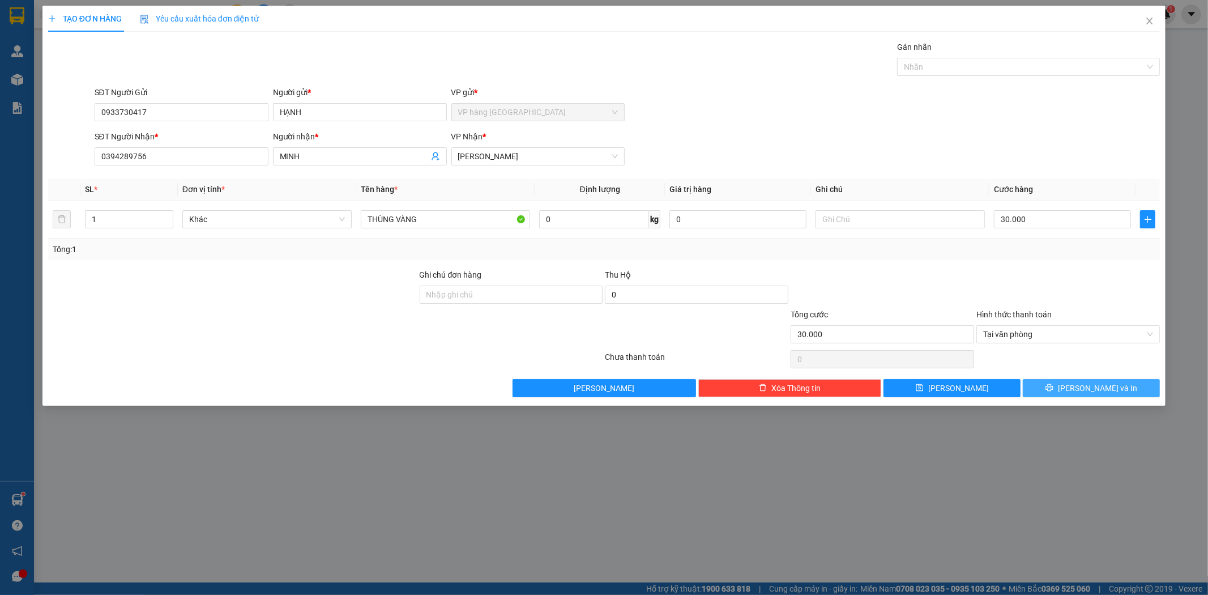
click at [1065, 389] on button "[PERSON_NAME] và In" at bounding box center [1091, 388] width 137 height 18
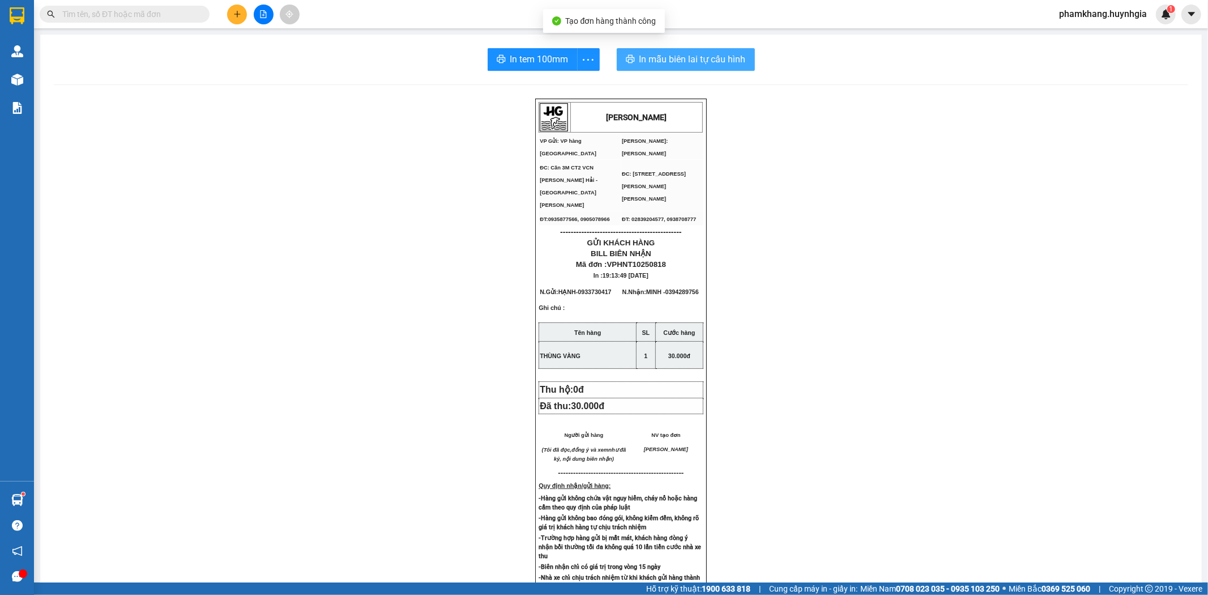
click at [715, 58] on span "In mẫu biên lai tự cấu hình" at bounding box center [692, 59] width 106 height 14
click at [632, 59] on button "In mẫu biên lai tự cấu hình" at bounding box center [686, 59] width 138 height 23
click at [561, 68] on button "In tem 100mm" at bounding box center [533, 59] width 90 height 23
click at [243, 14] on button at bounding box center [237, 15] width 20 height 20
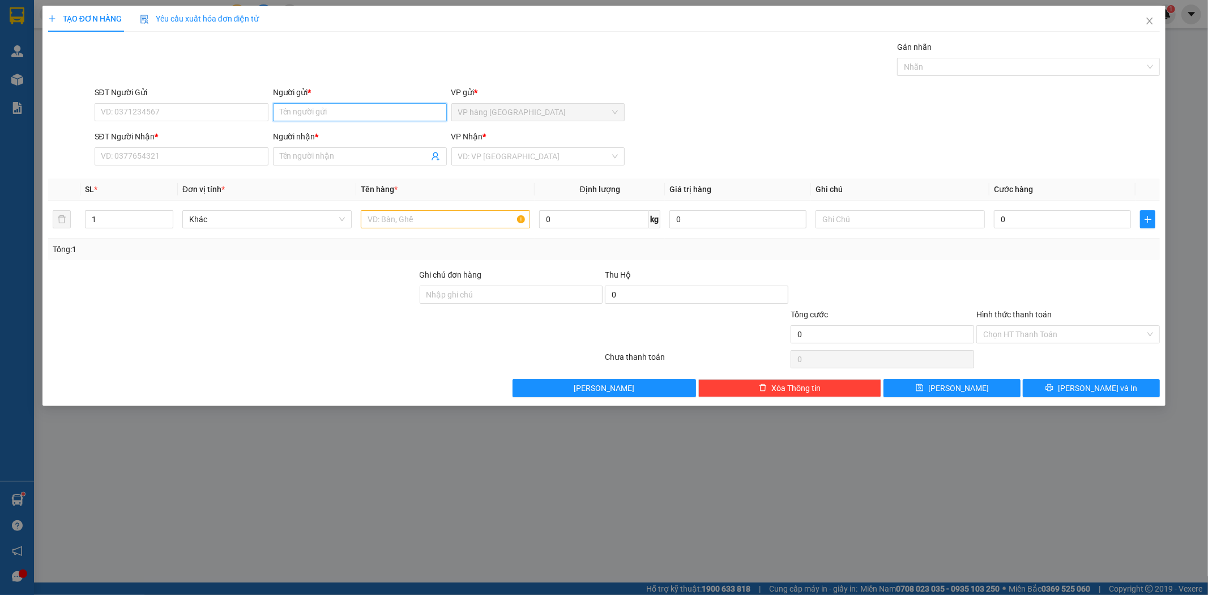
click at [297, 117] on input "Người gửi *" at bounding box center [360, 112] width 174 height 18
click at [171, 108] on input "SĐT Người Gửi" at bounding box center [182, 112] width 174 height 18
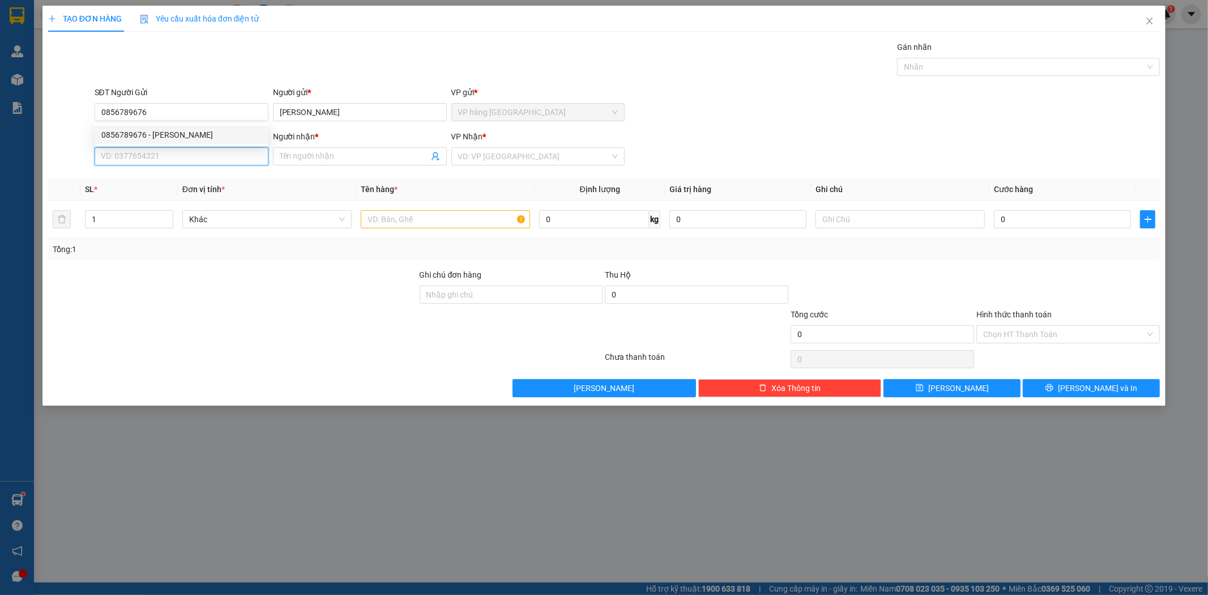
click at [238, 160] on input "SĐT Người Nhận *" at bounding box center [182, 156] width 174 height 18
click at [236, 177] on div "0366136985 - [PERSON_NAME]" at bounding box center [181, 179] width 160 height 12
click at [385, 222] on input "text" at bounding box center [445, 219] width 169 height 18
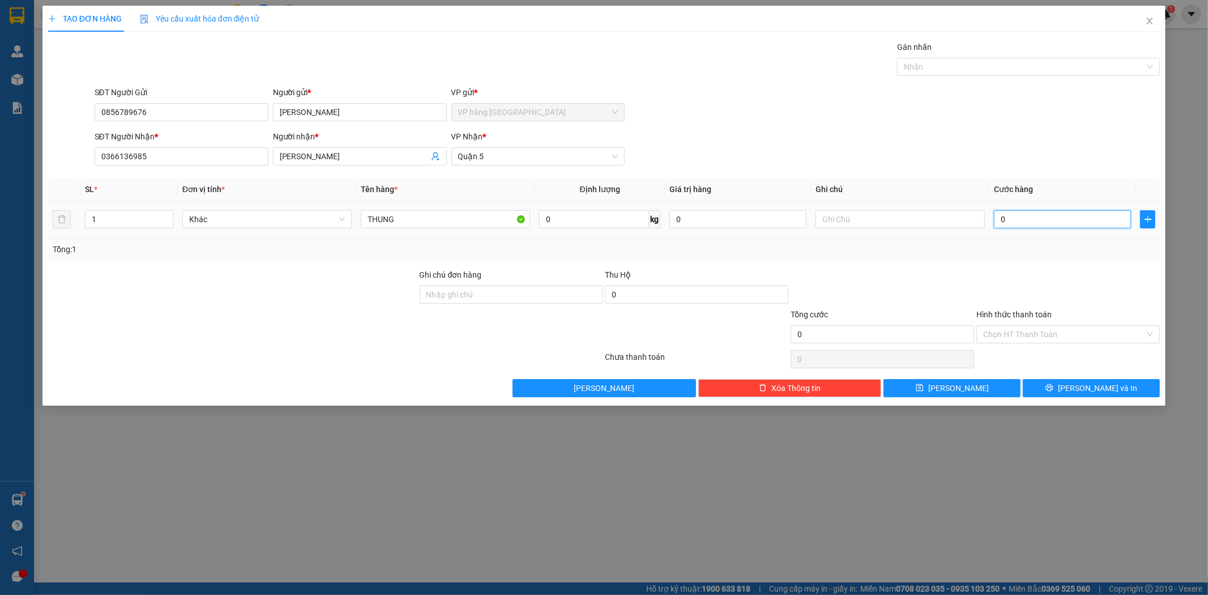
click at [1031, 219] on input "0" at bounding box center [1062, 219] width 137 height 18
click at [881, 220] on input "text" at bounding box center [899, 219] width 169 height 18
click at [1067, 327] on input "Hình thức thanh toán" at bounding box center [1064, 334] width 162 height 17
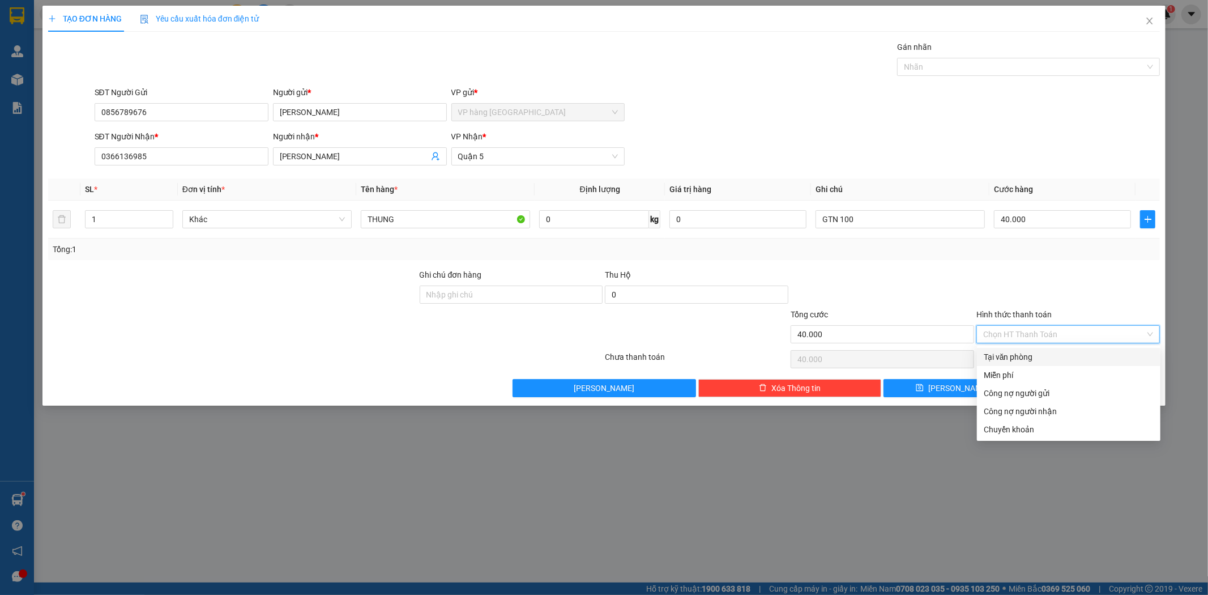
click at [1067, 352] on div "Tại văn phòng" at bounding box center [1069, 357] width 170 height 12
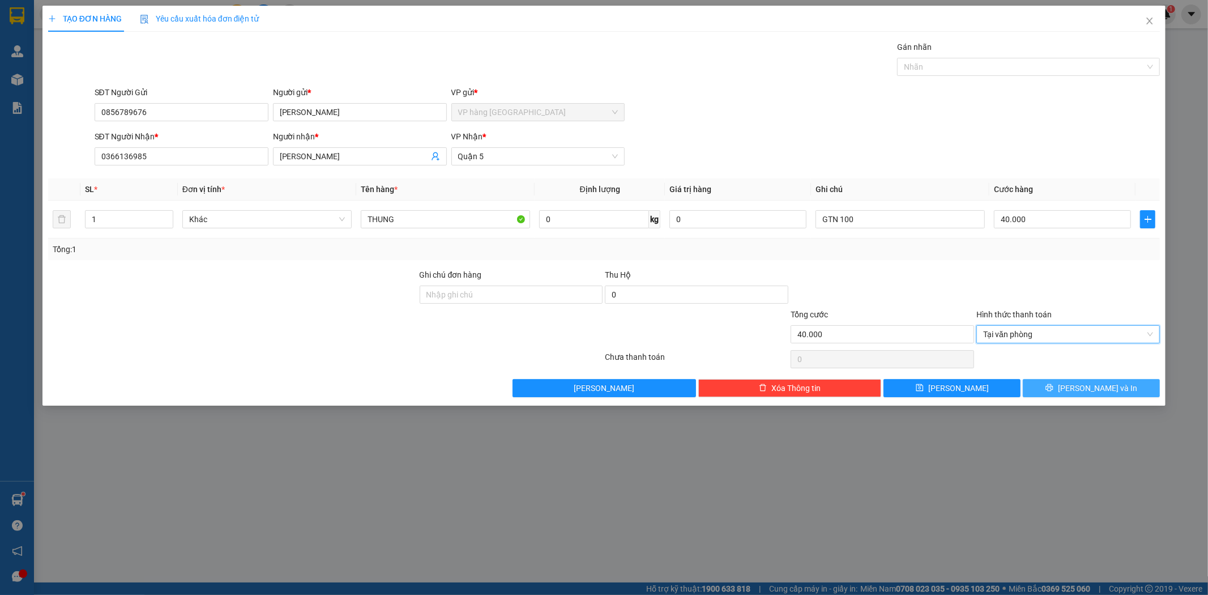
click at [1082, 388] on span "[PERSON_NAME] và In" at bounding box center [1097, 388] width 79 height 12
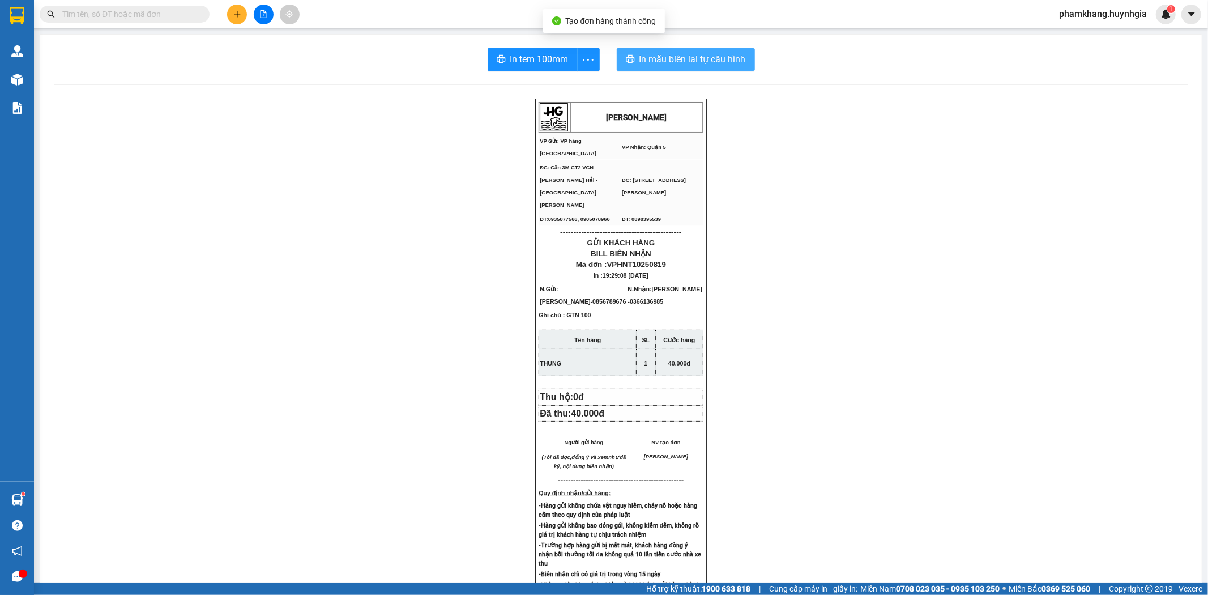
click at [676, 58] on span "In mẫu biên lai tự cấu hình" at bounding box center [692, 59] width 106 height 14
click at [533, 60] on span "In tem 100mm" at bounding box center [539, 59] width 58 height 14
click at [242, 5] on div at bounding box center [263, 15] width 85 height 20
click at [239, 19] on button at bounding box center [237, 15] width 20 height 20
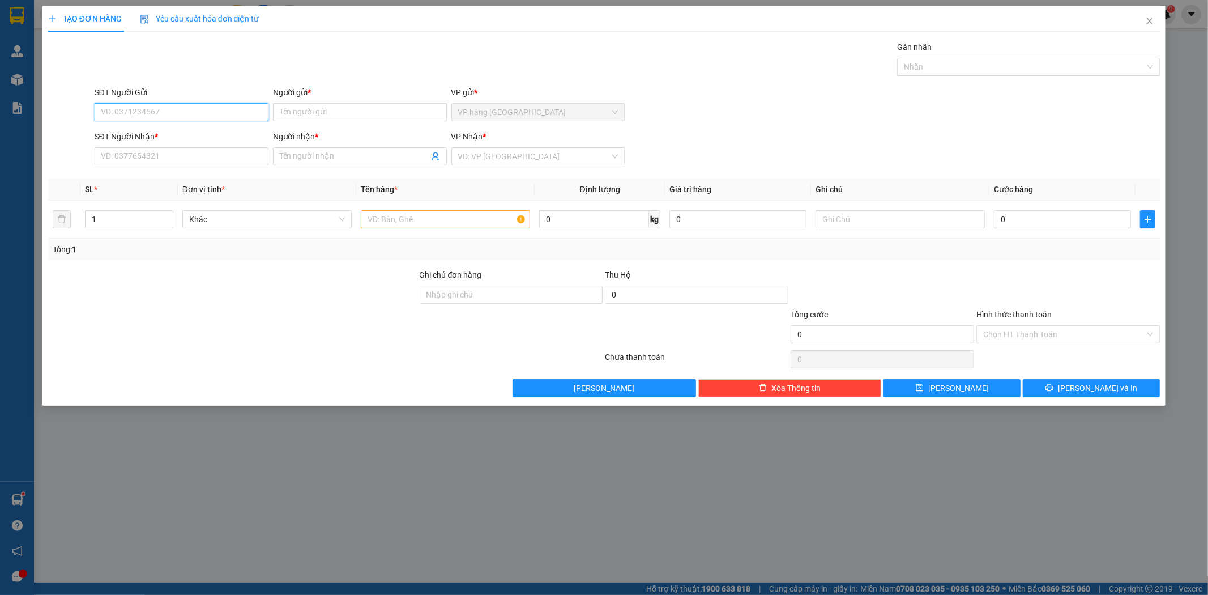
click at [211, 117] on input "SĐT Người Gửi" at bounding box center [182, 112] width 174 height 18
click at [197, 133] on div "0906767122 - TIẾN" at bounding box center [181, 135] width 160 height 12
click at [405, 225] on input "text" at bounding box center [445, 219] width 169 height 18
click at [1011, 223] on input "0" at bounding box center [1062, 219] width 137 height 18
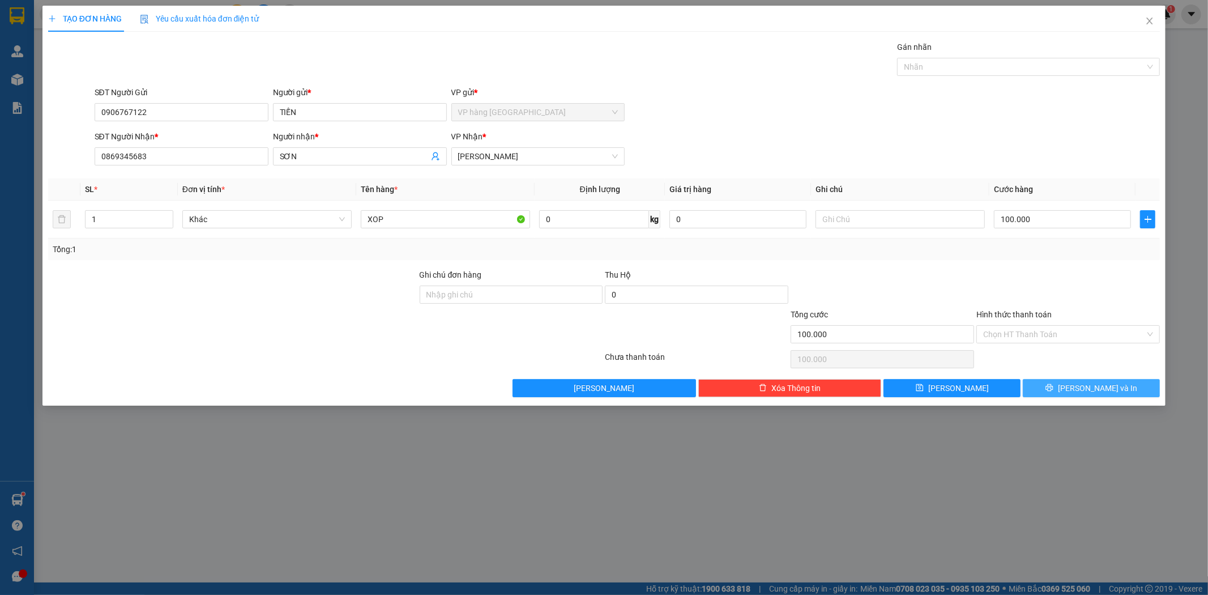
click at [1102, 382] on span "[PERSON_NAME] và In" at bounding box center [1097, 388] width 79 height 12
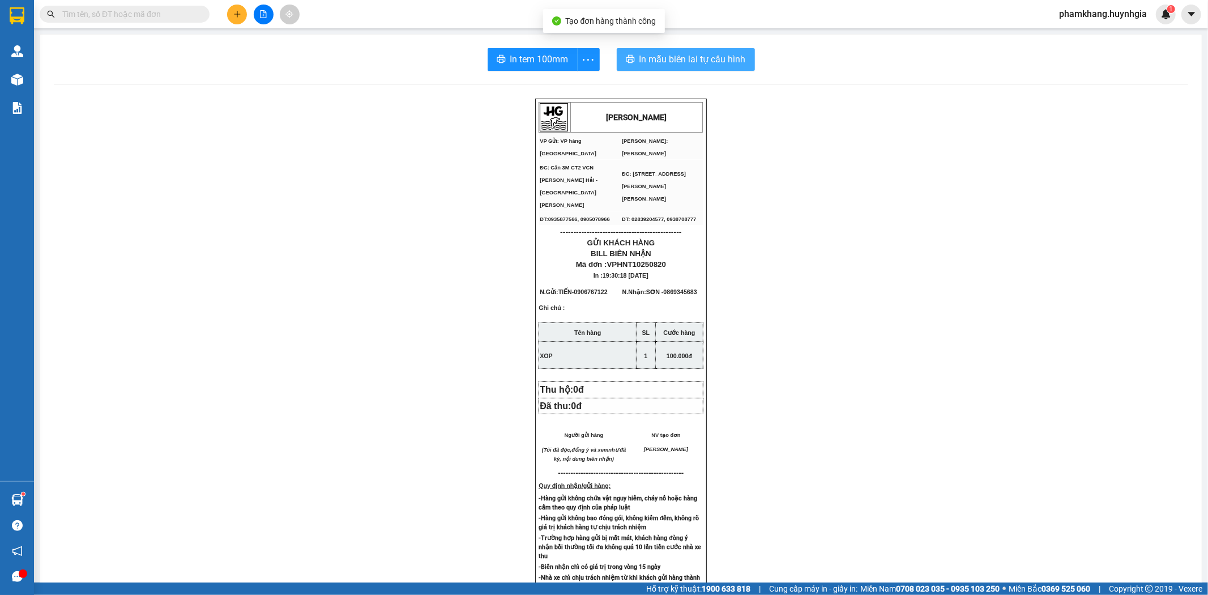
click at [646, 54] on span "In mẫu biên lai tự cấu hình" at bounding box center [692, 59] width 106 height 14
click at [552, 57] on span "In tem 100mm" at bounding box center [539, 59] width 58 height 14
click at [239, 15] on icon "plus" at bounding box center [237, 14] width 8 height 8
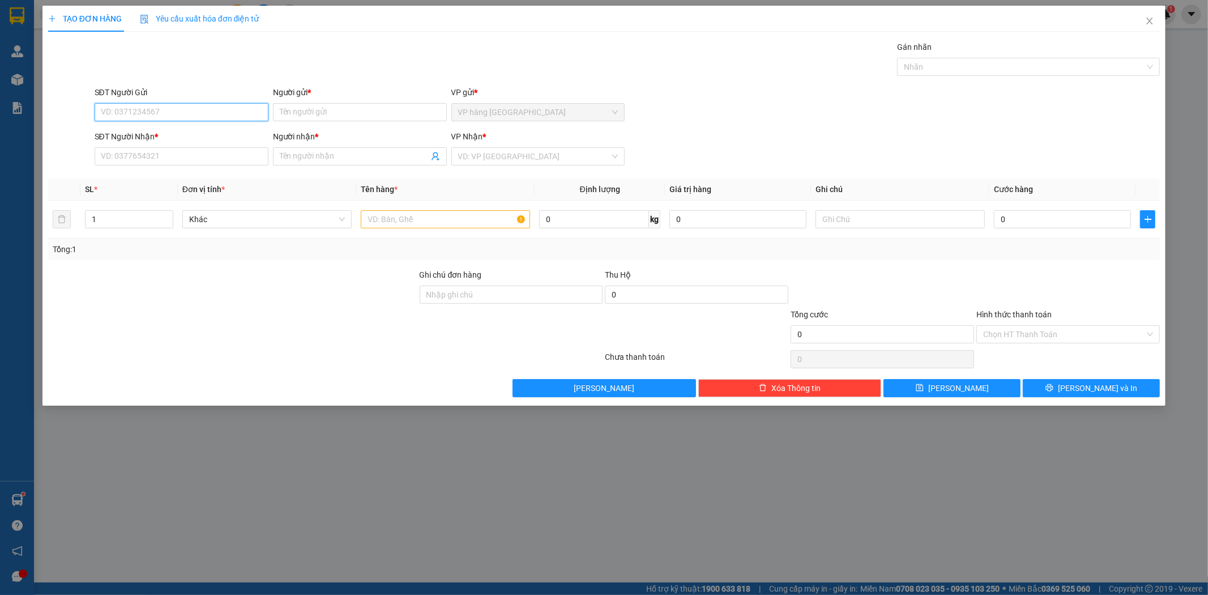
click at [219, 115] on input "SĐT Người Gửi" at bounding box center [182, 112] width 174 height 18
click at [190, 134] on div "0913444001 - [PERSON_NAME]" at bounding box center [181, 135] width 160 height 12
click at [399, 223] on input "text" at bounding box center [445, 219] width 169 height 18
click at [1040, 219] on input "0" at bounding box center [1062, 219] width 137 height 18
click at [858, 309] on div "Tổng cước" at bounding box center [882, 316] width 183 height 17
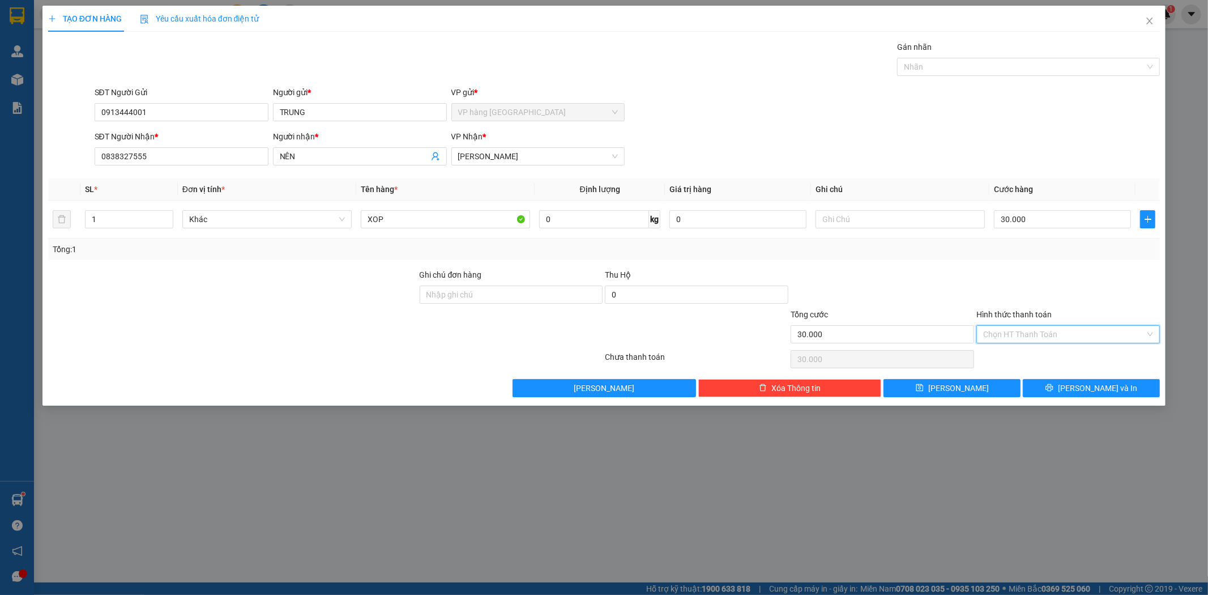
click at [1051, 329] on input "Hình thức thanh toán" at bounding box center [1064, 334] width 162 height 17
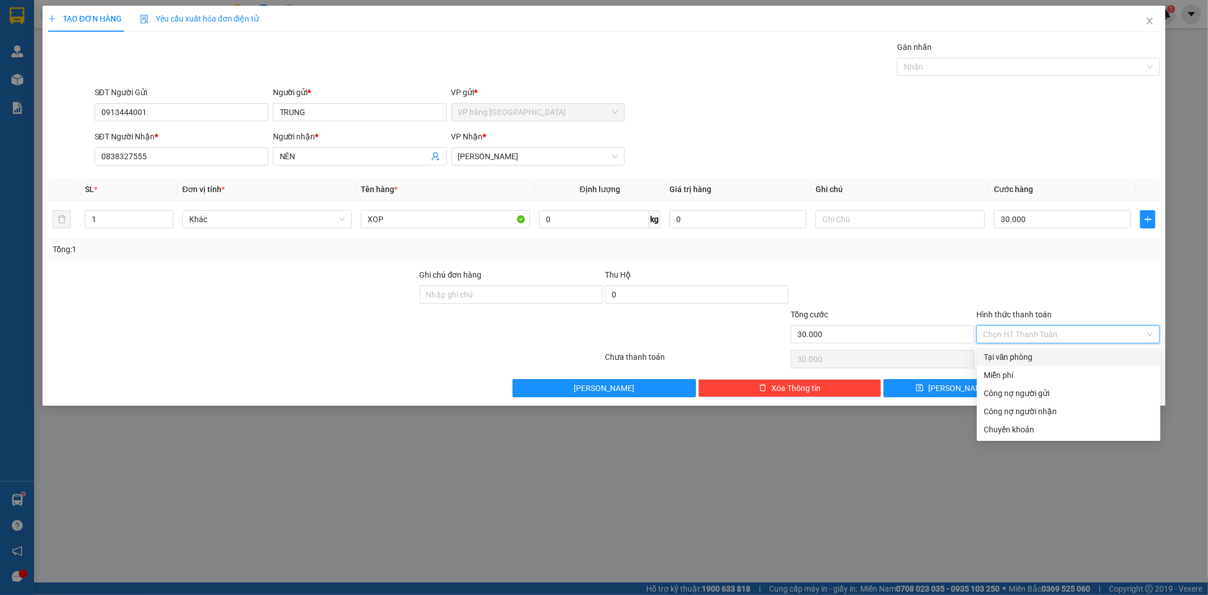
click at [1079, 353] on div "Tại văn phòng" at bounding box center [1069, 357] width 170 height 12
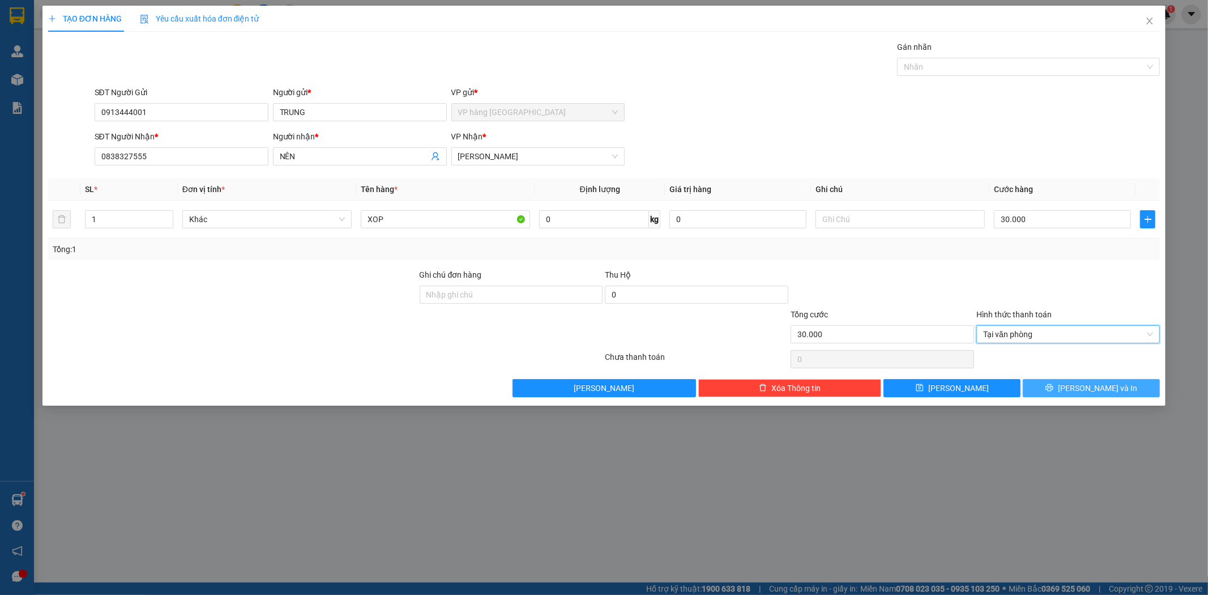
click at [1090, 382] on span "[PERSON_NAME] và In" at bounding box center [1097, 388] width 79 height 12
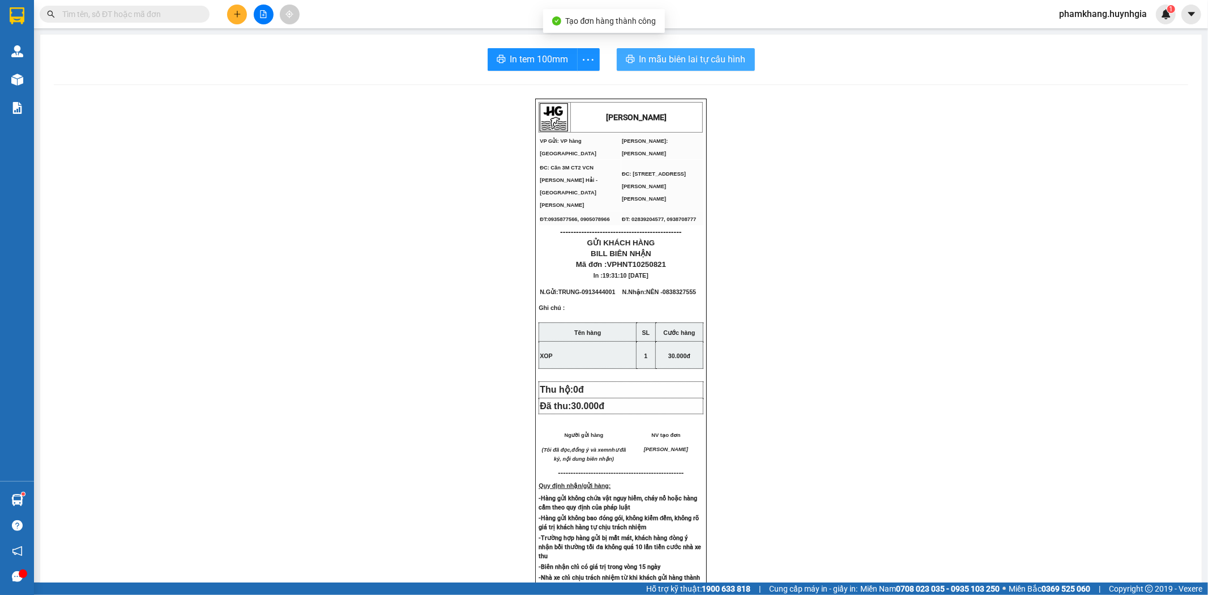
click at [663, 59] on span "In mẫu biên lai tự cấu hình" at bounding box center [692, 59] width 106 height 14
click at [537, 57] on span "In tem 100mm" at bounding box center [539, 59] width 58 height 14
click at [241, 19] on button at bounding box center [237, 15] width 20 height 20
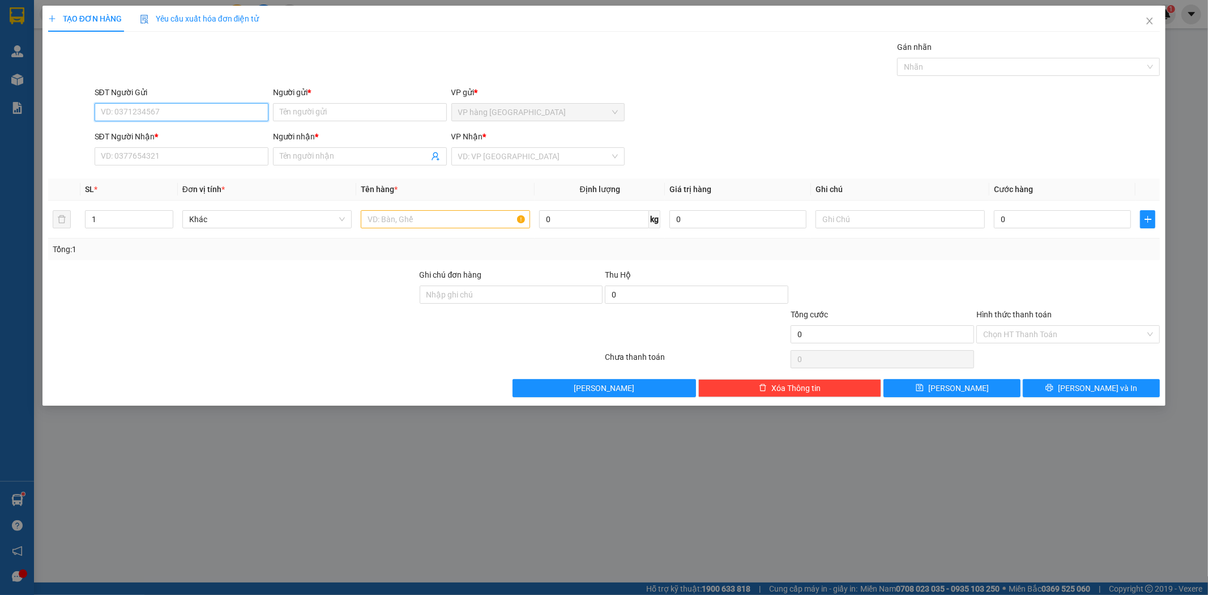
click at [237, 115] on input "SĐT Người Gửi" at bounding box center [182, 112] width 174 height 18
click at [221, 136] on div "0358012906 - HIỀN RƯỢU" at bounding box center [181, 135] width 160 height 12
click at [206, 163] on input "0793153015" at bounding box center [182, 156] width 174 height 18
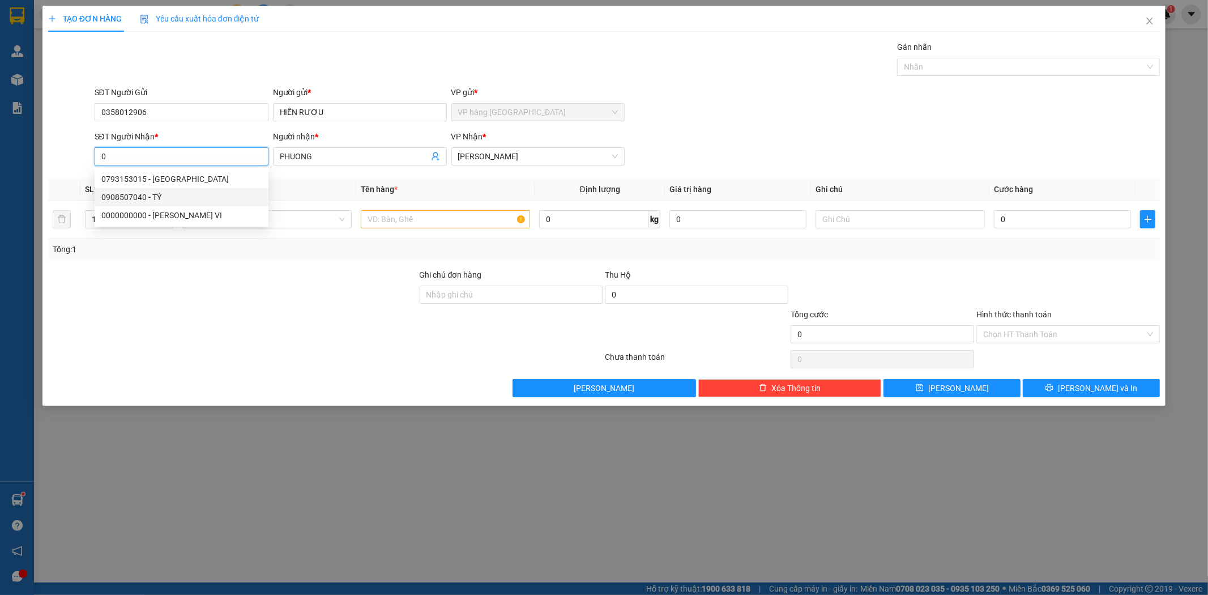
click at [207, 195] on div "0908507040 - TÝ" at bounding box center [181, 197] width 160 height 12
click at [376, 221] on input "text" at bounding box center [445, 219] width 169 height 18
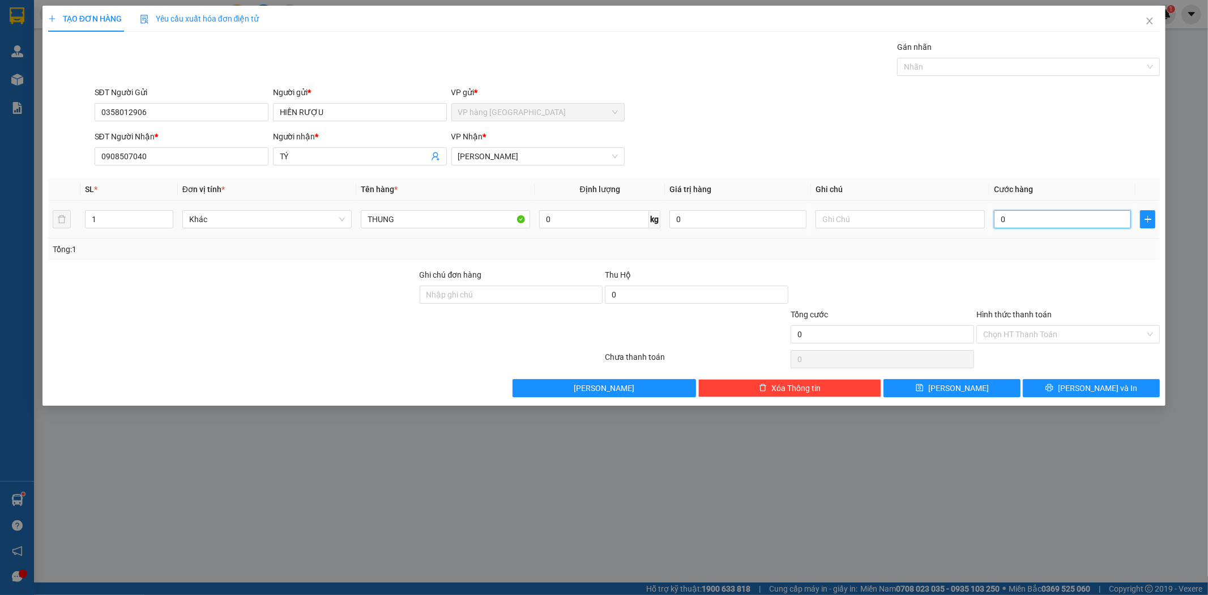
click at [1028, 216] on input "0" at bounding box center [1062, 219] width 137 height 18
click at [873, 302] on div at bounding box center [882, 288] width 186 height 40
click at [1056, 333] on input "Hình thức thanh toán" at bounding box center [1064, 334] width 162 height 17
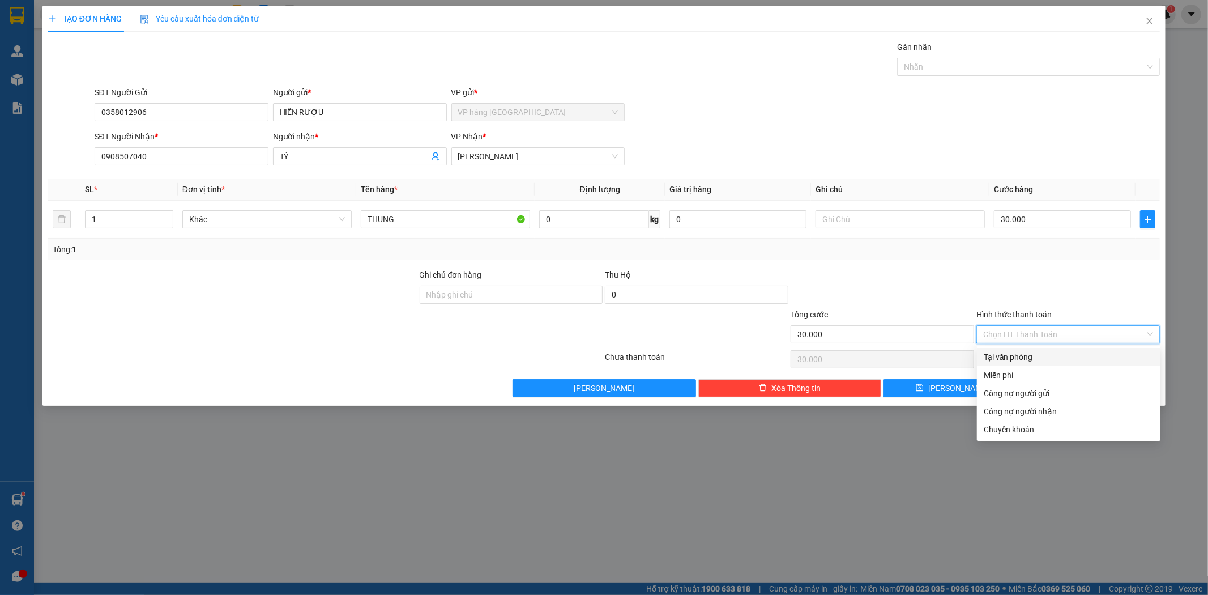
click at [1065, 353] on div "Tại văn phòng" at bounding box center [1069, 357] width 170 height 12
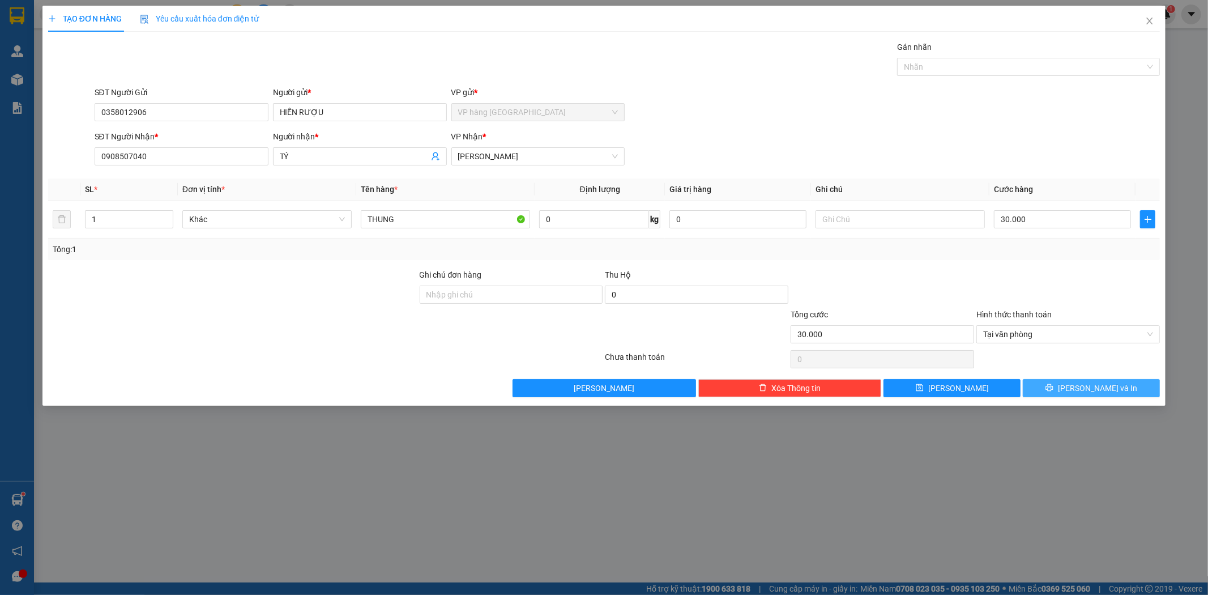
click at [1093, 395] on button "[PERSON_NAME] và In" at bounding box center [1091, 388] width 137 height 18
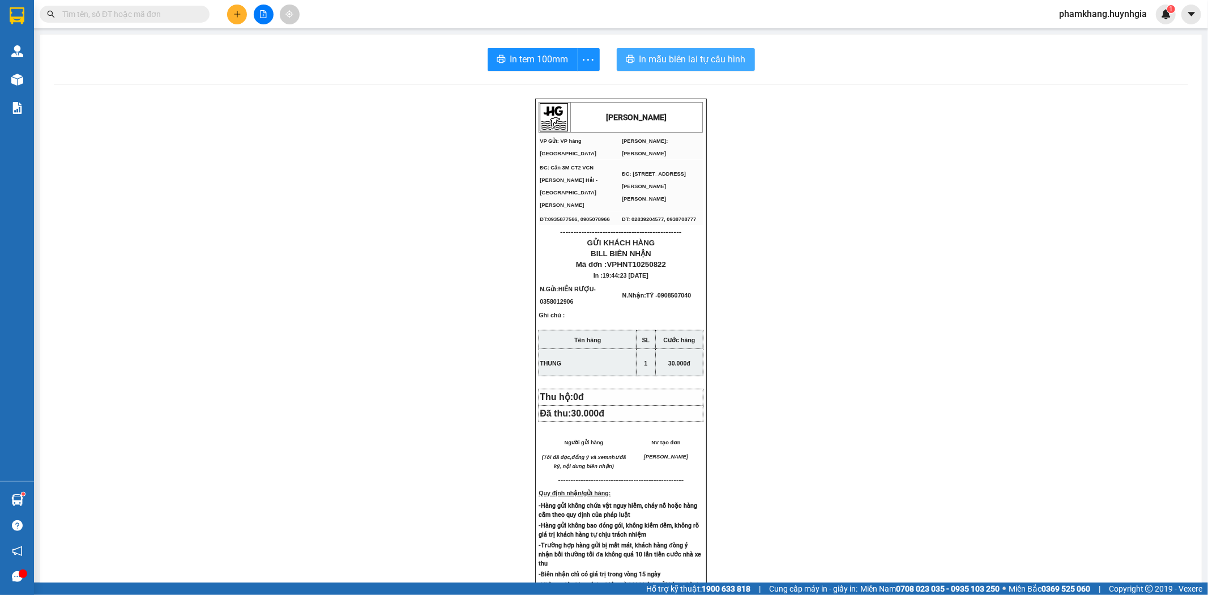
click at [671, 63] on span "In mẫu biên lai tự cấu hình" at bounding box center [692, 59] width 106 height 14
click at [557, 54] on span "In tem 100mm" at bounding box center [539, 59] width 58 height 14
click at [168, 15] on input "text" at bounding box center [129, 14] width 134 height 12
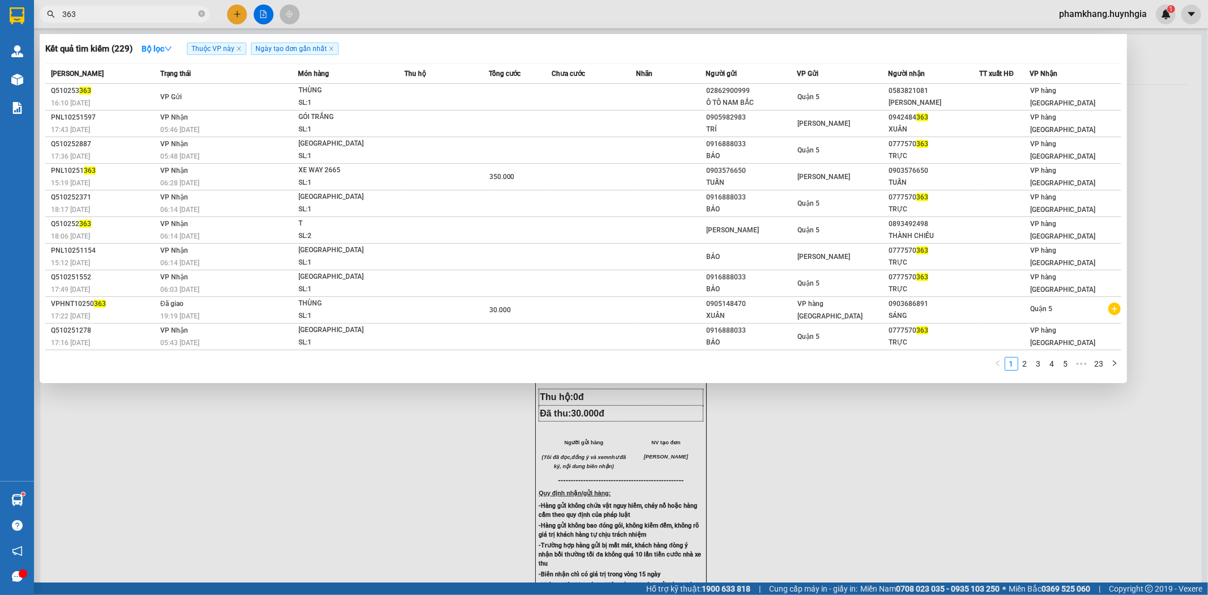
click at [97, 14] on input "363" at bounding box center [129, 14] width 134 height 12
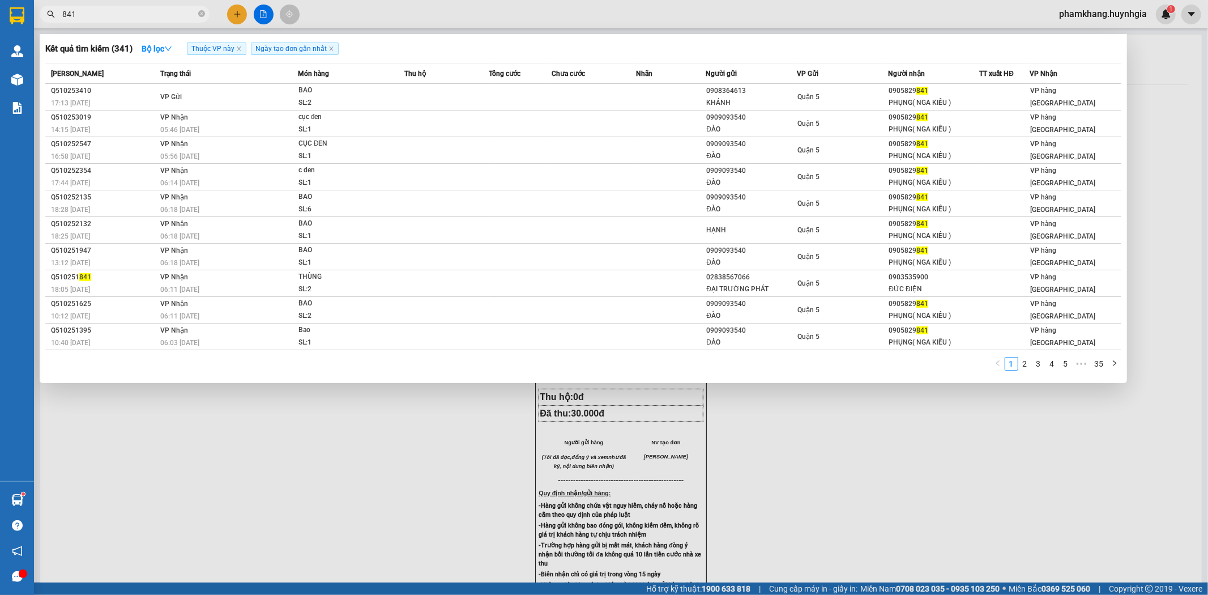
click at [142, 11] on input "841" at bounding box center [129, 14] width 134 height 12
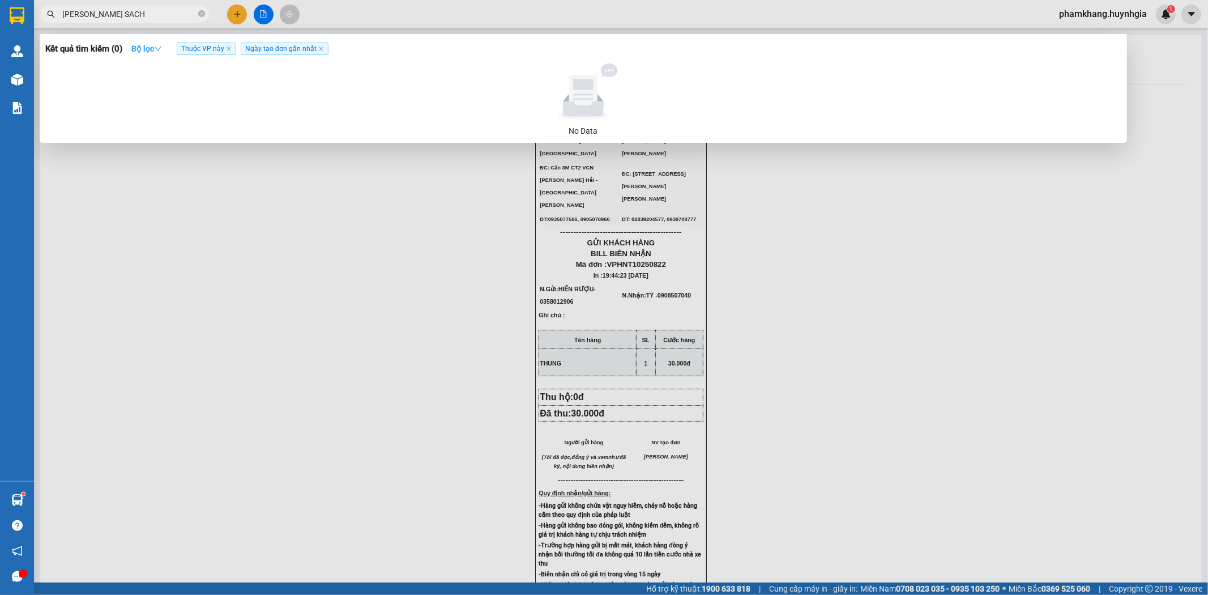
click at [159, 49] on icon "down" at bounding box center [158, 49] width 8 height 8
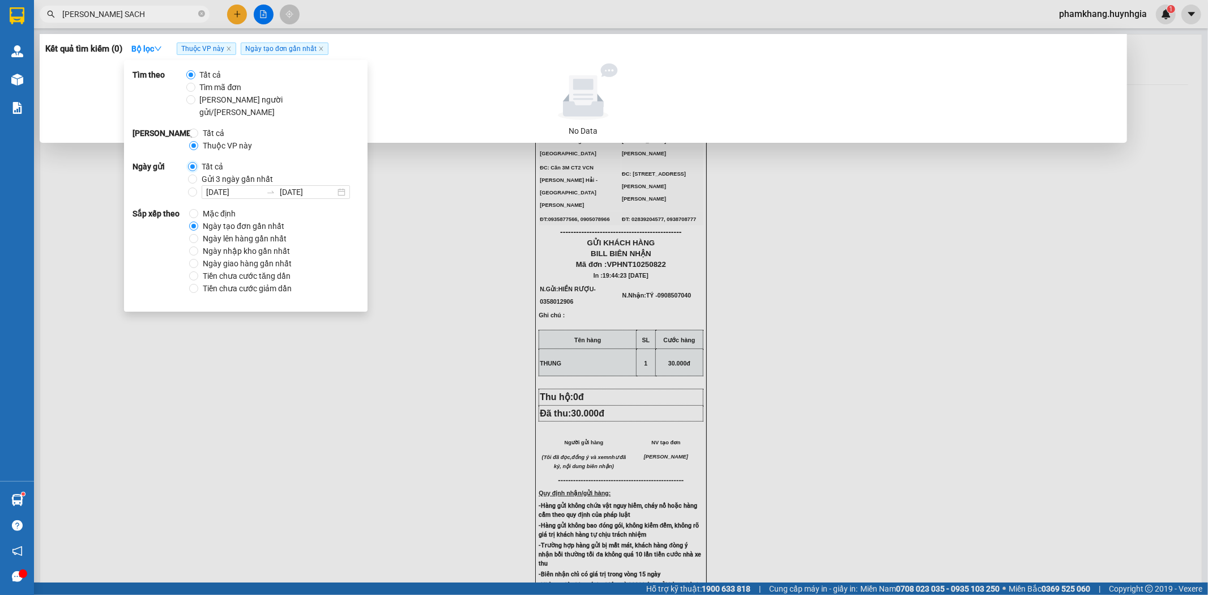
click at [193, 162] on input "Tất cả" at bounding box center [192, 166] width 9 height 9
click at [129, 14] on input "[PERSON_NAME] SACH" at bounding box center [129, 14] width 134 height 12
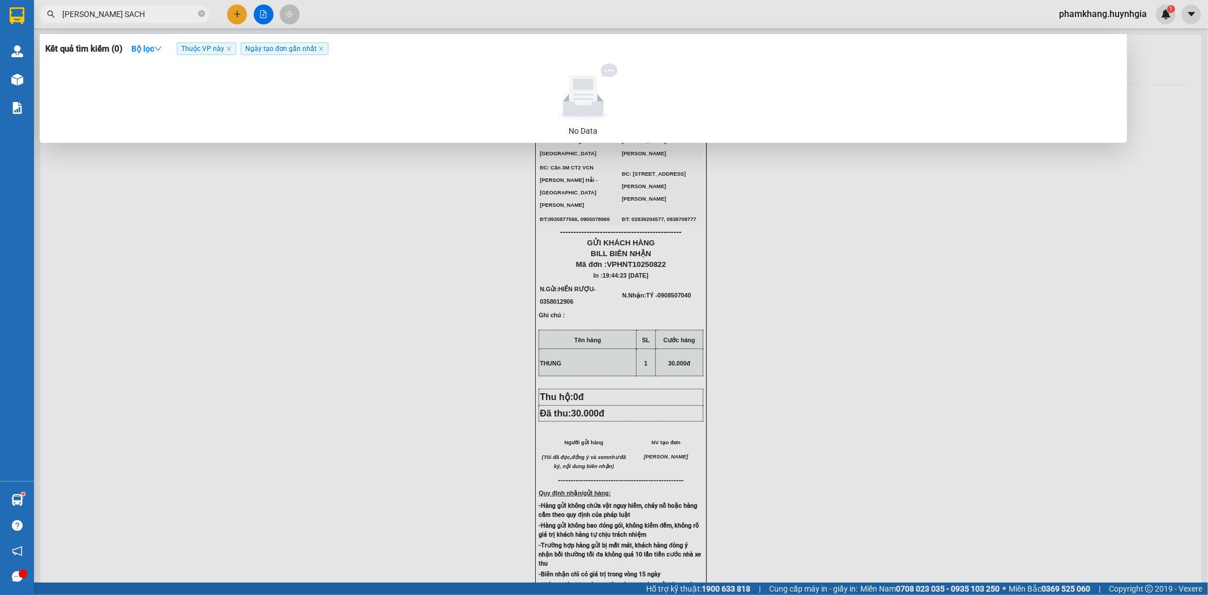
click at [146, 16] on input "[PERSON_NAME] SACH" at bounding box center [129, 14] width 134 height 12
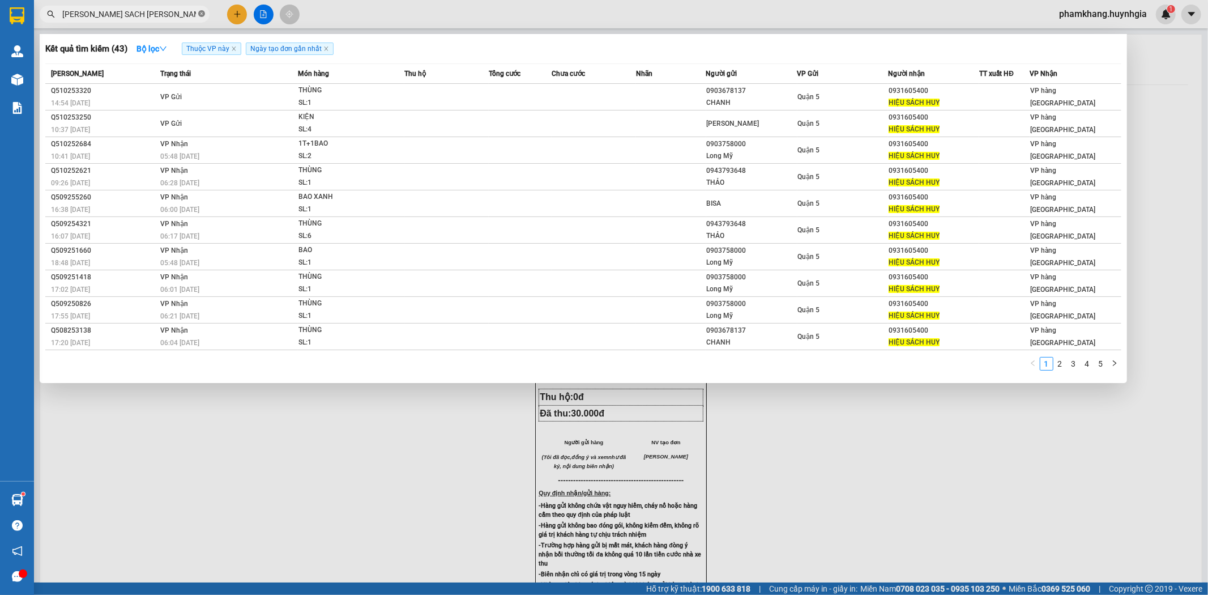
click at [202, 15] on icon "close-circle" at bounding box center [201, 13] width 7 height 7
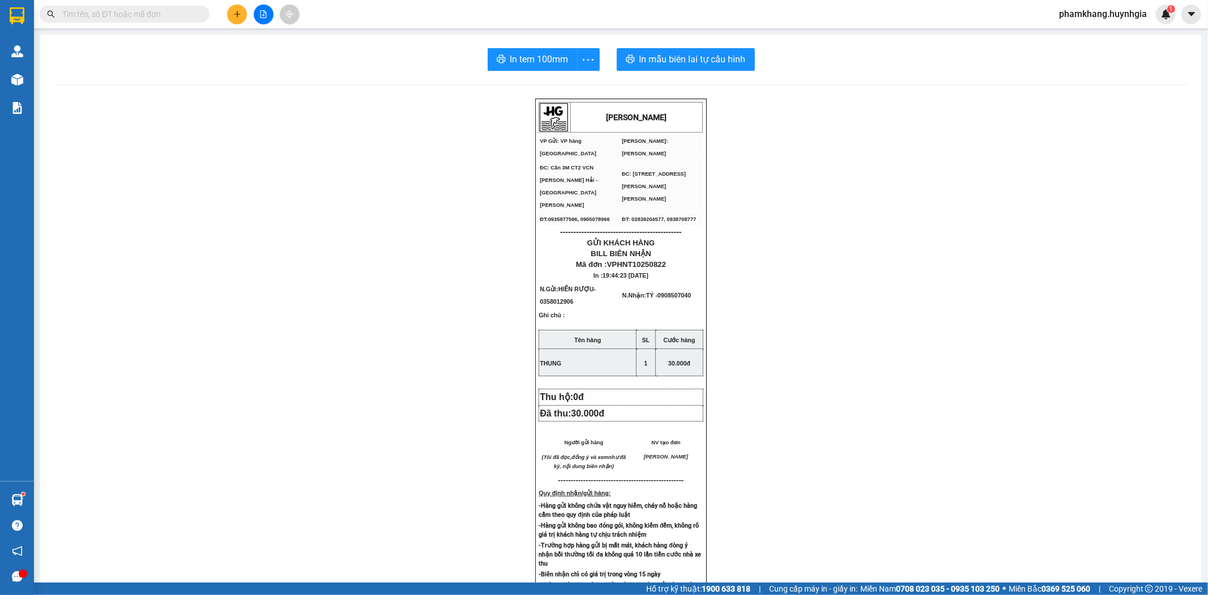
click at [164, 15] on input "text" at bounding box center [129, 14] width 134 height 12
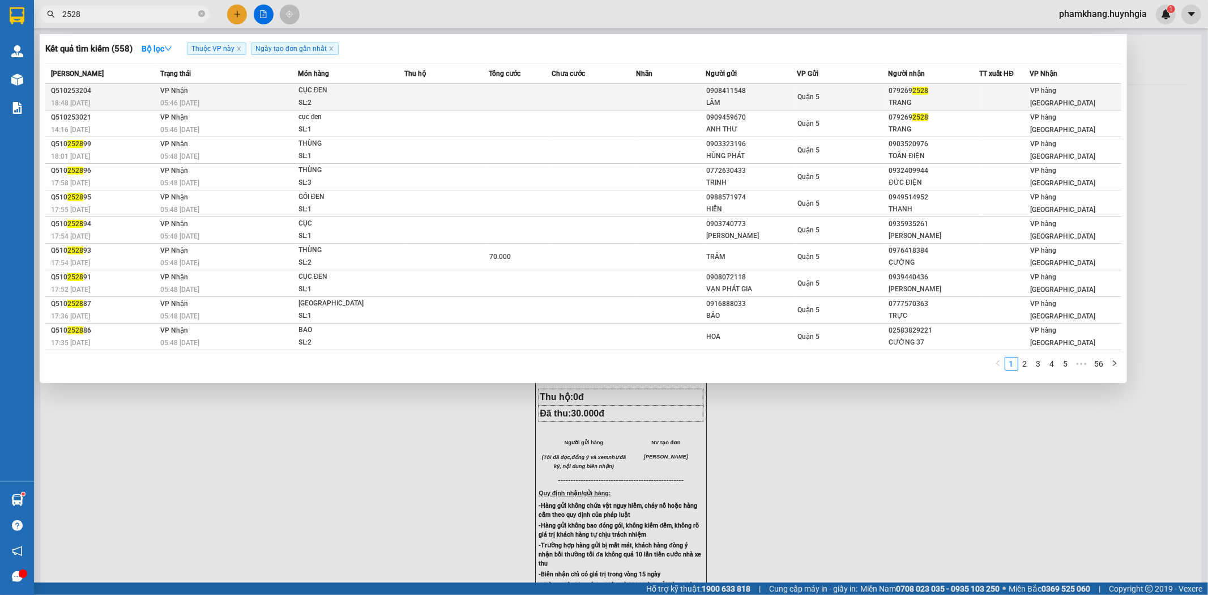
click at [555, 101] on td at bounding box center [594, 97] width 84 height 27
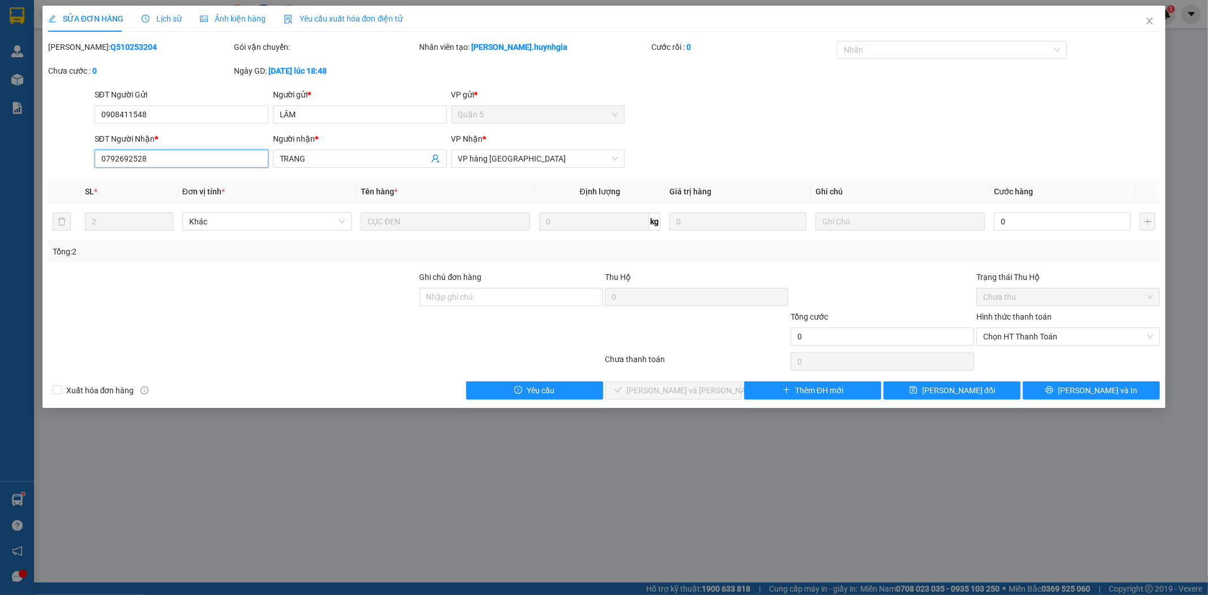
drag, startPoint x: 183, startPoint y: 161, endPoint x: 76, endPoint y: 163, distance: 107.6
click at [76, 163] on div "SĐT Người [PERSON_NAME] * 0792692528 0792692528 Người [PERSON_NAME] * [PERSON_N…" at bounding box center [604, 153] width 1114 height 40
drag, startPoint x: 163, startPoint y: 156, endPoint x: 185, endPoint y: 170, distance: 26.7
drag, startPoint x: 126, startPoint y: 117, endPoint x: 45, endPoint y: 129, distance: 81.3
click at [40, 129] on div "SỬA ĐƠN HÀNG Lịch sử [PERSON_NAME] hàng Yêu cầu xuất [PERSON_NAME] điện tử Tota…" at bounding box center [604, 297] width 1208 height 595
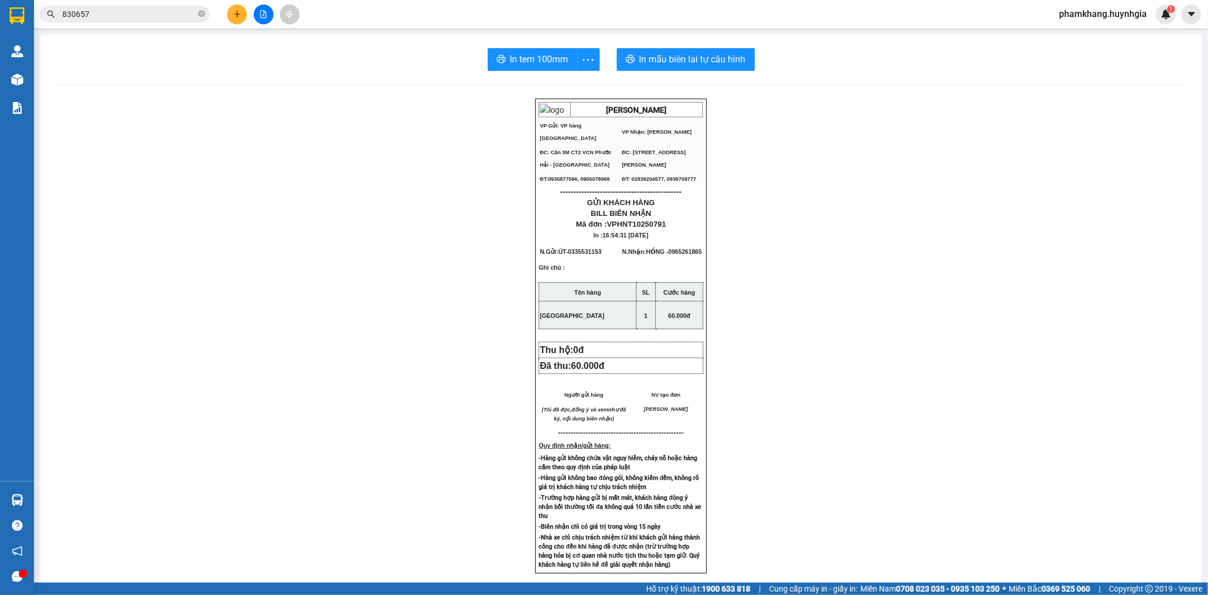
click at [121, 9] on input "830657" at bounding box center [129, 14] width 134 height 12
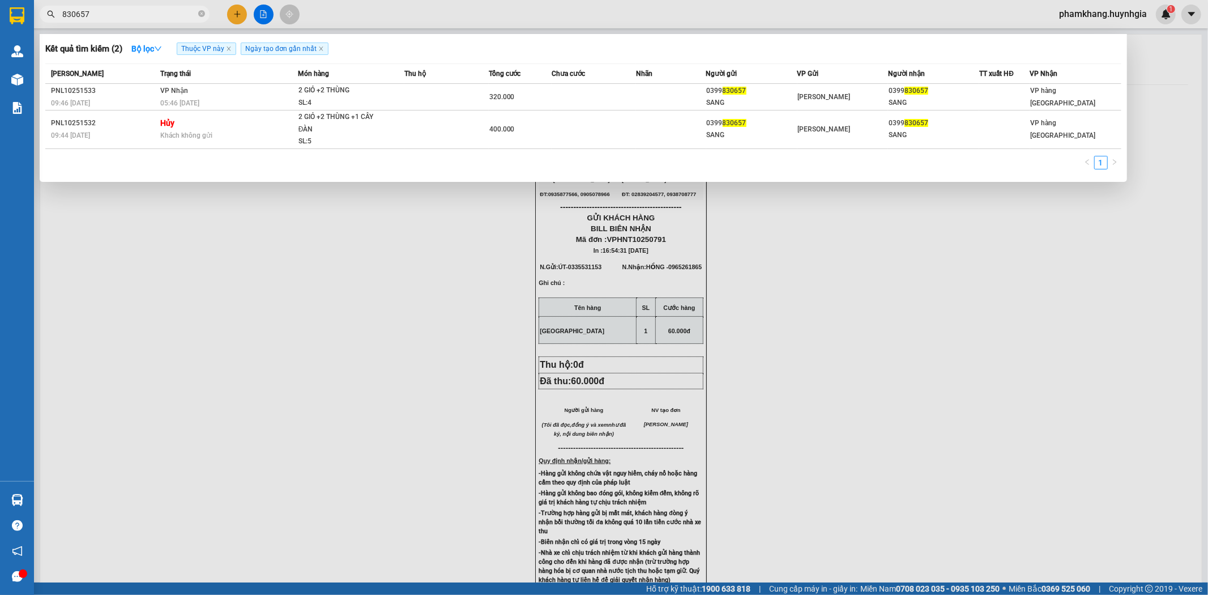
click at [121, 9] on input "830657" at bounding box center [129, 14] width 134 height 12
paste input "0905574343"
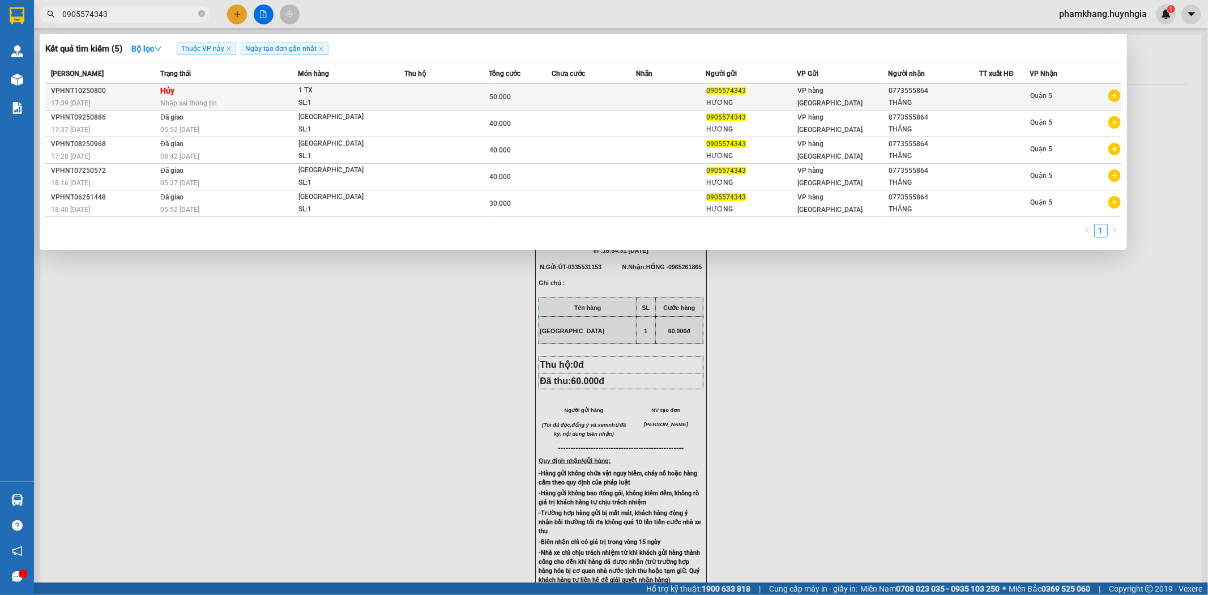
type input "0905574343"
click at [840, 102] on div "VP hàng [GEOGRAPHIC_DATA]" at bounding box center [843, 96] width 90 height 25
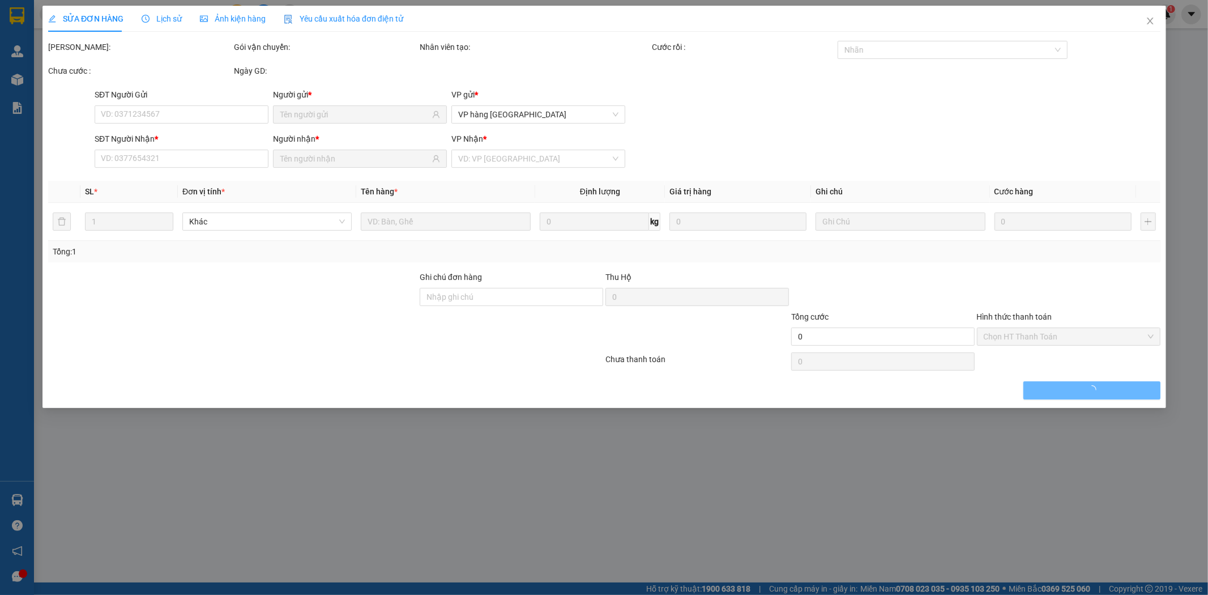
type input "0905574343"
type input "HƯƠNG"
type input "0773555864"
type input "THẮNG"
type input "50.000"
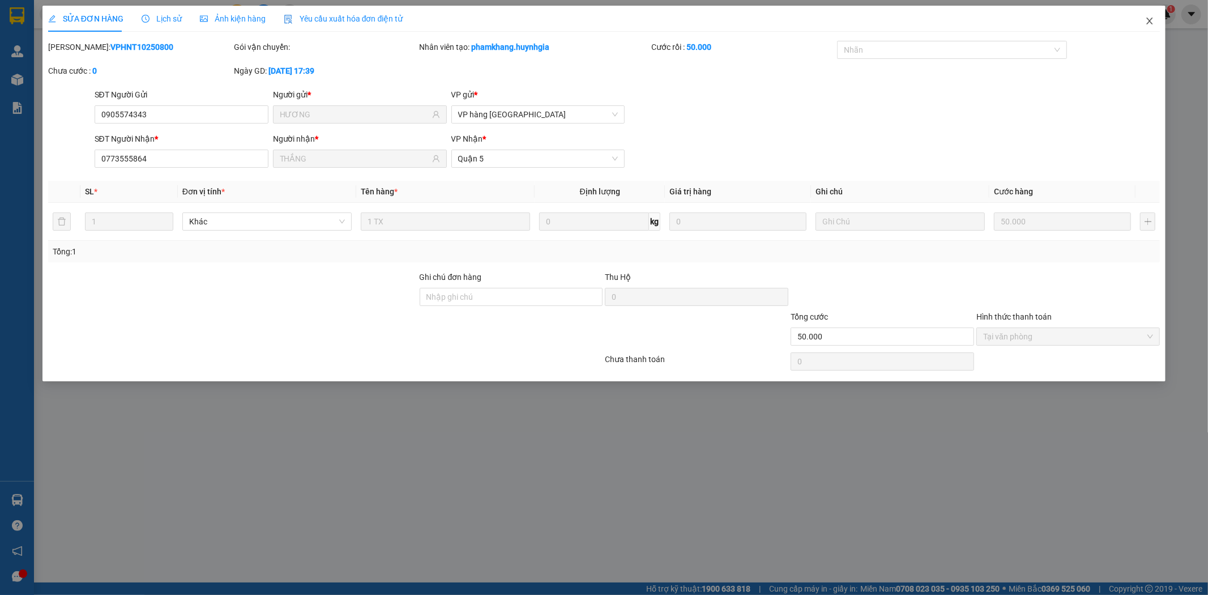
click at [1141, 21] on span "Close" at bounding box center [1150, 22] width 32 height 32
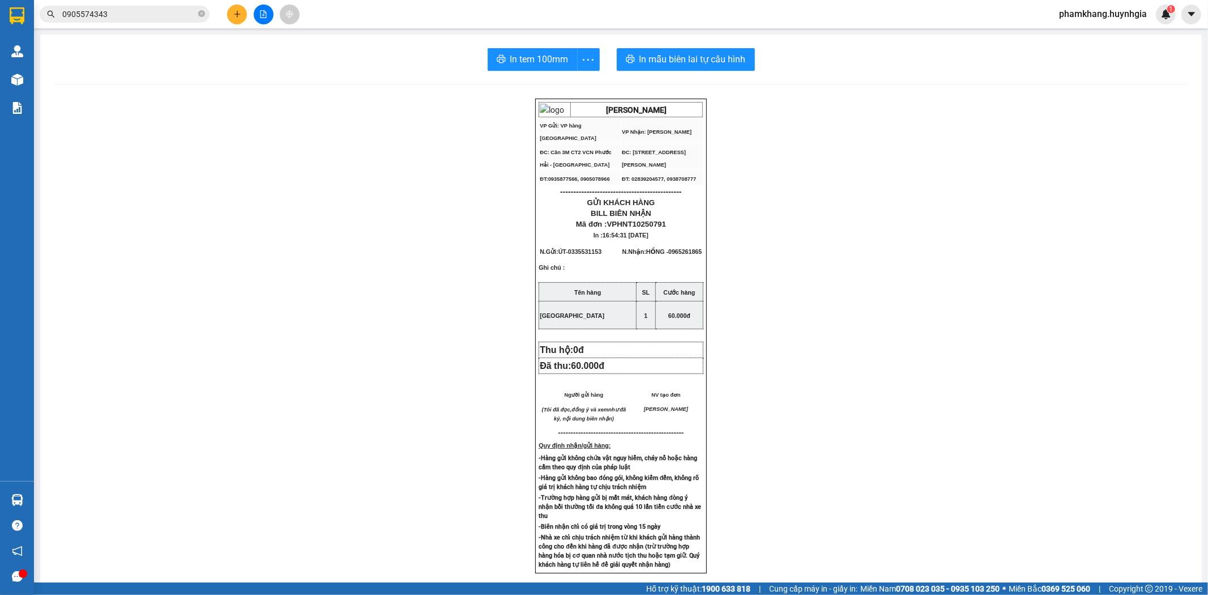
click at [130, 17] on input "0905574343" at bounding box center [129, 14] width 134 height 12
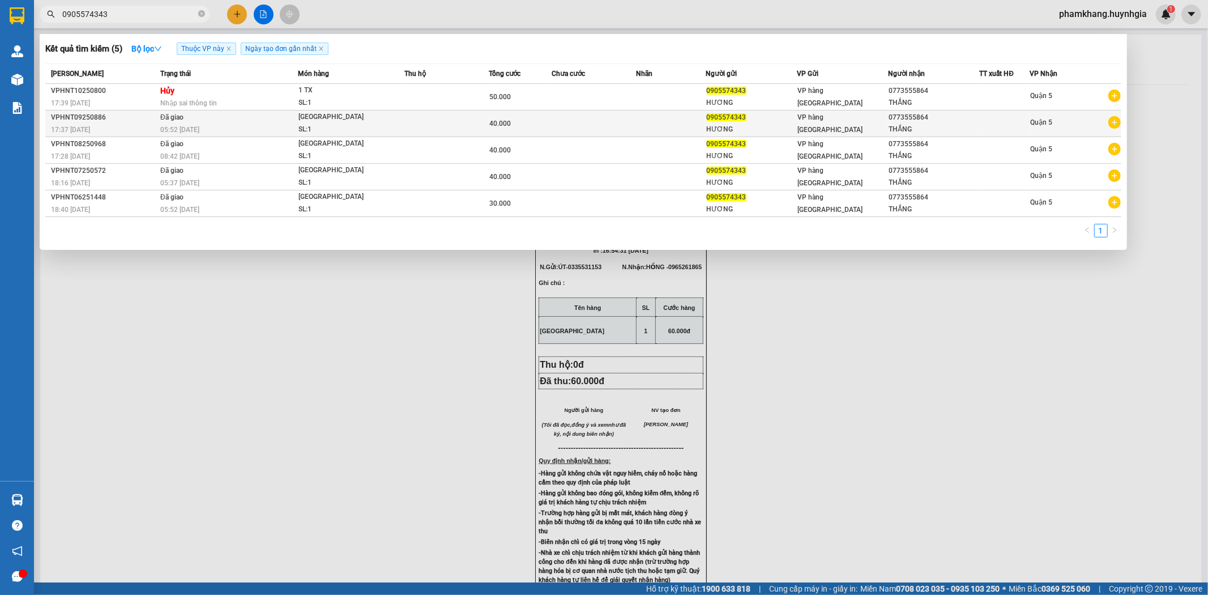
click at [261, 120] on td "Đã giao 05:52 - 19/09" at bounding box center [227, 123] width 140 height 27
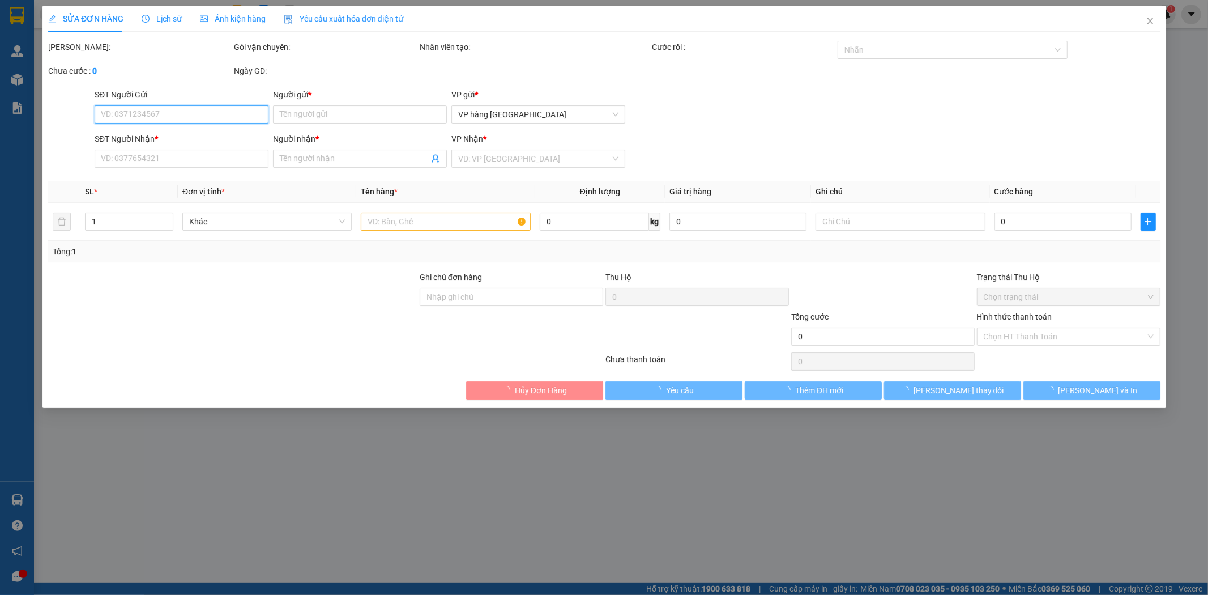
type input "0905574343"
type input "HƯƠNG"
type input "0773555864"
type input "THẮNG"
type input "40.000"
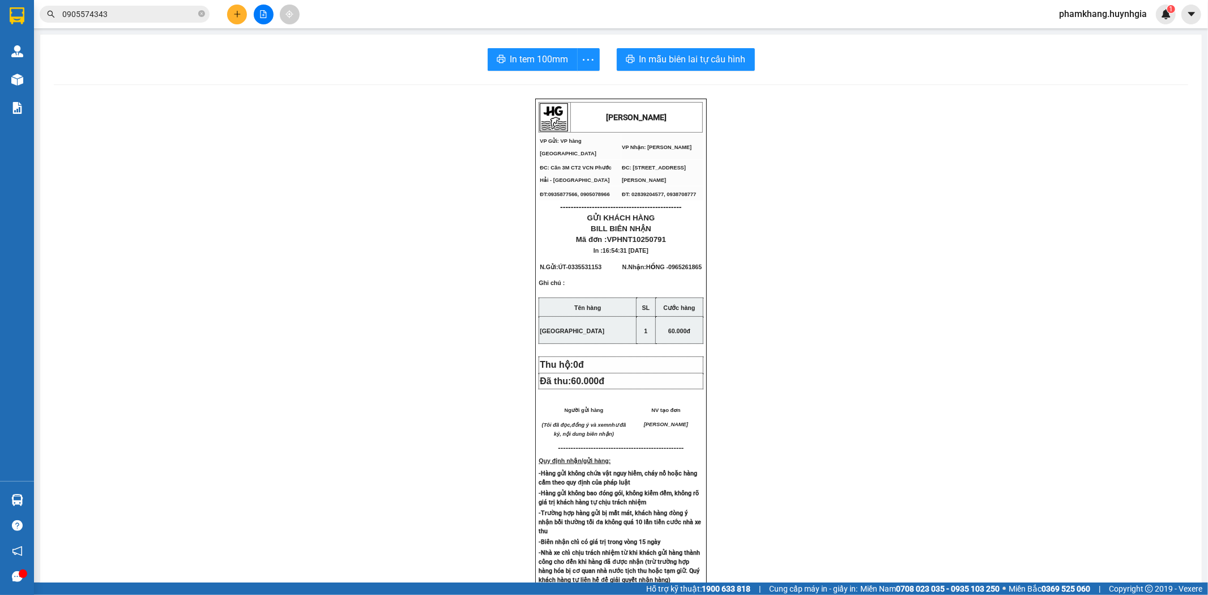
click at [239, 23] on button at bounding box center [237, 15] width 20 height 20
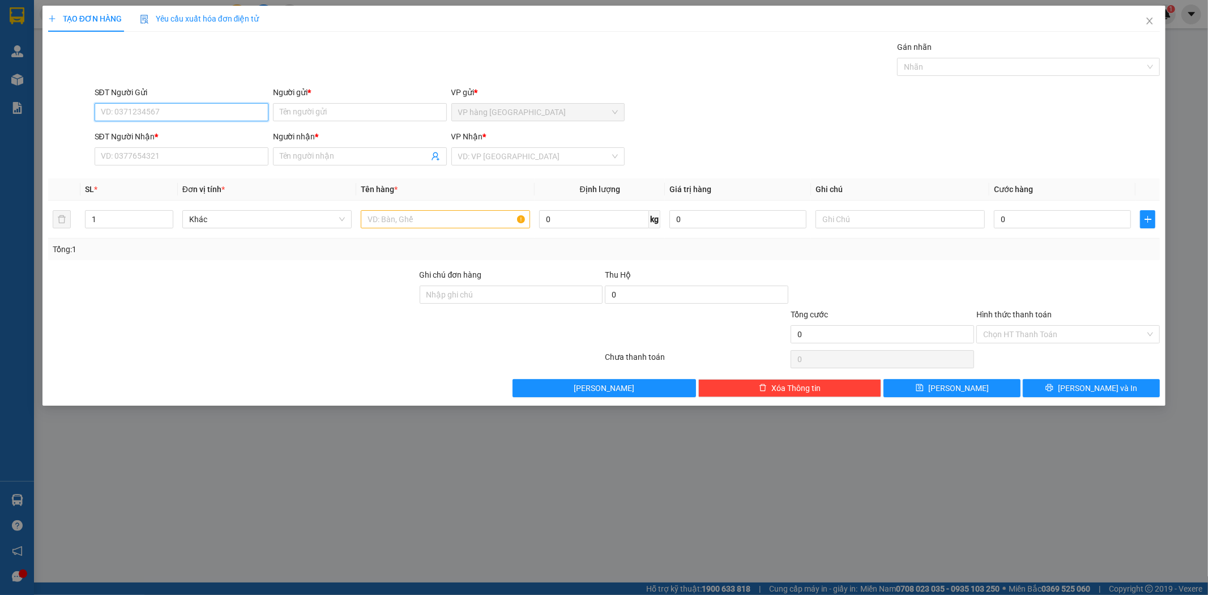
paste input "0896642327"
type input "0896642327"
click at [178, 129] on div "0896642327 - TIẾN" at bounding box center [181, 135] width 160 height 12
type input "TIẾN"
type input "0913264232"
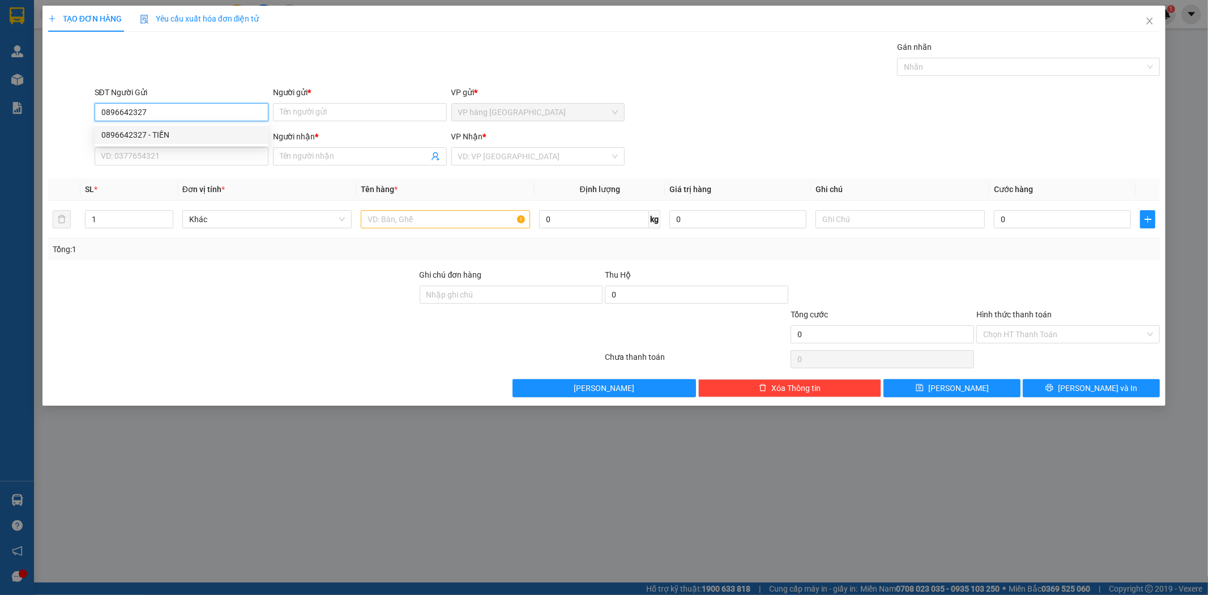
type input "DŨNG"
type input "0896642327"
click at [416, 219] on input "text" at bounding box center [445, 219] width 169 height 18
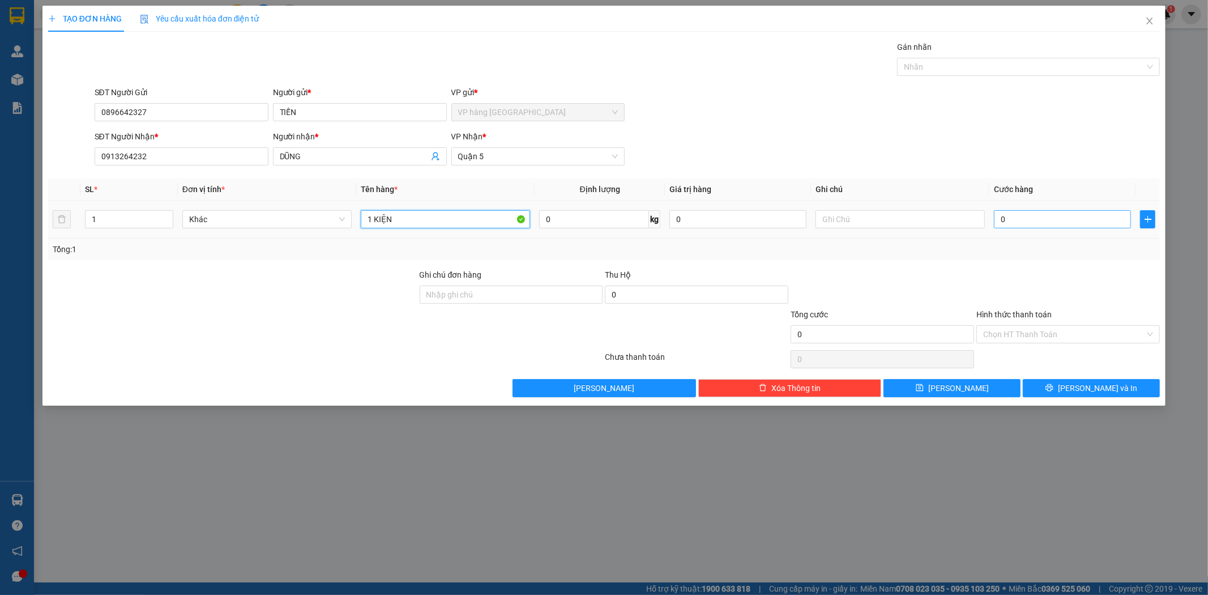
type input "1 KIỆN"
click at [1051, 220] on input "0" at bounding box center [1062, 219] width 137 height 18
type input "5"
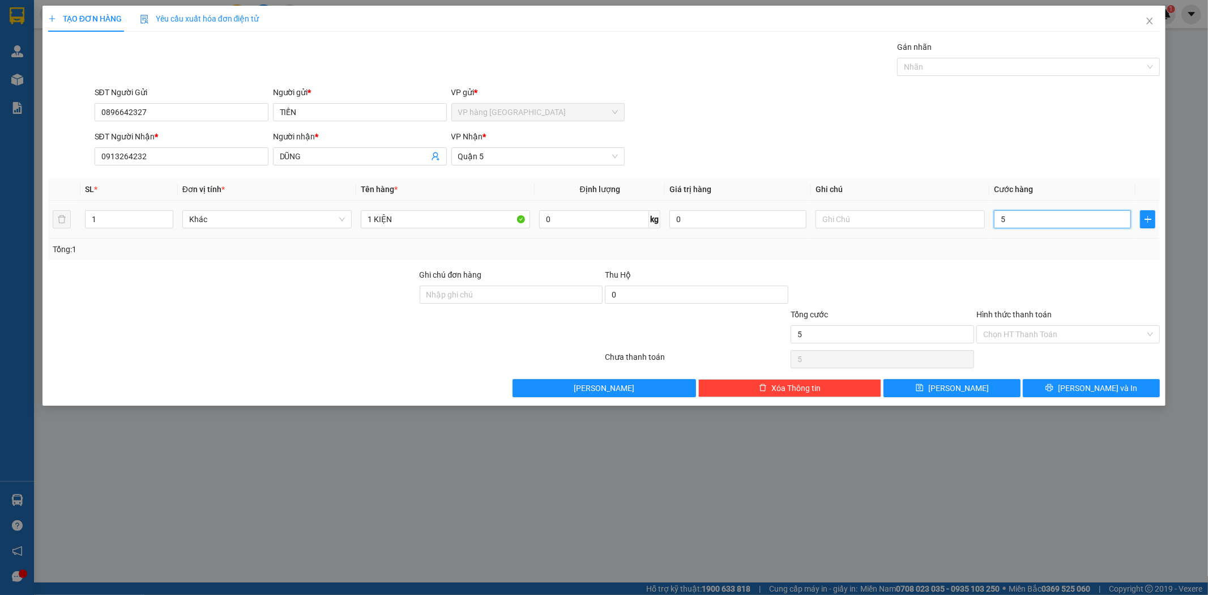
type input "50"
type input "50.000"
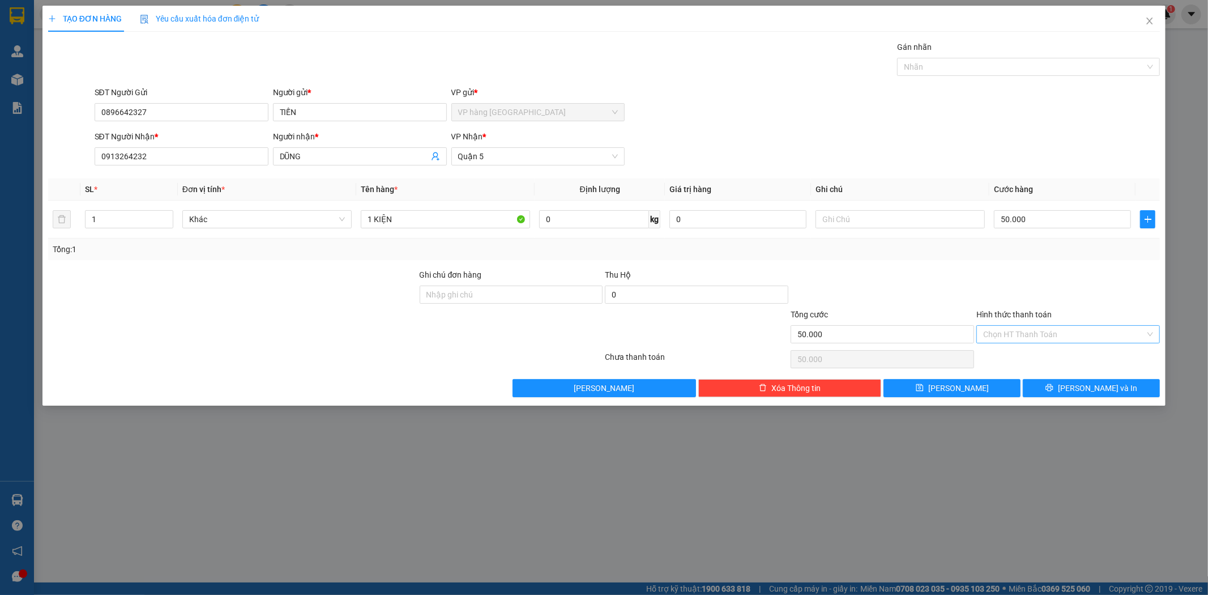
click at [1040, 333] on input "Hình thức thanh toán" at bounding box center [1064, 334] width 162 height 17
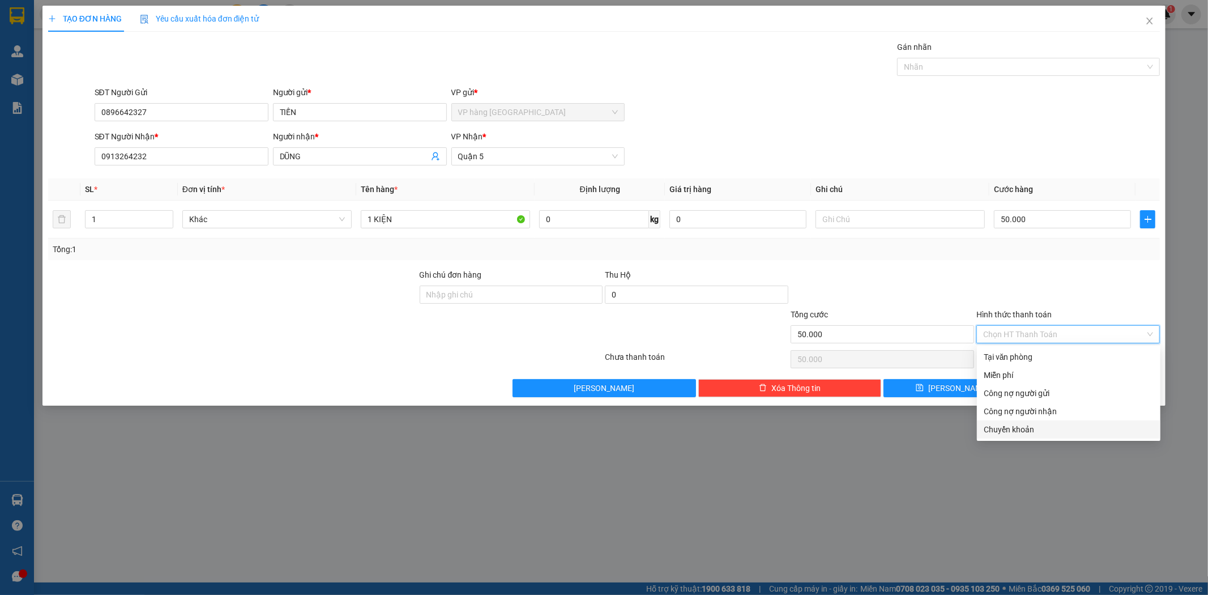
click at [1018, 424] on div "Chuyển khoản" at bounding box center [1069, 429] width 170 height 12
type input "0"
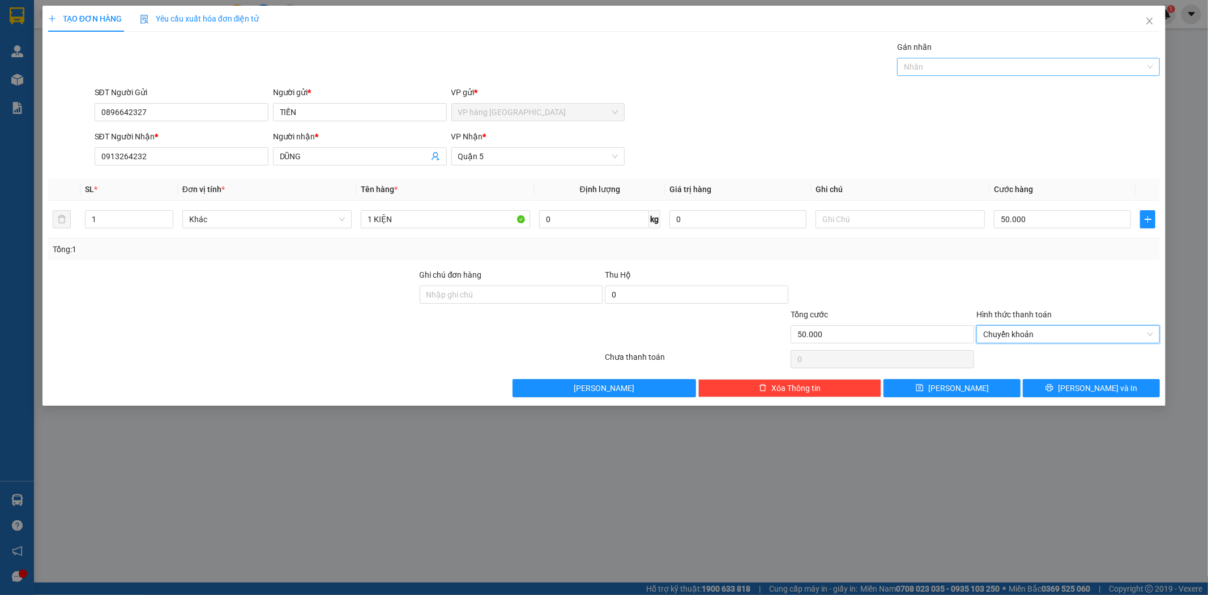
click at [955, 65] on div at bounding box center [1023, 67] width 246 height 14
click at [951, 89] on div "CHUYỂN KHOẢN" at bounding box center [1028, 89] width 249 height 12
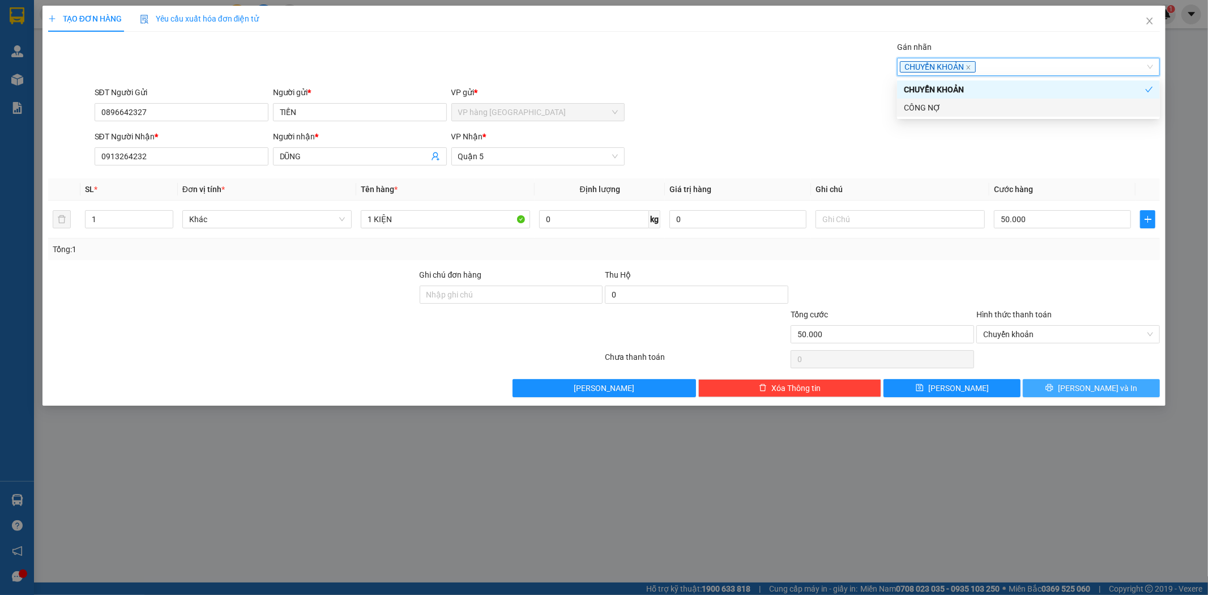
click at [1119, 393] on button "[PERSON_NAME] và In" at bounding box center [1091, 388] width 137 height 18
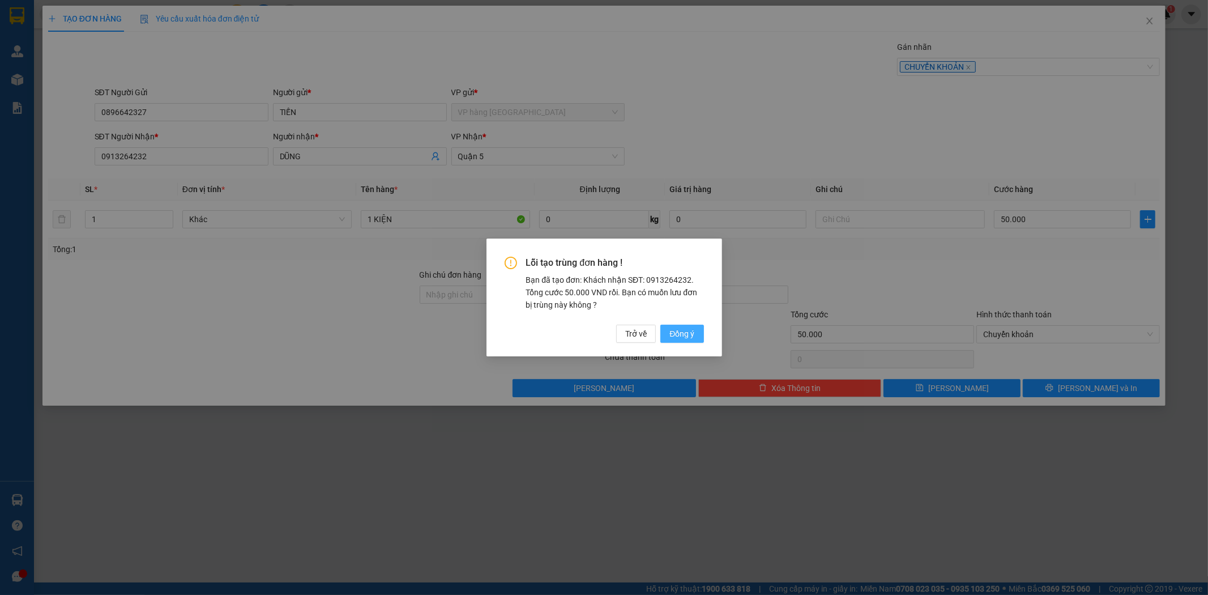
click at [667, 336] on button "Đồng ý" at bounding box center [681, 333] width 43 height 18
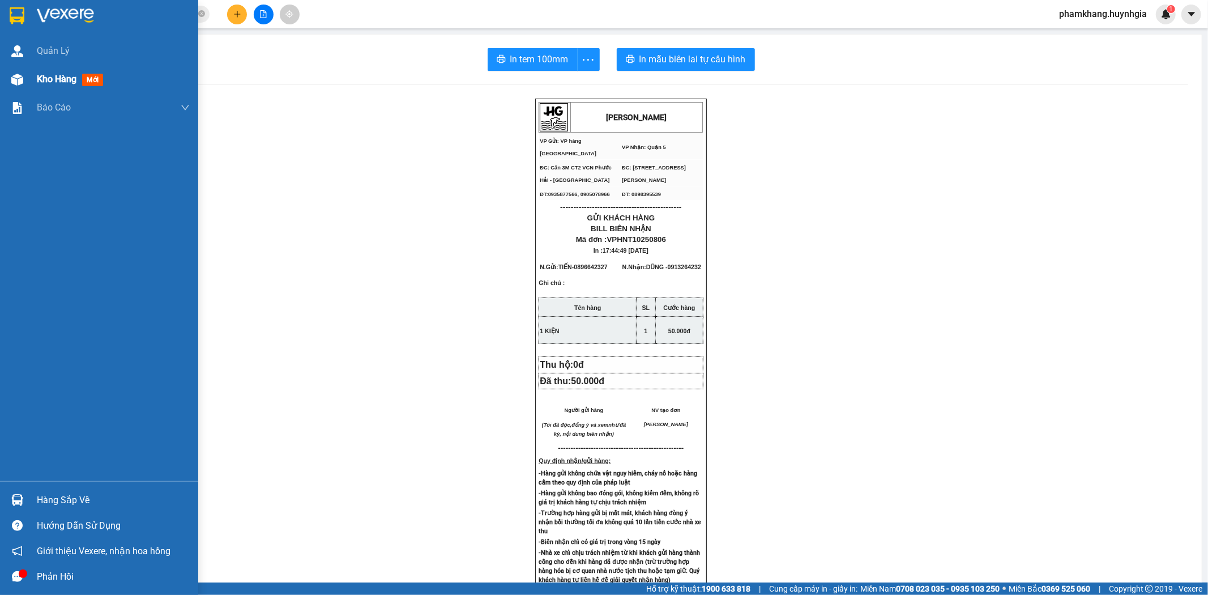
click at [83, 87] on div "Kho hàng mới" at bounding box center [113, 79] width 153 height 28
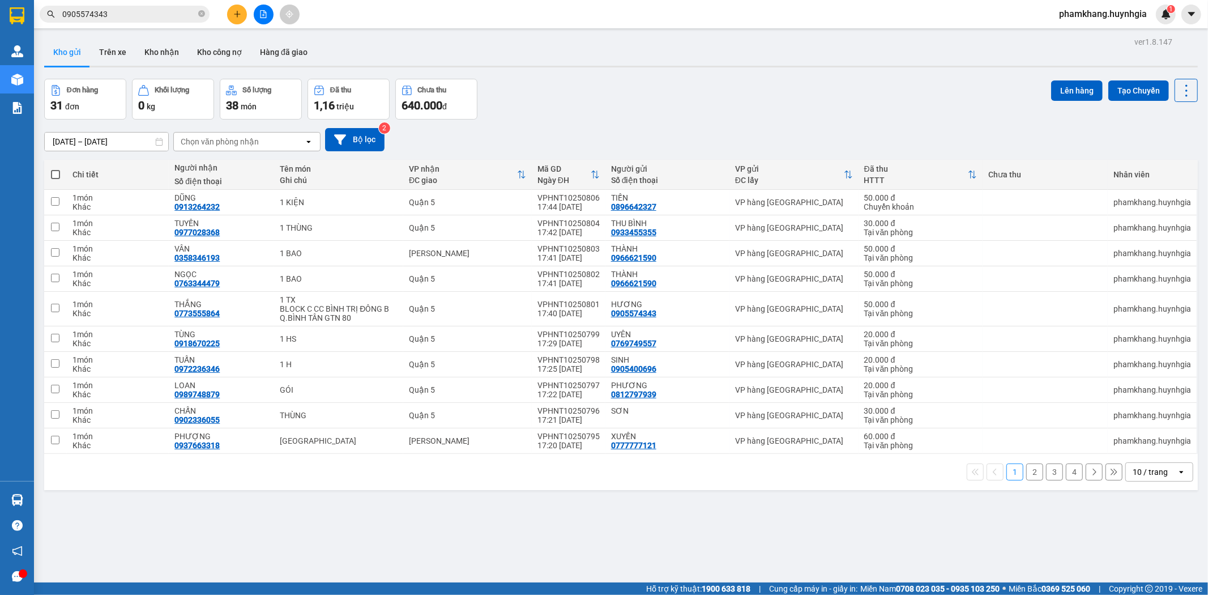
click at [234, 13] on icon "plus" at bounding box center [237, 14] width 8 height 8
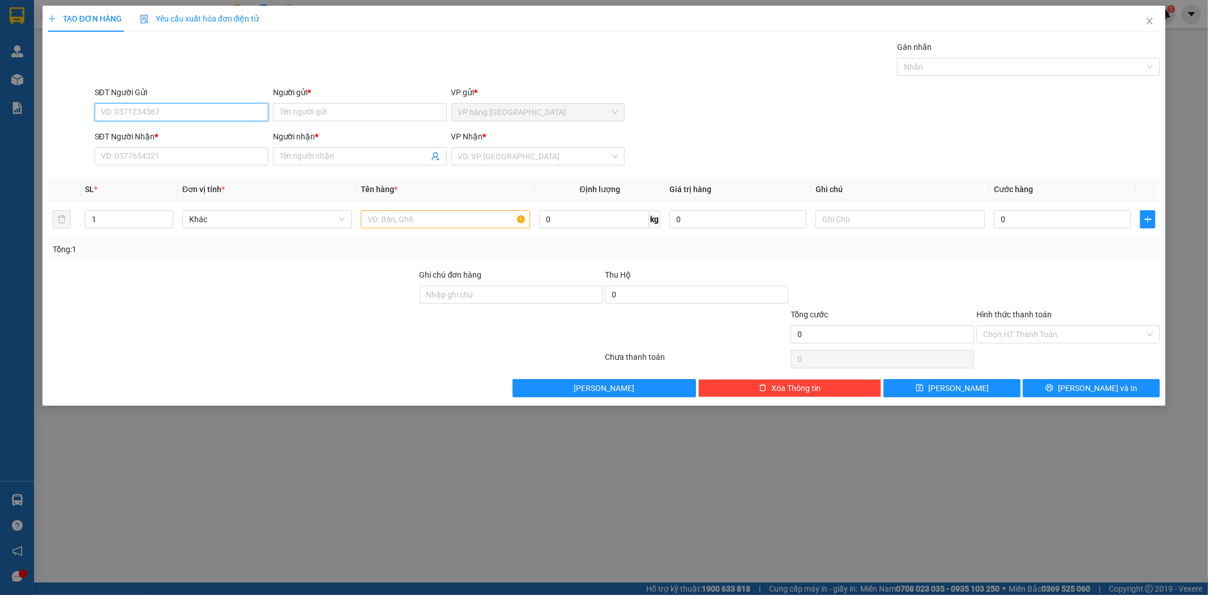
click at [222, 108] on input "SĐT Người Gửi" at bounding box center [182, 112] width 174 height 18
paste input "0938909508"
type input "0938909508"
click at [160, 138] on div "0938909508 - THI PHÁT" at bounding box center [181, 135] width 160 height 12
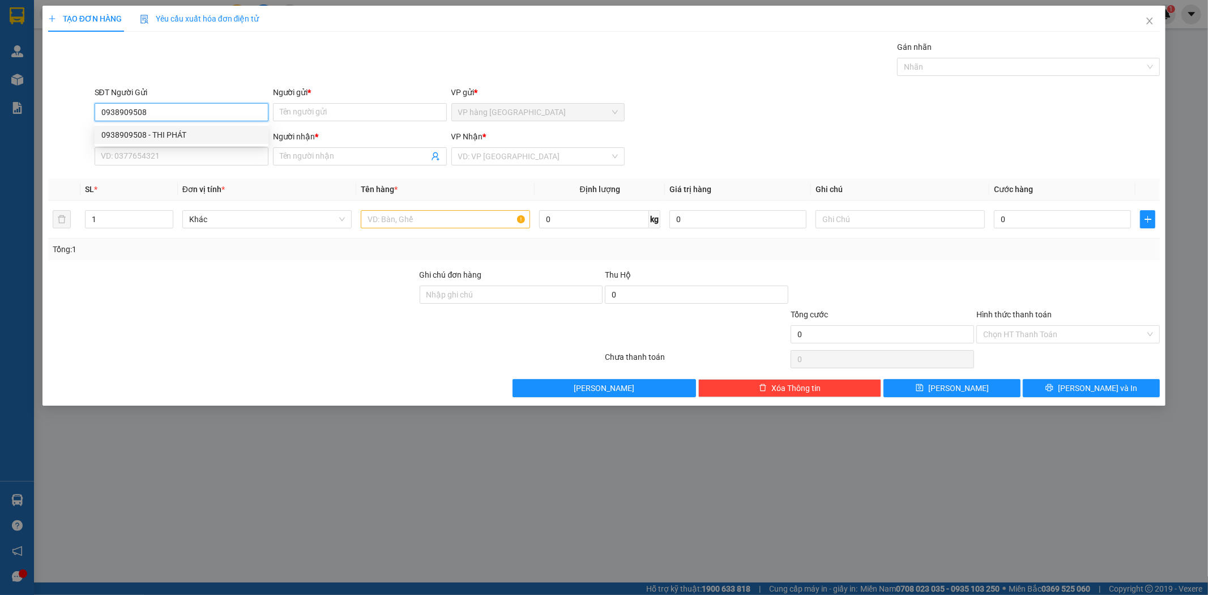
type input "THI PHÁT"
type input "0911981628"
type input "[PERSON_NAME]"
type input "0938909508"
click at [177, 164] on input "0911981628" at bounding box center [182, 156] width 174 height 18
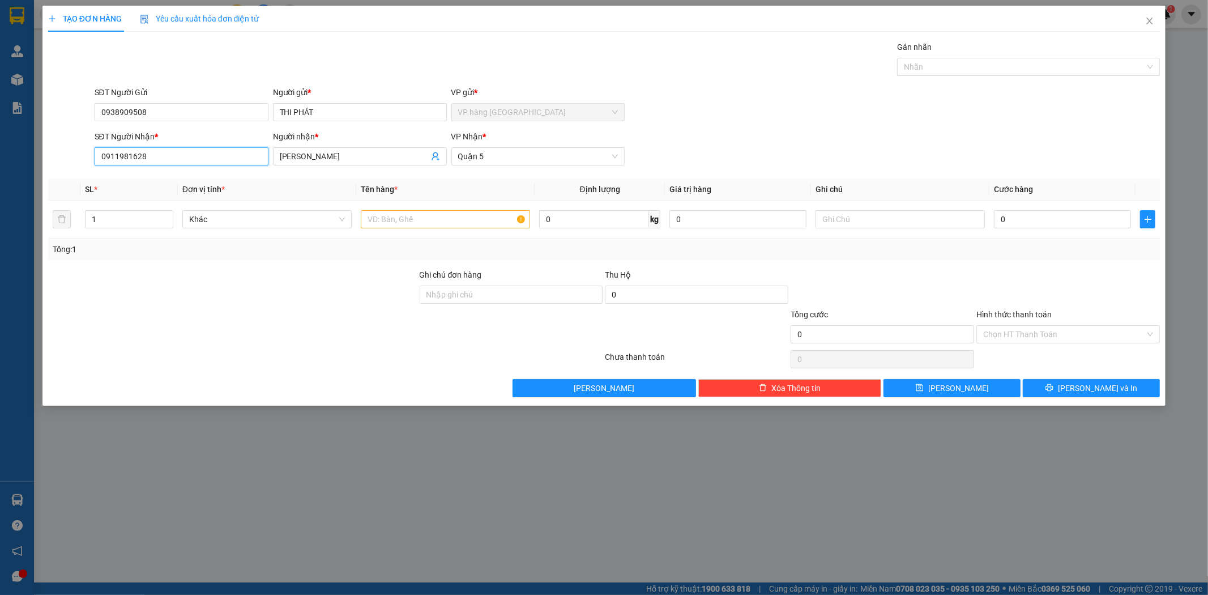
click at [177, 164] on input "0911981628" at bounding box center [182, 156] width 174 height 18
click at [324, 157] on input "[PERSON_NAME]" at bounding box center [354, 156] width 149 height 12
type input "ANH MẠNH"
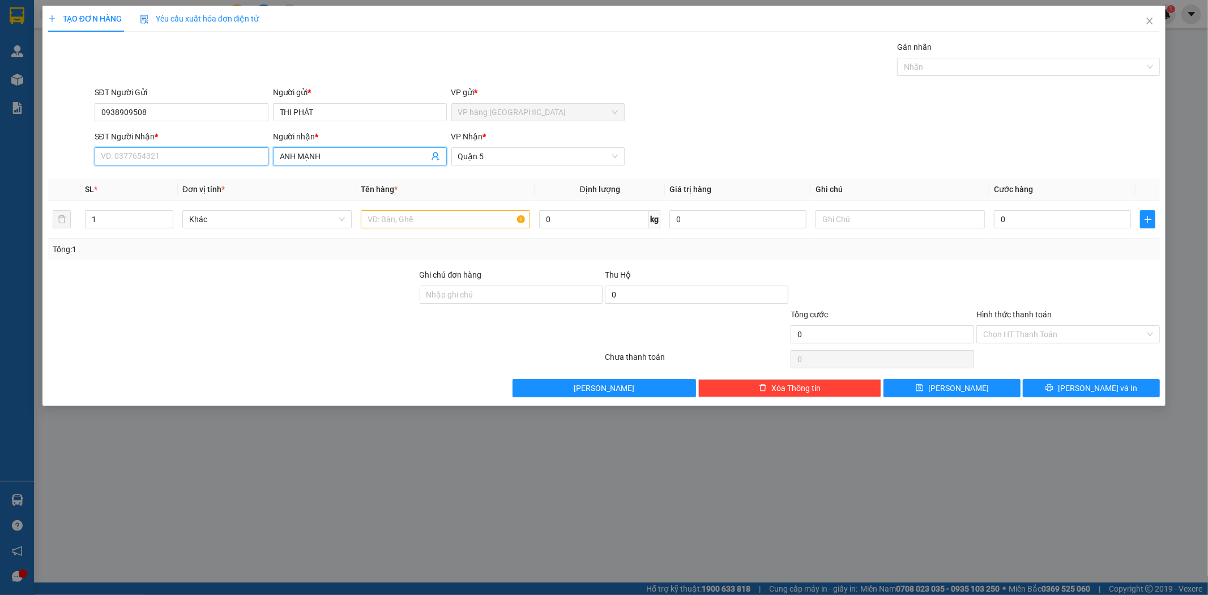
click at [206, 161] on input "SĐT Người Nhận *" at bounding box center [182, 156] width 174 height 18
click at [434, 216] on input "text" at bounding box center [445, 219] width 169 height 18
type input "1 THÙNG ĐEN"
click at [238, 160] on input "SĐT Người Nhận *" at bounding box center [182, 156] width 174 height 18
type input "0559982874"
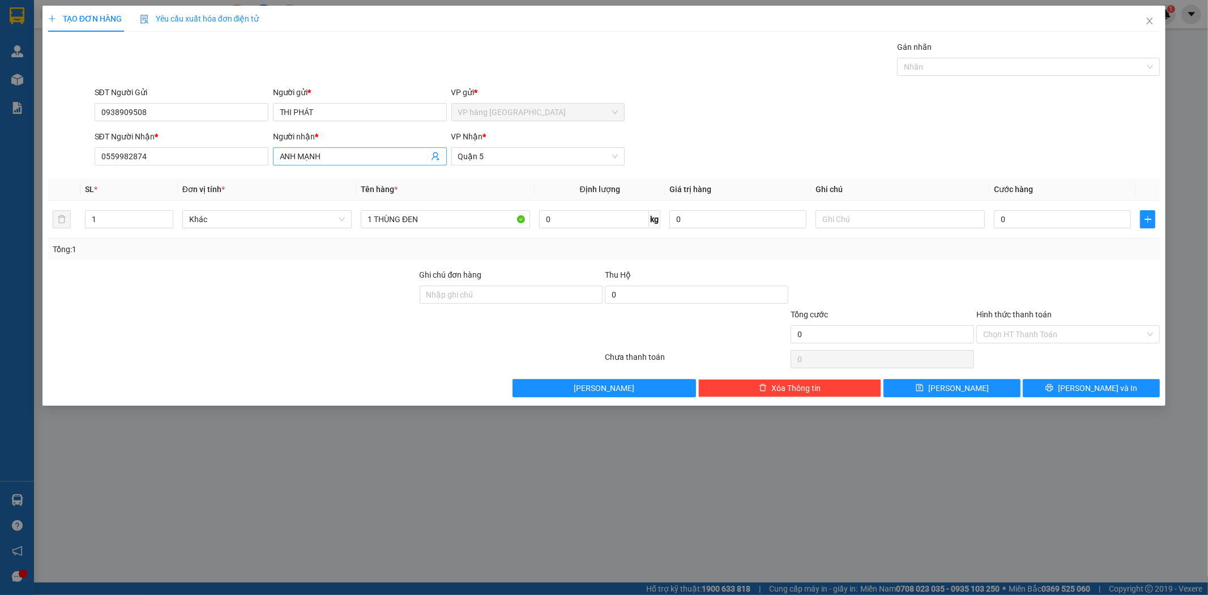
click at [369, 149] on span "ANH MẠNH" at bounding box center [360, 156] width 174 height 18
click at [361, 159] on input "ANH MẠNH" at bounding box center [354, 156] width 149 height 12
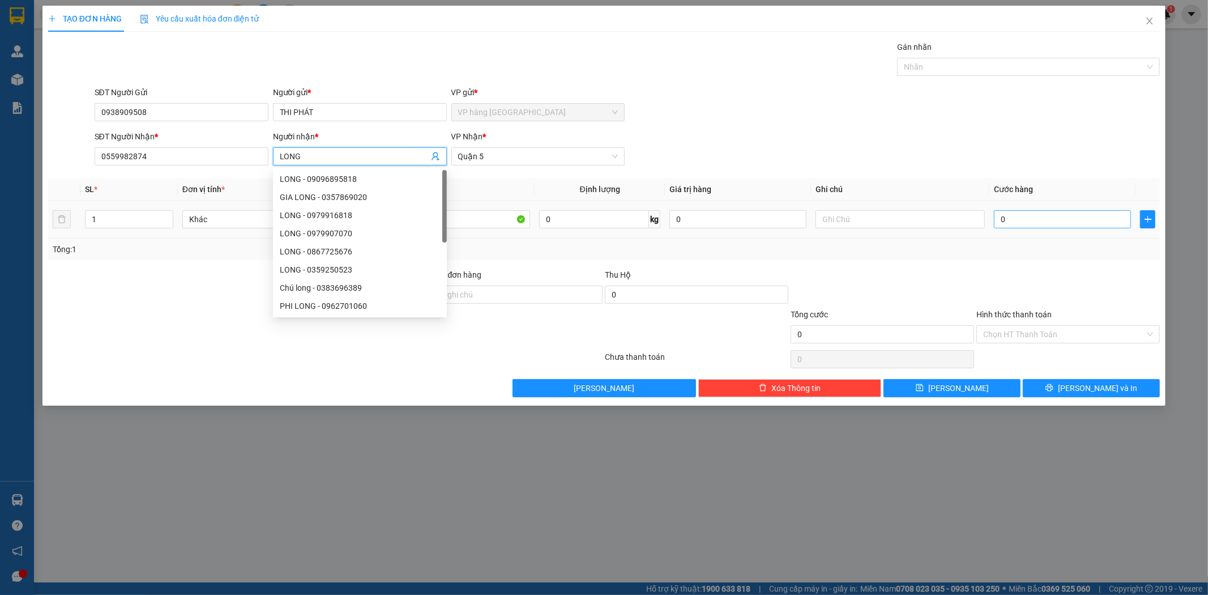
type input "LONG"
click at [1049, 223] on input "0" at bounding box center [1062, 219] width 137 height 18
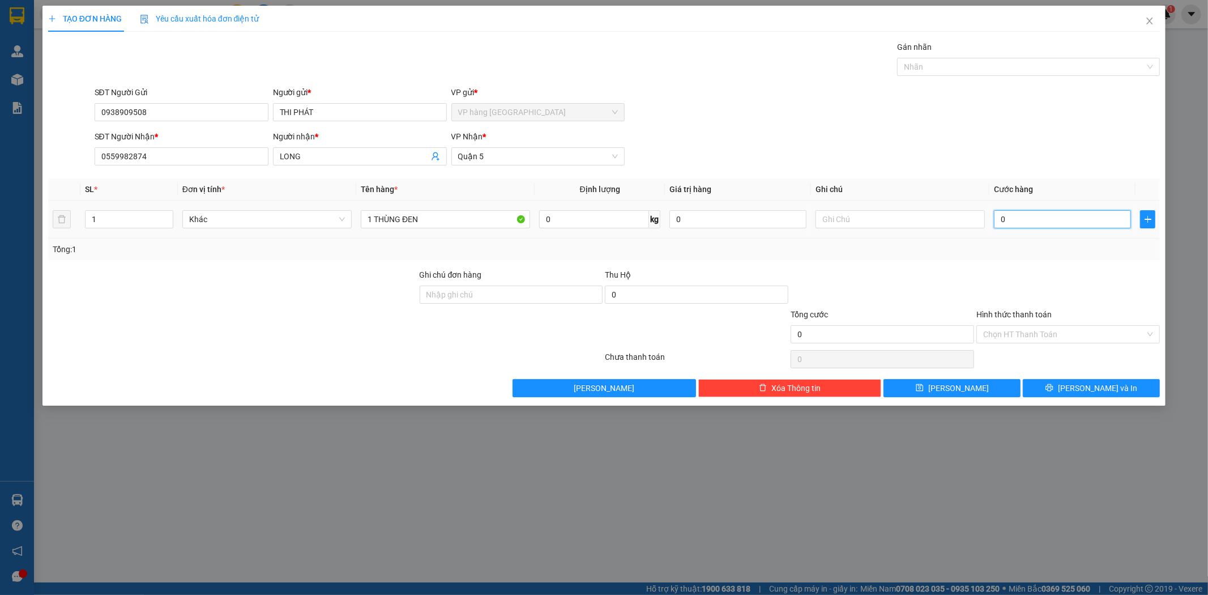
type input "3"
type input "30"
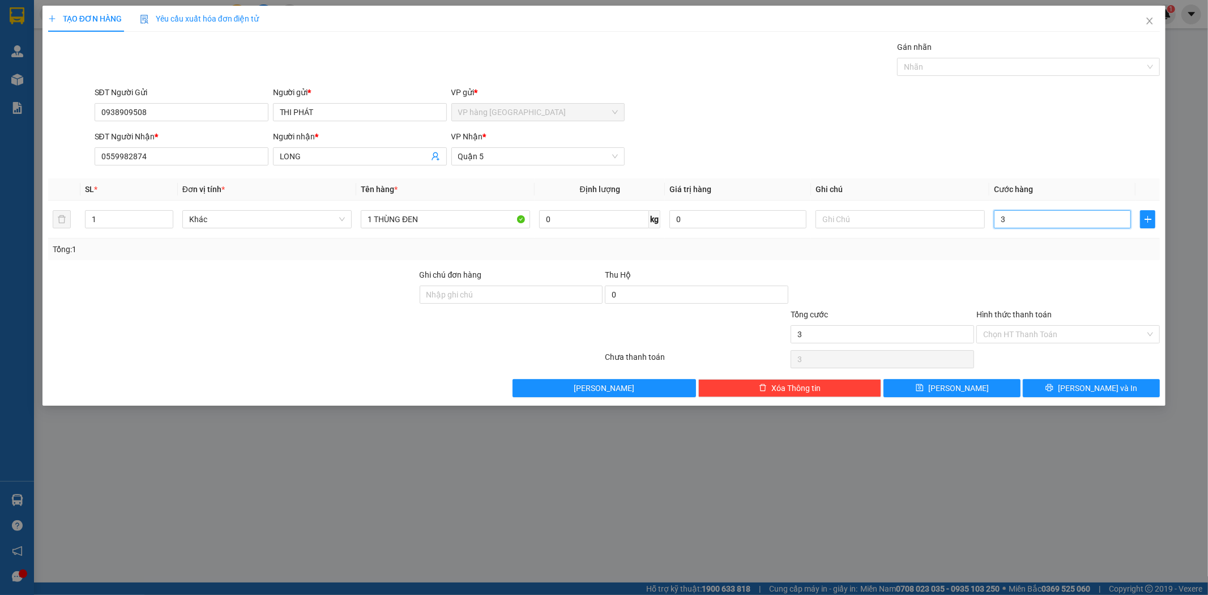
type input "30"
type input "30.000"
click at [920, 120] on div "SĐT Người Gửi 0938909508 Người gửi * THI PHÁT VP gửi * VP hàng Nha Trang" at bounding box center [627, 106] width 1070 height 40
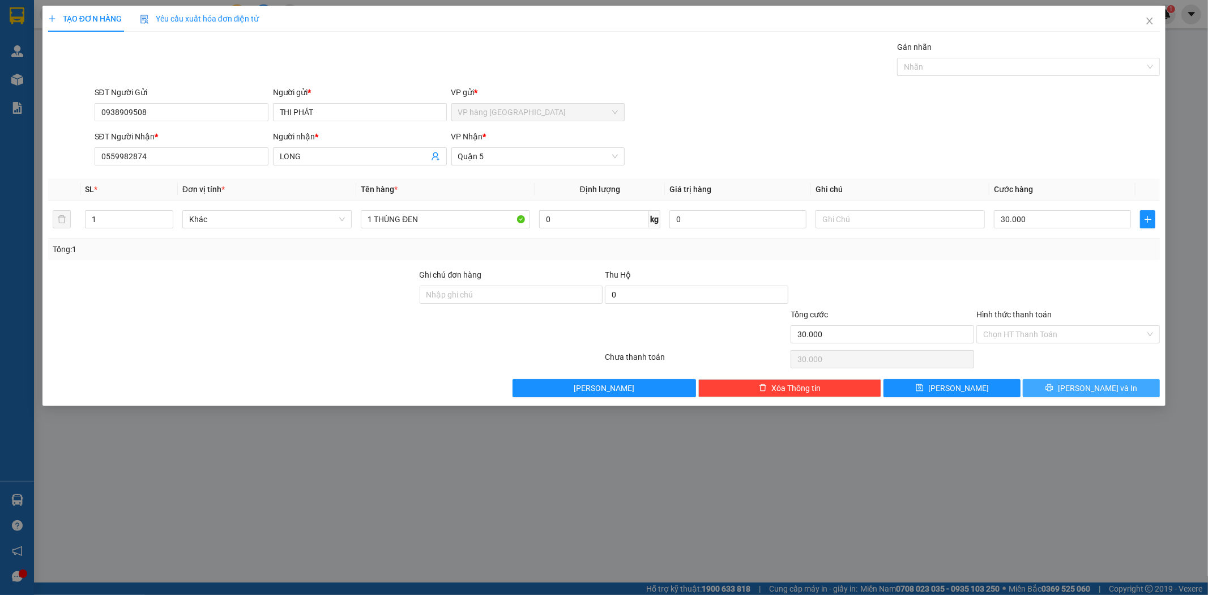
click at [1065, 384] on button "[PERSON_NAME] và In" at bounding box center [1091, 388] width 137 height 18
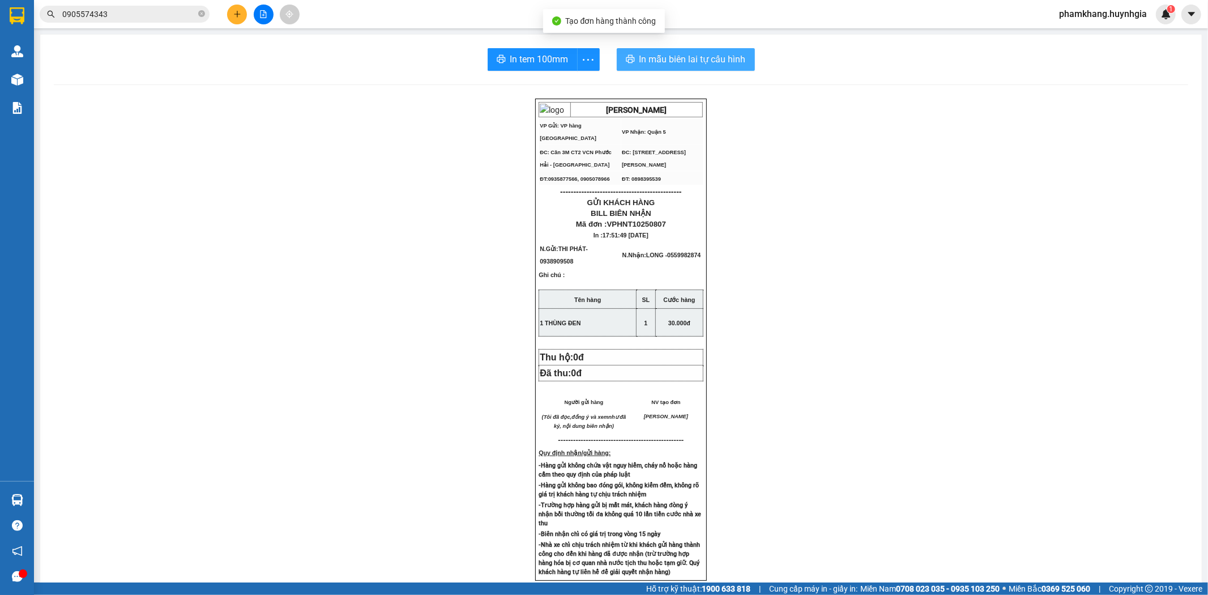
click at [681, 69] on button "In mẫu biên lai tự cấu hình" at bounding box center [686, 59] width 138 height 23
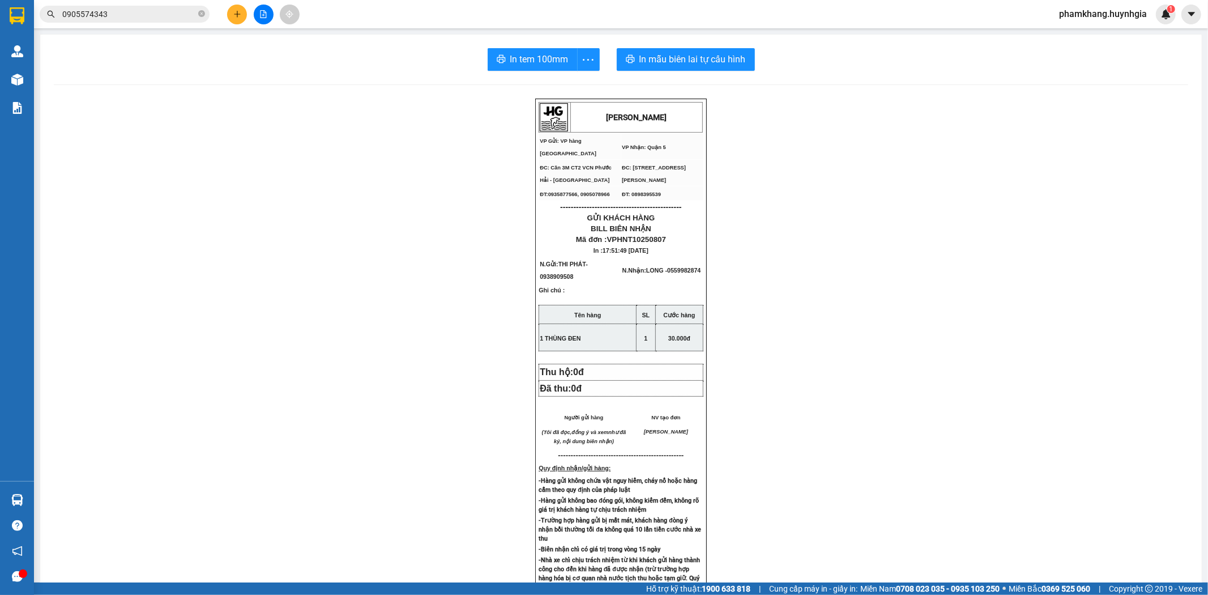
click at [523, 61] on span "In tem 100mm" at bounding box center [539, 59] width 58 height 14
click at [233, 12] on icon "plus" at bounding box center [237, 14] width 8 height 8
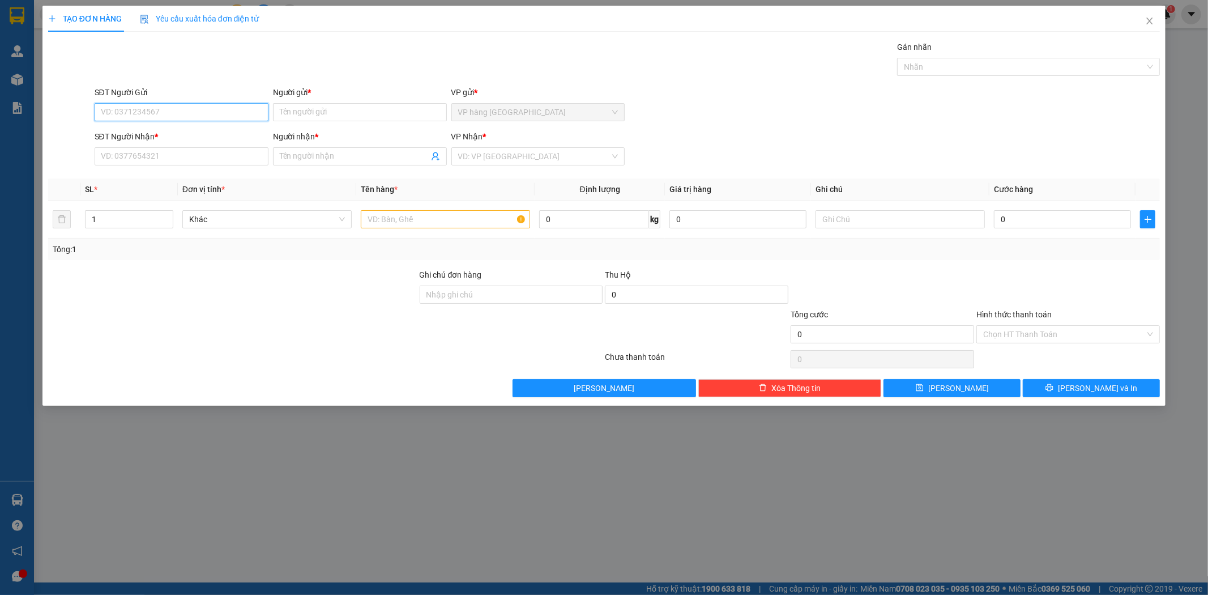
click at [218, 112] on input "SĐT Người Gửi" at bounding box center [182, 112] width 174 height 18
click at [203, 106] on input "SĐT Người Gửi" at bounding box center [182, 112] width 174 height 18
click at [314, 109] on input "Người gửi *" at bounding box center [360, 112] width 174 height 18
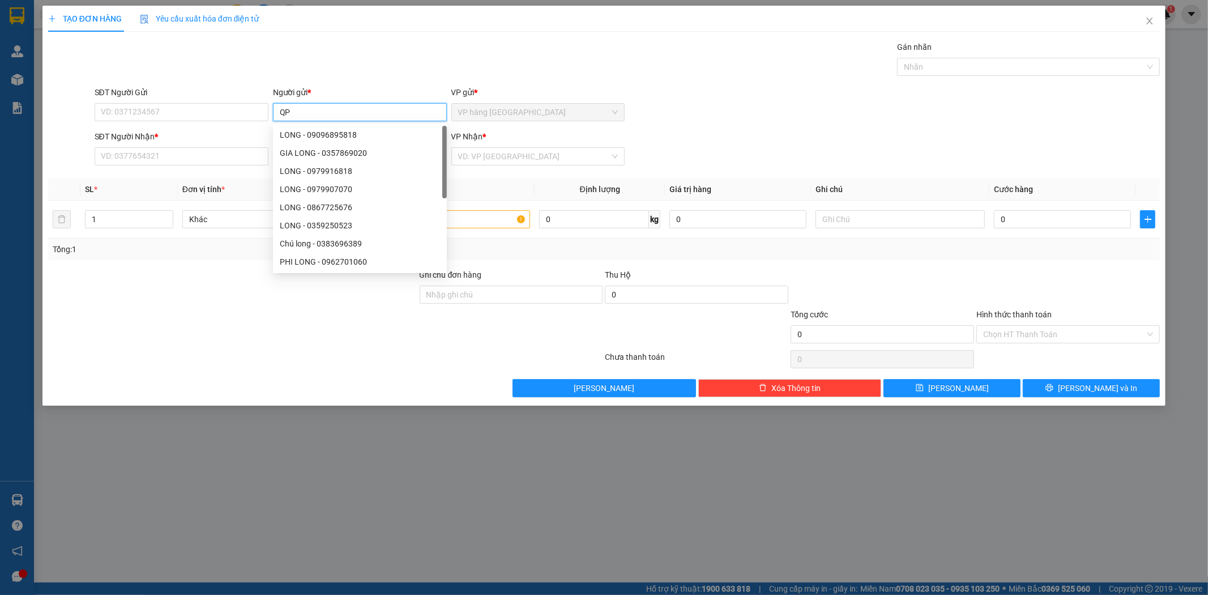
type input "QPH"
click at [366, 147] on div "QPH - 0982922118" at bounding box center [360, 153] width 160 height 12
type input "0982922118"
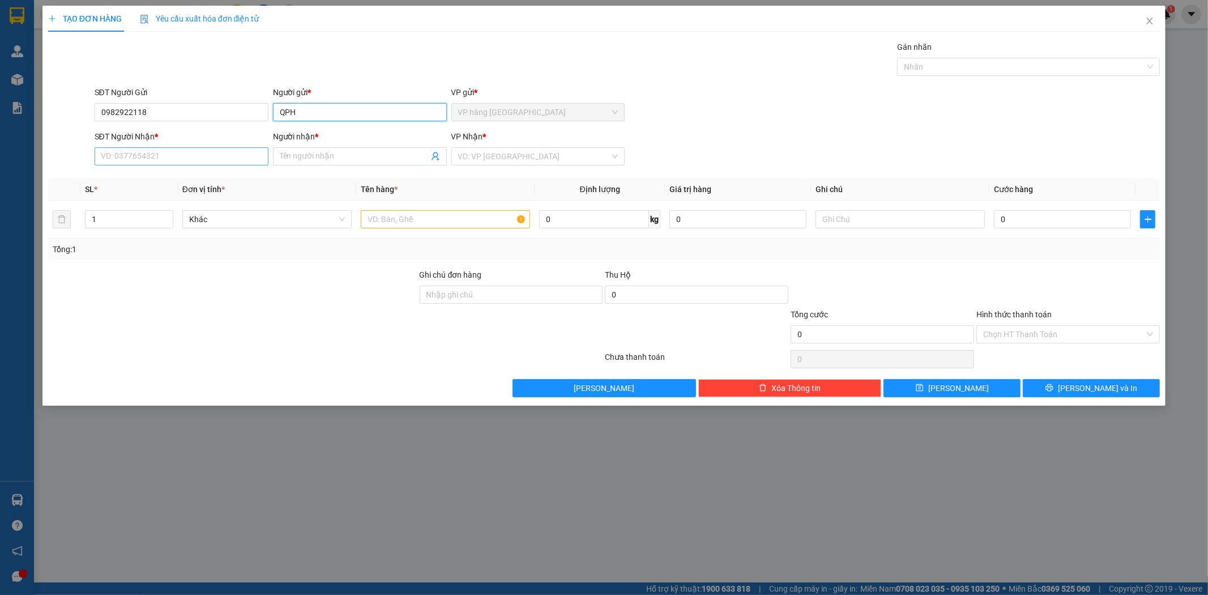
type input "QPH"
click at [211, 156] on input "SĐT Người Nhận *" at bounding box center [182, 156] width 174 height 18
click at [212, 156] on input "SĐT Người Nhận *" at bounding box center [182, 156] width 174 height 18
click at [212, 155] on input "SĐT Người Nhận *" at bounding box center [182, 156] width 174 height 18
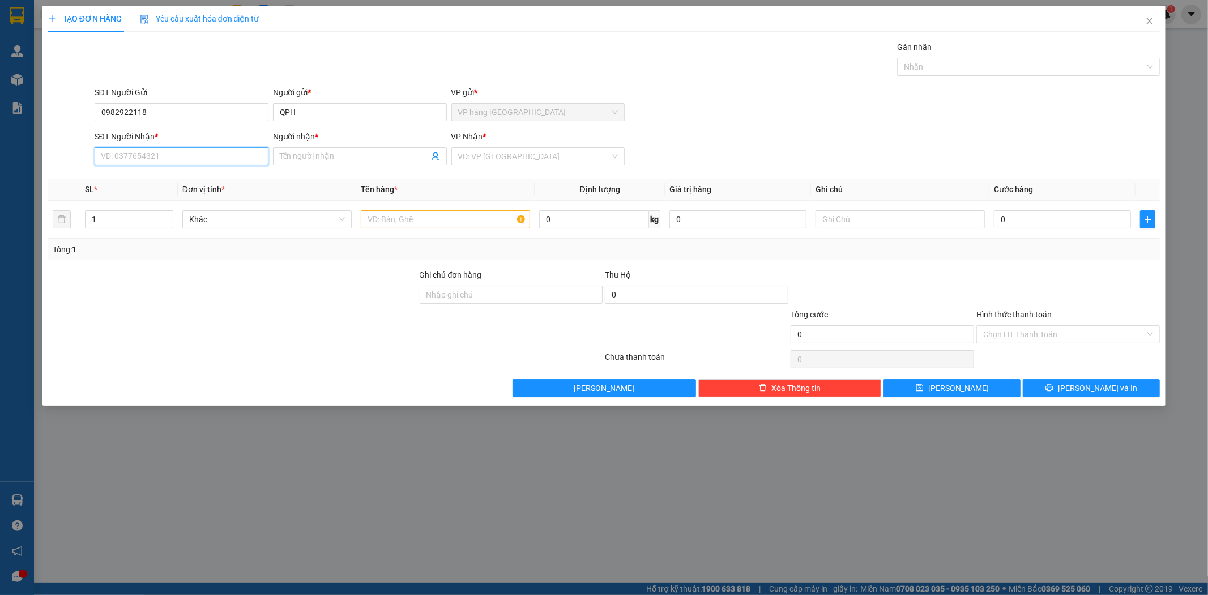
click at [204, 159] on input "SĐT Người Nhận *" at bounding box center [182, 156] width 174 height 18
click at [162, 115] on input "0982922118" at bounding box center [182, 112] width 174 height 18
click at [157, 152] on input "SĐT Người Nhận *" at bounding box center [182, 156] width 174 height 18
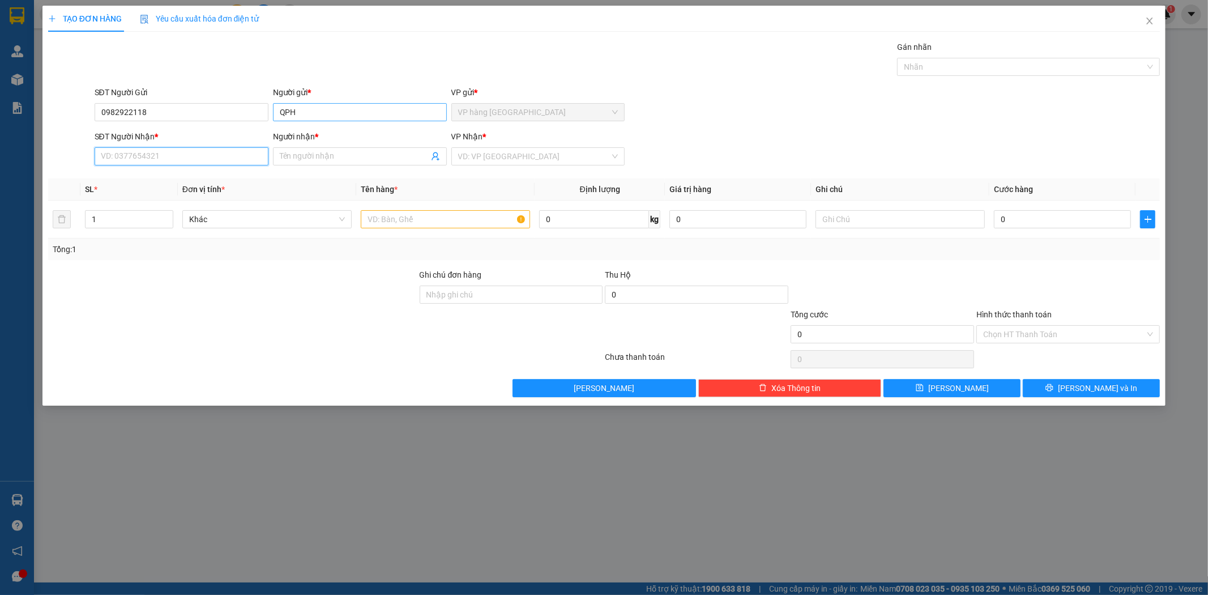
paste input "0982922118"
type input "0982922118"
click at [338, 116] on input "QPH" at bounding box center [360, 112] width 174 height 18
click at [567, 72] on div "Gán nhãn Nhãn" at bounding box center [627, 61] width 1070 height 40
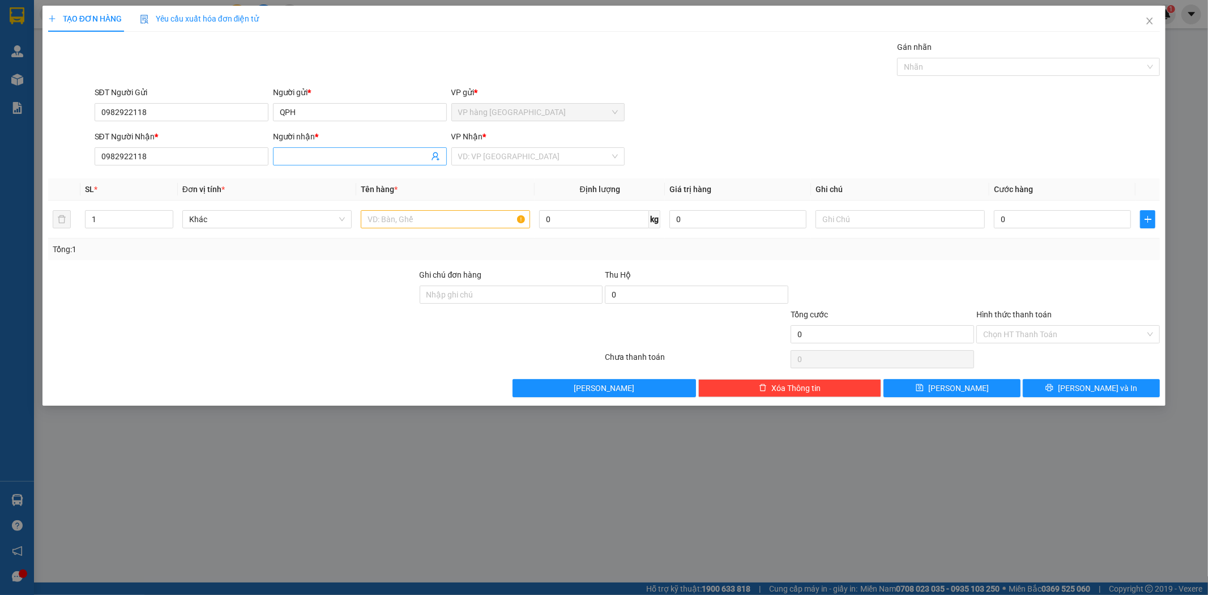
click at [360, 163] on span at bounding box center [360, 156] width 174 height 18
paste input "QPH"
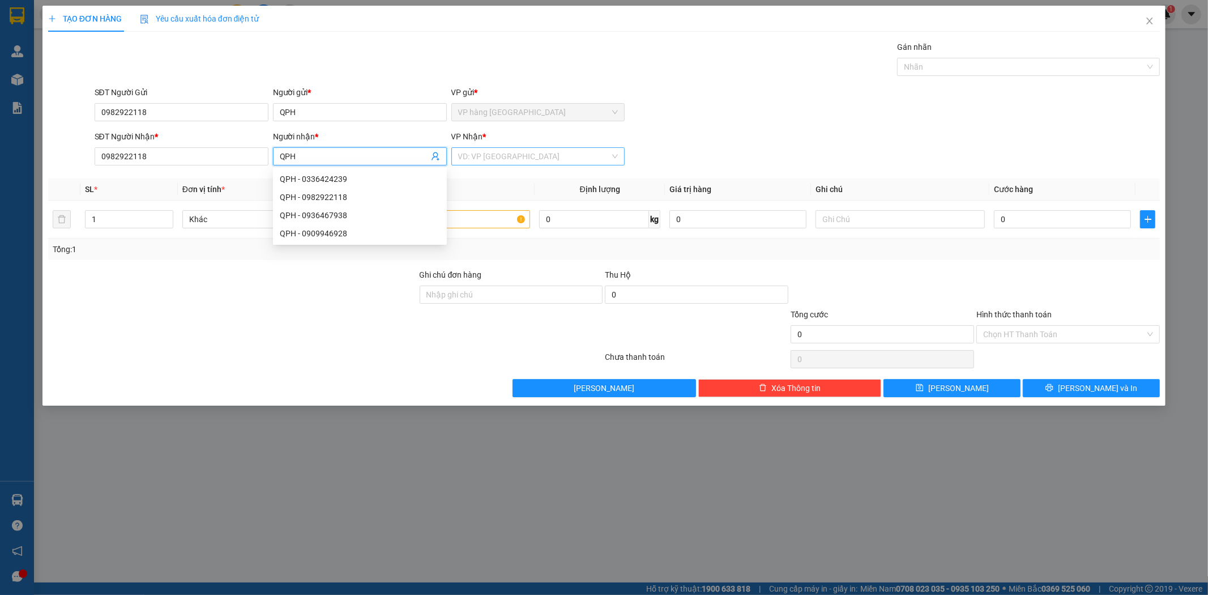
type input "QPH"
click at [467, 155] on input "search" at bounding box center [534, 156] width 152 height 17
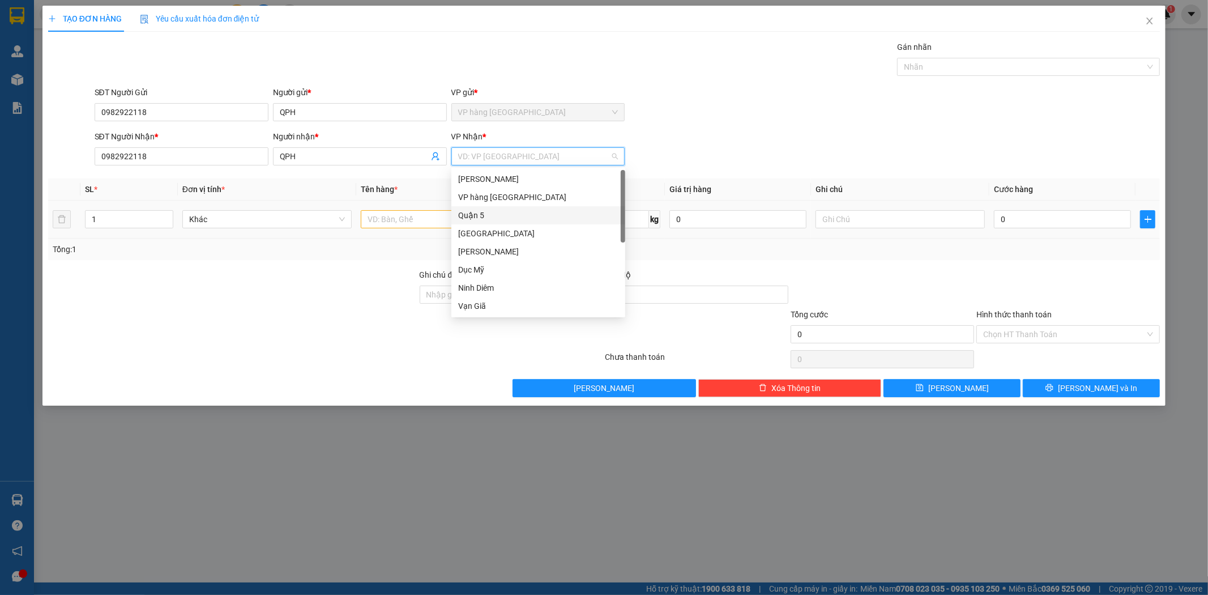
drag, startPoint x: 486, startPoint y: 221, endPoint x: 485, endPoint y: 212, distance: 9.1
click at [486, 217] on div "Quận 5" at bounding box center [538, 215] width 174 height 18
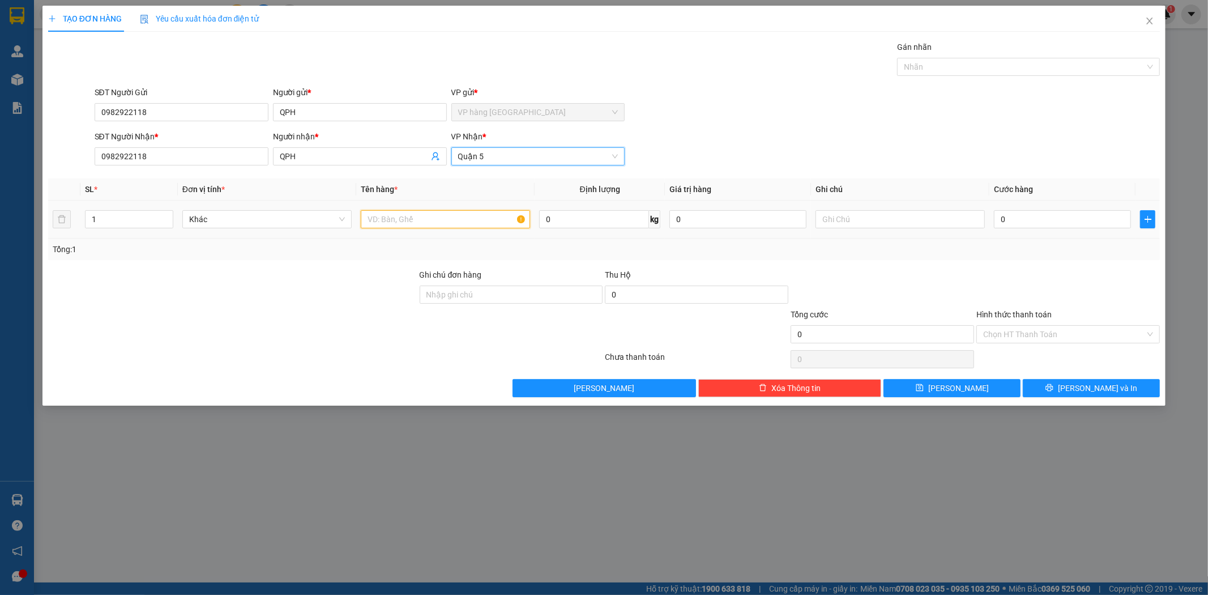
click at [432, 223] on input "text" at bounding box center [445, 219] width 169 height 18
type input "1 BỊCH TRẮNG"
click at [1045, 213] on input "0" at bounding box center [1062, 219] width 137 height 18
type input "3"
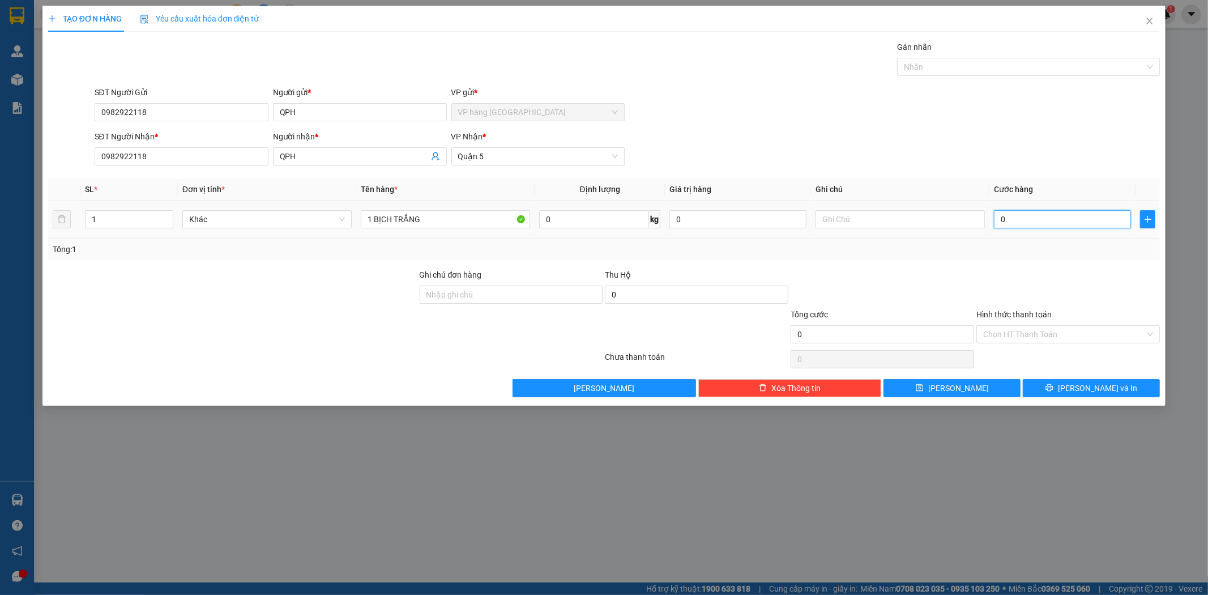
type input "3"
type input "30"
type input "30.000"
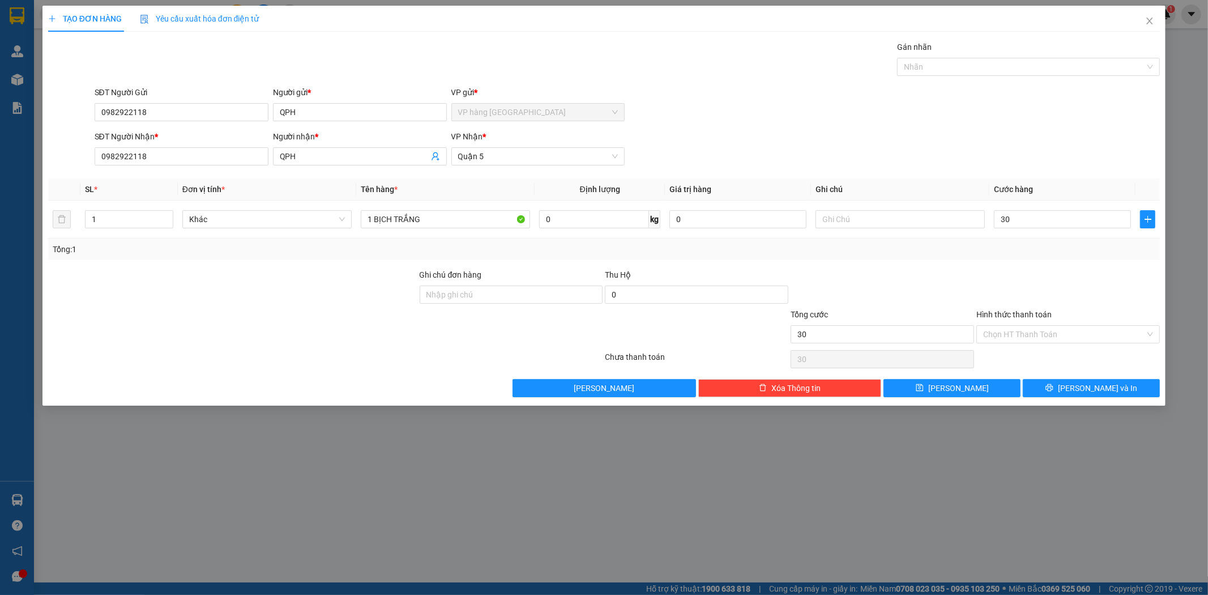
type input "30.000"
drag, startPoint x: 997, startPoint y: 143, endPoint x: 992, endPoint y: 194, distance: 51.8
click at [995, 143] on div "SĐT Người Nhận * 0982922118 Người nhận * QPH VP Nhận * Quận 5" at bounding box center [627, 150] width 1070 height 40
click at [1066, 389] on button "[PERSON_NAME] và In" at bounding box center [1091, 388] width 137 height 18
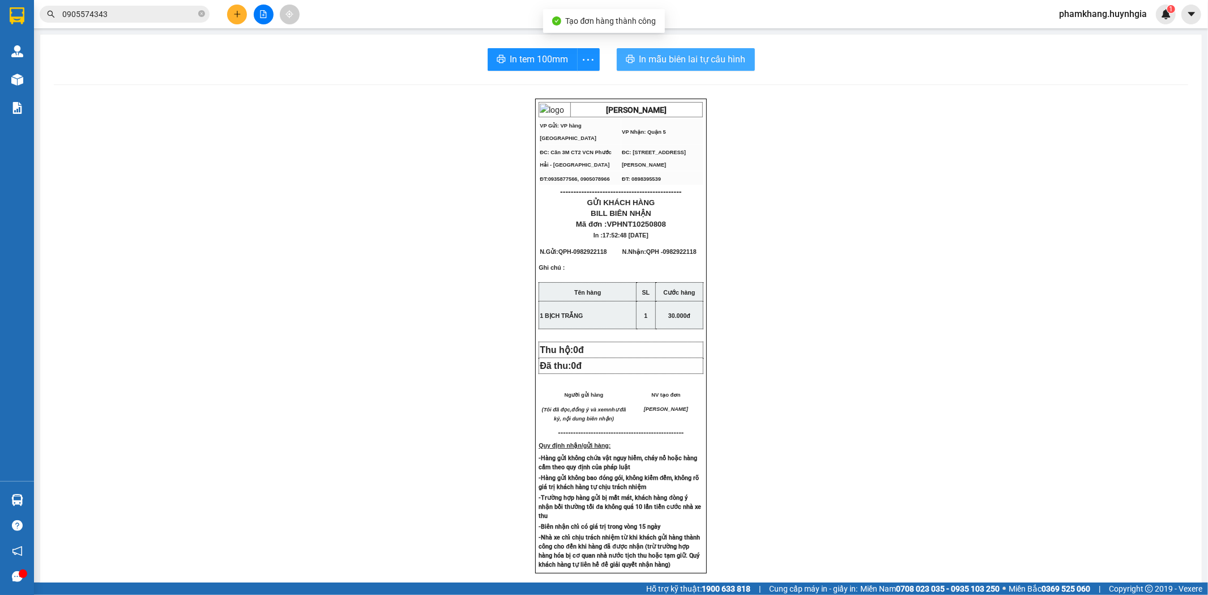
click at [694, 63] on span "In mẫu biên lai tự cấu hình" at bounding box center [692, 59] width 106 height 14
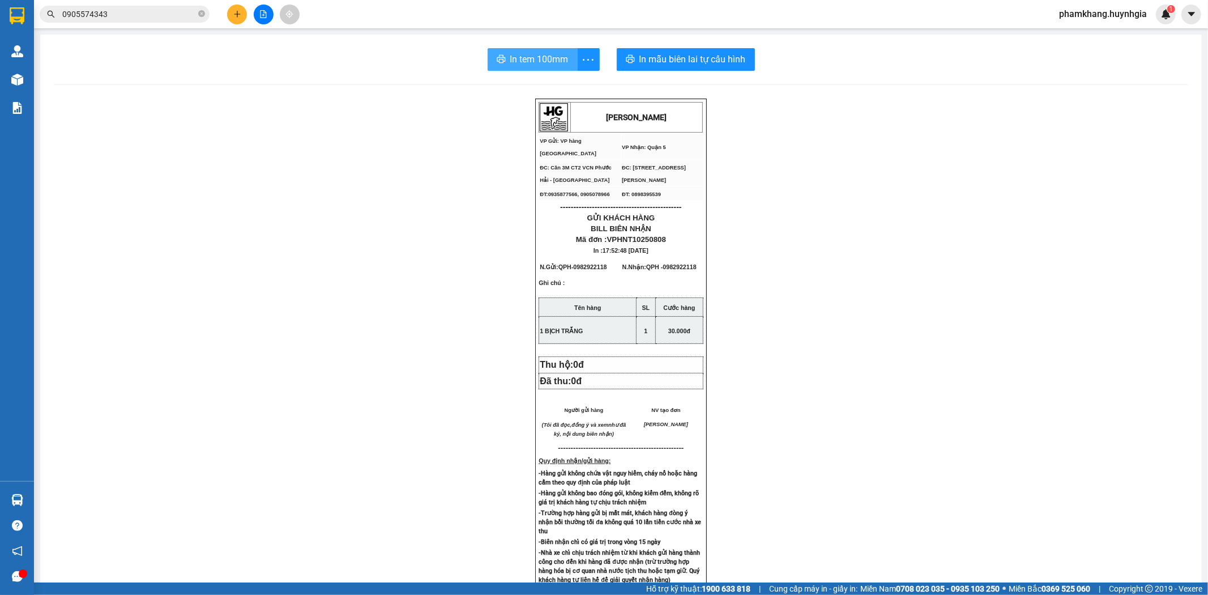
click at [534, 58] on span "In tem 100mm" at bounding box center [539, 59] width 58 height 14
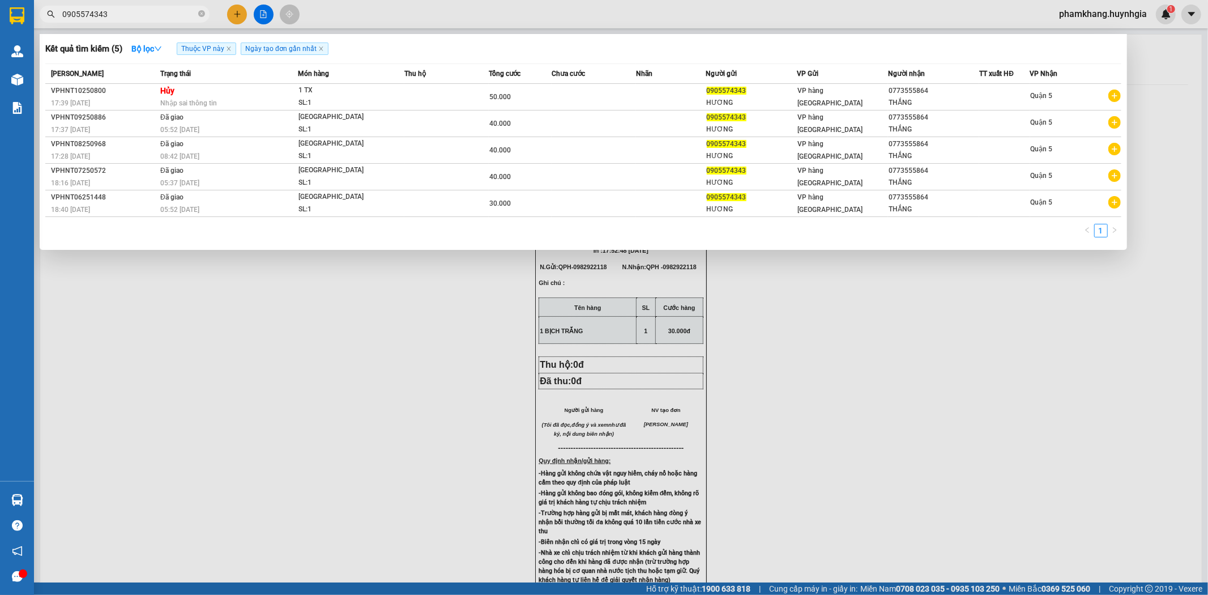
click at [131, 11] on input "0905574343" at bounding box center [129, 14] width 134 height 12
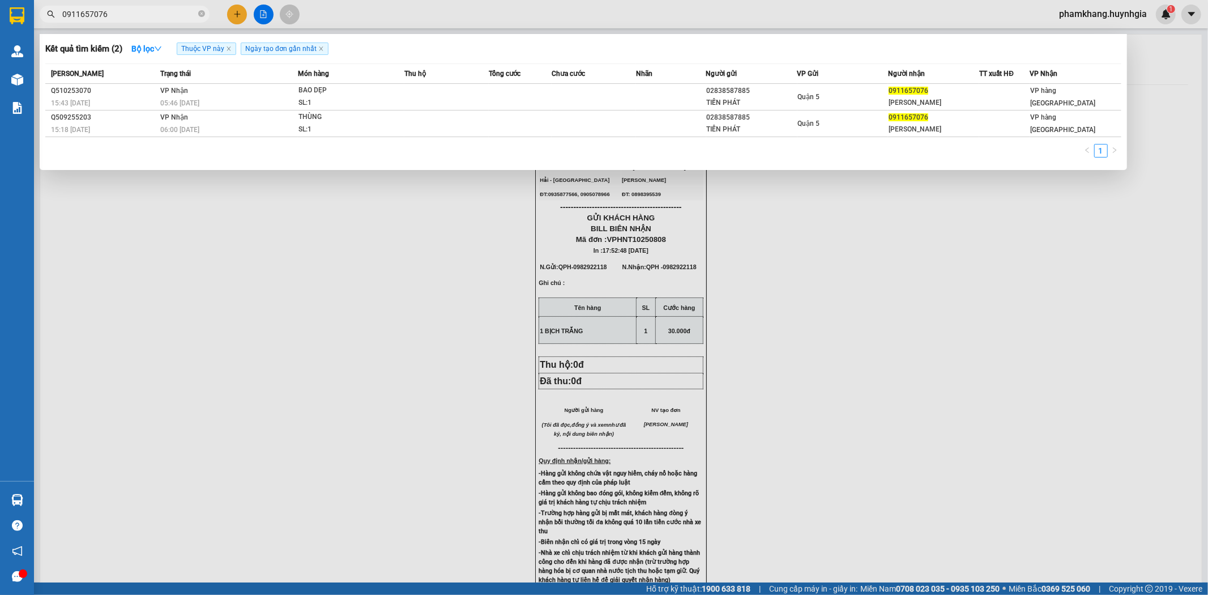
type input "0911657076"
click at [240, 10] on div at bounding box center [604, 297] width 1208 height 595
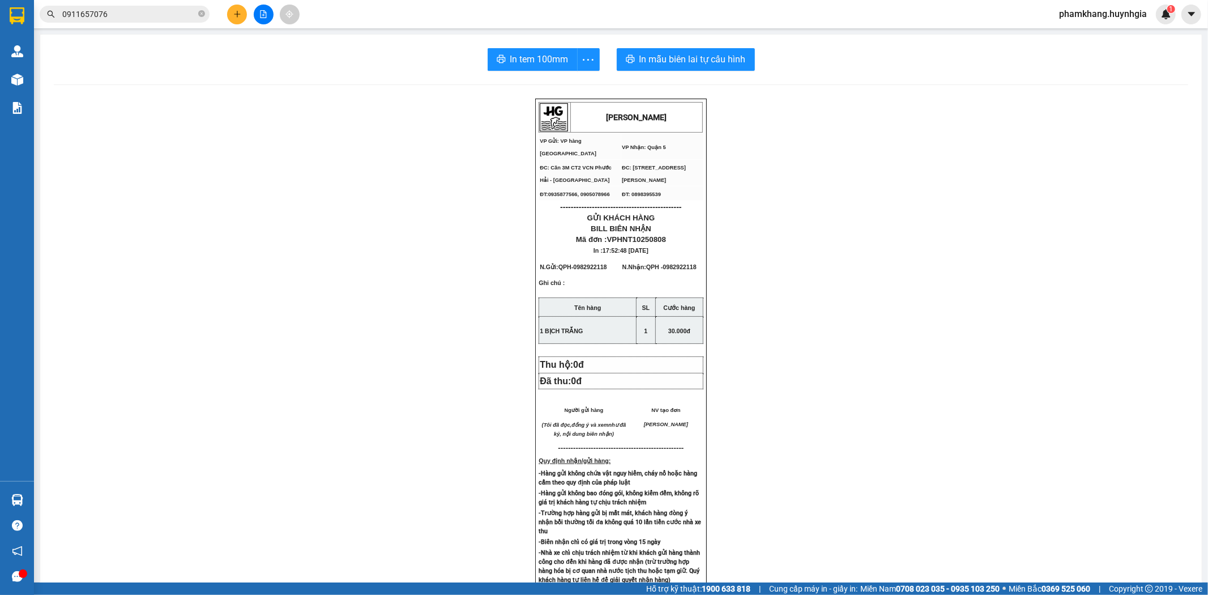
click at [240, 10] on icon "plus" at bounding box center [237, 14] width 8 height 8
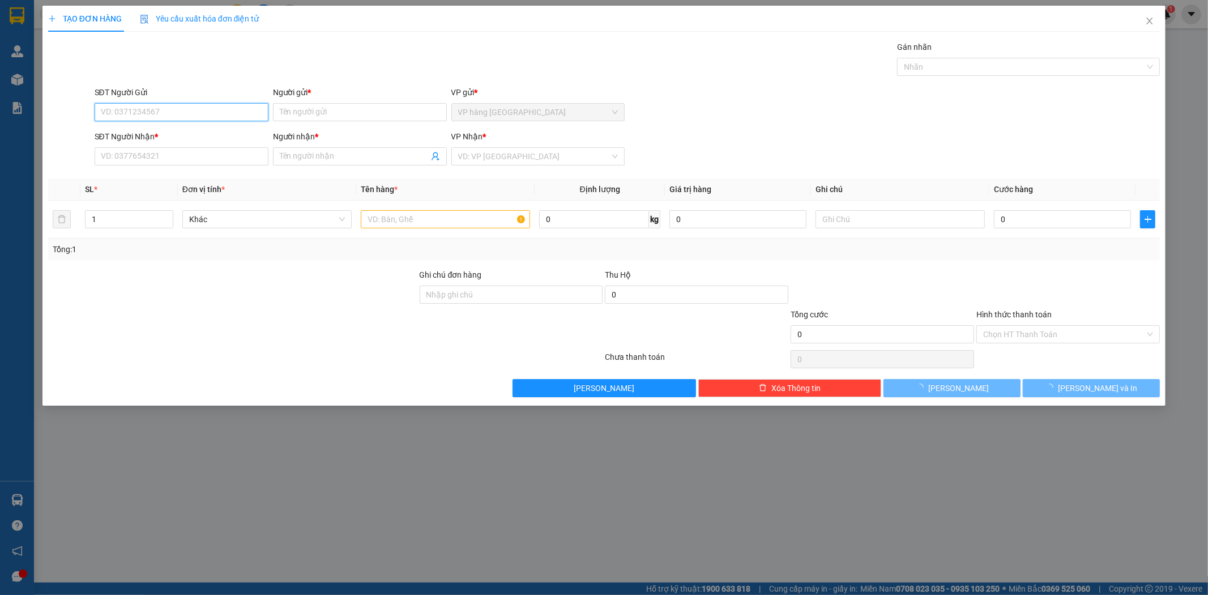
click at [210, 109] on input "SĐT Người Gửi" at bounding box center [182, 112] width 174 height 18
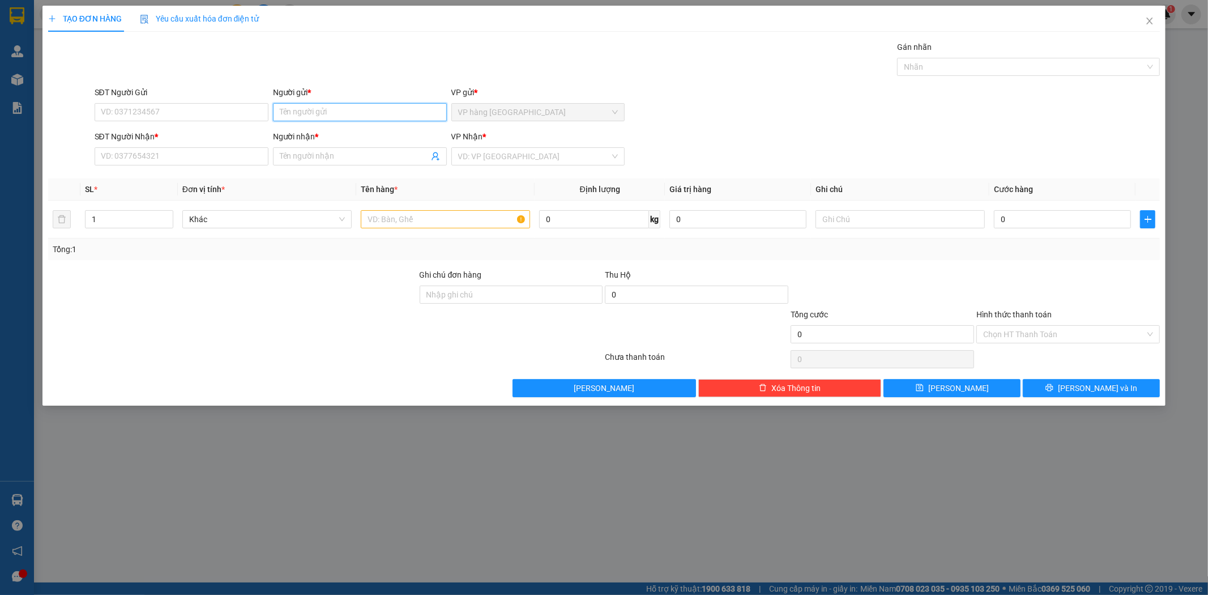
click at [305, 111] on input "Người gửi *" at bounding box center [360, 112] width 174 height 18
type input "TÍ NỊ"
click at [357, 136] on div "TÍ NỊ - 0877363979" at bounding box center [360, 135] width 160 height 12
type input "0877363979"
type input "TÍ NỊ"
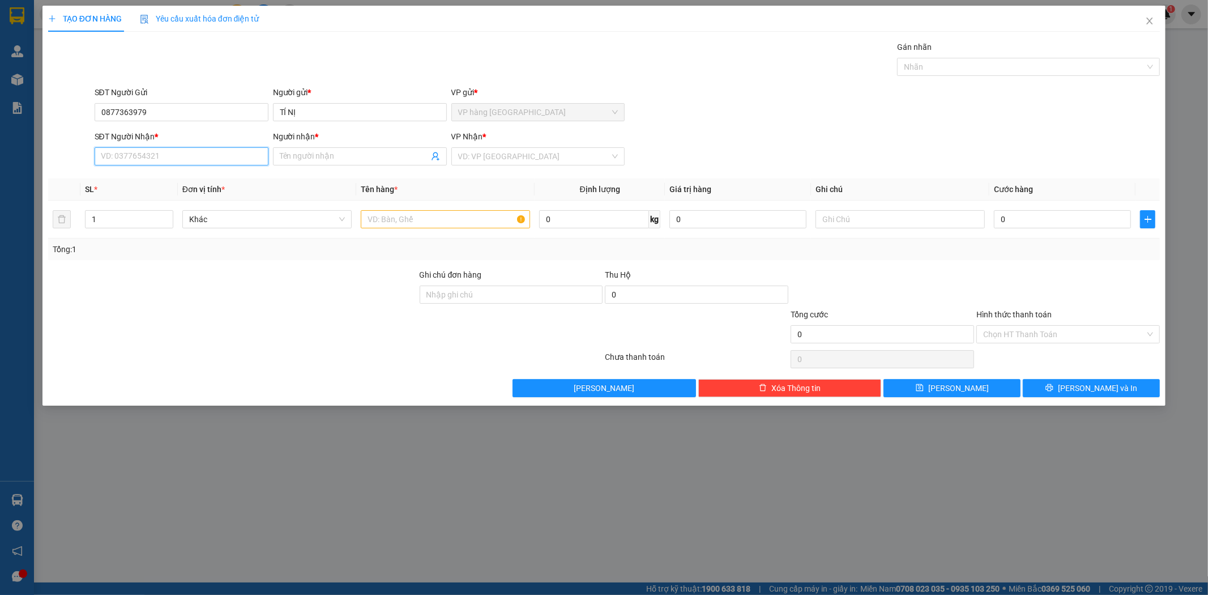
click at [178, 153] on input "SĐT Người Nhận *" at bounding box center [182, 156] width 174 height 18
click at [178, 161] on input "SĐT Người Nhận *" at bounding box center [182, 156] width 174 height 18
click at [168, 155] on input "SĐT Người Nhận *" at bounding box center [182, 156] width 174 height 18
click at [157, 186] on div "0969251233 - lê khôi" at bounding box center [182, 179] width 174 height 18
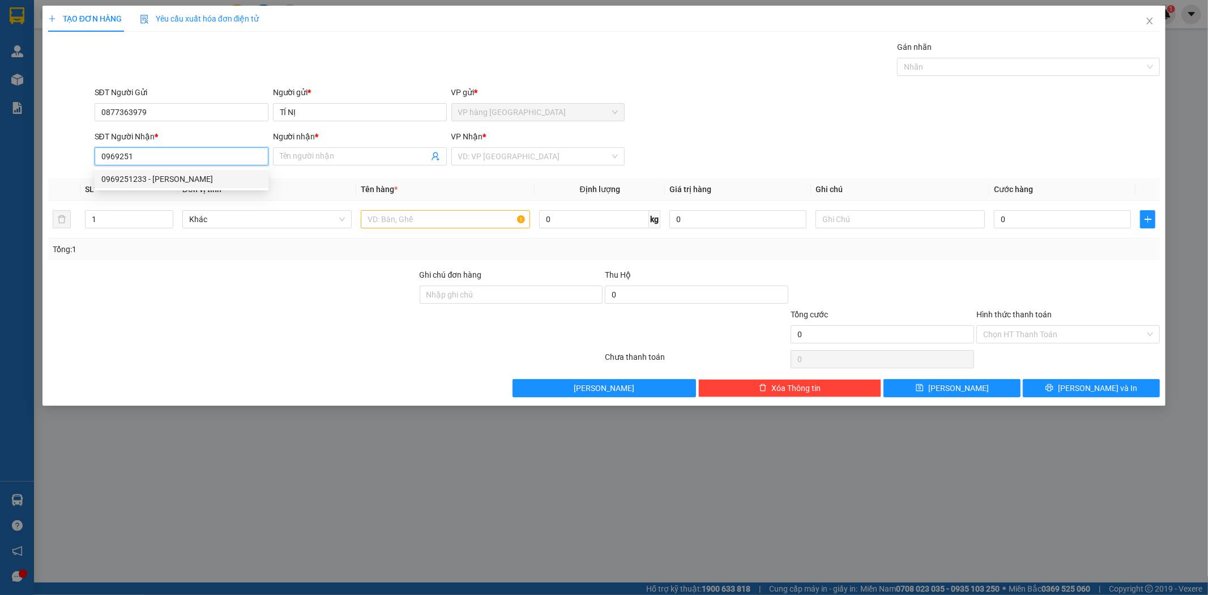
type input "0969251233"
type input "[PERSON_NAME]"
type input "0969251233"
click at [394, 223] on input "text" at bounding box center [445, 219] width 169 height 18
click at [414, 217] on input "text" at bounding box center [445, 219] width 169 height 18
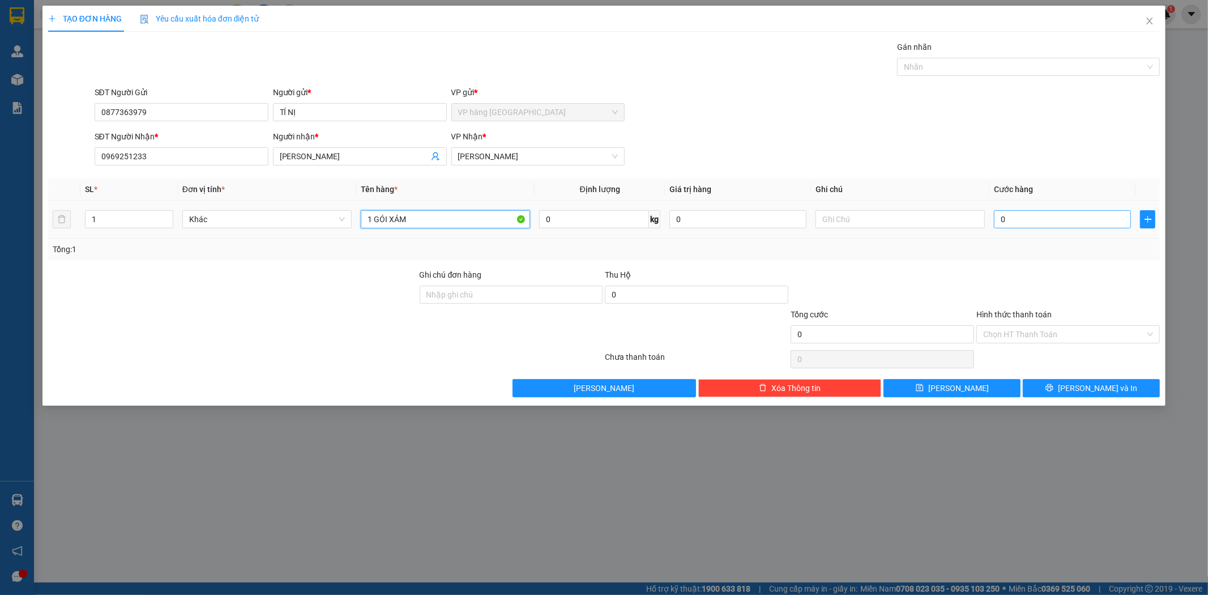
type input "1 GÓI XÁM"
click at [1065, 223] on input "0" at bounding box center [1062, 219] width 137 height 18
type input "3"
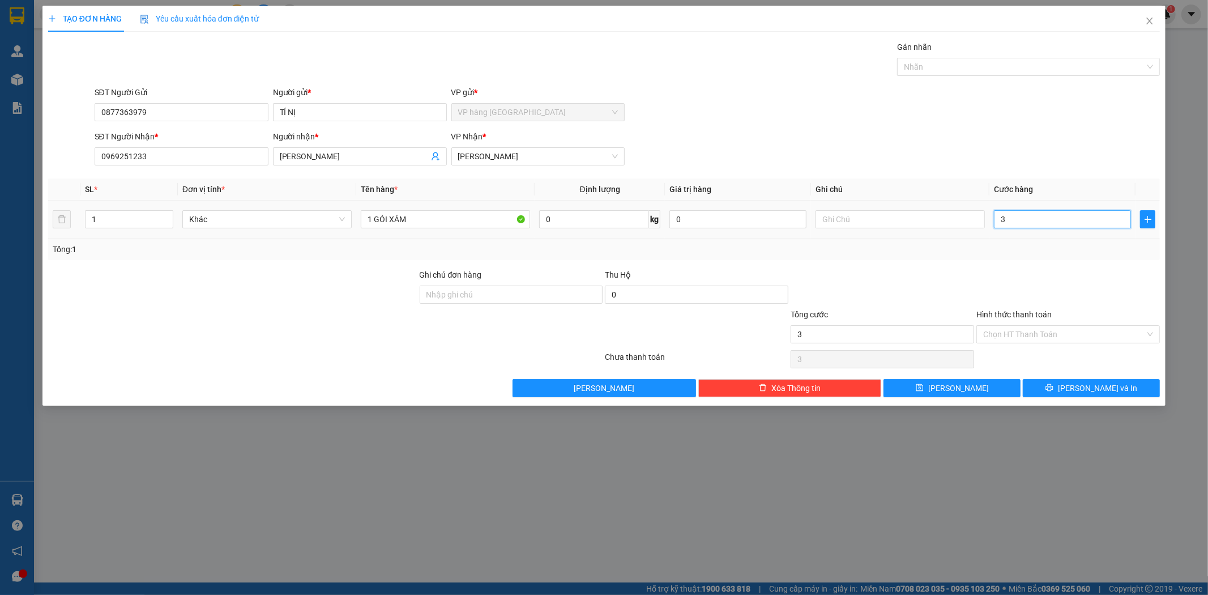
type input "30"
type input "30.000"
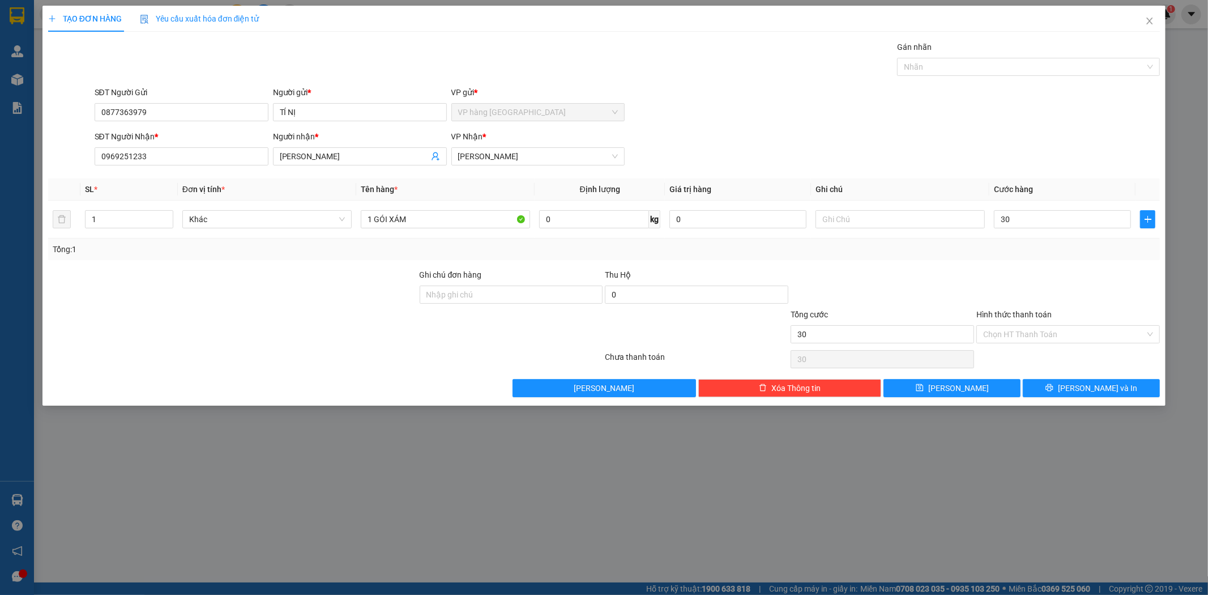
type input "30.000"
click at [1056, 290] on div at bounding box center [1068, 288] width 186 height 40
click at [1136, 392] on button "[PERSON_NAME] và In" at bounding box center [1091, 388] width 137 height 18
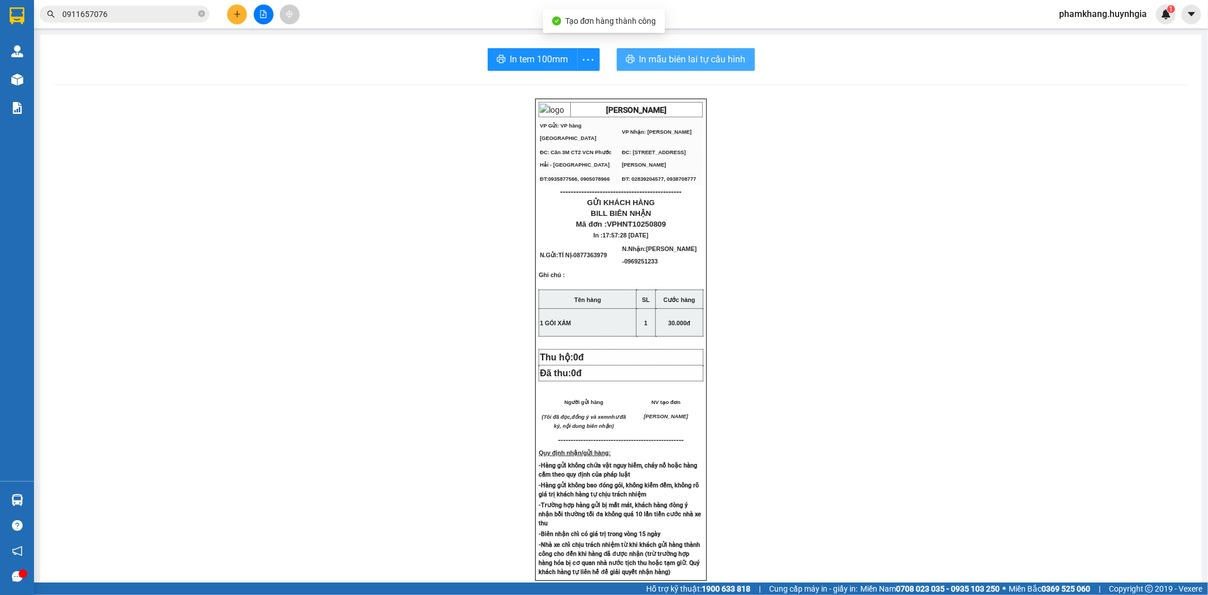
click at [732, 63] on span "In mẫu biên lai tự cấu hình" at bounding box center [692, 59] width 106 height 14
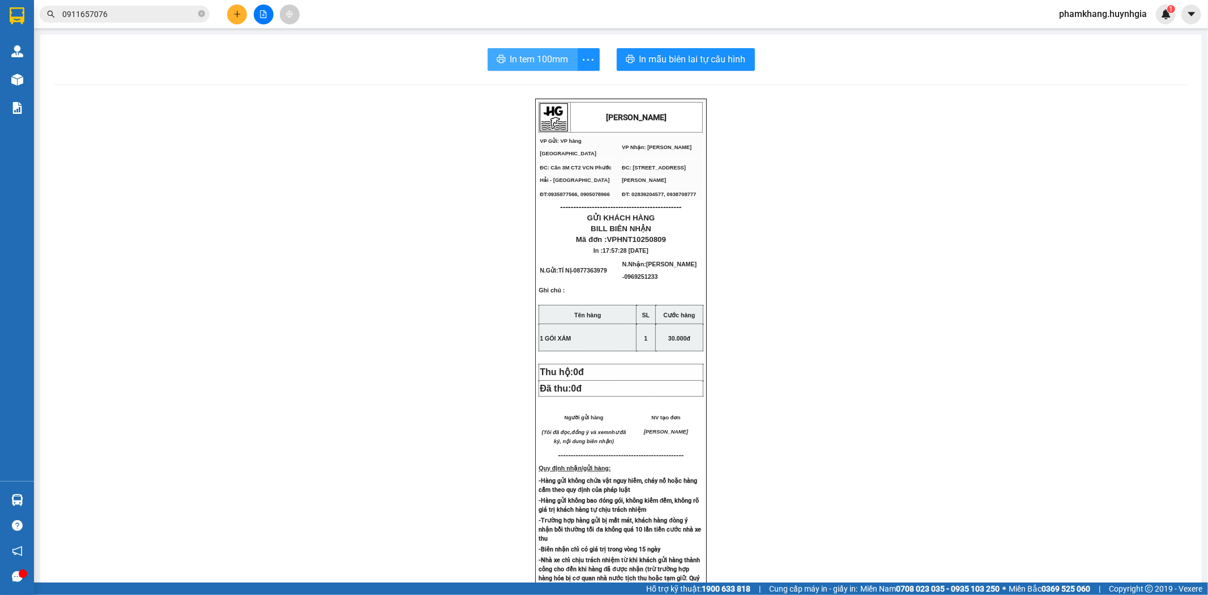
click at [532, 65] on span "In tem 100mm" at bounding box center [539, 59] width 58 height 14
click at [236, 7] on button at bounding box center [237, 15] width 20 height 20
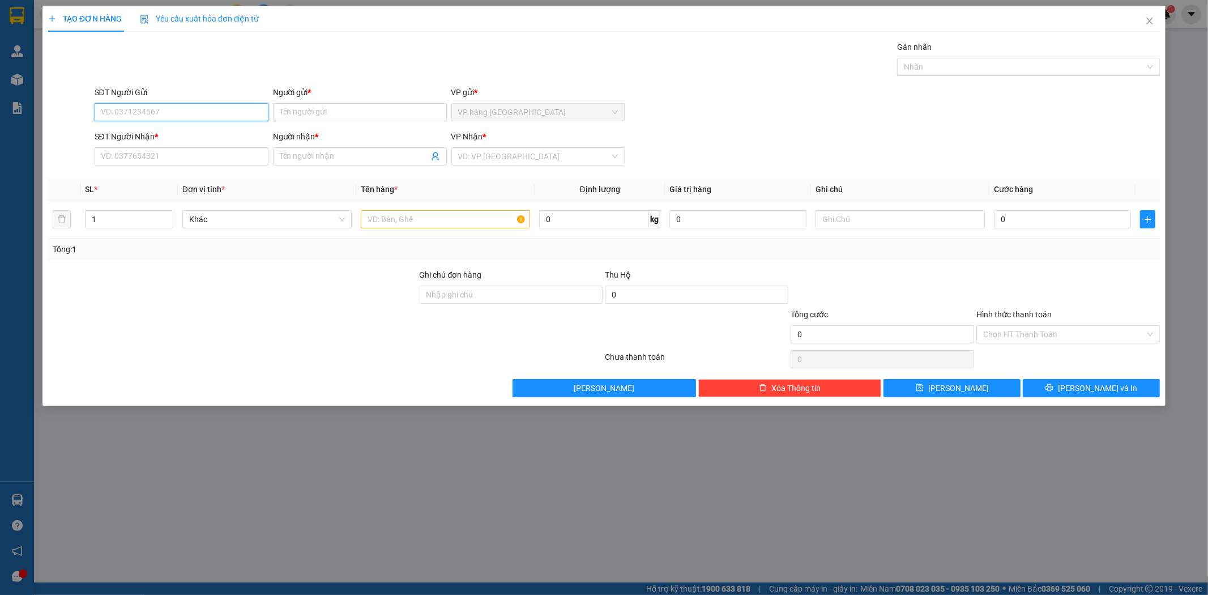
click at [211, 119] on input "SĐT Người Gửi" at bounding box center [182, 112] width 174 height 18
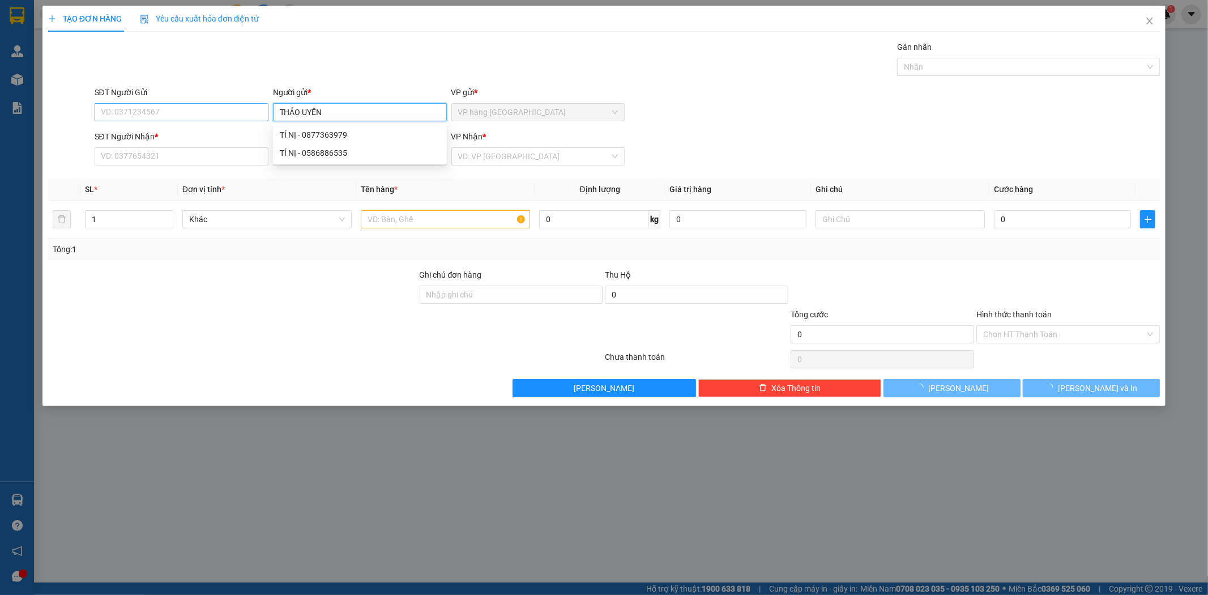
type input "THẢO UYÊN"
click at [187, 113] on input "SĐT Người Gửi" at bounding box center [182, 112] width 174 height 18
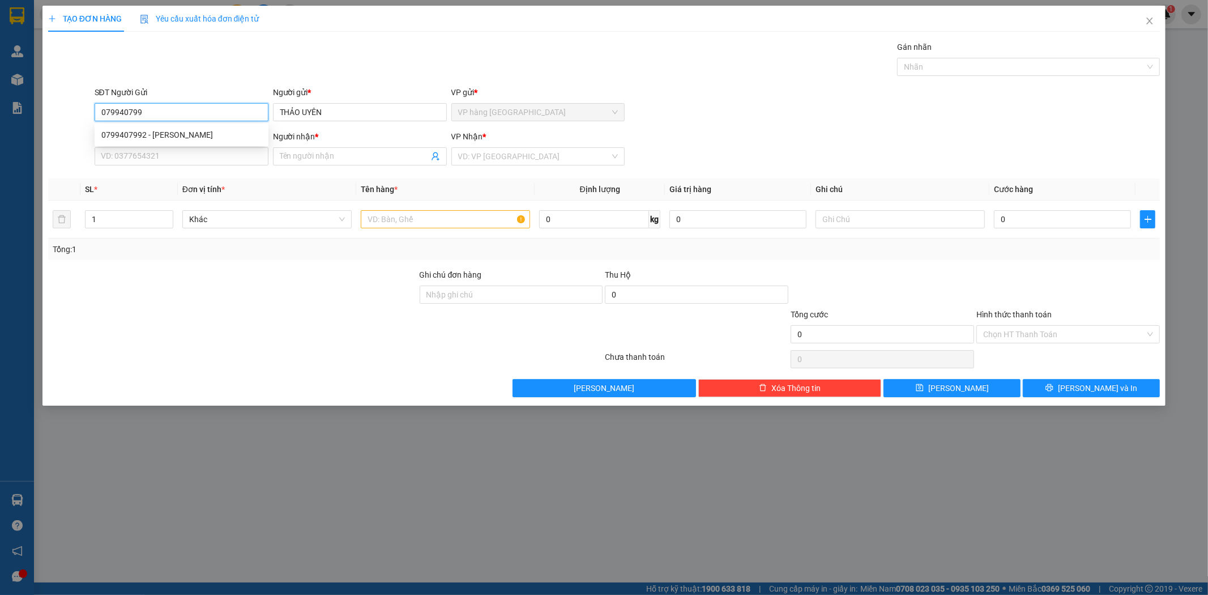
type input "0799407992"
click at [195, 138] on div "0799407992 - THẢO UYÊN" at bounding box center [181, 135] width 160 height 12
type input "0937021618"
type input "THẢO"
type input "0799407992"
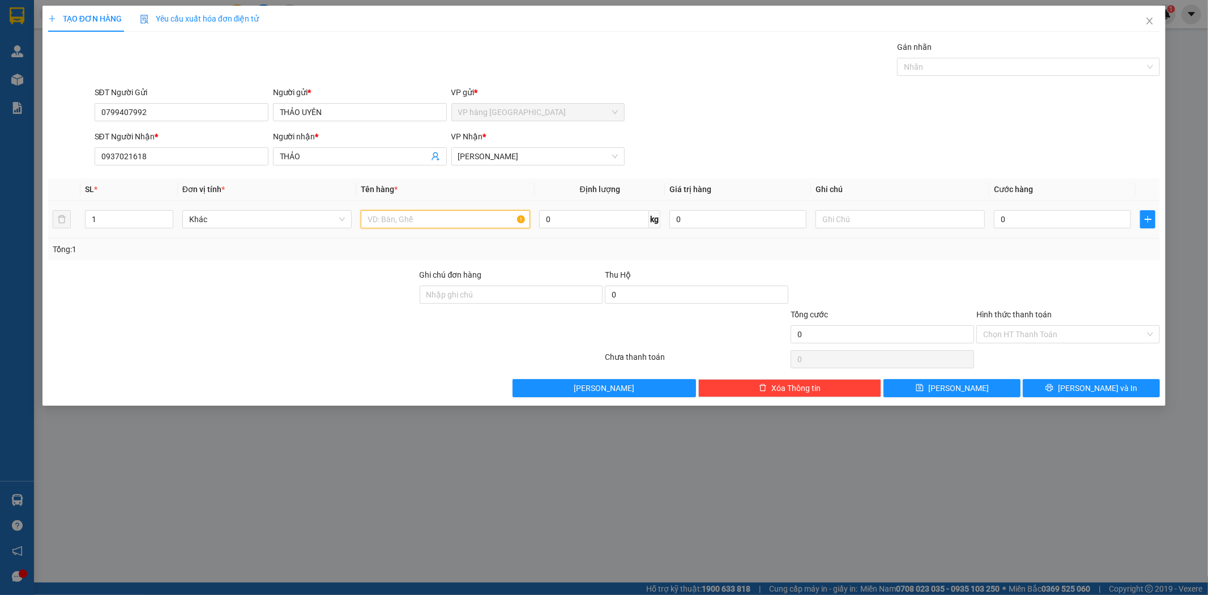
drag, startPoint x: 408, startPoint y: 210, endPoint x: 408, endPoint y: 221, distance: 10.8
click at [408, 211] on input "text" at bounding box center [445, 219] width 169 height 18
type input "1 THÙNG"
click at [1023, 215] on input "0" at bounding box center [1062, 219] width 137 height 18
type input "2"
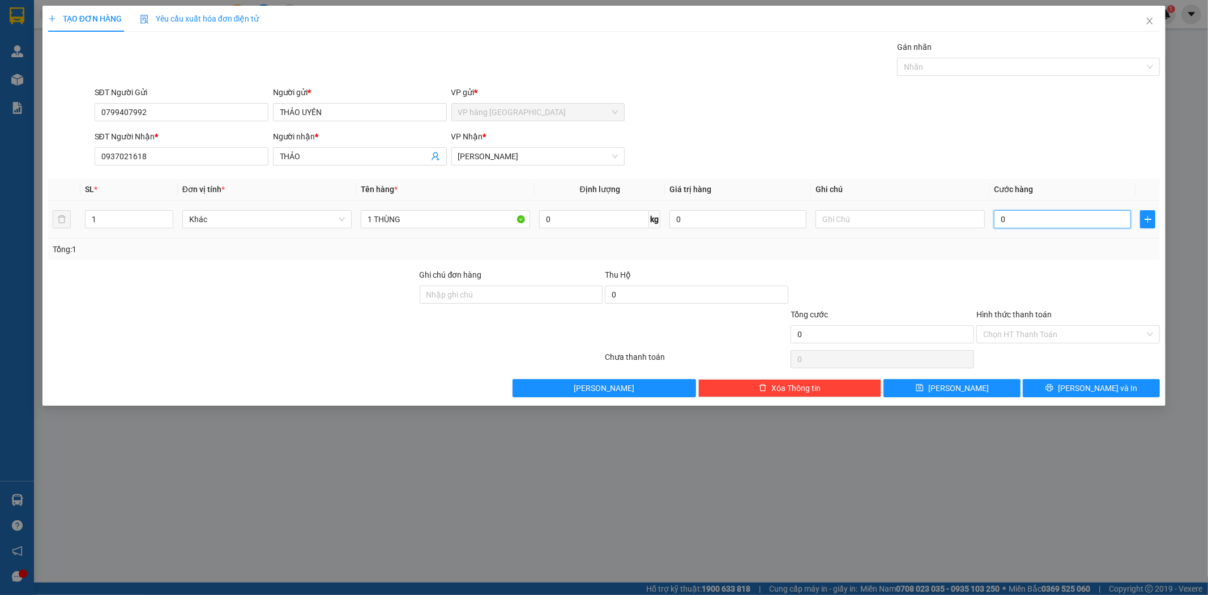
type input "2"
type input "20"
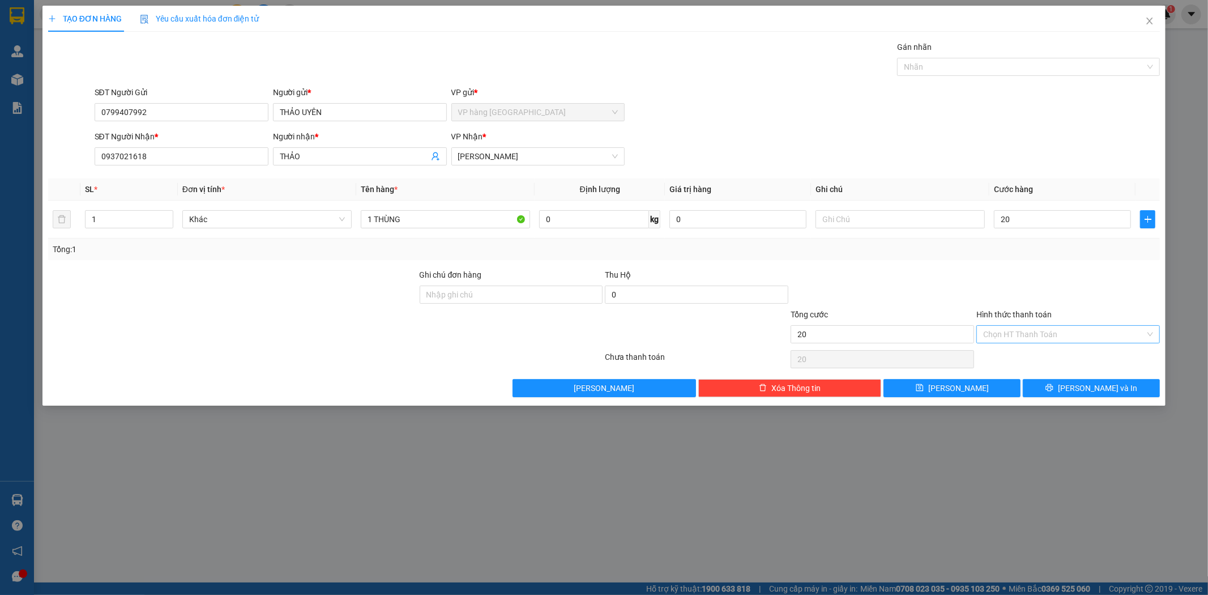
type input "20.000"
click at [1023, 328] on input "Hình thức thanh toán" at bounding box center [1064, 334] width 162 height 17
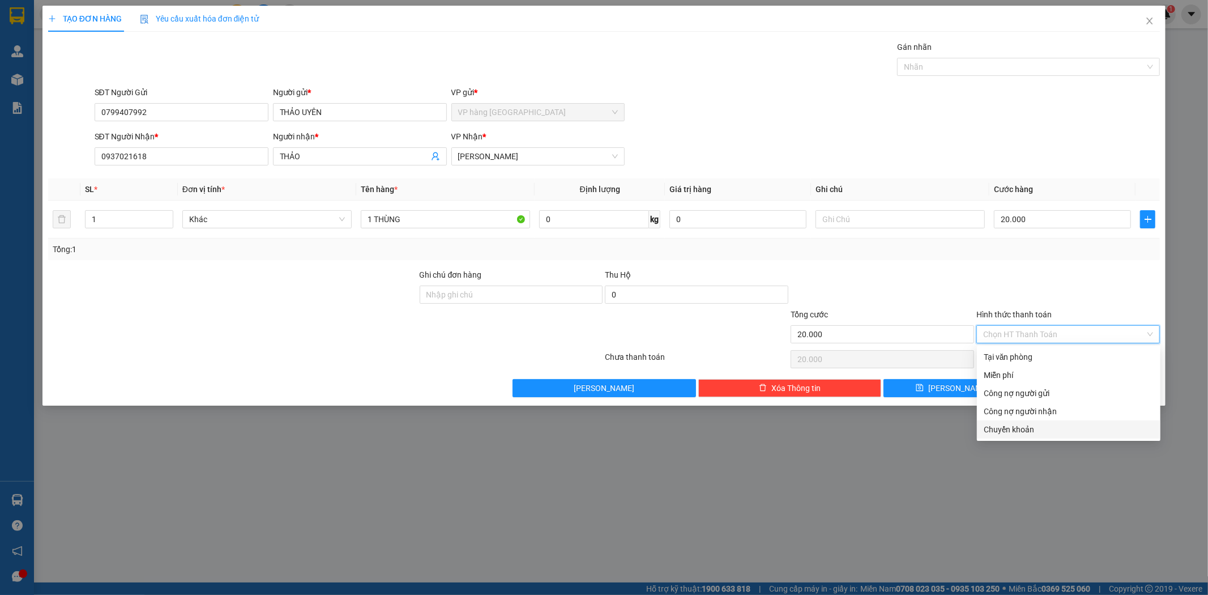
click at [1032, 424] on div "Chuyển khoản" at bounding box center [1069, 429] width 170 height 12
type input "0"
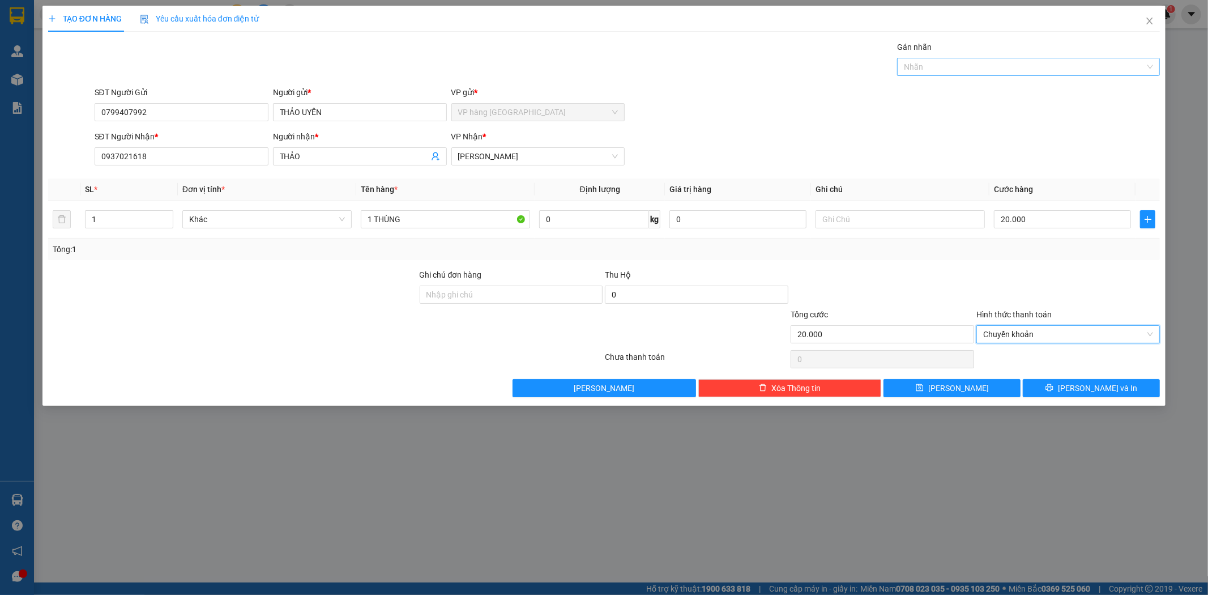
click at [953, 69] on div at bounding box center [1023, 67] width 246 height 14
click at [953, 86] on div "CHUYỂN KHOẢN" at bounding box center [1028, 89] width 249 height 12
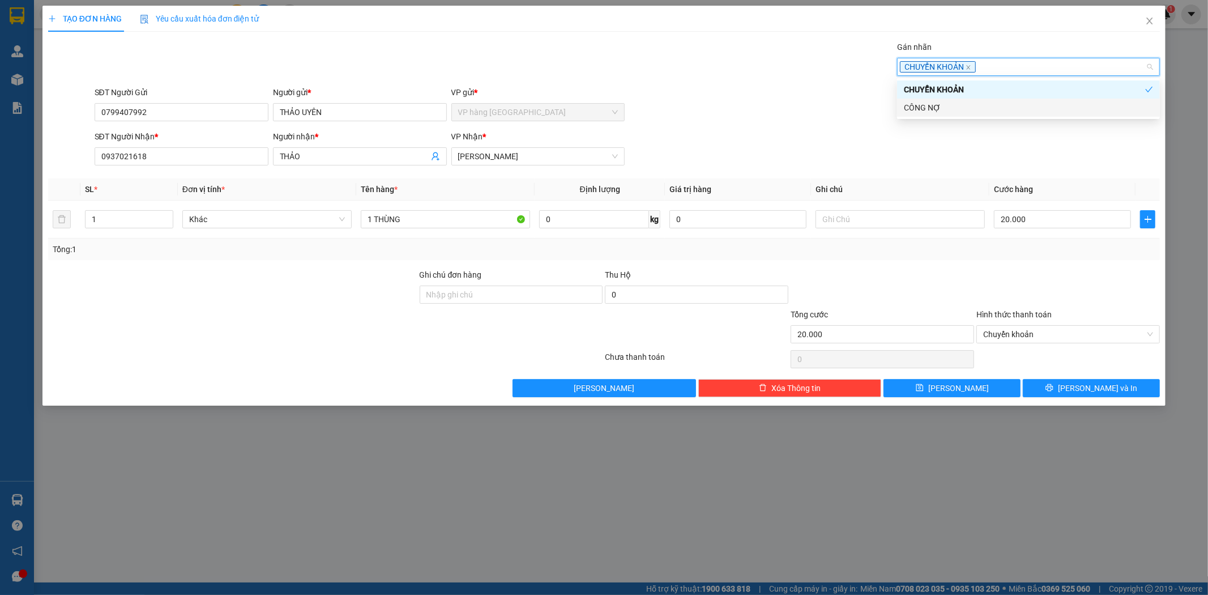
click at [953, 149] on div "SĐT Người Nhận * 0937021618 Người nhận * THẢO VP Nhận * Phạm Ngũ Lão" at bounding box center [627, 150] width 1070 height 40
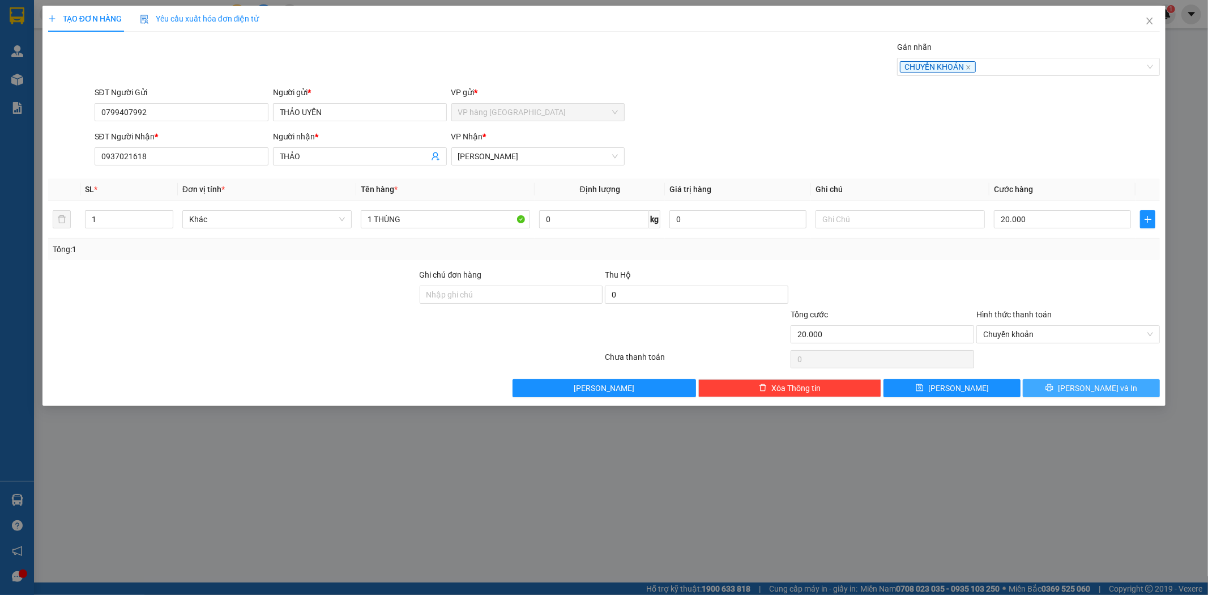
click at [1084, 387] on span "[PERSON_NAME] và In" at bounding box center [1097, 388] width 79 height 12
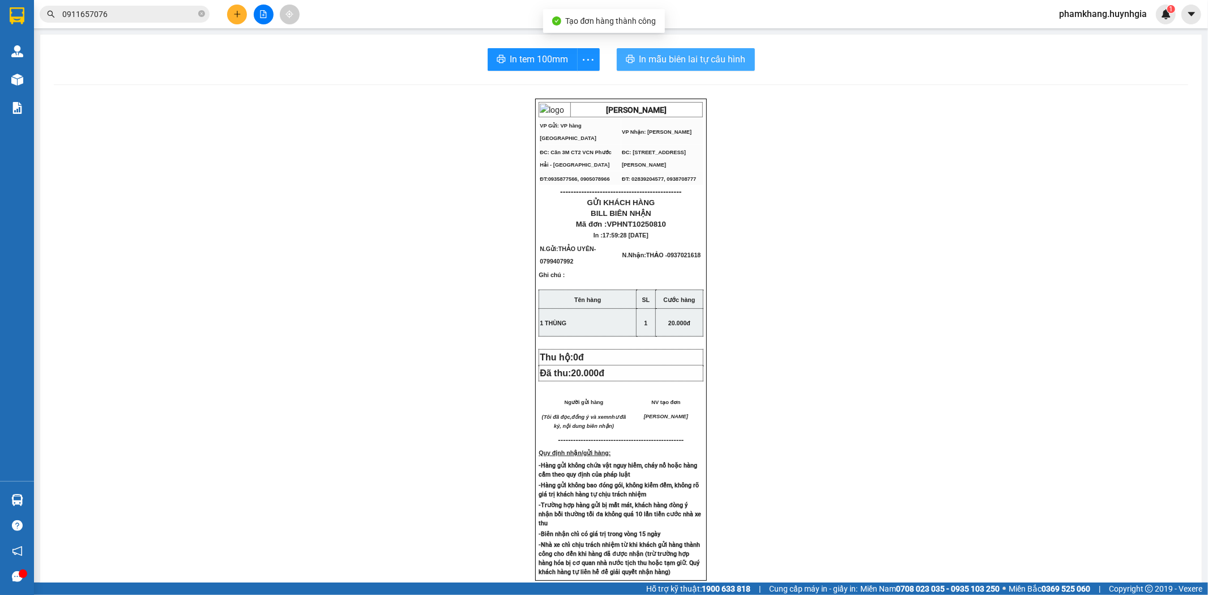
click at [700, 57] on span "In mẫu biên lai tự cấu hình" at bounding box center [692, 59] width 106 height 14
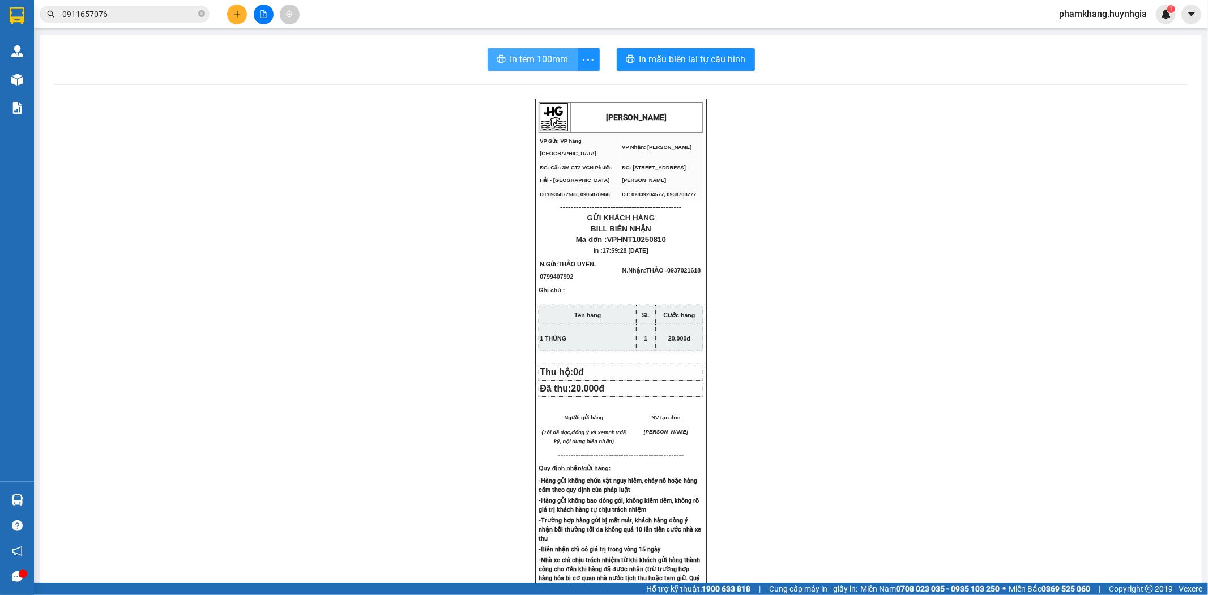
click at [544, 61] on span "In tem 100mm" at bounding box center [539, 59] width 58 height 14
click at [165, 25] on div "Kết quả tìm kiếm ( 2 ) Bộ lọc Thuộc VP này Ngày tạo đơn gần nhất Mã ĐH Trạng th…" at bounding box center [604, 14] width 1208 height 28
click at [166, 15] on input "0911657076" at bounding box center [129, 14] width 134 height 12
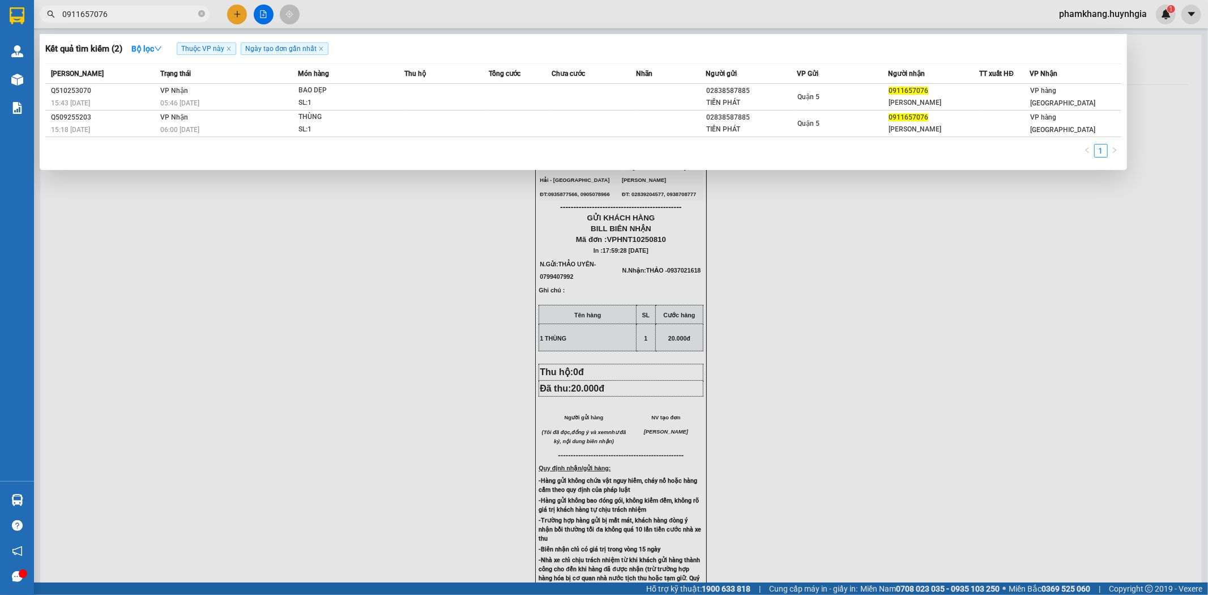
click at [166, 15] on input "0911657076" at bounding box center [129, 14] width 134 height 12
click at [238, 11] on div at bounding box center [604, 297] width 1208 height 595
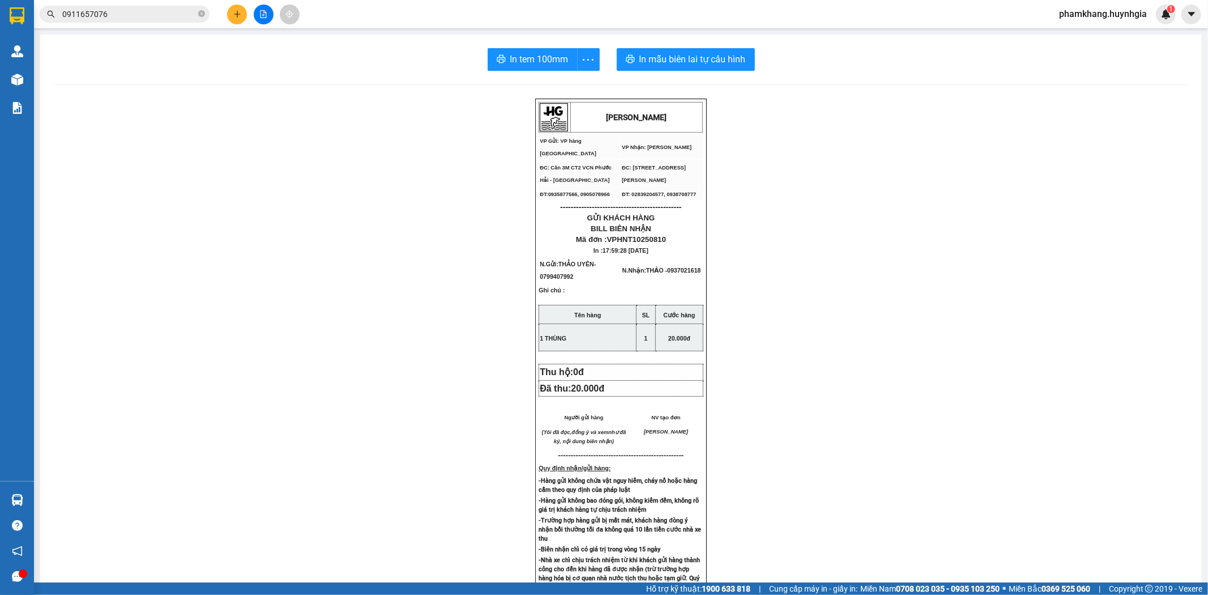
click at [240, 13] on icon "plus" at bounding box center [237, 14] width 8 height 8
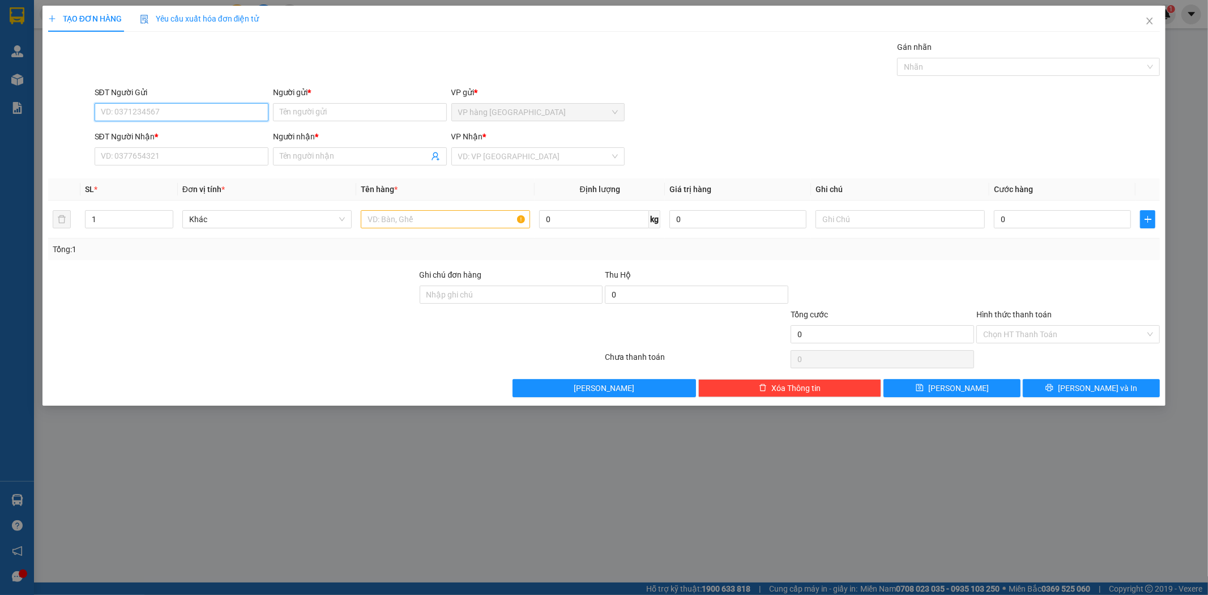
click at [183, 109] on input "SĐT Người Gửi" at bounding box center [182, 112] width 174 height 18
type input "CHÚ TÙNG"
click at [196, 116] on input "SĐT Người Gửi" at bounding box center [182, 112] width 174 height 18
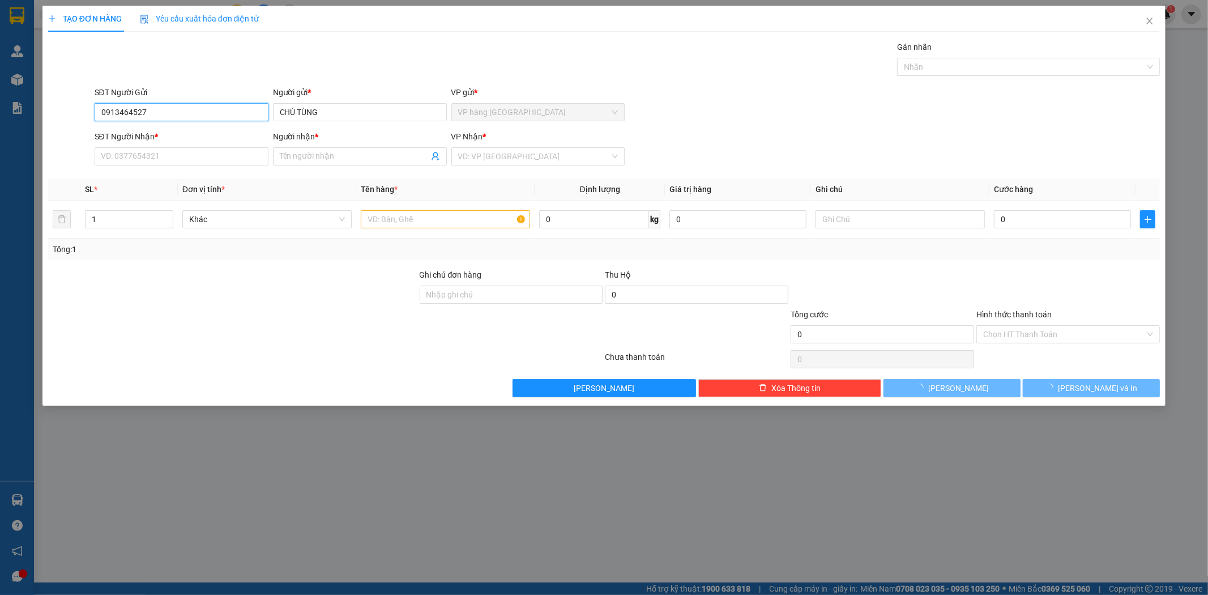
type input "0913464527"
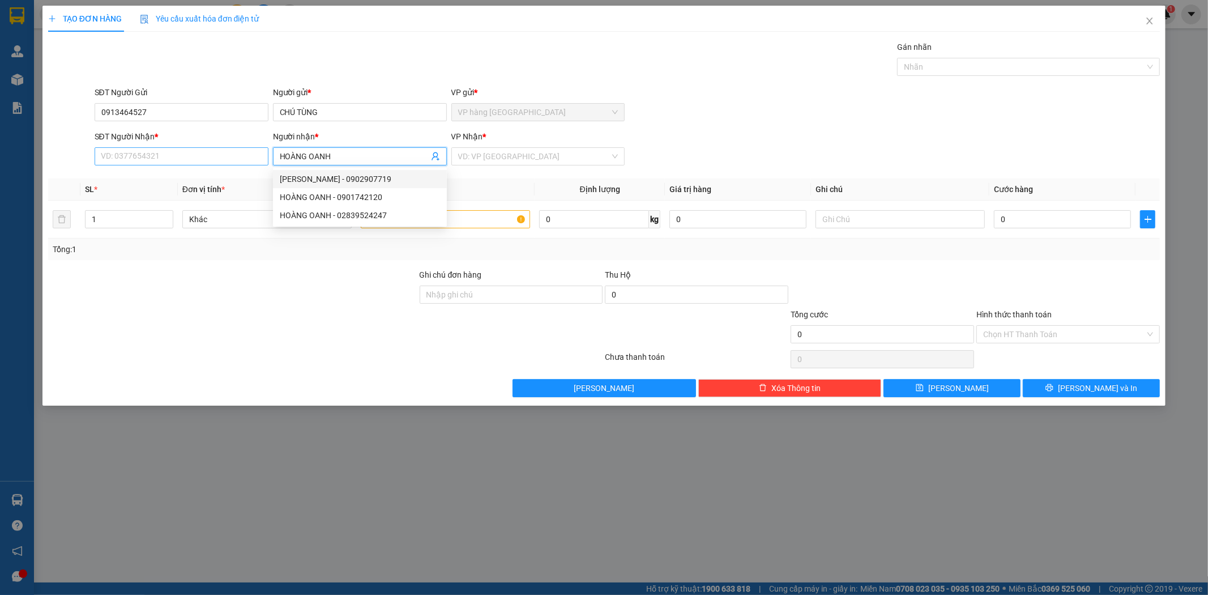
type input "HOÀNG OANH"
click at [238, 157] on input "SĐT Người Nhận *" at bounding box center [182, 156] width 174 height 18
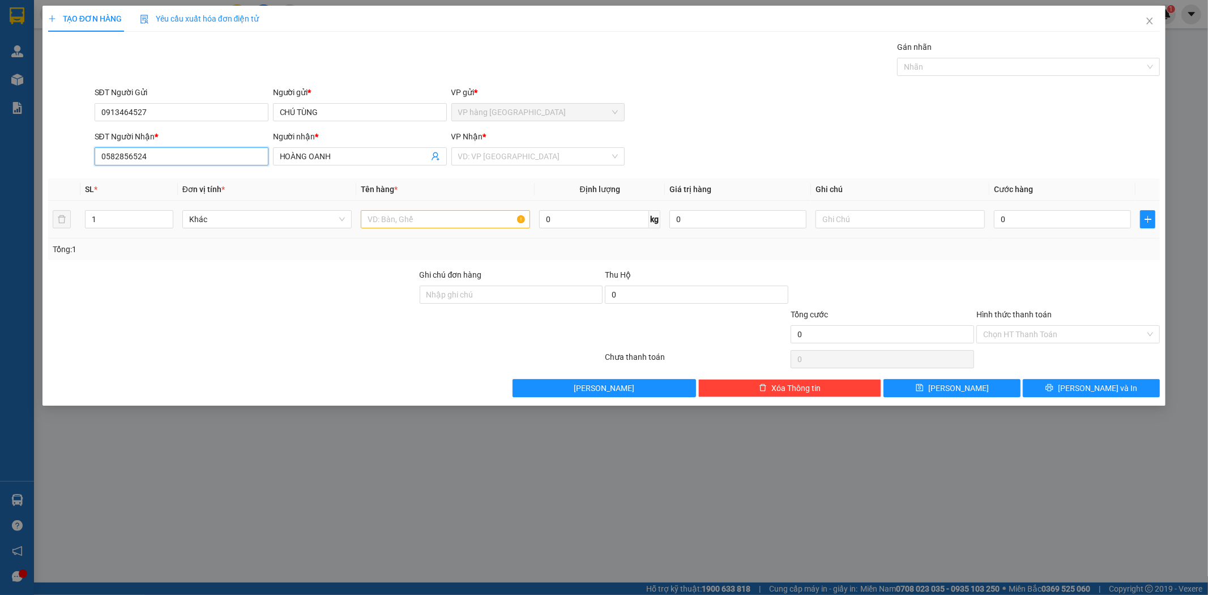
type input "0582856524"
click at [427, 220] on input "text" at bounding box center [445, 219] width 169 height 18
type input "1 VALI + 1 HỘP"
click at [482, 155] on input "search" at bounding box center [534, 156] width 152 height 17
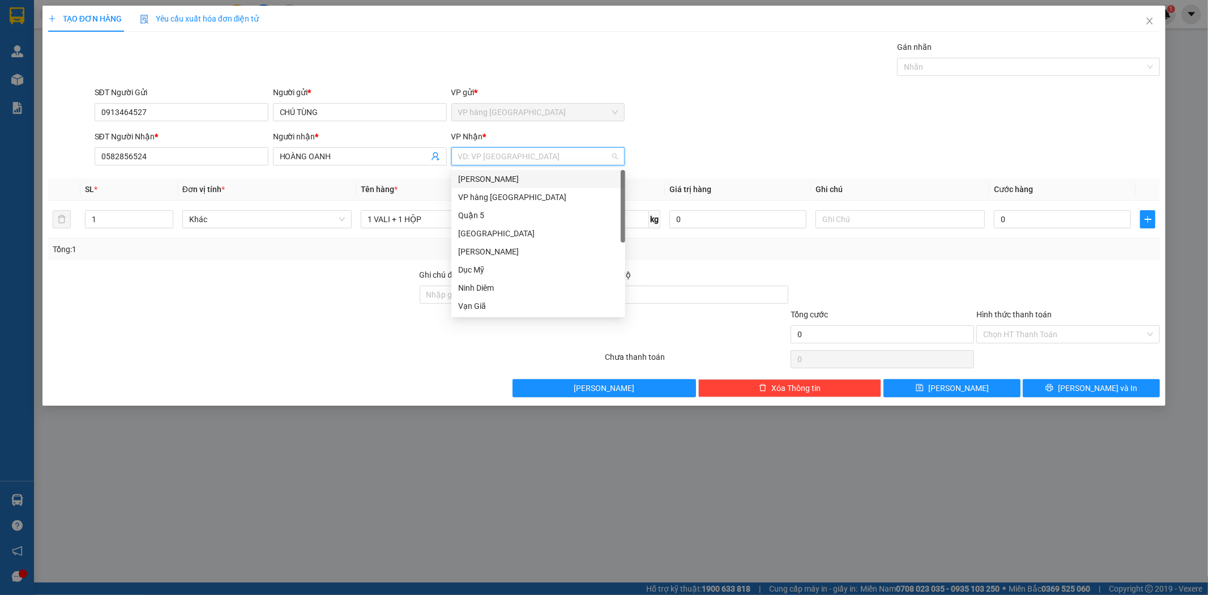
click at [499, 174] on div "[PERSON_NAME]" at bounding box center [538, 179] width 160 height 12
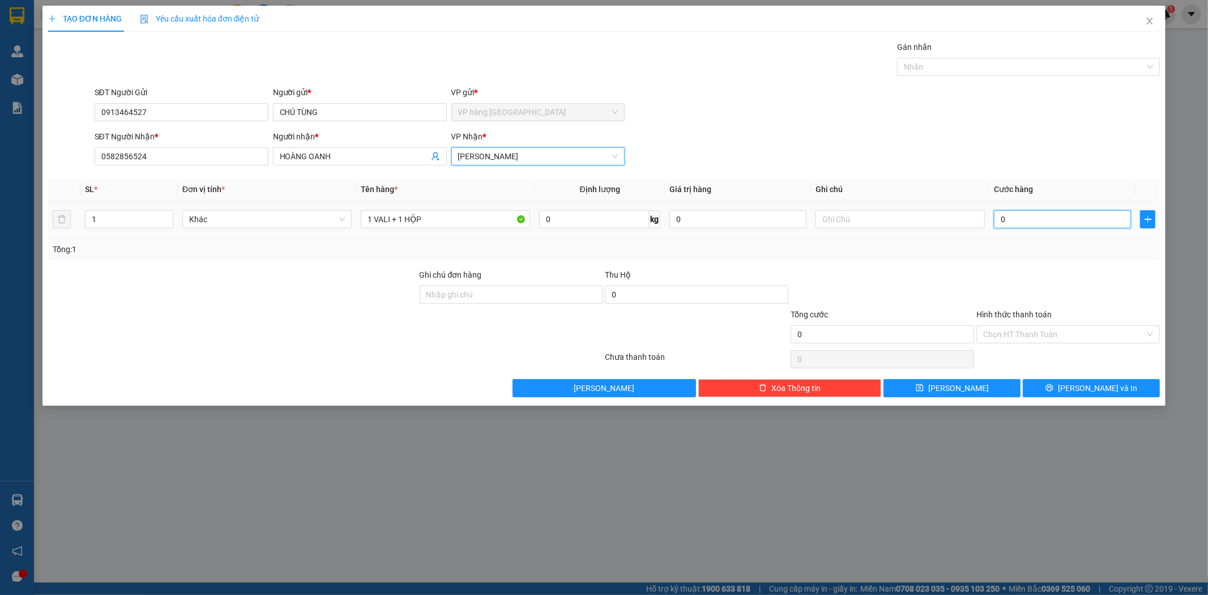
click at [1080, 225] on input "0" at bounding box center [1062, 219] width 137 height 18
type input "7"
type input "70"
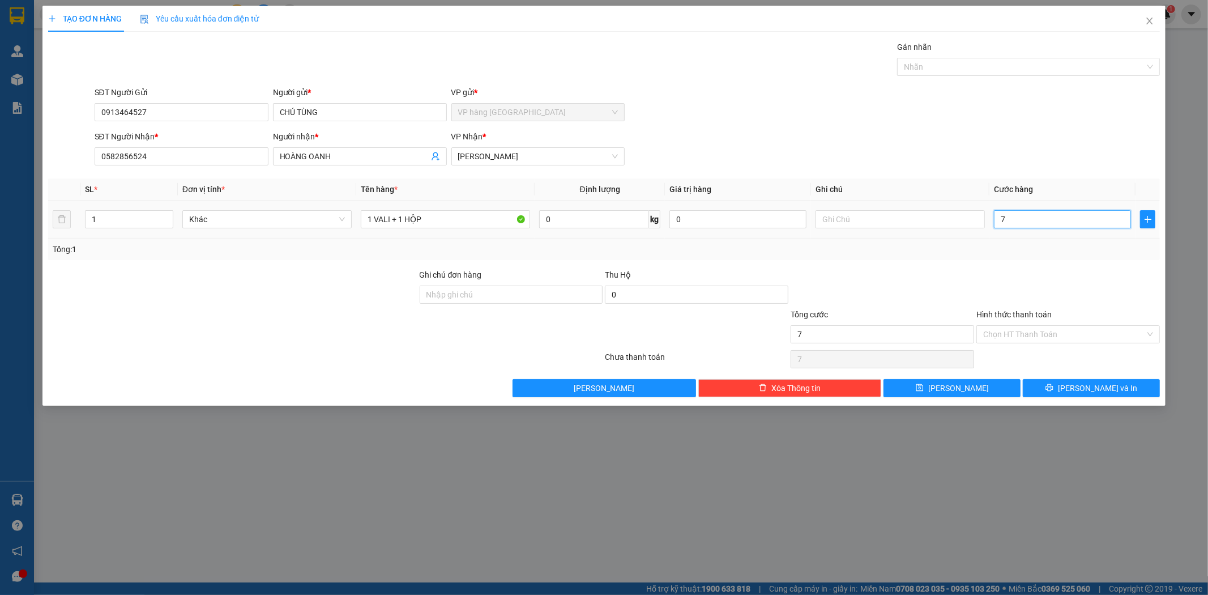
type input "70"
type input "70.000"
click at [1003, 148] on div "SĐT Người Nhận * 0582856524 Người nhận * HOÀNG OANH VP Nhận * Phạm Ngũ Lão" at bounding box center [627, 150] width 1070 height 40
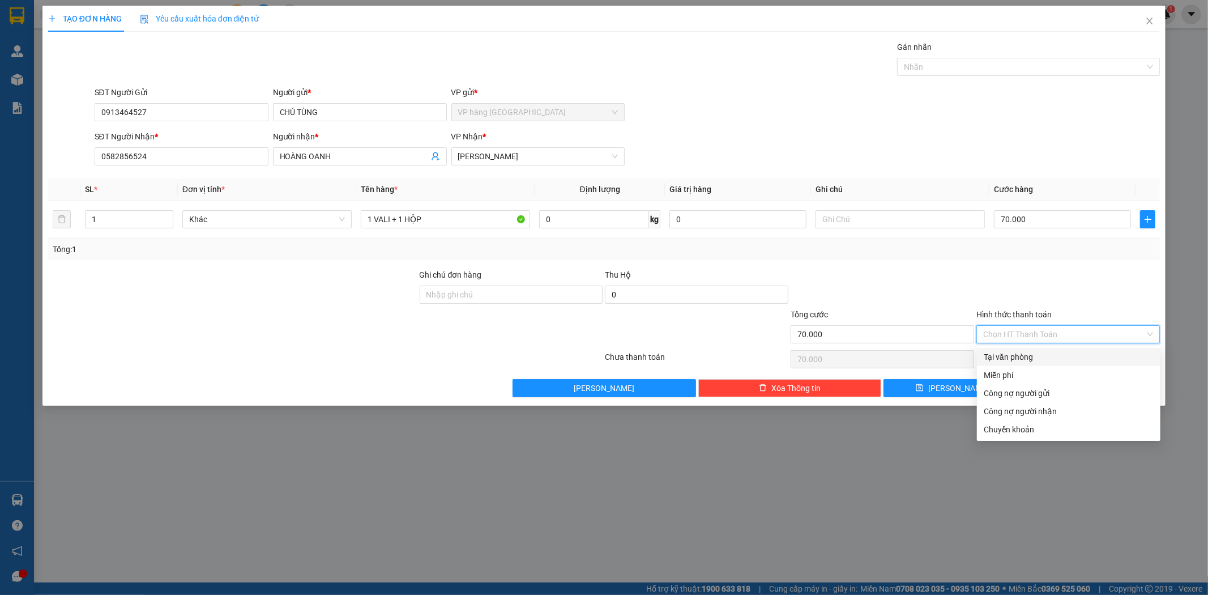
click at [1036, 338] on input "Hình thức thanh toán" at bounding box center [1064, 334] width 162 height 17
click at [1078, 360] on div "Tại văn phòng" at bounding box center [1069, 357] width 170 height 12
type input "0"
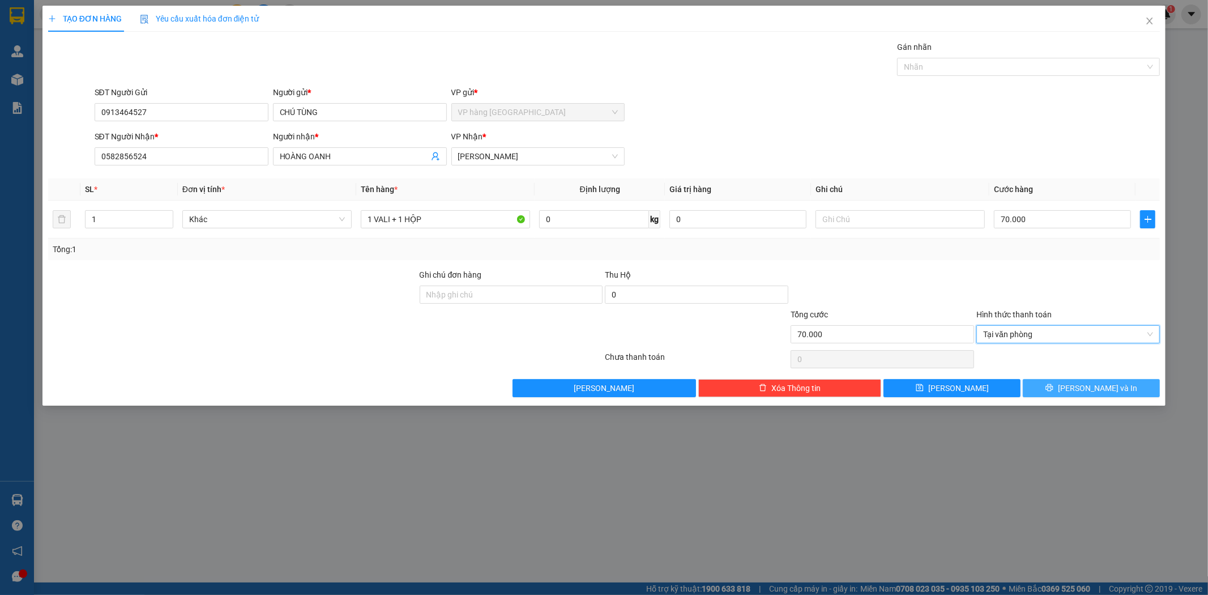
click at [1122, 388] on button "[PERSON_NAME] và In" at bounding box center [1091, 388] width 137 height 18
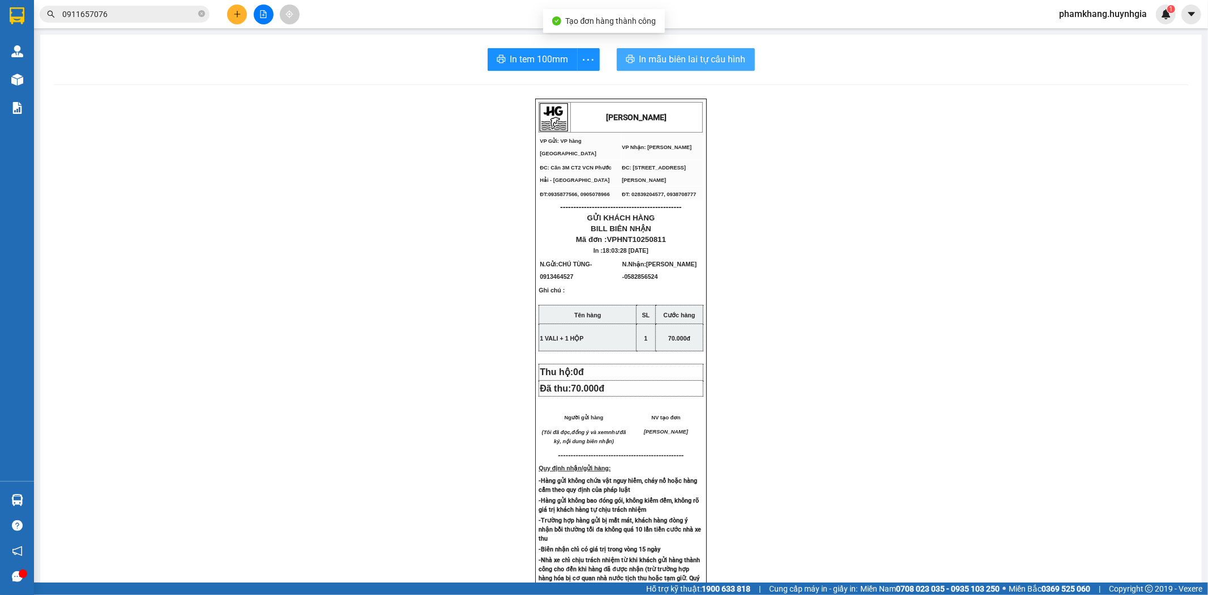
click at [700, 65] on span "In mẫu biên lai tự cấu hình" at bounding box center [692, 59] width 106 height 14
click at [515, 63] on span "In tem 100mm" at bounding box center [539, 59] width 58 height 14
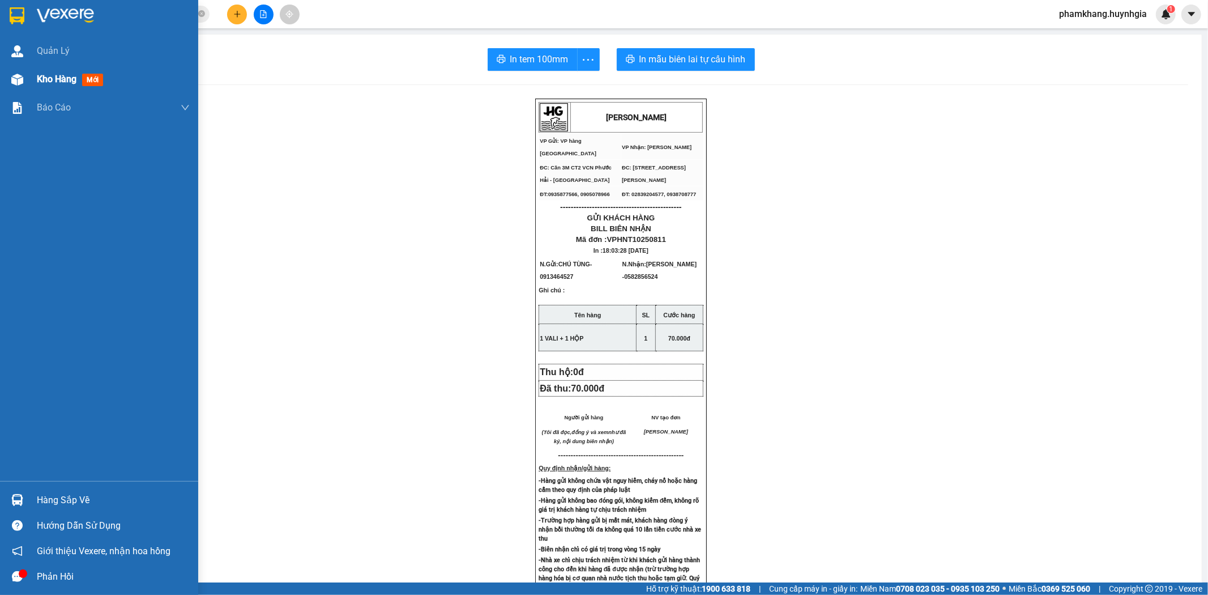
click at [25, 82] on div at bounding box center [17, 80] width 20 height 20
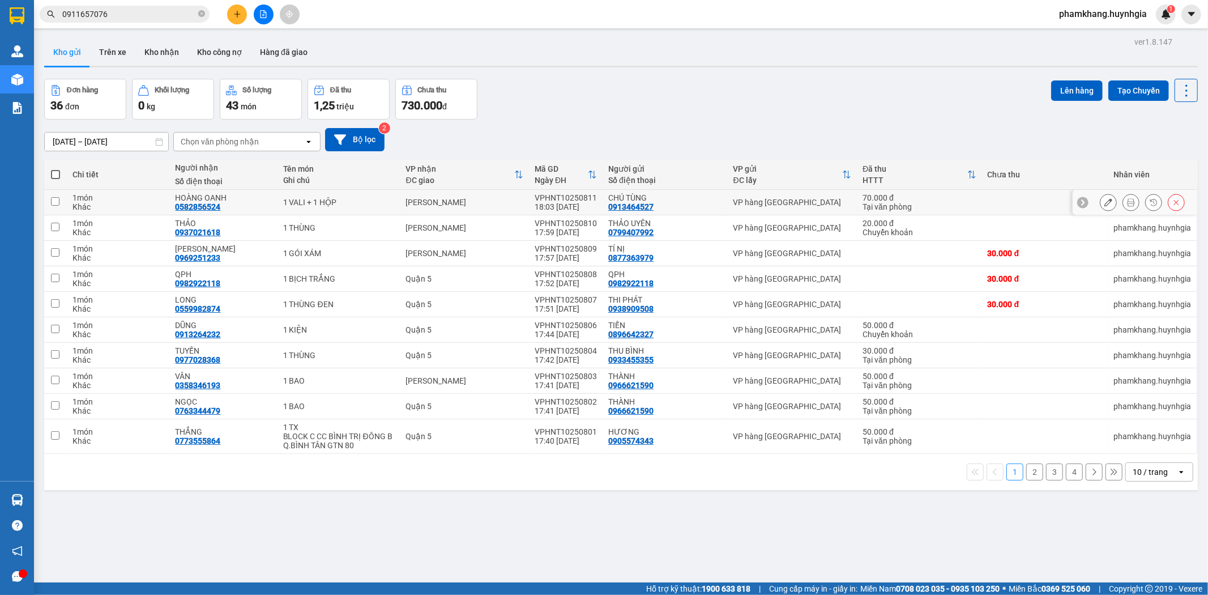
click at [1104, 199] on icon at bounding box center [1108, 202] width 8 height 8
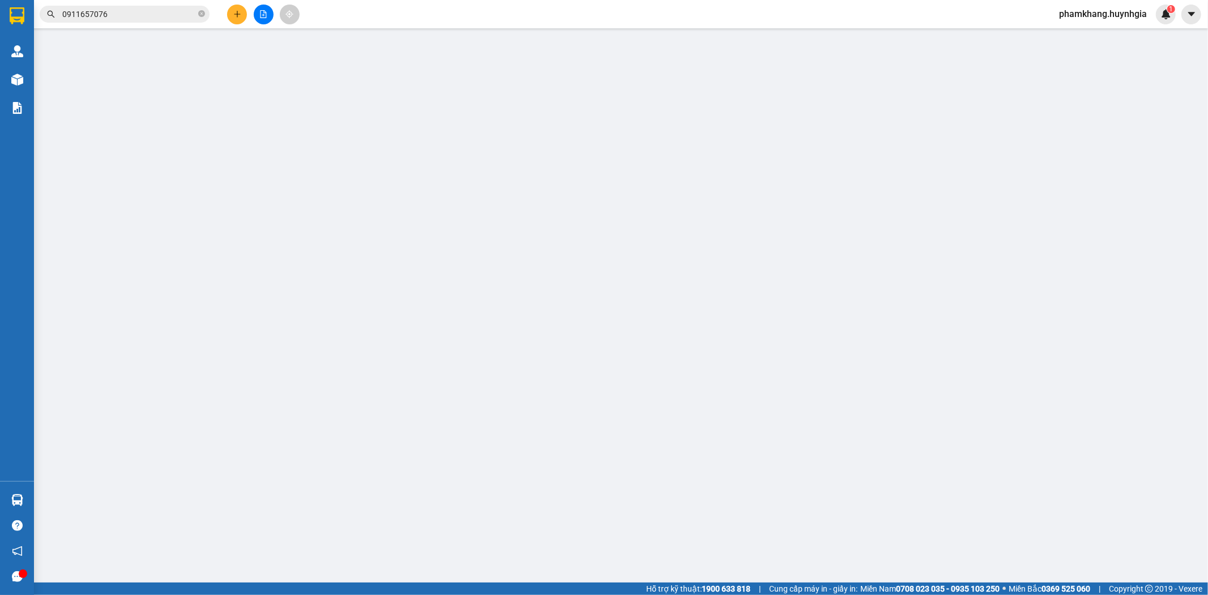
type input "0913464527"
type input "CHÚ TÙNG"
type input "0582856524"
type input "HOÀNG OANH"
type input "70.000"
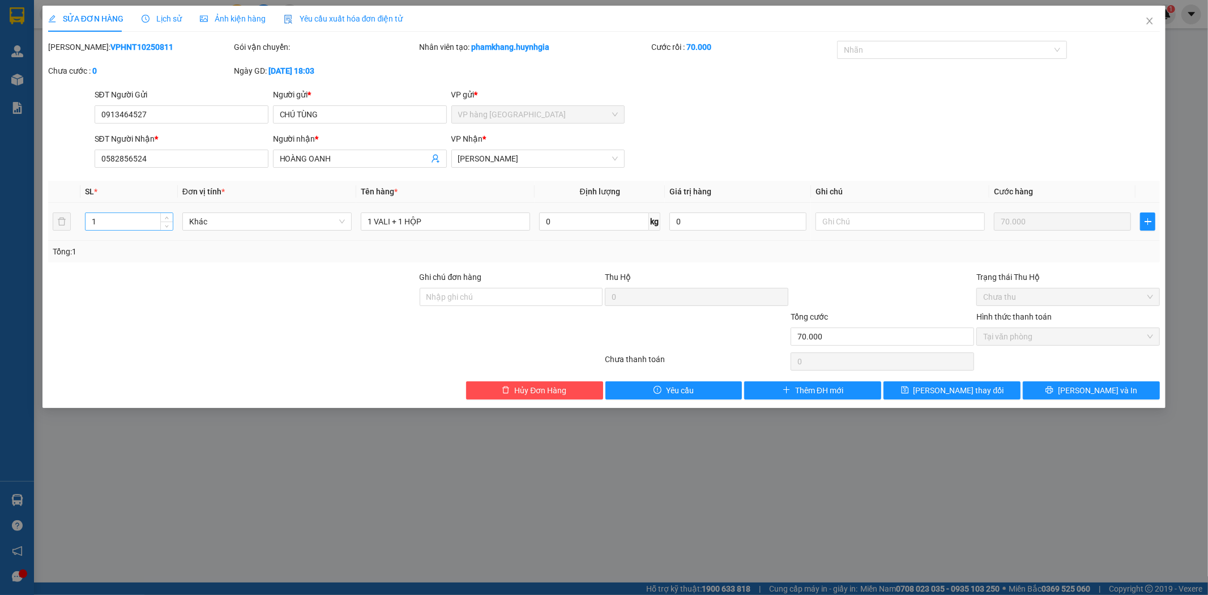
click at [151, 224] on input "1" at bounding box center [129, 221] width 87 height 17
type input "2"
click at [1096, 387] on span "[PERSON_NAME] và In" at bounding box center [1097, 390] width 79 height 12
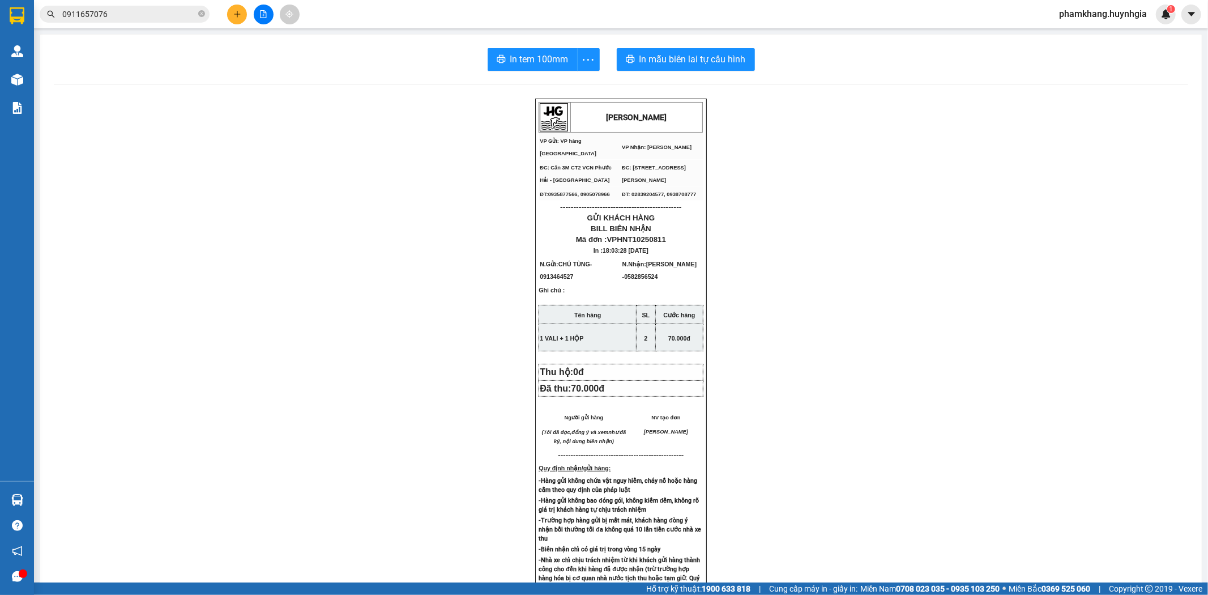
click at [157, 19] on input "0911657076" at bounding box center [129, 14] width 134 height 12
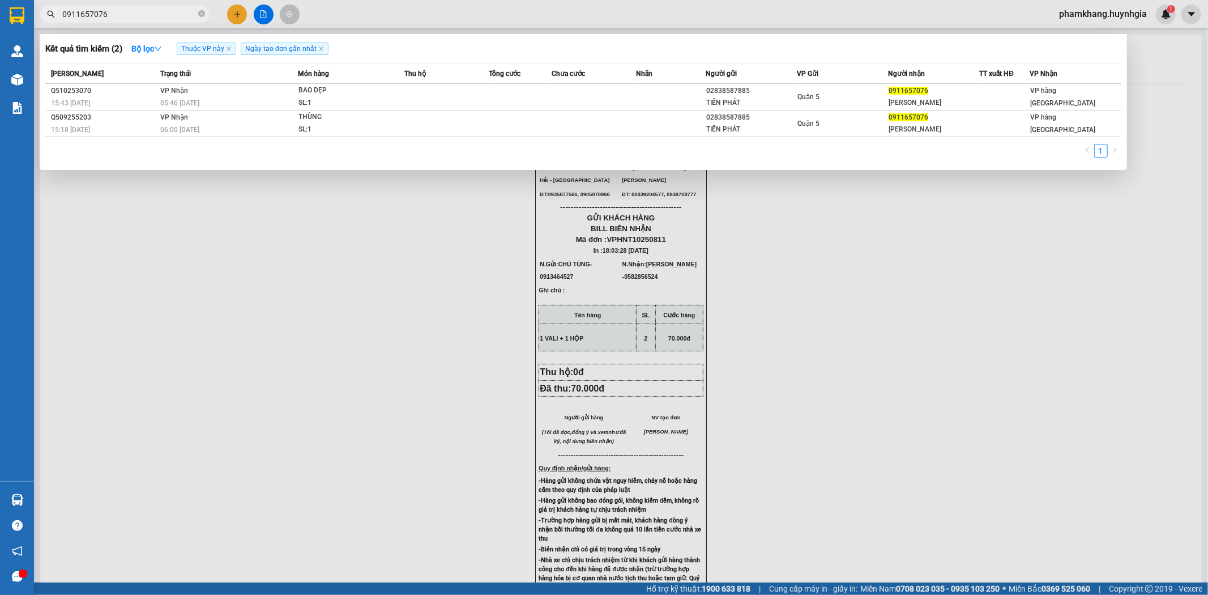
click at [157, 19] on input "0911657076" at bounding box center [129, 14] width 134 height 12
click at [263, 18] on div at bounding box center [604, 297] width 1208 height 595
click at [263, 18] on icon "file-add" at bounding box center [263, 14] width 6 height 8
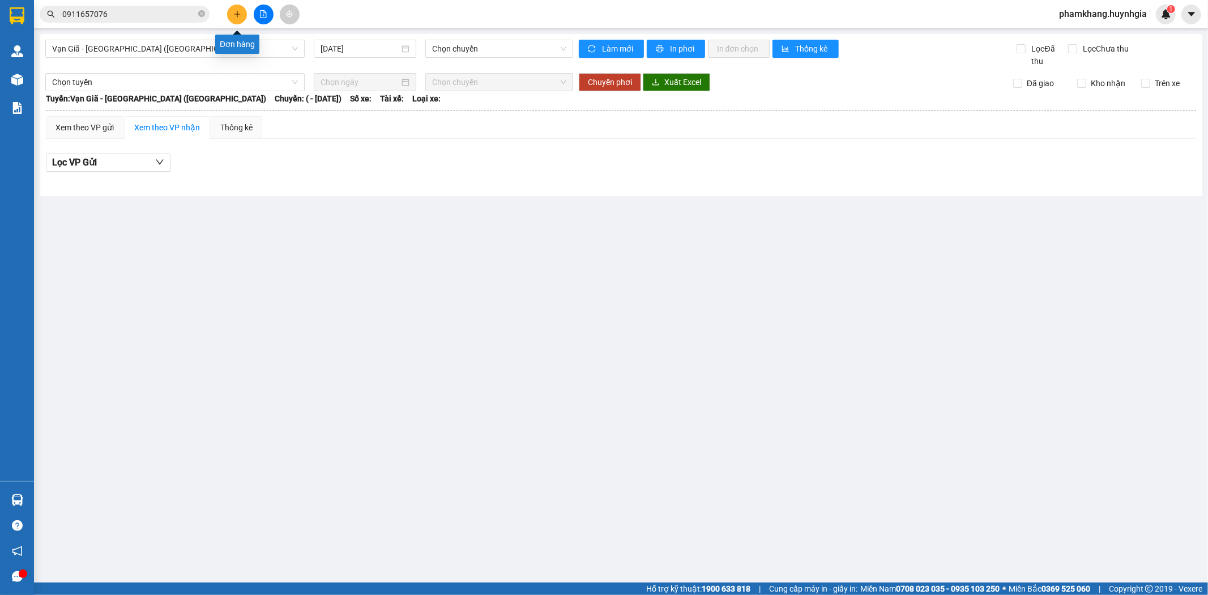
click at [234, 17] on icon "plus" at bounding box center [237, 14] width 8 height 8
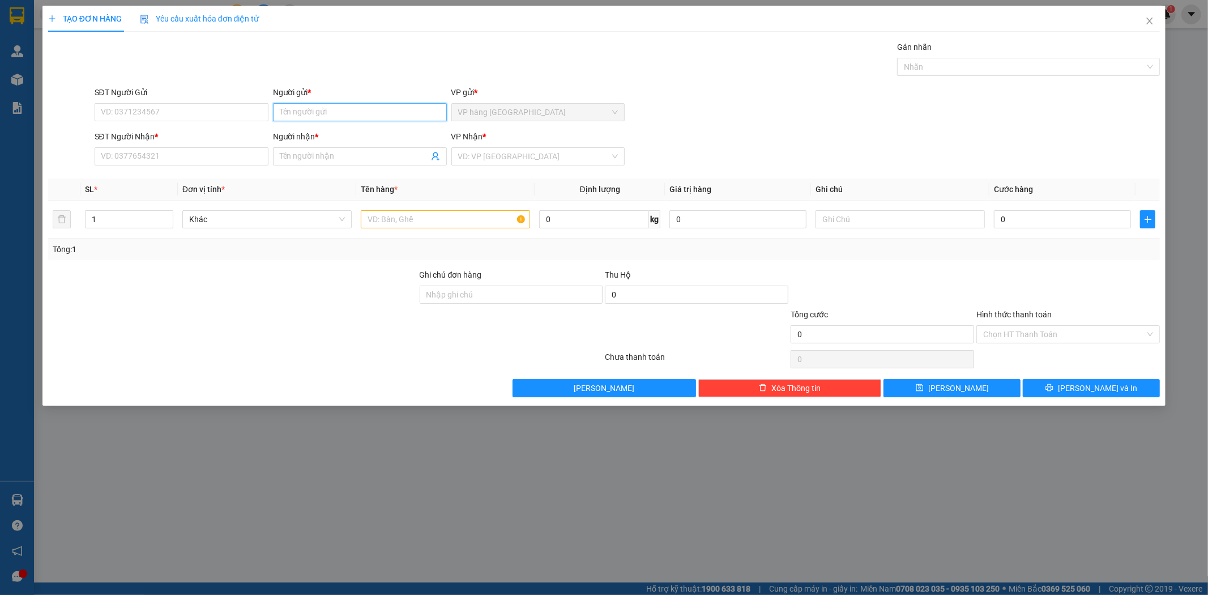
click at [291, 111] on input "Người gửi *" at bounding box center [360, 112] width 174 height 18
type input "[PERSON_NAME]"
type input "0938434546"
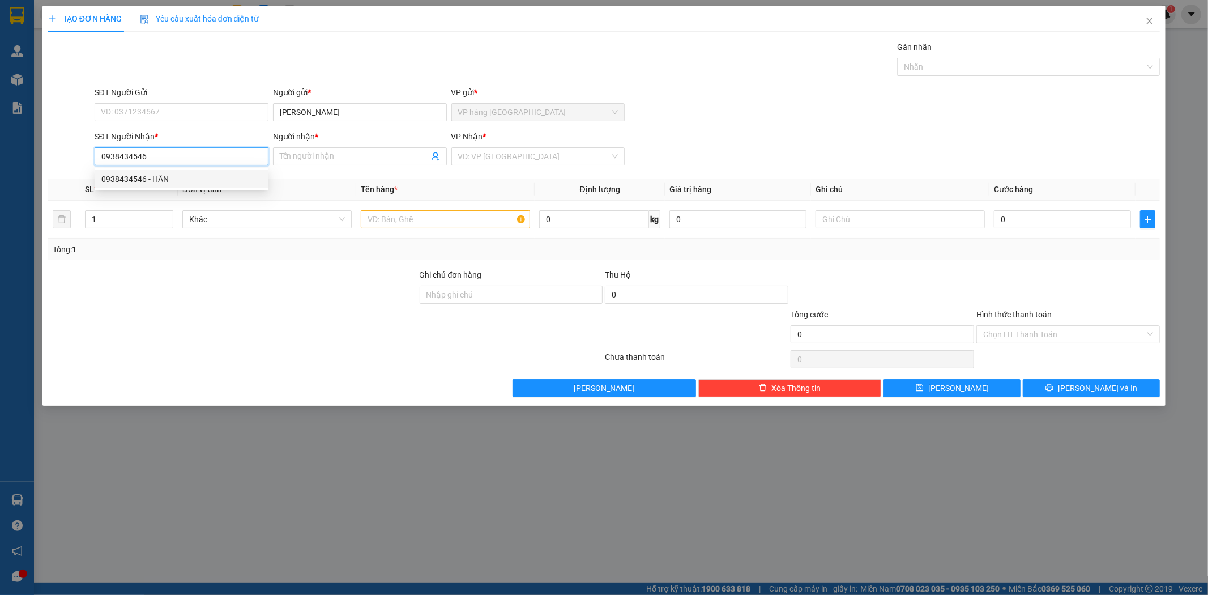
click at [151, 182] on div "0938434546 - HÂN" at bounding box center [181, 179] width 160 height 12
type input "HÂN"
type input "0938434546"
click at [390, 223] on input "text" at bounding box center [445, 219] width 169 height 18
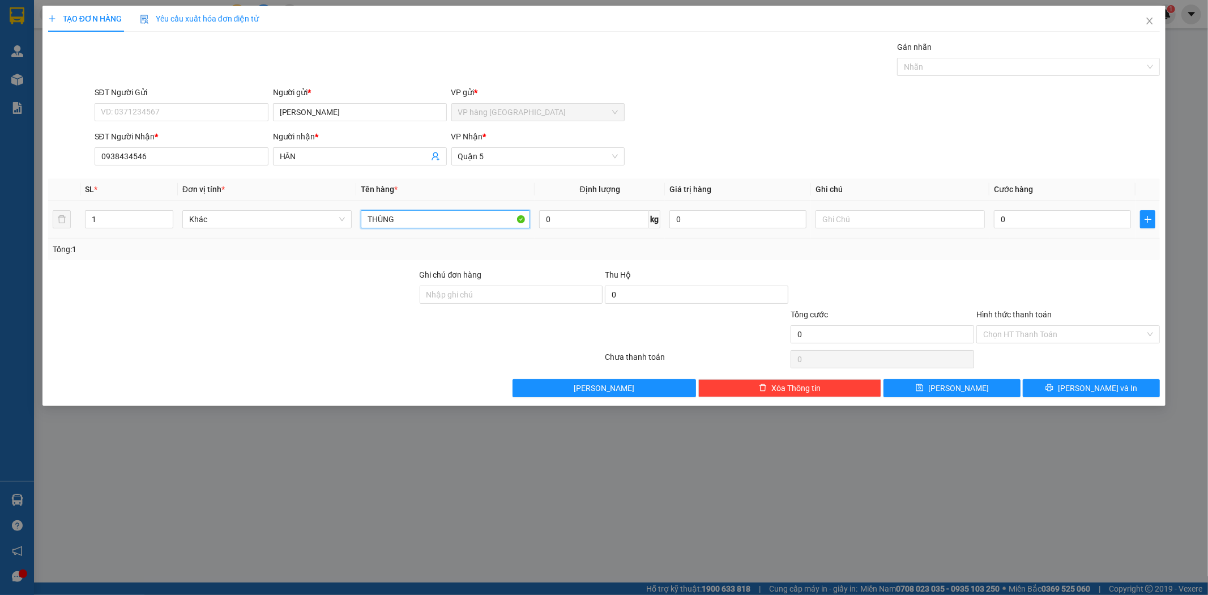
type input "THÙNG"
type input "3"
type input "30"
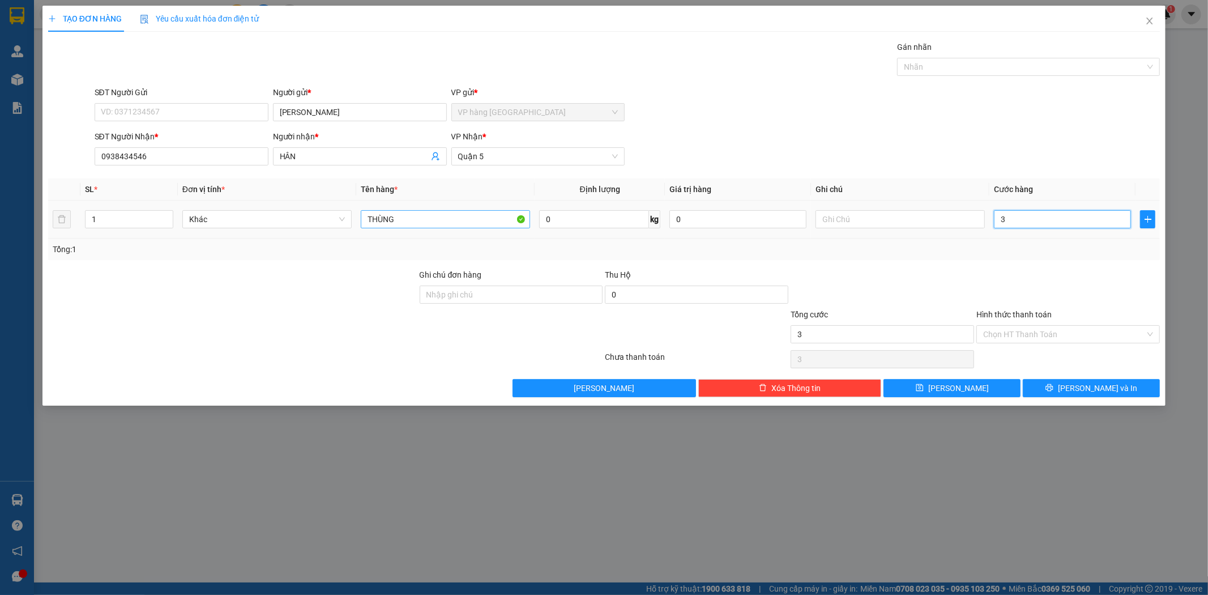
type input "30"
type input "30.000"
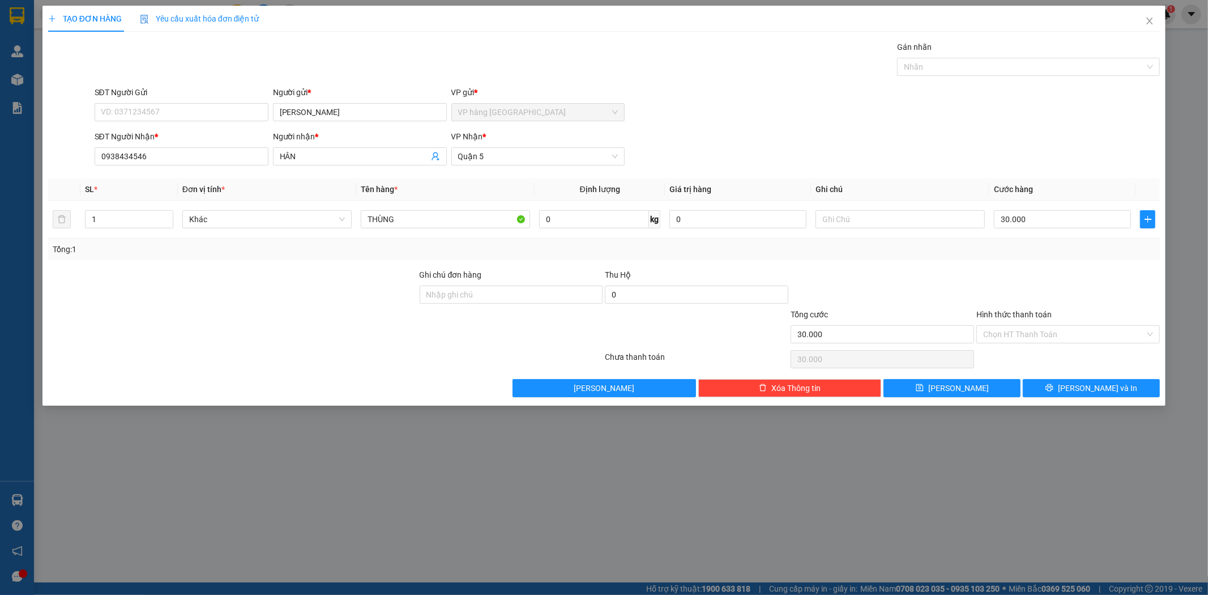
drag, startPoint x: 742, startPoint y: 63, endPoint x: 1014, endPoint y: 312, distance: 368.3
click at [742, 63] on div "Gán nhãn Nhãn" at bounding box center [627, 61] width 1070 height 40
click at [1060, 382] on button "[PERSON_NAME] và In" at bounding box center [1091, 388] width 137 height 18
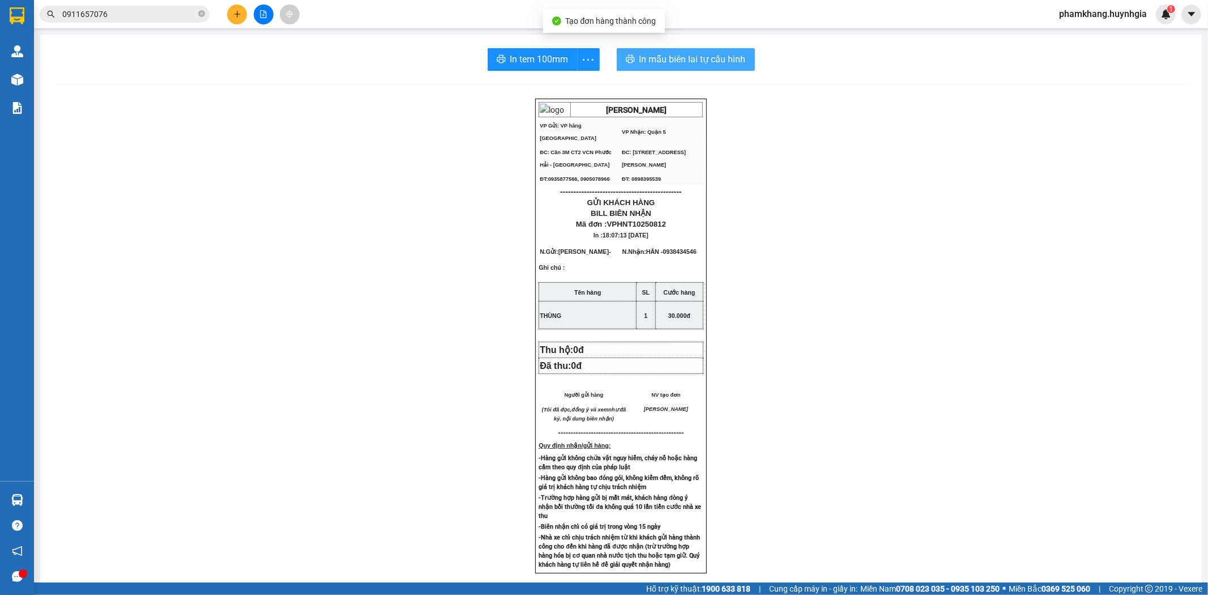
drag, startPoint x: 677, startPoint y: 55, endPoint x: 666, endPoint y: 42, distance: 16.5
click at [670, 47] on div "In tem 100mm In mẫu biên lai tự cấu hình HUỲNH GIA VP Gửi: VP hàng Nha Trang V…" at bounding box center [620, 442] width 1161 height 815
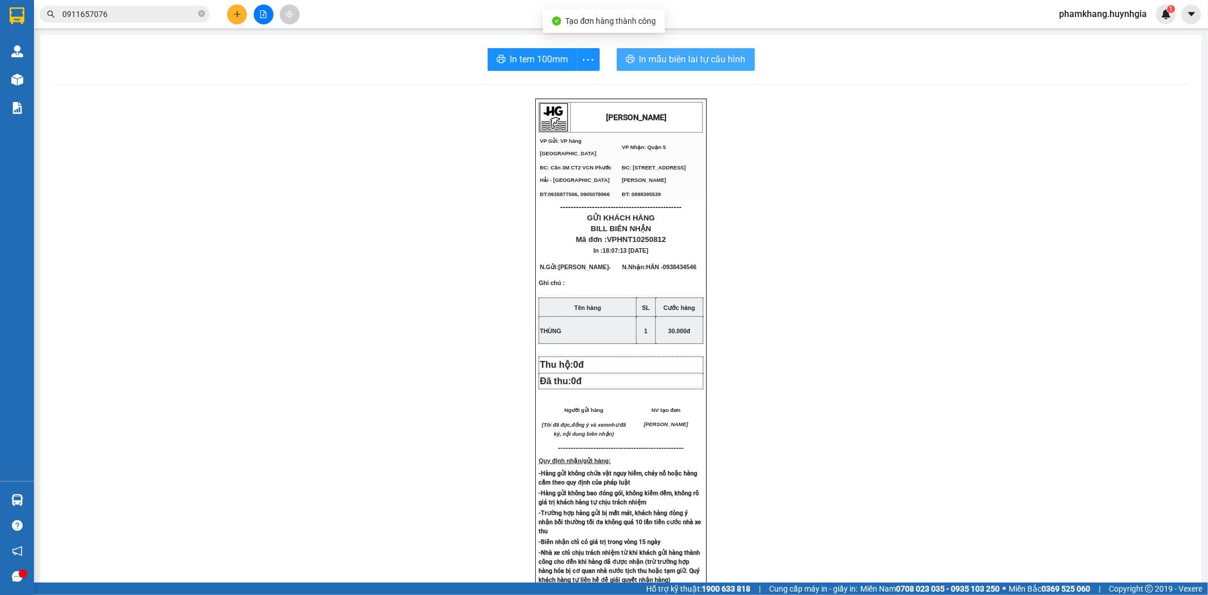
click at [710, 65] on span "In mẫu biên lai tự cấu hình" at bounding box center [692, 59] width 106 height 14
click at [541, 70] on button "In tem 100mm" at bounding box center [533, 59] width 90 height 23
click at [243, 18] on button at bounding box center [237, 15] width 20 height 20
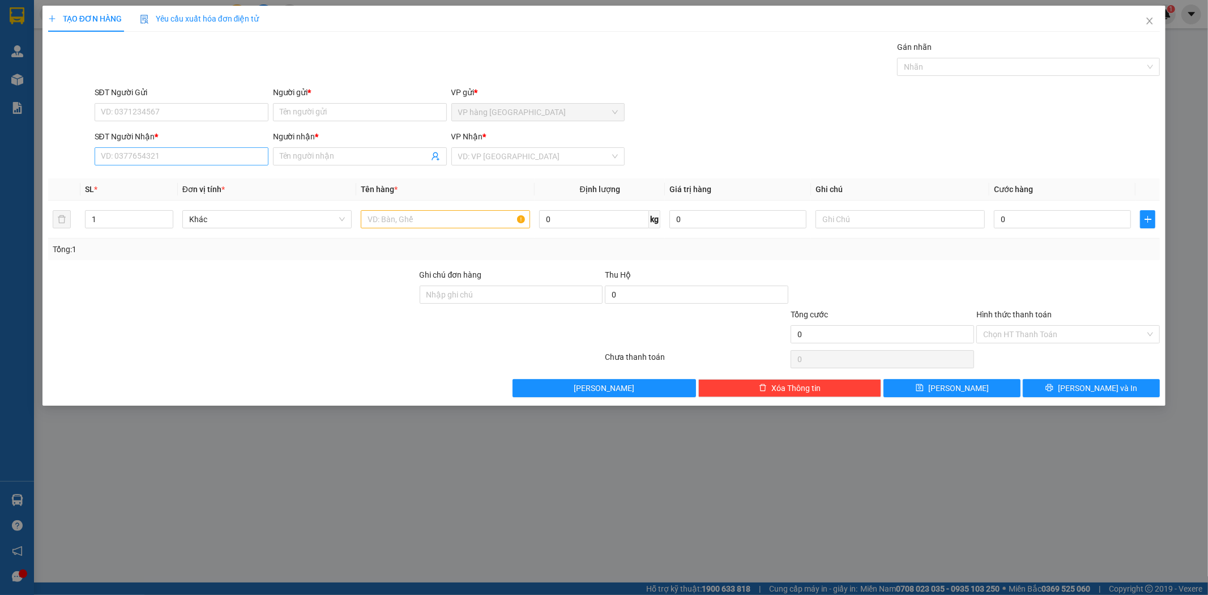
click at [216, 149] on div "SĐT Người Nhận * VD: 0377654321" at bounding box center [182, 150] width 174 height 40
click at [212, 156] on input "SĐT Người Nhận *" at bounding box center [182, 156] width 174 height 18
paste input "0914393789"
type input "0914393789"
click at [203, 189] on div "0914393789 0914393789 - LUÂN" at bounding box center [182, 179] width 174 height 23
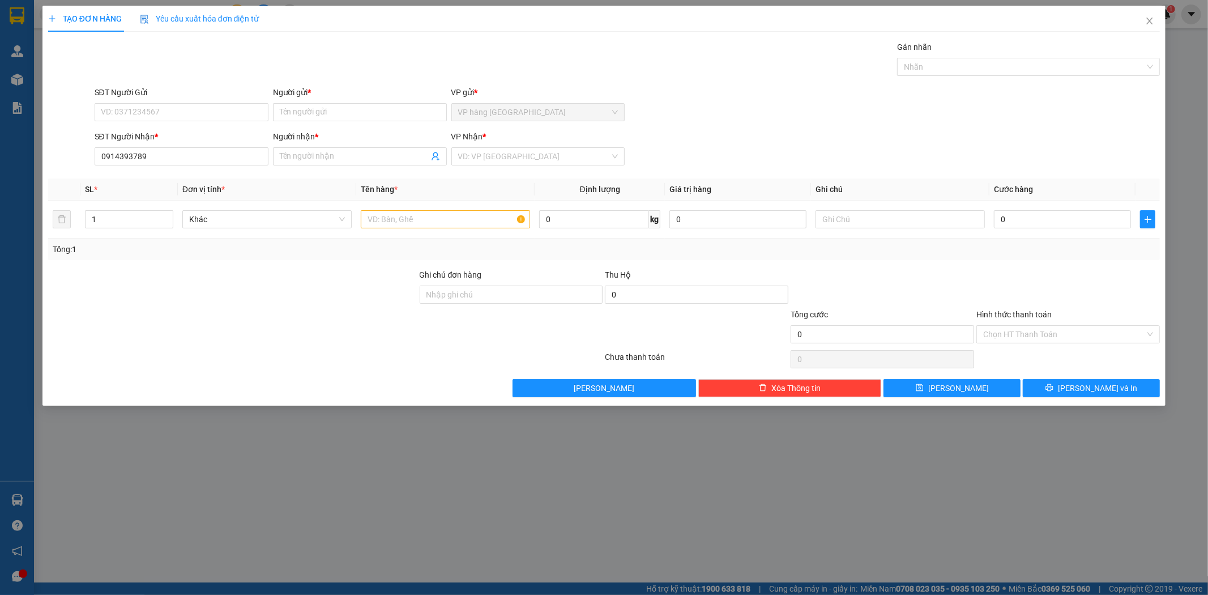
click at [200, 180] on th "Đơn vị tính *" at bounding box center [267, 189] width 178 height 22
click at [210, 117] on input "SĐT Người Gửi" at bounding box center [182, 112] width 174 height 18
click at [189, 136] on div "0794636525 - PHÚC" at bounding box center [181, 135] width 160 height 12
type input "0794636525"
type input "PHÚC"
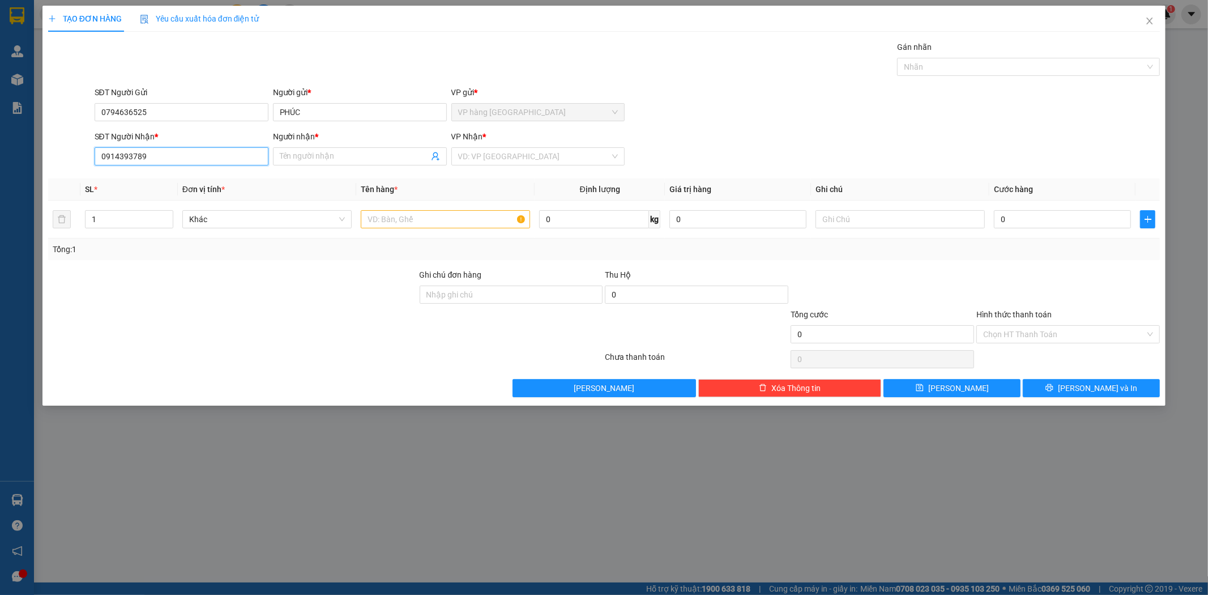
click at [190, 150] on input "0914393789" at bounding box center [182, 156] width 174 height 18
click at [183, 183] on div "0914393789 - LUÂN" at bounding box center [181, 179] width 160 height 12
type input "LUÂN"
click at [440, 223] on input "text" at bounding box center [445, 219] width 169 height 18
type input "PHONG BÌ THU HỘ"
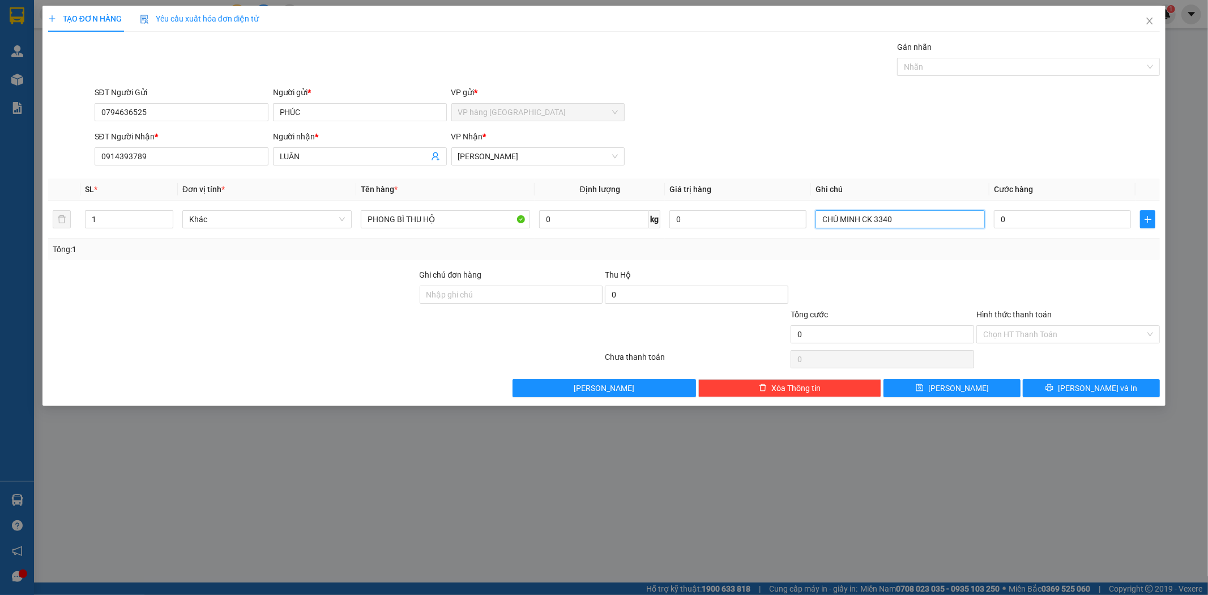
type input "CHÚ MINH CK 3340"
click at [887, 149] on div "SĐT Người Nhận * 0914393789 Người nhận * LUÂN VP Nhận * Phạm Ngũ Lão" at bounding box center [627, 150] width 1070 height 40
click at [1067, 219] on input "0" at bounding box center [1062, 219] width 137 height 18
type input "4"
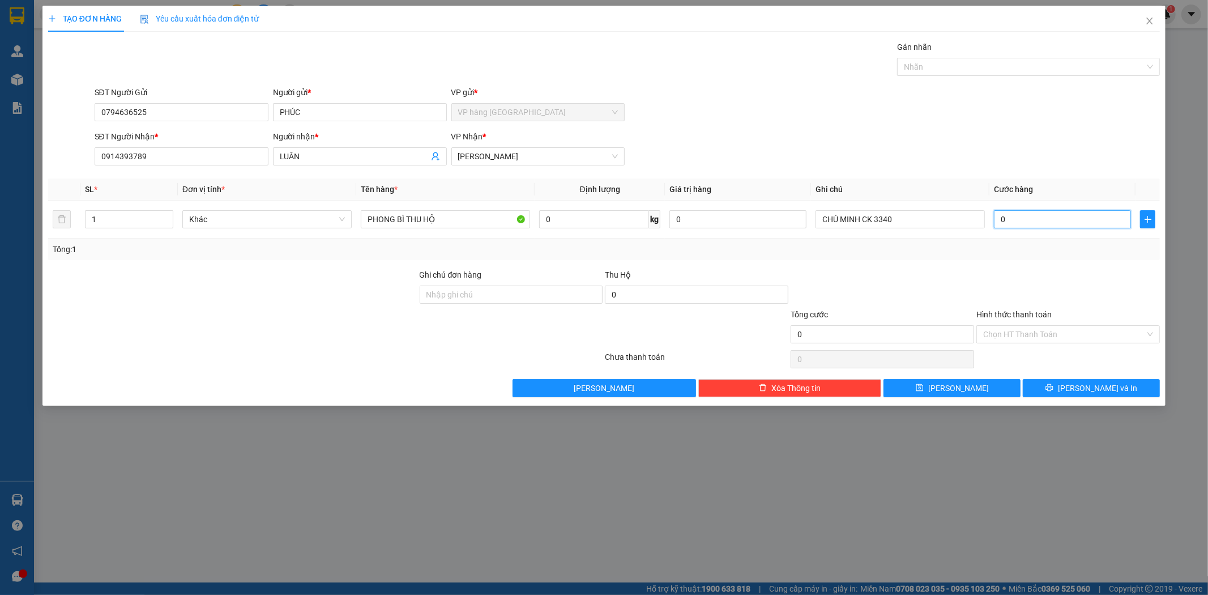
type input "4"
type input "40"
type input "40.000"
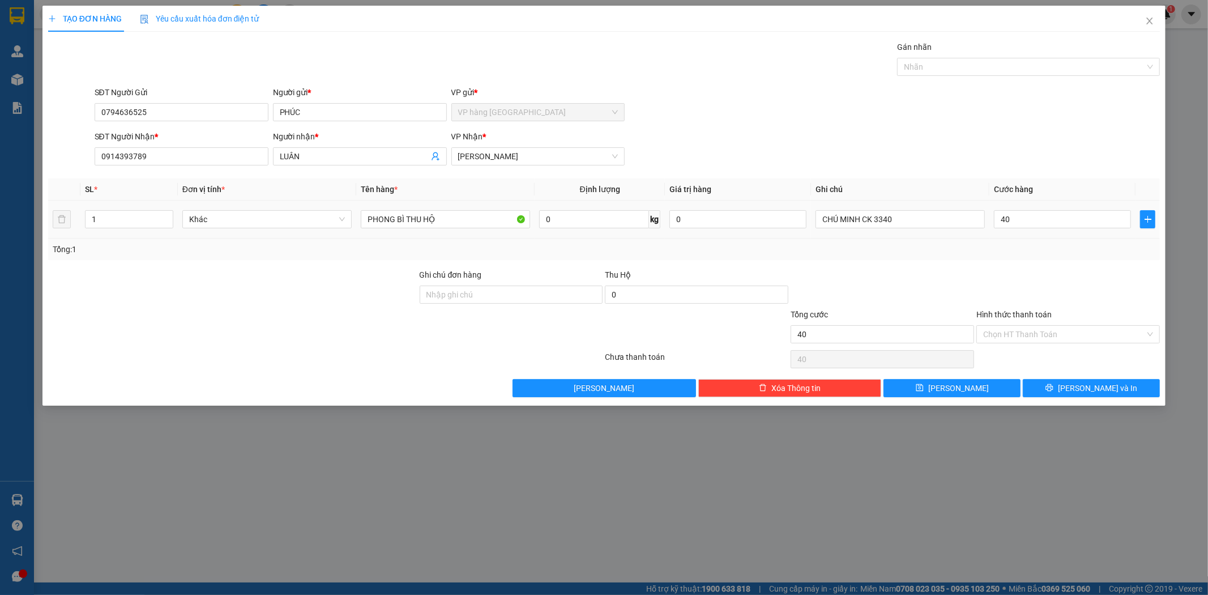
type input "40.000"
click at [1049, 185] on th "Cước hàng" at bounding box center [1062, 189] width 146 height 22
click at [875, 219] on input "CHÚ MINH CK 3340" at bounding box center [899, 219] width 169 height 18
paste input ".340.00"
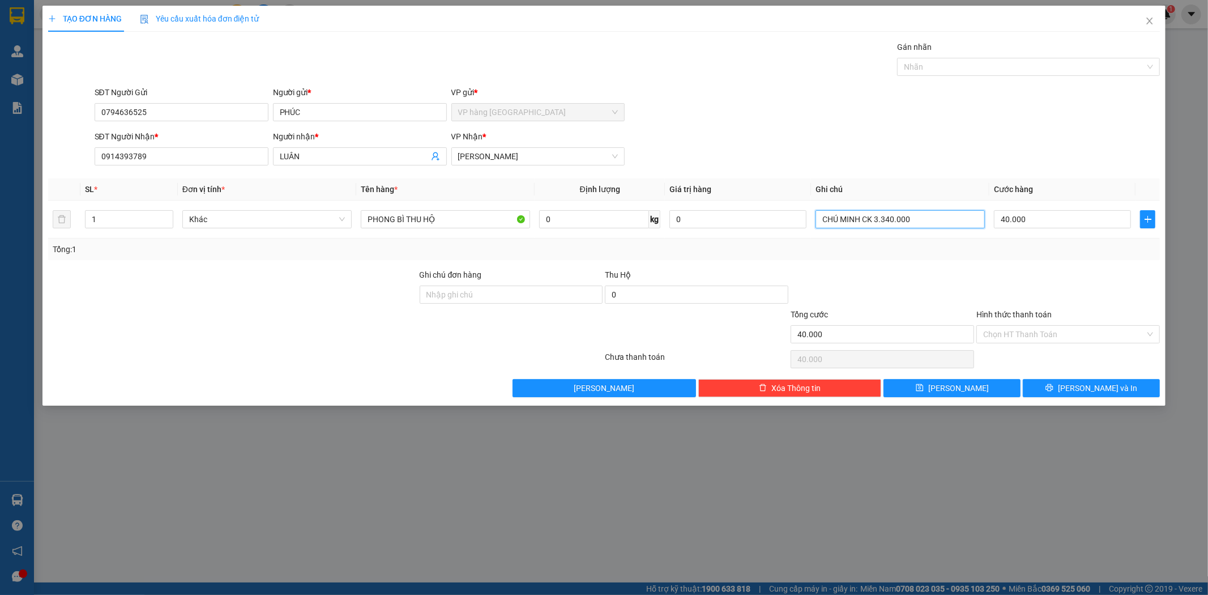
type input "CHÚ MINH CK 3.340.000"
click at [1023, 139] on div "SĐT Người Nhận * 0914393789 Người nhận * LUÂN VP Nhận * Phạm Ngũ Lão" at bounding box center [627, 150] width 1070 height 40
click at [1044, 328] on input "Hình thức thanh toán" at bounding box center [1064, 334] width 162 height 17
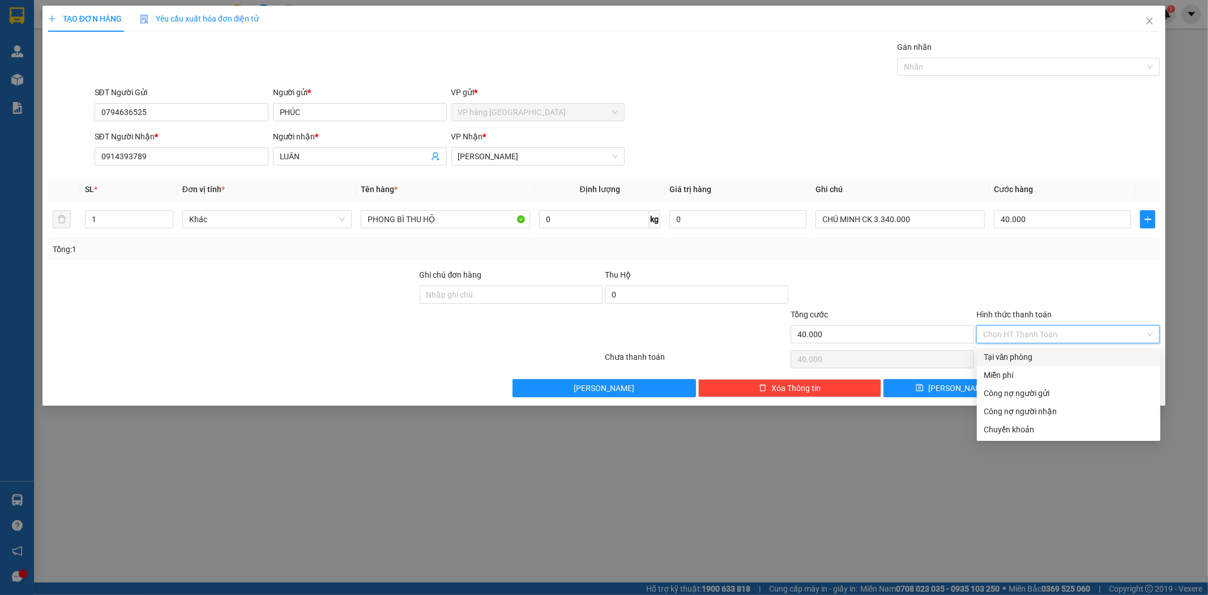
click at [1035, 304] on div at bounding box center [1068, 288] width 186 height 40
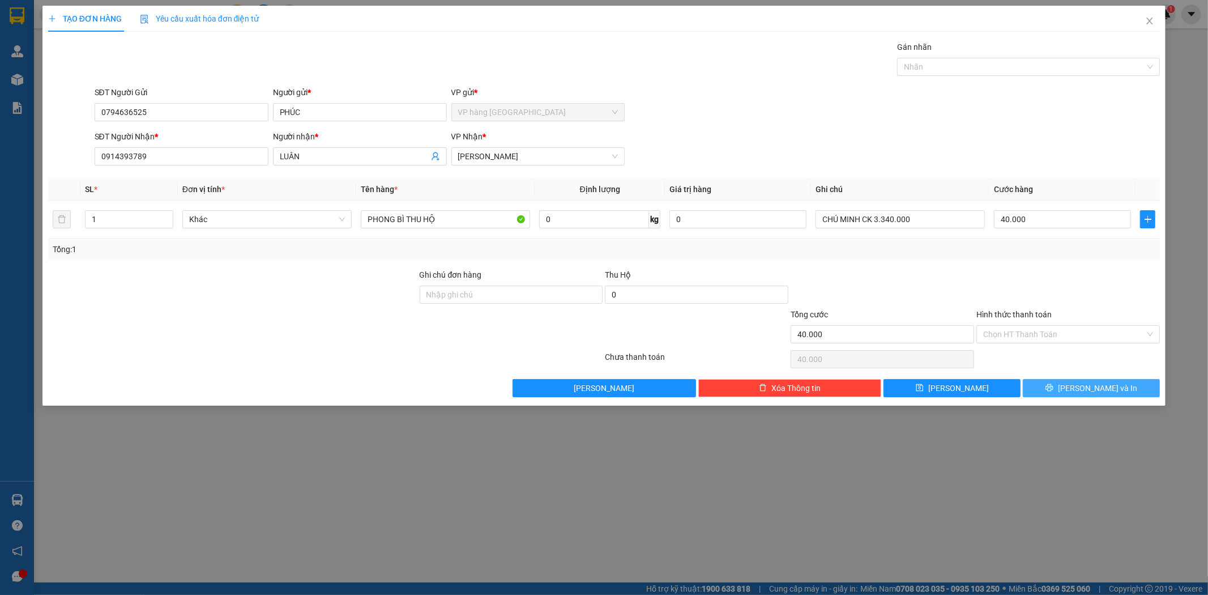
click at [1063, 383] on button "[PERSON_NAME] và In" at bounding box center [1091, 388] width 137 height 18
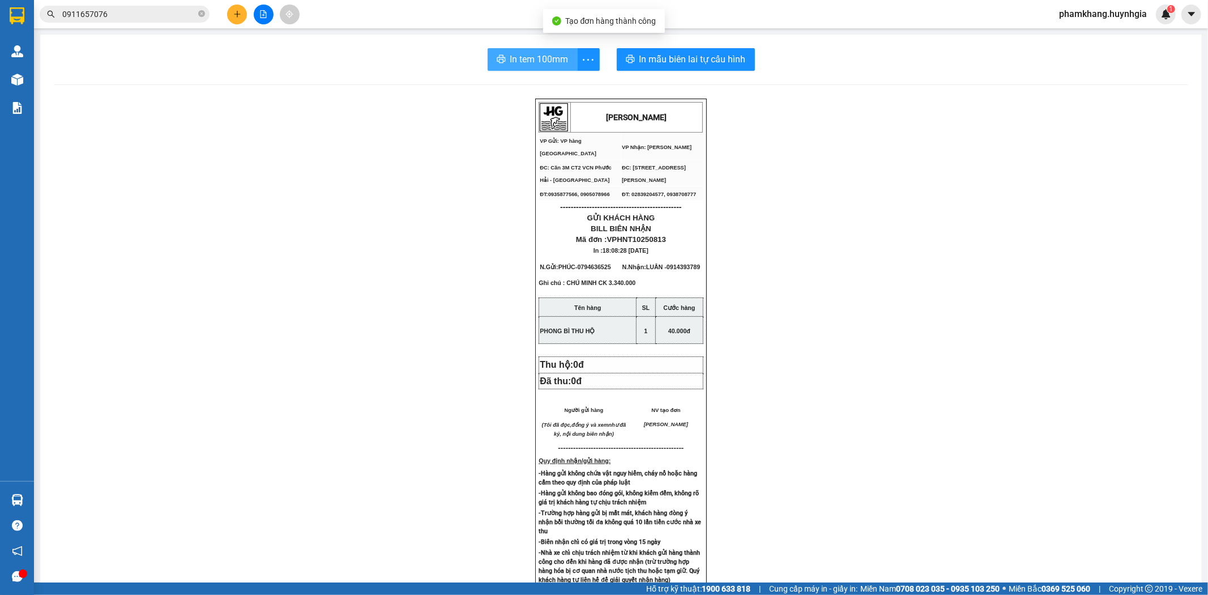
click at [533, 59] on span "In tem 100mm" at bounding box center [539, 59] width 58 height 14
click at [227, 12] on button at bounding box center [237, 15] width 20 height 20
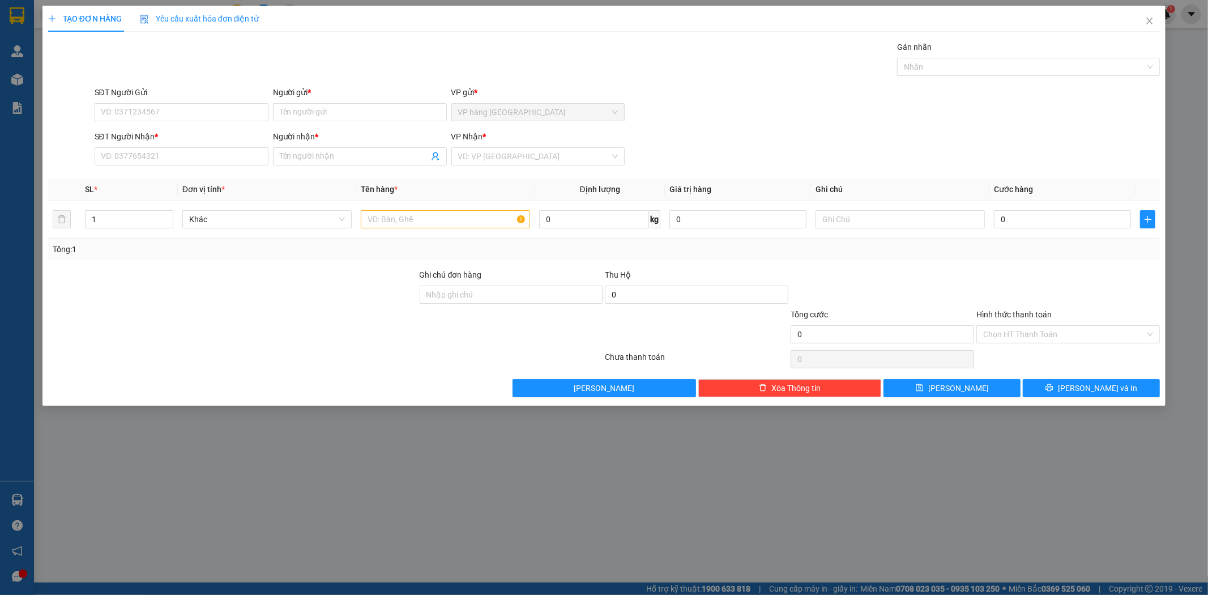
drag, startPoint x: 246, startPoint y: 139, endPoint x: 243, endPoint y: 146, distance: 7.4
click at [246, 142] on div "SĐT Người Nhận *" at bounding box center [182, 136] width 174 height 12
click at [246, 147] on input "SĐT Người Nhận *" at bounding box center [182, 156] width 174 height 18
click at [243, 146] on div "SĐT Người Nhận *" at bounding box center [182, 138] width 174 height 17
click at [246, 151] on input "SĐT Người Nhận *" at bounding box center [182, 156] width 174 height 18
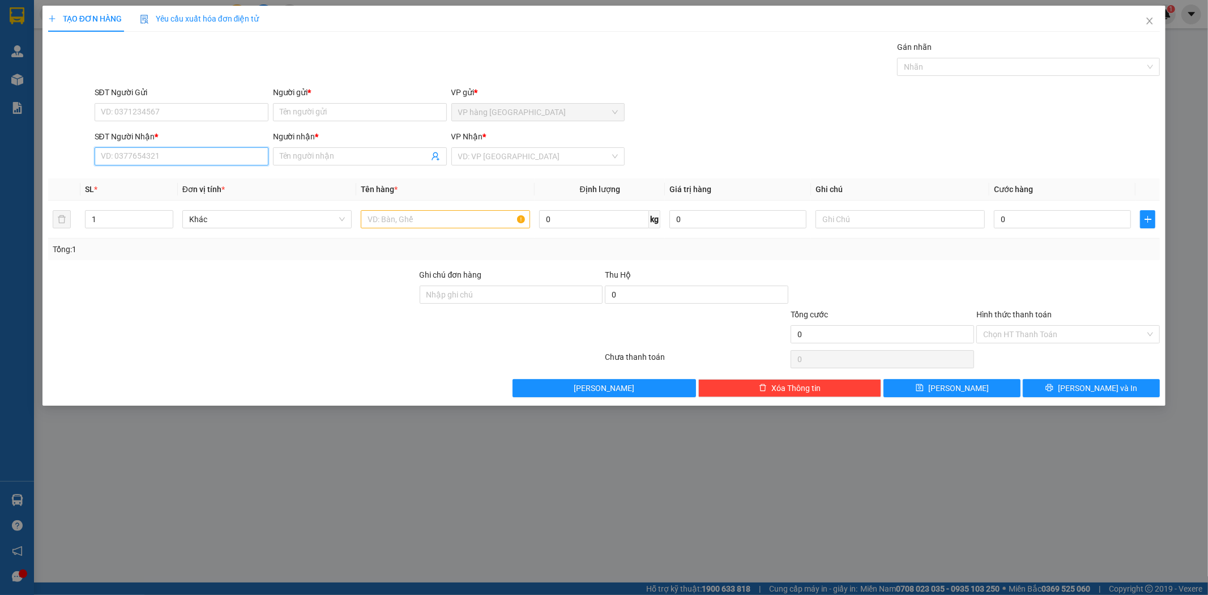
paste input "0931643848"
type input "0931643848"
drag, startPoint x: 191, startPoint y: 178, endPoint x: 193, endPoint y: 173, distance: 5.9
click at [193, 179] on div "0931643848 - VY" at bounding box center [181, 179] width 160 height 12
type input "VY"
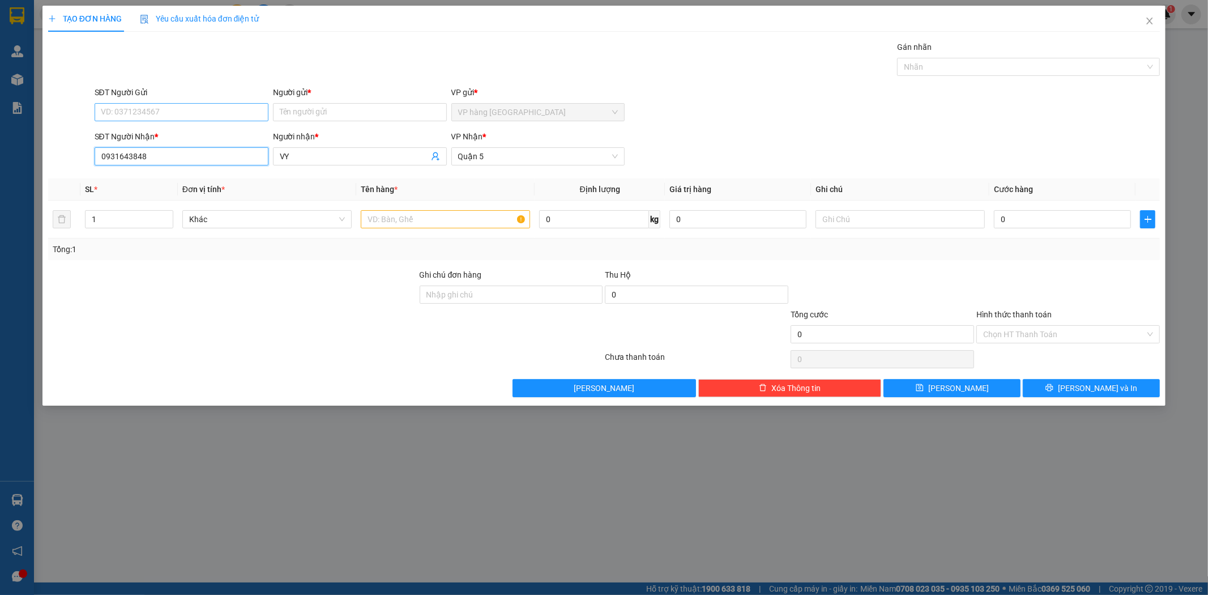
type input "0931643848"
click at [210, 112] on input "SĐT Người Gửi" at bounding box center [182, 112] width 174 height 18
click at [187, 142] on div "0906973923 - HOÀI AN" at bounding box center [182, 135] width 174 height 18
type input "0906973923"
type input "HOÀI AN"
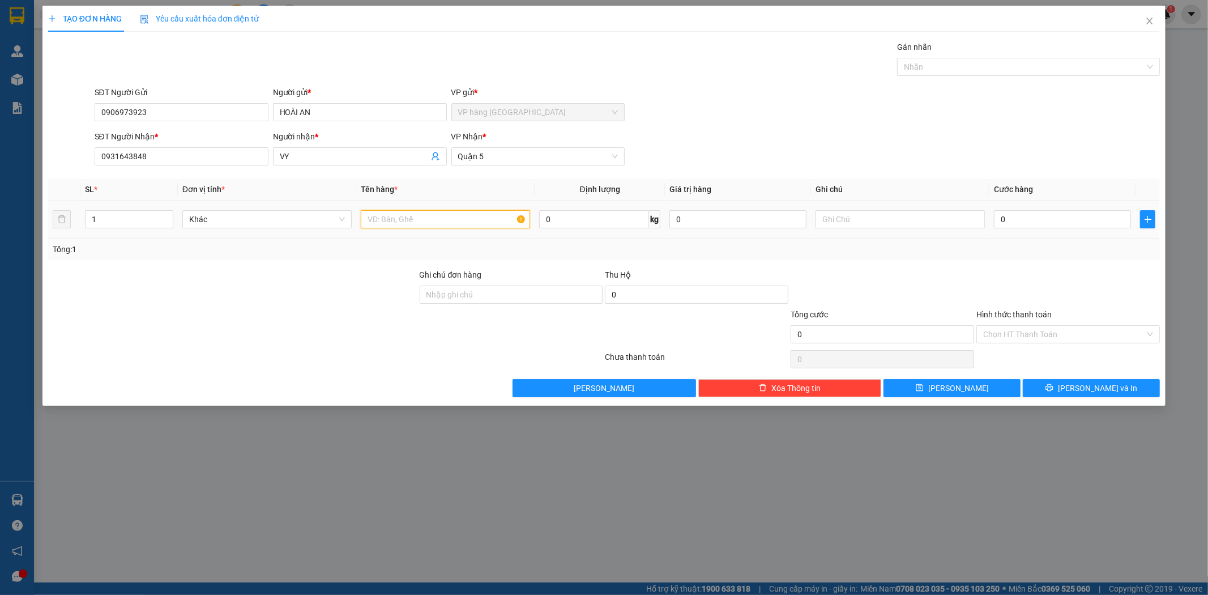
click at [457, 221] on input "text" at bounding box center [445, 219] width 169 height 18
type input "PHONG BÌ THU HỘ"
paste input "3.283000"
type input "CHÚ MINH CK 3.283000"
click at [1044, 224] on input "0" at bounding box center [1062, 219] width 137 height 18
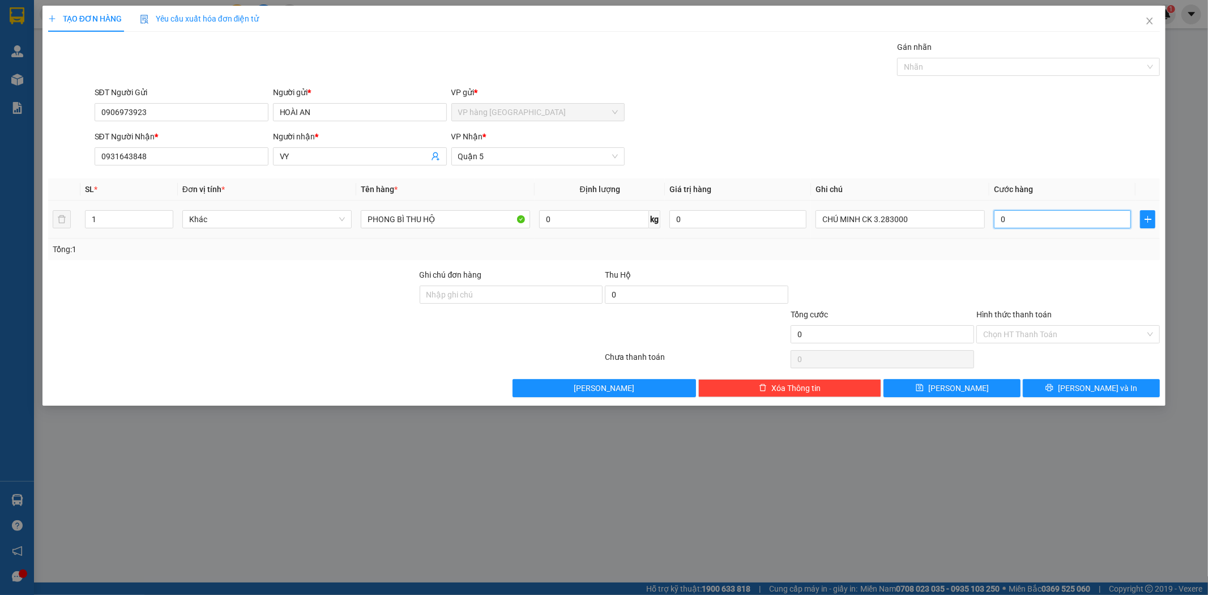
type input "3"
type input "30"
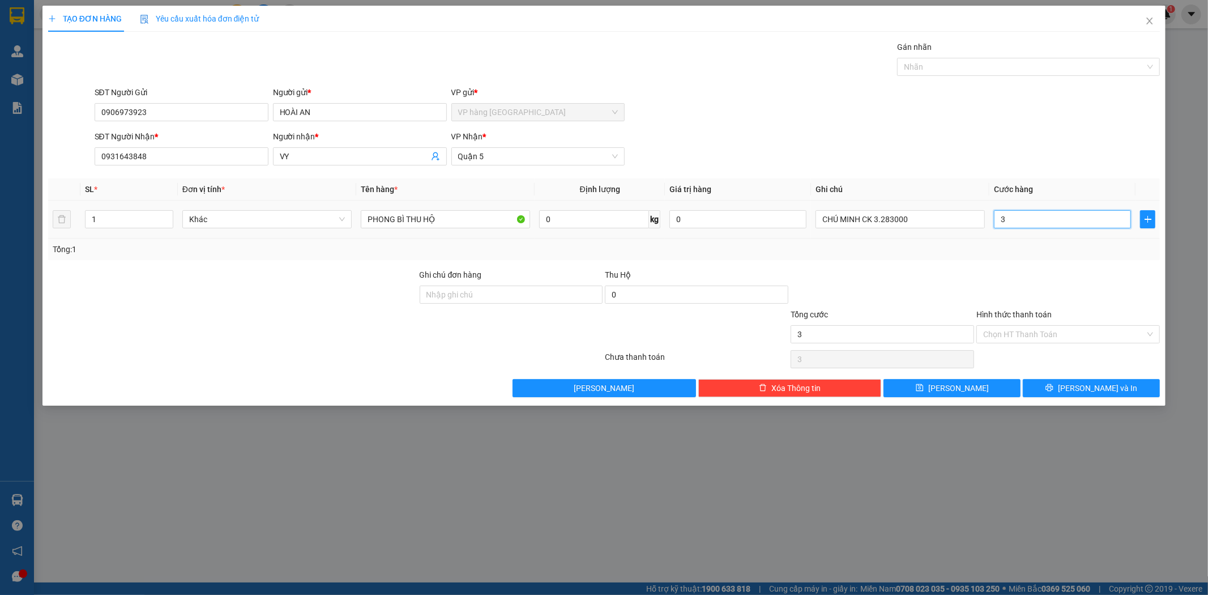
type input "30"
type input "30.000"
click at [918, 160] on div "SĐT Người Nhận * 0931643848 Người nhận * VY VP Nhận * Quận 5" at bounding box center [627, 150] width 1070 height 40
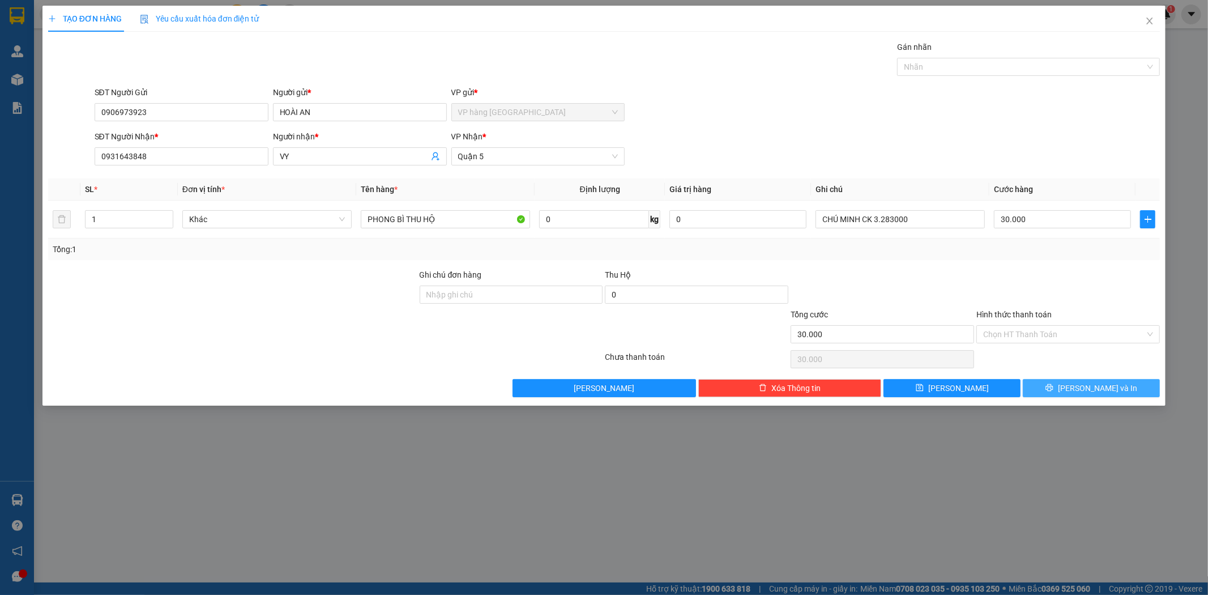
click at [1079, 383] on button "[PERSON_NAME] và In" at bounding box center [1091, 388] width 137 height 18
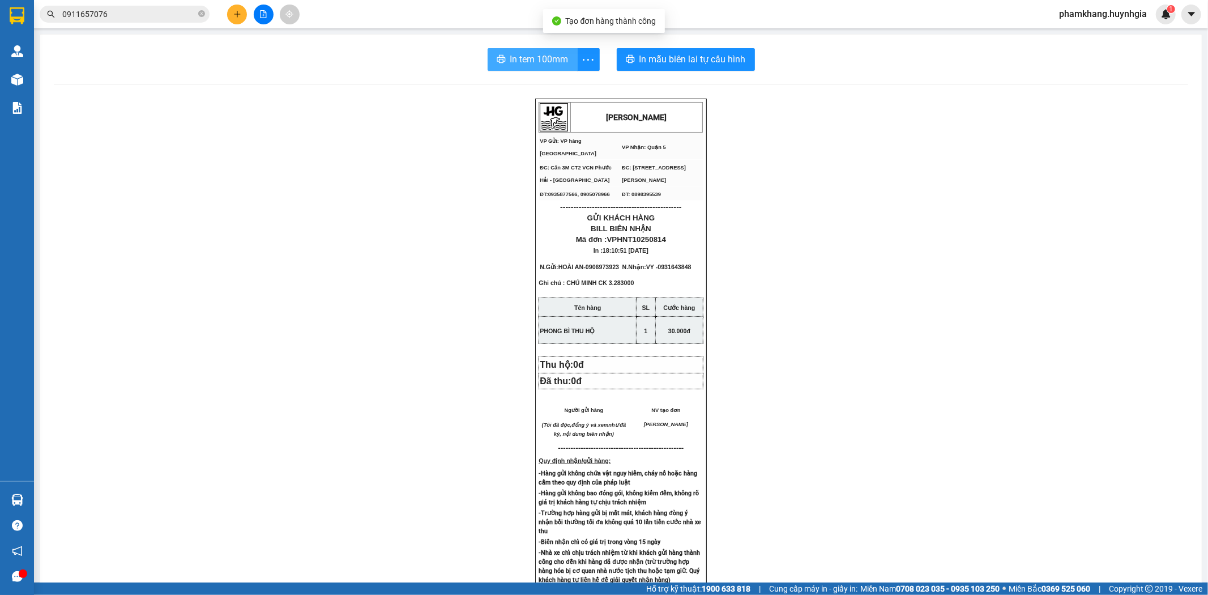
click at [519, 61] on span "In tem 100mm" at bounding box center [539, 59] width 58 height 14
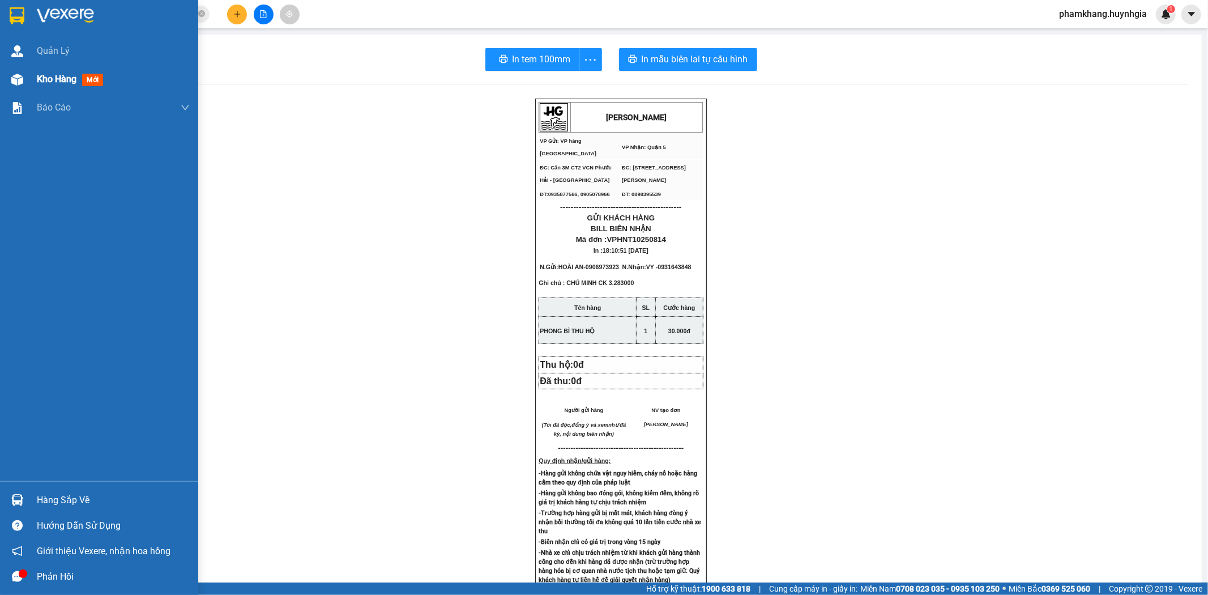
click at [23, 89] on div "Kho hàng mới" at bounding box center [99, 79] width 198 height 28
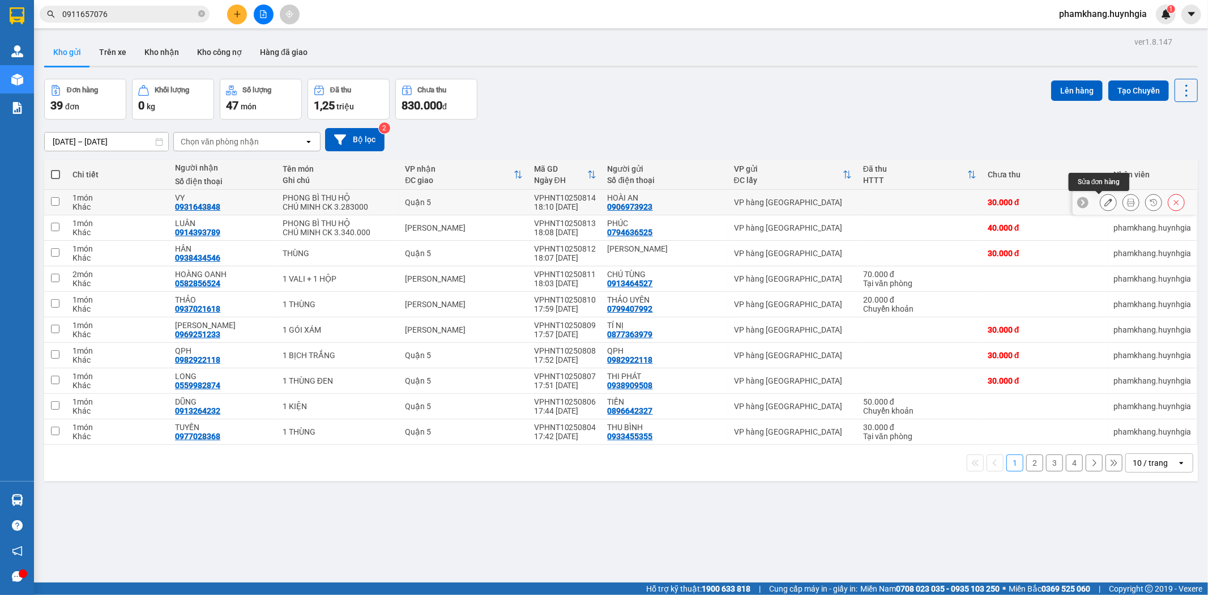
click at [1103, 200] on button at bounding box center [1108, 203] width 16 height 20
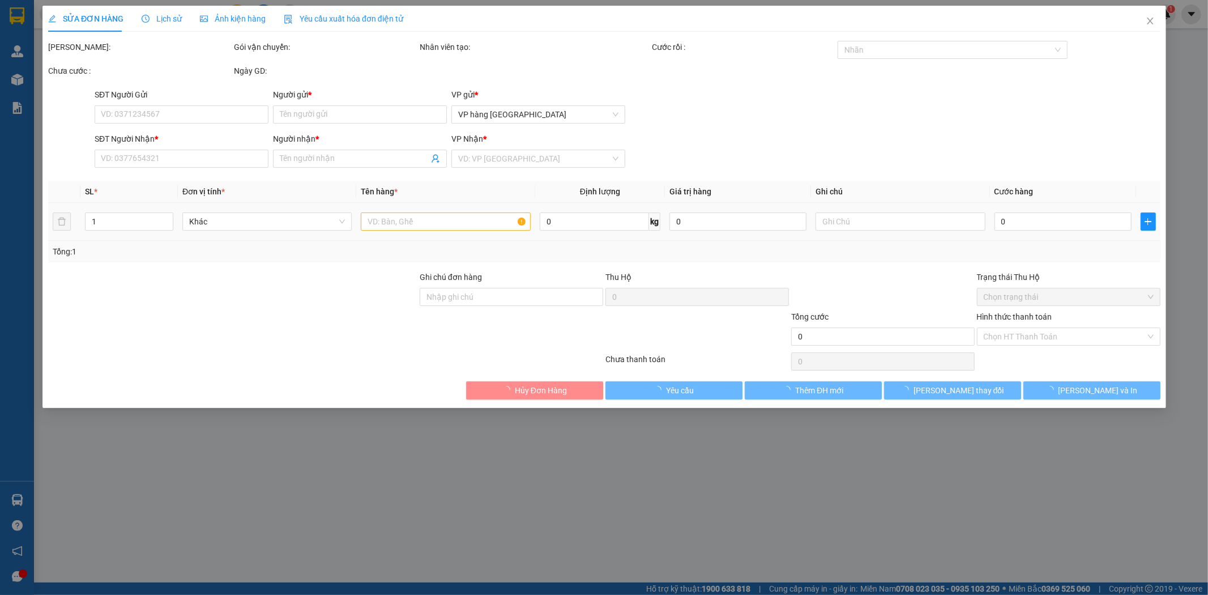
type input "0906973923"
type input "HOÀI AN"
type input "0931643848"
type input "VY"
type input "30.000"
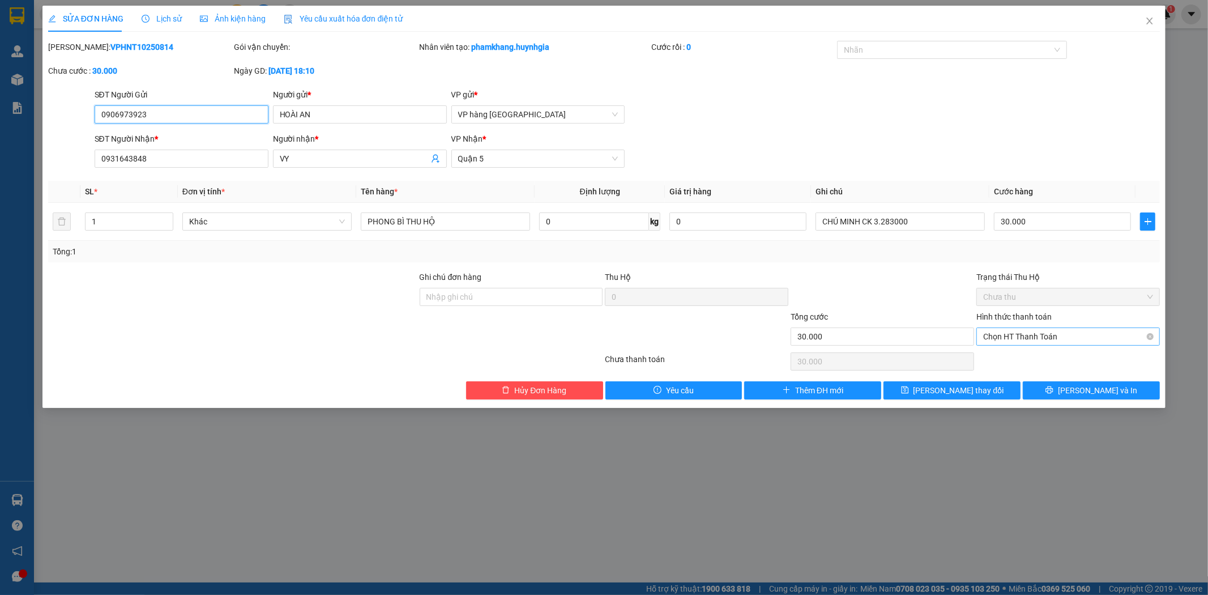
click at [1033, 339] on span "Chọn HT Thanh Toán" at bounding box center [1068, 336] width 170 height 17
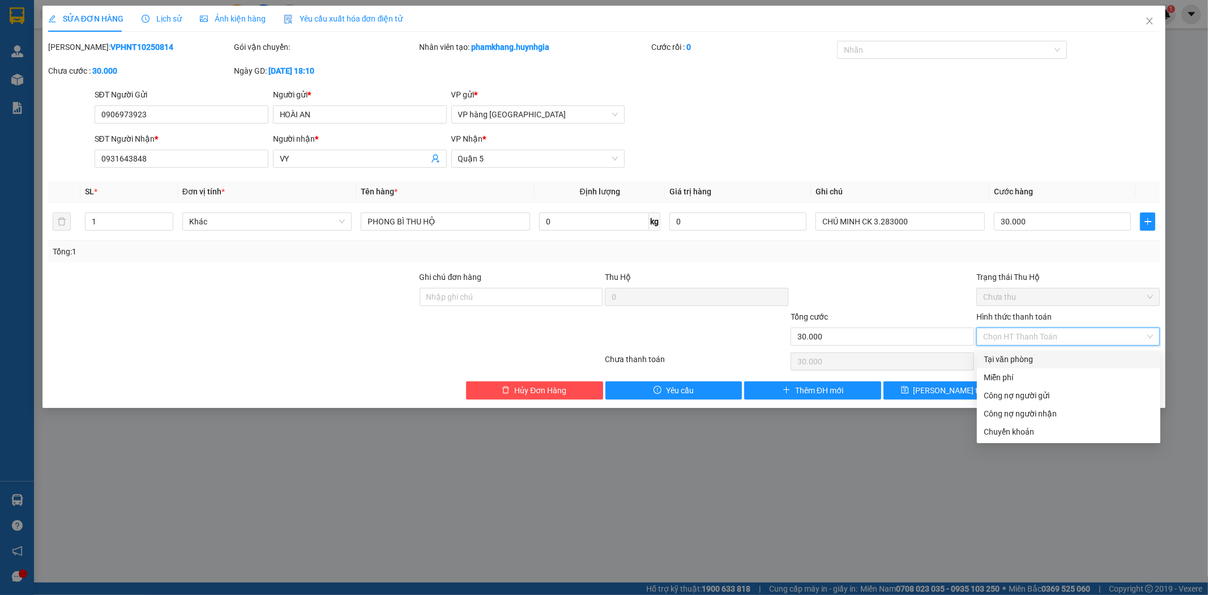
click at [1032, 355] on div "Tại văn phòng" at bounding box center [1069, 359] width 170 height 12
type input "0"
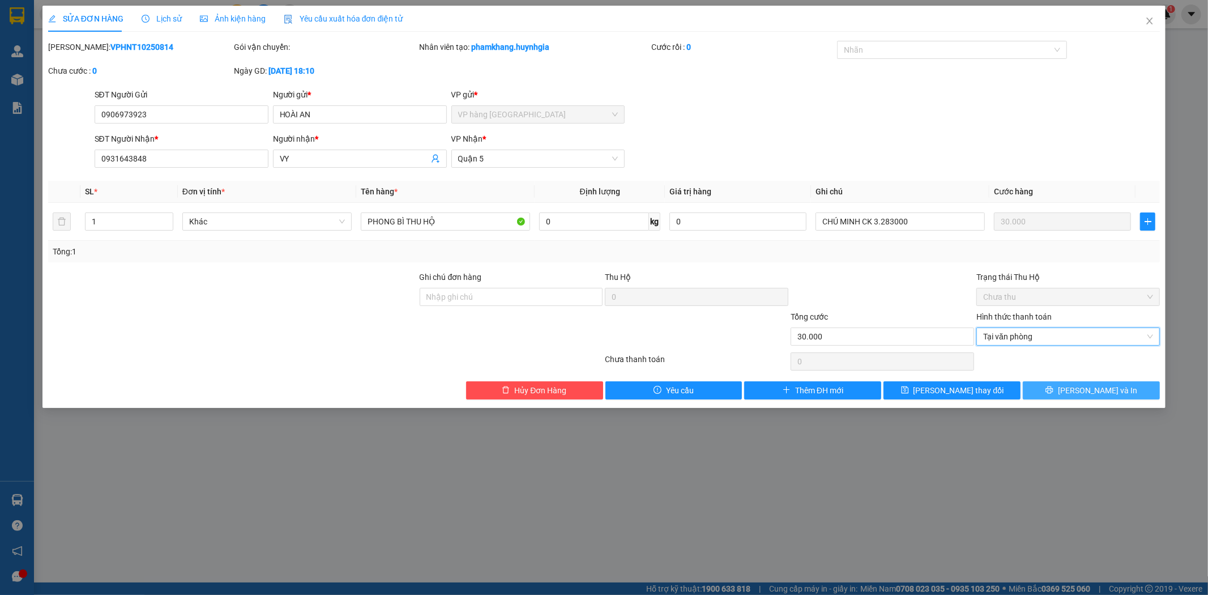
click at [1080, 393] on button "[PERSON_NAME] và In" at bounding box center [1091, 390] width 137 height 18
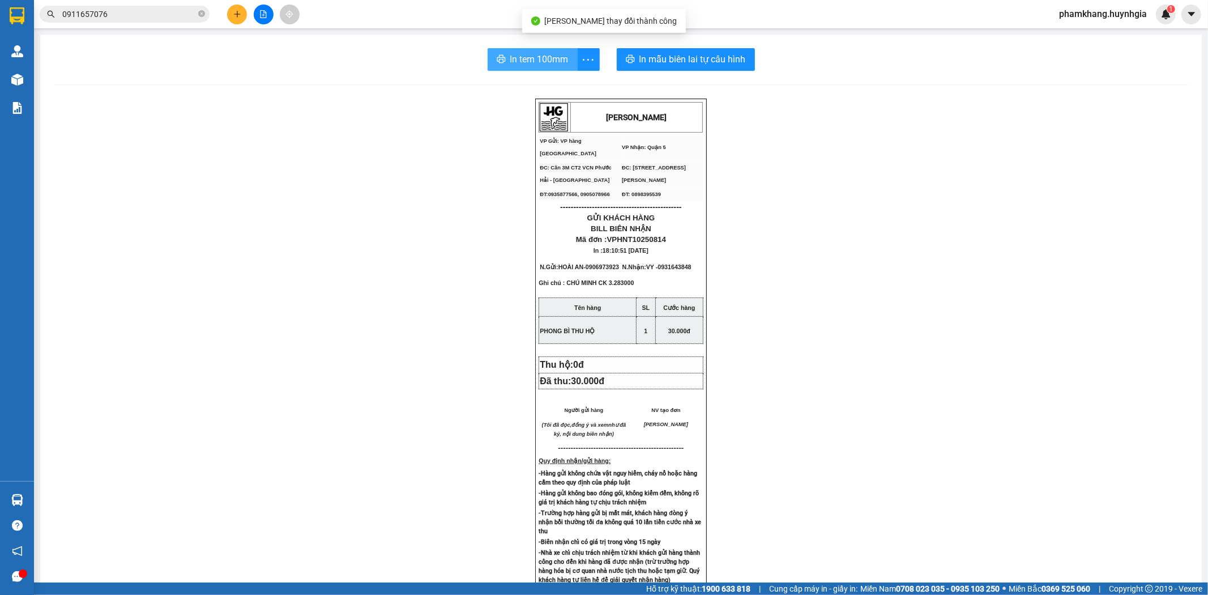
click at [529, 66] on button "In tem 100mm" at bounding box center [533, 59] width 90 height 23
